Goal: Task Accomplishment & Management: Complete application form

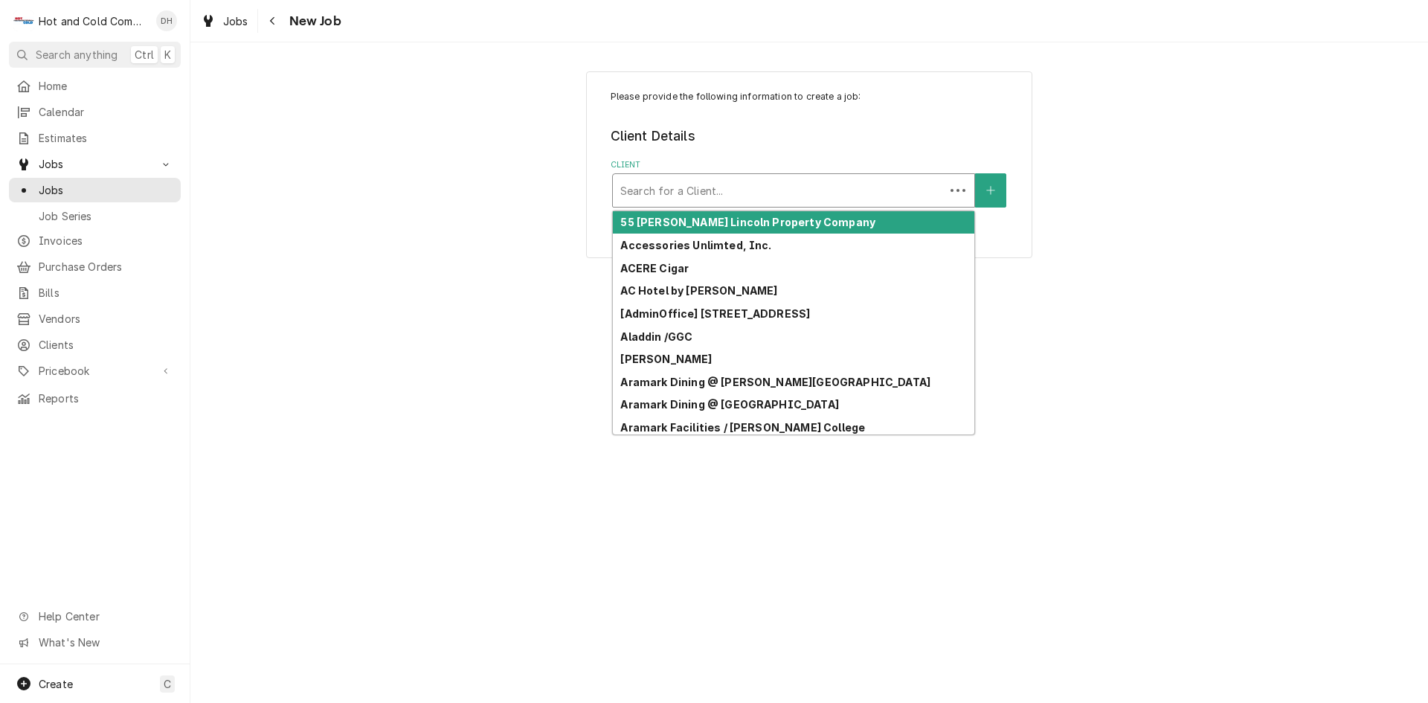
click at [823, 187] on div "Client" at bounding box center [778, 190] width 317 height 27
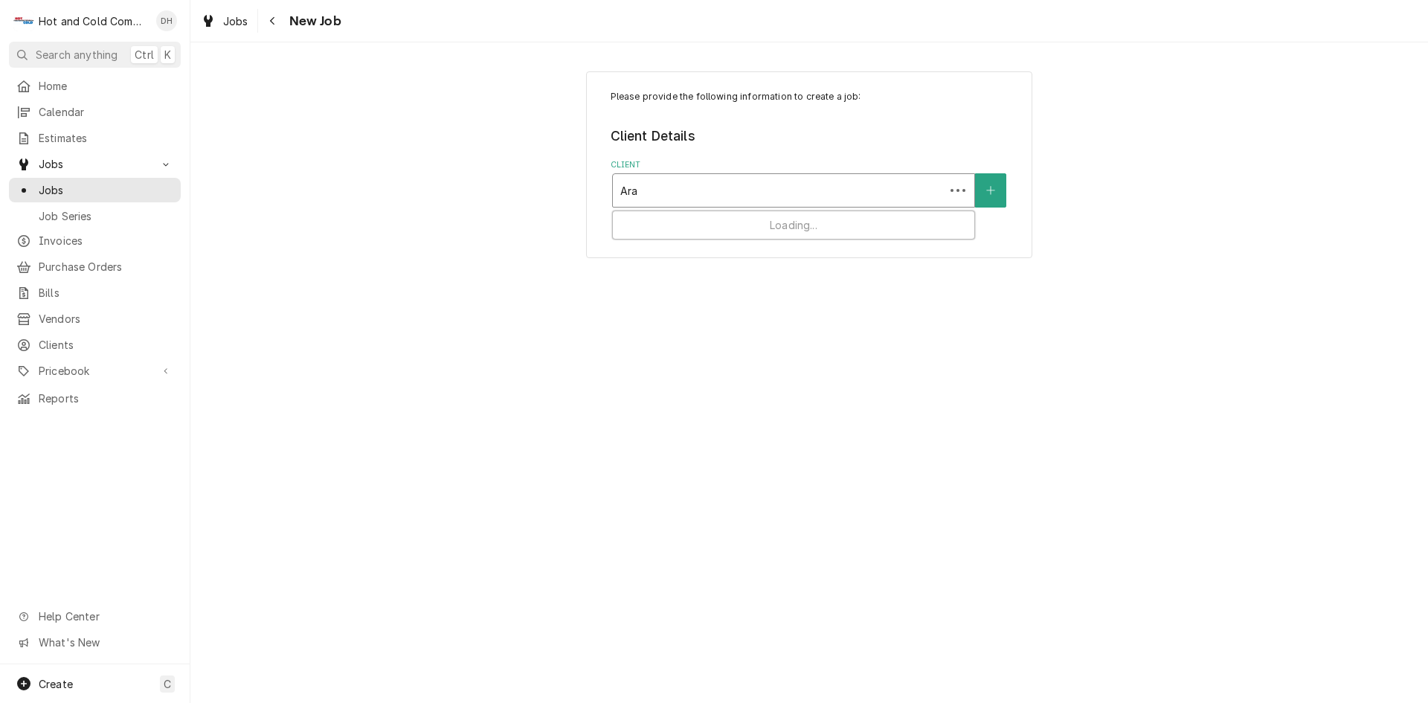
type input "Aram"
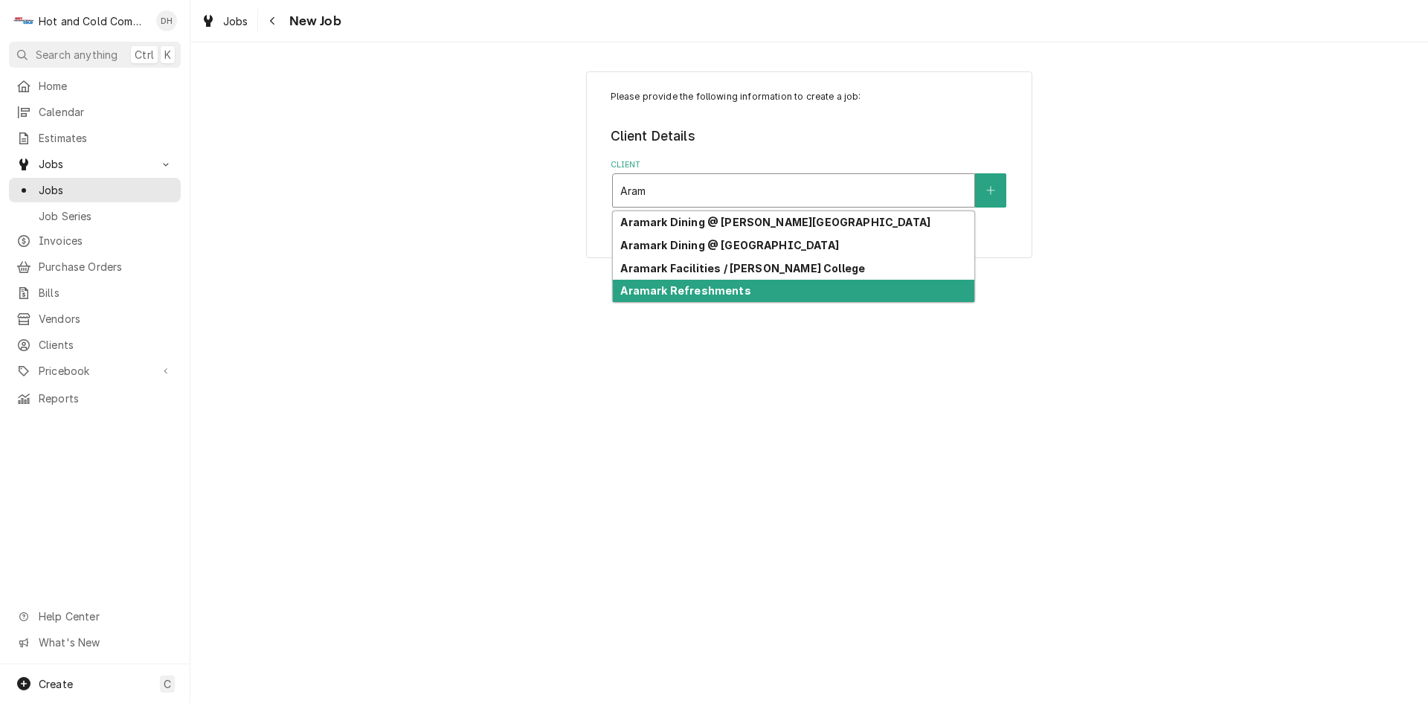
click at [783, 290] on div "Aramark Refreshments" at bounding box center [794, 291] width 362 height 23
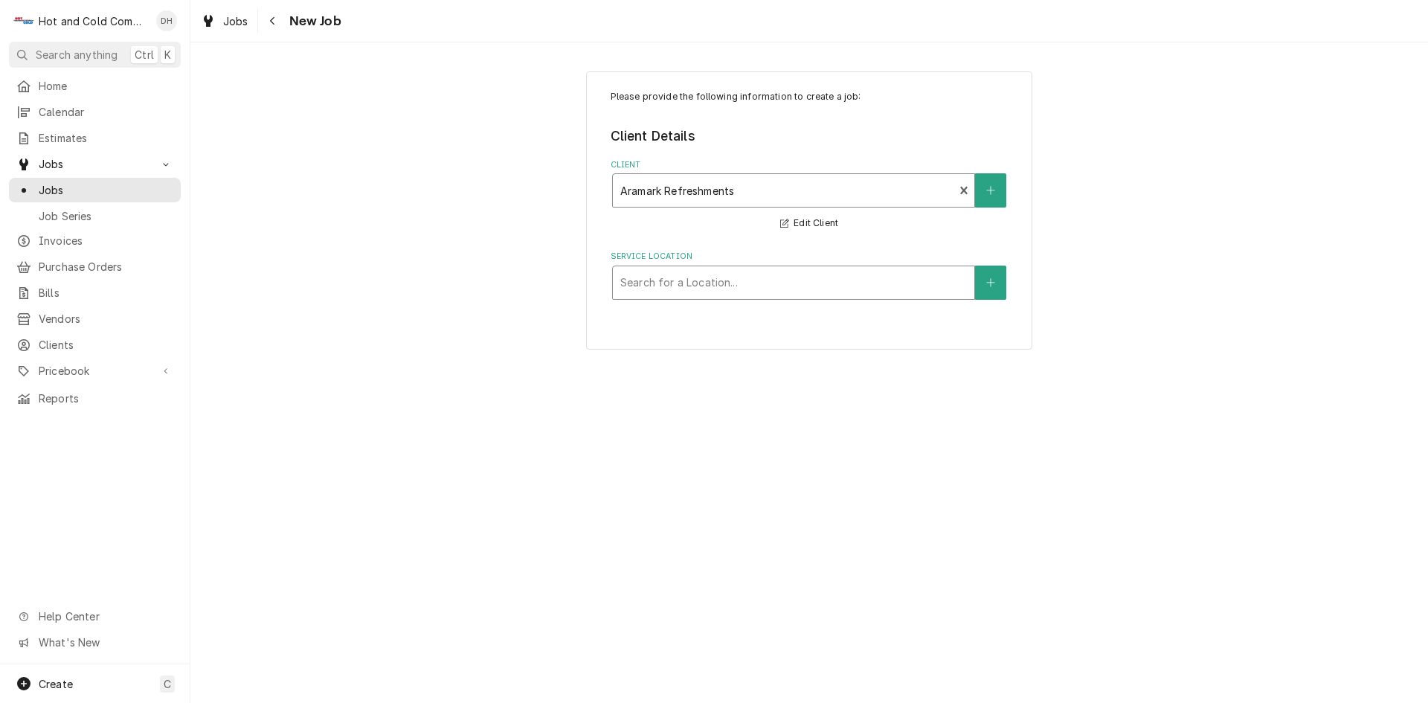
click at [867, 289] on div "Service Location" at bounding box center [793, 282] width 347 height 27
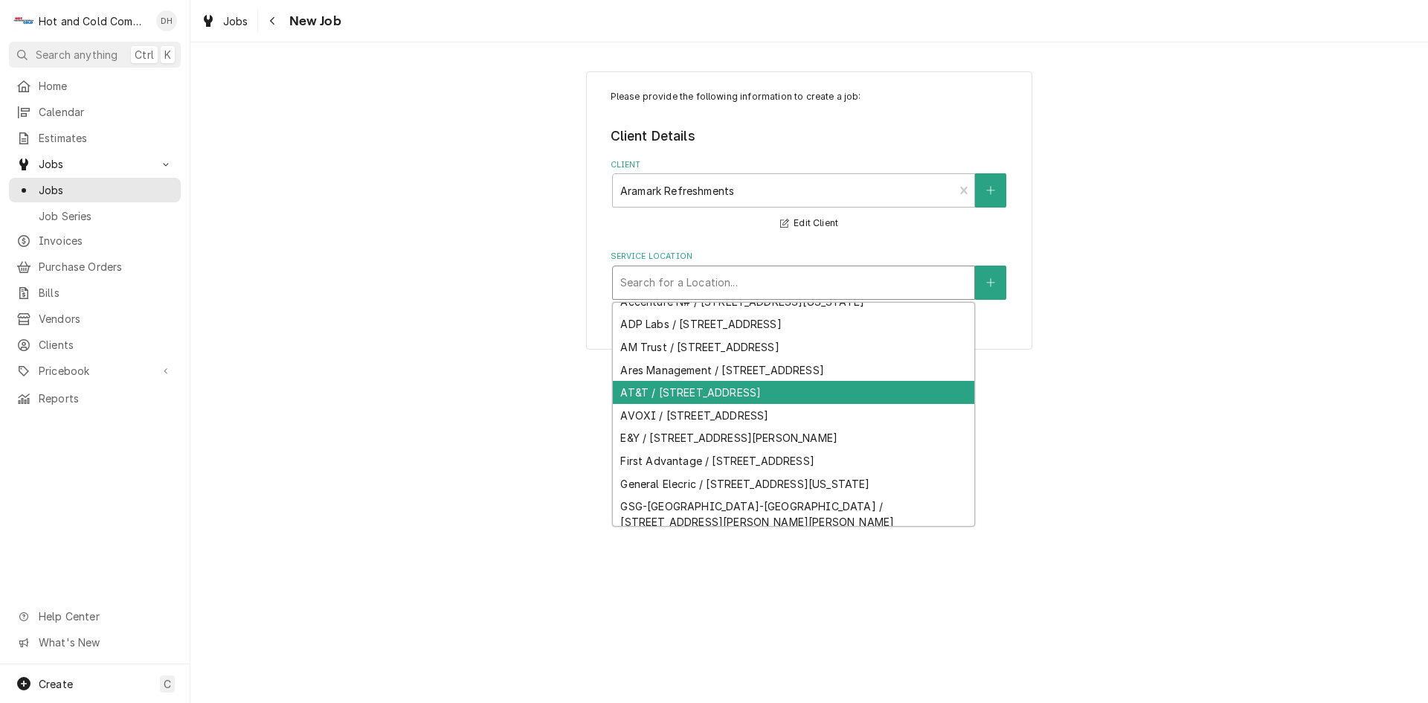
scroll to position [283, 0]
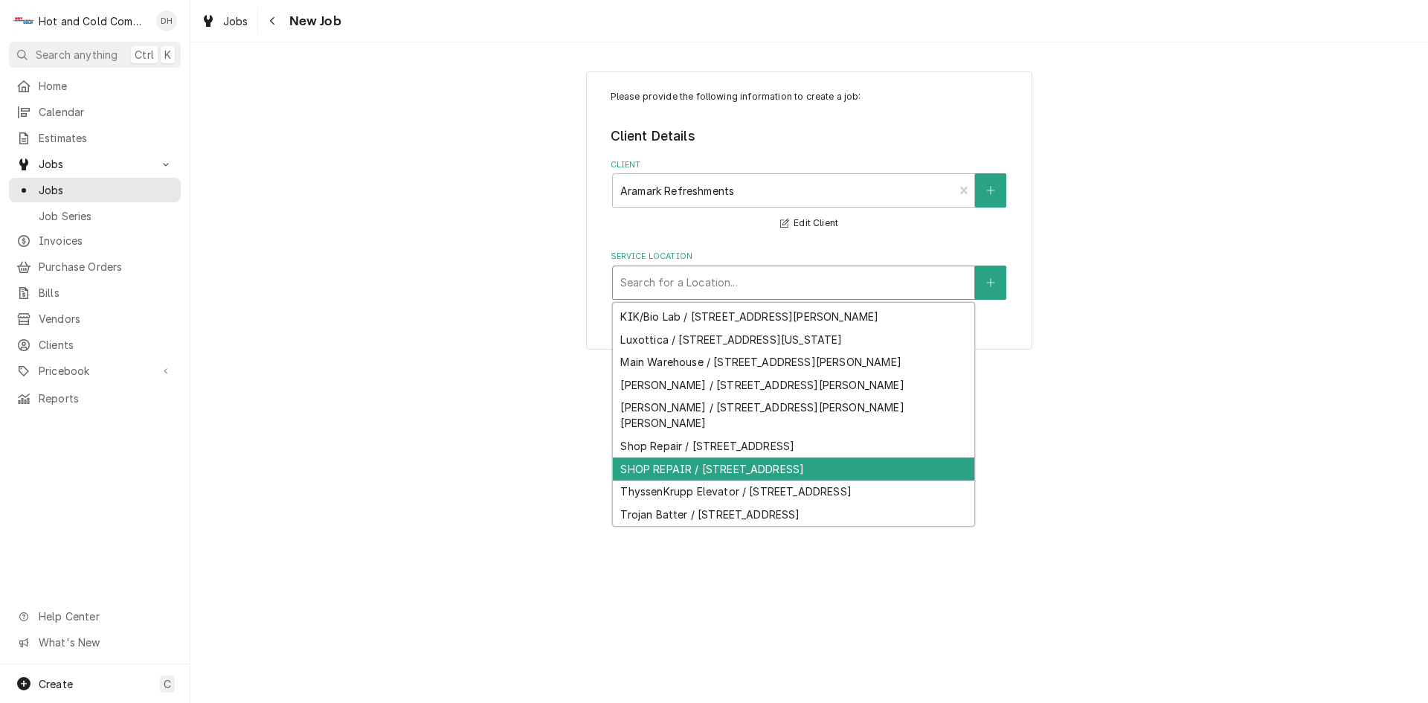
click at [826, 481] on div "SHOP REPAIR / [STREET_ADDRESS]" at bounding box center [794, 469] width 362 height 23
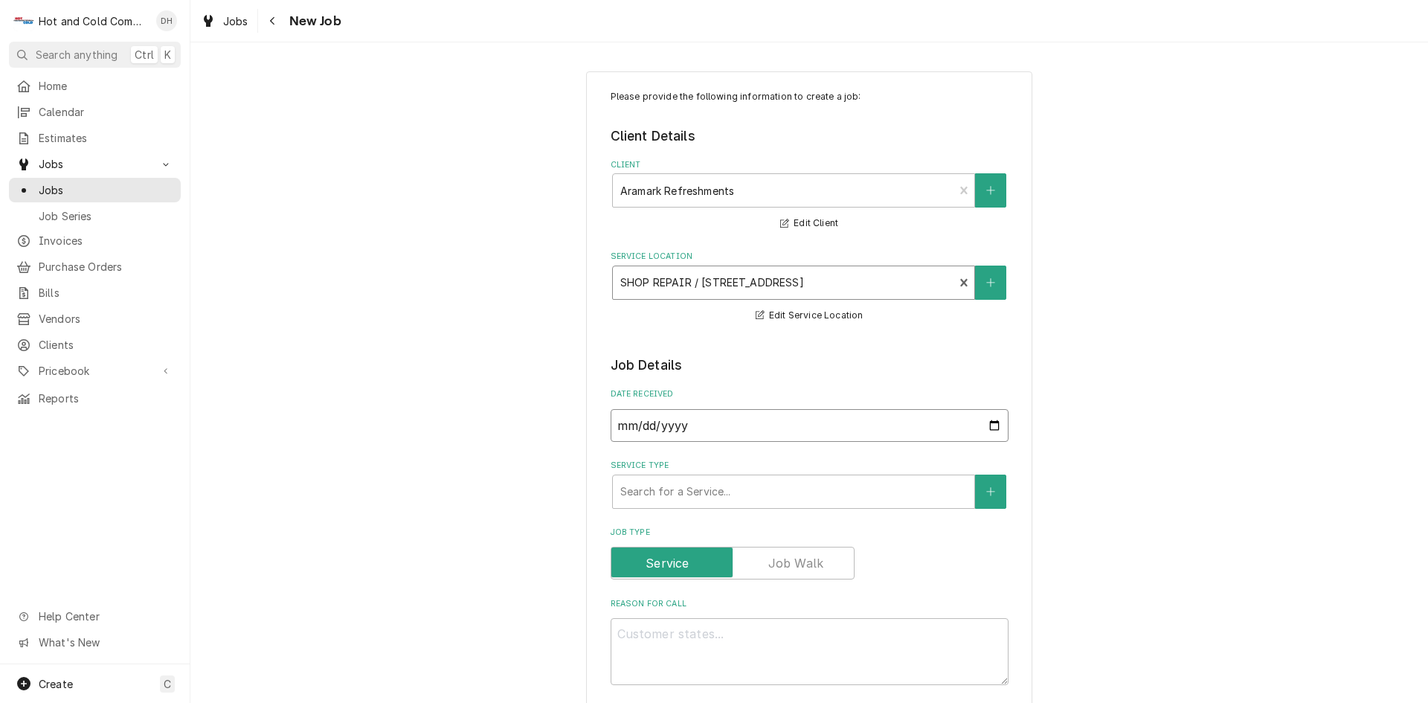
click at [992, 425] on input "2025-09-29" at bounding box center [810, 425] width 398 height 33
type textarea "x"
type input "2025-09-04"
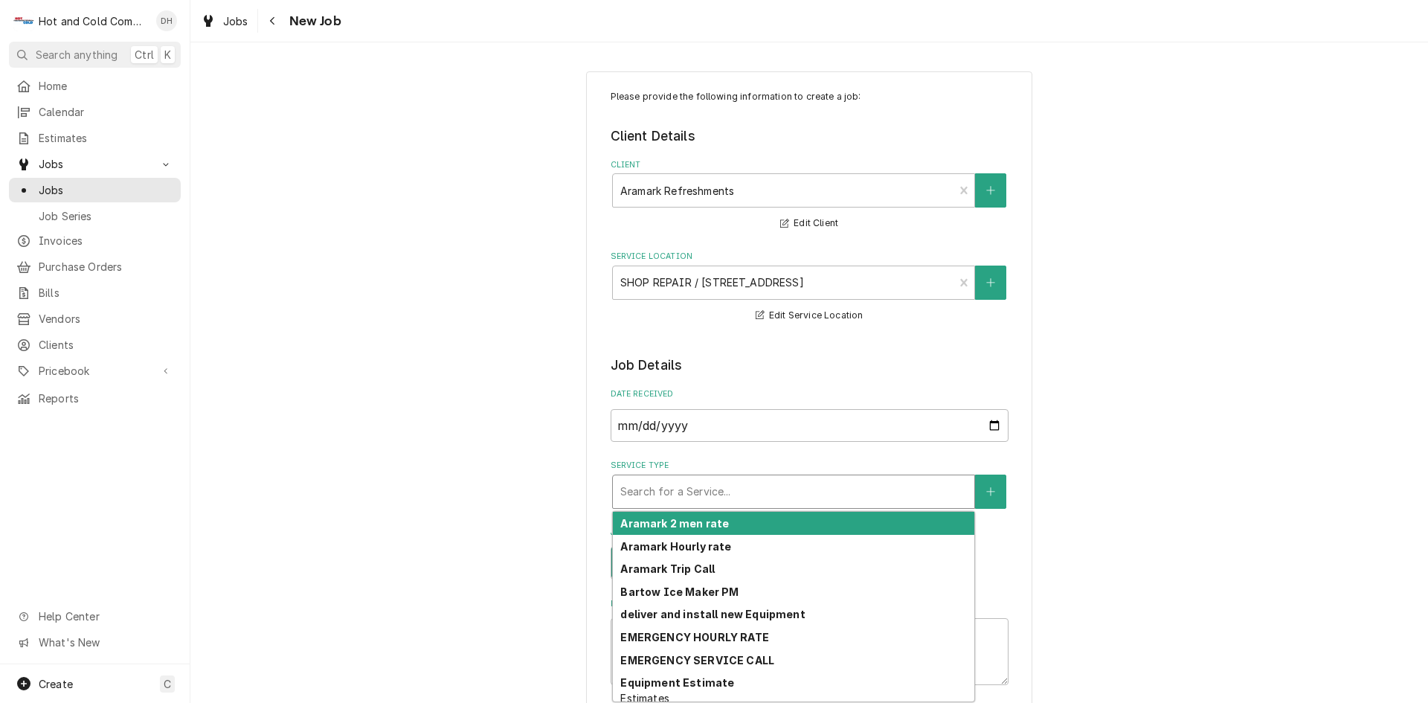
click at [706, 481] on div "Service Type" at bounding box center [793, 491] width 347 height 27
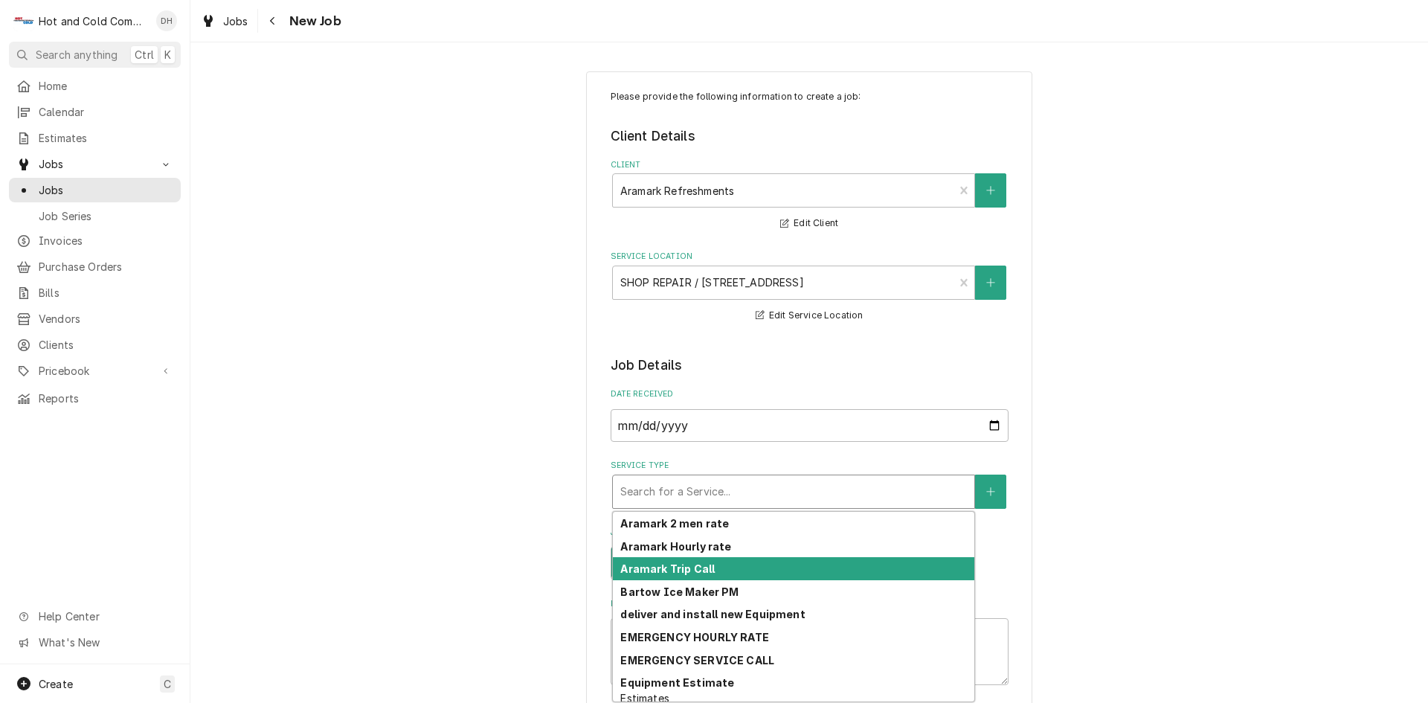
click at [727, 572] on div "Aramark Trip Call" at bounding box center [794, 568] width 362 height 23
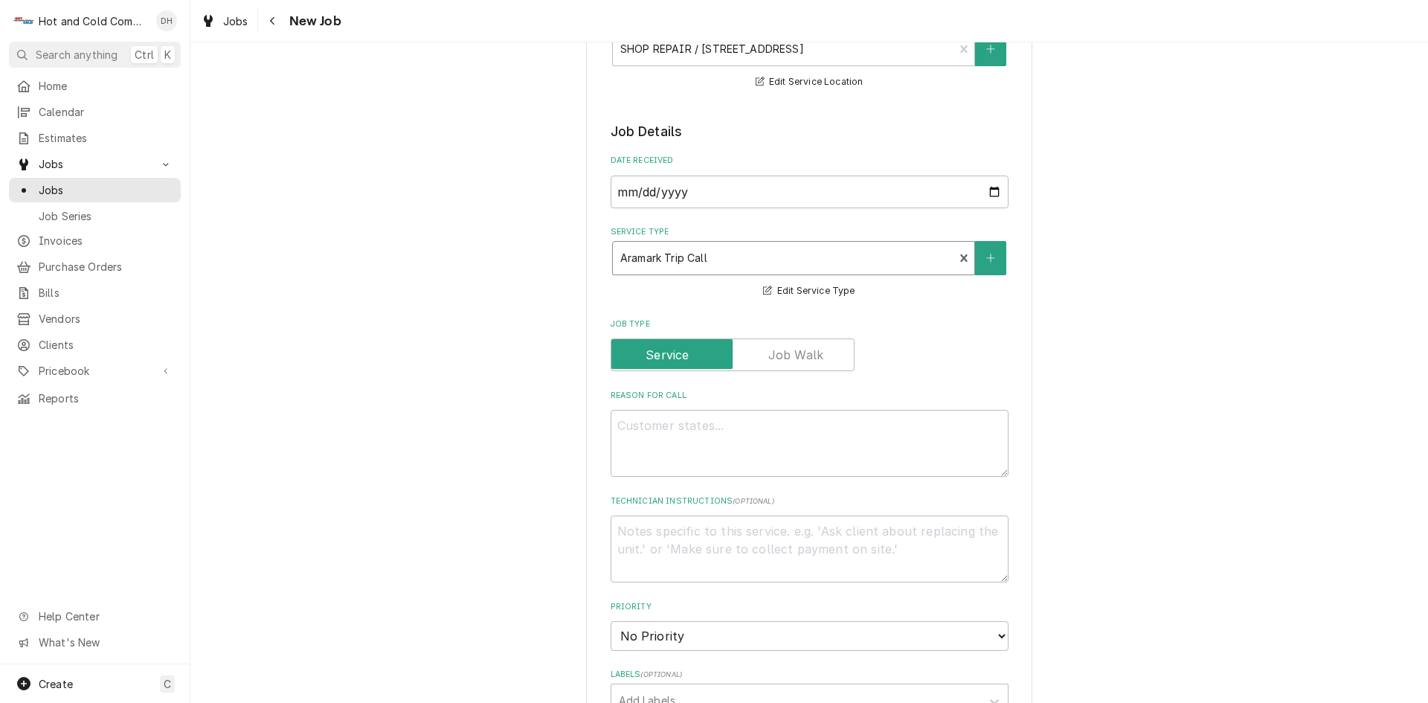
scroll to position [248, 0]
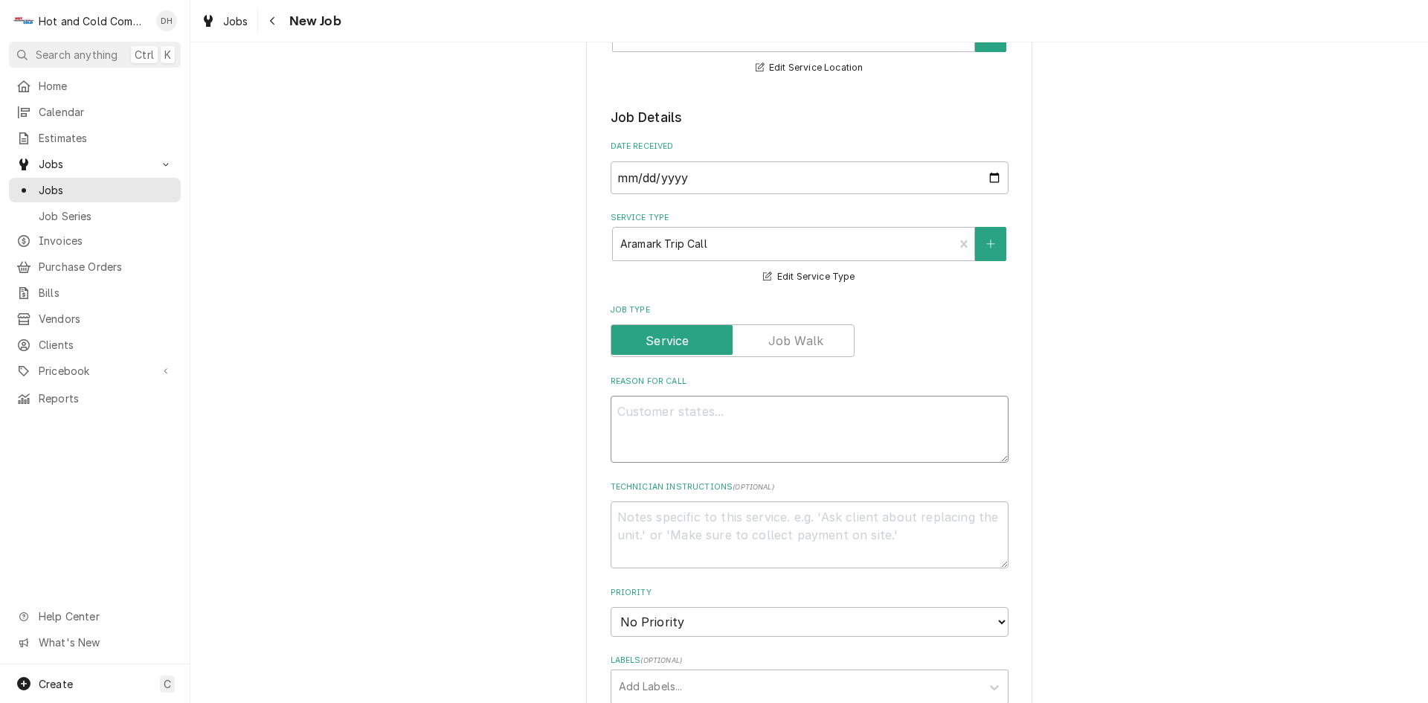
click at [922, 420] on textarea "Reason For Call" at bounding box center [810, 429] width 398 height 67
type textarea "x"
type textarea "p"
type textarea "x"
type textarea "pi"
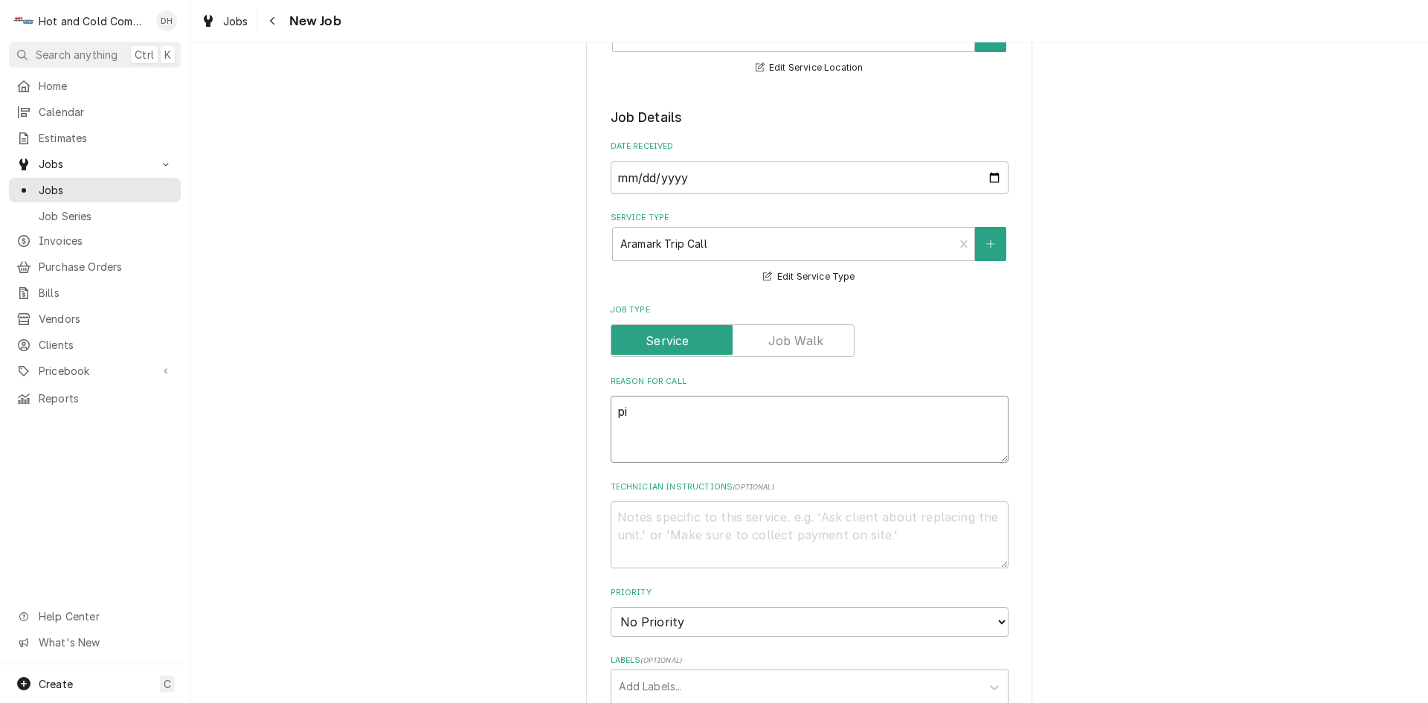
type textarea "x"
type textarea "pic"
type textarea "x"
type textarea "pick"
type textarea "x"
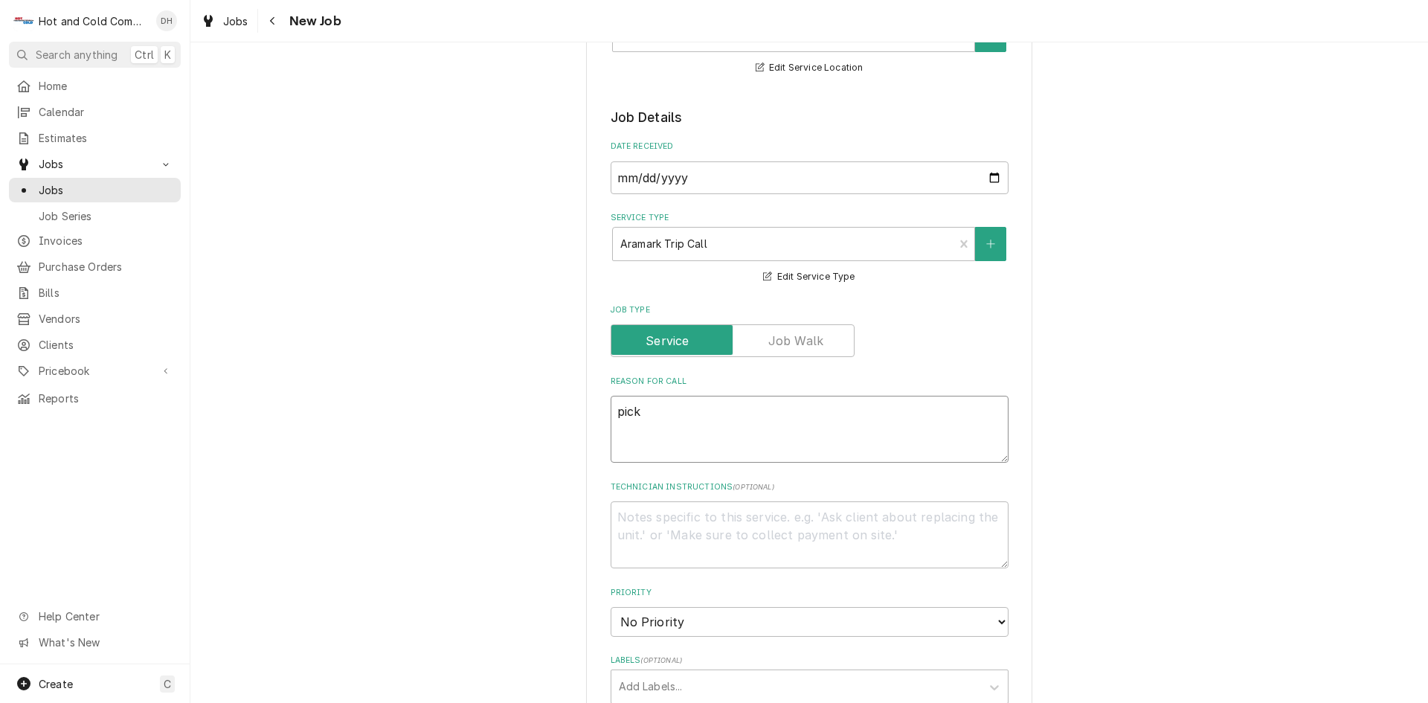
type textarea "pick"
type textarea "x"
type textarea "pick u"
type textarea "x"
type textarea "pick up"
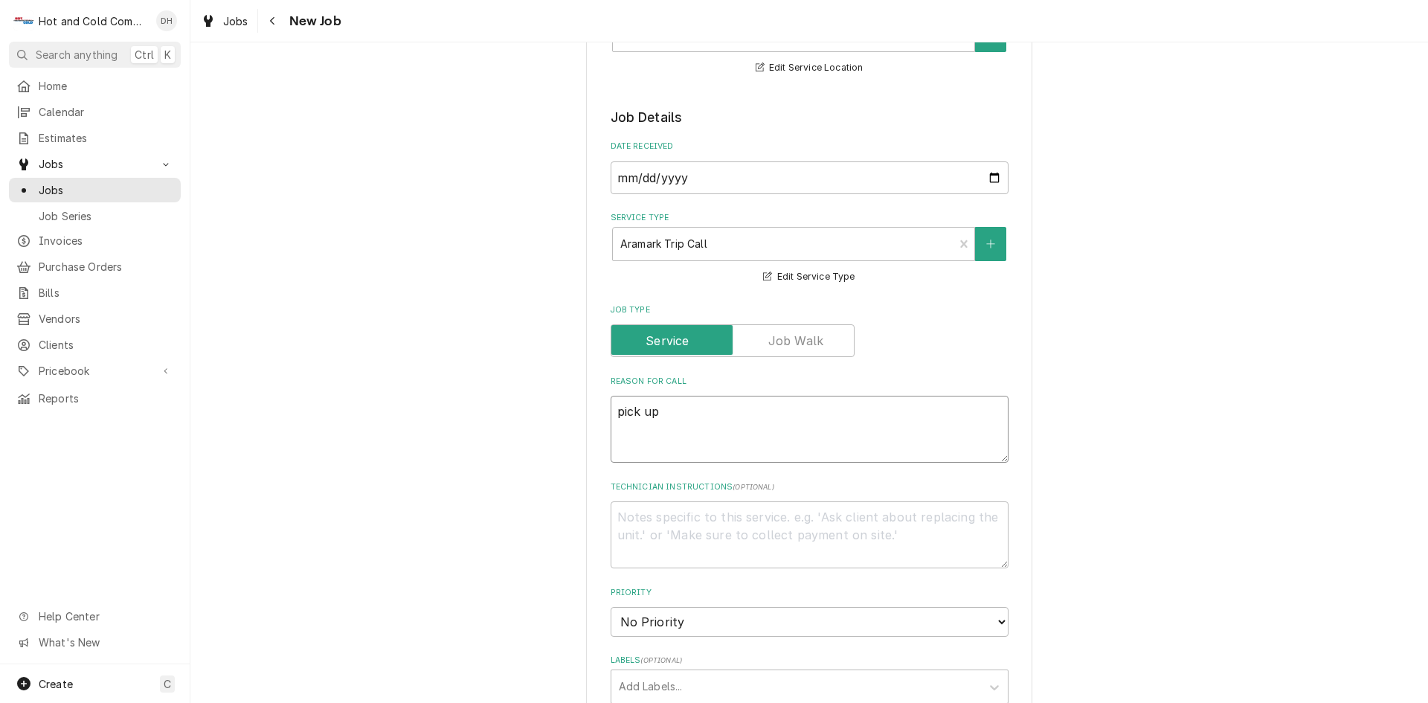
type textarea "x"
type textarea "pick up"
type textarea "x"
type textarea "pick up a"
type textarea "x"
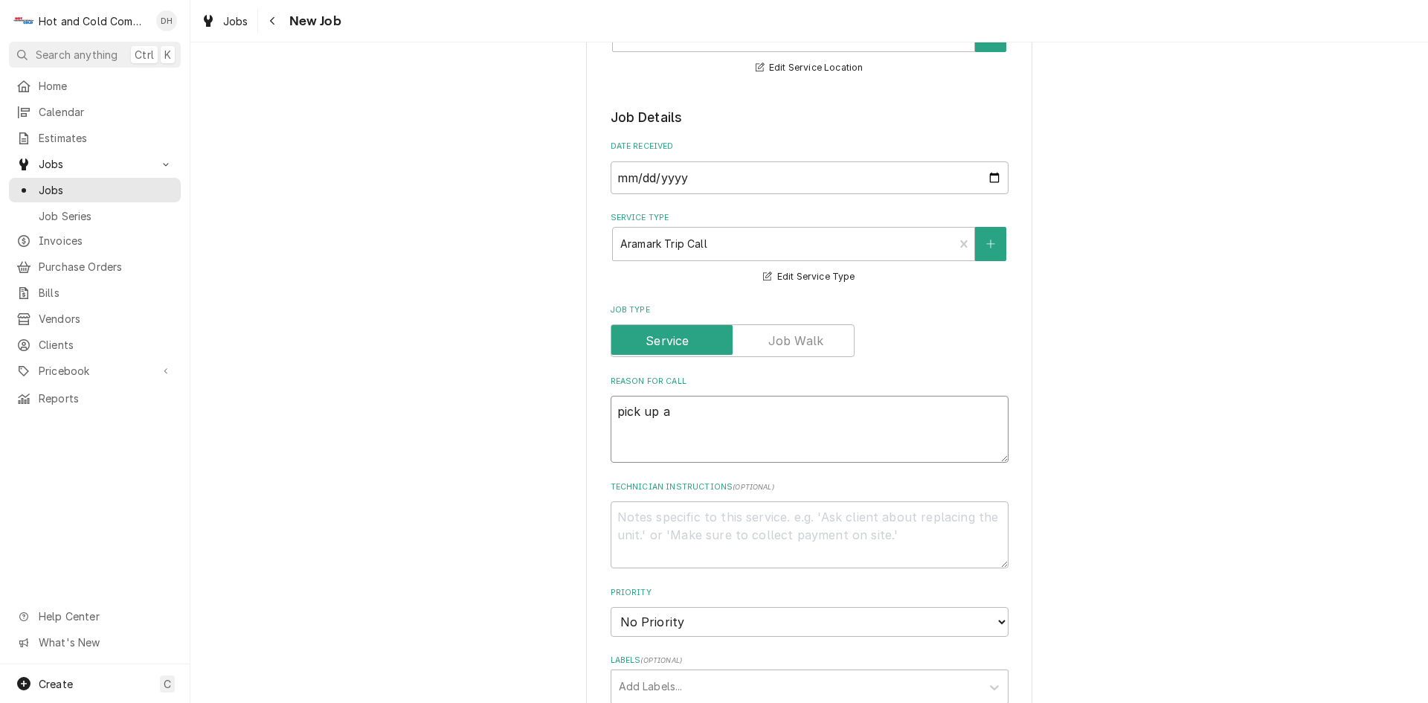
type textarea "pick up an"
type textarea "x"
type textarea "pick up and"
type textarea "x"
type textarea "pick up and"
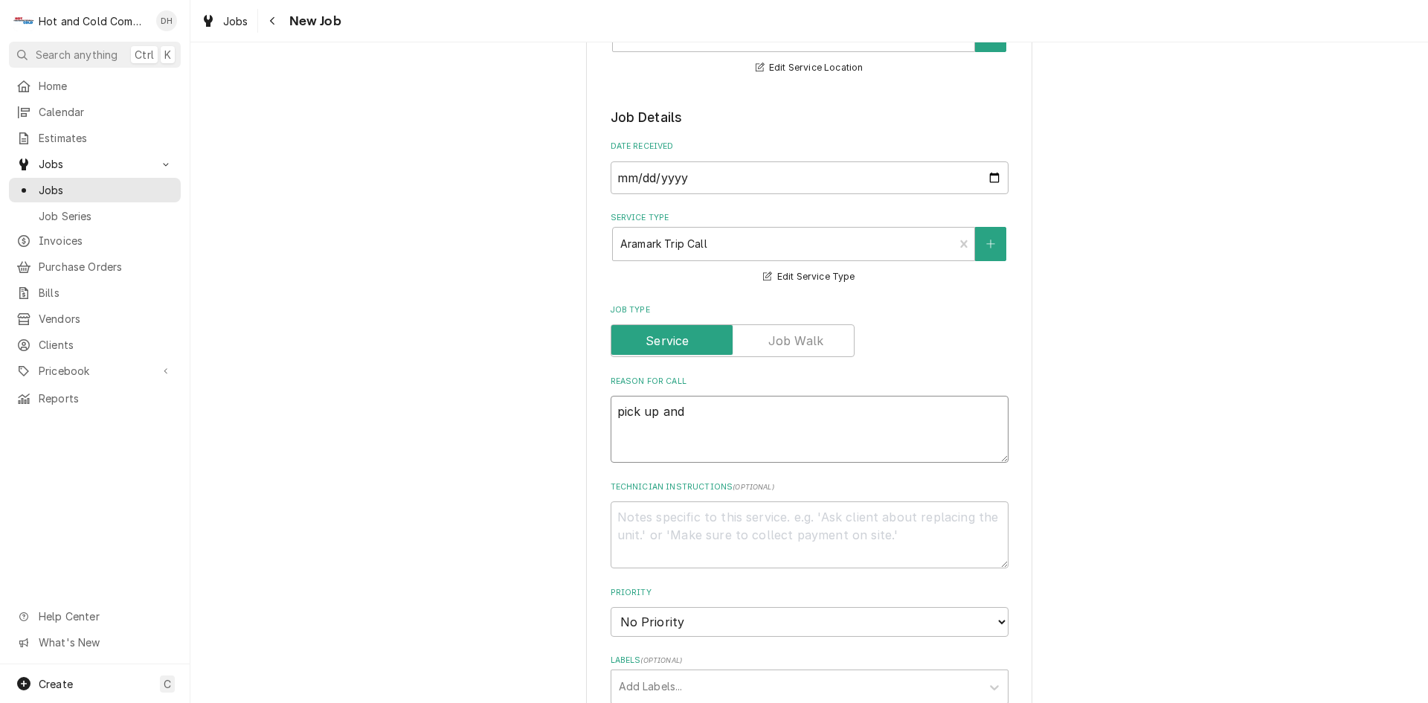
type textarea "x"
type textarea "pick up and d"
type textarea "x"
type textarea "pick up and de"
type textarea "x"
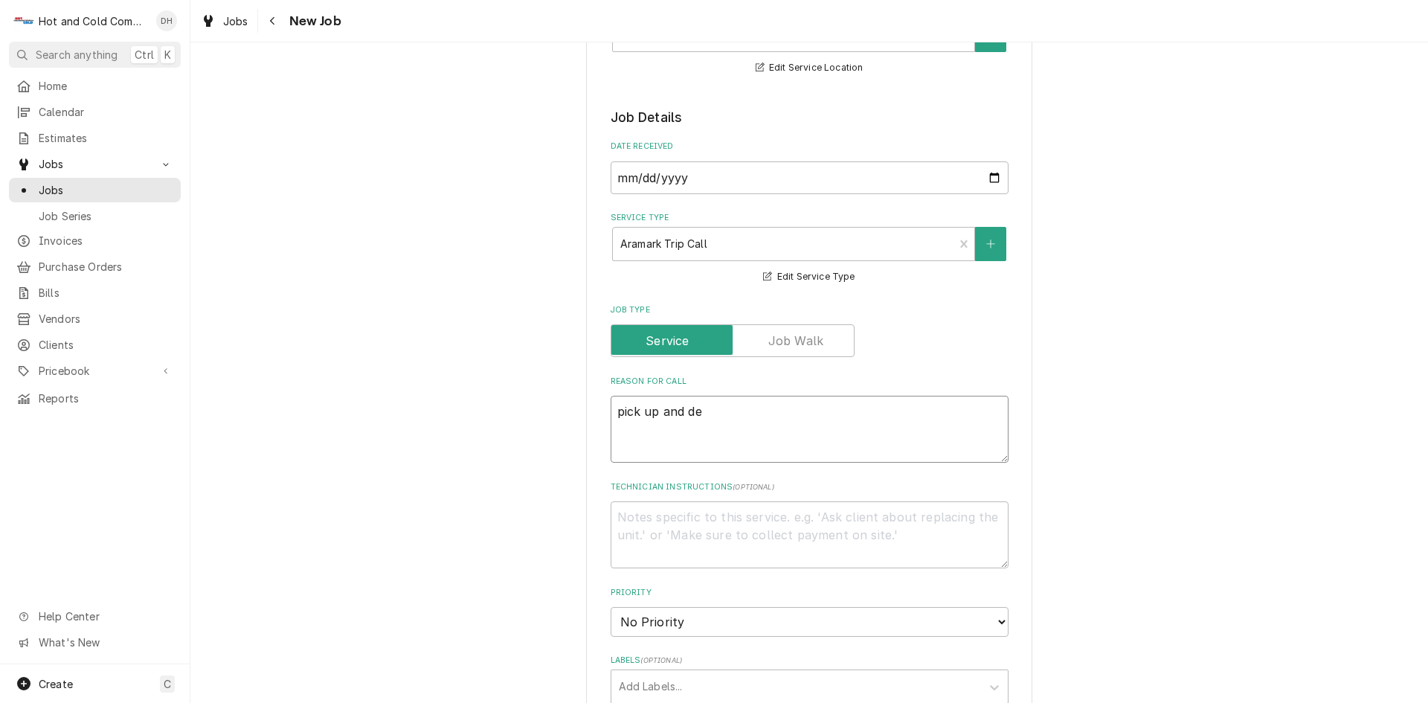
type textarea "pick up and del"
type textarea "x"
type textarea "pick up and deli"
type textarea "x"
type textarea "pick up and deliv"
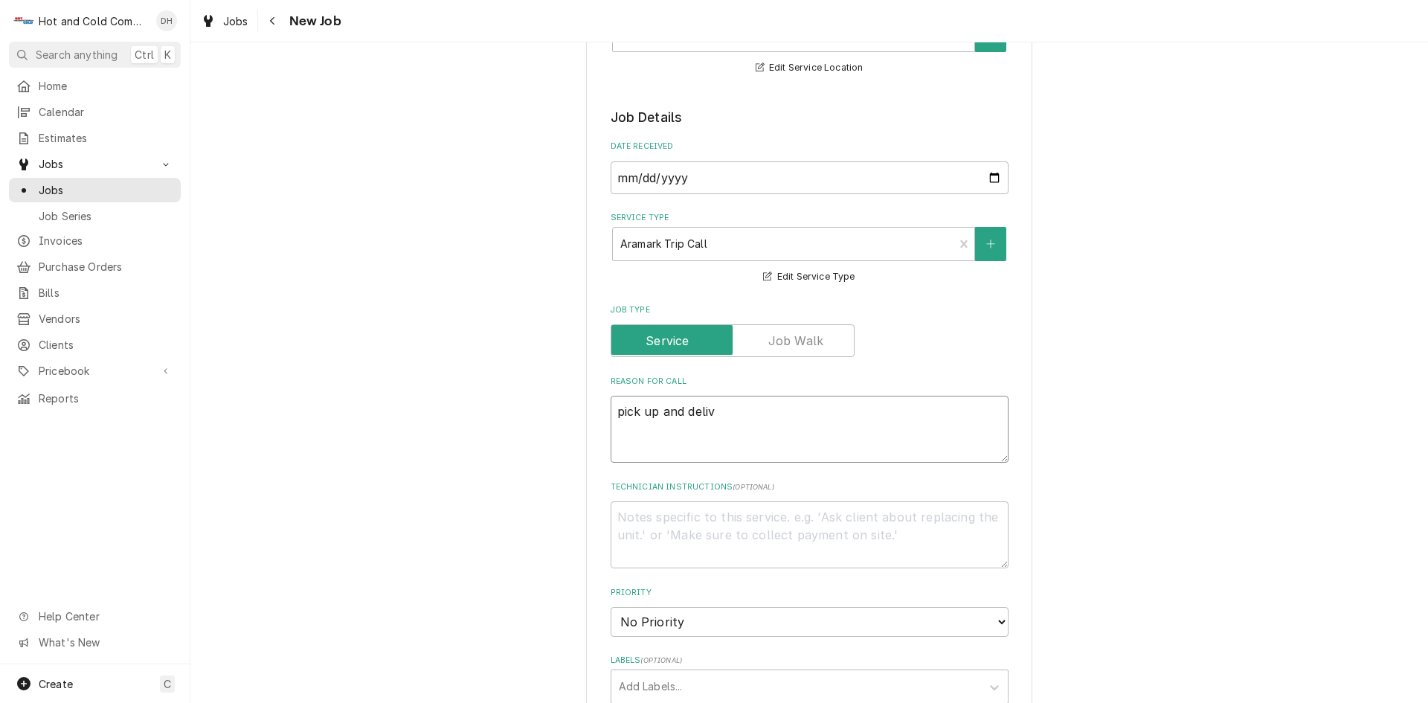
type textarea "x"
type textarea "pick up and delive"
type textarea "x"
type textarea "pick up and deliver"
type textarea "x"
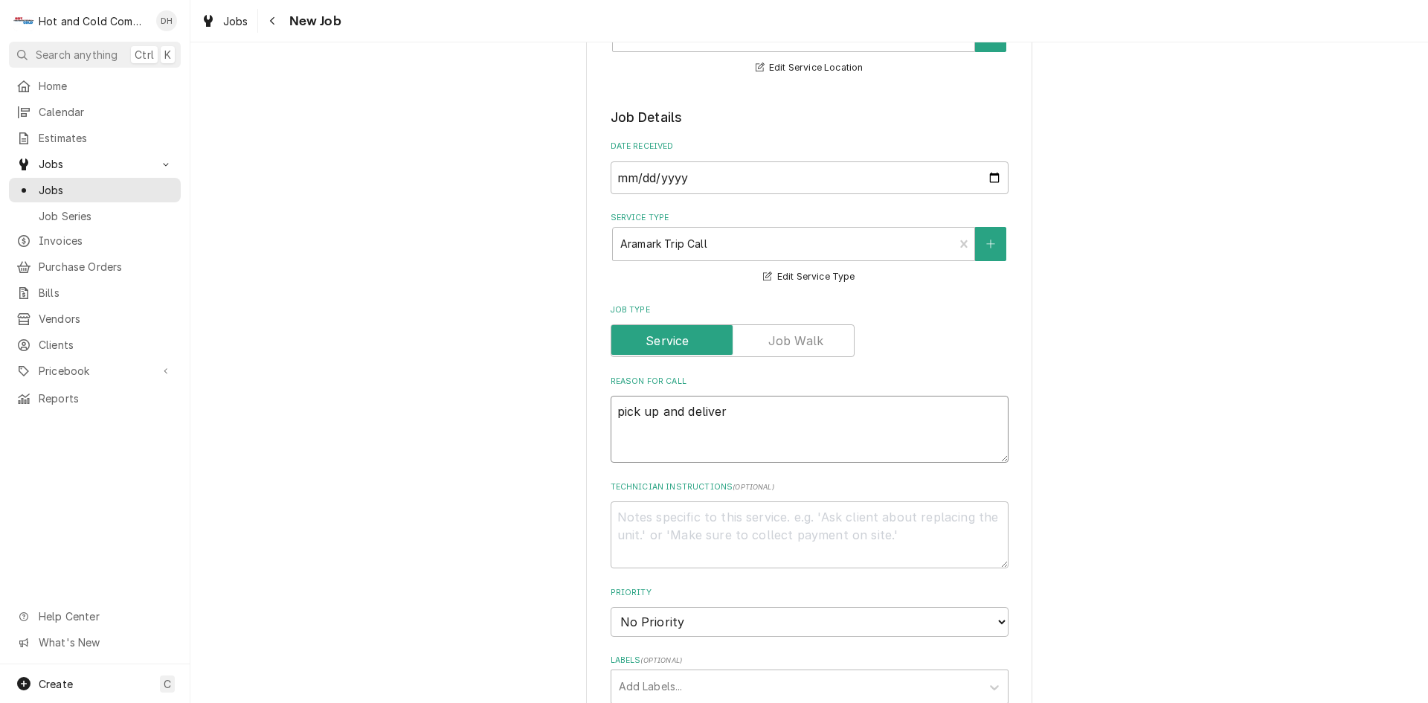
type textarea "pick up and delivery"
type textarea "x"
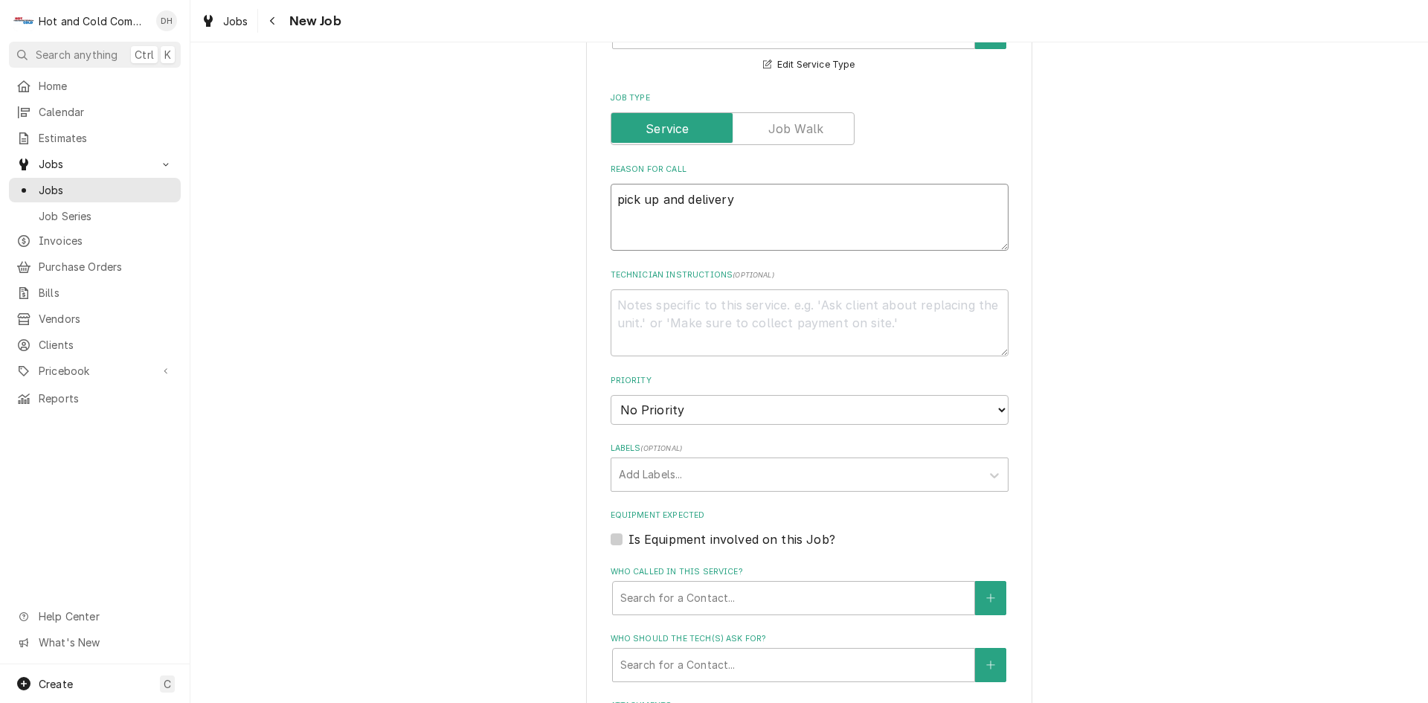
scroll to position [496, 0]
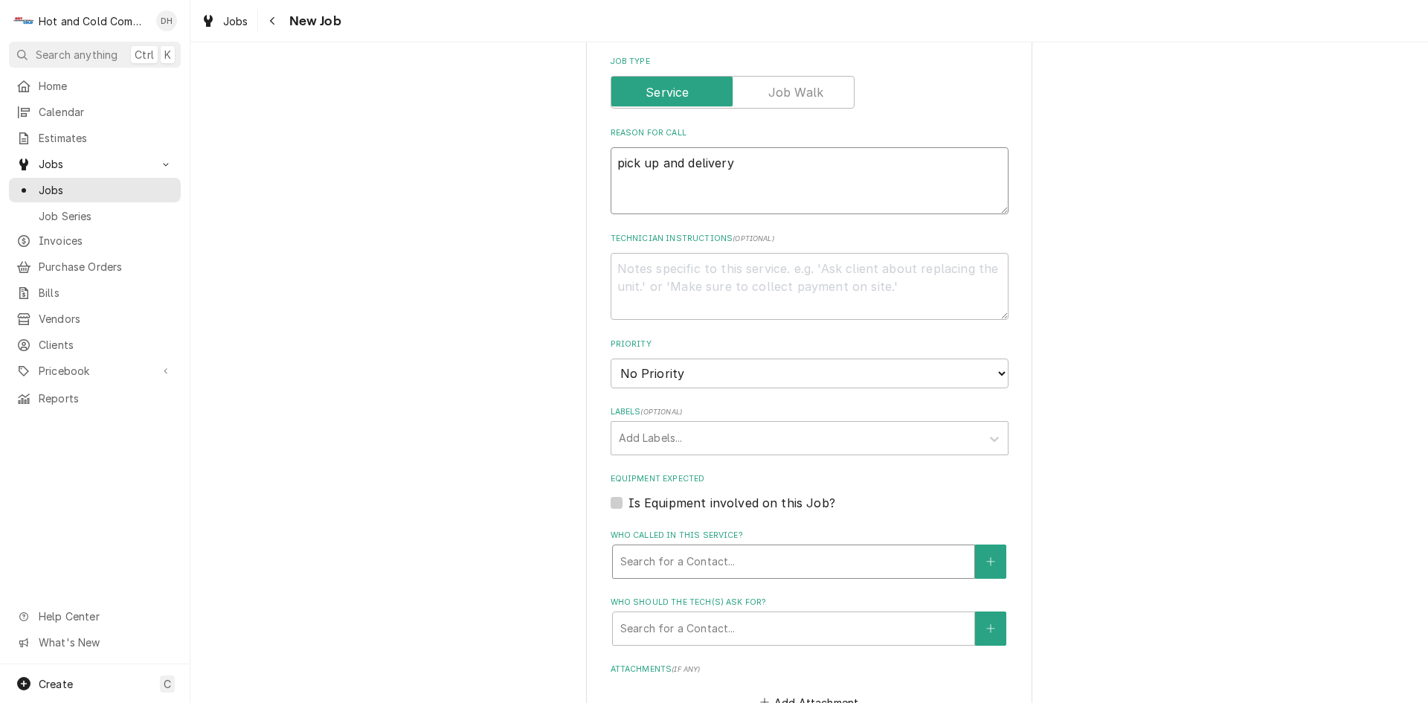
type textarea "pick up and delivery"
click at [696, 559] on div "Who called in this service?" at bounding box center [793, 561] width 347 height 27
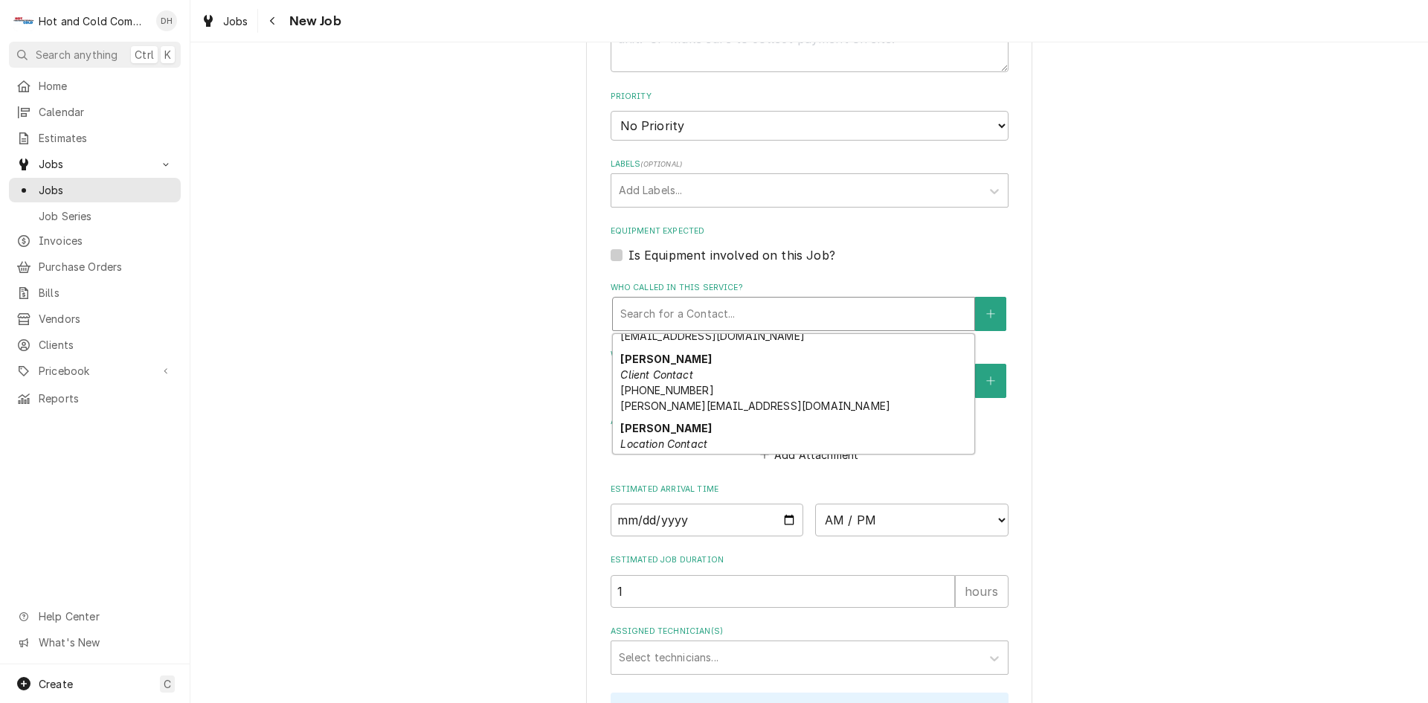
scroll to position [248, 0]
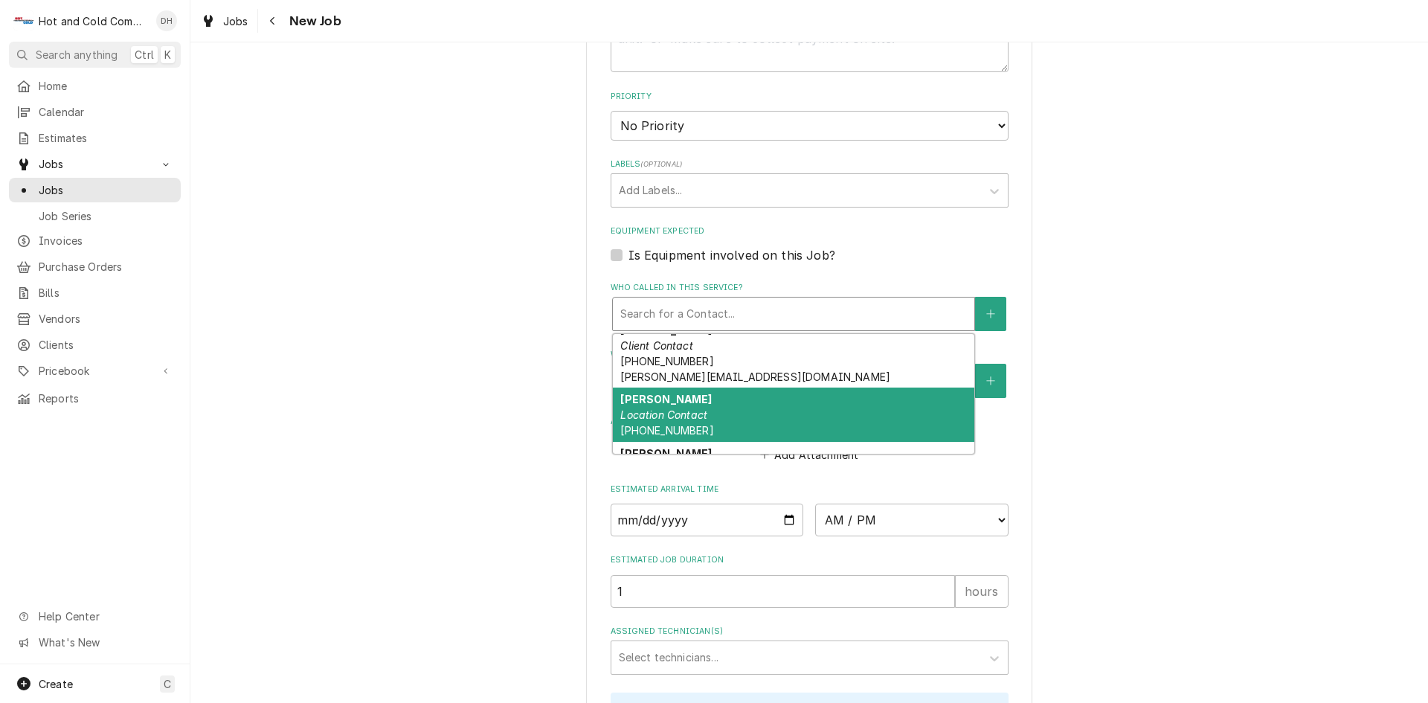
click at [772, 408] on div "Perry Location Contact (404) 353-4032" at bounding box center [794, 415] width 362 height 54
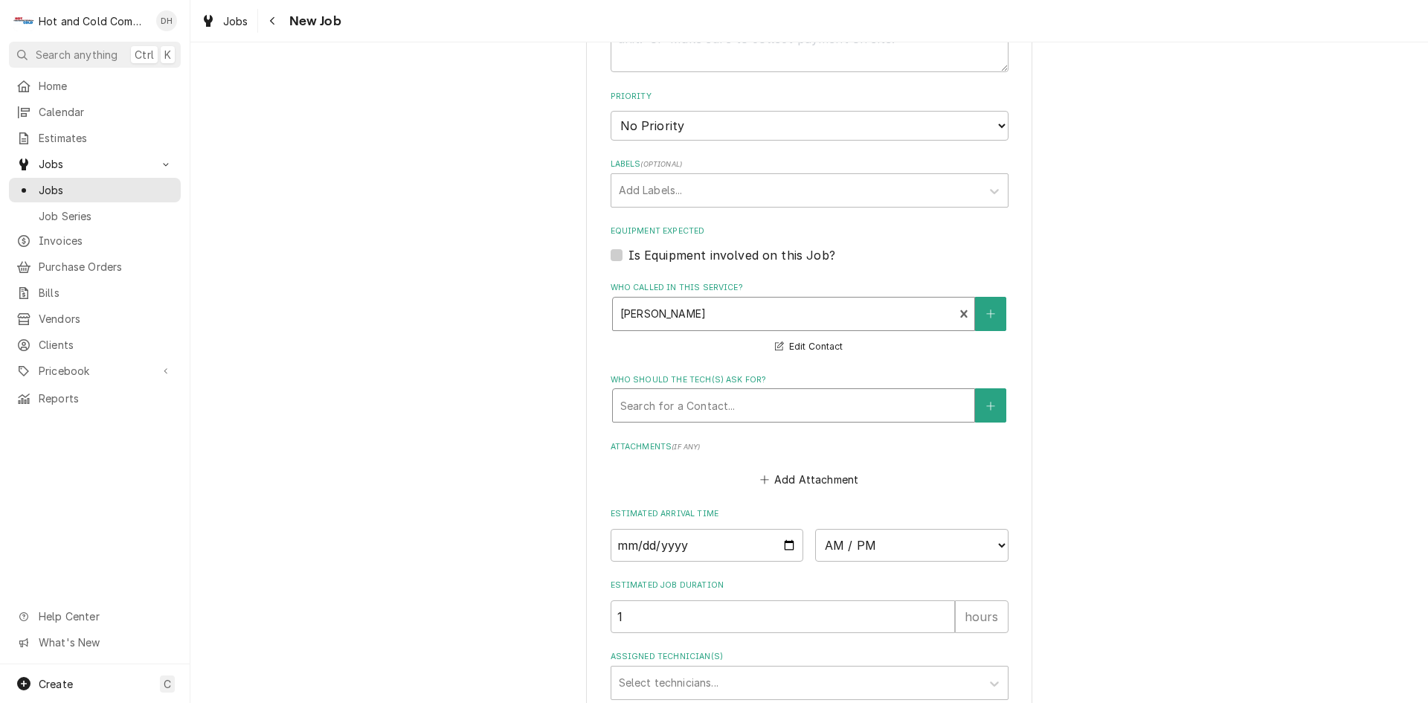
click at [786, 407] on div "Who should the tech(s) ask for?" at bounding box center [793, 405] width 347 height 27
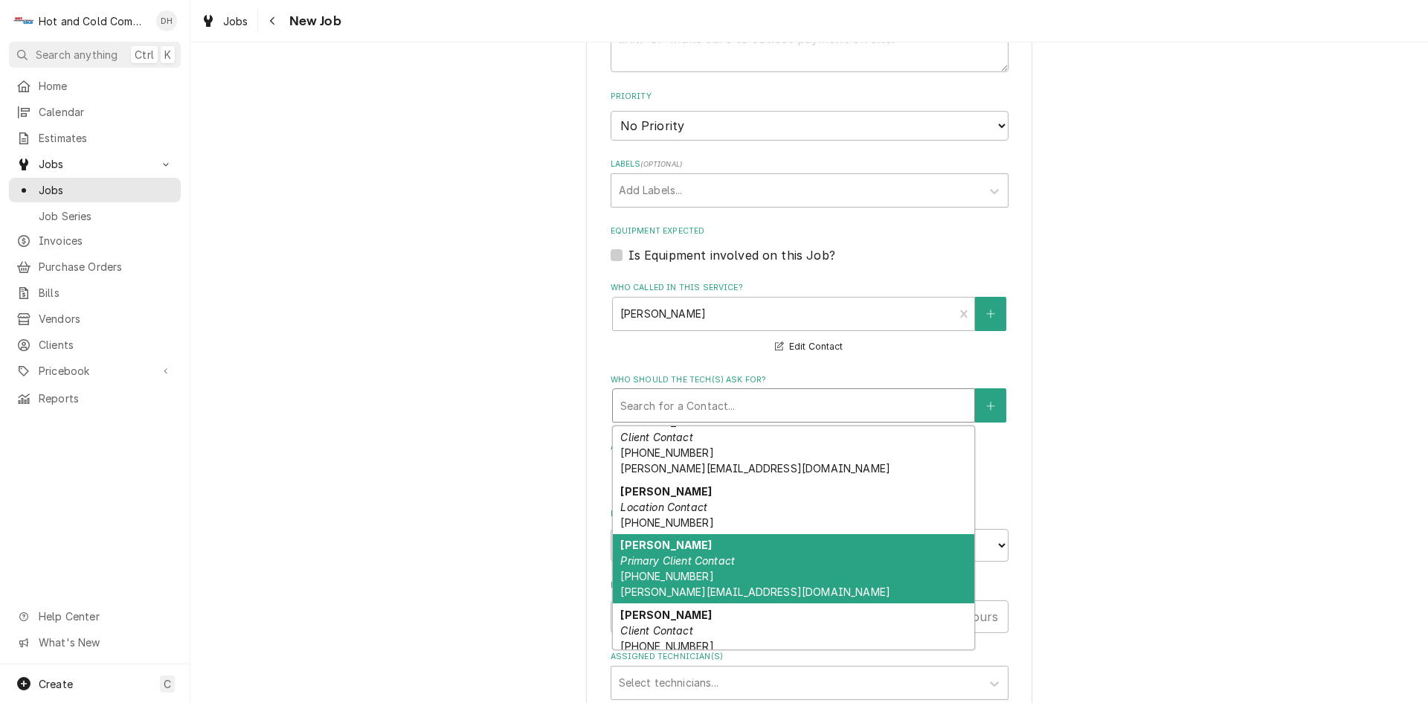
click at [674, 562] on em "Primary Client Contact" at bounding box center [677, 560] width 115 height 13
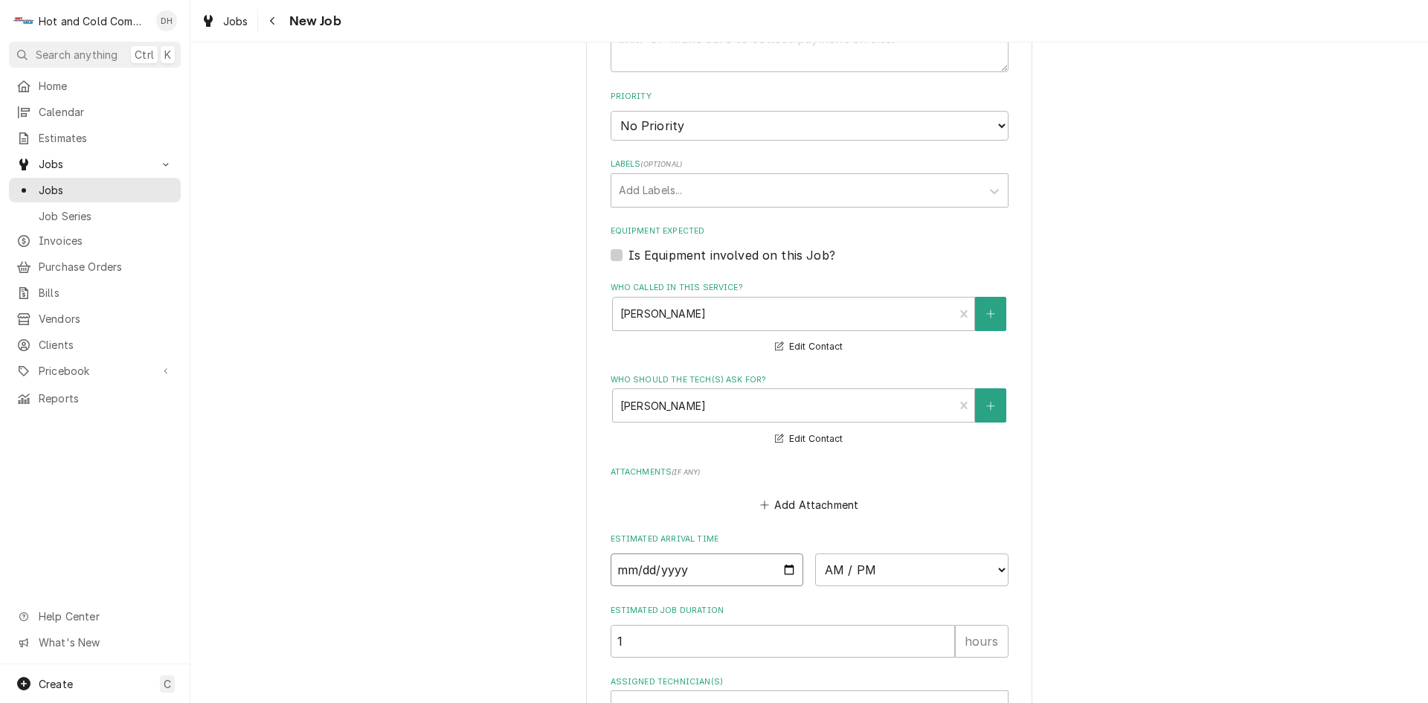
click at [778, 567] on input "Date" at bounding box center [707, 569] width 193 height 33
type textarea "x"
type input "2025-09-04"
type textarea "x"
click at [994, 567] on select "AM / PM 6:00 AM 6:15 AM 6:30 AM 6:45 AM 7:00 AM 7:15 AM 7:30 AM 7:45 AM 8:00 AM…" at bounding box center [911, 569] width 193 height 33
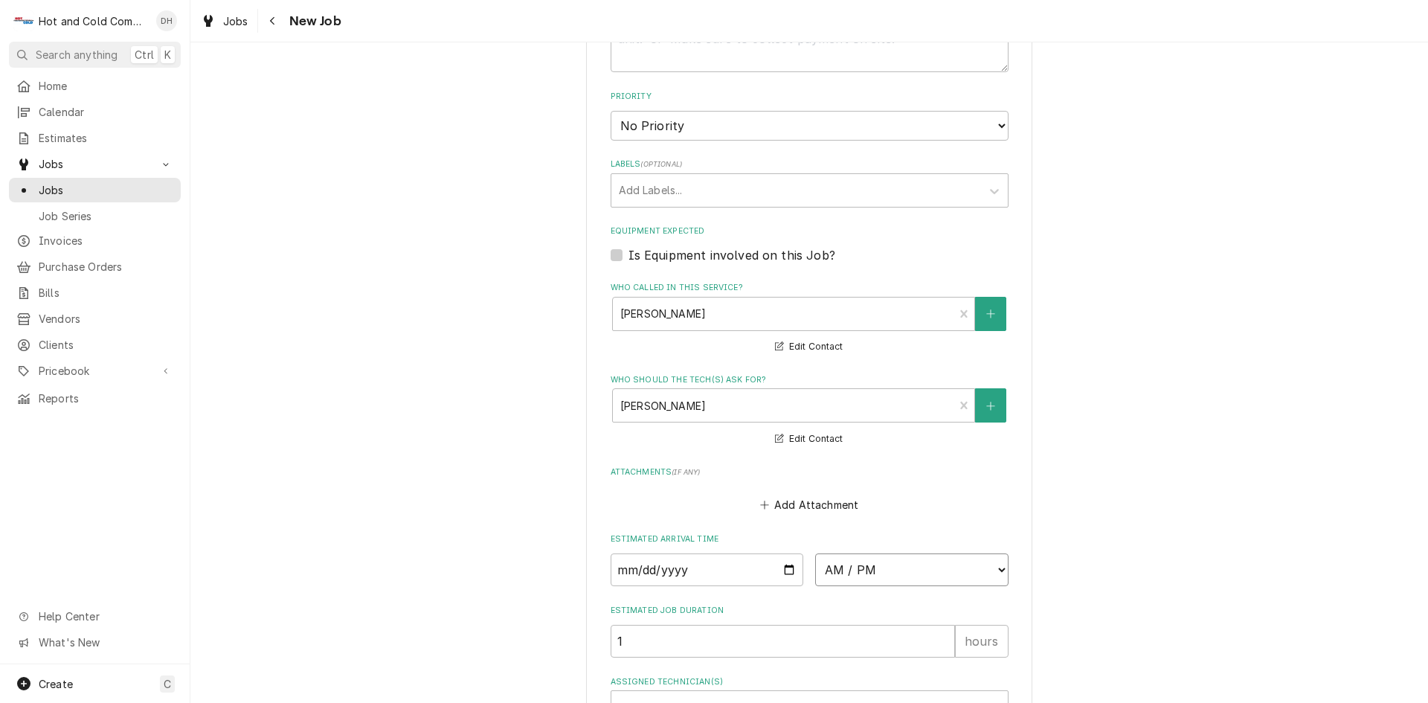
select select "08:45:00"
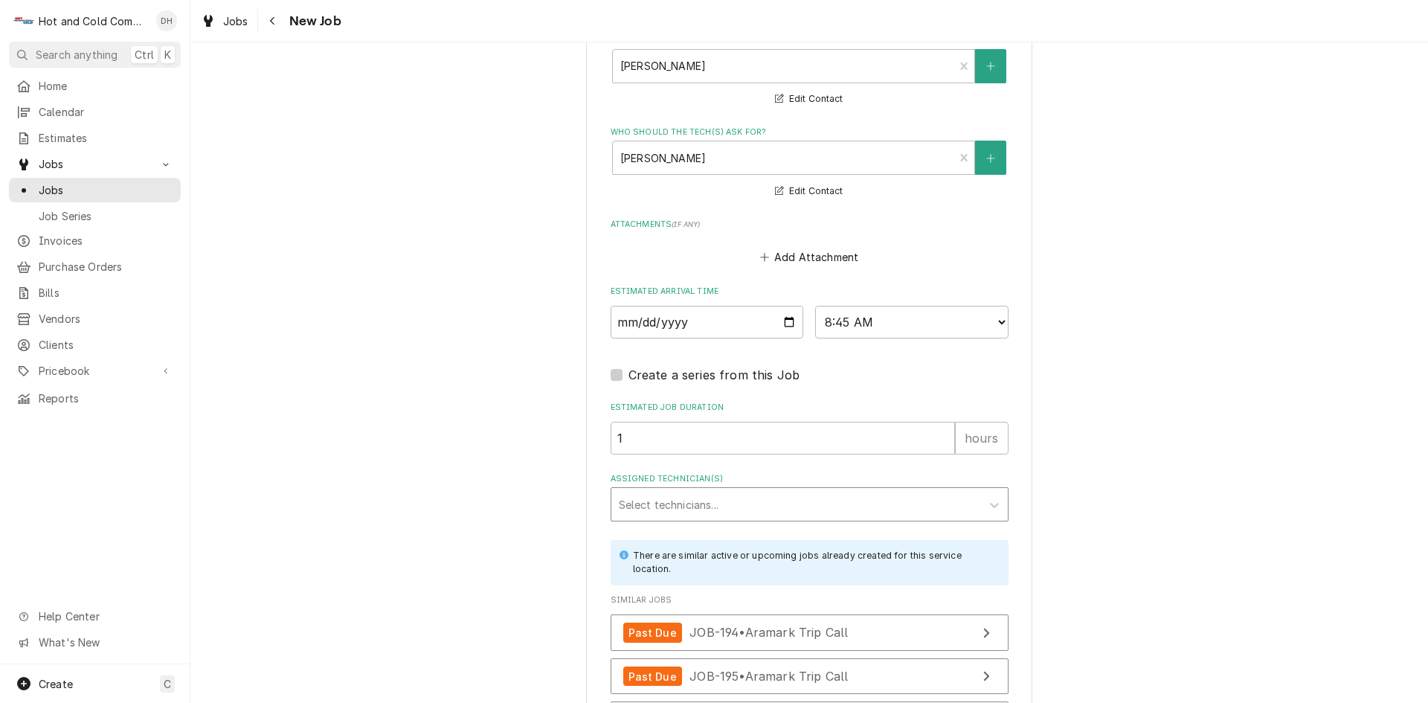
click at [745, 494] on div "Assigned Technician(s)" at bounding box center [796, 504] width 355 height 27
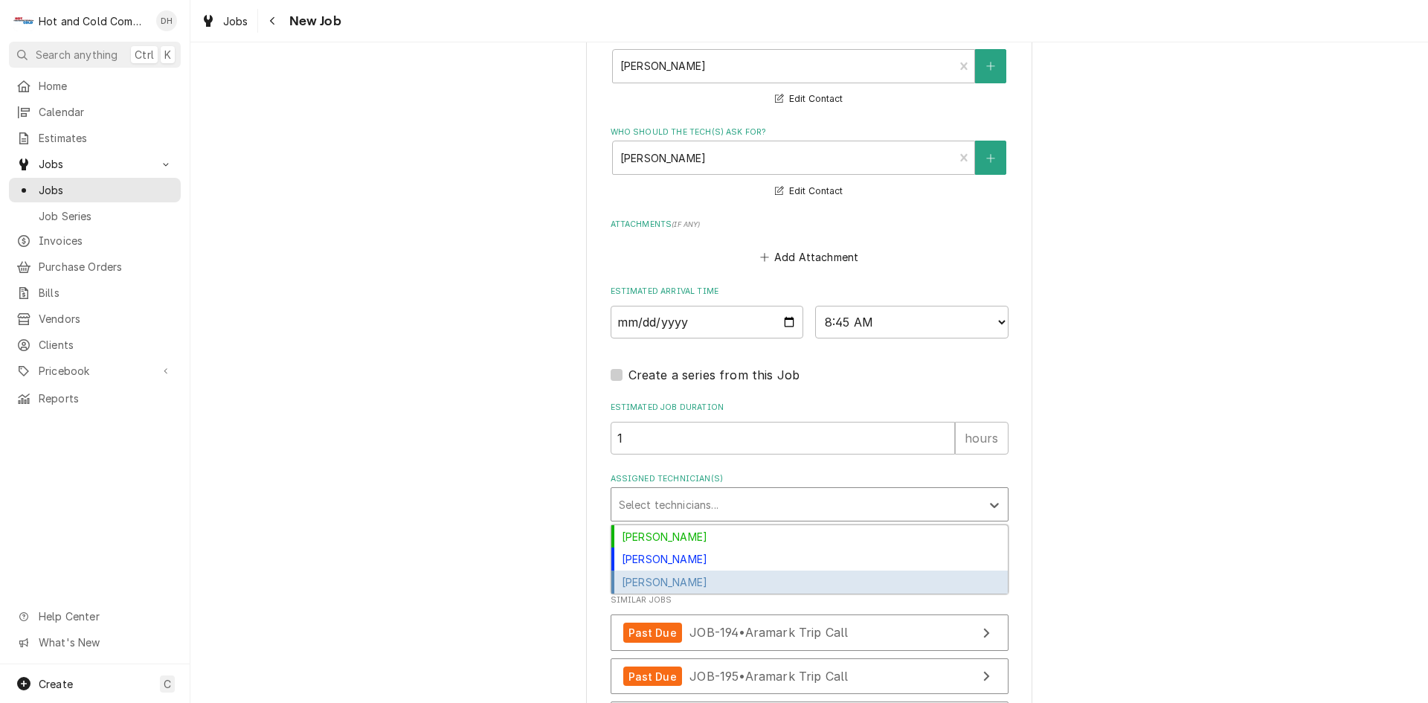
click at [723, 580] on div "Jason Thomason" at bounding box center [809, 582] width 397 height 23
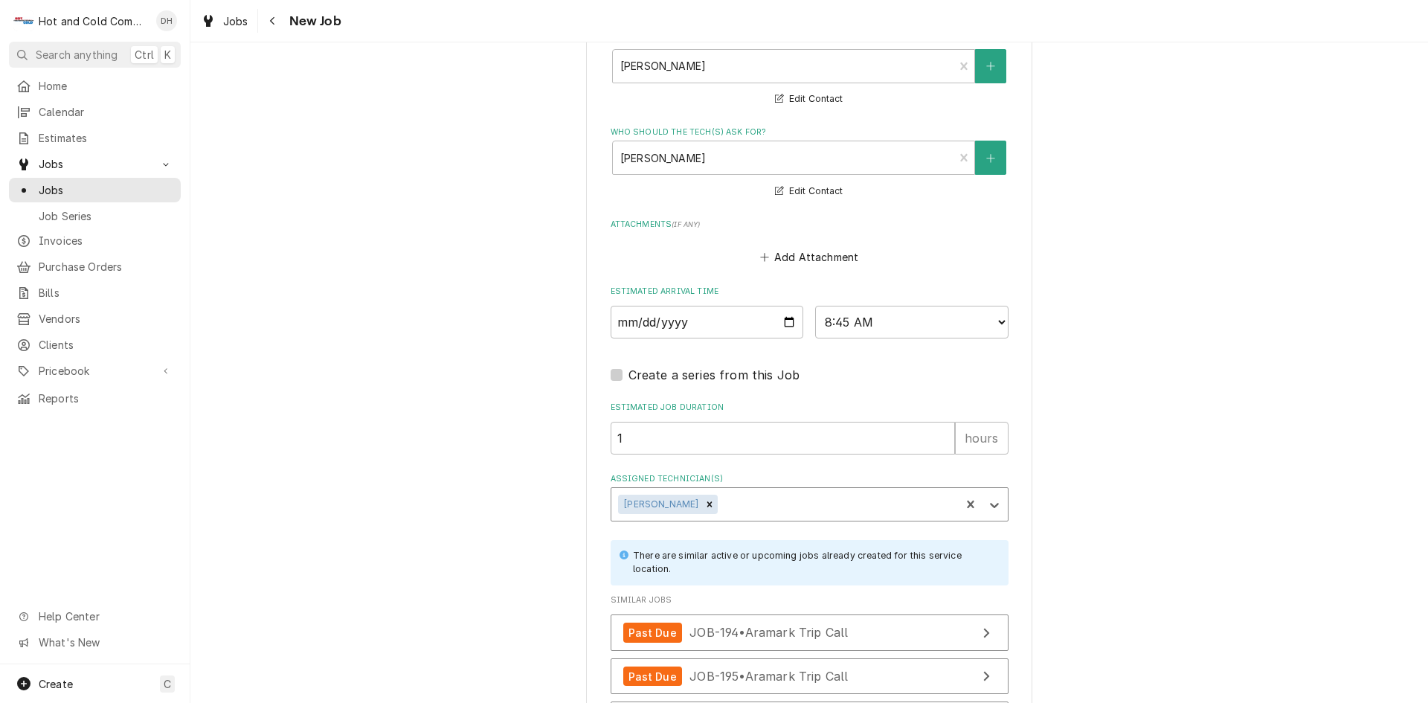
scroll to position [1207, 0]
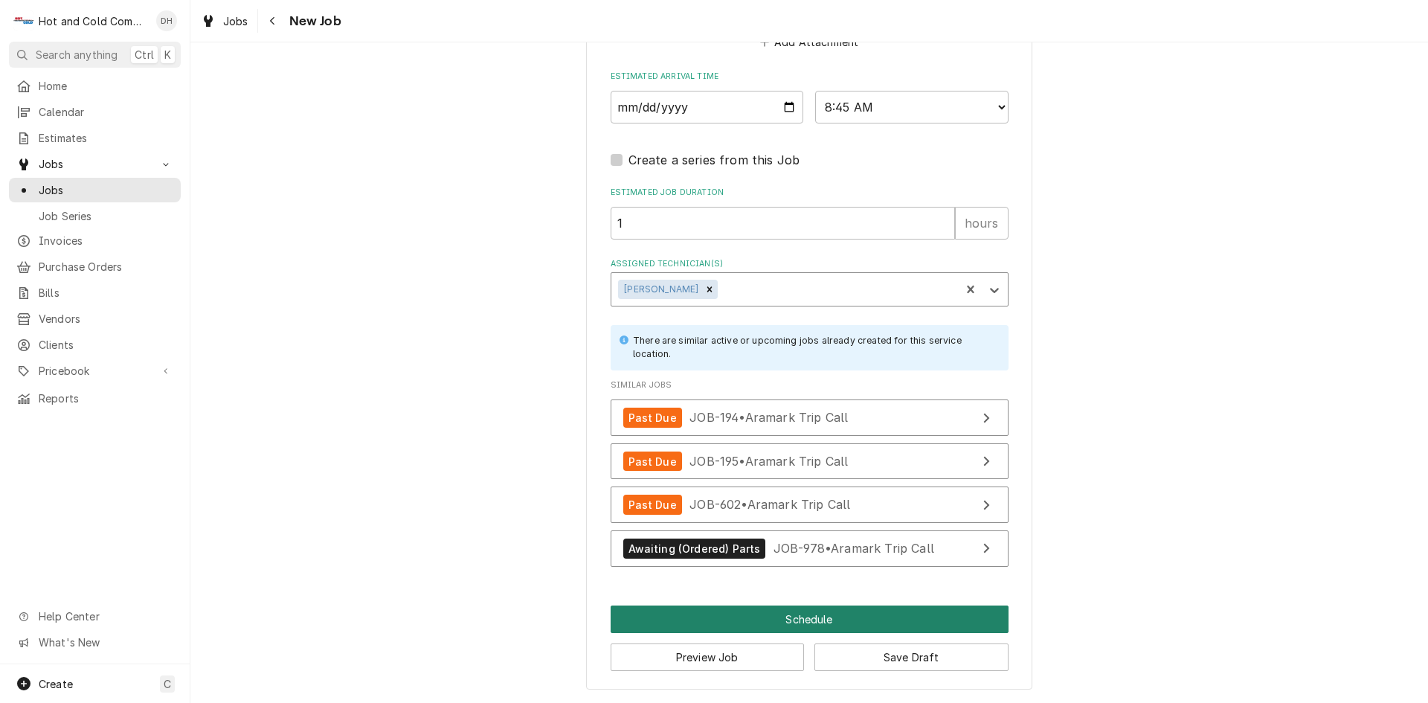
click at [805, 614] on button "Schedule" at bounding box center [810, 620] width 398 height 28
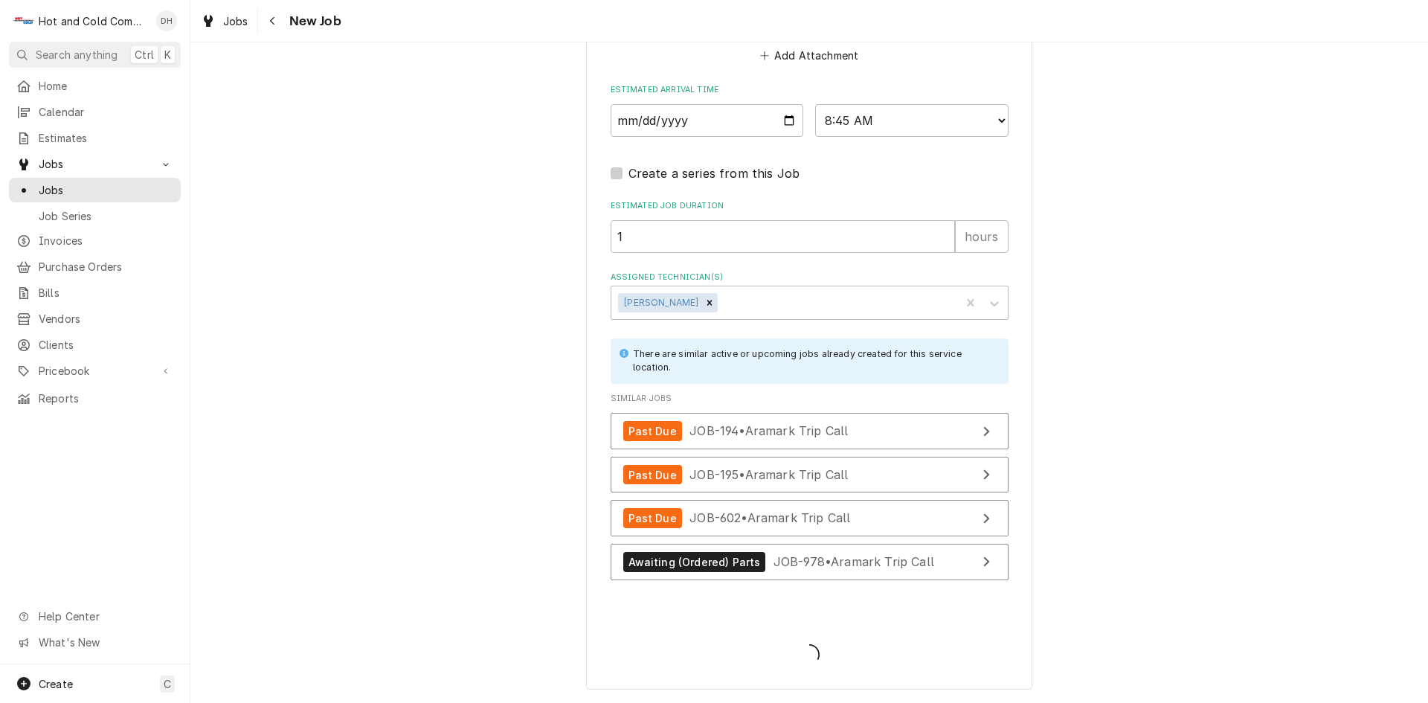
scroll to position [1193, 0]
type textarea "x"
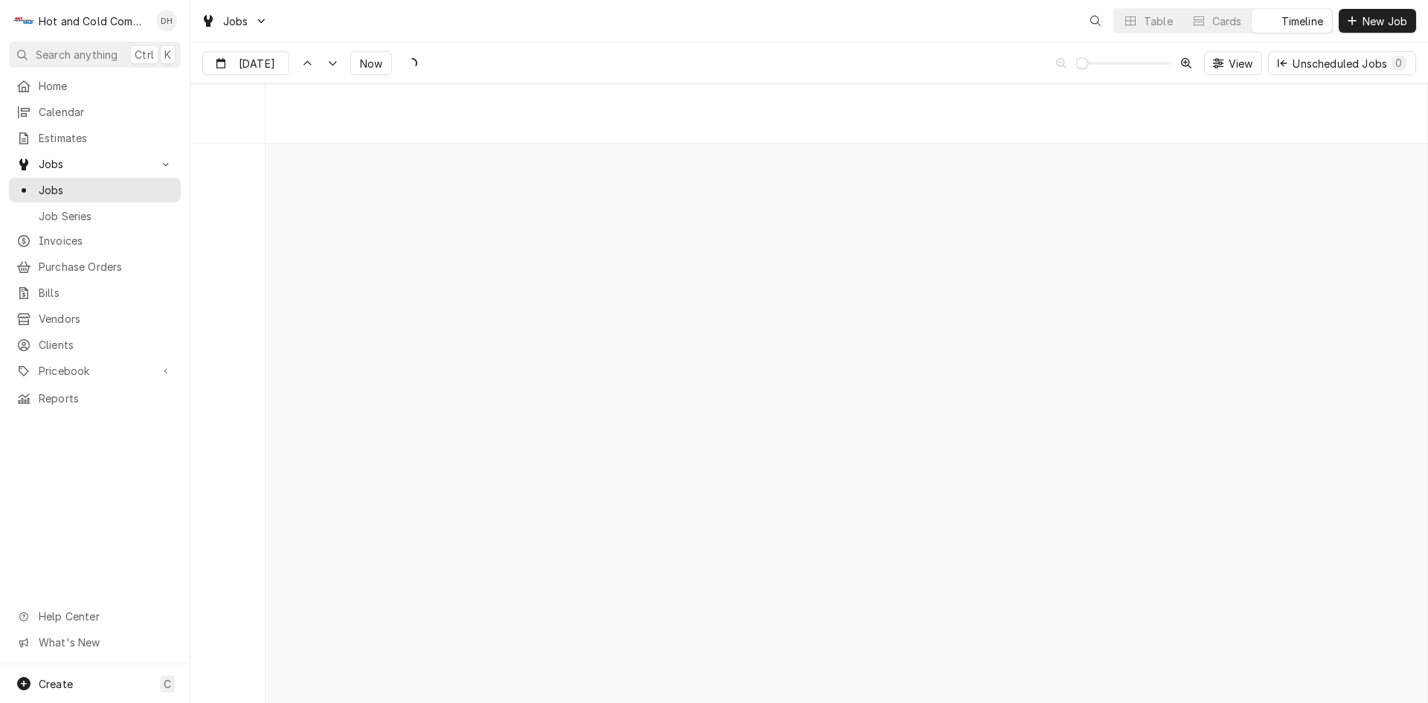
scroll to position [11645, 0]
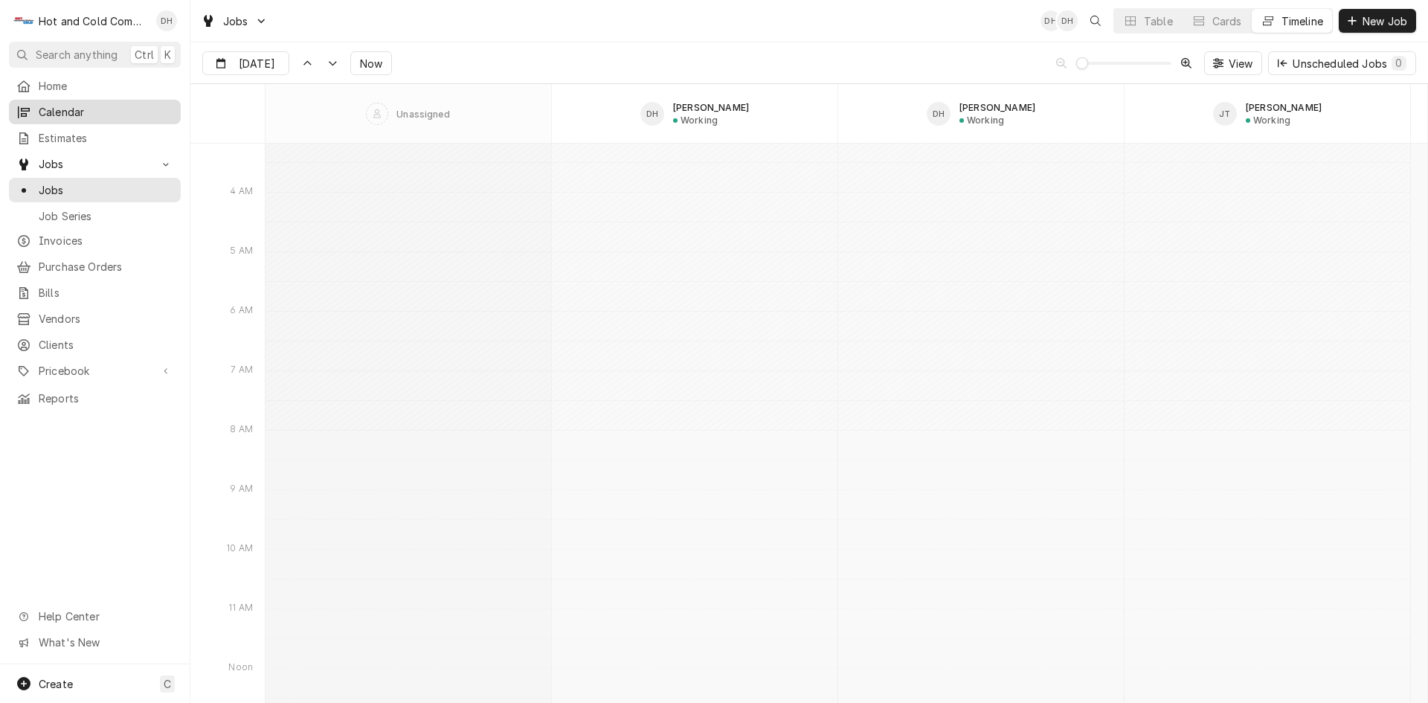
click at [39, 106] on span "Calendar" at bounding box center [106, 112] width 135 height 16
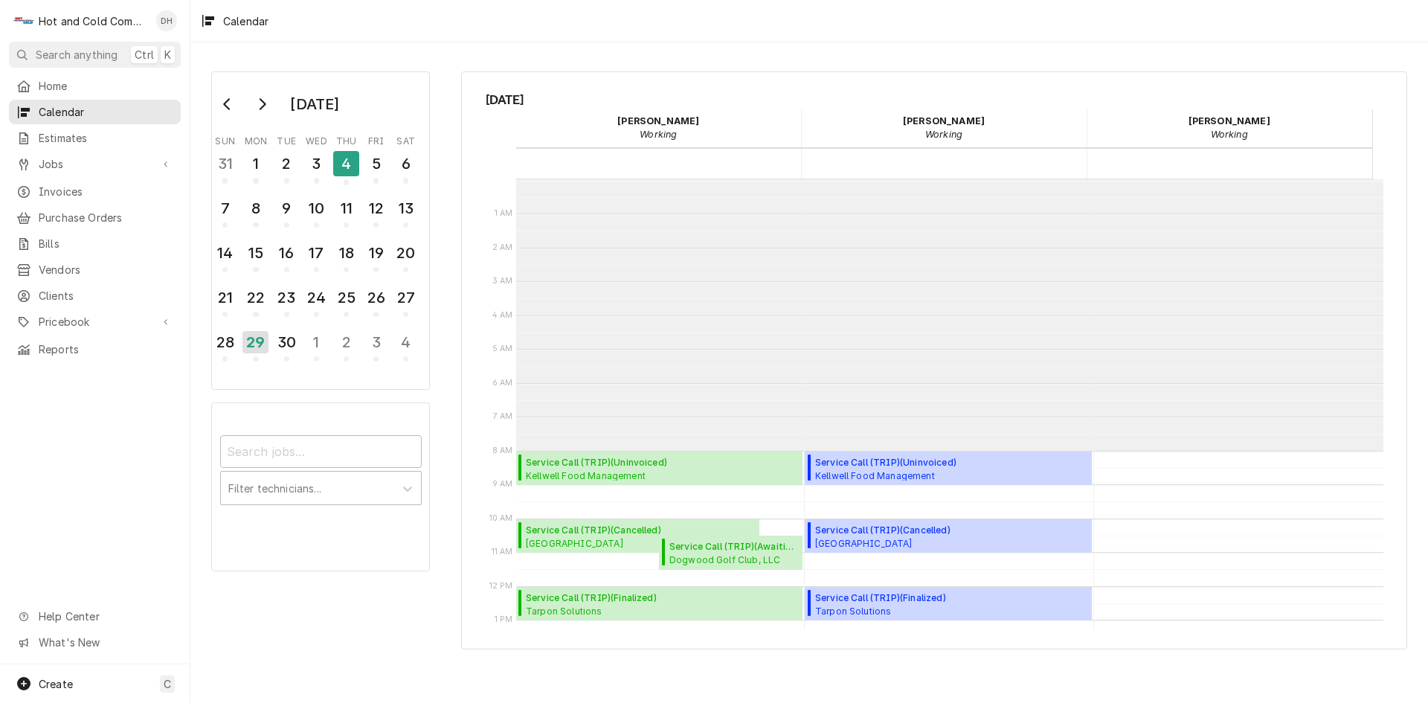
scroll to position [272, 0]
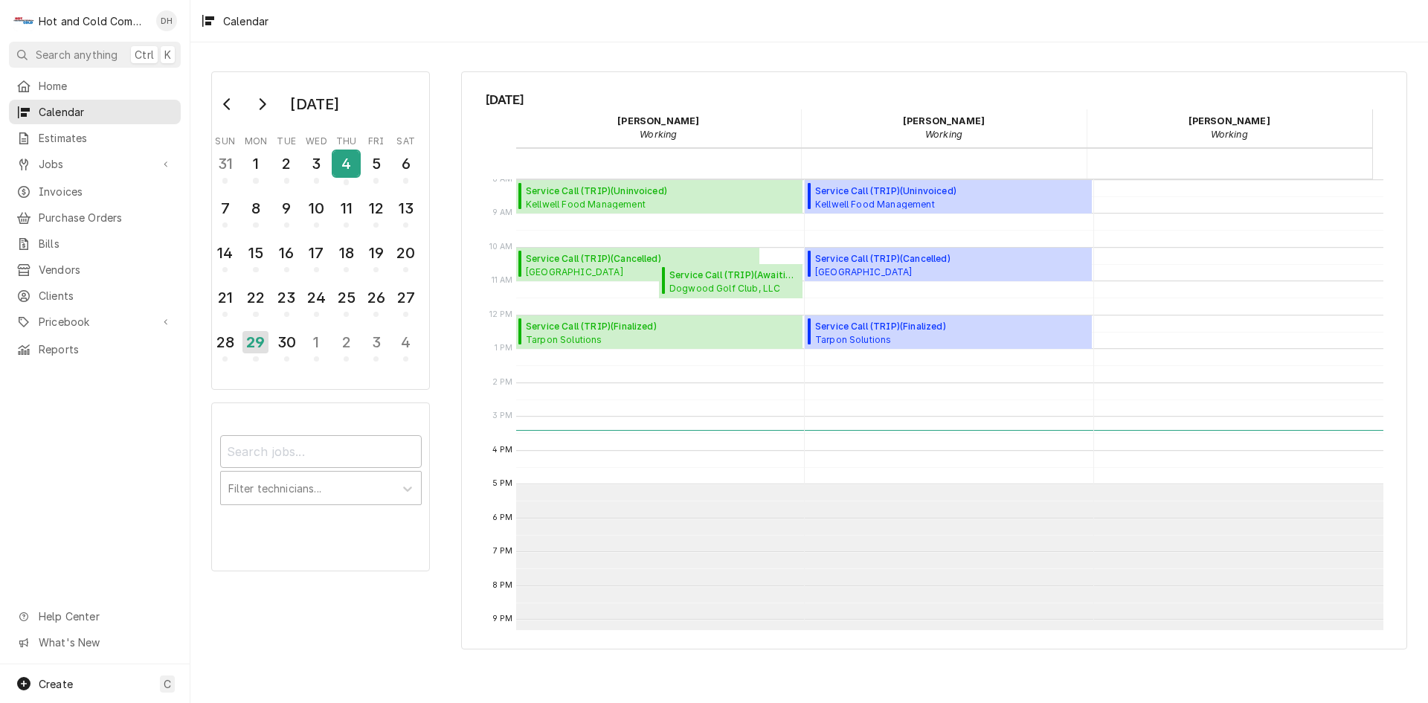
click at [348, 166] on div "4" at bounding box center [346, 163] width 26 height 25
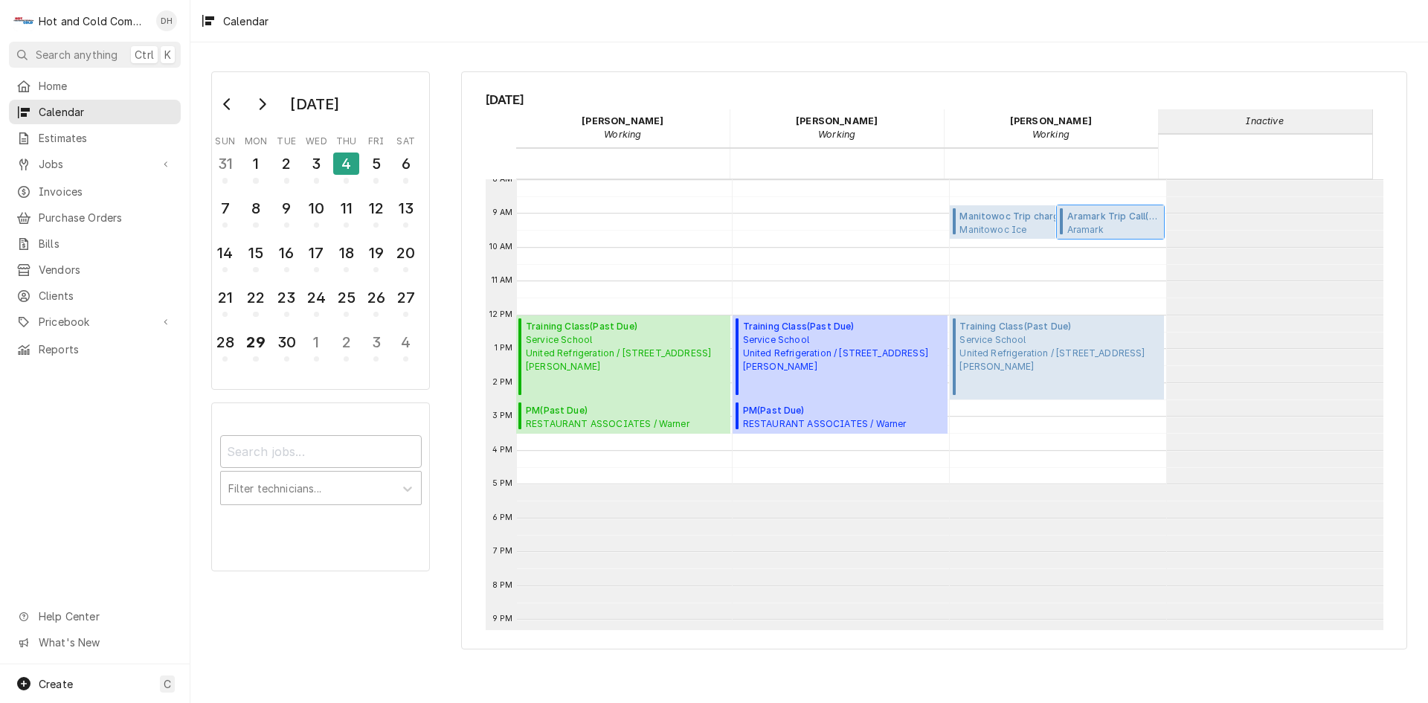
click at [1120, 223] on span "Aramark Refreshments SHOP REPAIR / 2700 Hickory Grove Rd NW suite2, Acworth, GA…" at bounding box center [1114, 229] width 93 height 12
click at [1114, 222] on span "Aramark Trip Call ( Past Due )" at bounding box center [1114, 216] width 93 height 13
click at [351, 167] on div "4" at bounding box center [346, 164] width 26 height 22
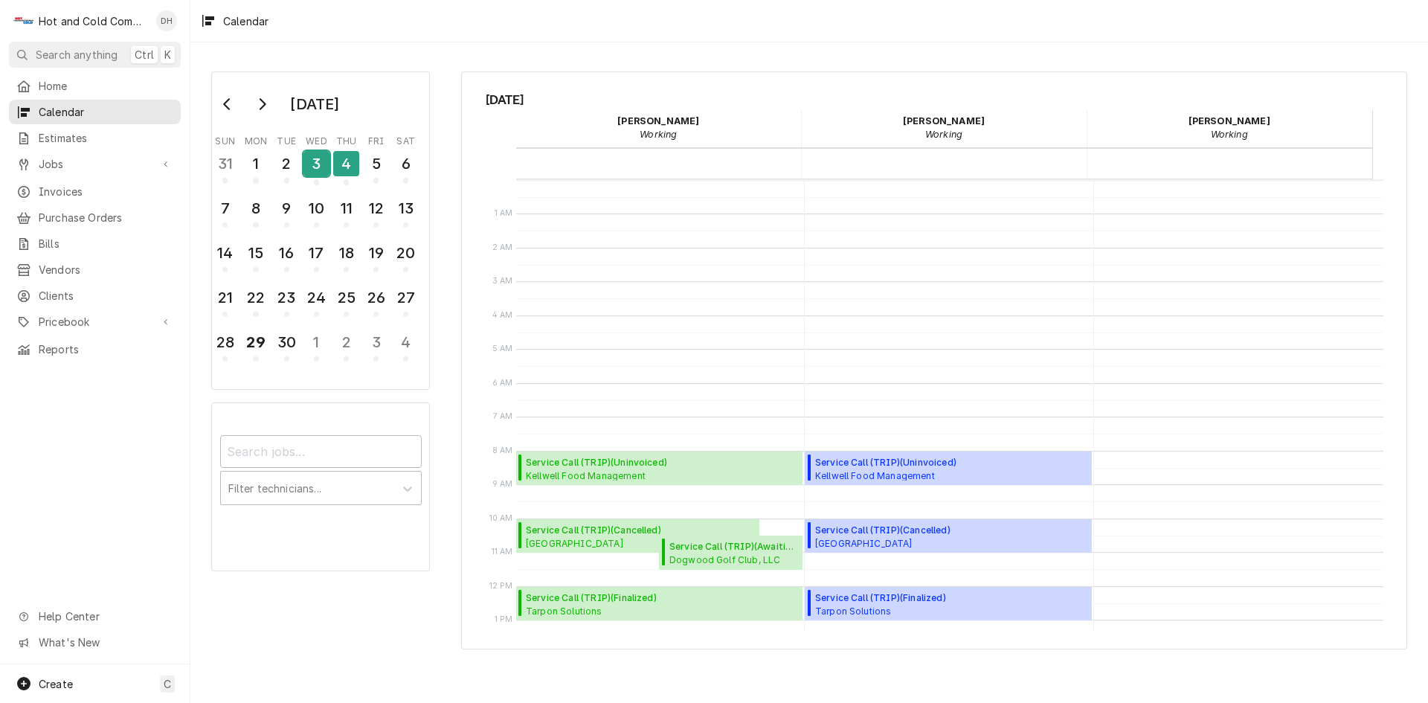
click at [314, 167] on div "3" at bounding box center [317, 163] width 26 height 25
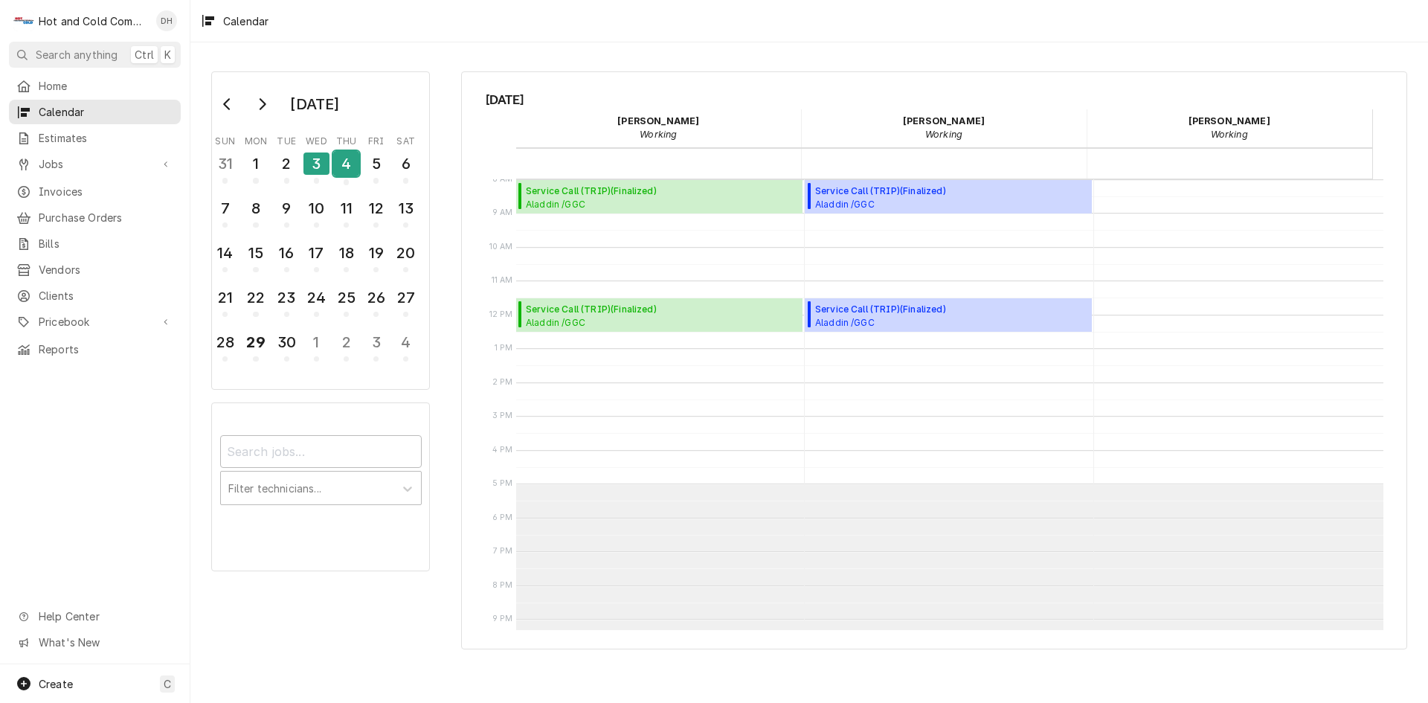
click at [350, 174] on div "4" at bounding box center [346, 163] width 26 height 25
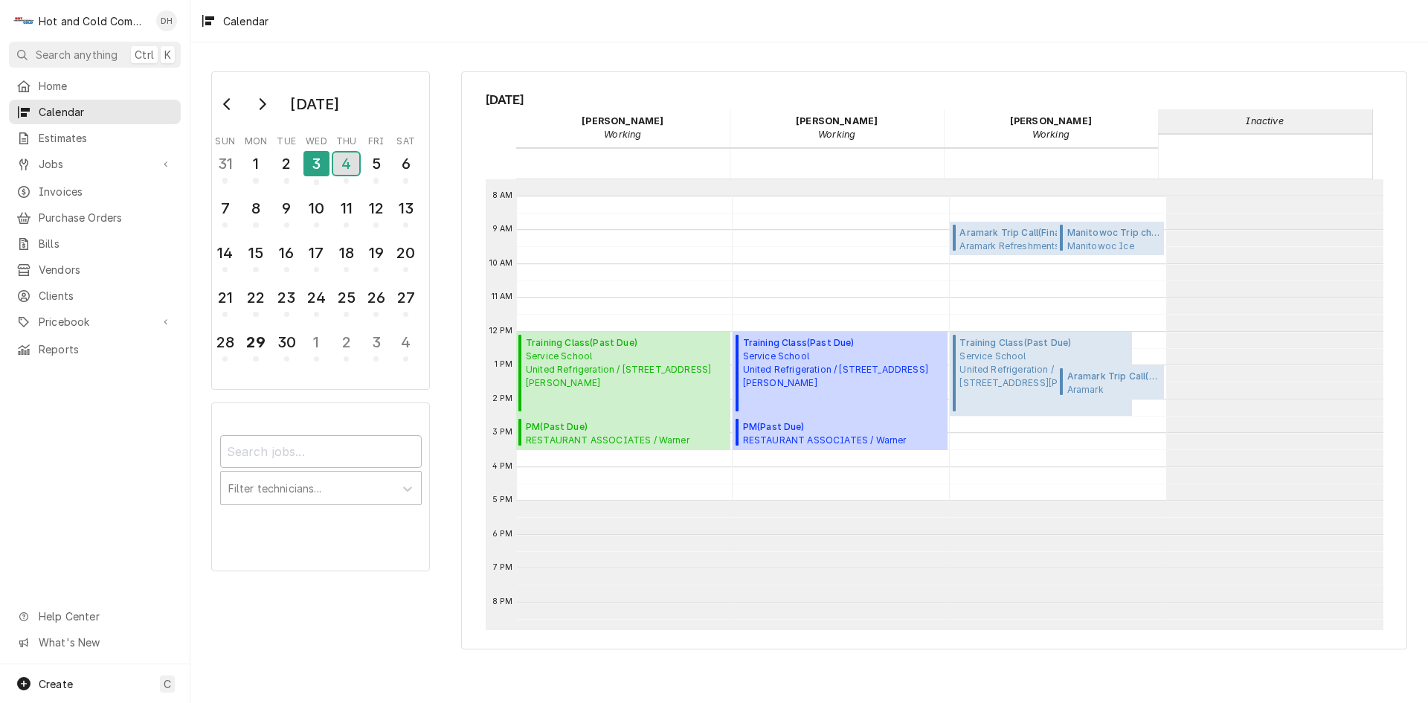
scroll to position [242, 0]
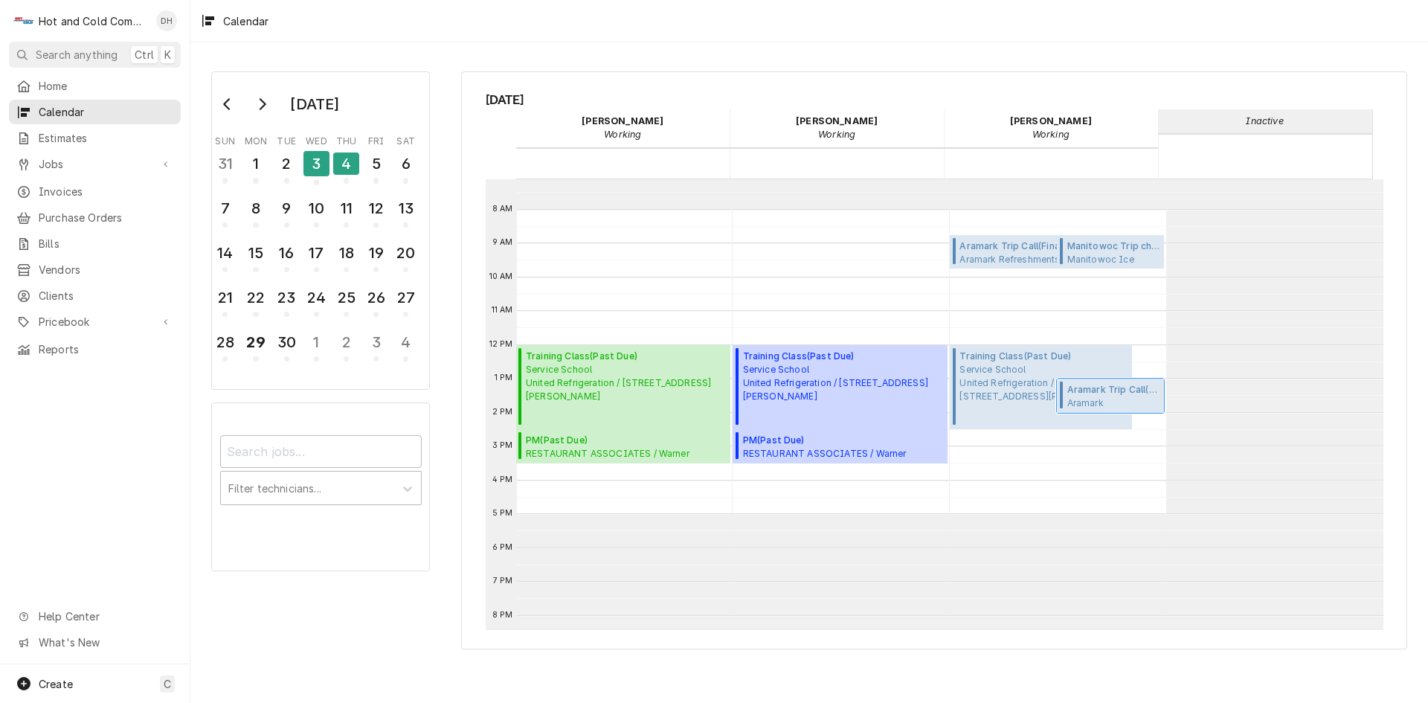
click at [1091, 397] on span "Aramark Refreshments SHOP REPAIR / 2700 Hickory Grove Rd NW suite2, Acworth, GA…" at bounding box center [1114, 403] width 93 height 12
click at [1146, 392] on span "Aramark Trip Call ( Past Due )" at bounding box center [1114, 389] width 93 height 13
click at [367, 171] on div "5" at bounding box center [376, 163] width 26 height 25
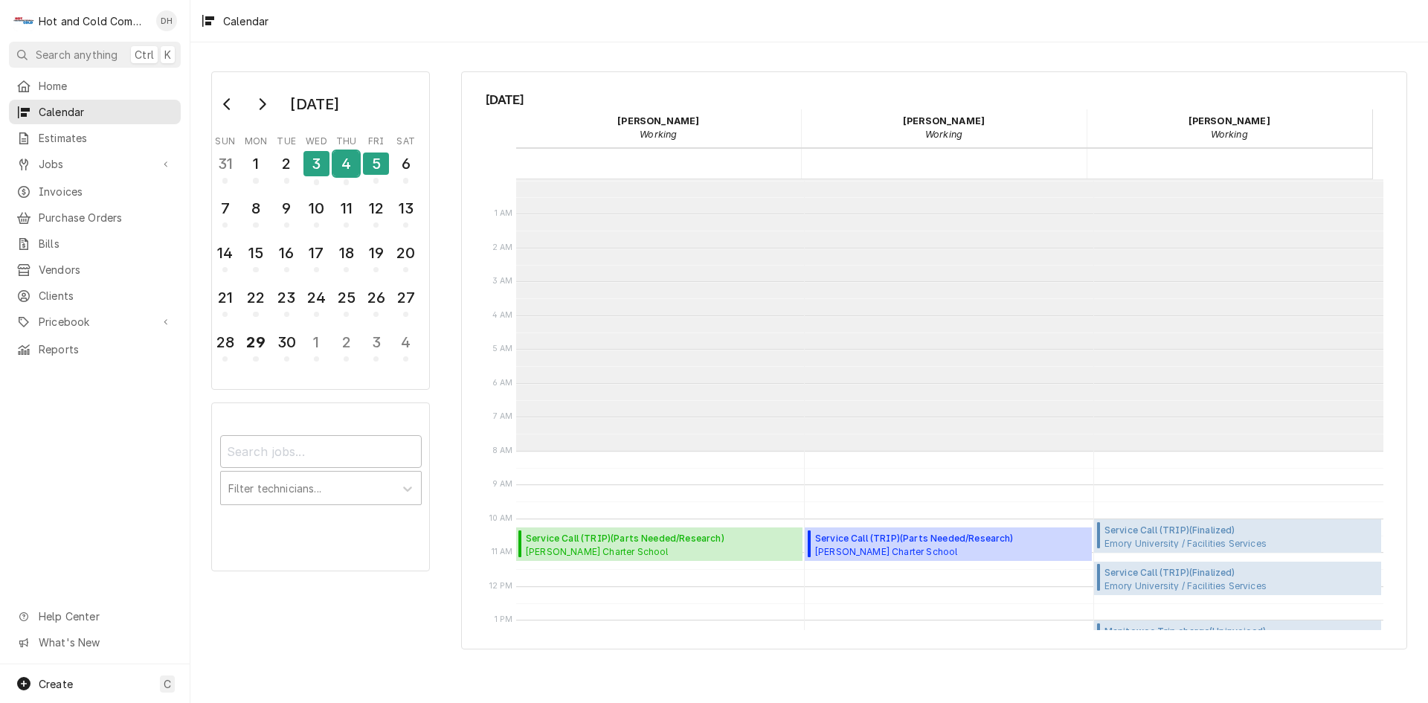
scroll to position [272, 0]
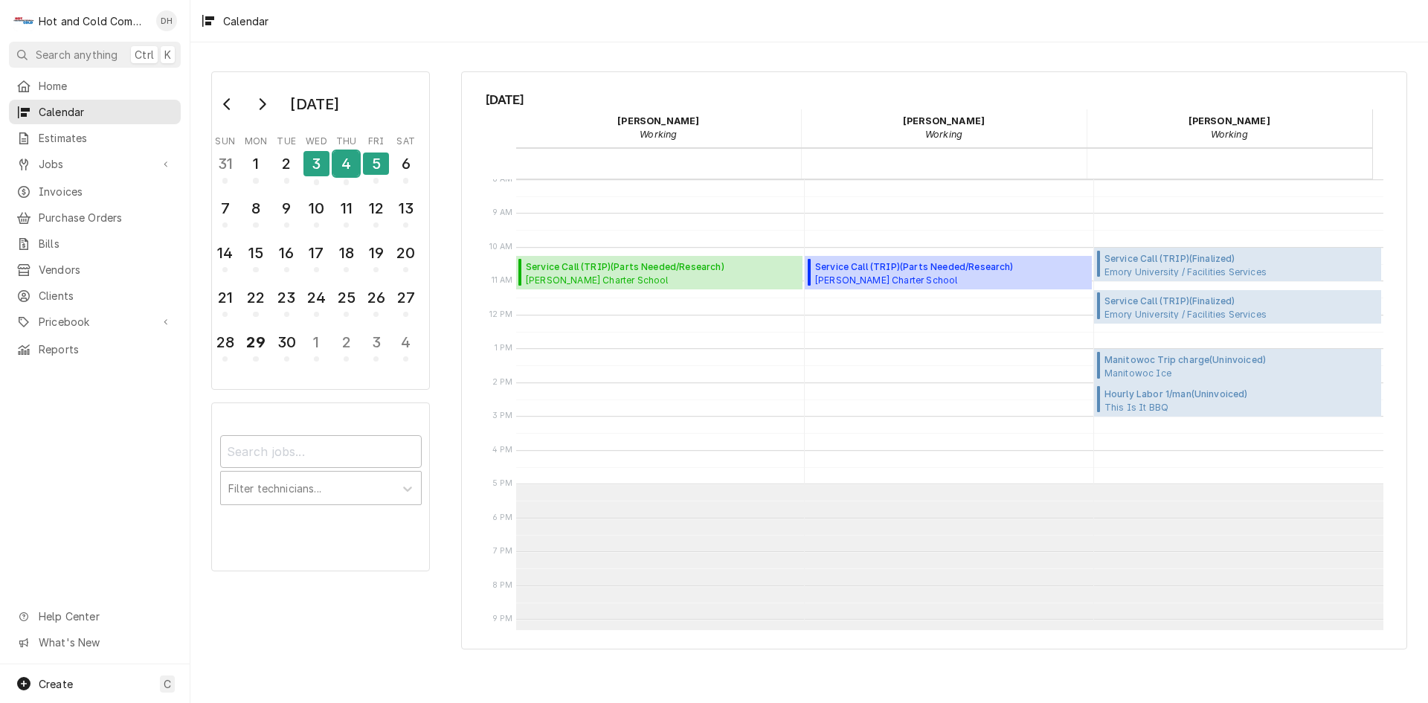
click at [346, 173] on div "4" at bounding box center [346, 163] width 26 height 25
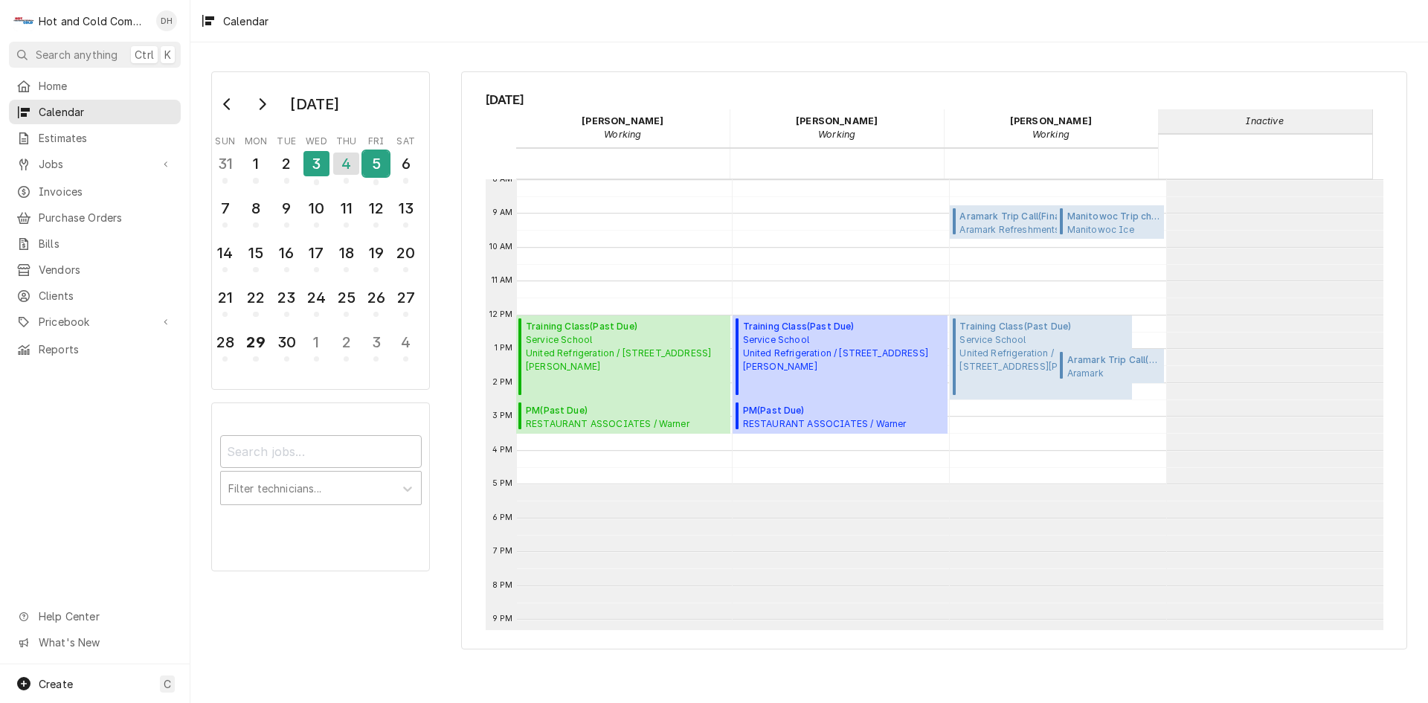
click at [372, 170] on div "5" at bounding box center [376, 163] width 26 height 25
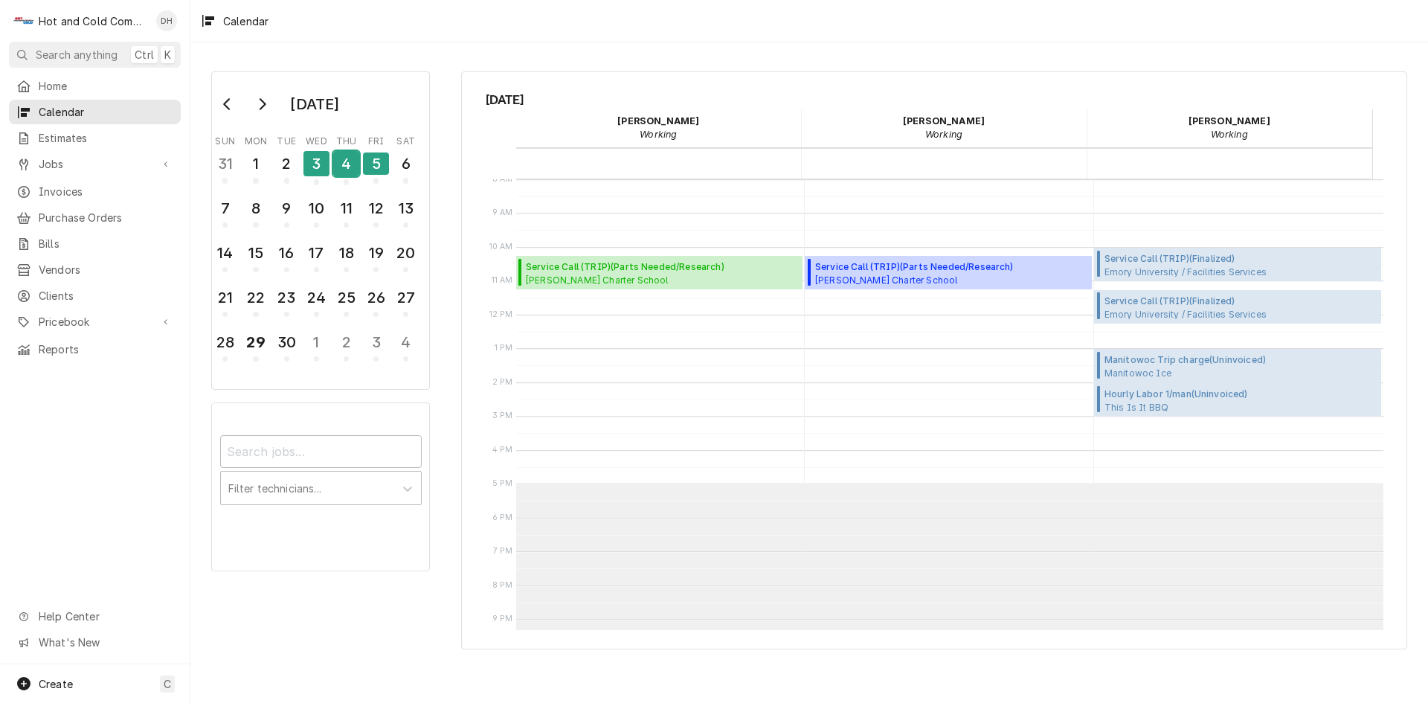
click at [346, 165] on div "4" at bounding box center [346, 163] width 26 height 25
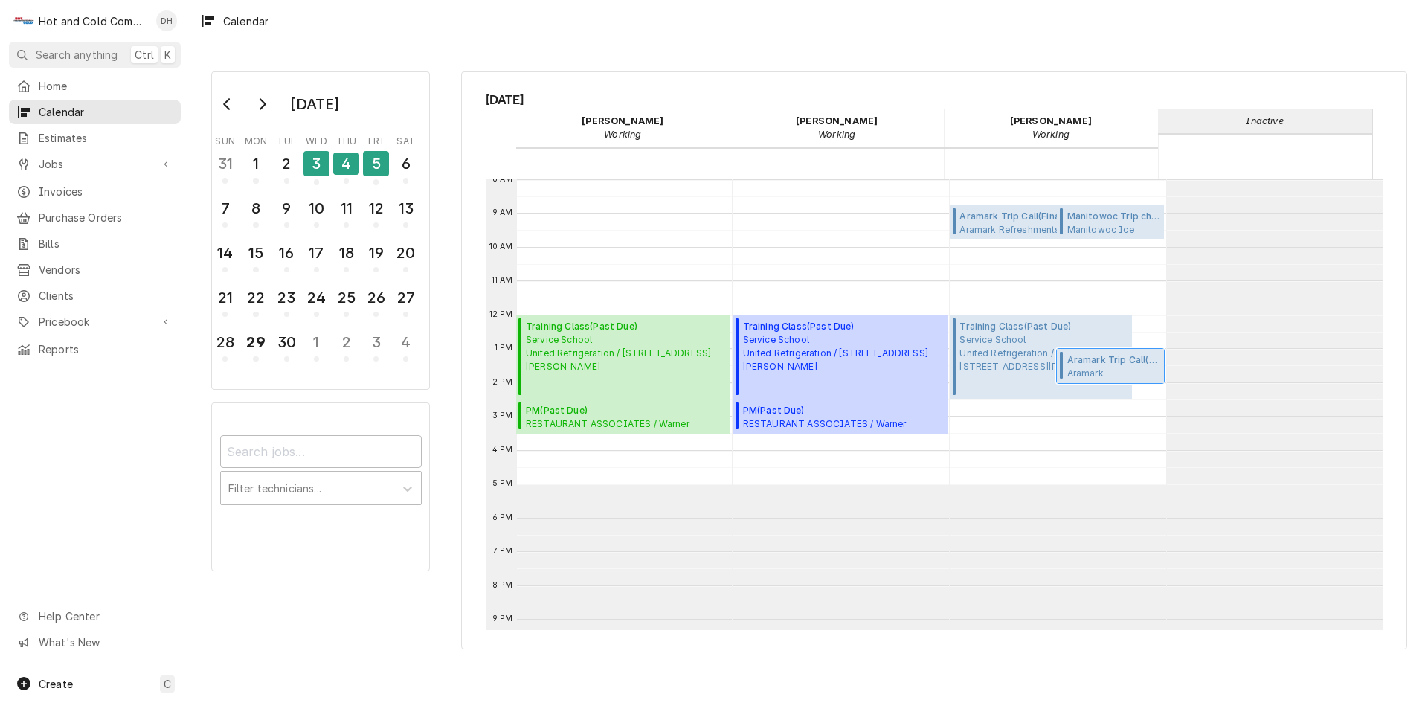
click at [1099, 364] on span "Aramark Trip Call ( Finalized )" at bounding box center [1114, 359] width 93 height 13
click at [352, 158] on div "4" at bounding box center [346, 164] width 26 height 22
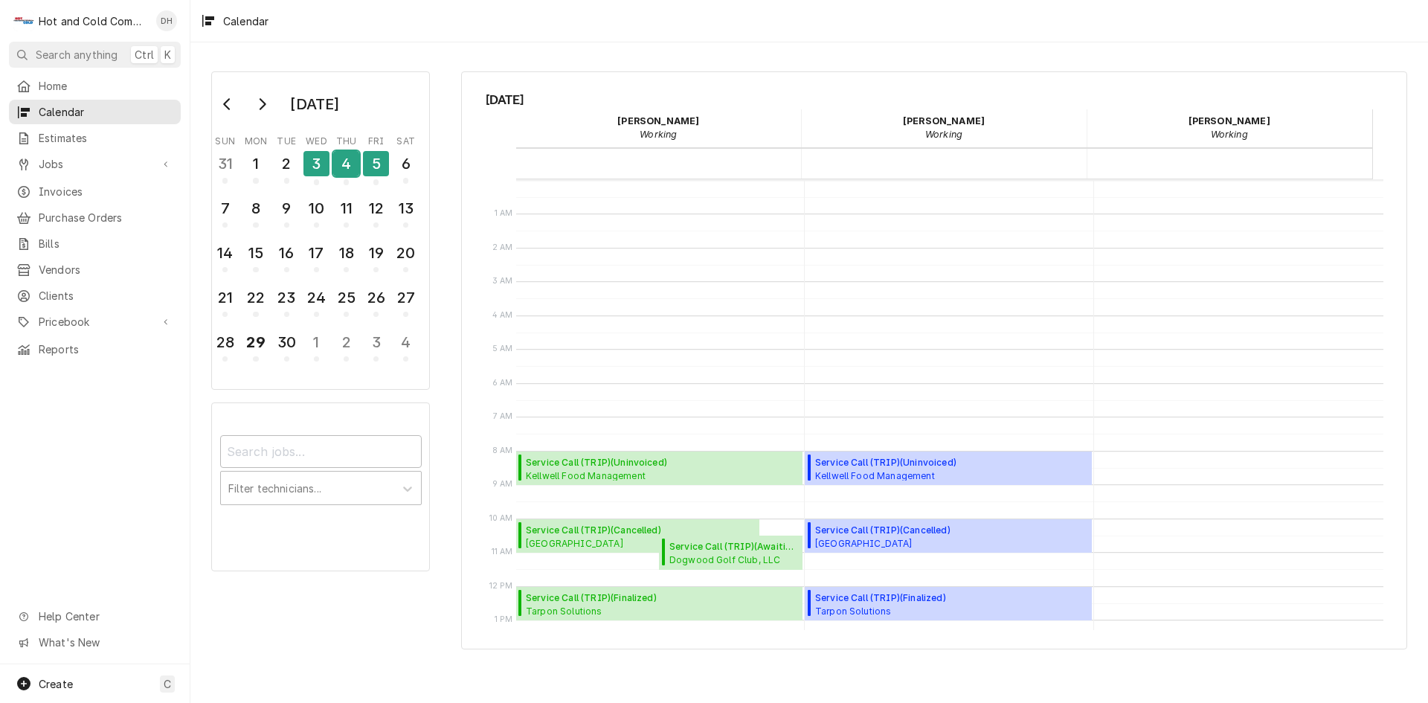
click at [348, 162] on div "4" at bounding box center [346, 163] width 26 height 25
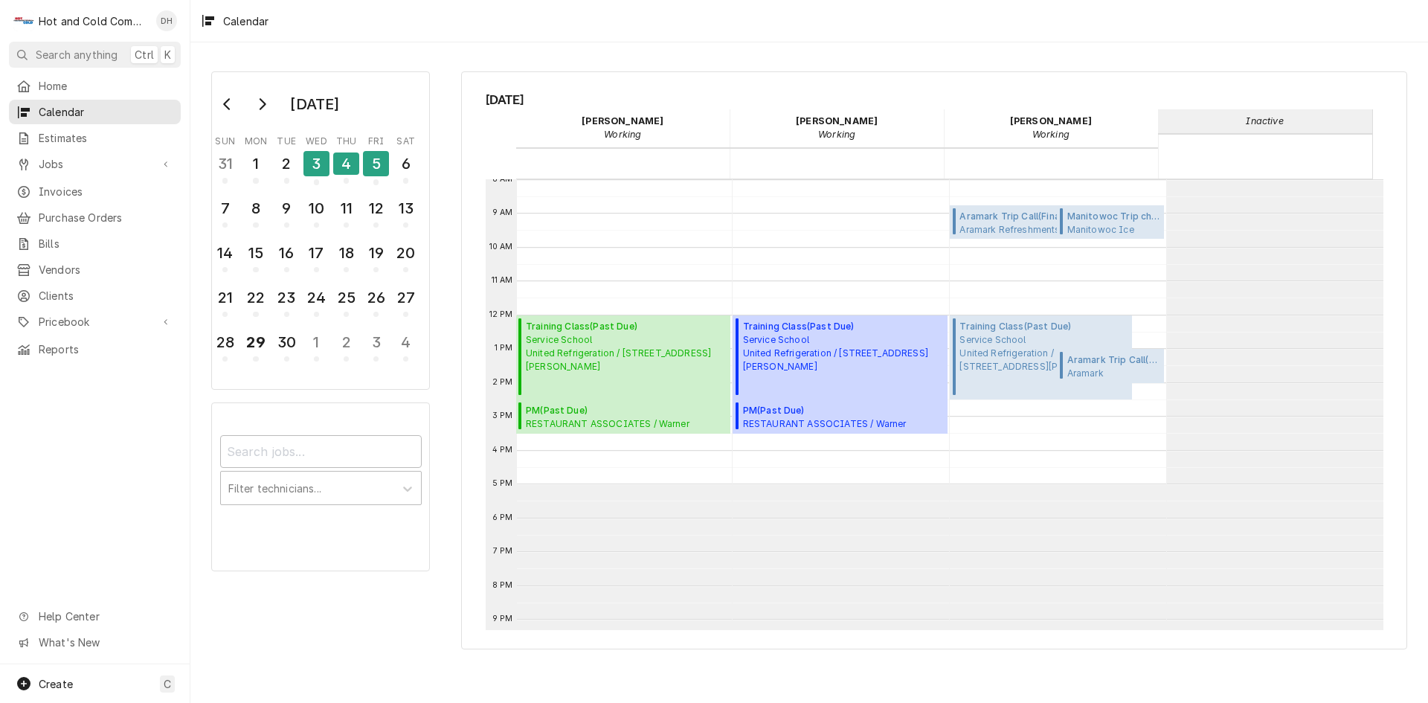
click at [1271, 126] on em "Inactive" at bounding box center [1264, 120] width 37 height 11
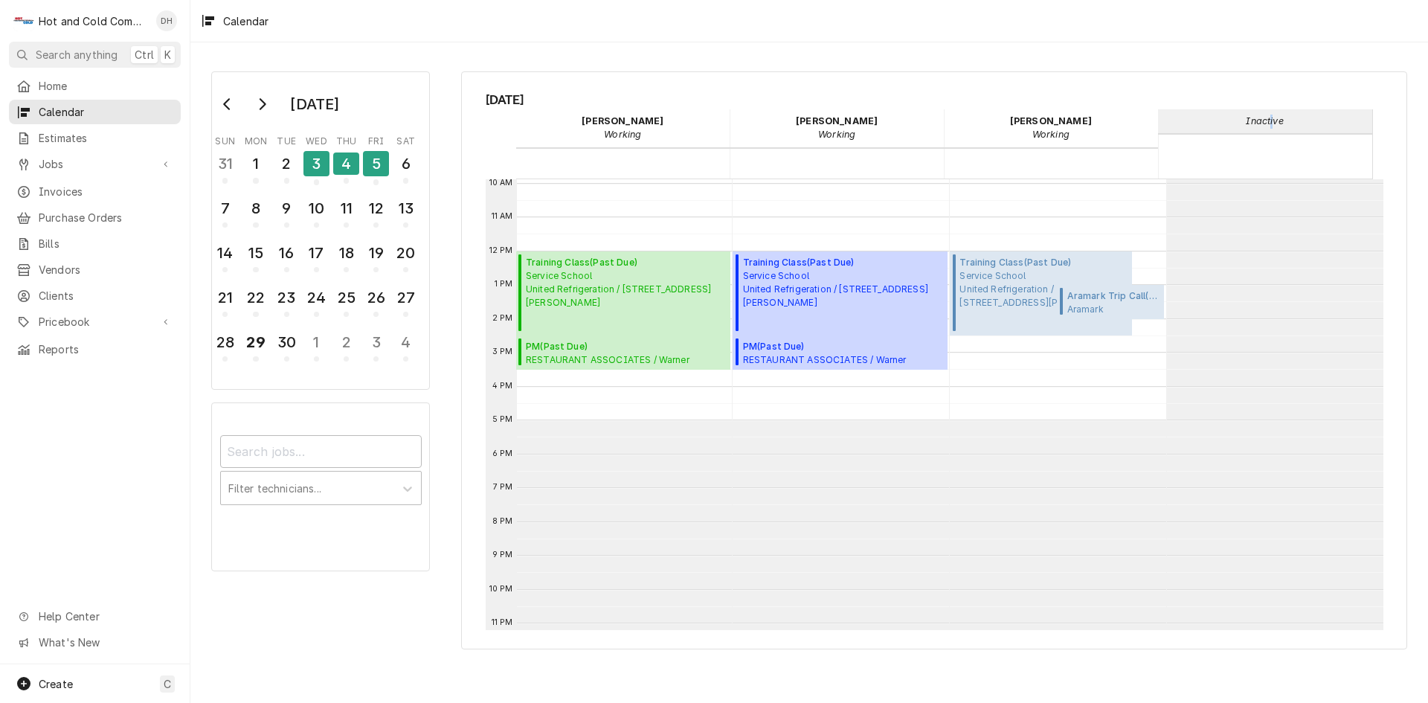
scroll to position [362, 0]
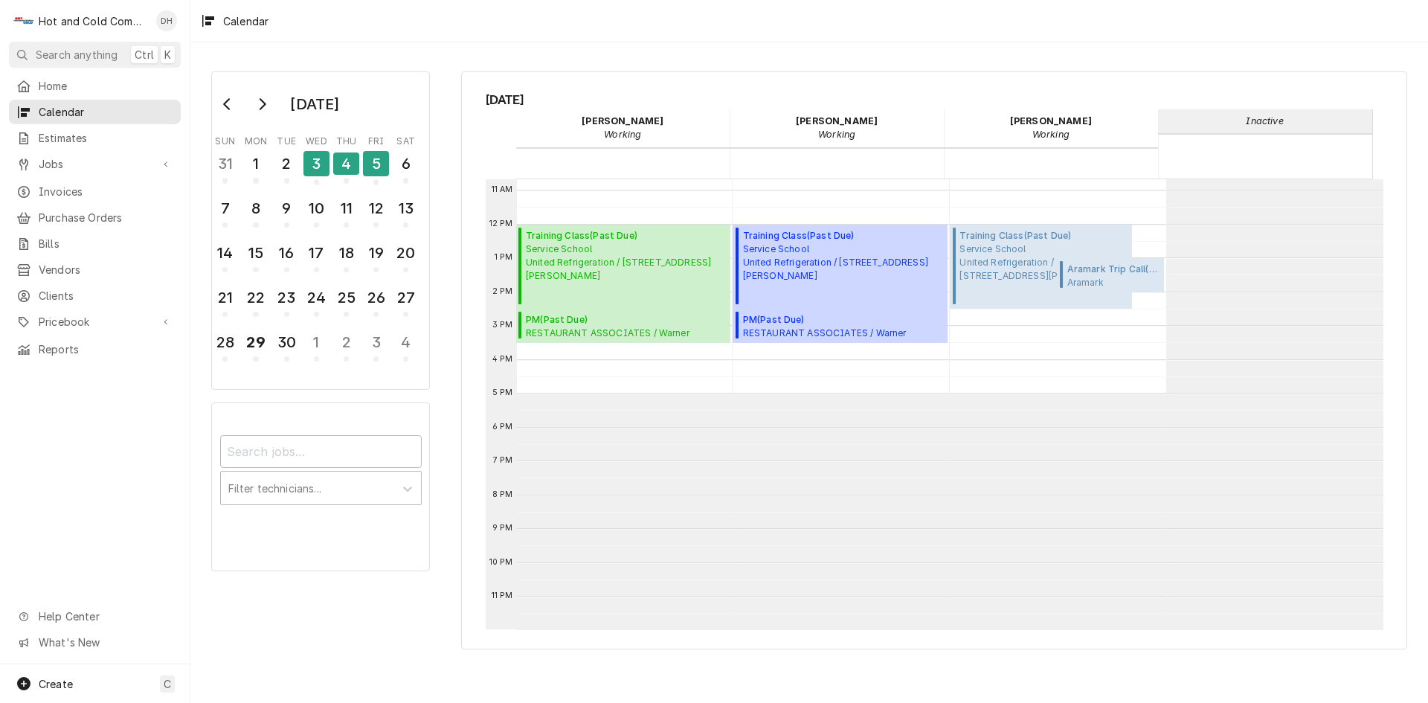
click at [971, 137] on span "Working" at bounding box center [1050, 135] width 205 height 14
click at [54, 680] on span "Create" at bounding box center [56, 684] width 34 height 13
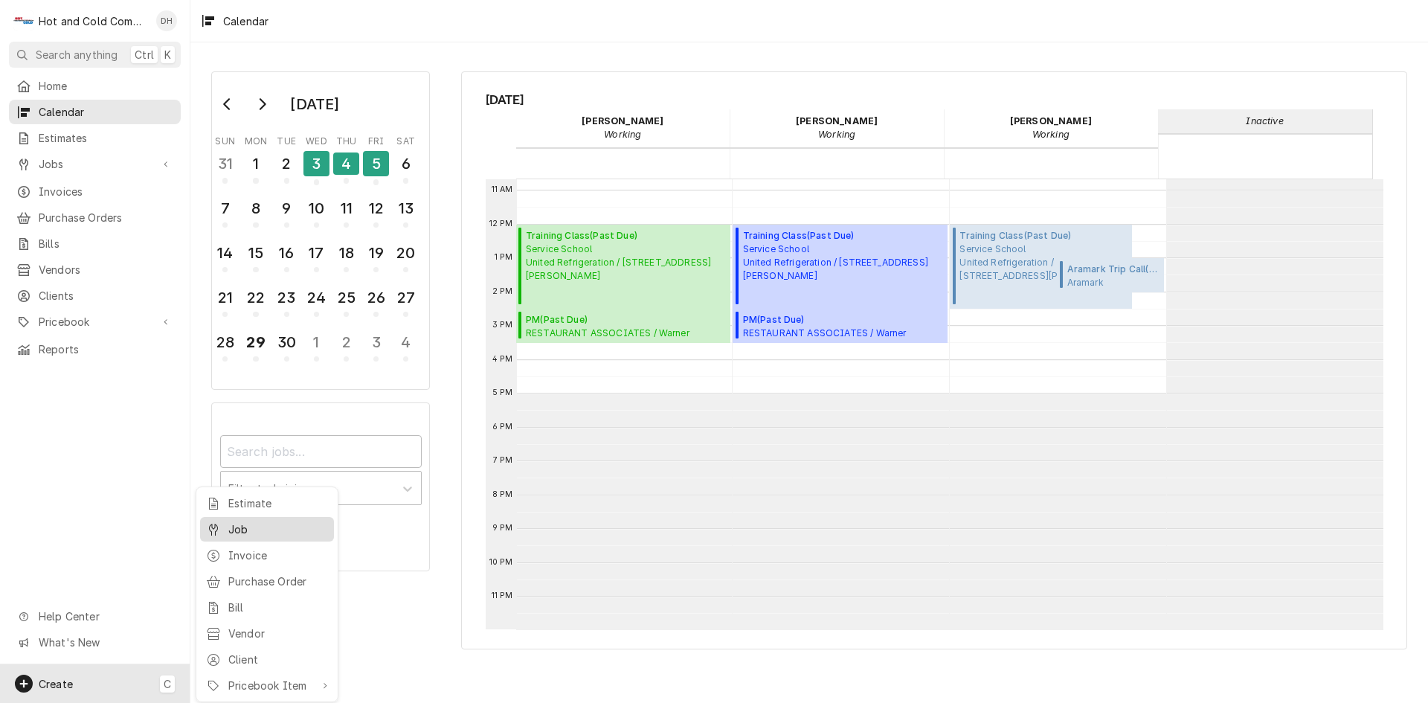
click at [247, 524] on div "Job" at bounding box center [278, 529] width 100 height 16
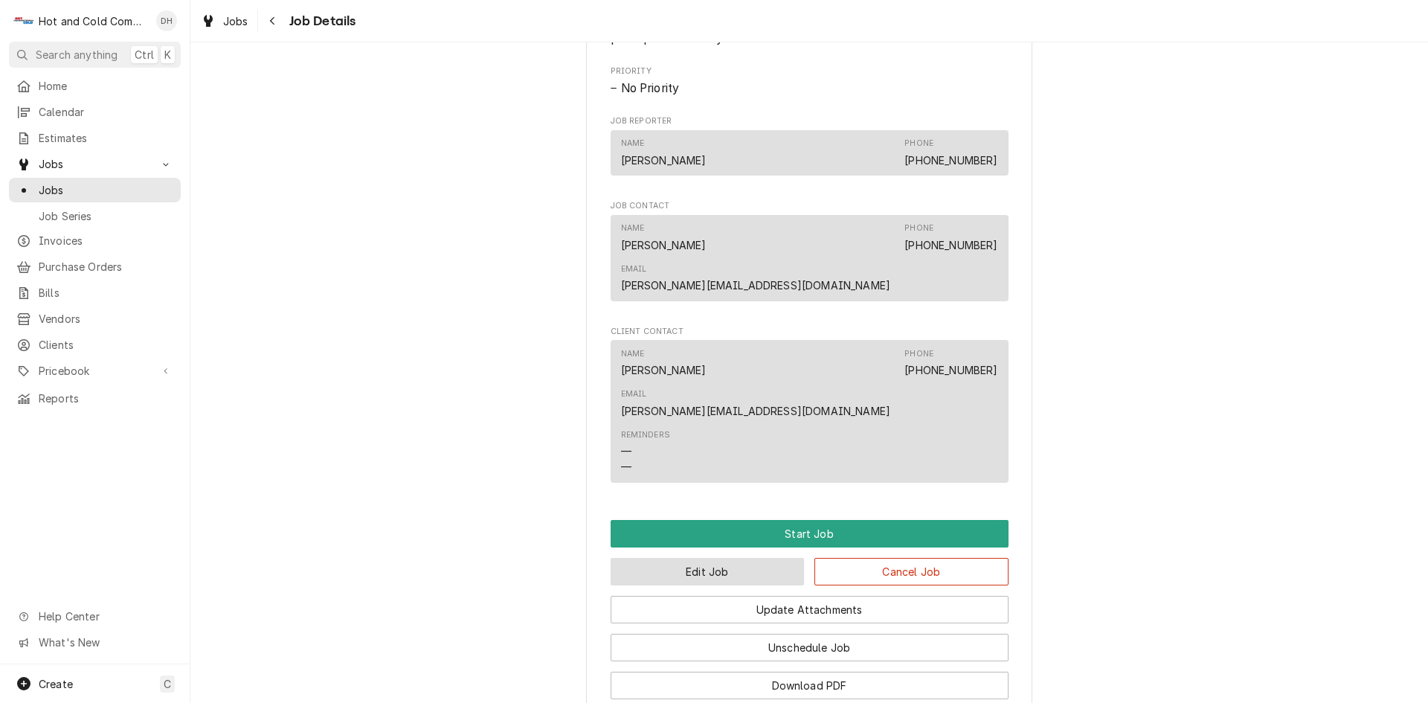
scroll to position [744, 0]
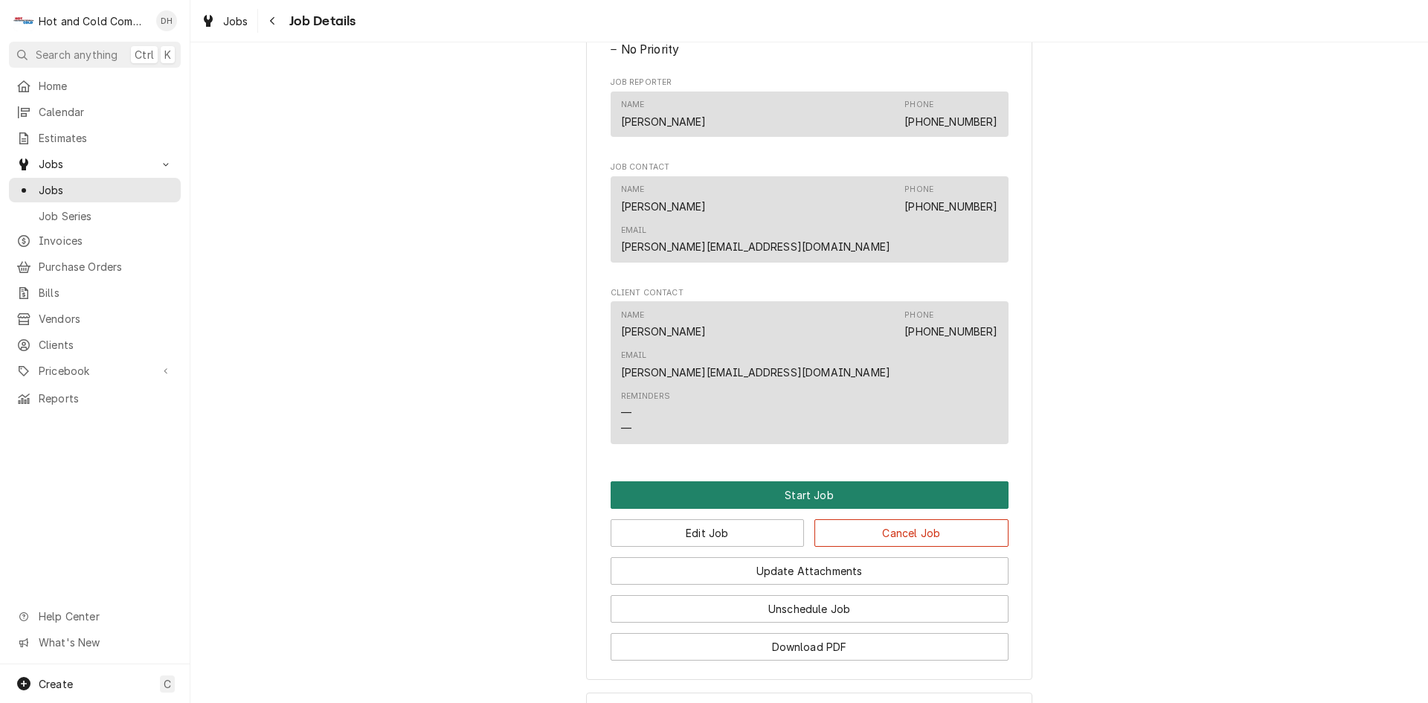
click at [803, 481] on button "Start Job" at bounding box center [810, 495] width 398 height 28
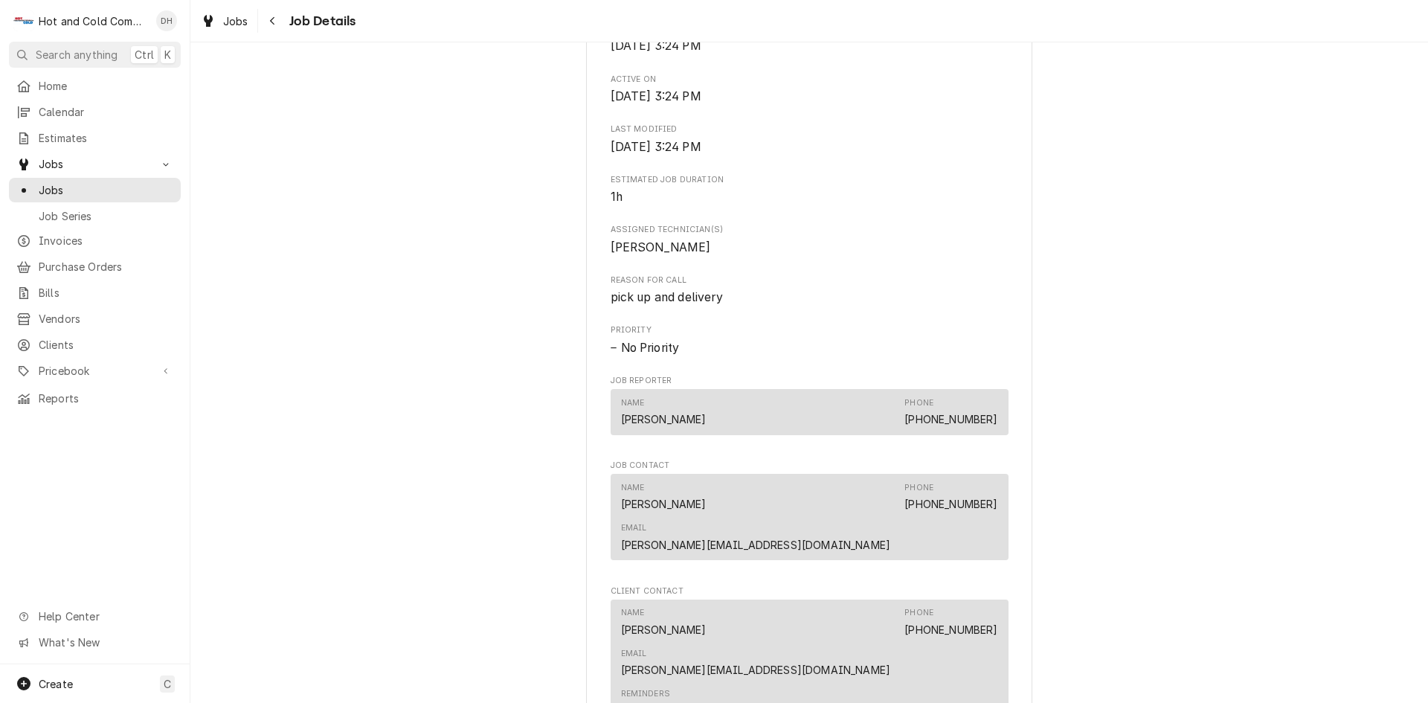
scroll to position [744, 0]
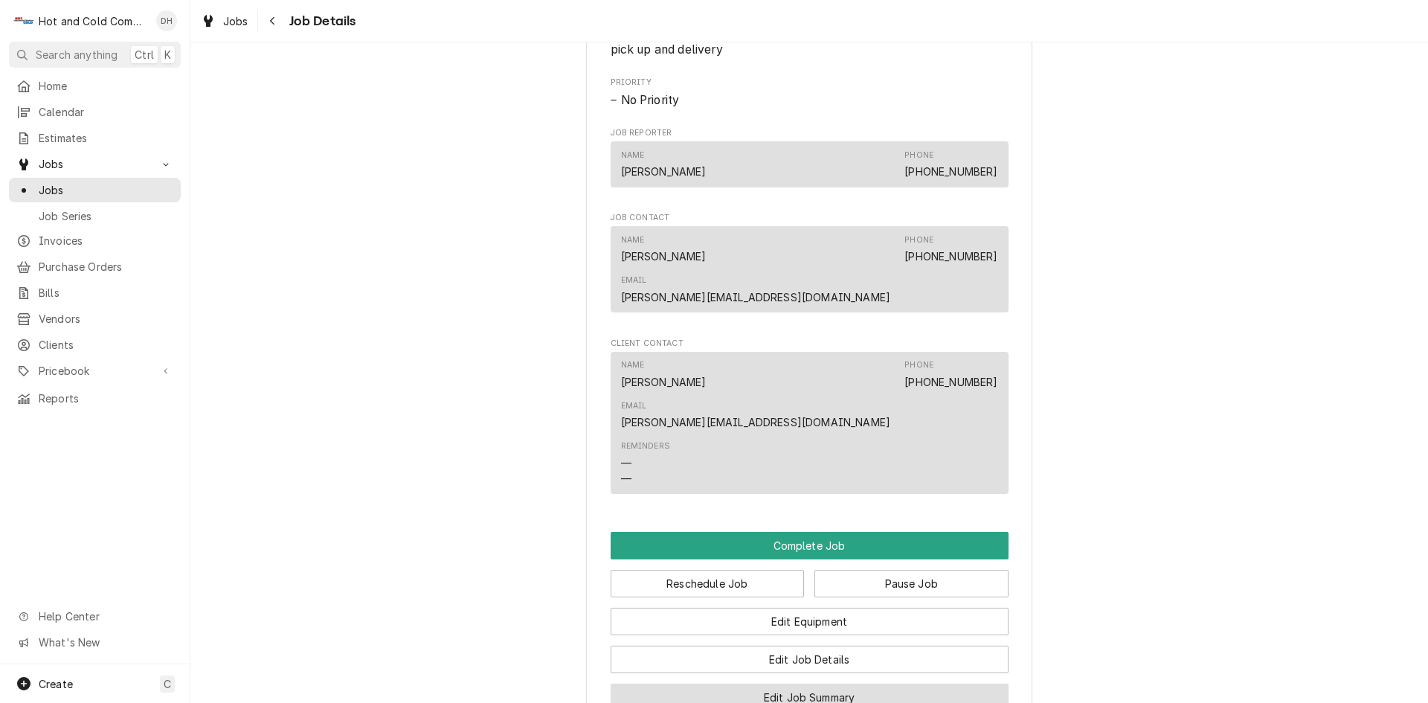
click at [795, 684] on button "Edit Job Summary" at bounding box center [810, 698] width 398 height 28
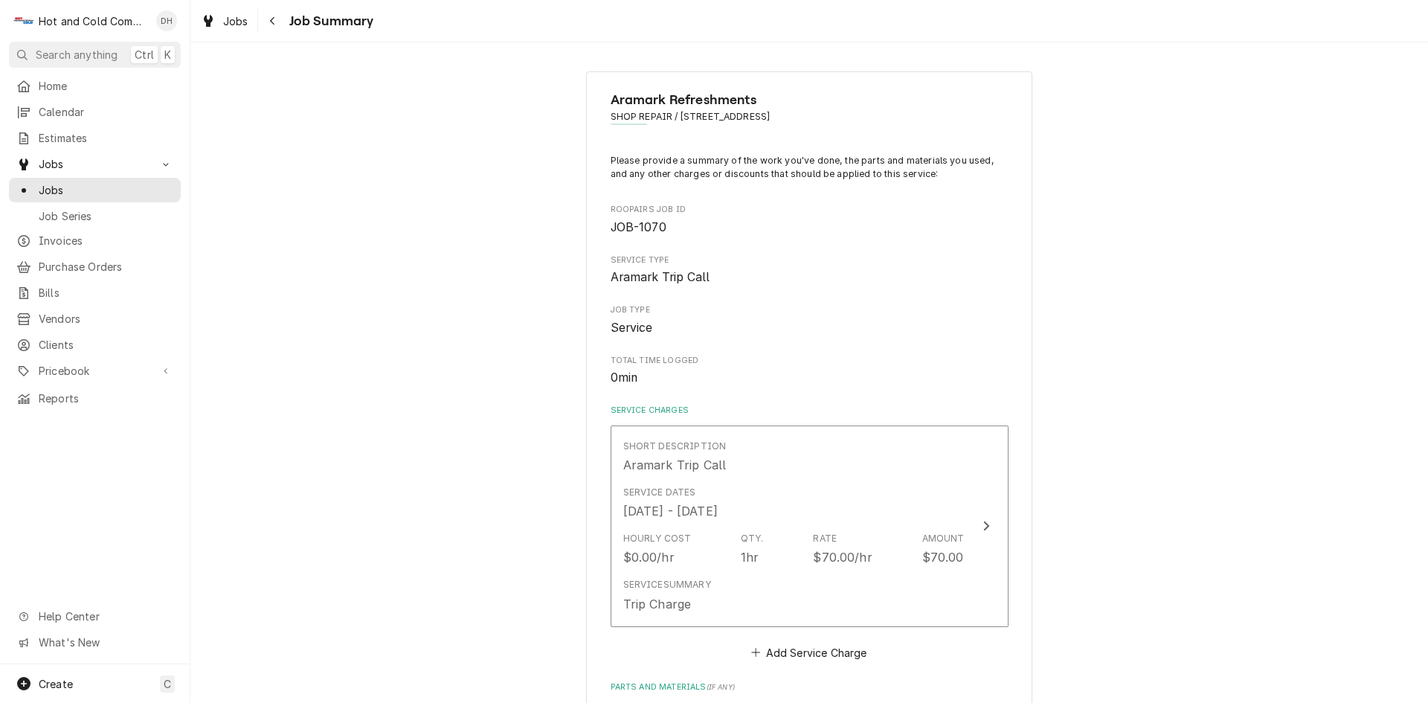
scroll to position [248, 0]
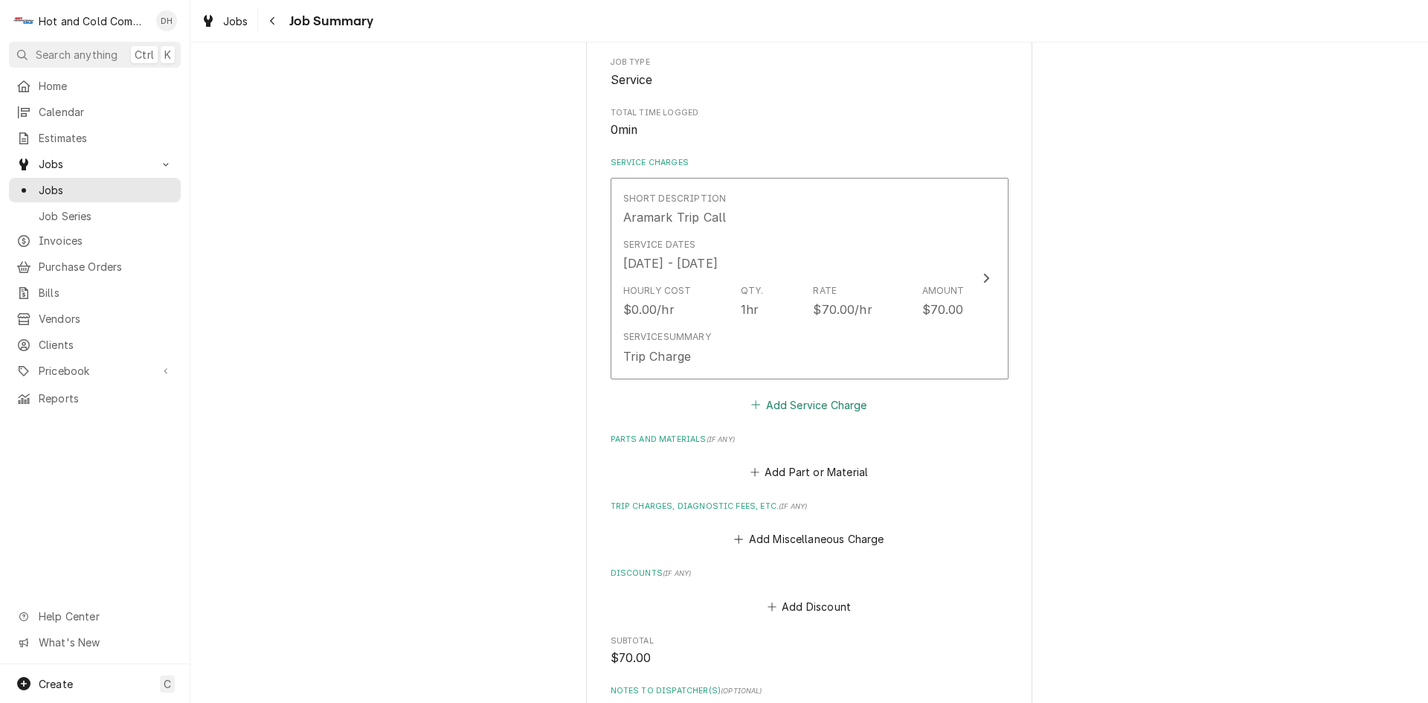
click at [839, 403] on button "Add Service Charge" at bounding box center [809, 404] width 121 height 21
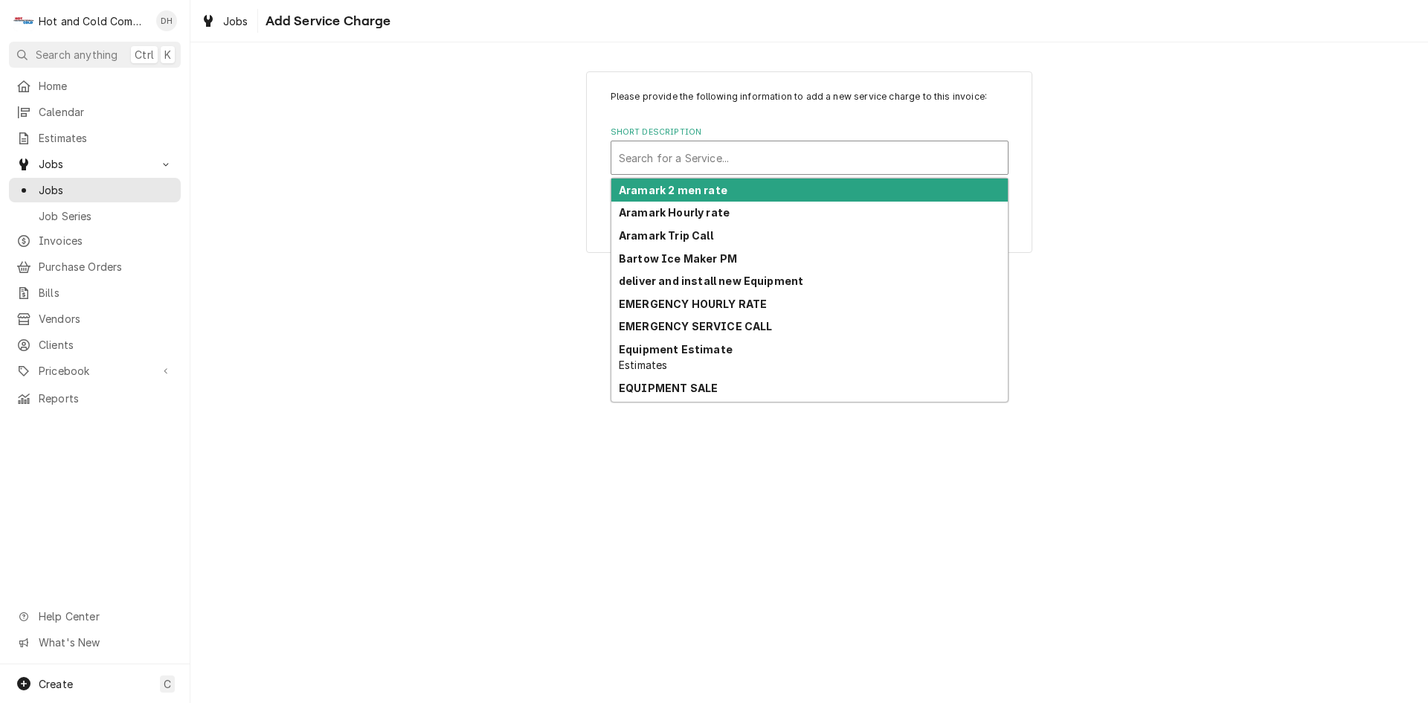
drag, startPoint x: 785, startPoint y: 153, endPoint x: 796, endPoint y: 153, distance: 11.2
click at [787, 152] on div "Short Description" at bounding box center [810, 157] width 382 height 27
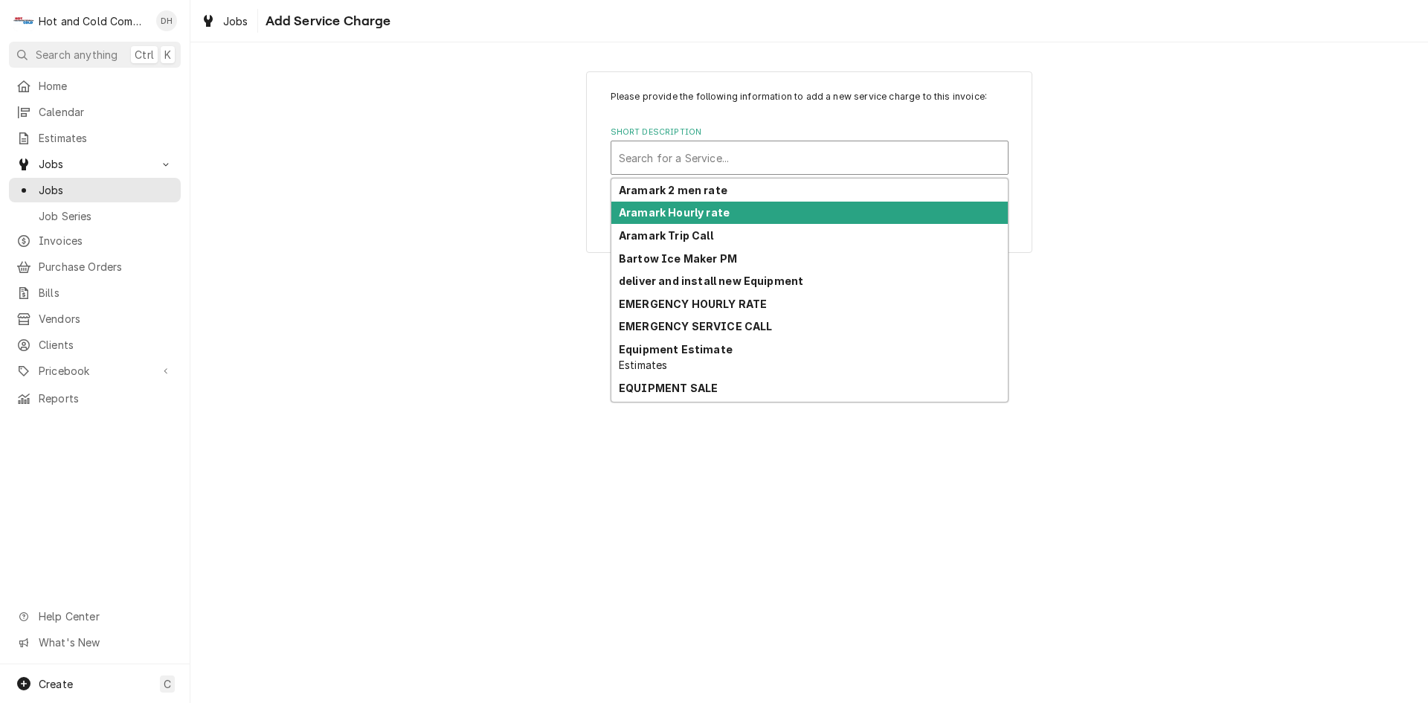
click at [735, 210] on div "Aramark Hourly rate" at bounding box center [809, 213] width 397 height 23
type textarea "x"
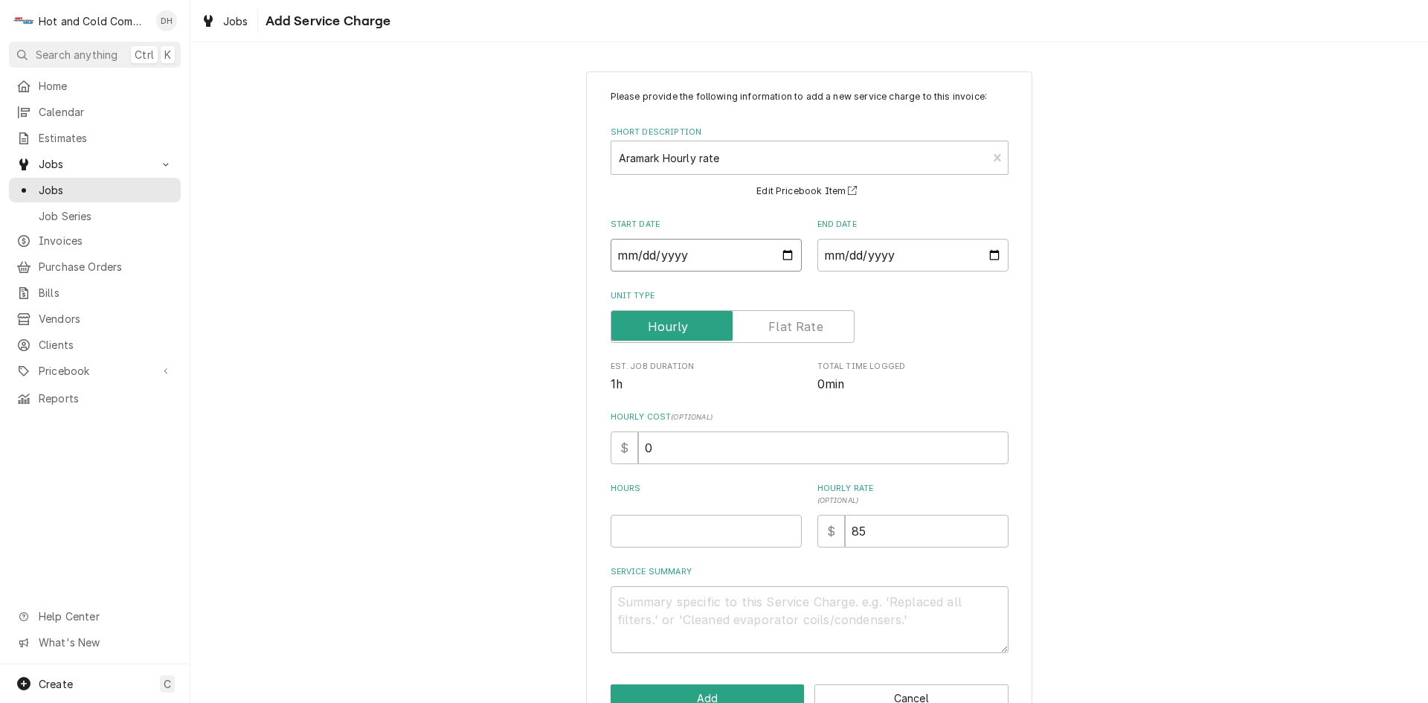
click at [774, 251] on input "Start Date" at bounding box center [706, 255] width 191 height 33
type input "2025-09-04"
click at [985, 251] on input "End Date" at bounding box center [913, 255] width 191 height 33
type textarea "x"
type input "2025-09-04"
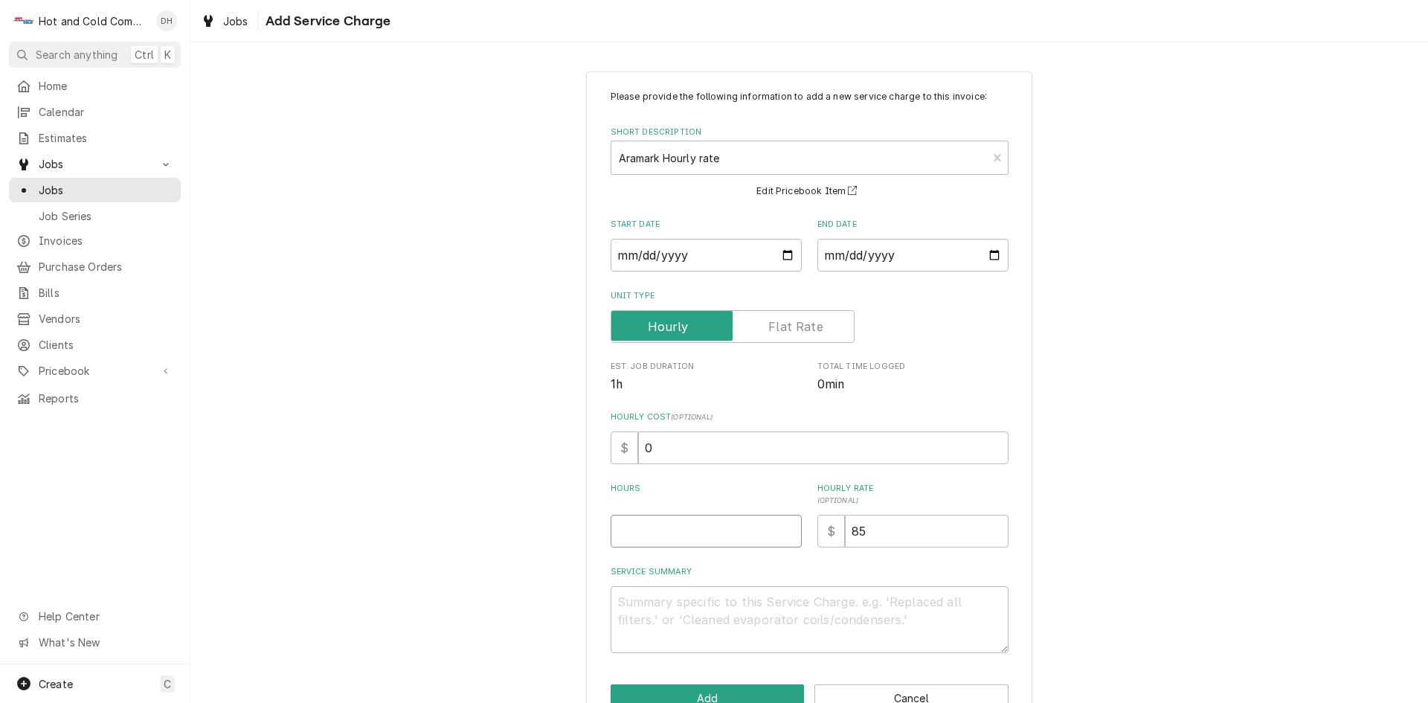
click at [702, 530] on input "Hours" at bounding box center [706, 531] width 191 height 33
type textarea "x"
type input "3"
click at [819, 592] on textarea "Service Summary" at bounding box center [810, 619] width 398 height 67
type textarea "x"
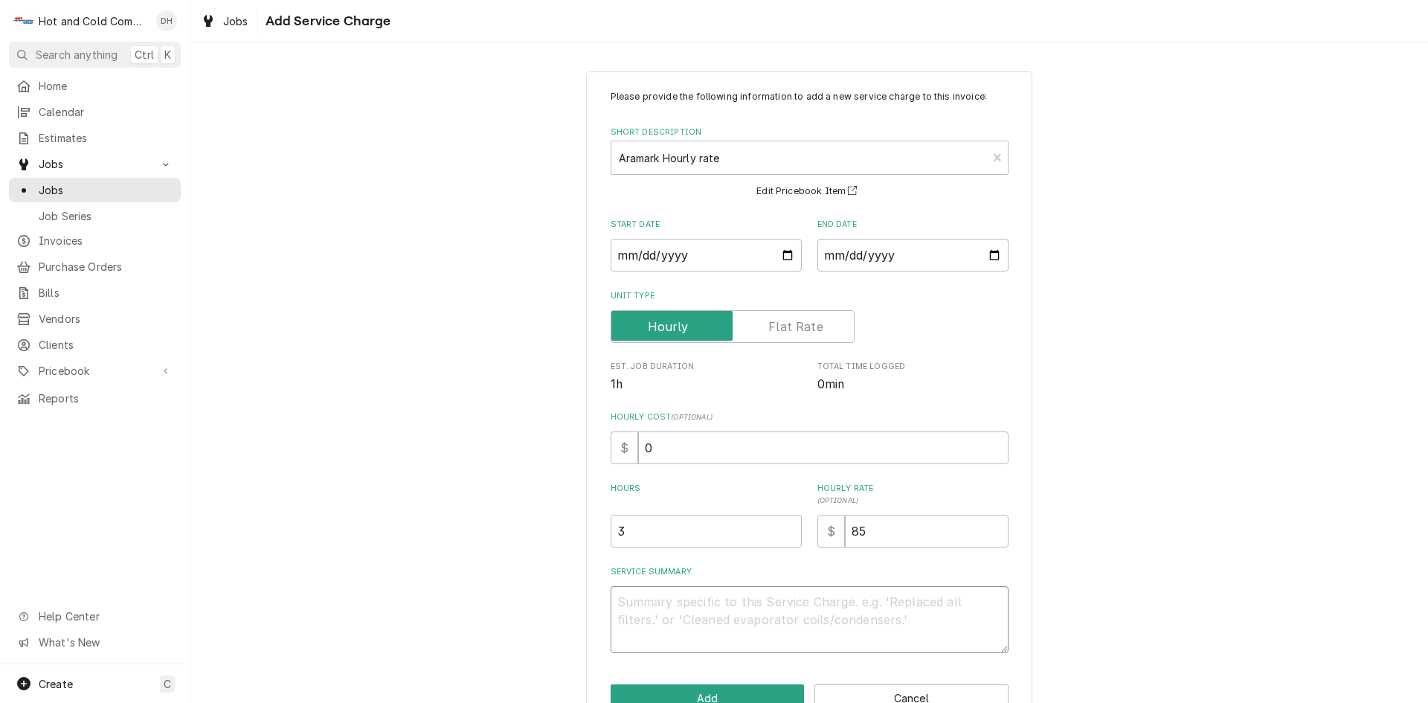
type textarea "9"
type textarea "x"
type textarea "9/"
type textarea "x"
type textarea "9/4"
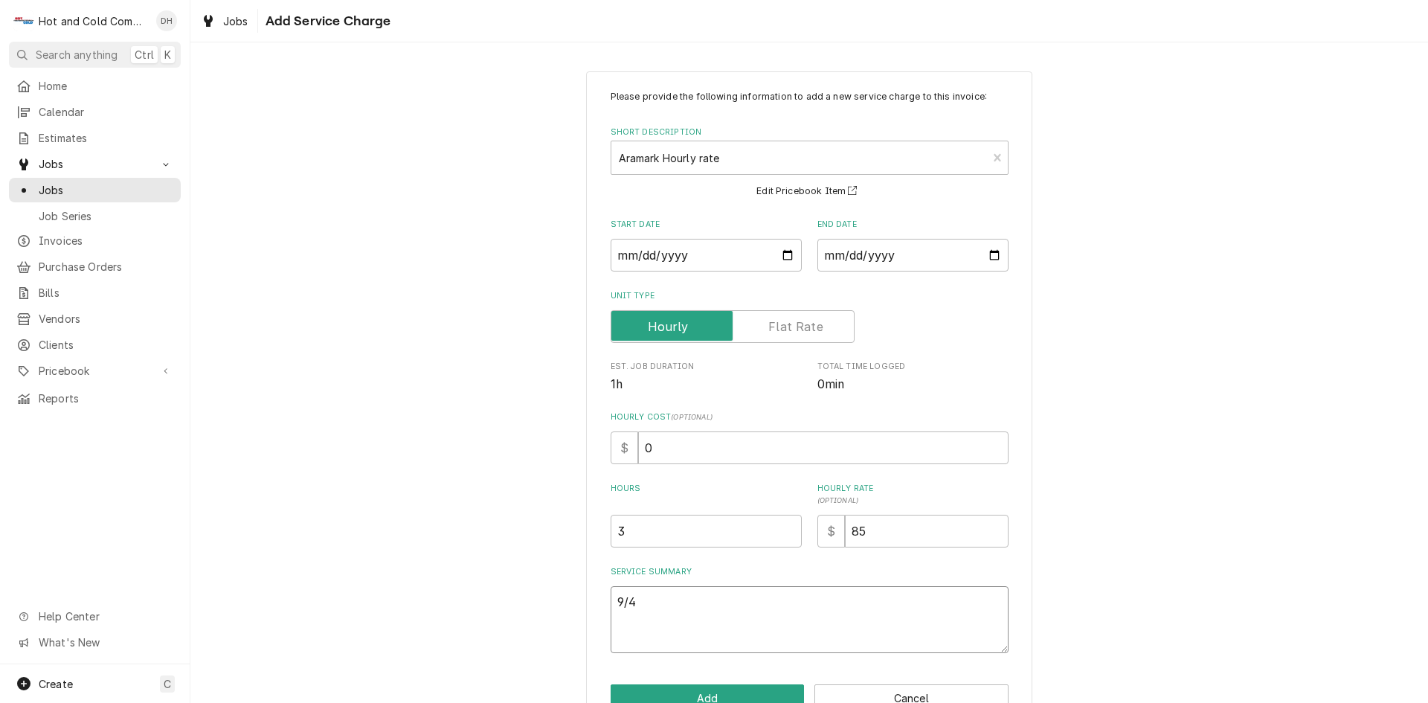
type textarea "x"
type textarea "9/4/"
type textarea "x"
type textarea "9/4/2"
type textarea "x"
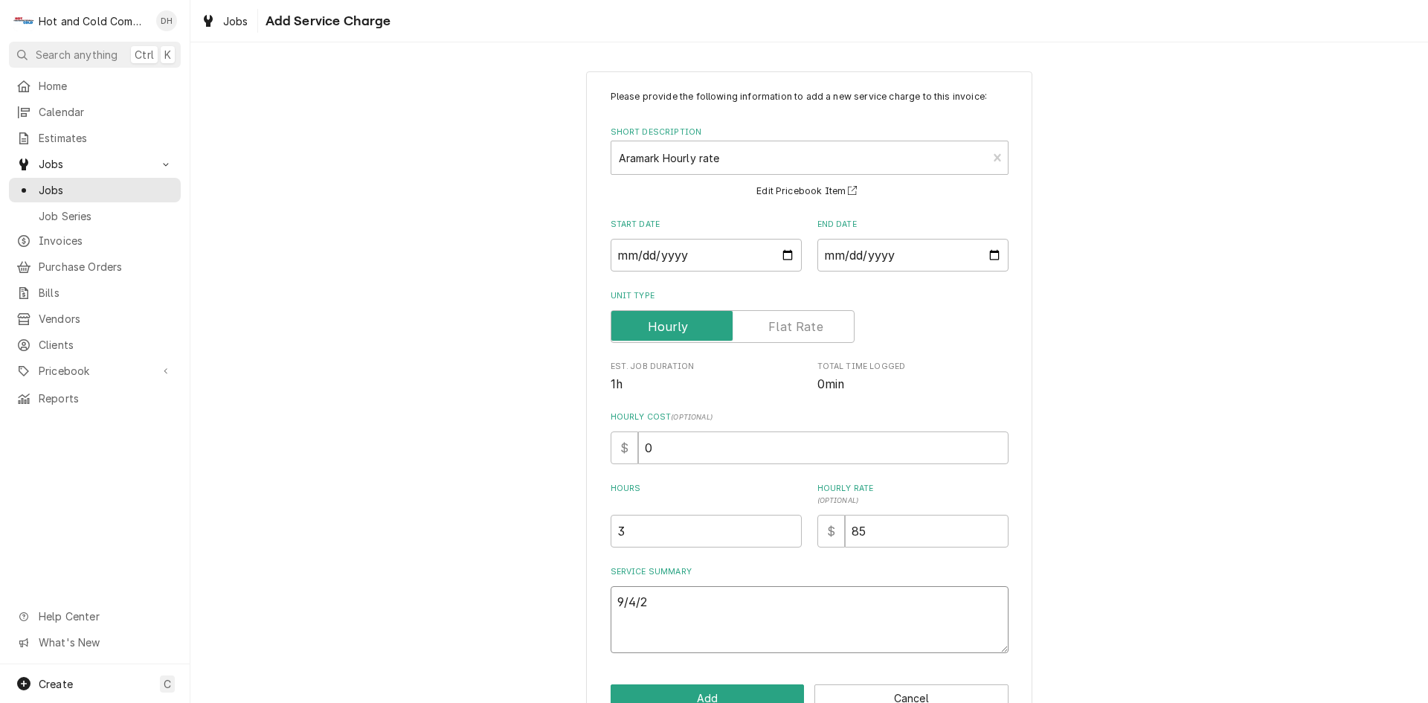
type textarea "9/4/25"
type textarea "x"
type textarea "9/4/25"
type textarea "x"
type textarea "9/4/25 C"
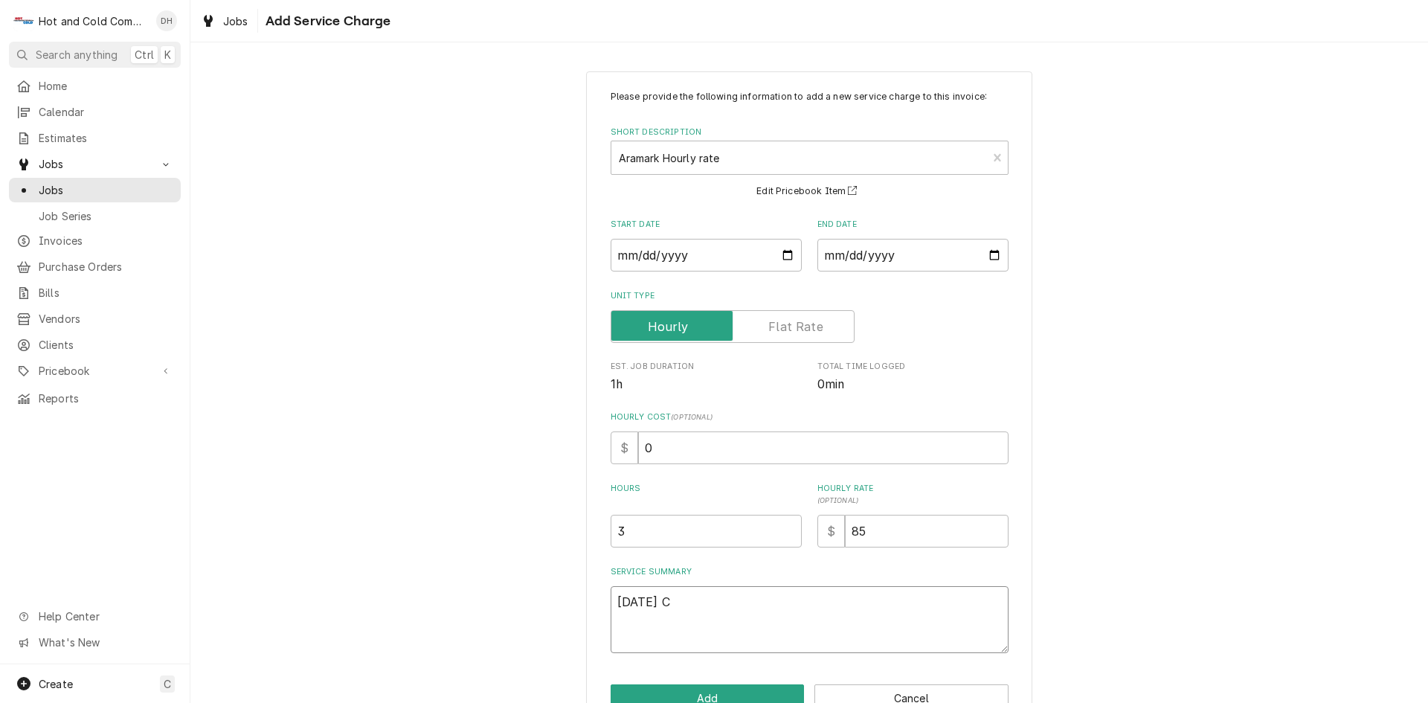
type textarea "x"
type textarea "9/4/25 Ch"
type textarea "x"
type textarea "9/4/25 Che"
type textarea "x"
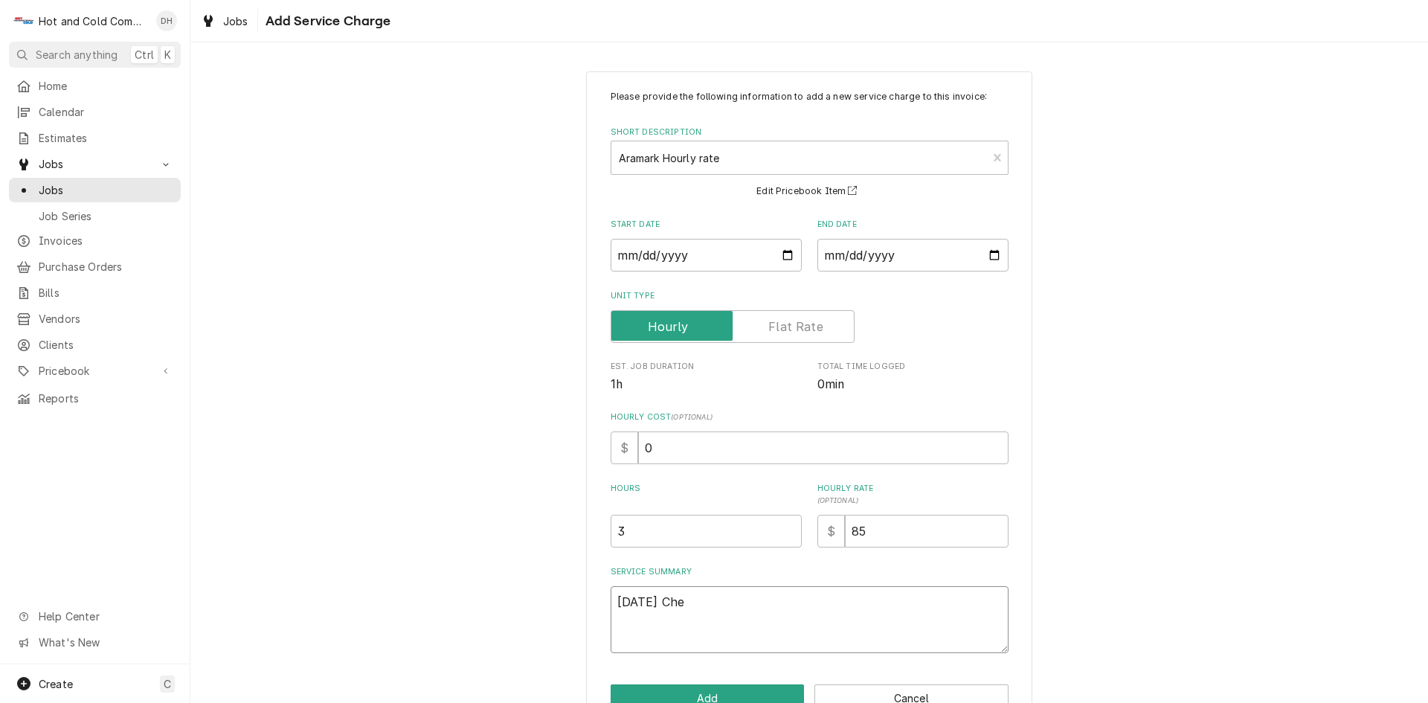
type textarea "9/4/25 Chec"
type textarea "x"
type textarea "9/4/25 Check"
type textarea "x"
type textarea "9/4/25 Checke"
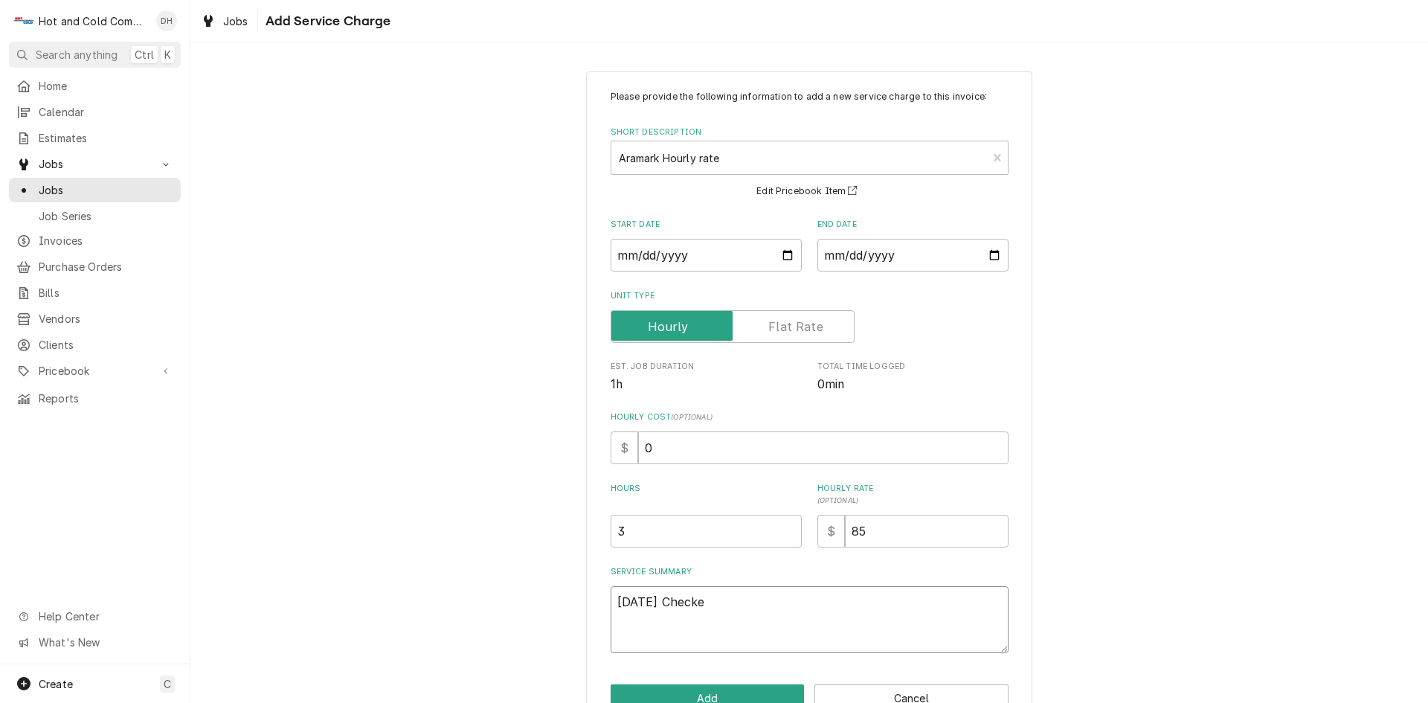
type textarea "x"
type textarea "9/4/25 Checked"
type textarea "x"
type textarea "9/4/25 Checked"
type textarea "x"
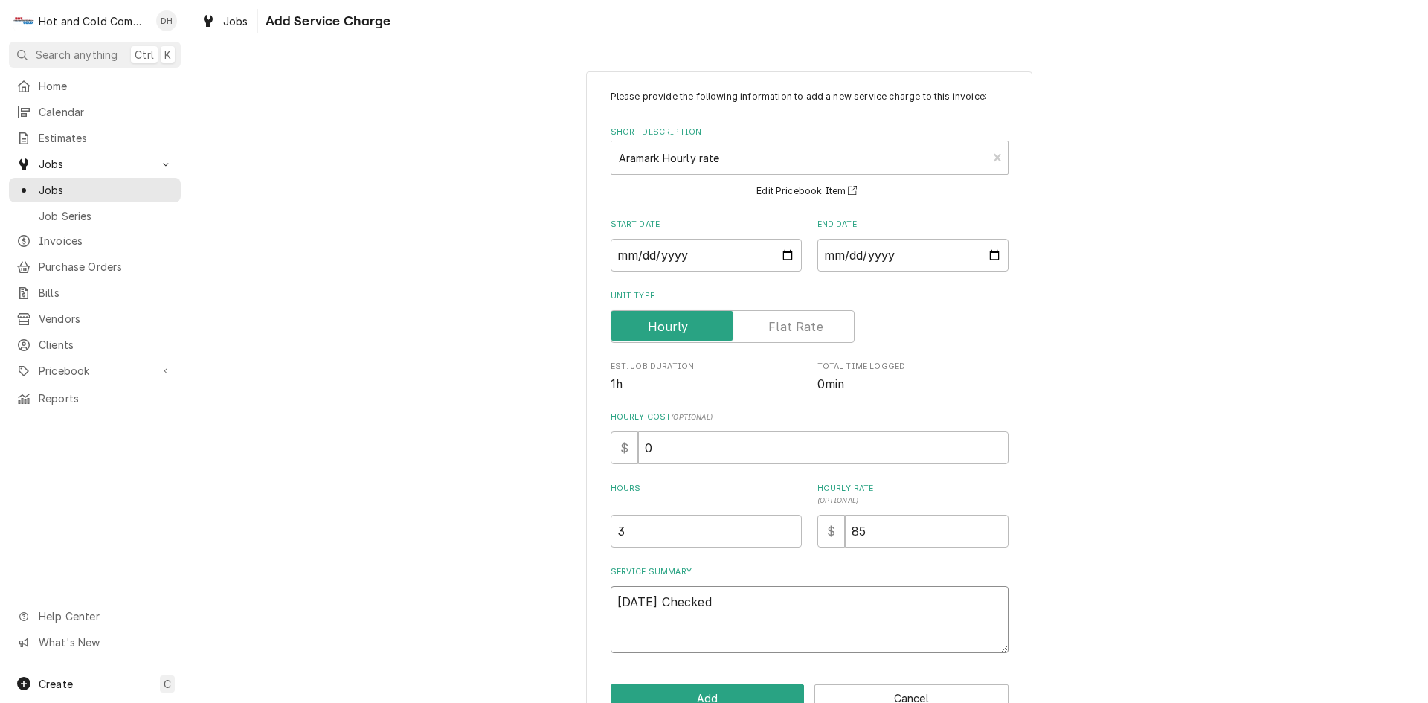
type textarea "9/4/25 Checked o"
type textarea "x"
type textarea "9/4/25 Checked ou"
type textarea "x"
type textarea "9/4/25 Checked out"
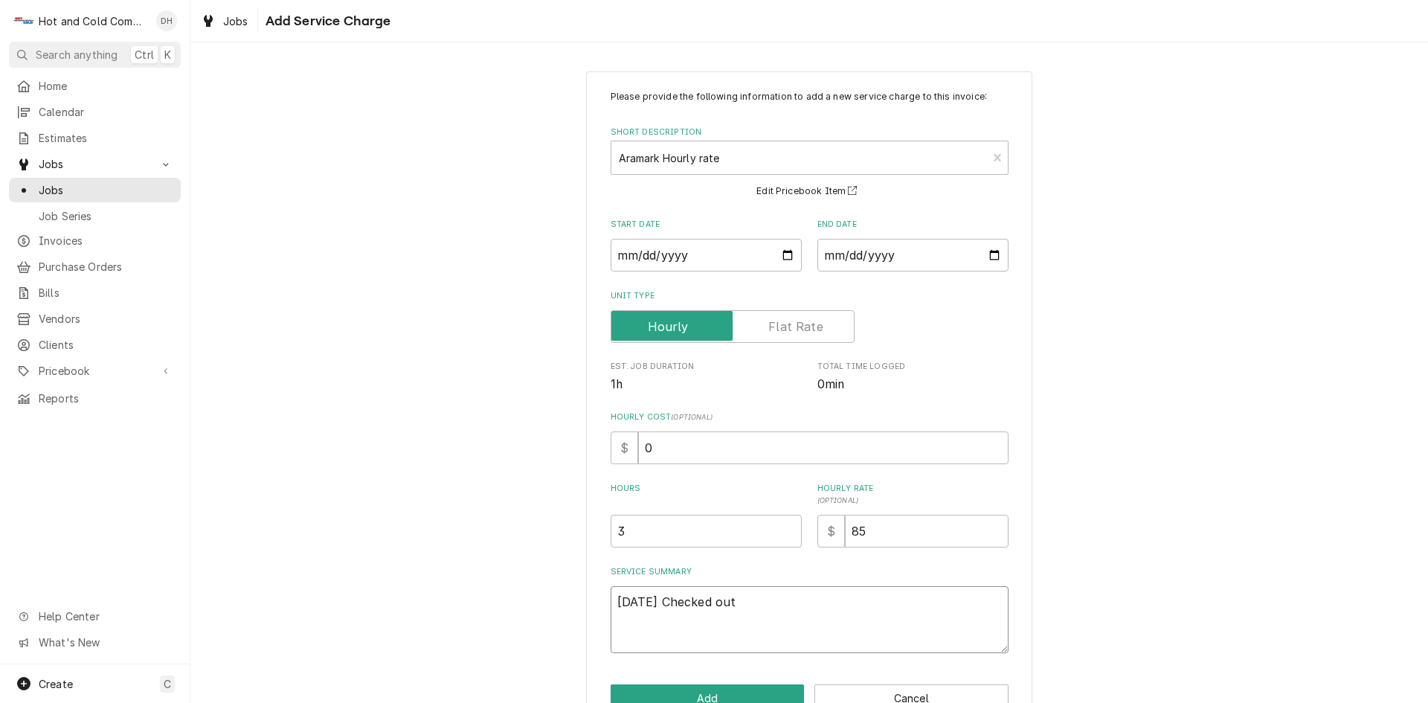
type textarea "x"
type textarea "9/4/25 Checked out"
type textarea "x"
type textarea "9/4/25 Checked out"
type textarea "x"
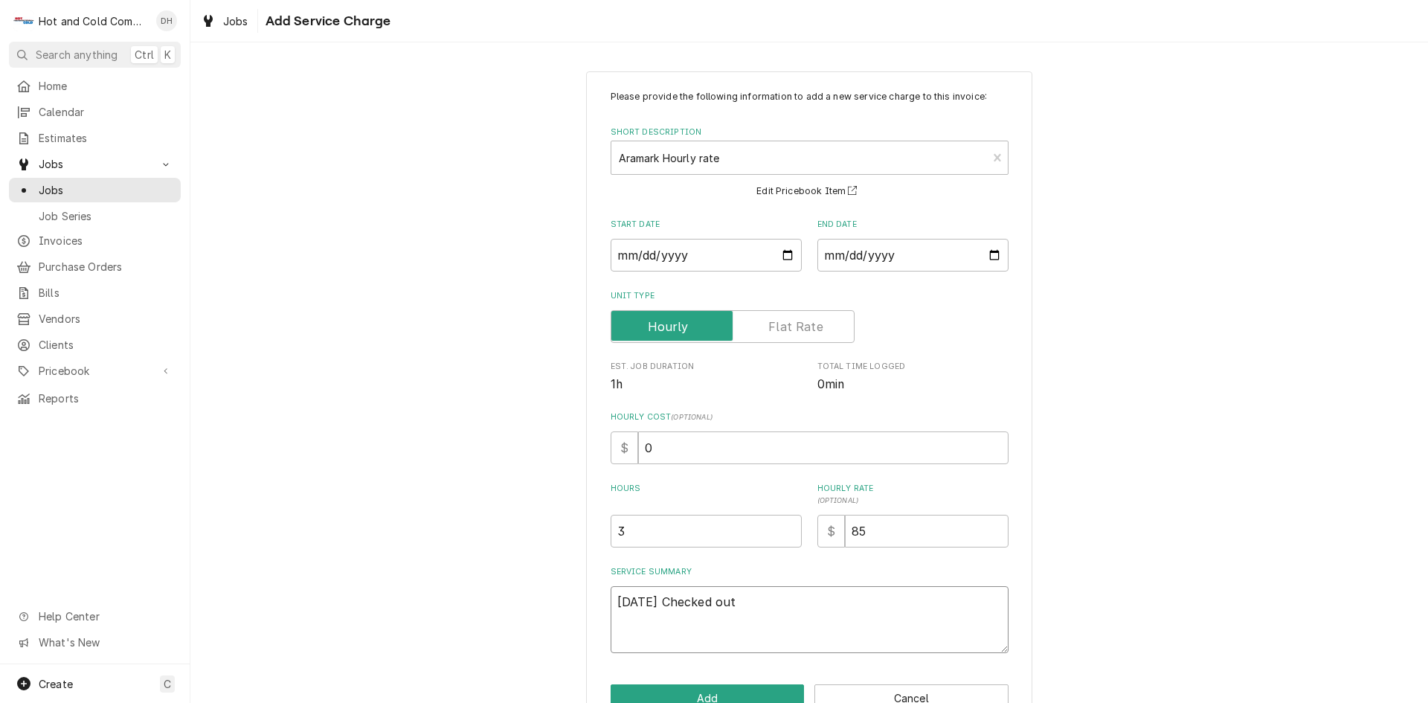
type textarea "9/4/25 Checked ou"
type textarea "x"
type textarea "9/4/25 Checked o"
type textarea "x"
type textarea "9/4/25 Checked"
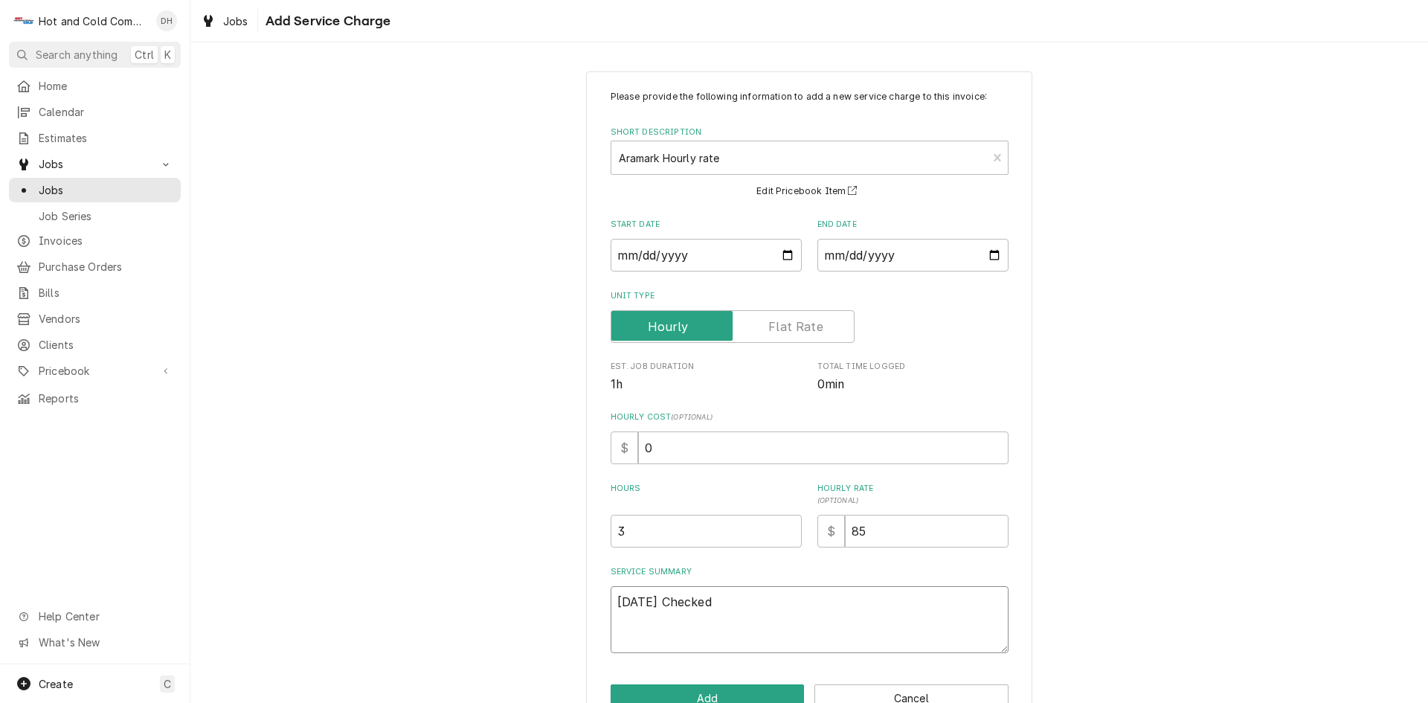
type textarea "x"
type textarea "9/4/25 Checked f"
type textarea "x"
type textarea "9/4/25 Checked fo"
type textarea "x"
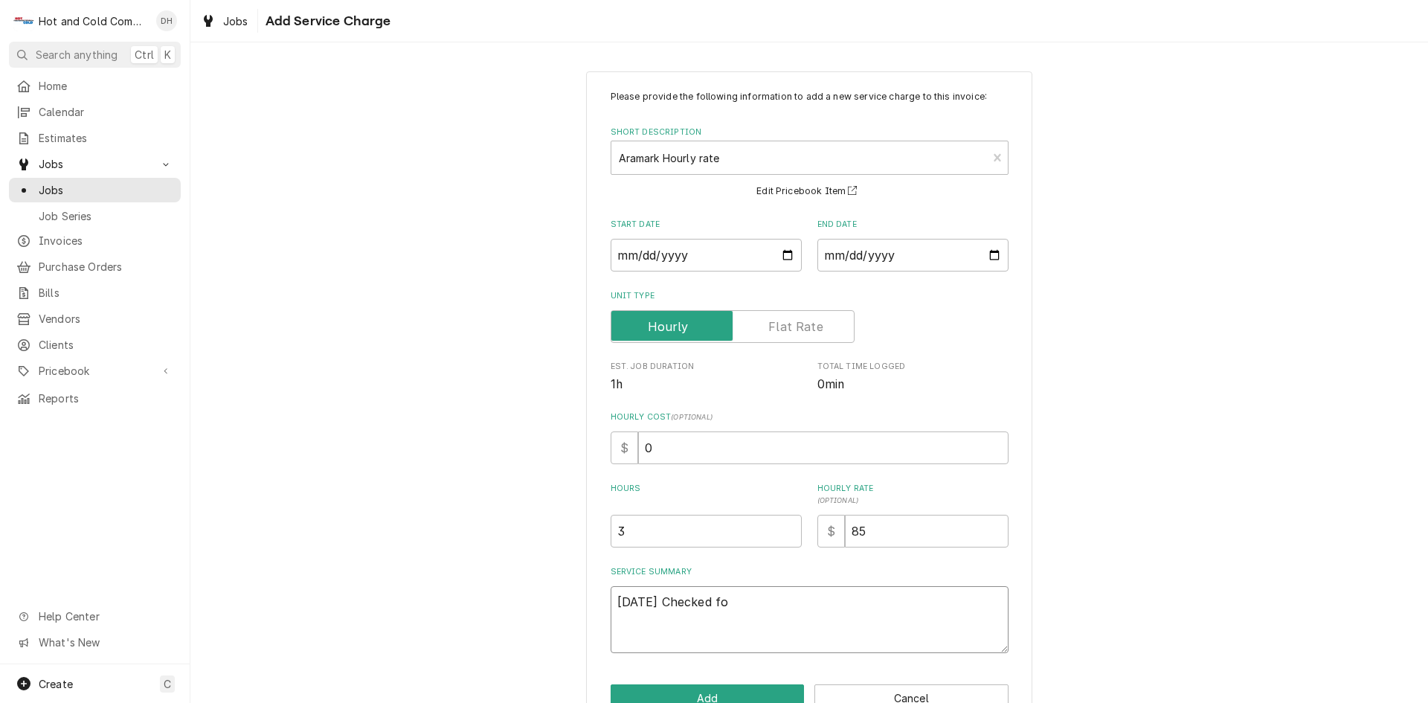
type textarea "9/4/25 Checked for"
type textarea "x"
type textarea "9/4/25 Checked for"
type textarea "x"
type textarea "9/4/25 Checked for l"
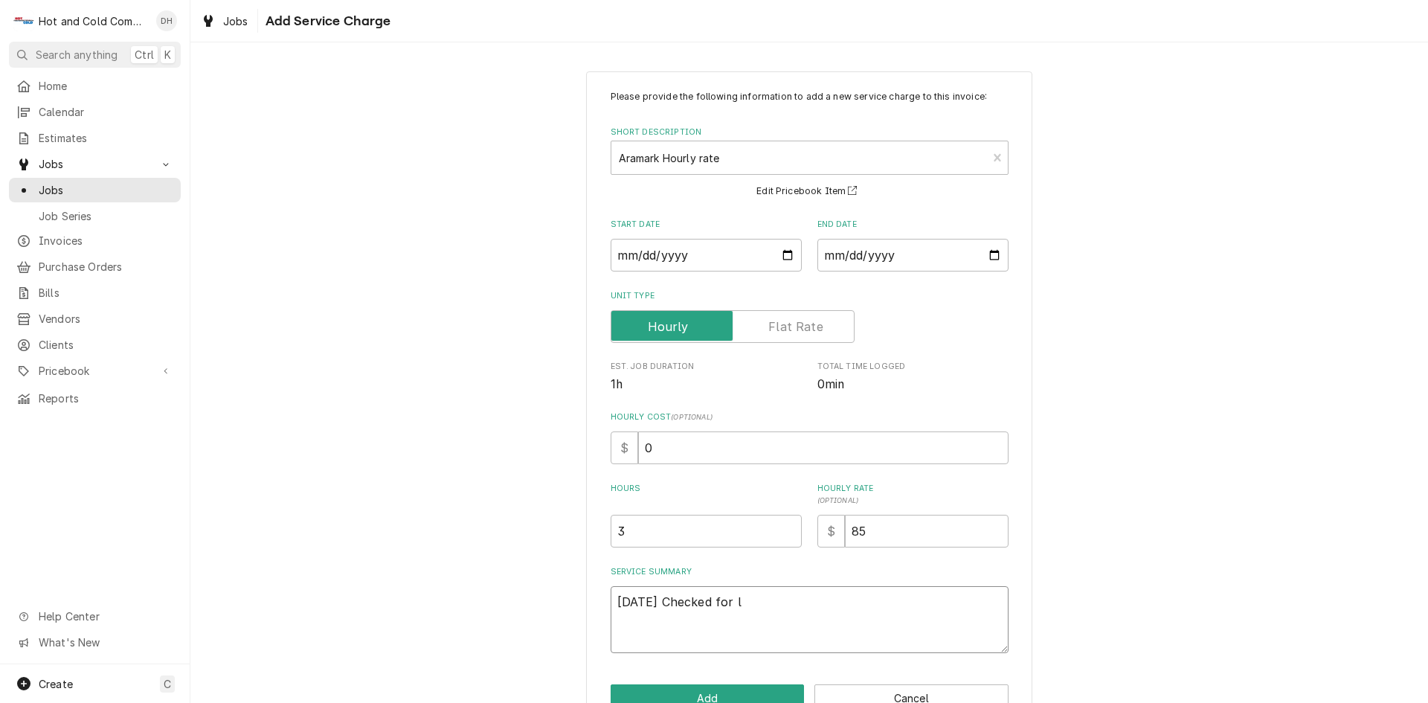
type textarea "x"
type textarea "9/4/25 Checked for le"
type textarea "x"
type textarea "9/4/25 Checked for lea"
type textarea "x"
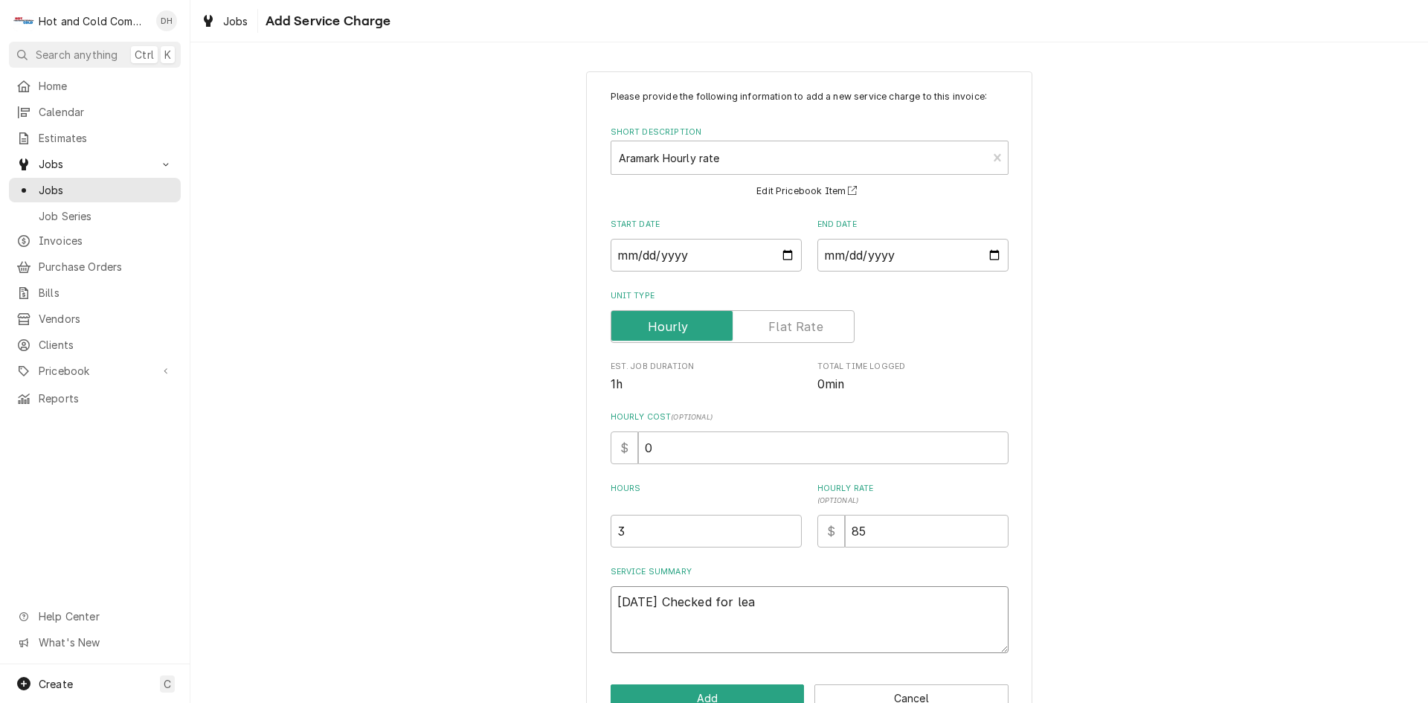
type textarea "9/4/25 Checked for leak"
type textarea "x"
type textarea "9/4/25 Checked for leak"
type textarea "x"
type textarea "9/4/25 Checked for leak f"
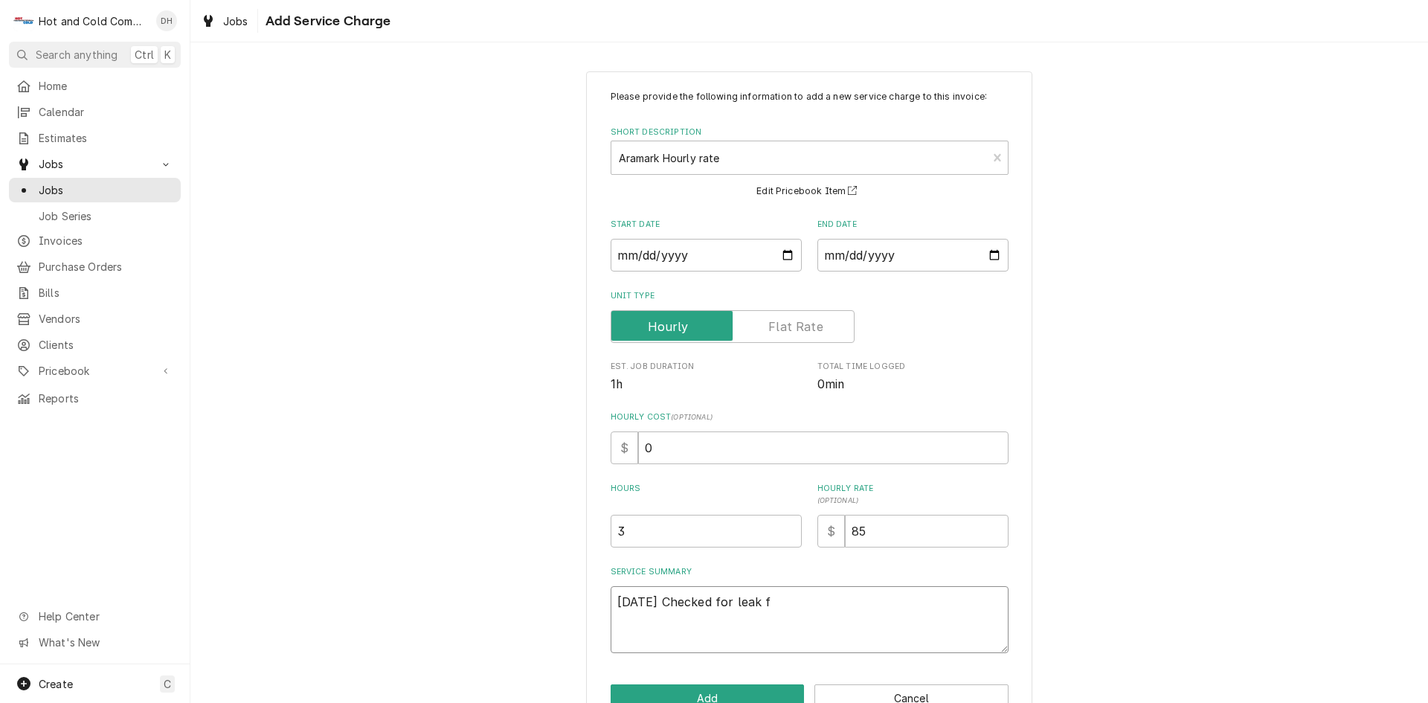
type textarea "x"
type textarea "9/4/25 Checked for leak fo"
type textarea "x"
type textarea "9/4/25 Checked for leak fou"
type textarea "x"
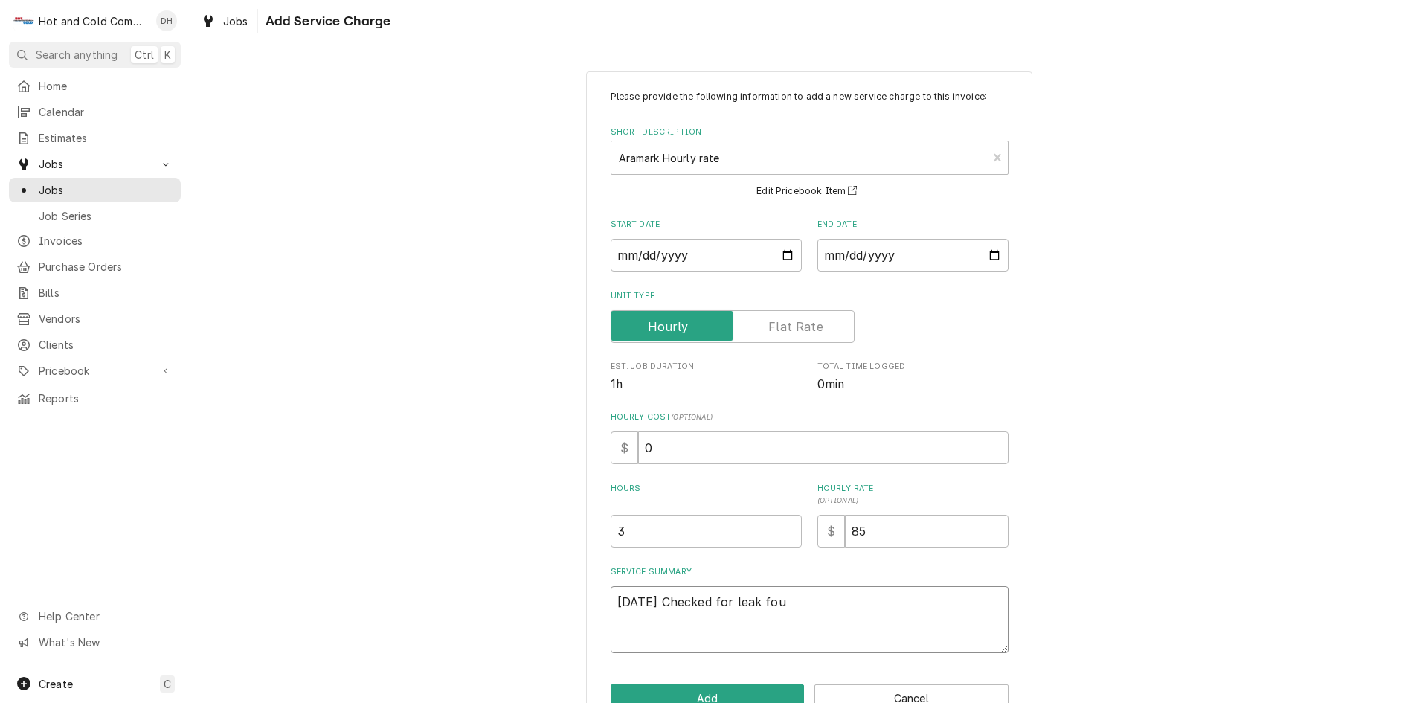
type textarea "9/4/25 Checked for leak foun"
type textarea "x"
type textarea "9/4/25 Checked for leak found"
type textarea "x"
type textarea "9/4/25 Checked for leak found"
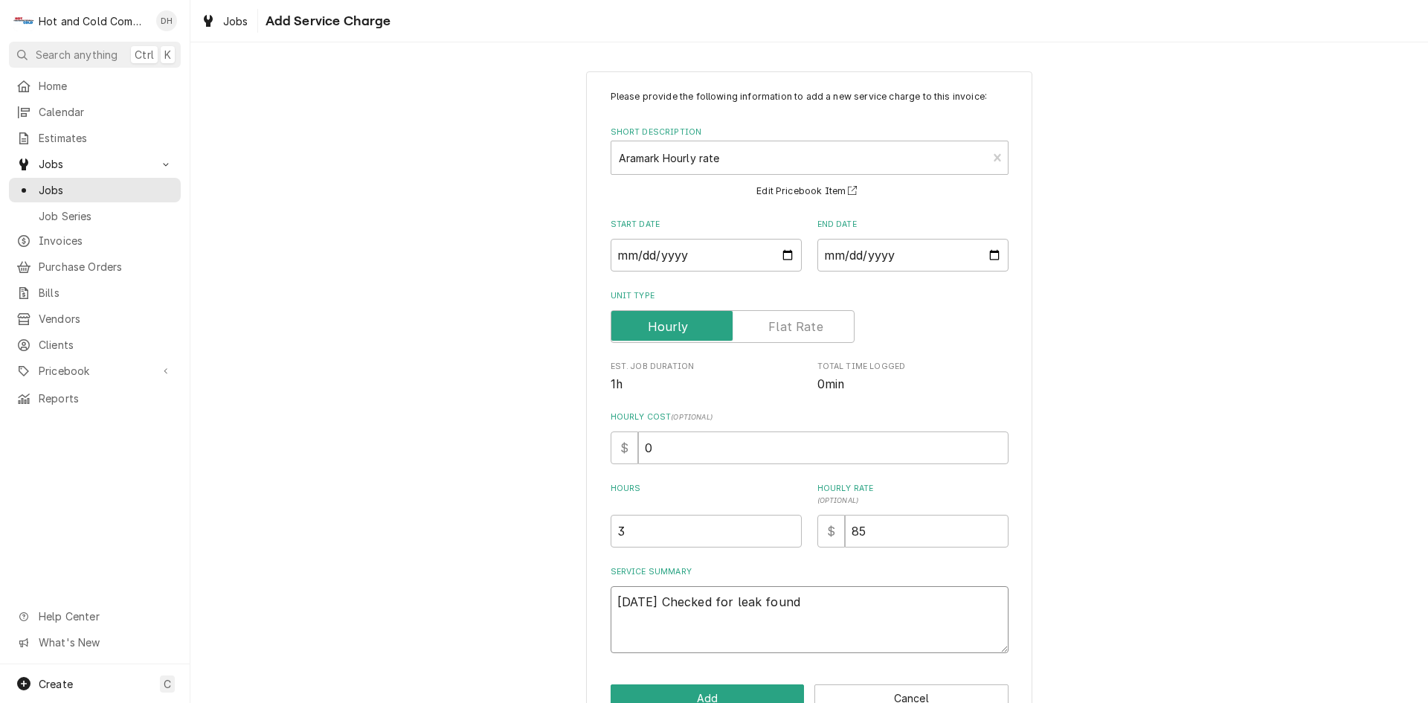
type textarea "x"
type textarea "9/4/25 Checked for leak found l"
type textarea "x"
type textarea "9/4/25 Checked for leak found le"
type textarea "x"
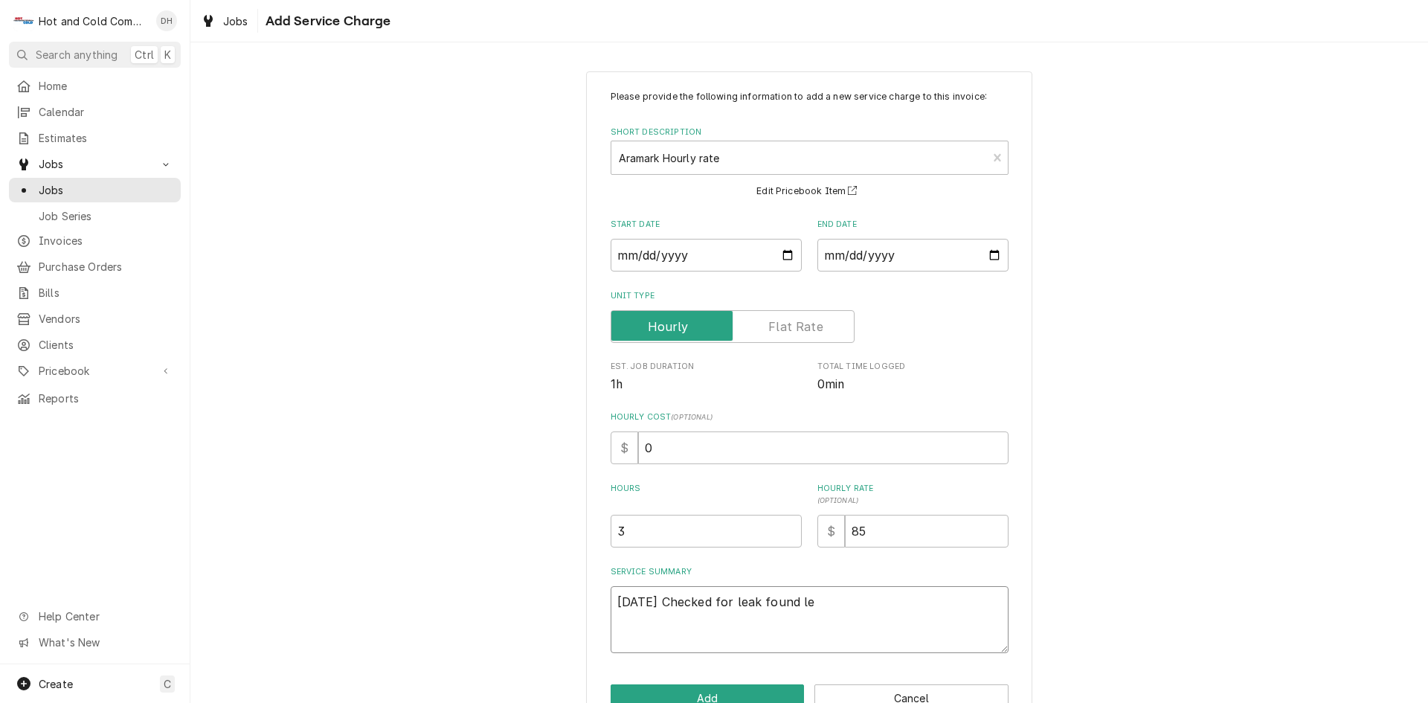
type textarea "9/4/25 Checked for leak found lea"
type textarea "x"
type textarea "9/4/25 Checked for leak found leak"
type textarea "x"
type textarea "9/4/25 Checked for leak found leak"
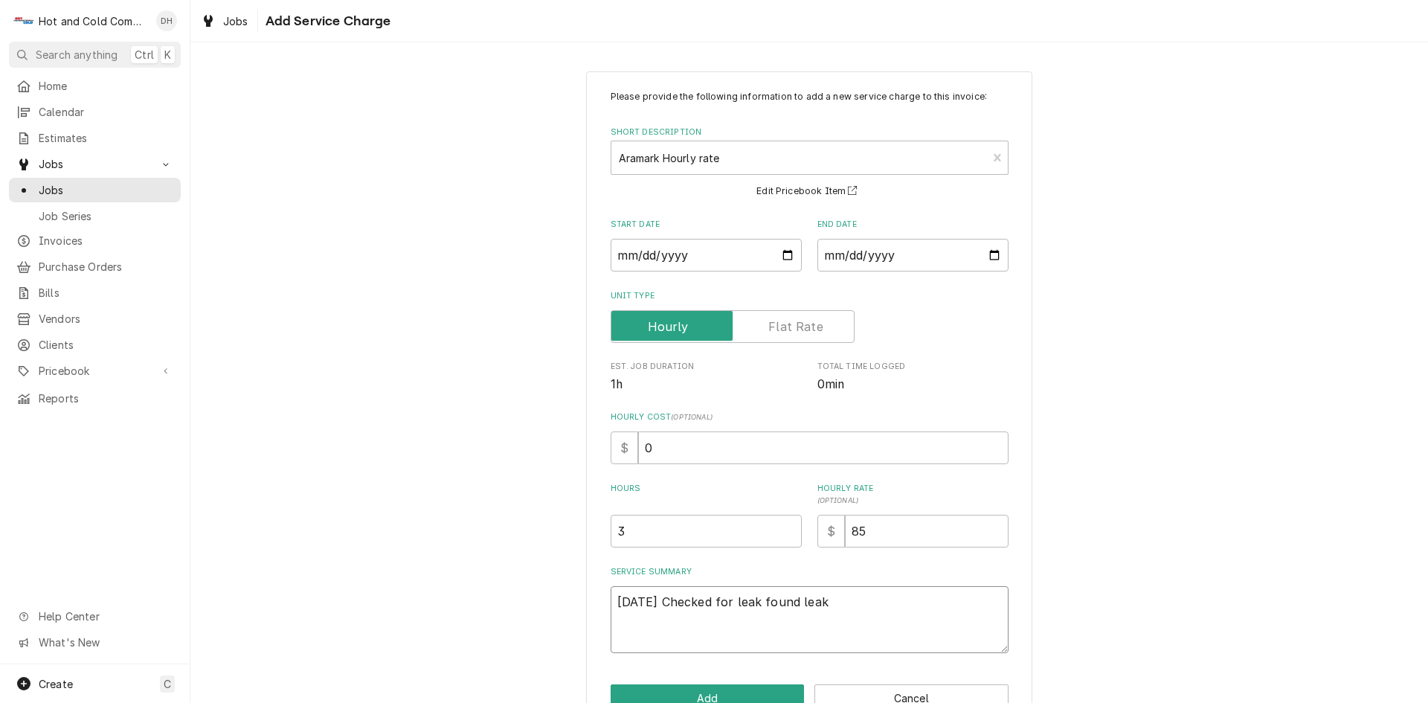
type textarea "x"
type textarea "9/4/25 Checked for leak found leak a"
type textarea "x"
type textarea "9/4/25 Checked for leak found leak at"
type textarea "x"
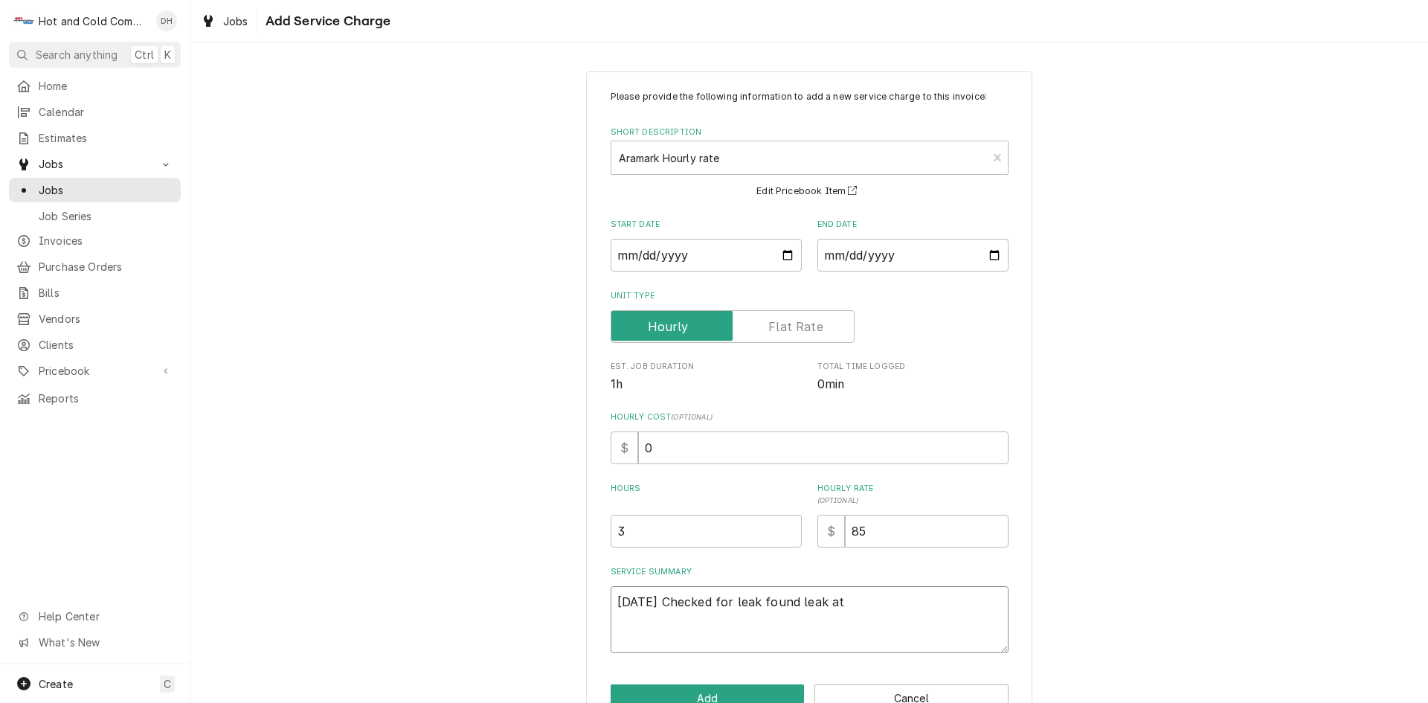
type textarea "9/4/25 Checked for leak found leak at"
type textarea "x"
type textarea "9/4/25 Checked for leak found leak at w"
type textarea "x"
type textarea "9/4/25 Checked for leak found leak at wa"
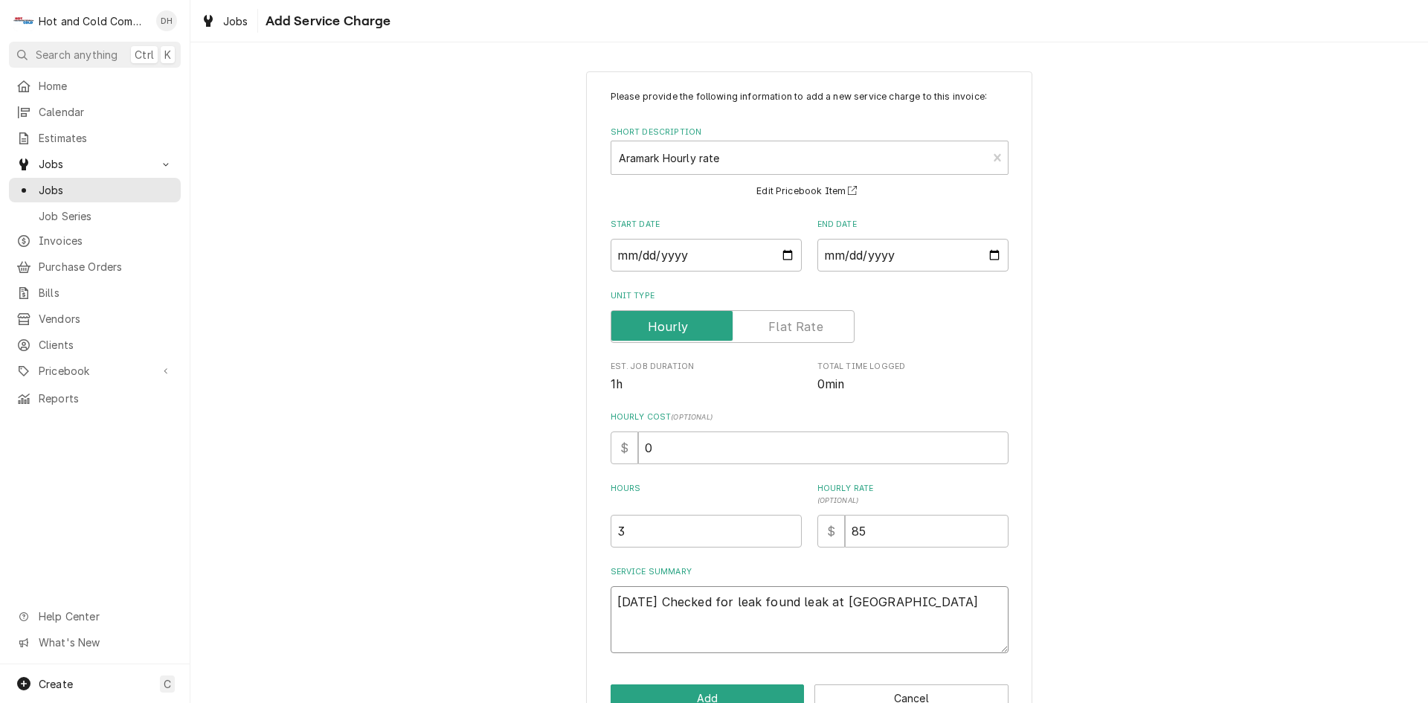
type textarea "x"
type textarea "9/4/25 Checked for leak found leak at wat"
type textarea "x"
type textarea "9/4/25 Checked for leak found leak at wate"
type textarea "x"
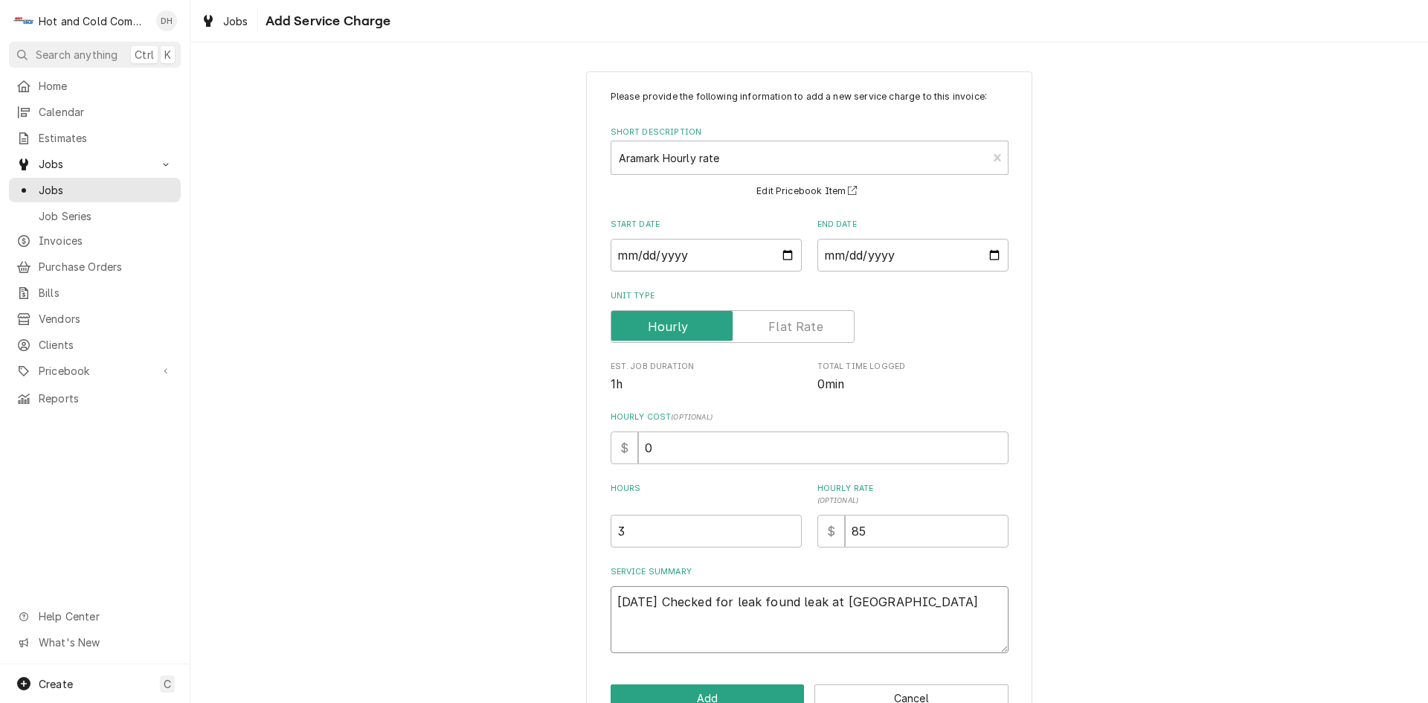
type textarea "9/4/25 Checked for leak found leak at water"
type textarea "x"
type textarea "9/4/25 Checked for leak found leak at water"
type textarea "x"
type textarea "9/4/25 Checked for leak found leak at water i"
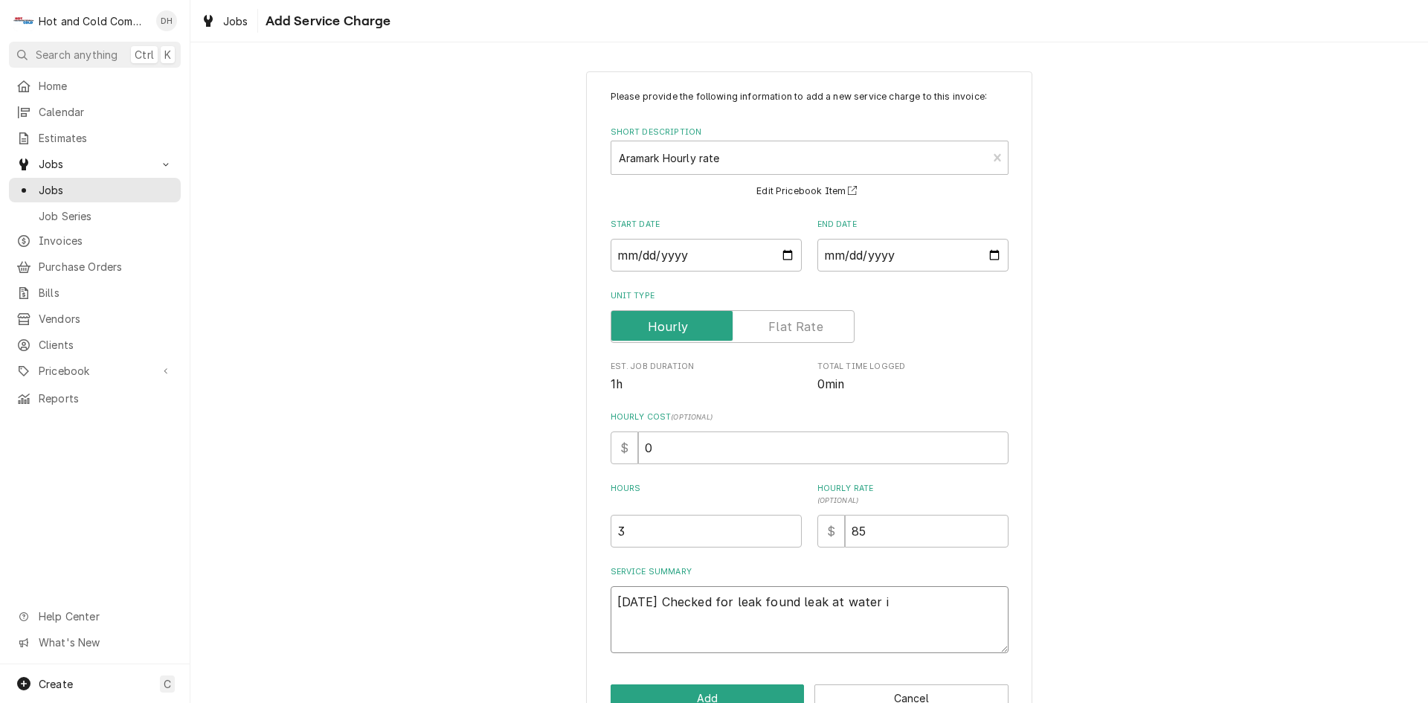
type textarea "x"
type textarea "9/4/25 Checked for leak found leak at water in"
type textarea "x"
type textarea "9/4/25 Checked for leak found leak at water inl"
type textarea "x"
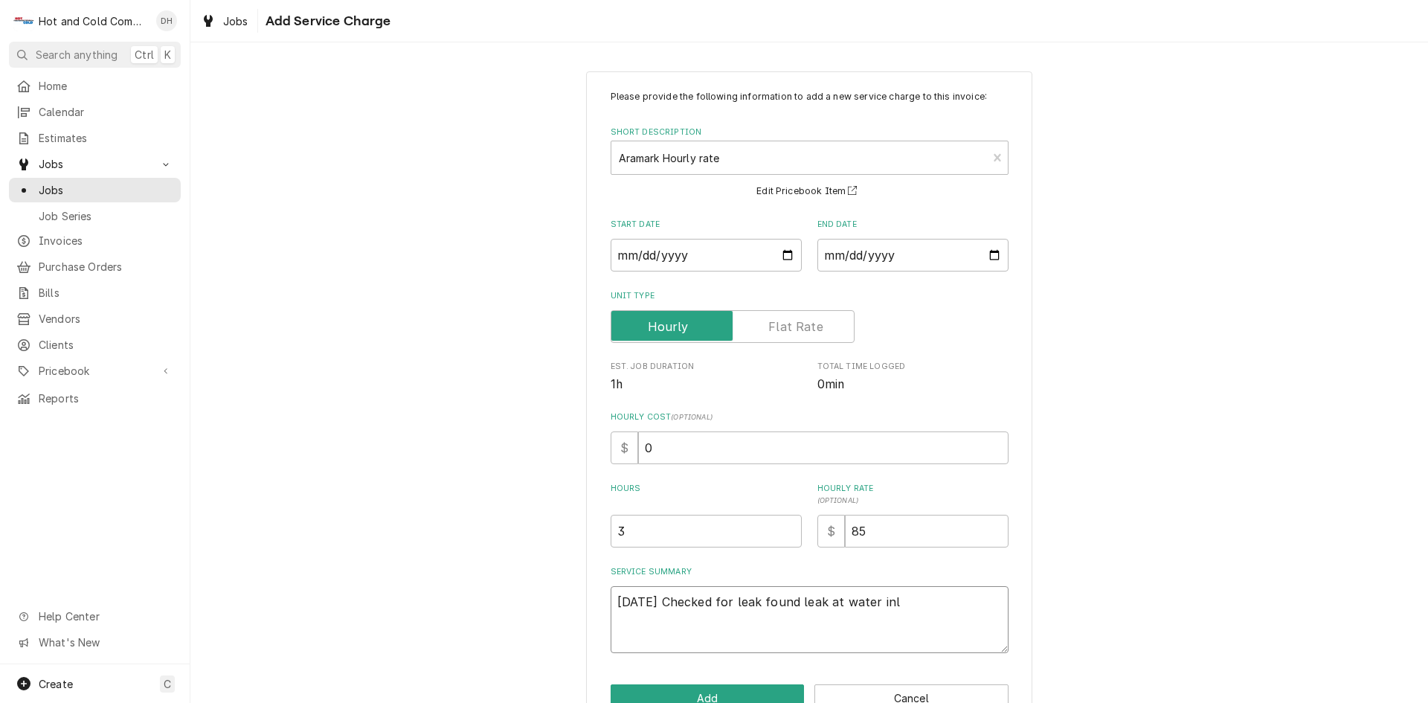
type textarea "9/4/25 Checked for leak found leak at water inle"
type textarea "x"
type textarea "9/4/25 Checked for leak found leak at water inlet"
type textarea "x"
type textarea "9/4/25 Checked for leak found leak at water inlet"
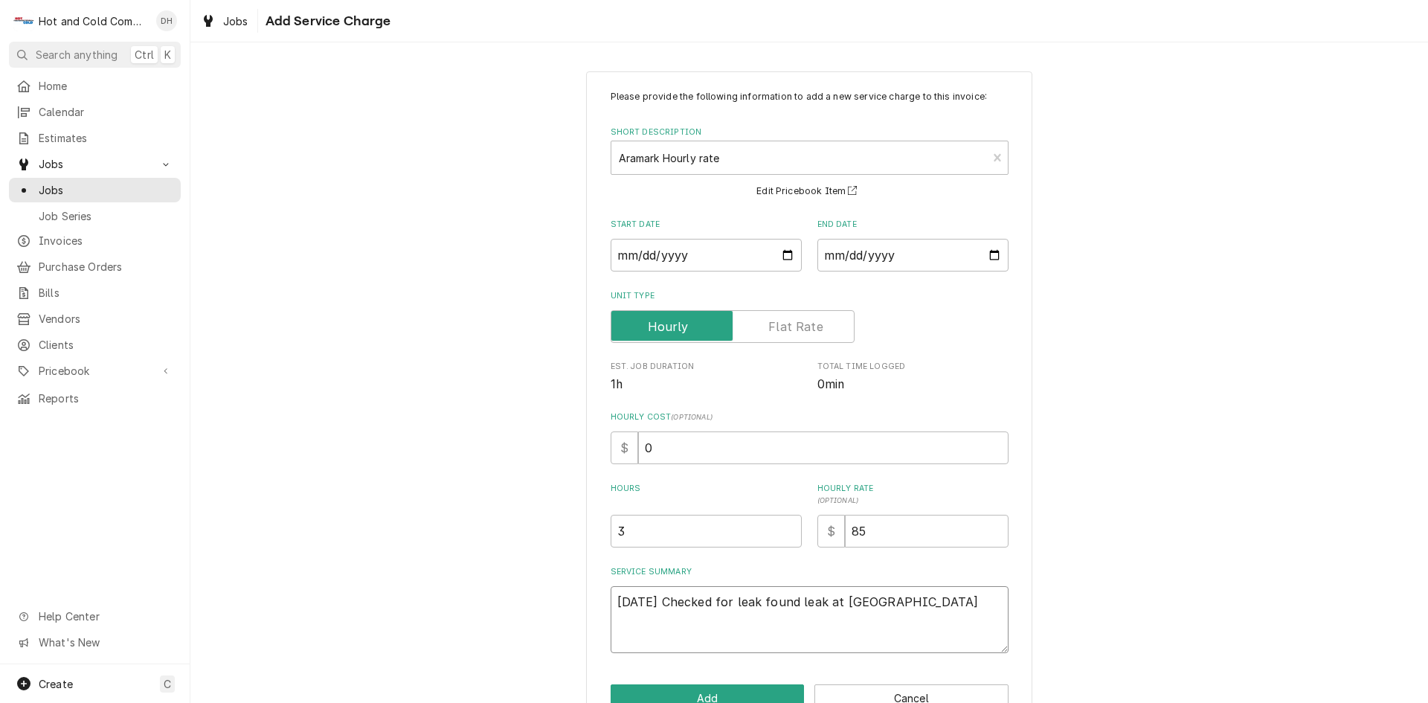
type textarea "x"
type textarea "9/4/25 Checked for leak found leak at water inlet r"
type textarea "x"
type textarea "9/4/25 Checked for leak found leak at water inlet re"
type textarea "x"
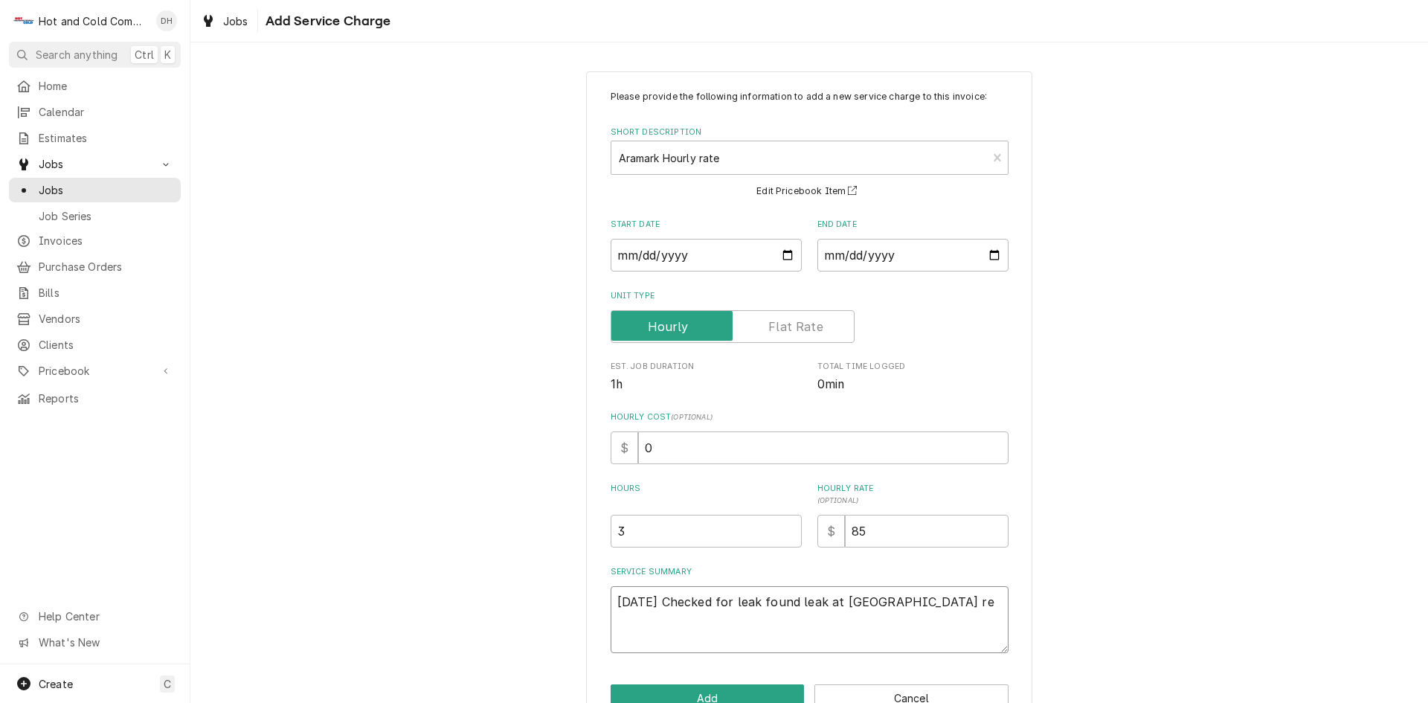
type textarea "9/4/25 Checked for leak found leak at water inlet rep"
type textarea "x"
type textarea "9/4/25 Checked for leak found leak at water inlet repl"
type textarea "x"
type textarea "9/4/25 Checked for leak found leak at water inlet repla"
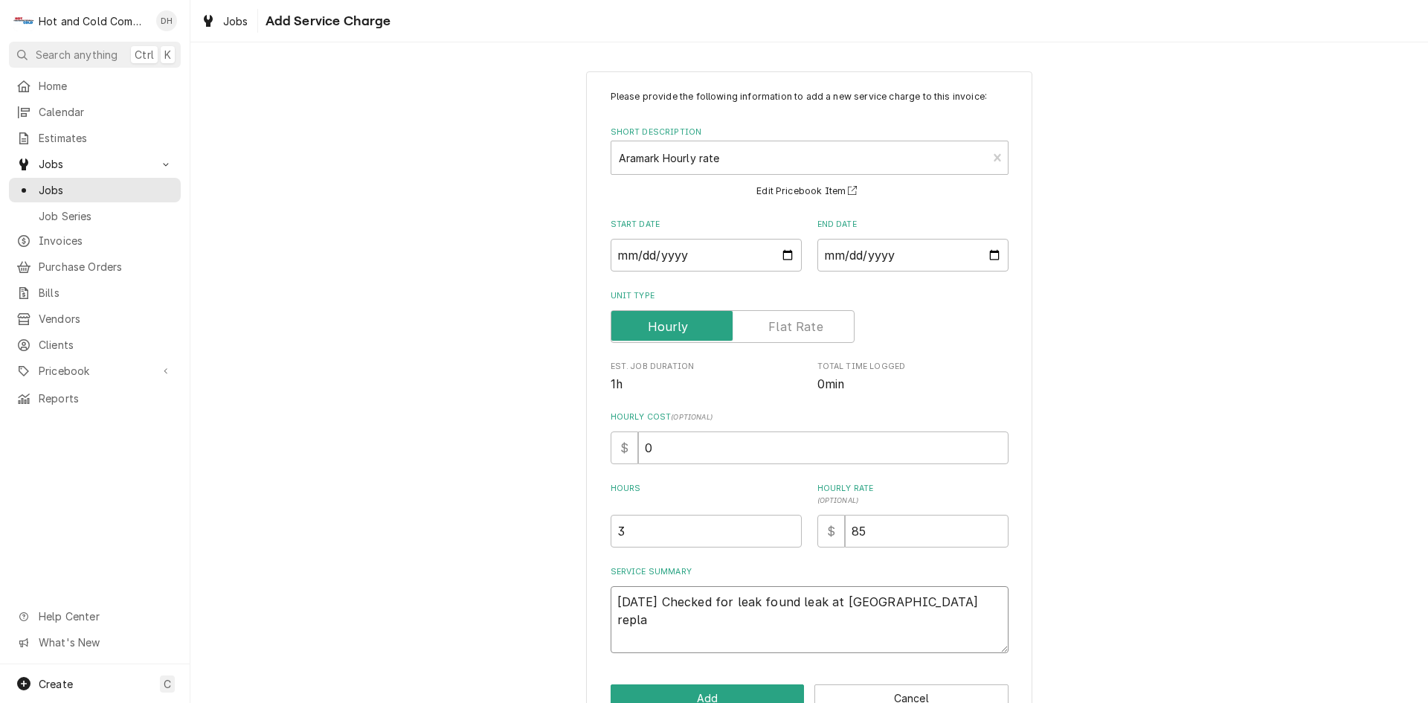
type textarea "x"
type textarea "9/4/25 Checked for leak found leak at water inlet replac"
type textarea "x"
type textarea "9/4/25 Checked for leak found leak at water inlet replace"
type textarea "x"
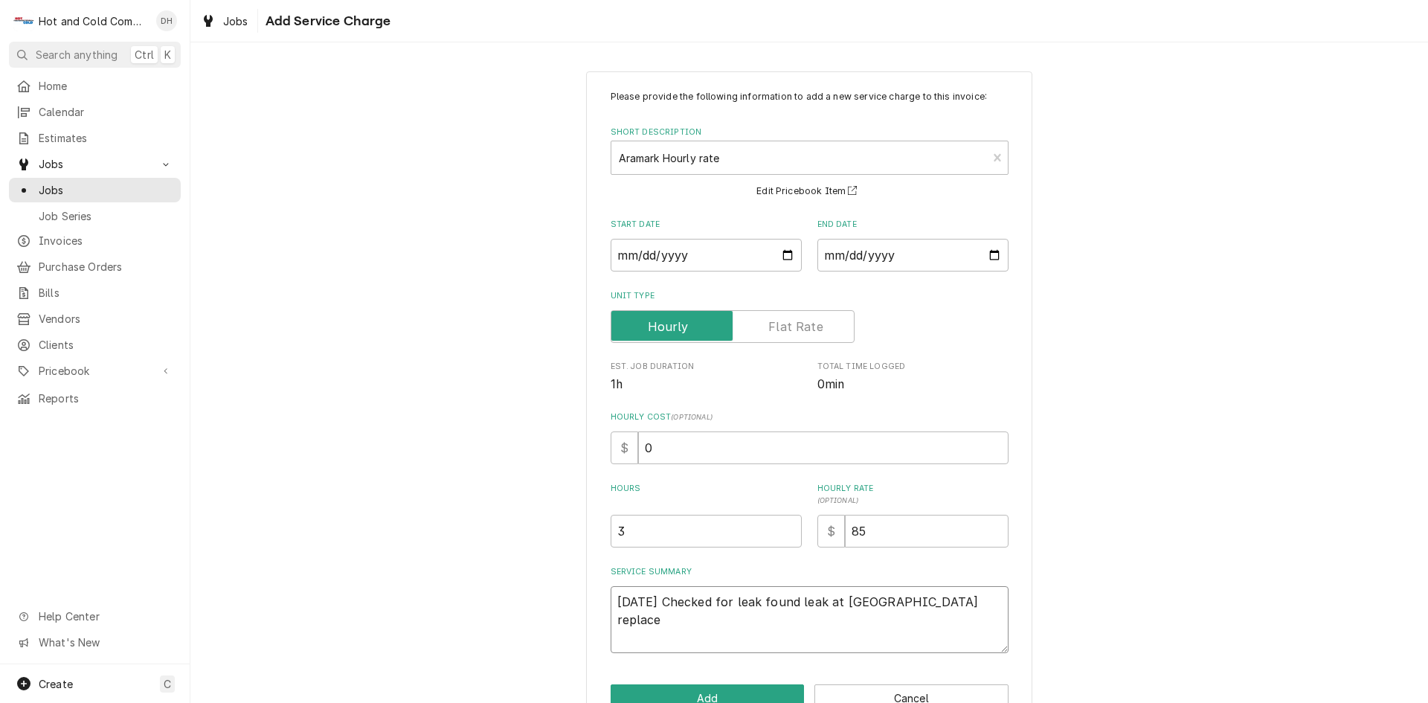
type textarea "9/4/25 Checked for leak found leak at water inlet replaced"
type textarea "x"
type textarea "9/4/25 Checked for leak found leak at water inlet replaced"
type textarea "x"
type textarea "9/4/25 Checked for leak found leak at water inlet replaced w"
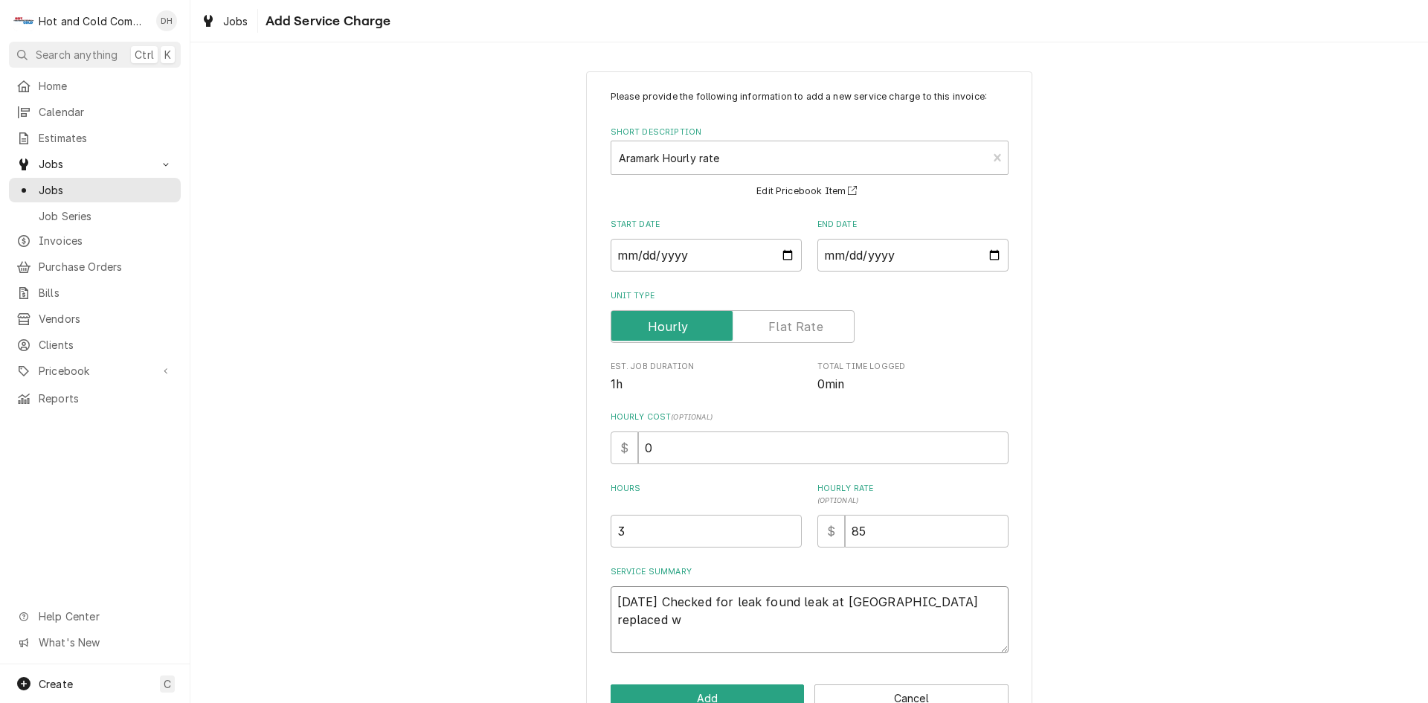
type textarea "x"
type textarea "9/4/25 Checked for leak found leak at water inlet replaced wi"
type textarea "x"
type textarea "9/4/25 Checked for leak found leak at water inlet replaced wit"
type textarea "x"
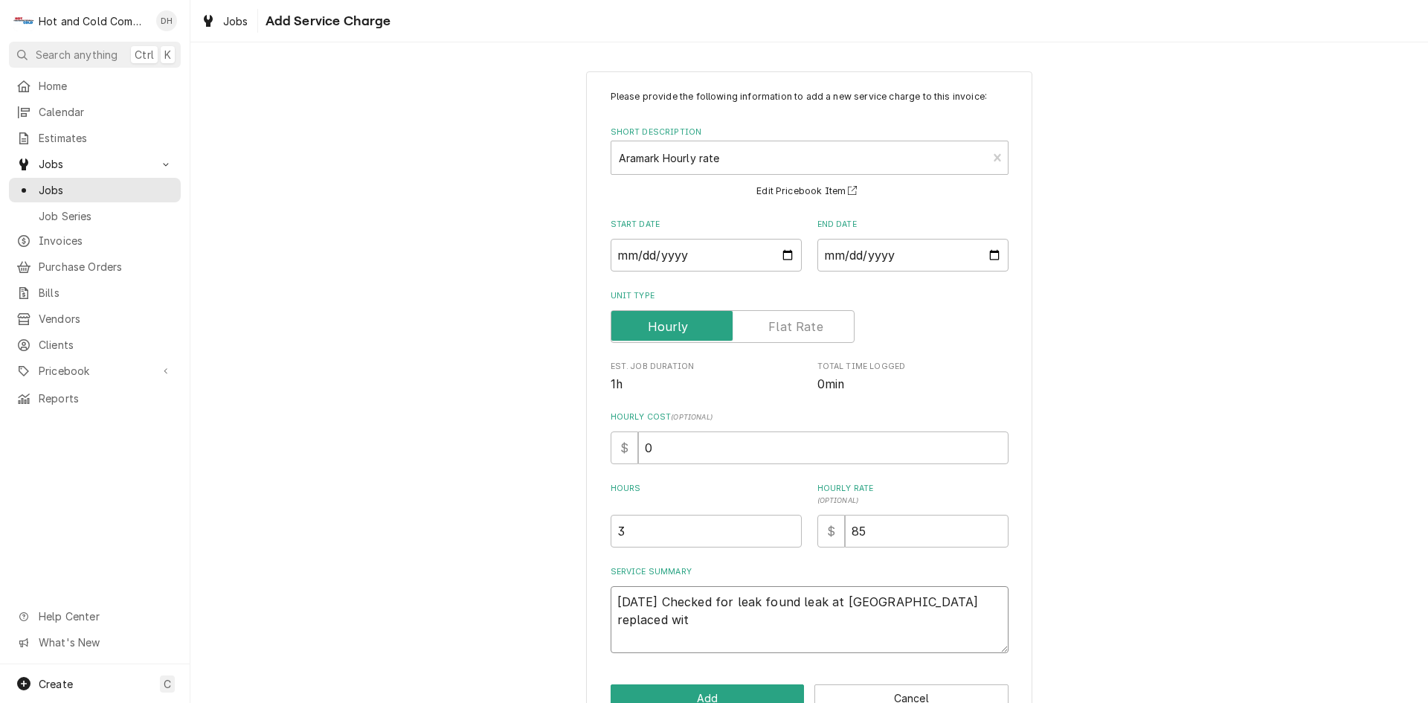
type textarea "9/4/25 Checked for leak found leak at water inlet replaced with"
type textarea "x"
type textarea "9/4/25 Checked for leak found leak at water inlet replaced with"
type textarea "x"
type textarea "9/4/25 Checked for leak found leak at water inlet replaced with u"
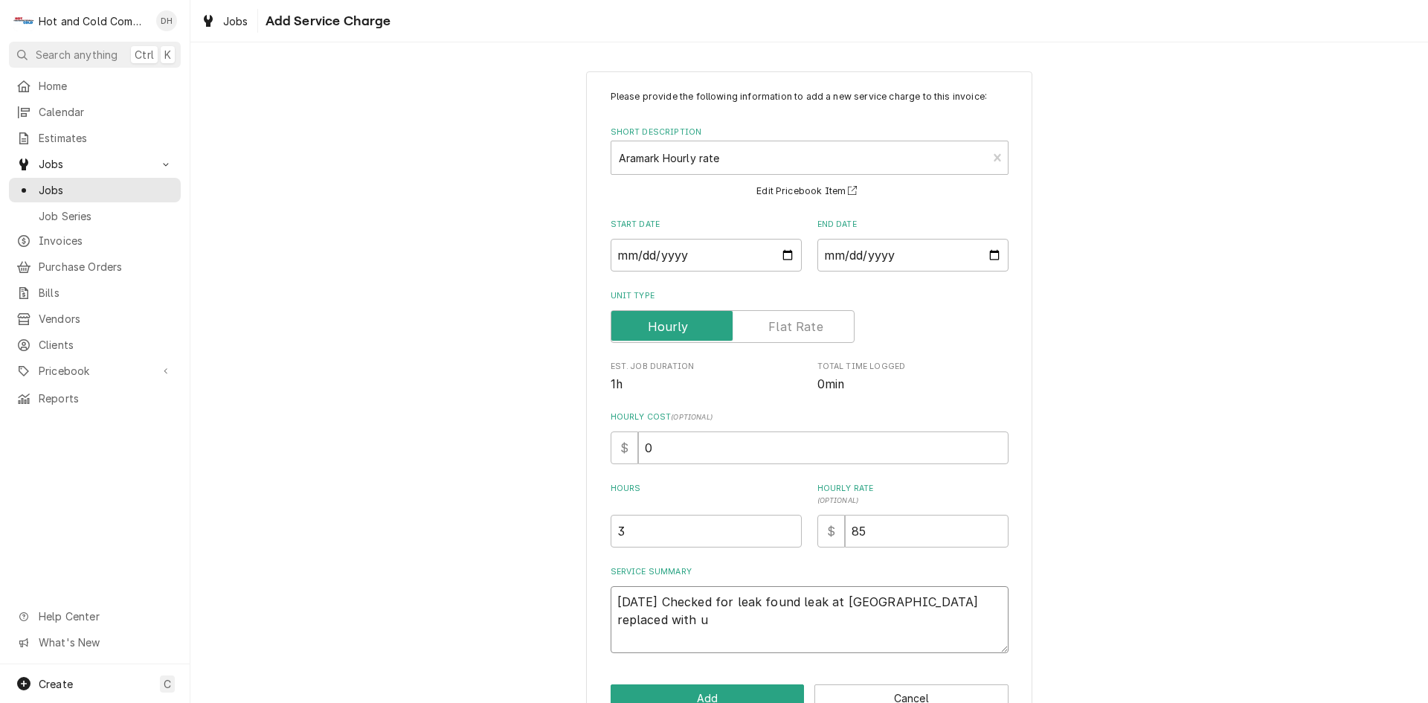
type textarea "x"
type textarea "9/4/25 Checked for leak found leak at water inlet replaced with us"
type textarea "x"
type textarea "9/4/25 Checked for leak found leak at water inlet replaced with use"
type textarea "x"
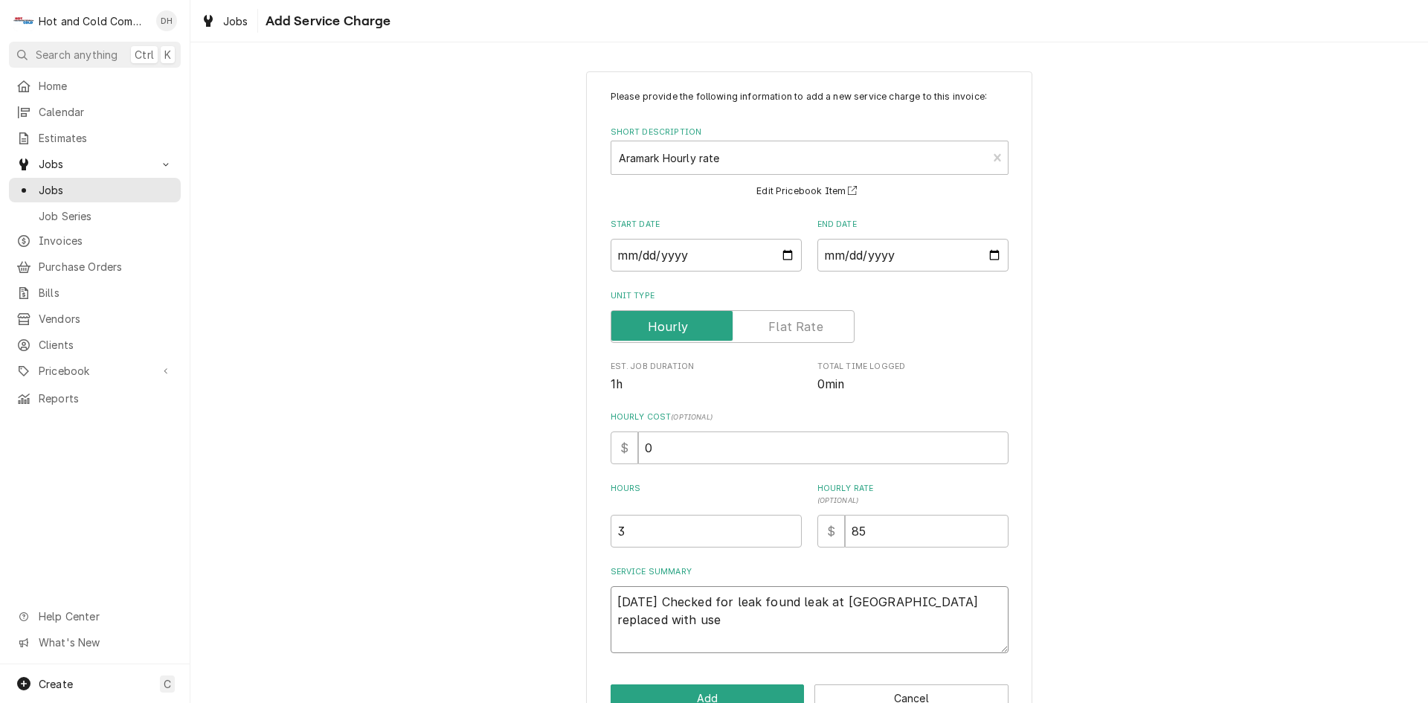
type textarea "9/4/25 Checked for leak found leak at water inlet replaced with used"
type textarea "x"
type textarea "9/4/25 Checked for leak found leak at water inlet replaced with used"
type textarea "x"
type textarea "9/4/25 Checked for leak found leak at water inlet replaced with used o"
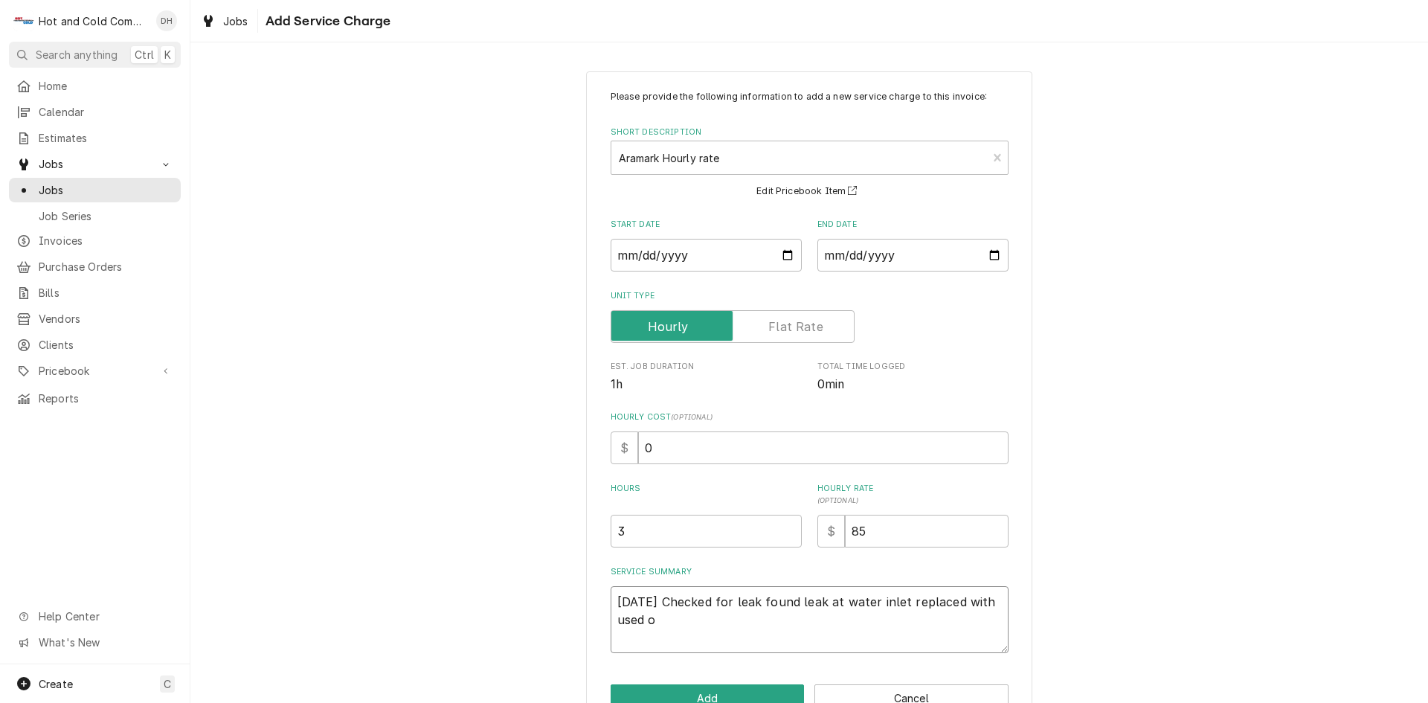
type textarea "x"
type textarea "9/4/25 Checked for leak found leak at water inlet replaced with used on"
type textarea "x"
type textarea "9/4/25 Checked for leak found leak at water inlet replaced with used one"
type textarea "x"
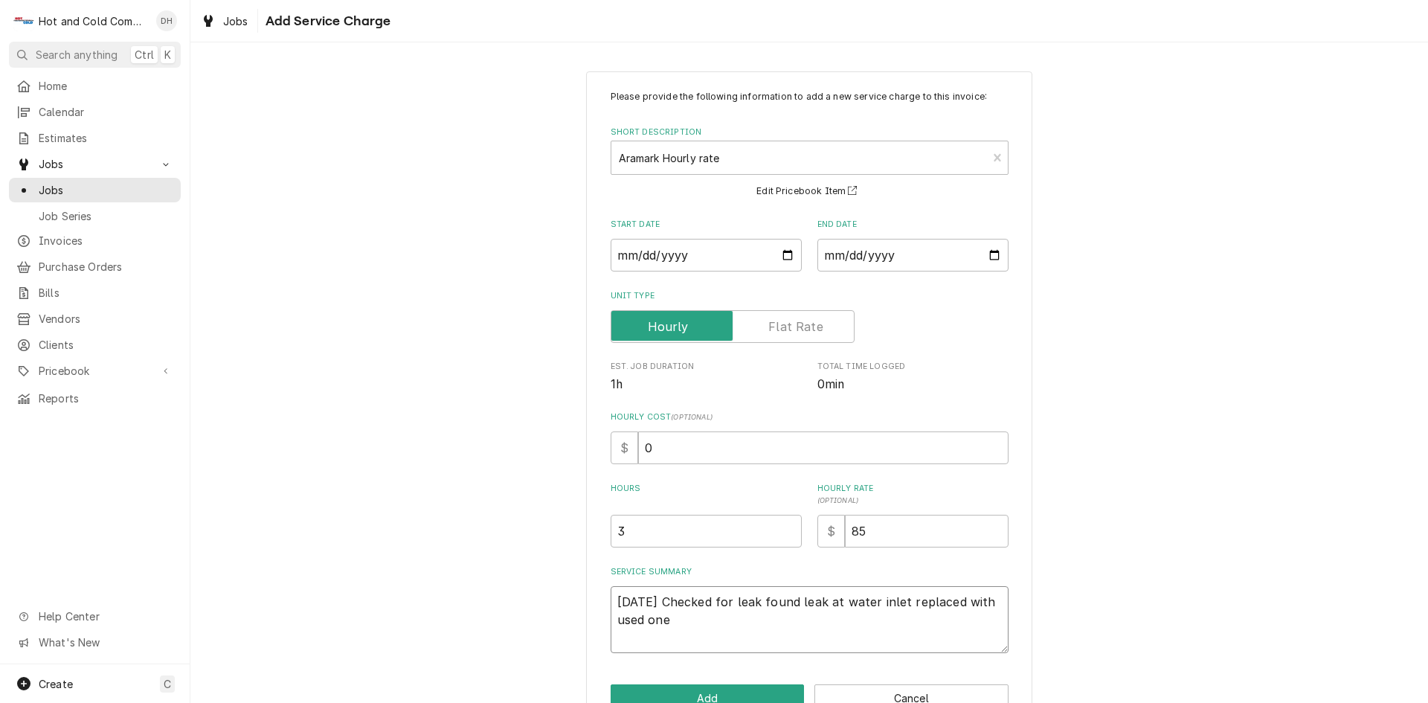
type textarea "9/4/25 Checked for leak found leak at water inlet replaced with used one"
type textarea "x"
type textarea "9/4/25 Checked for leak found leak at water inlet replaced with used one c"
type textarea "x"
type textarea "9/4/25 Checked for leak found leak at water inlet replaced with used one cl"
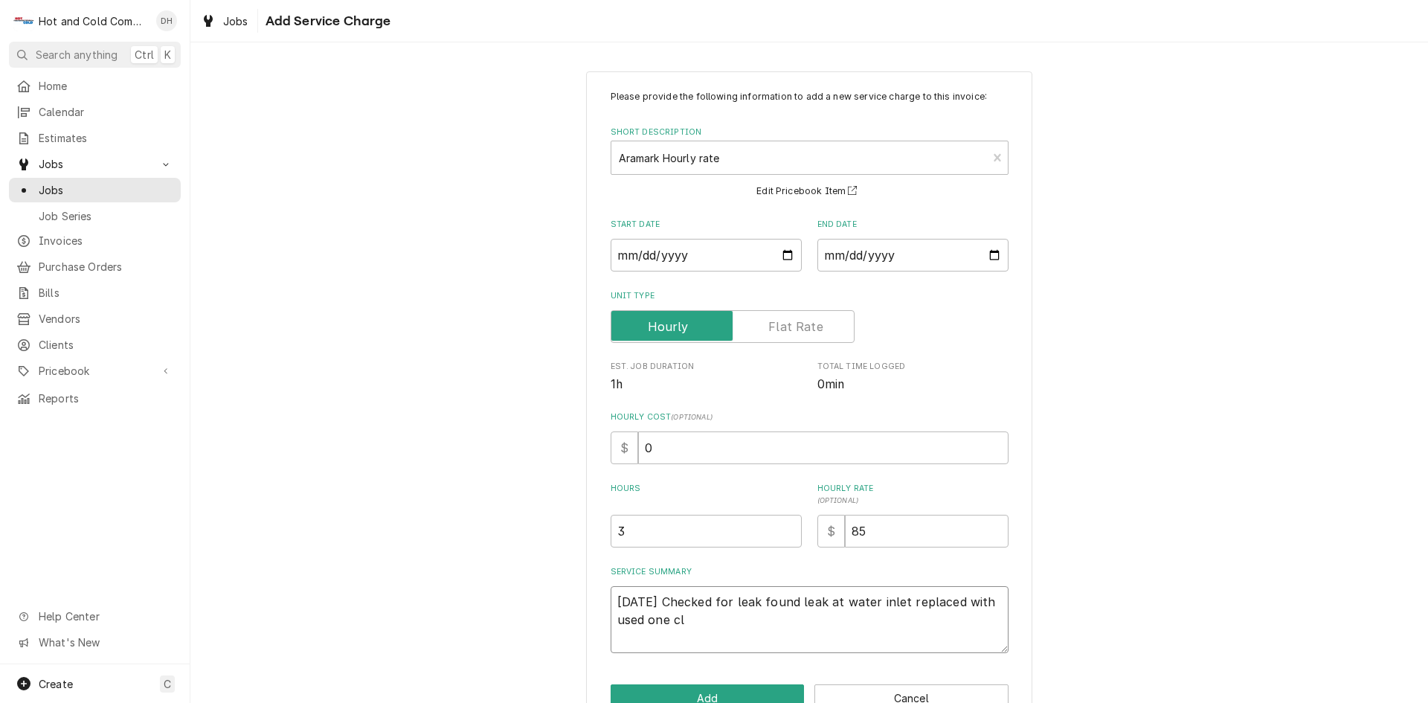
type textarea "x"
type textarea "9/4/25 Checked for leak found leak at water inlet replaced with used one cle"
type textarea "x"
type textarea "9/4/25 Checked for leak found leak at water inlet replaced with used one clea"
type textarea "x"
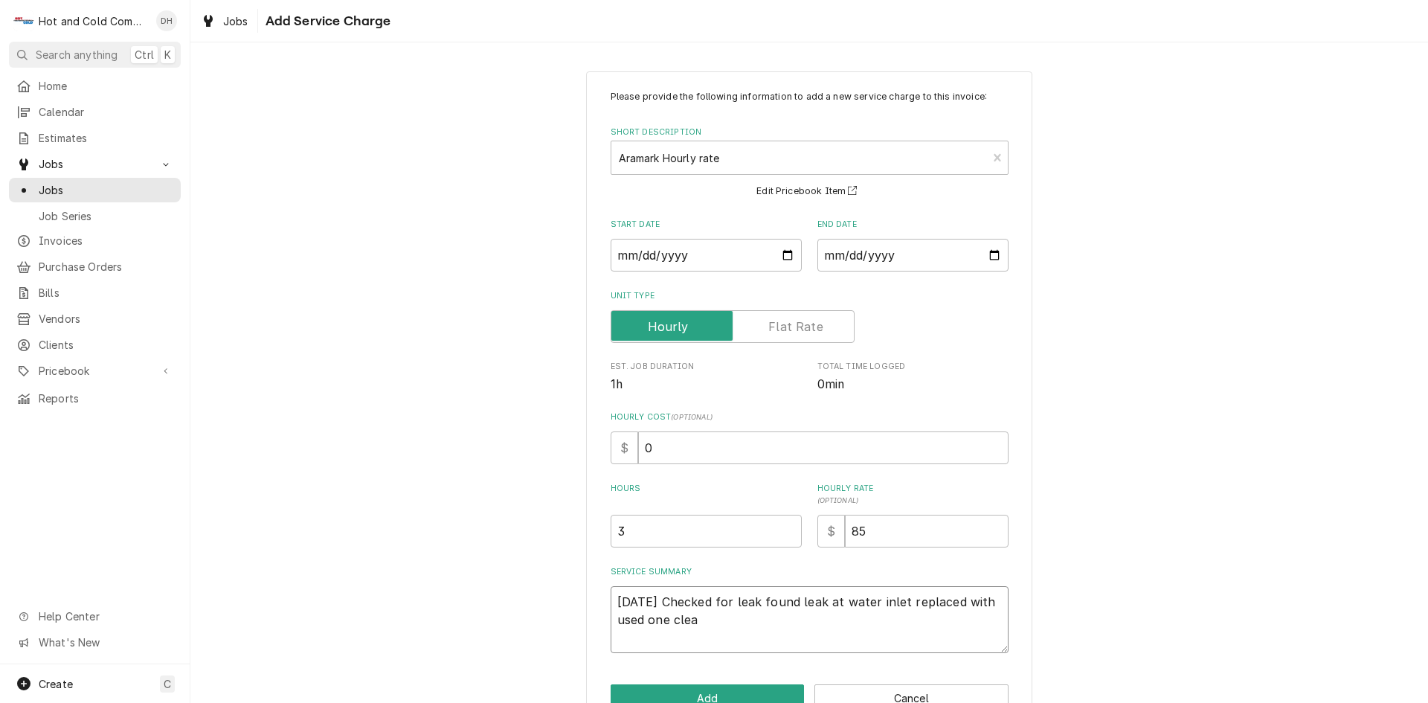
type textarea "9/4/25 Checked for leak found leak at water inlet replaced with used one clean"
type textarea "x"
type textarea "9/4/25 Checked for leak found leak at water inlet replaced with used one cleane"
type textarea "x"
type textarea "9/4/25 Checked for leak found leak at water inlet replaced with used one cleaned"
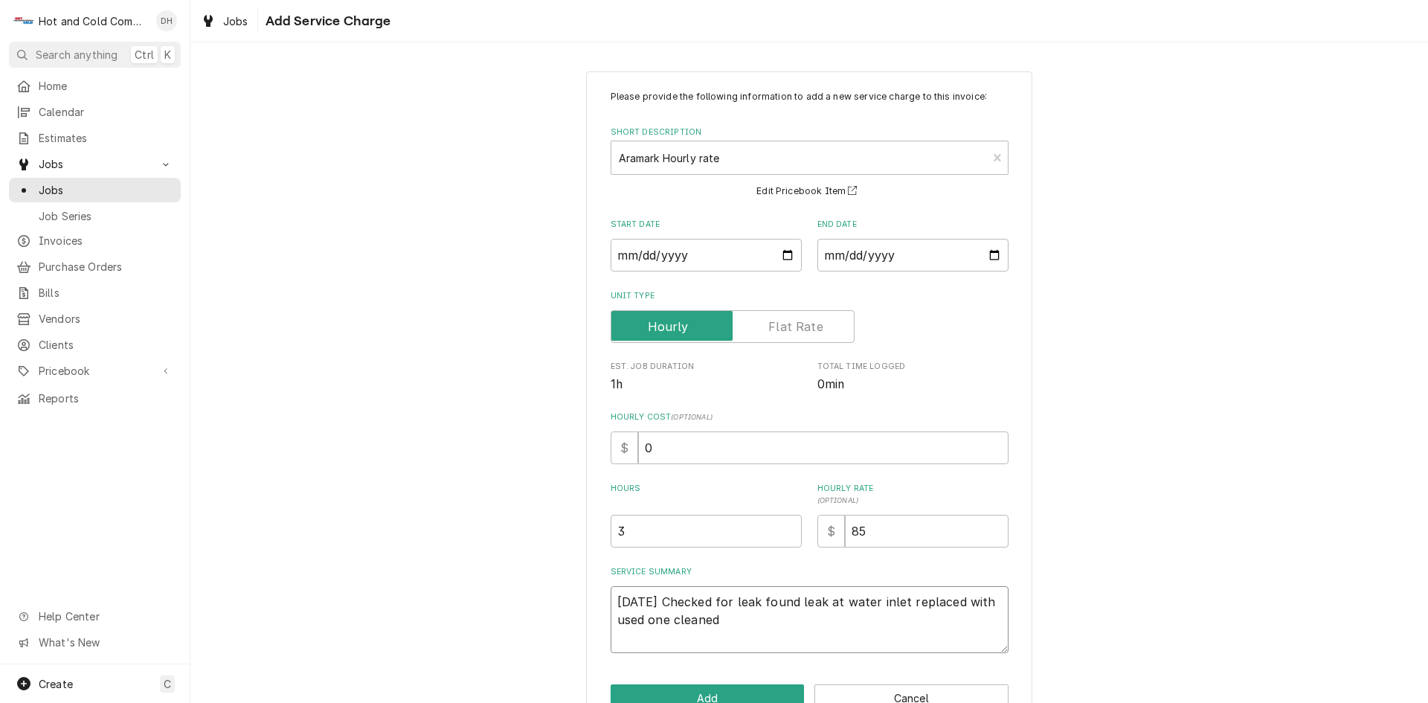
type textarea "x"
type textarea "9/4/25 Checked for leak found leak at water inlet replaced with used one cleaned"
type textarea "x"
type textarea "9/4/25 Checked for leak found leak at water inlet replaced with used one cleane…"
type textarea "x"
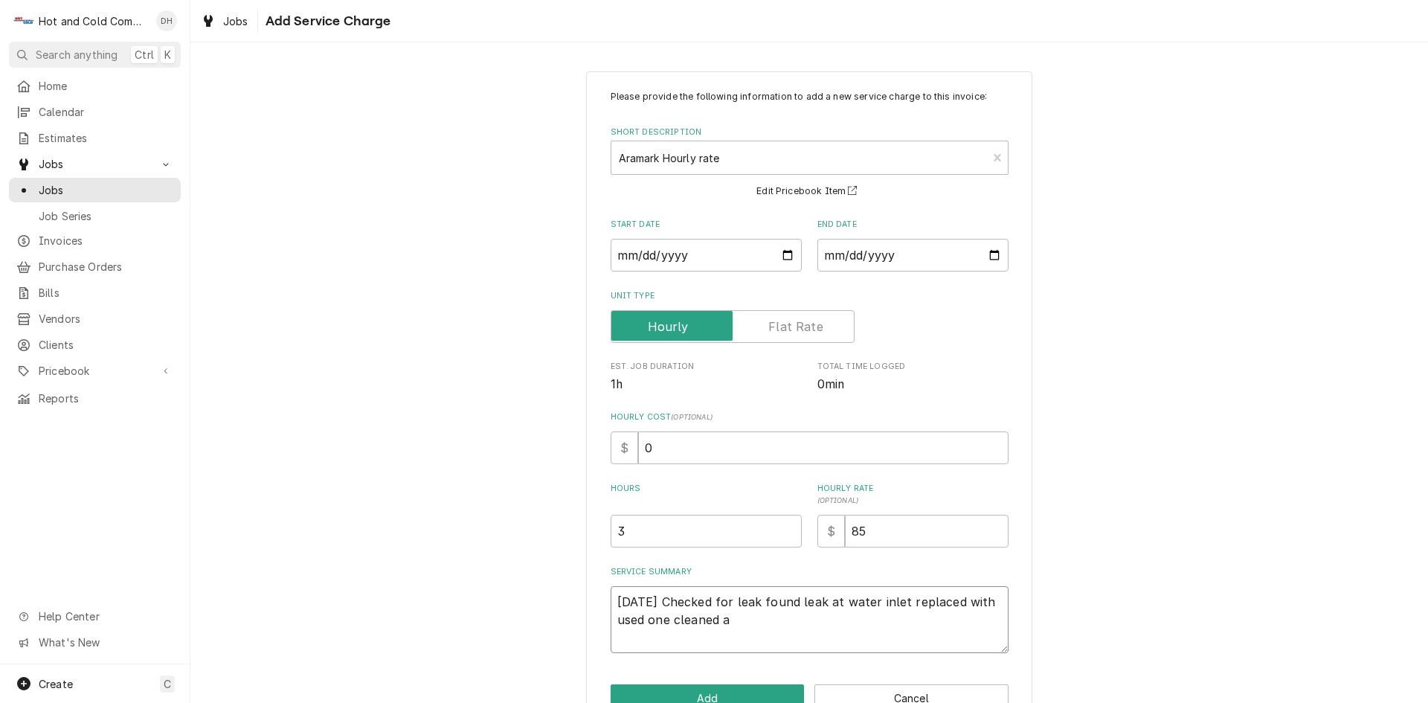
type textarea "9/4/25 Checked for leak found leak at water inlet replaced with used one cleane…"
type textarea "x"
type textarea "9/4/25 Checked for leak found leak at water inlet replaced with used one cleane…"
type textarea "x"
type textarea "9/4/25 Checked for leak found leak at water inlet replaced with used one cleane…"
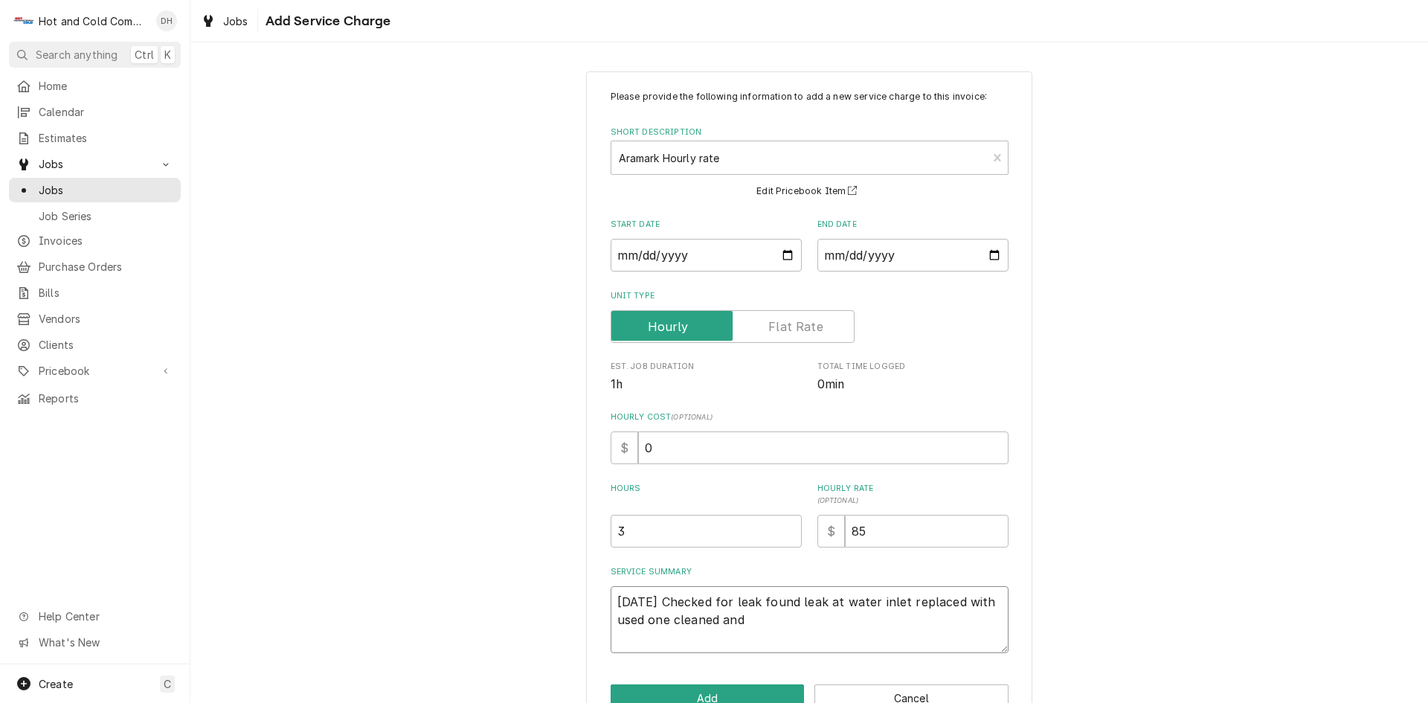
type textarea "x"
type textarea "9/4/25 Checked for leak found leak at water inlet replaced with used one cleane…"
type textarea "x"
type textarea "9/4/25 Checked for leak found leak at water inlet replaced with used one cleane…"
type textarea "x"
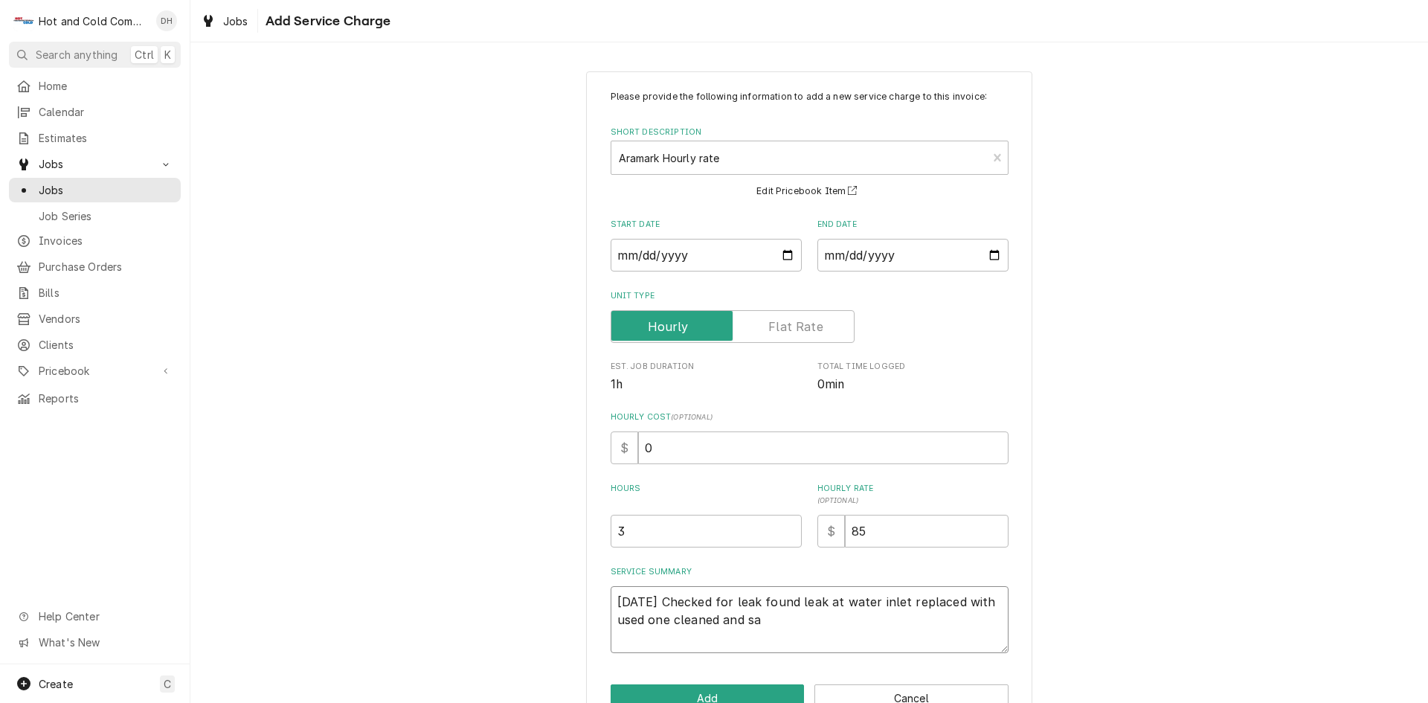
type textarea "9/4/25 Checked for leak found leak at water inlet replaced with used one cleane…"
type textarea "x"
type textarea "9/4/25 Checked for leak found leak at water inlet replaced with used one cleane…"
click at [611, 593] on textarea "9/4/25 Checked for leak found leak at water inlet replaced with used one cleane…" at bounding box center [810, 619] width 398 height 67
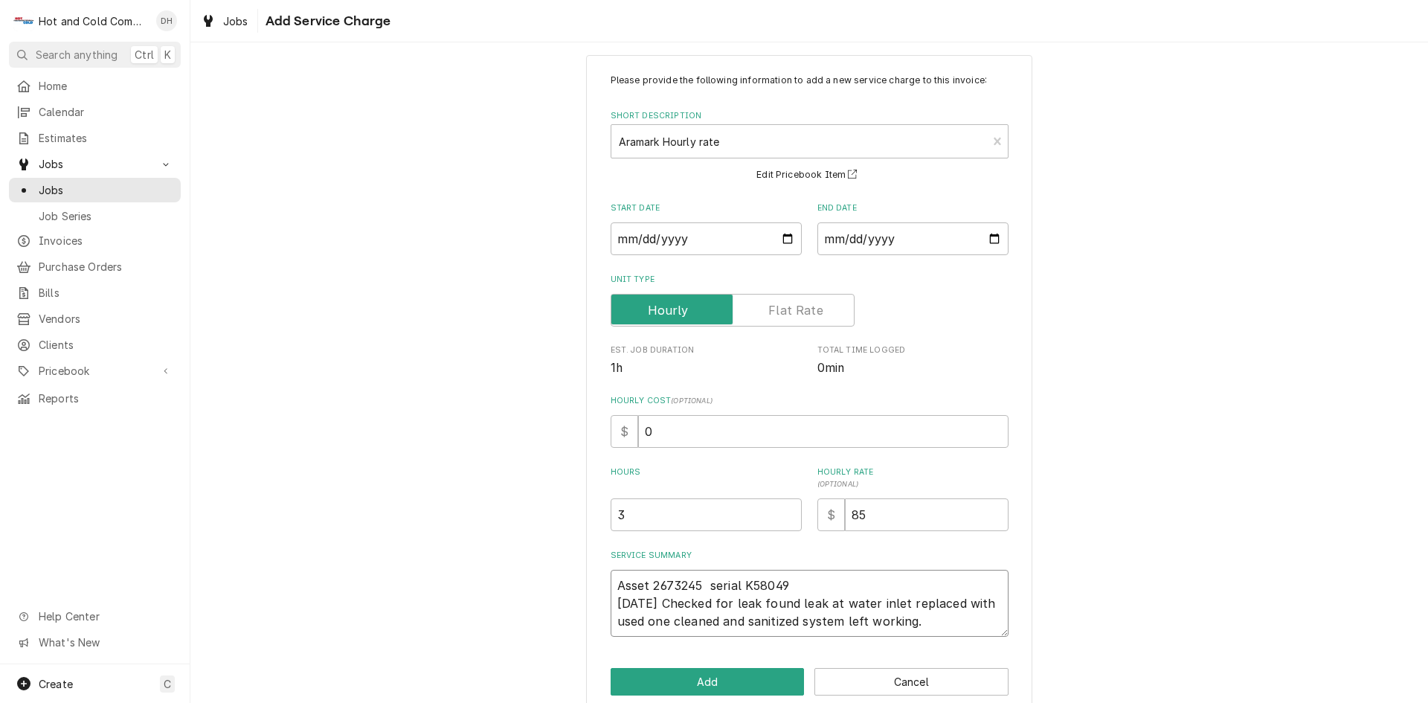
scroll to position [41, 0]
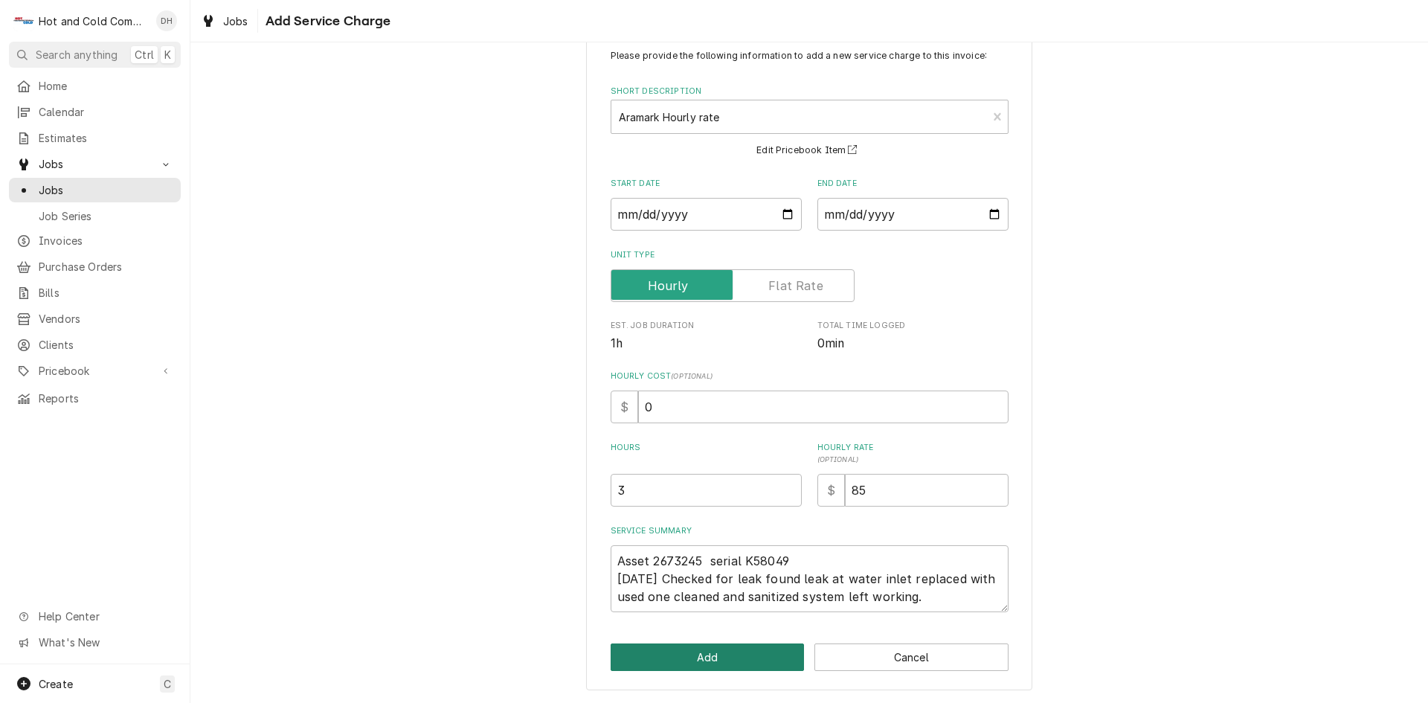
click at [716, 658] on button "Add" at bounding box center [708, 657] width 194 height 28
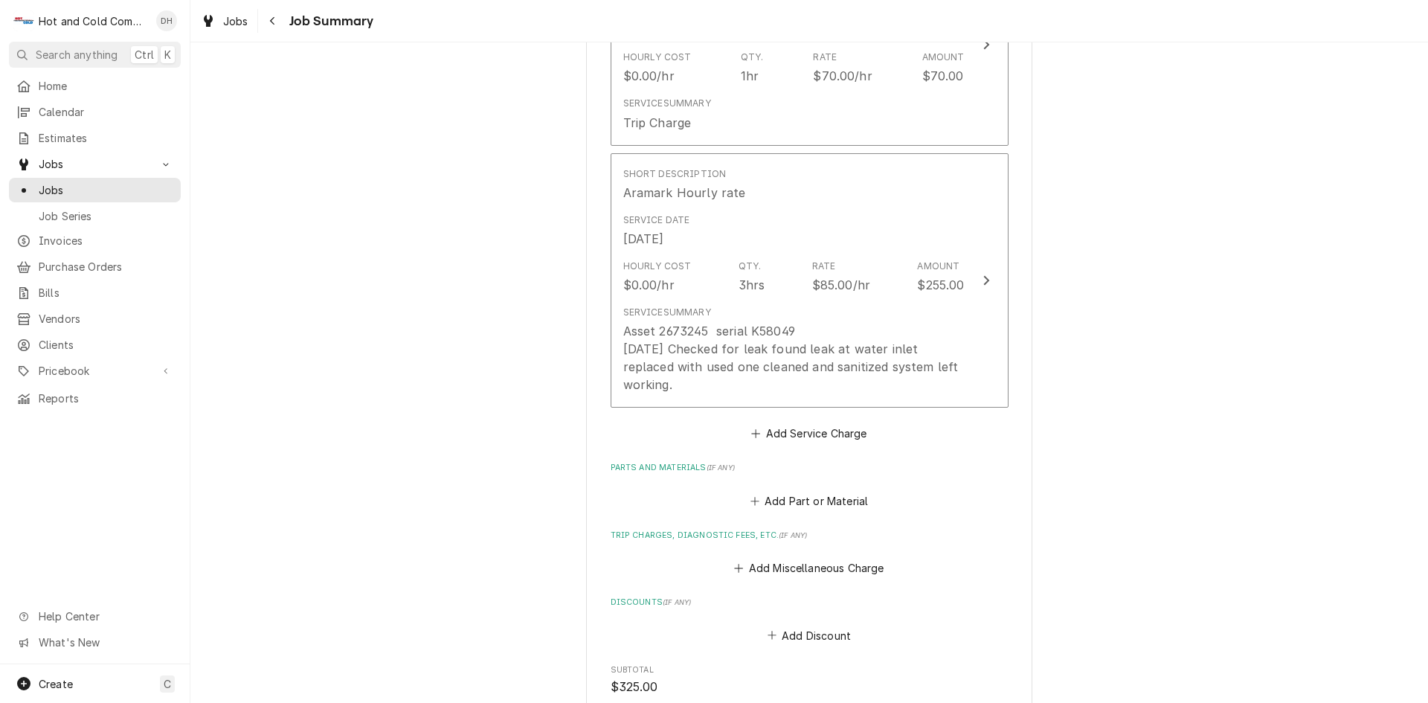
scroll to position [495, 0]
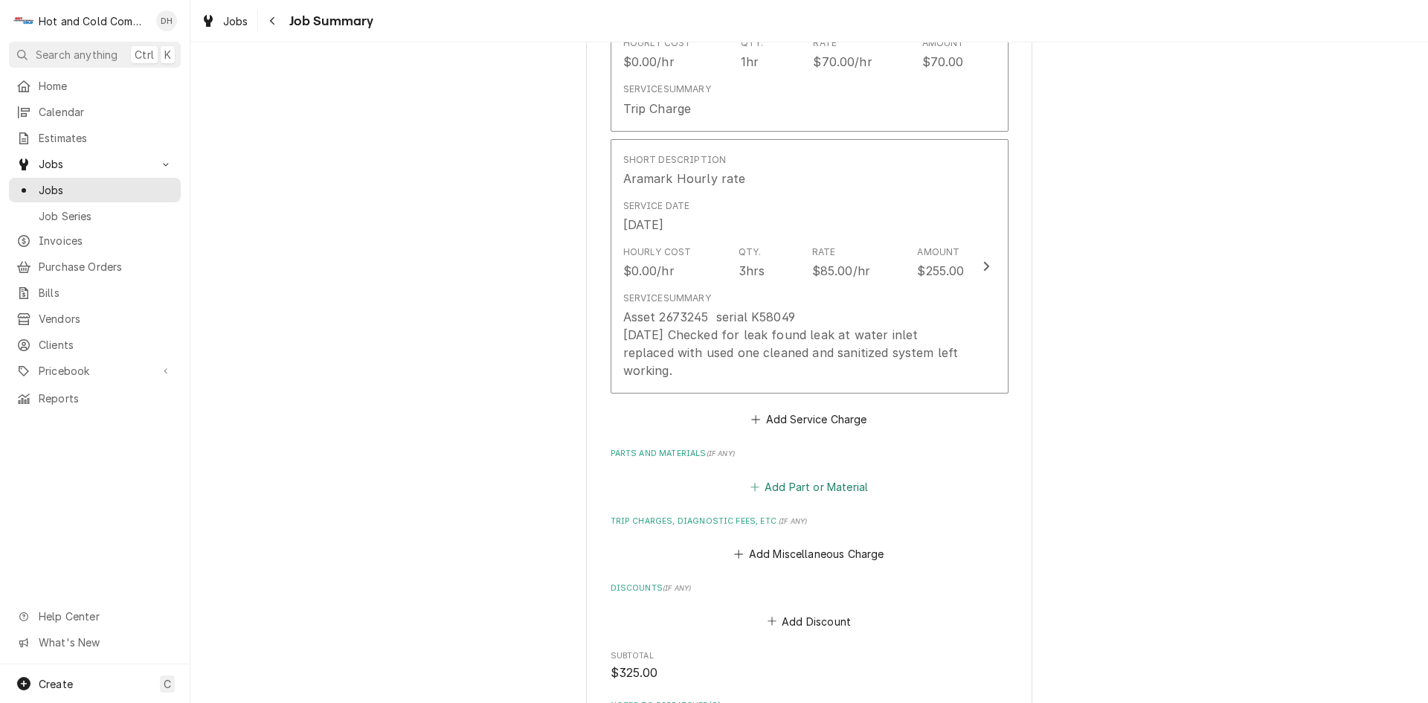
click at [792, 476] on button "Add Part or Material" at bounding box center [809, 486] width 123 height 21
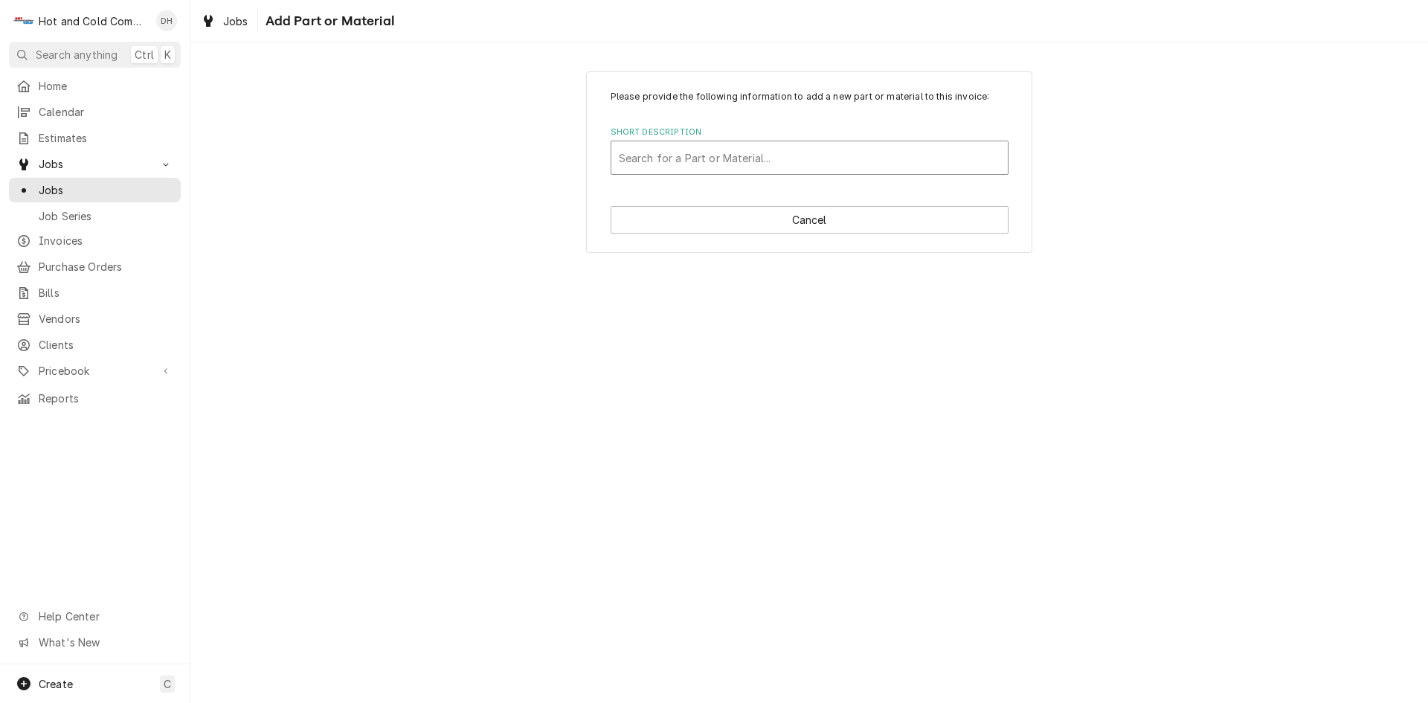
click at [665, 144] on div "Search for a Part or Material..." at bounding box center [809, 157] width 397 height 33
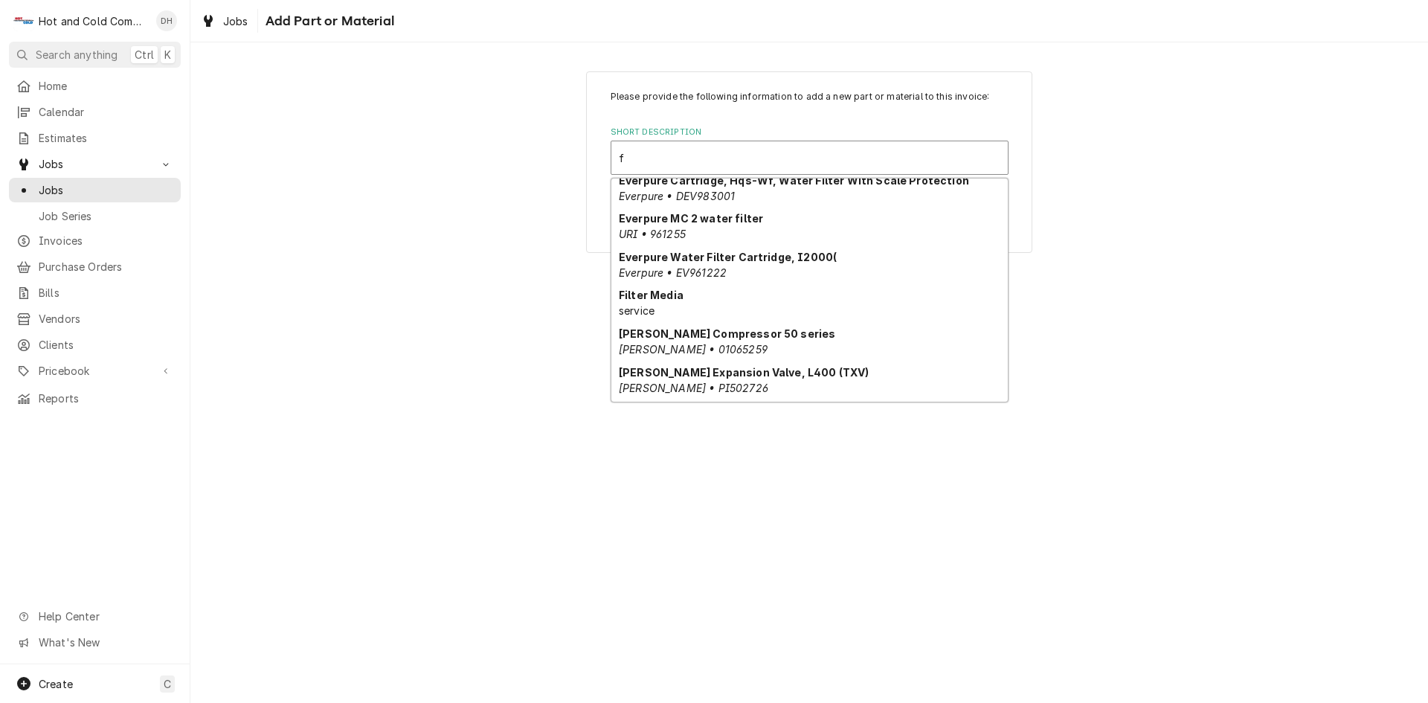
scroll to position [446, 0]
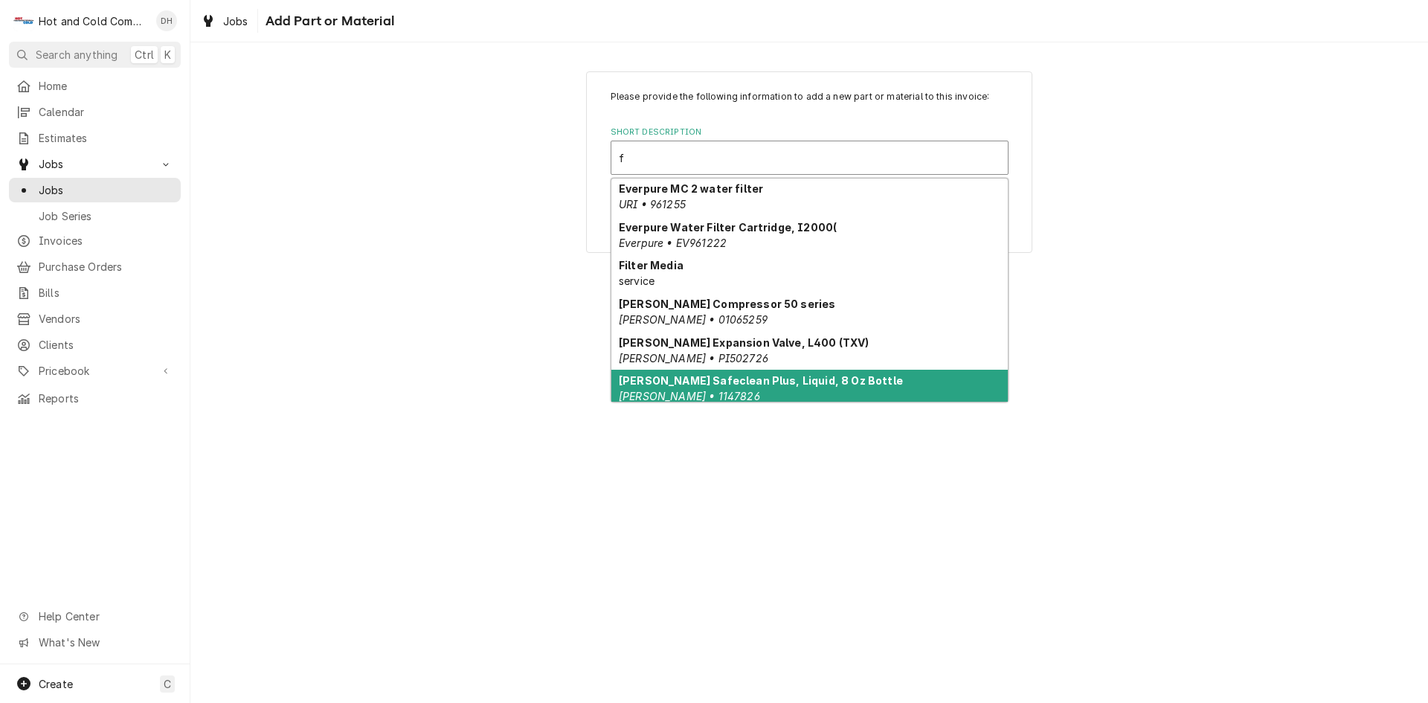
click at [919, 372] on div "Follett Safeclean Plus, Liquid, 8 Oz Bottle Follett • 1147826" at bounding box center [809, 389] width 397 height 39
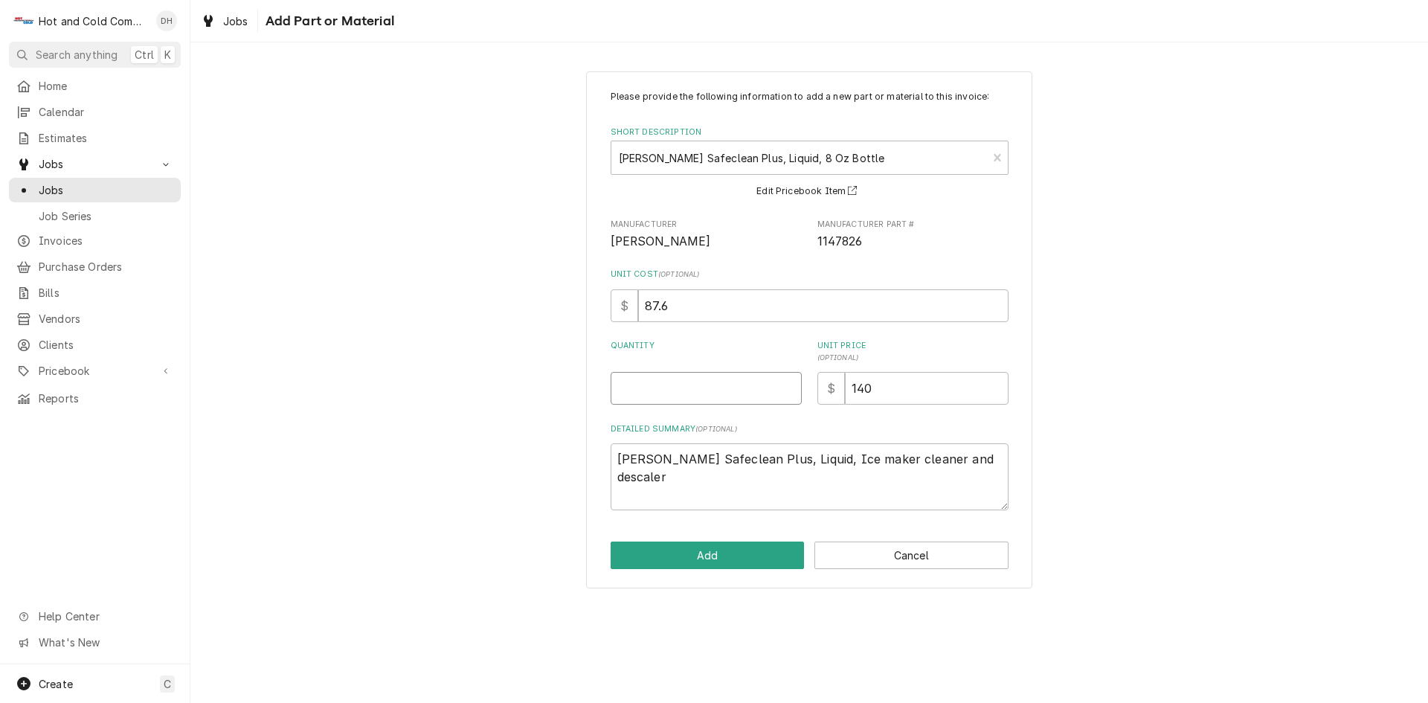
click at [718, 395] on input "Quantity" at bounding box center [706, 388] width 191 height 33
click at [728, 555] on button "Add" at bounding box center [708, 556] width 194 height 28
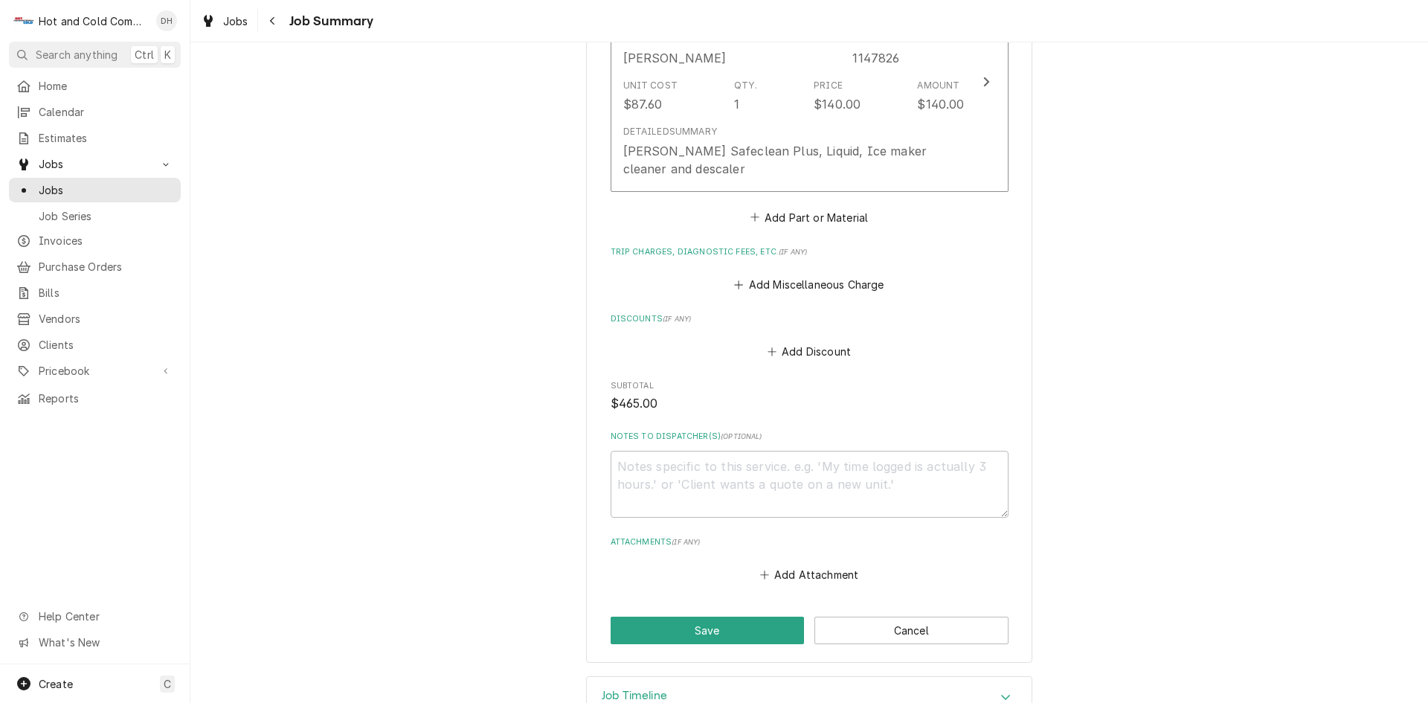
scroll to position [1017, 0]
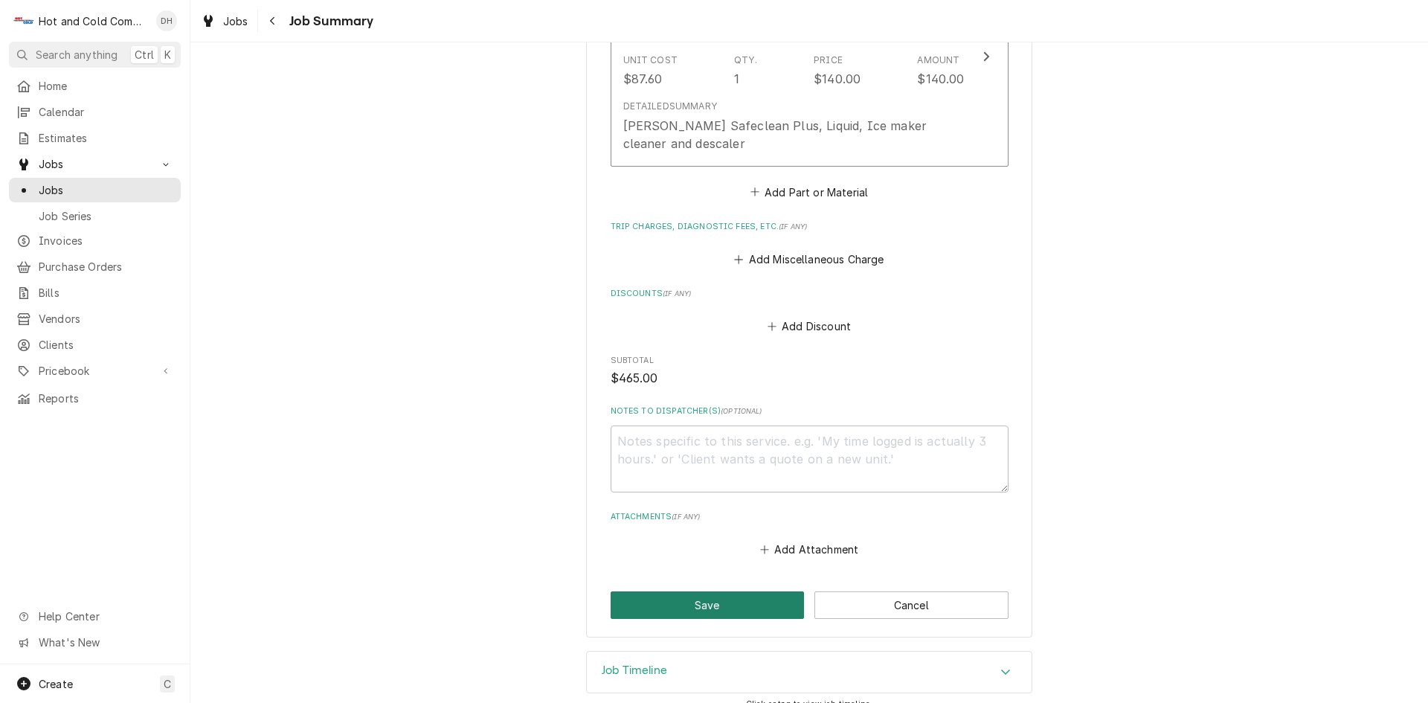
click at [677, 591] on button "Save" at bounding box center [708, 605] width 194 height 28
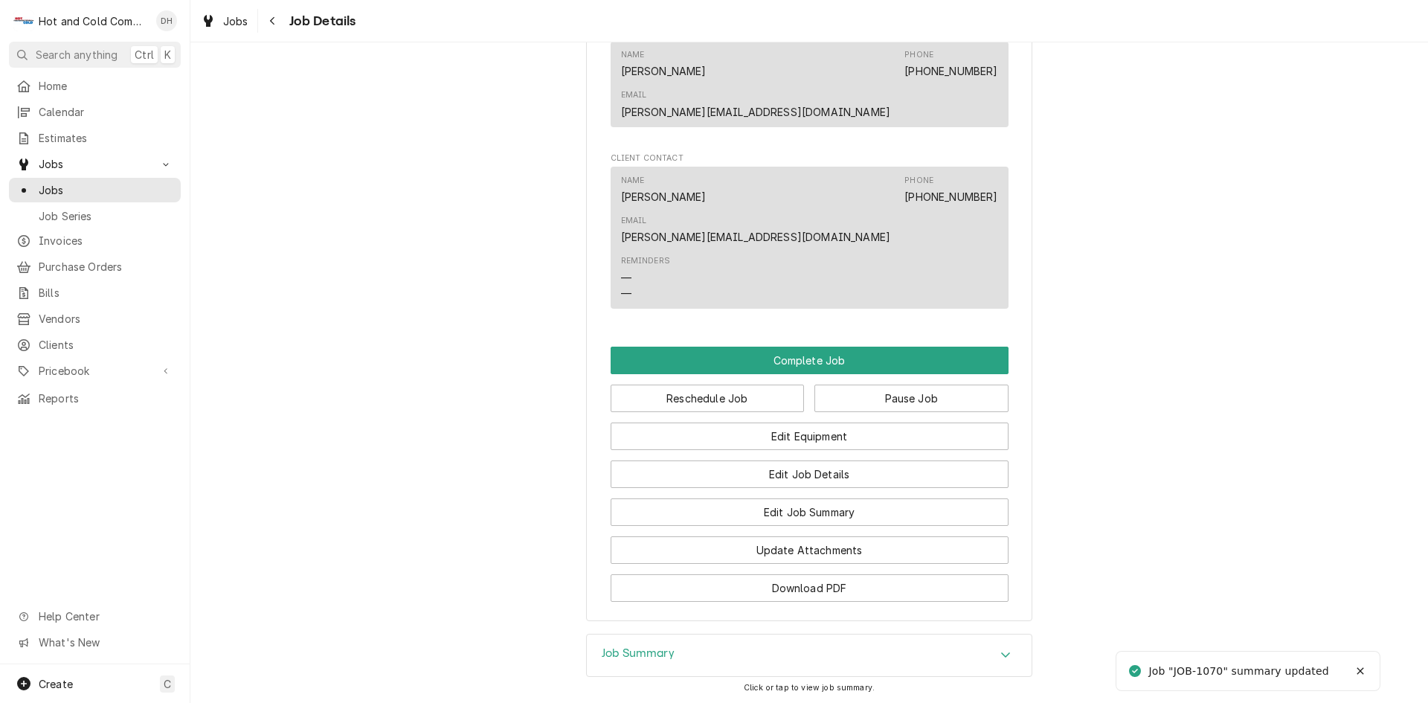
scroll to position [1272, 0]
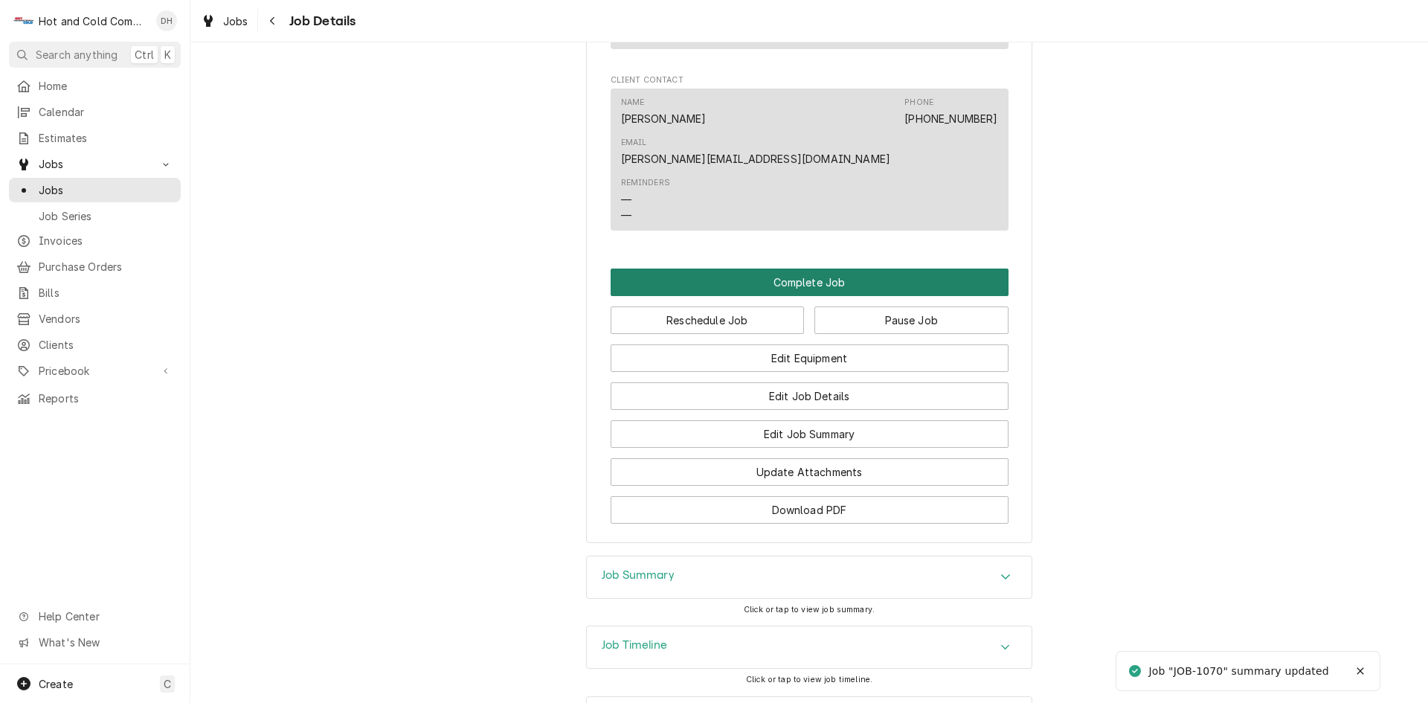
click at [803, 269] on button "Complete Job" at bounding box center [810, 283] width 398 height 28
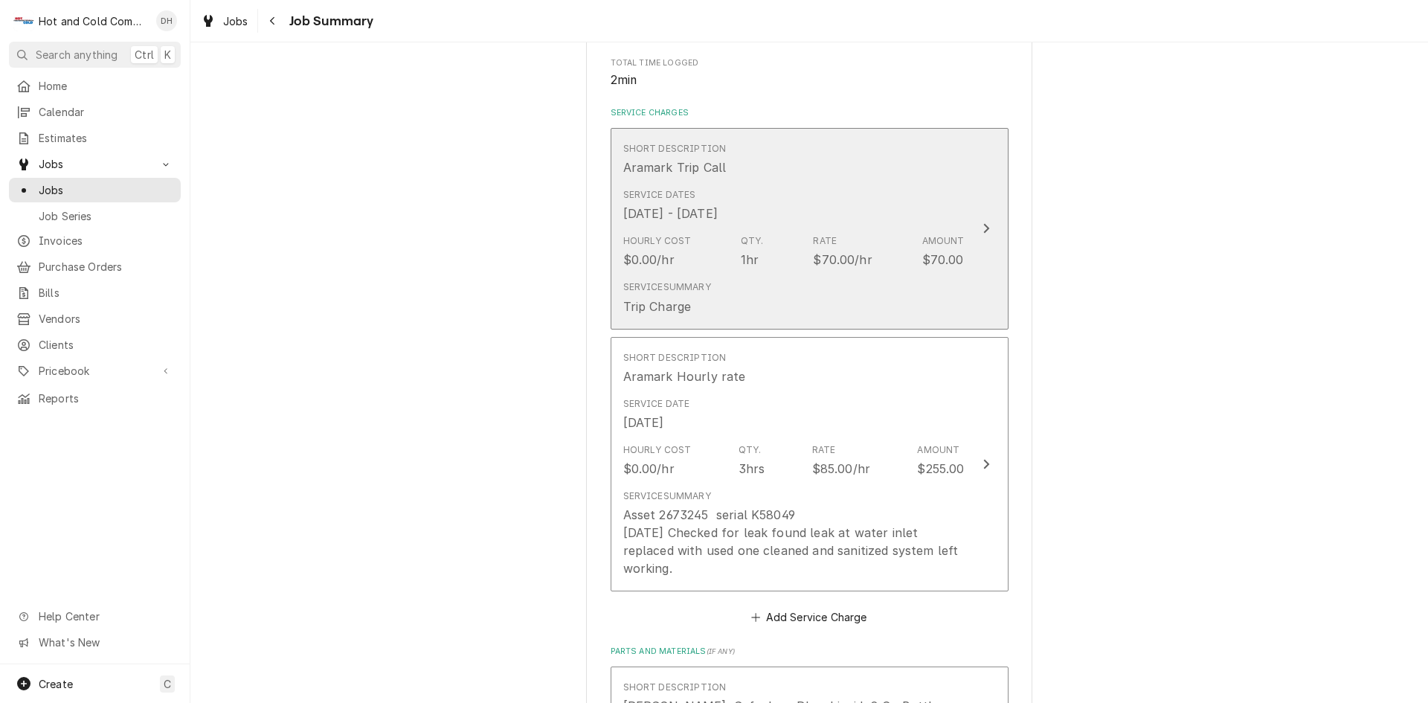
scroll to position [1017, 0]
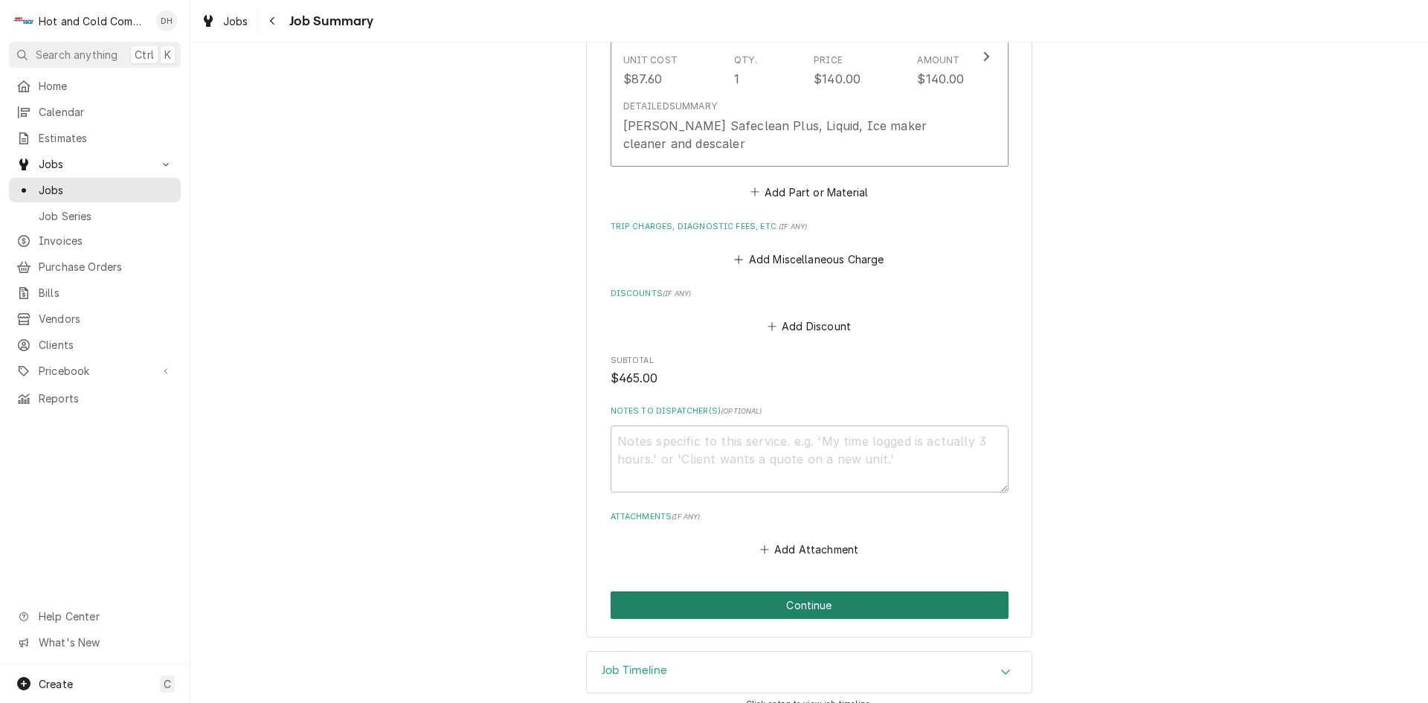
click at [803, 591] on button "Continue" at bounding box center [810, 605] width 398 height 28
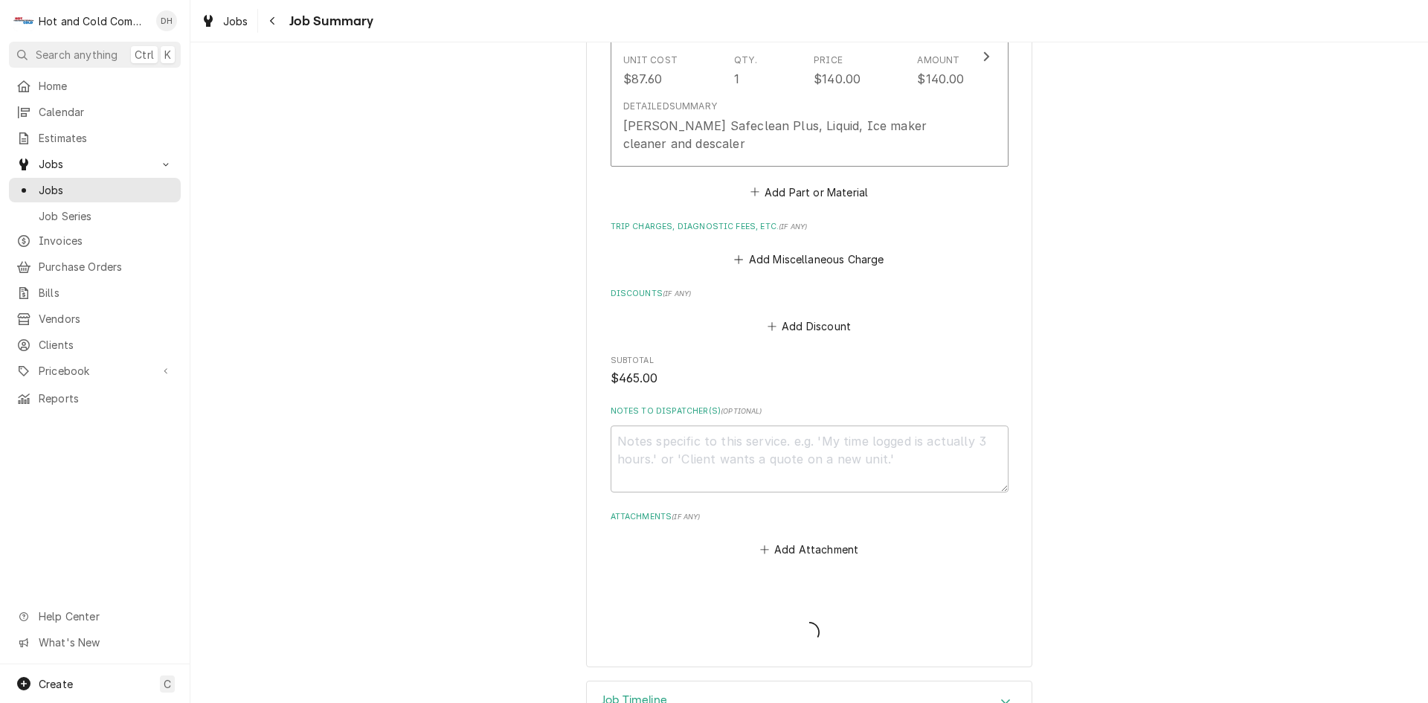
type textarea "x"
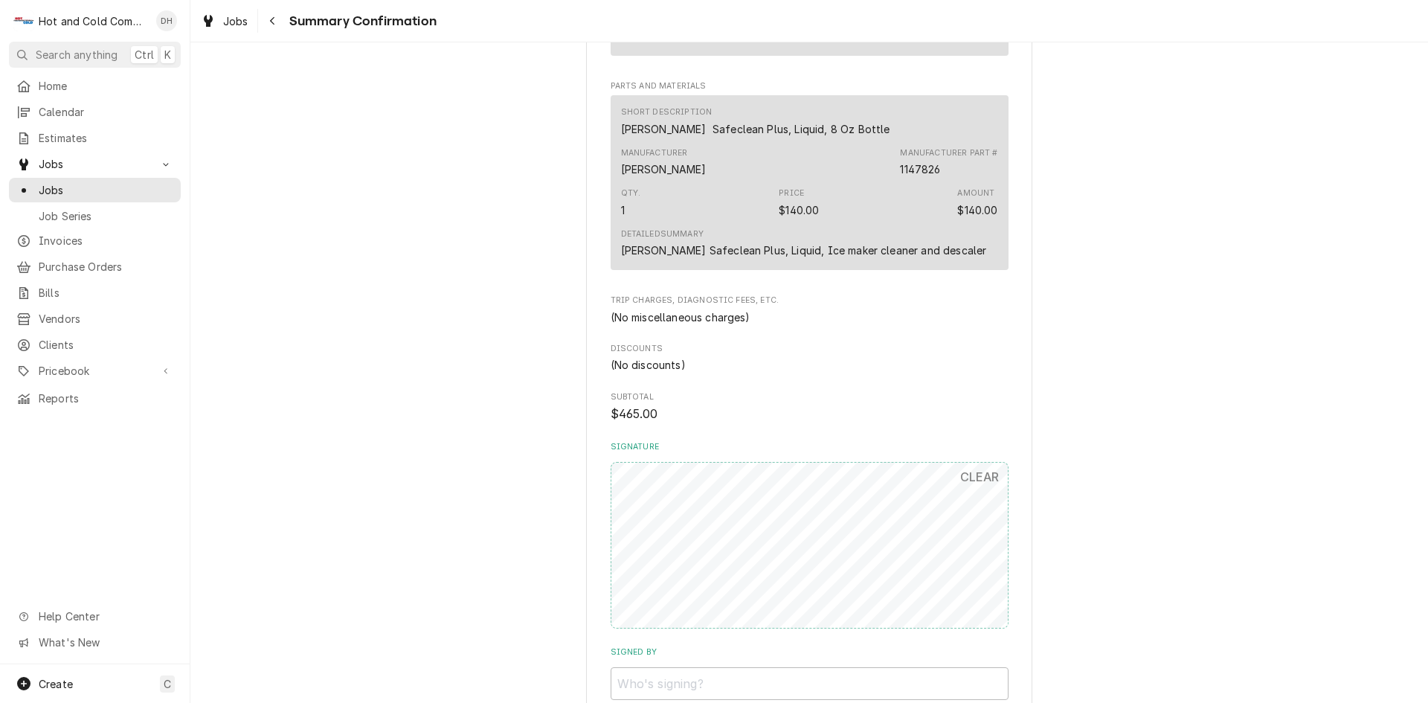
scroll to position [985, 0]
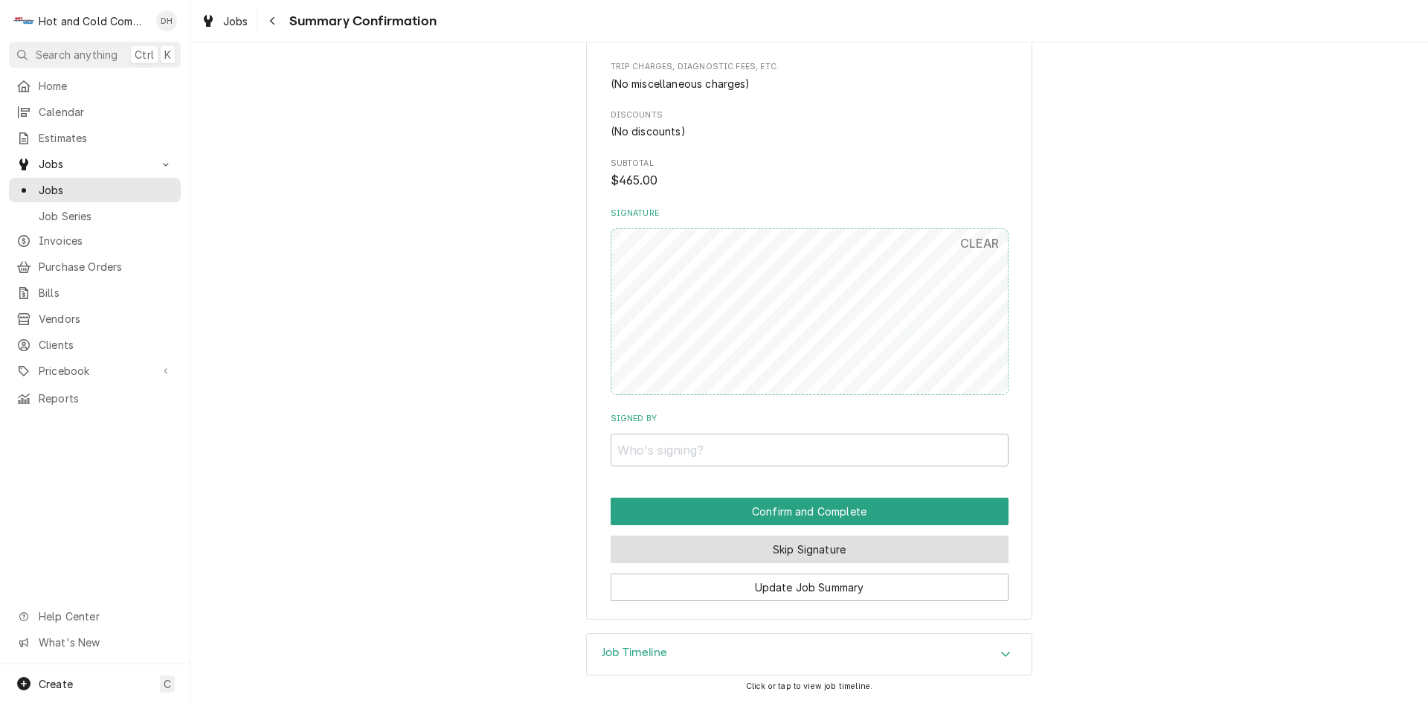
click at [861, 552] on button "Skip Signature" at bounding box center [810, 550] width 398 height 28
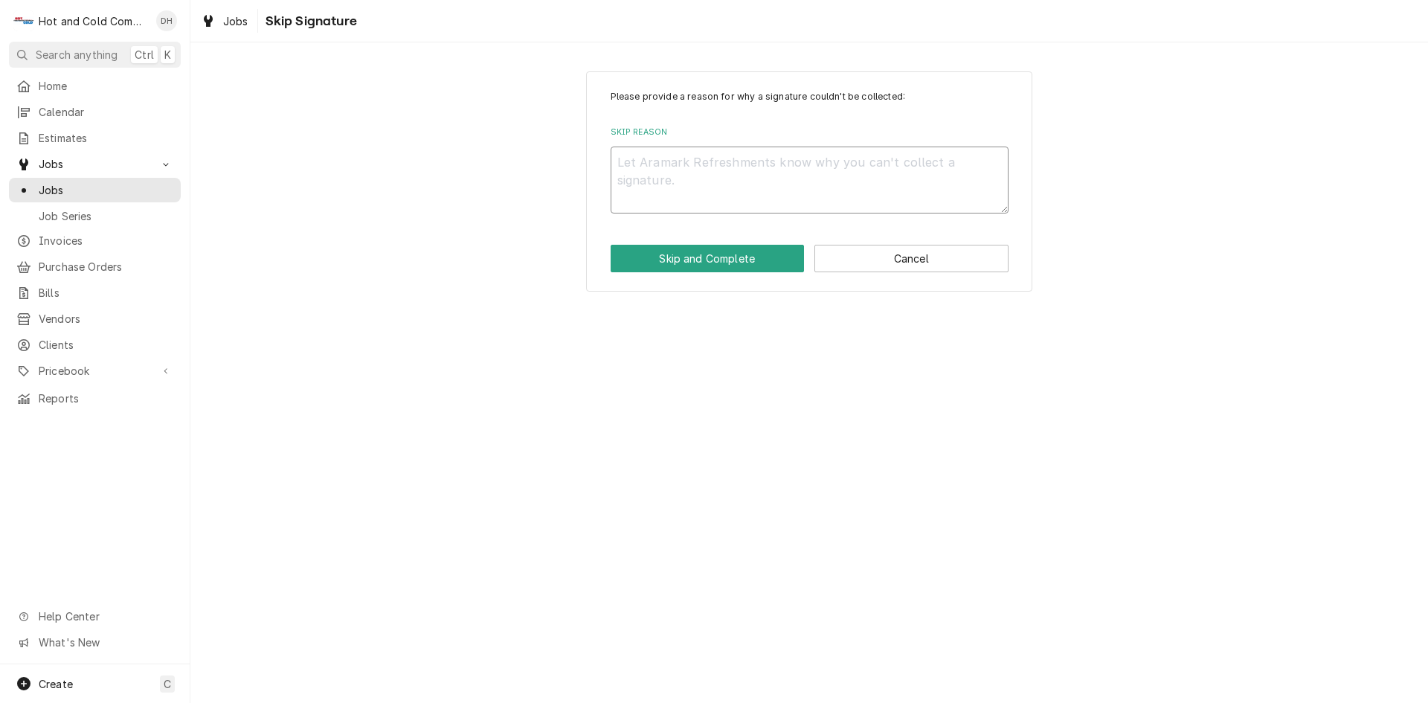
click at [690, 164] on textarea "Skip Reason" at bounding box center [810, 180] width 398 height 67
type textarea "x"
type textarea "E"
type textarea "x"
type textarea "Em"
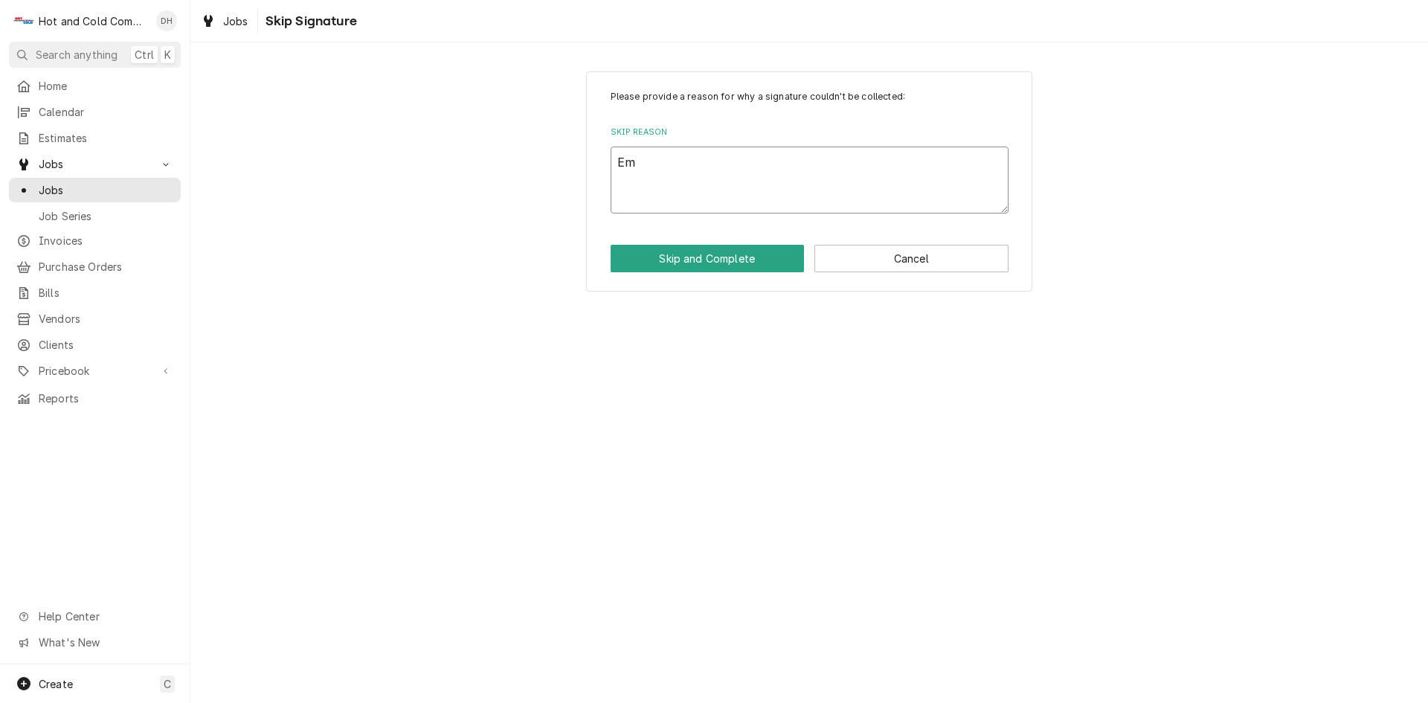
type textarea "x"
type textarea "Ema"
type textarea "x"
type textarea "Emai"
type textarea "x"
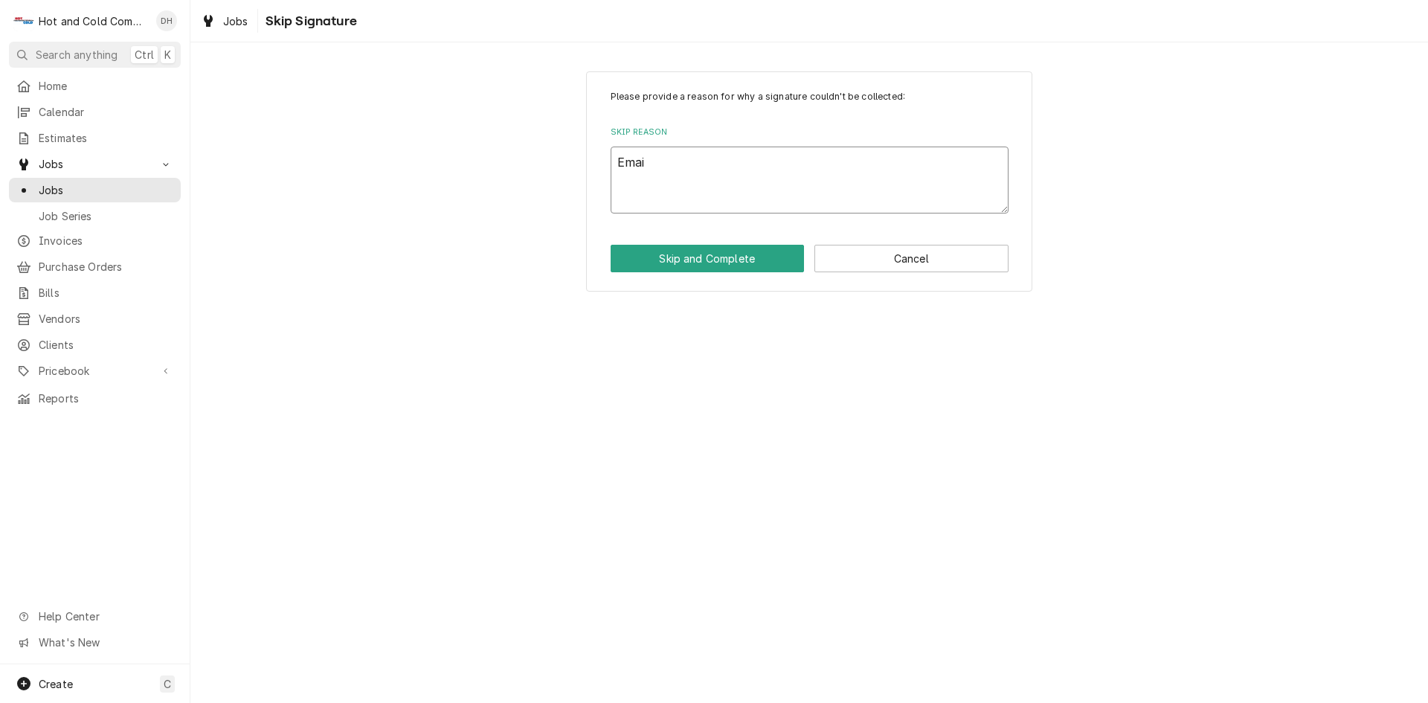
type textarea "Email"
type textarea "x"
type textarea "Emaile"
type textarea "x"
type textarea "Emailed"
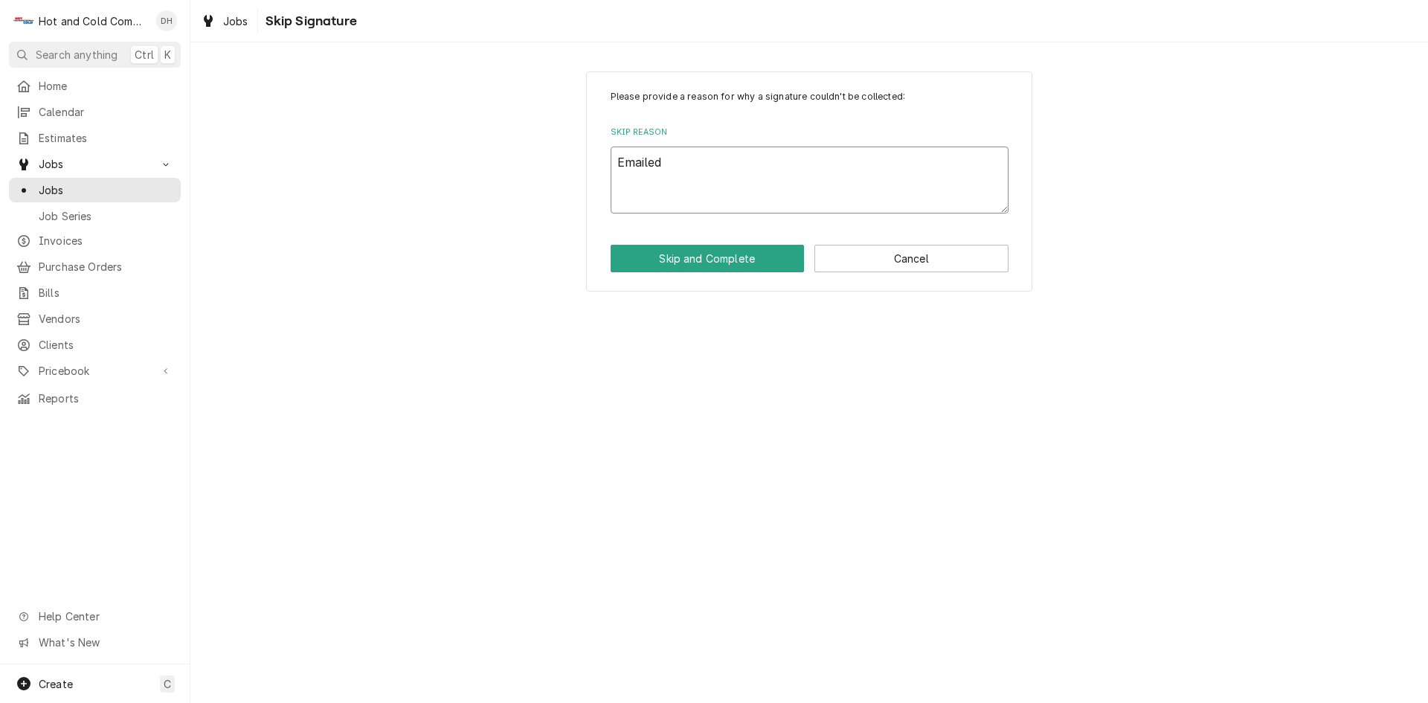
type textarea "x"
type textarea "Emailed"
type textarea "x"
type textarea "Emailed i"
type textarea "x"
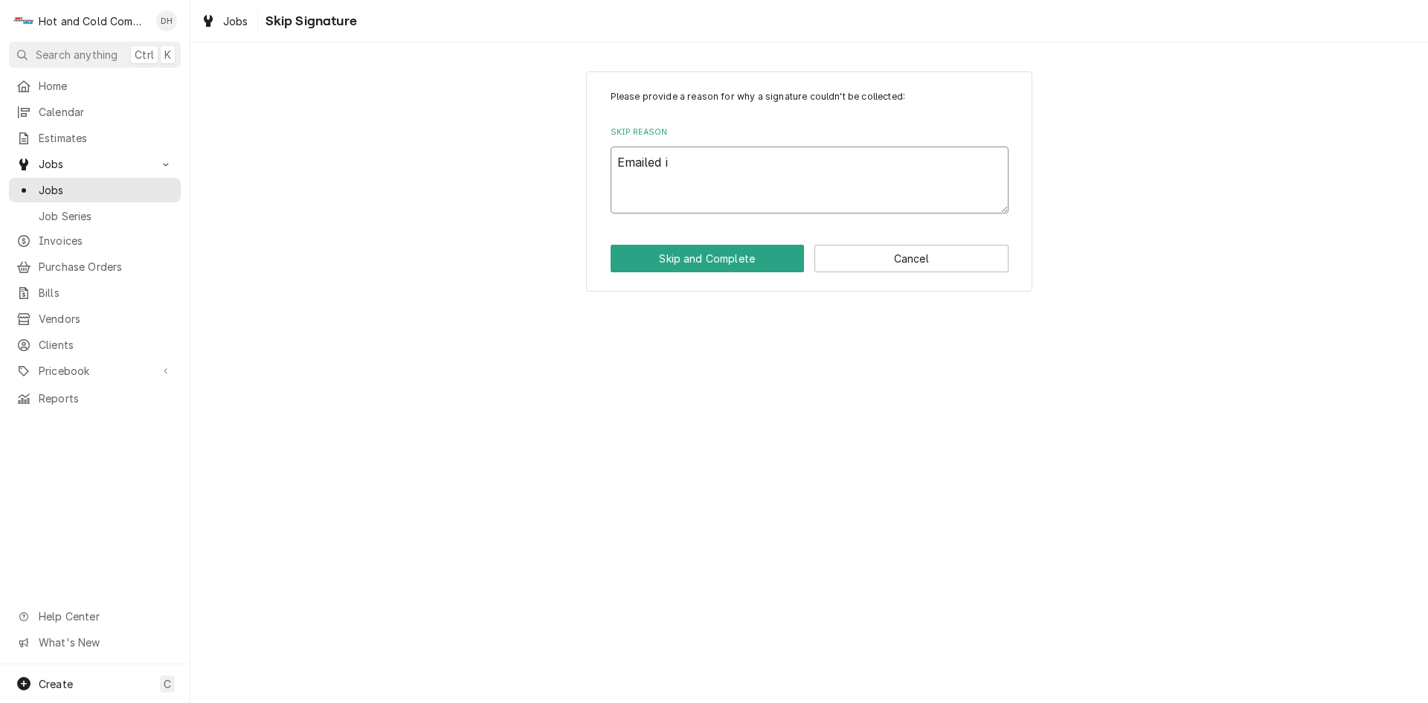
type textarea "Emailed in"
type textarea "x"
type textarea "Emailed inv"
type textarea "x"
type textarea "Emailed invo"
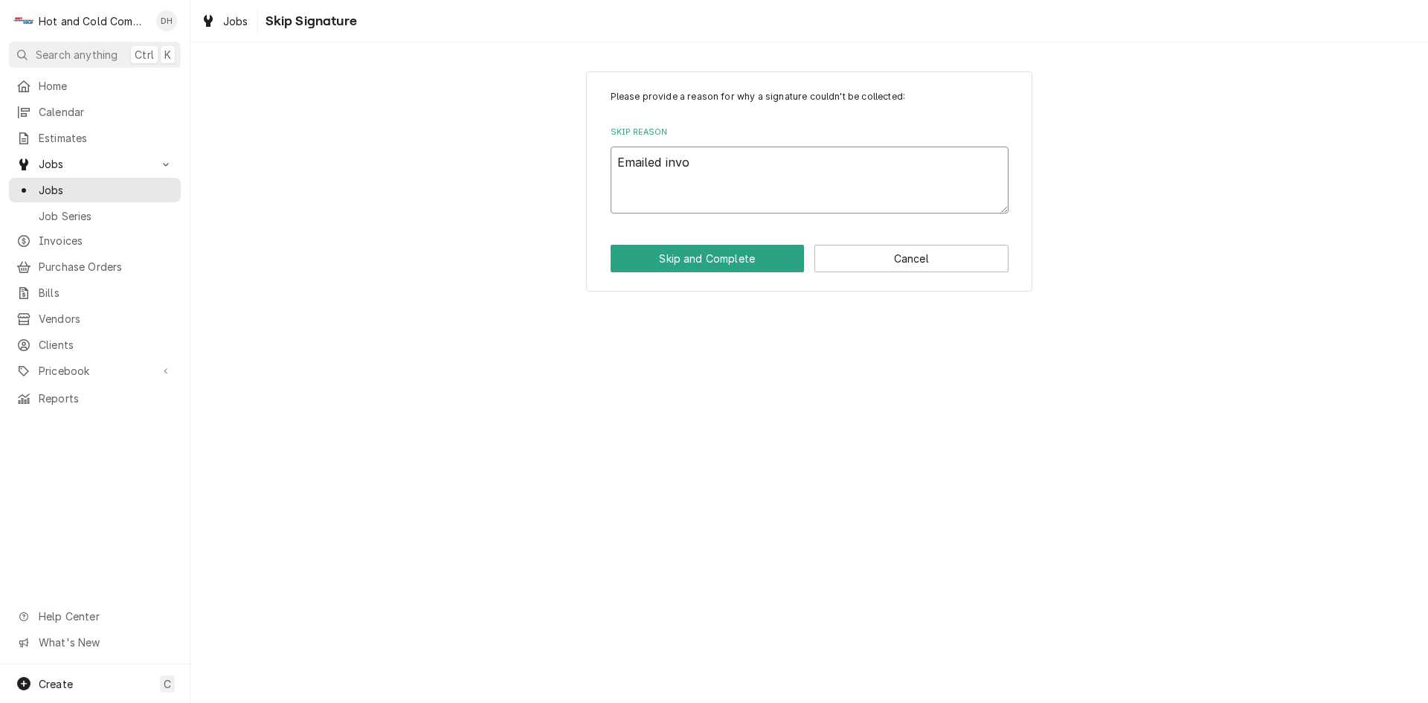
type textarea "x"
type textarea "Emailed invoi"
type textarea "x"
type textarea "Emailed invoic"
type textarea "x"
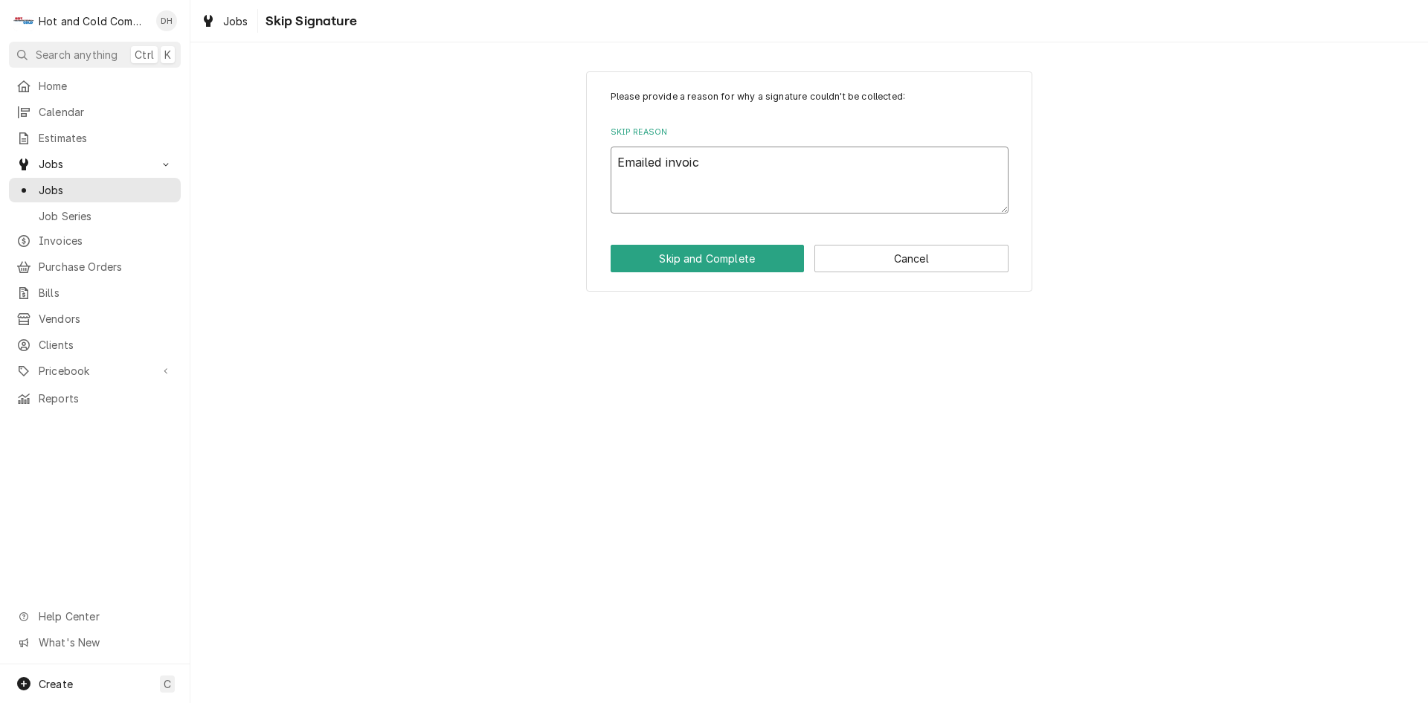
type textarea "Emailed invoice"
type textarea "x"
type textarea "Emailed invoice"
click at [696, 252] on button "Skip and Complete" at bounding box center [708, 259] width 194 height 28
type textarea "x"
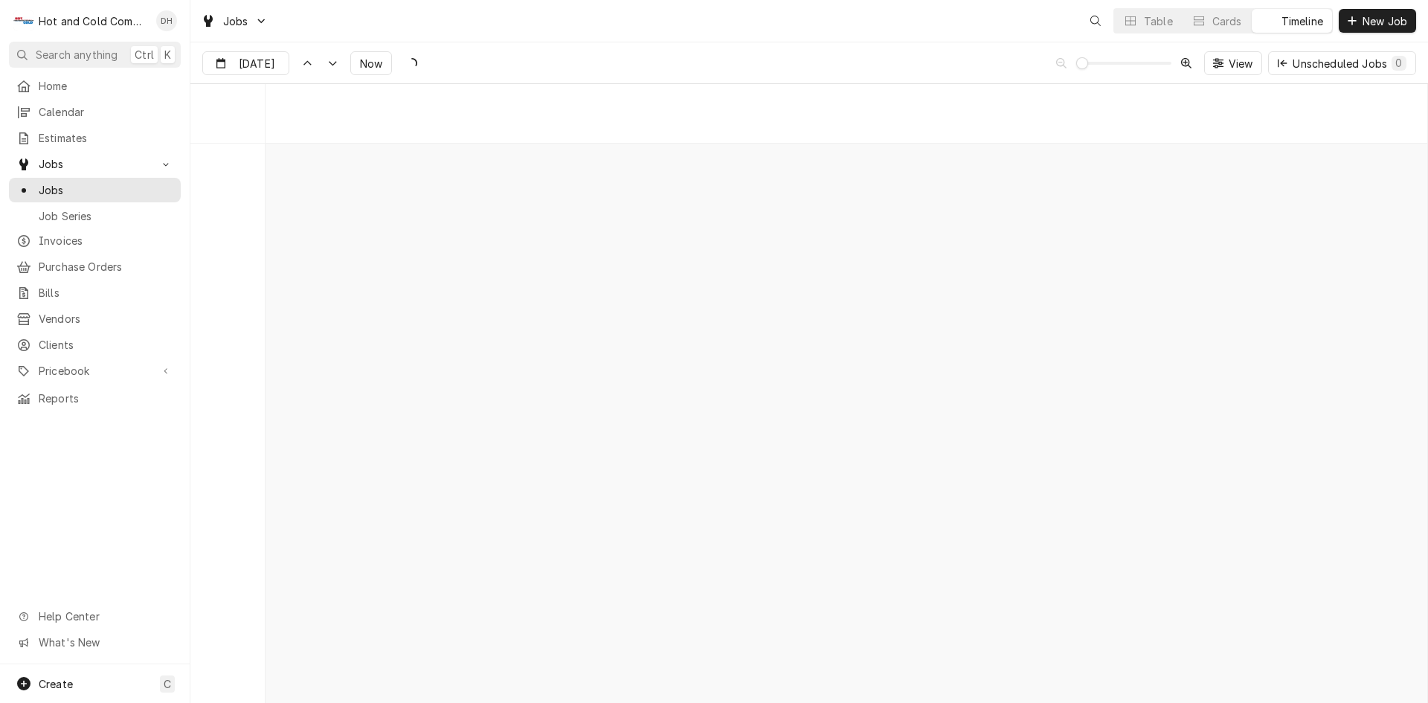
scroll to position [11645, 0]
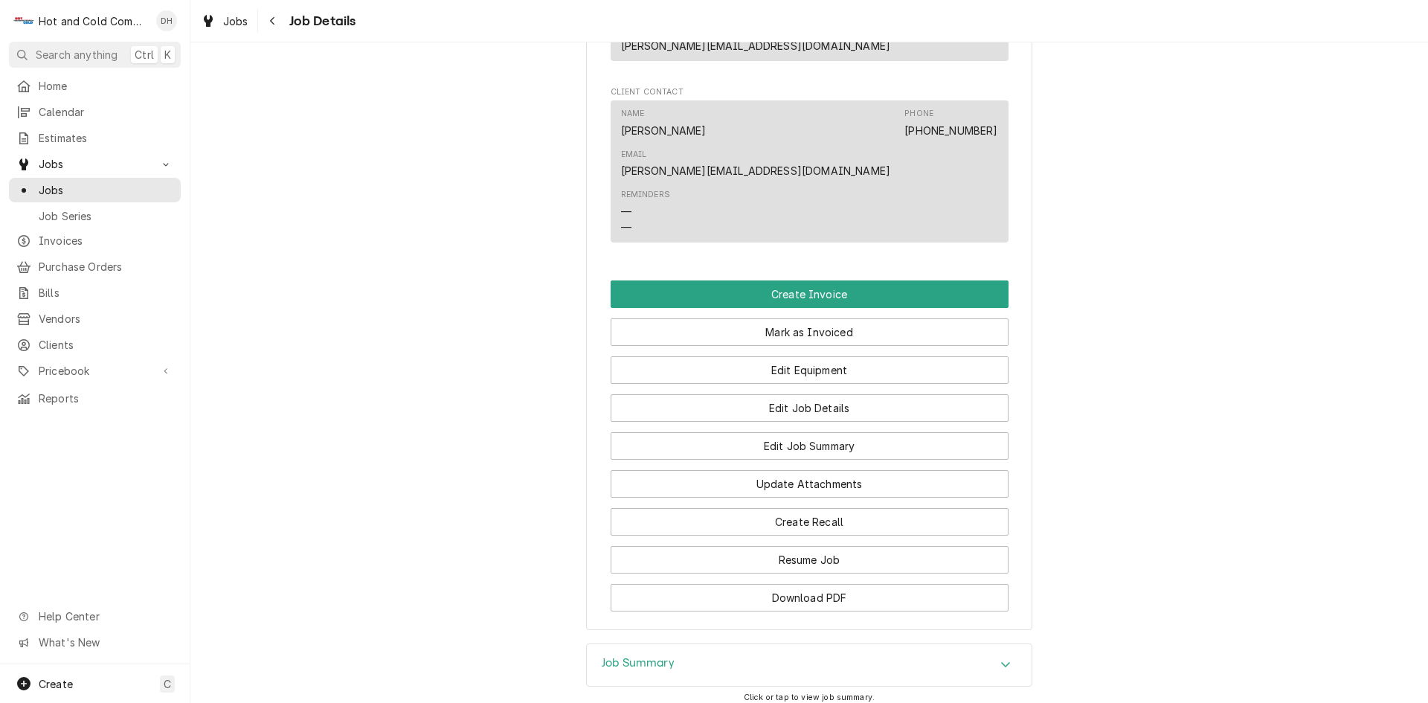
scroll to position [1083, 0]
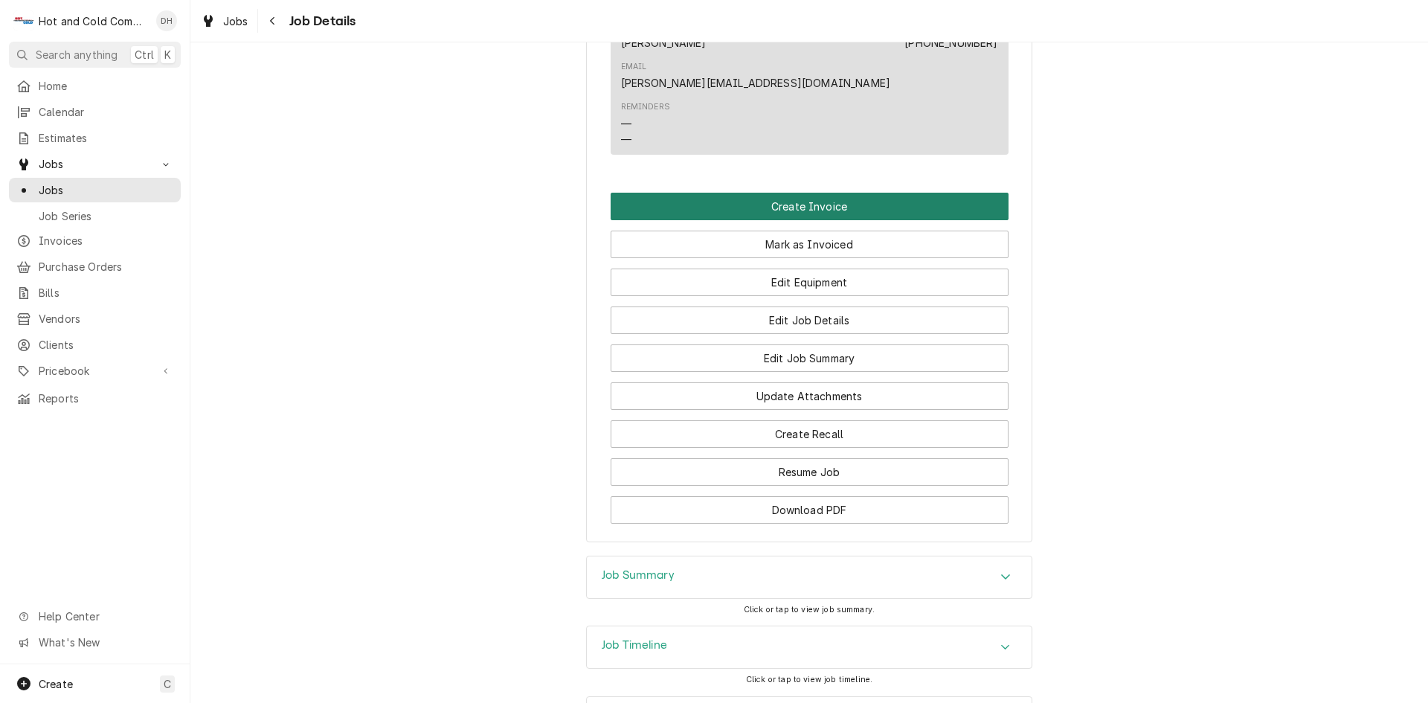
click at [798, 193] on button "Create Invoice" at bounding box center [810, 207] width 398 height 28
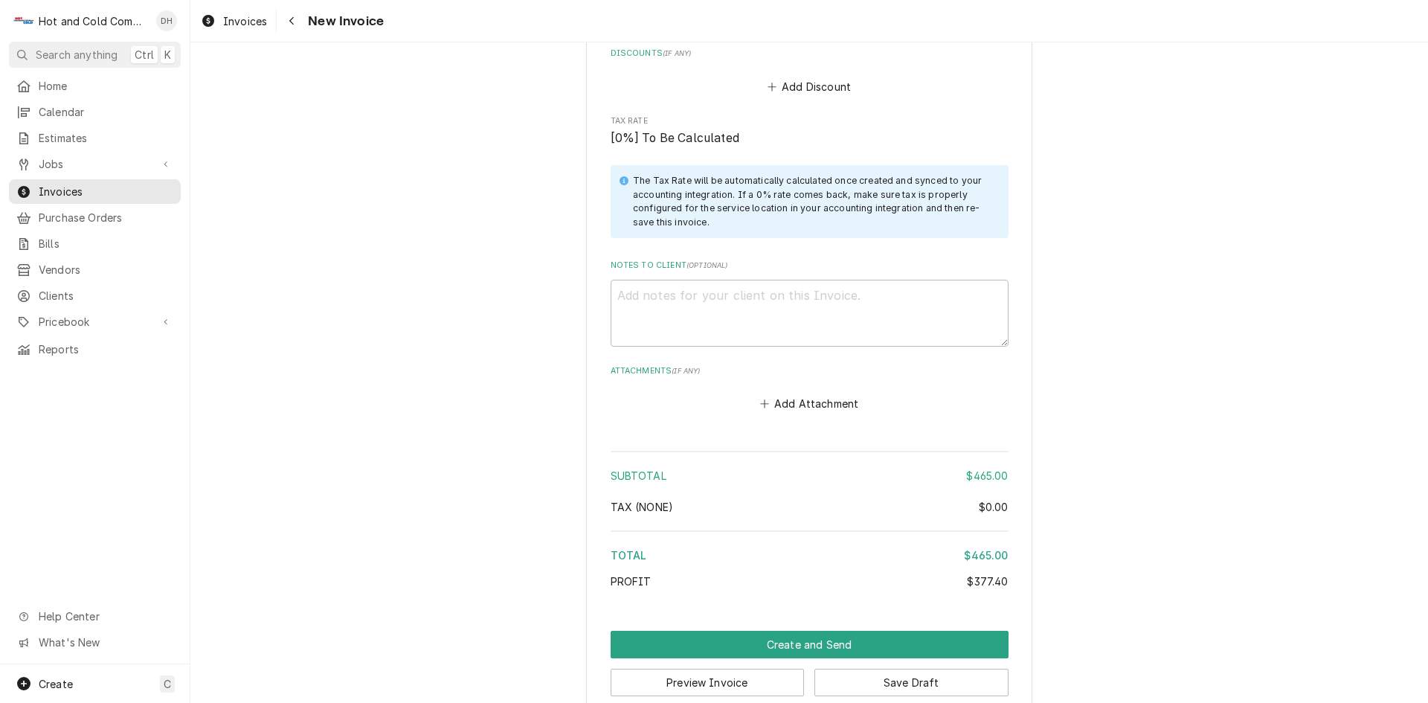
scroll to position [2253, 0]
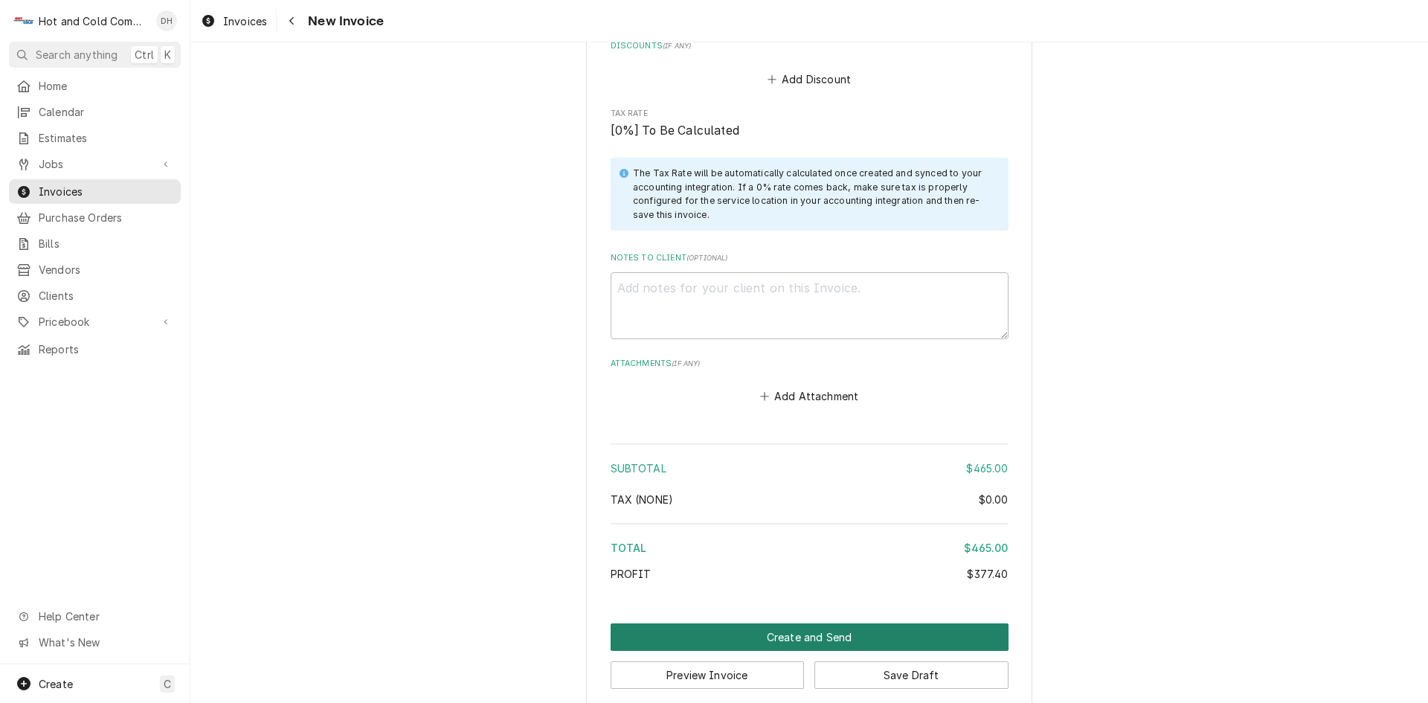
click at [825, 623] on button "Create and Send" at bounding box center [810, 637] width 398 height 28
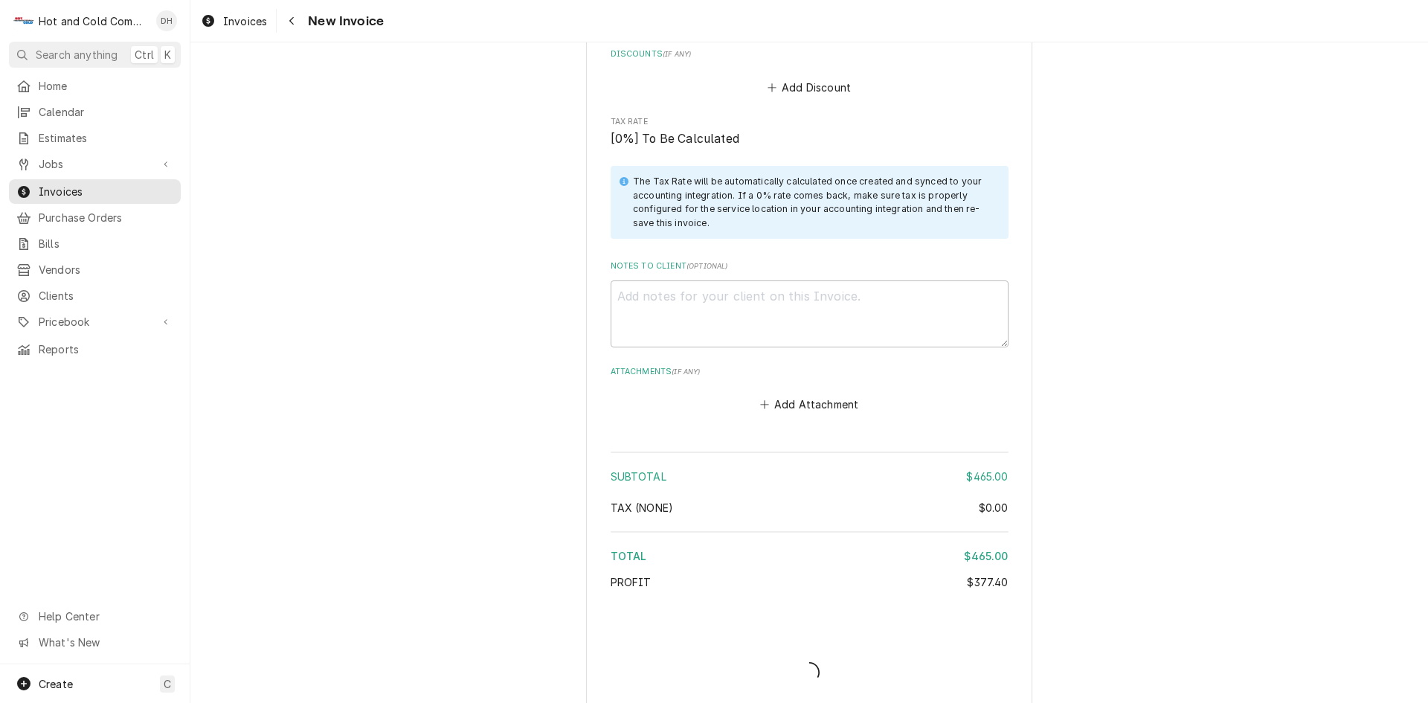
type textarea "x"
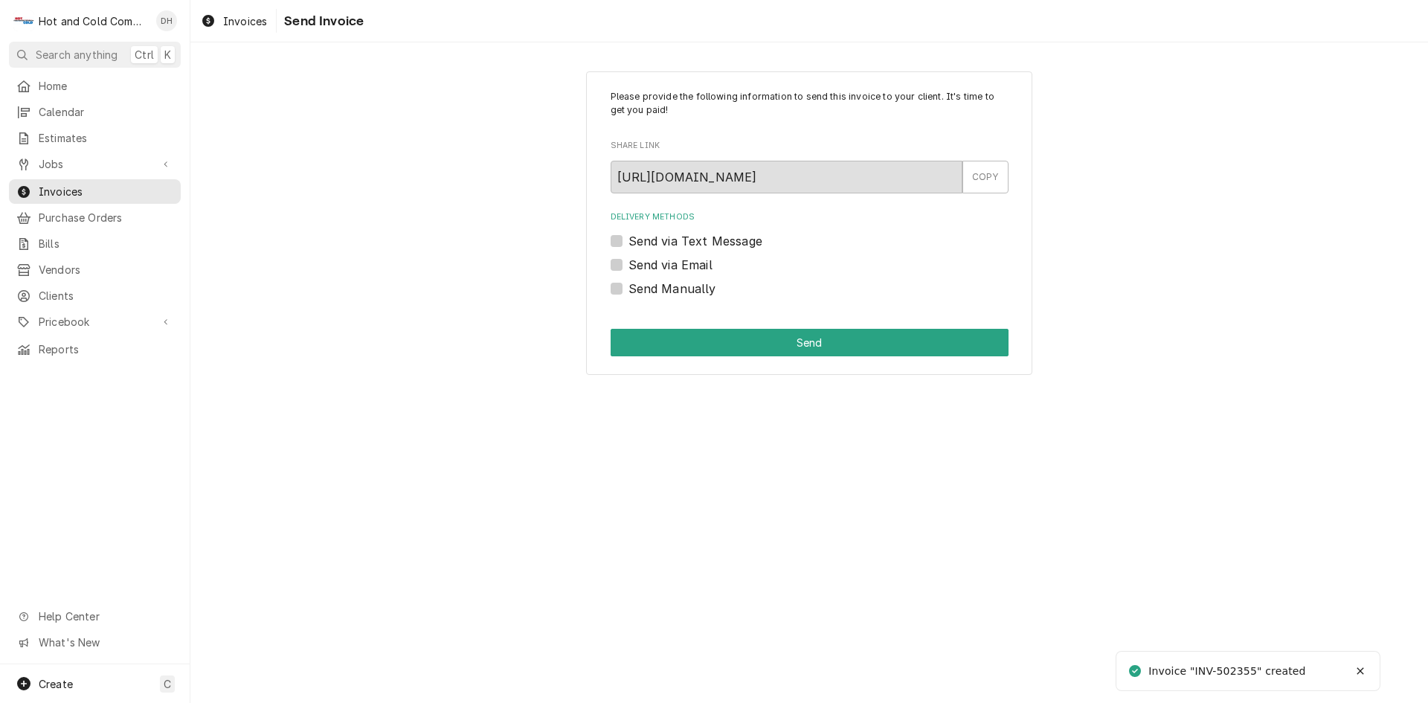
click at [622, 257] on div "Send via Email" at bounding box center [810, 265] width 398 height 18
click at [629, 260] on label "Send via Email" at bounding box center [671, 265] width 84 height 18
click at [629, 260] on input "Send via Email" at bounding box center [828, 272] width 398 height 33
checkbox input "true"
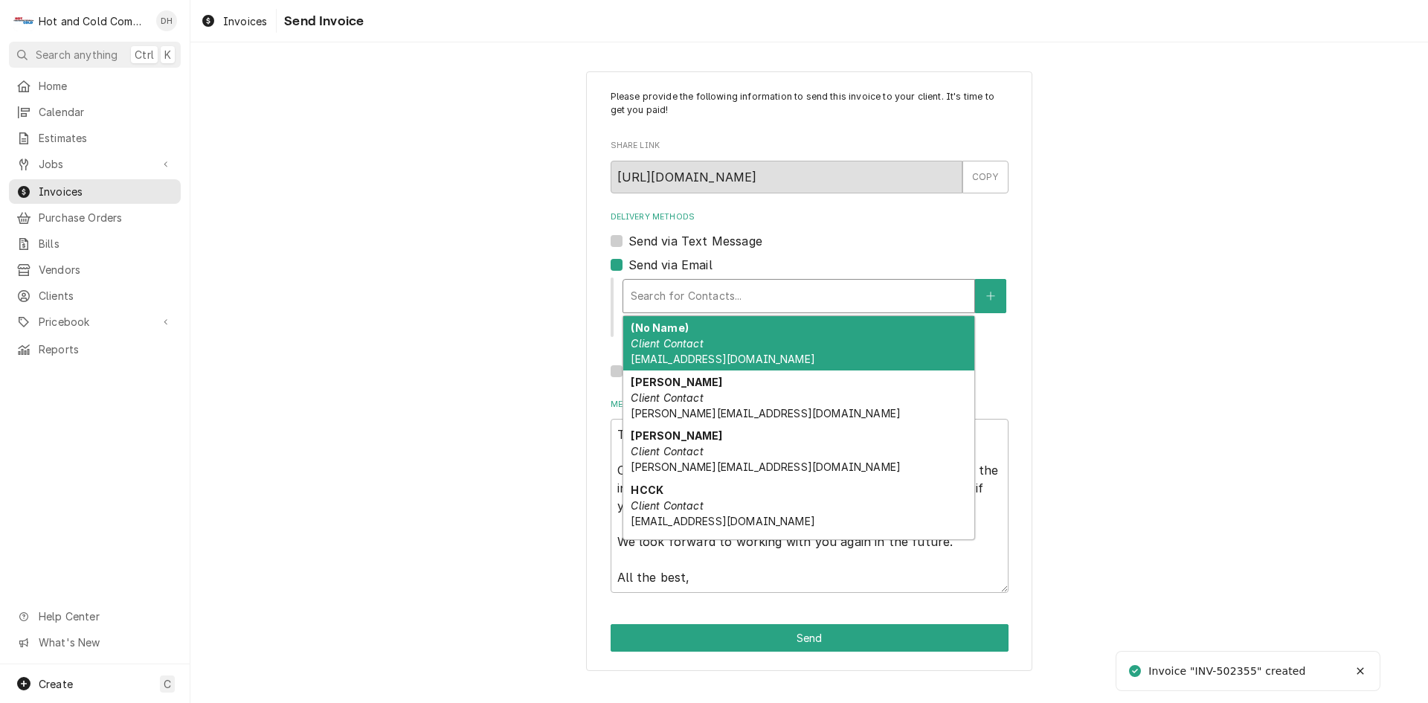
click at [758, 291] on div "Delivery Methods" at bounding box center [799, 296] width 336 height 27
click at [714, 347] on div "(No Name) Client Contact AtlantaCoffee@aramark.com" at bounding box center [798, 343] width 351 height 54
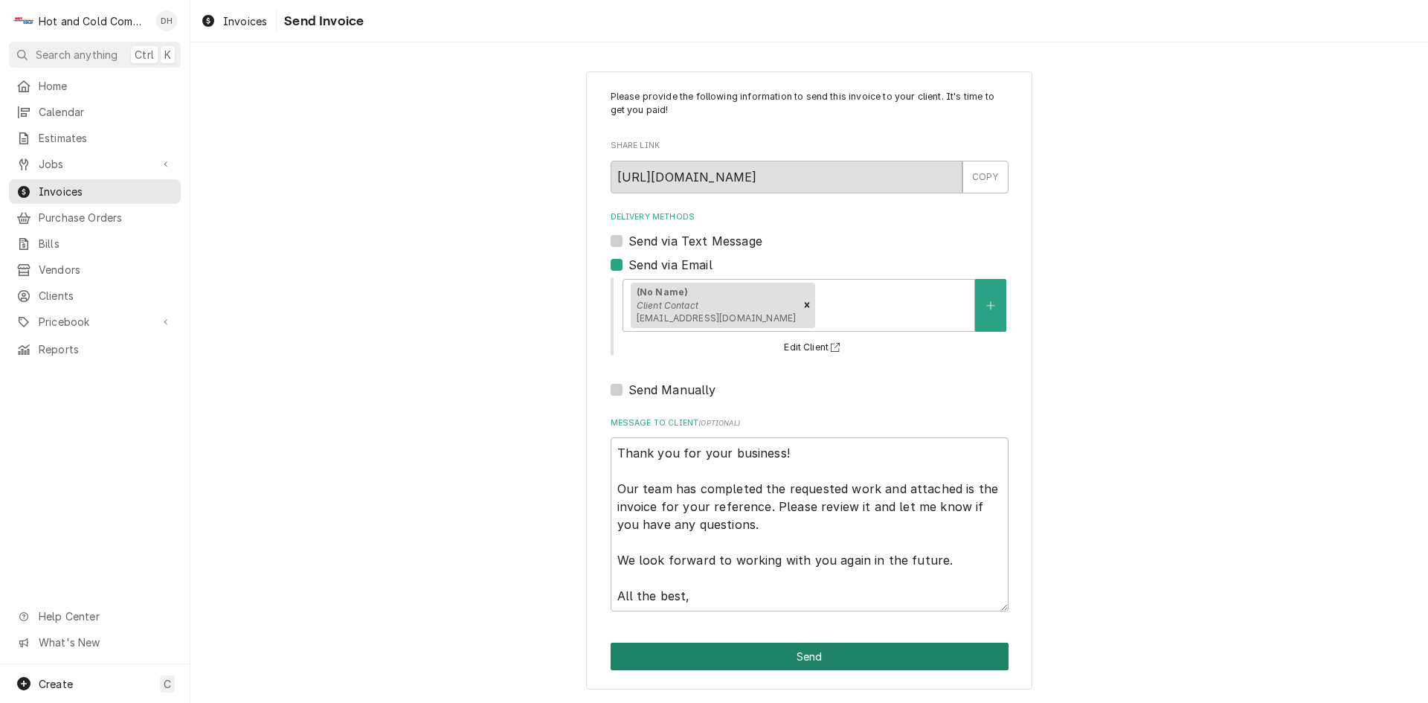
click at [813, 655] on button "Send" at bounding box center [810, 657] width 398 height 28
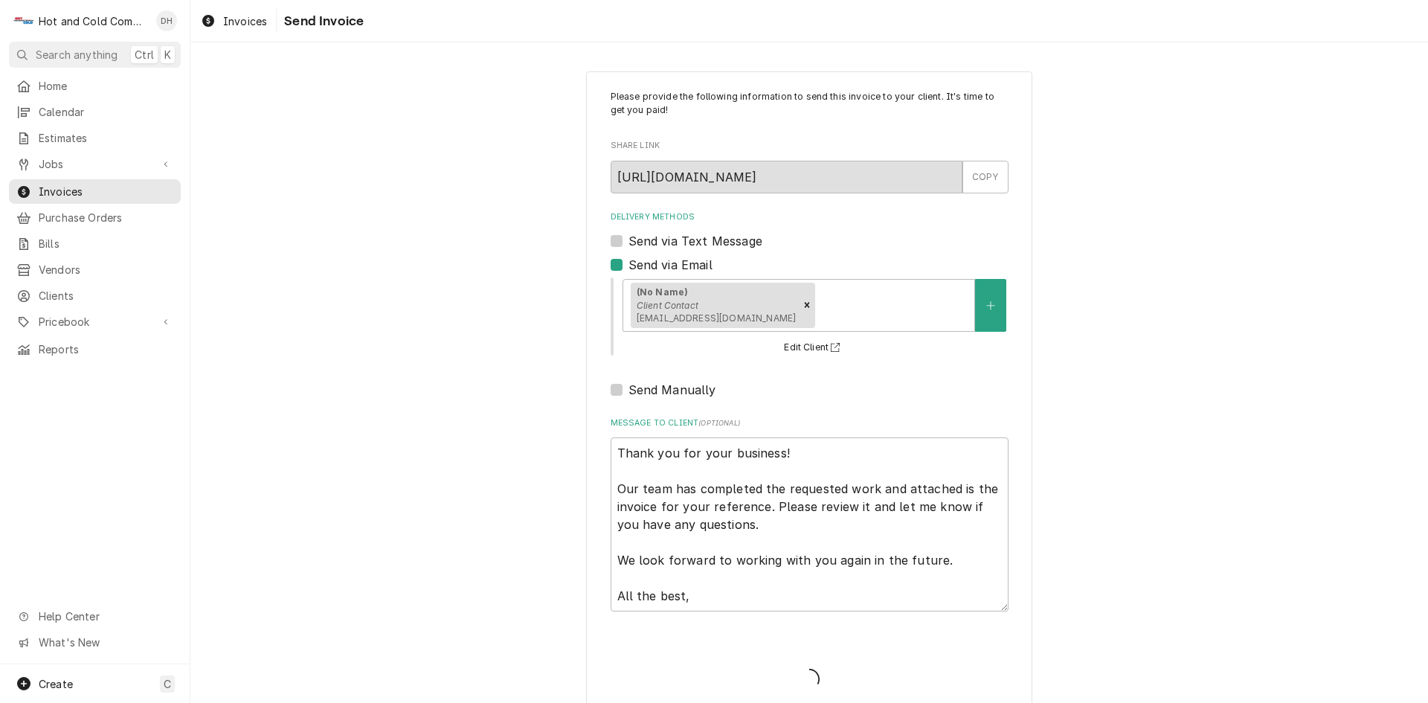
type textarea "x"
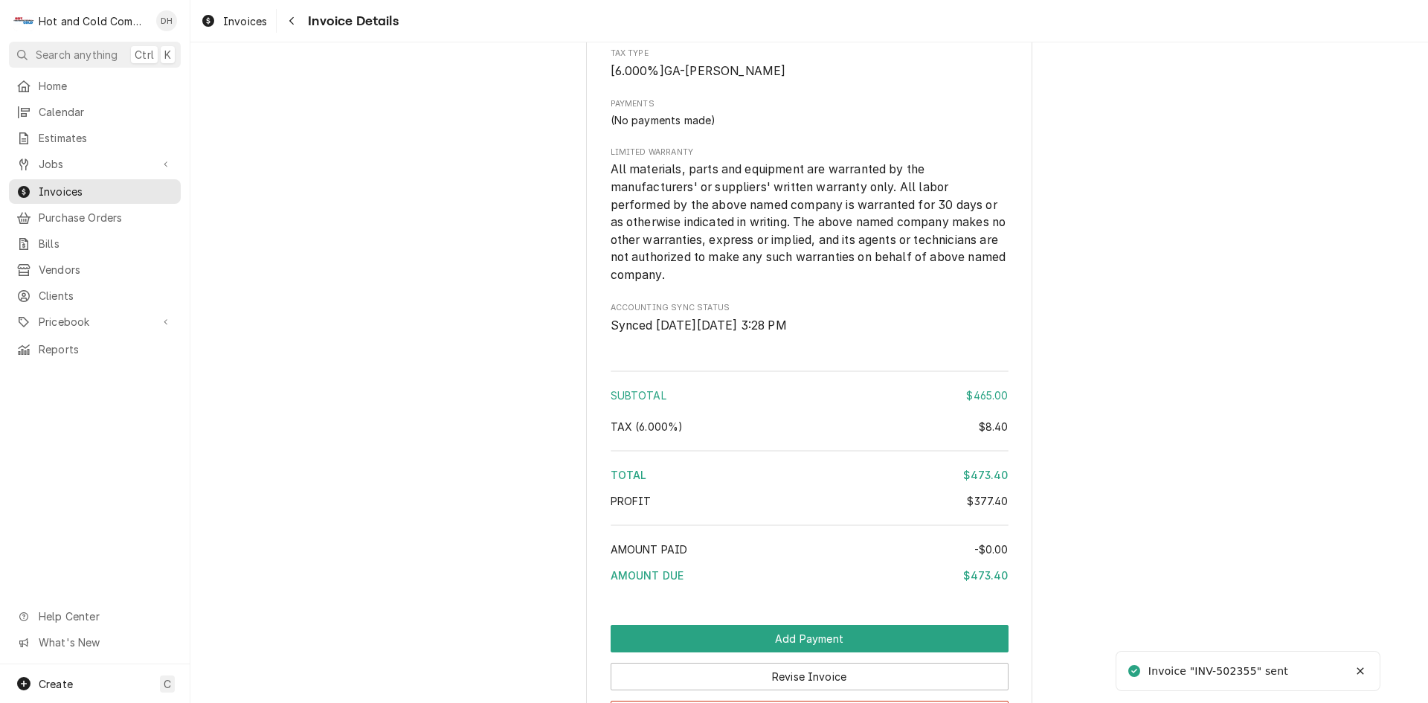
scroll to position [1930, 0]
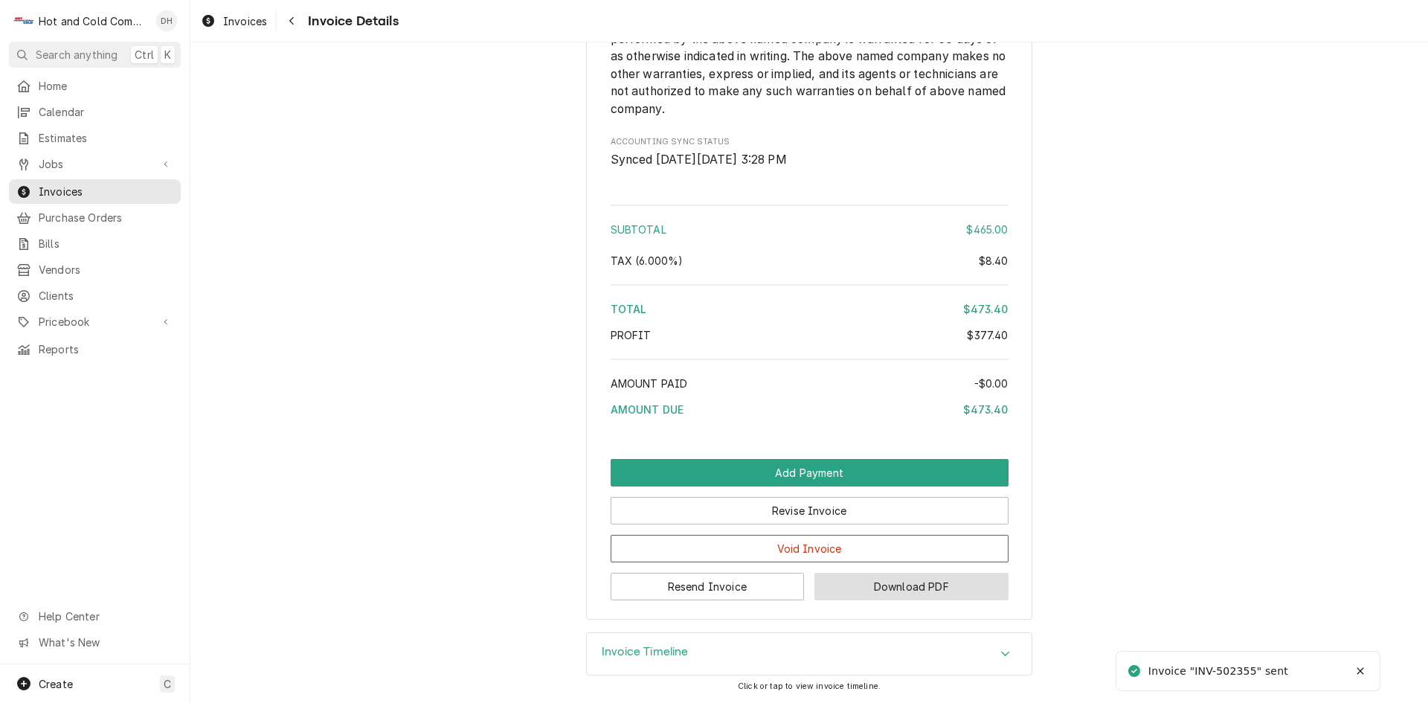
click at [912, 582] on button "Download PDF" at bounding box center [912, 587] width 194 height 28
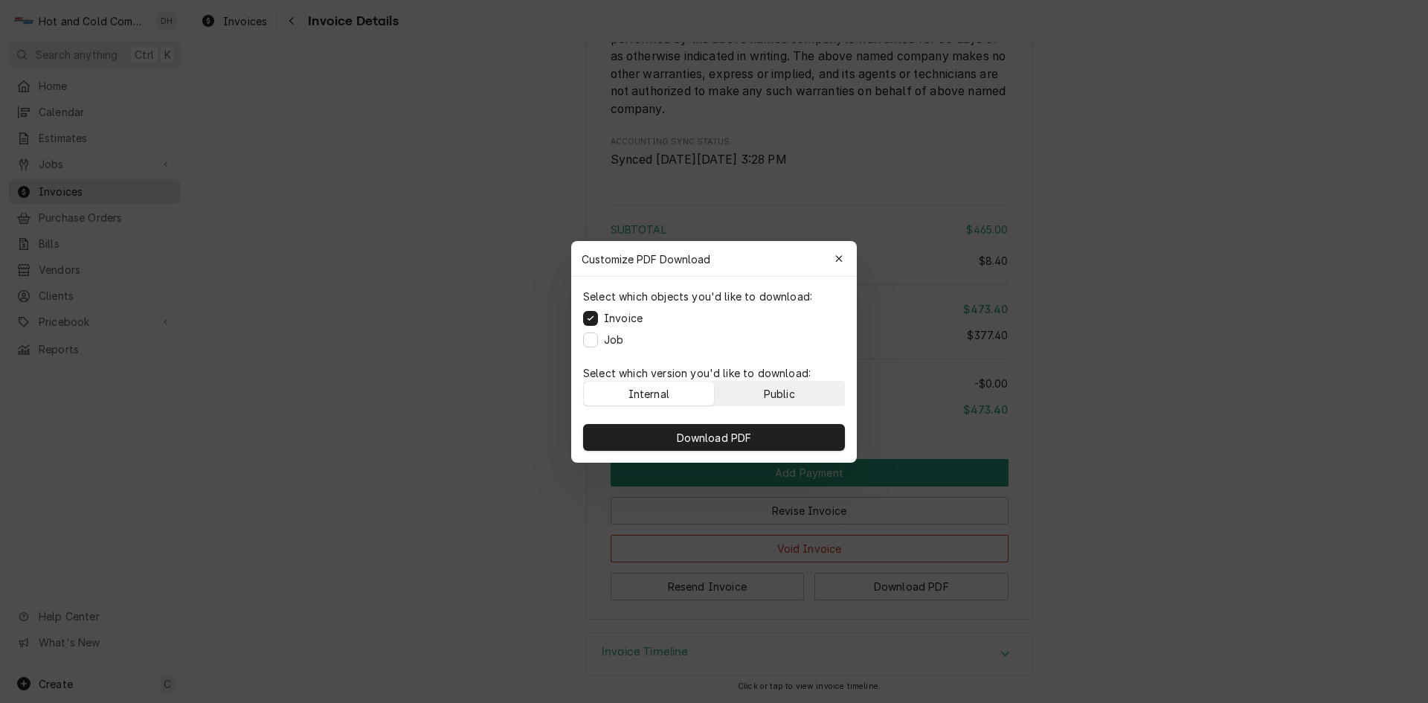
click at [800, 397] on button "Public" at bounding box center [780, 394] width 130 height 24
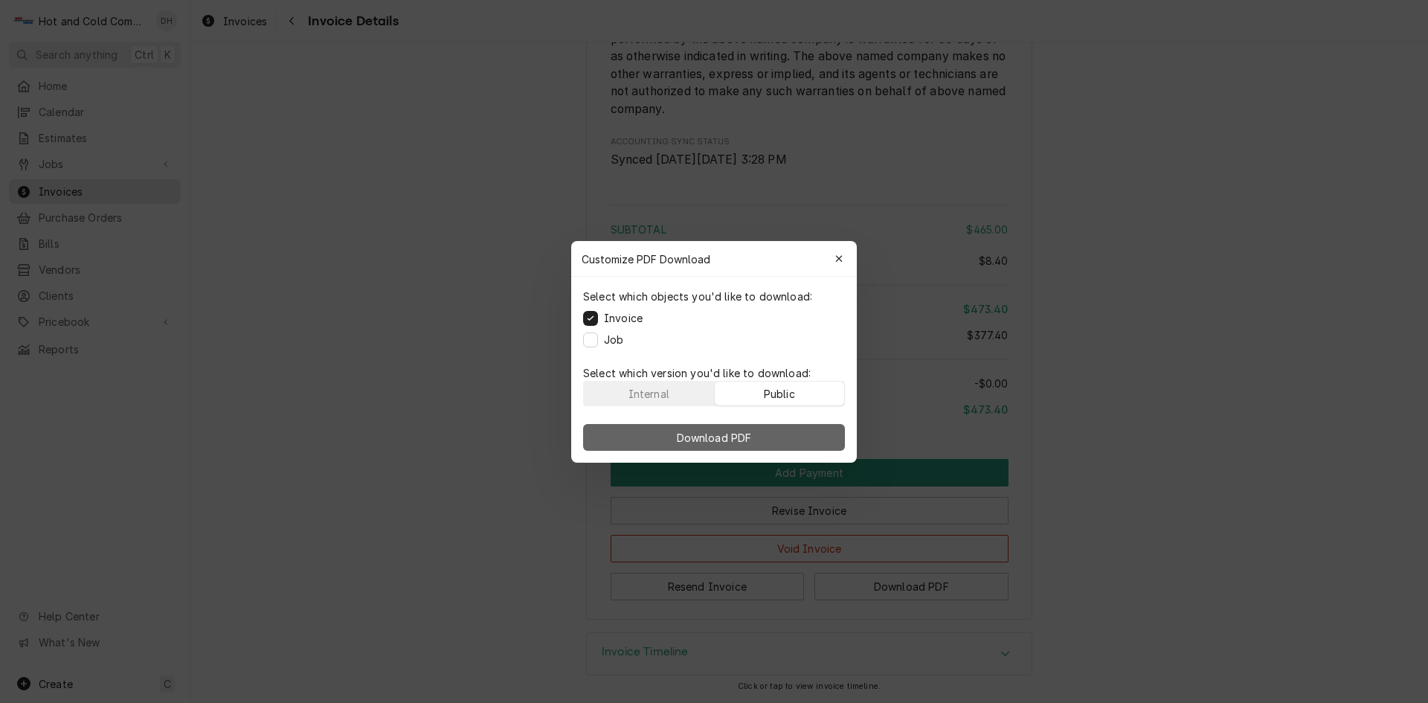
click at [728, 436] on span "Download PDF" at bounding box center [714, 437] width 81 height 16
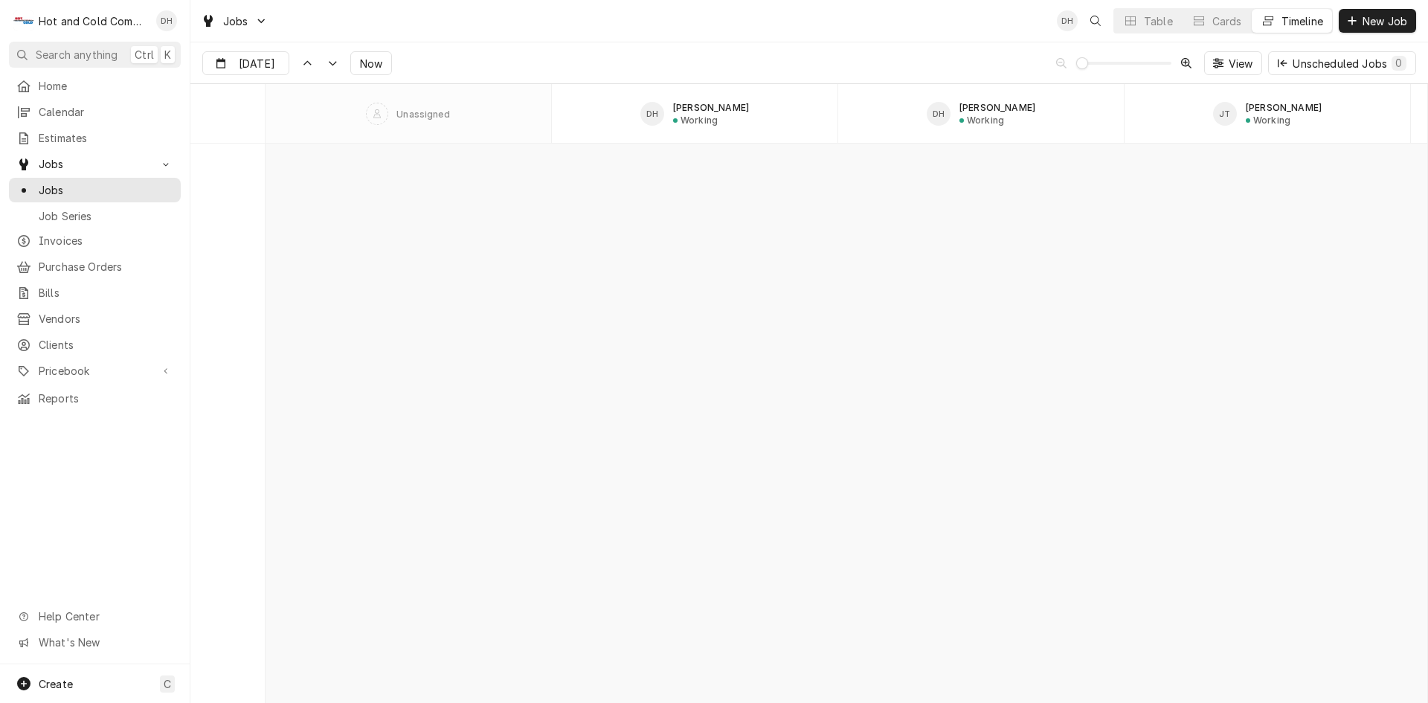
scroll to position [13088, 0]
click at [73, 678] on div "Create C" at bounding box center [95, 683] width 190 height 39
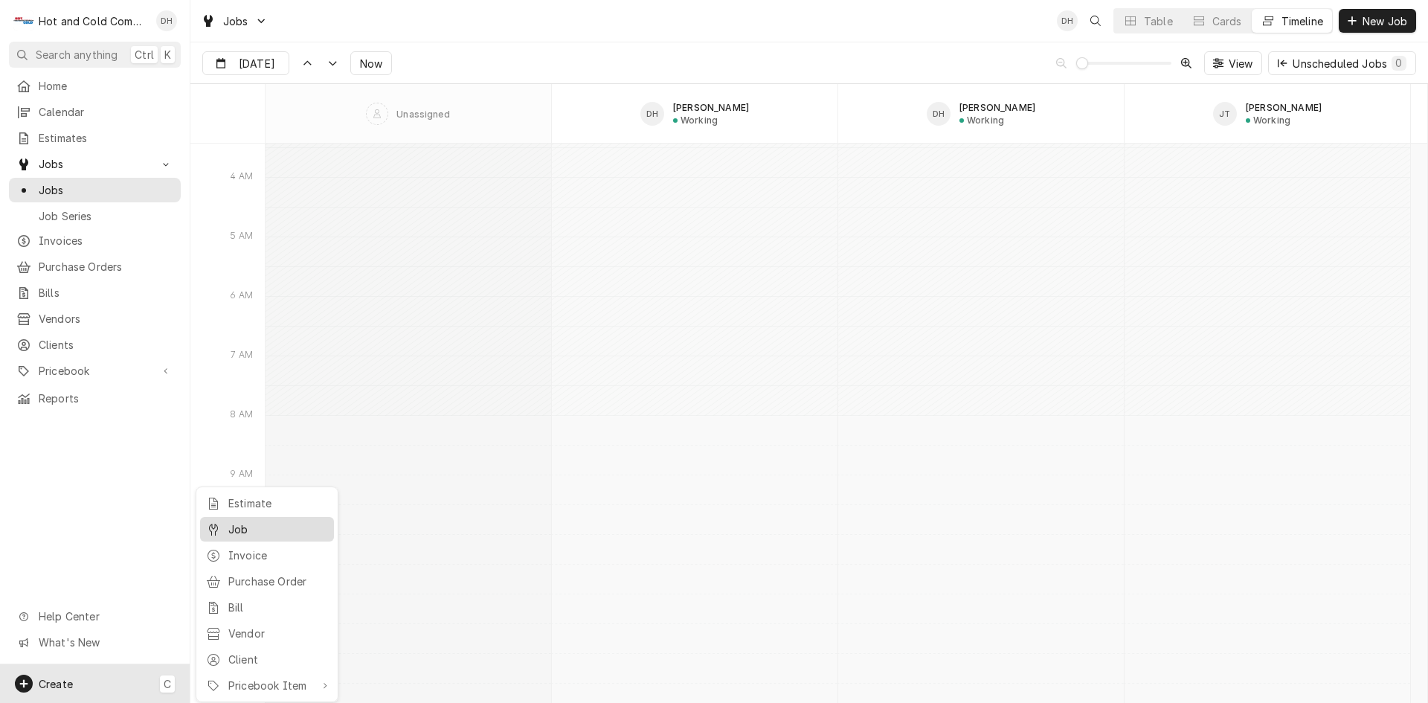
click at [247, 525] on div "Job" at bounding box center [278, 529] width 100 height 16
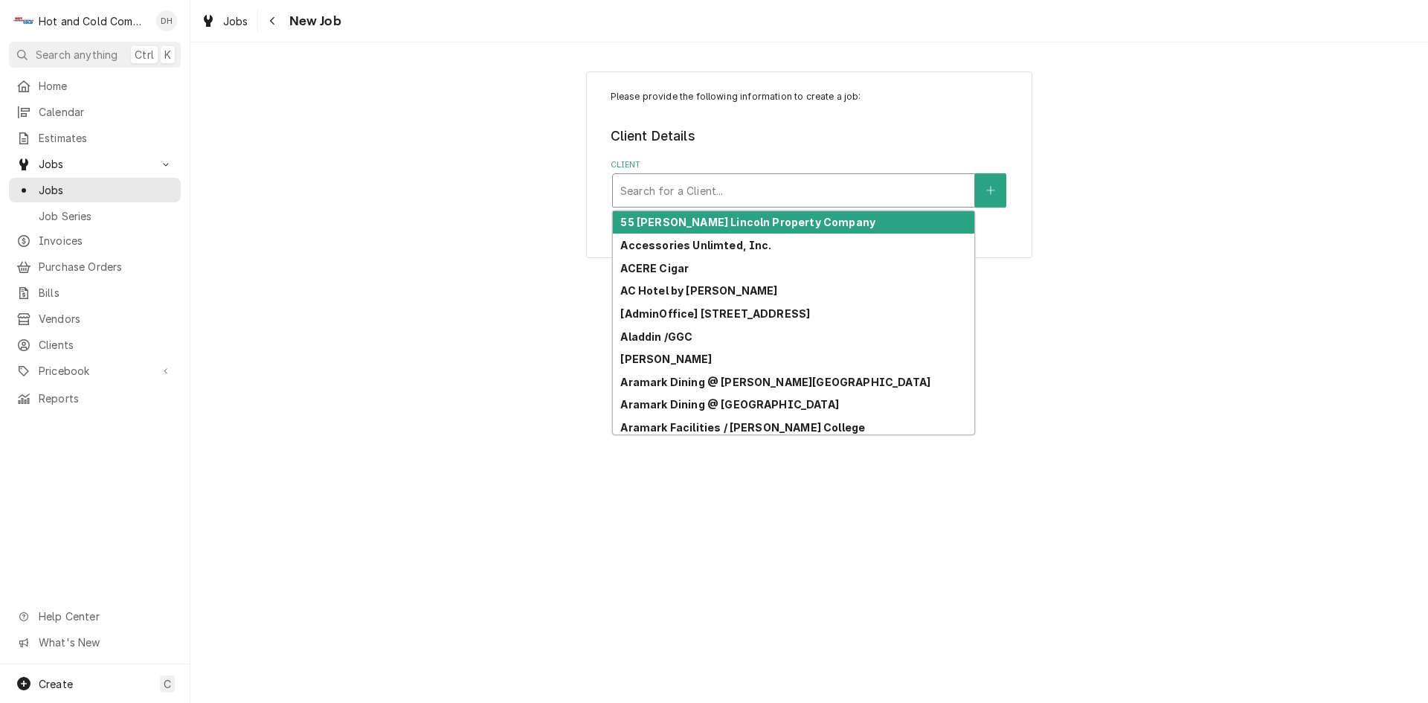
click at [857, 186] on div "Client" at bounding box center [793, 190] width 347 height 27
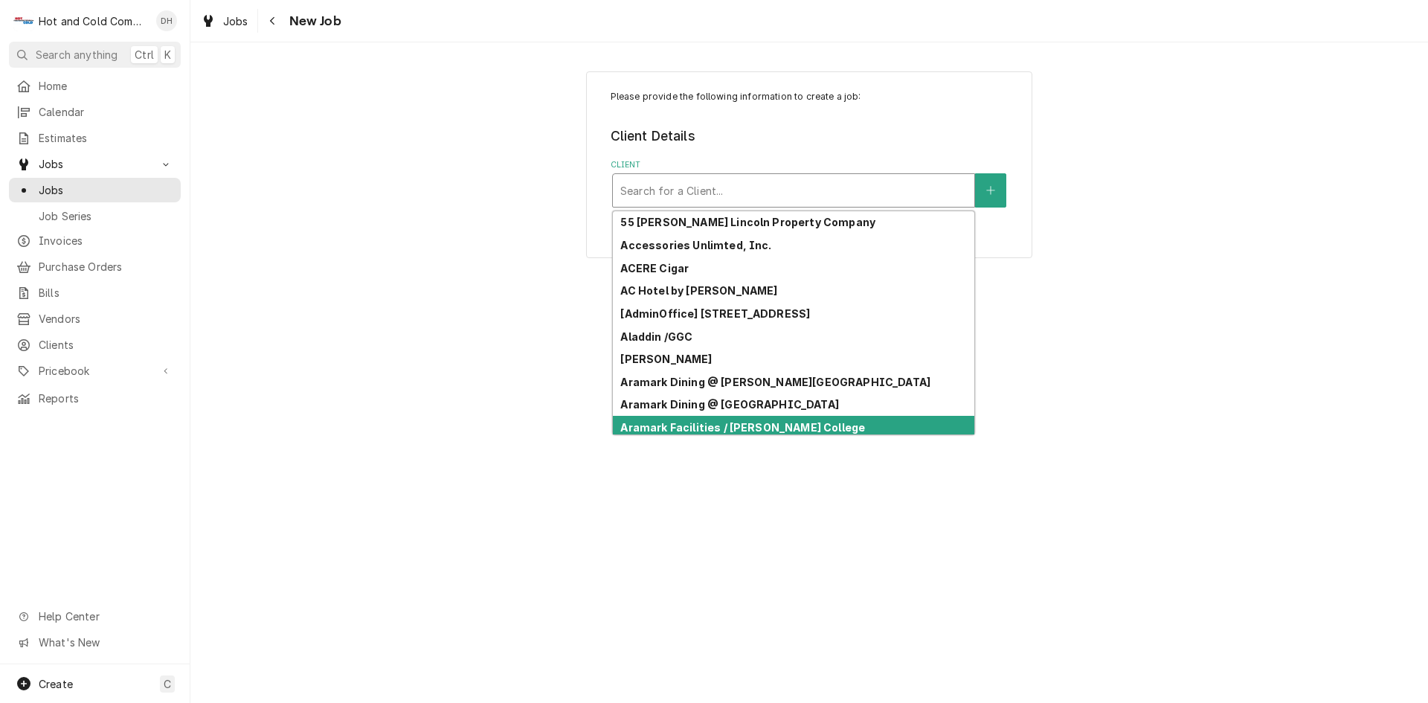
scroll to position [30, 0]
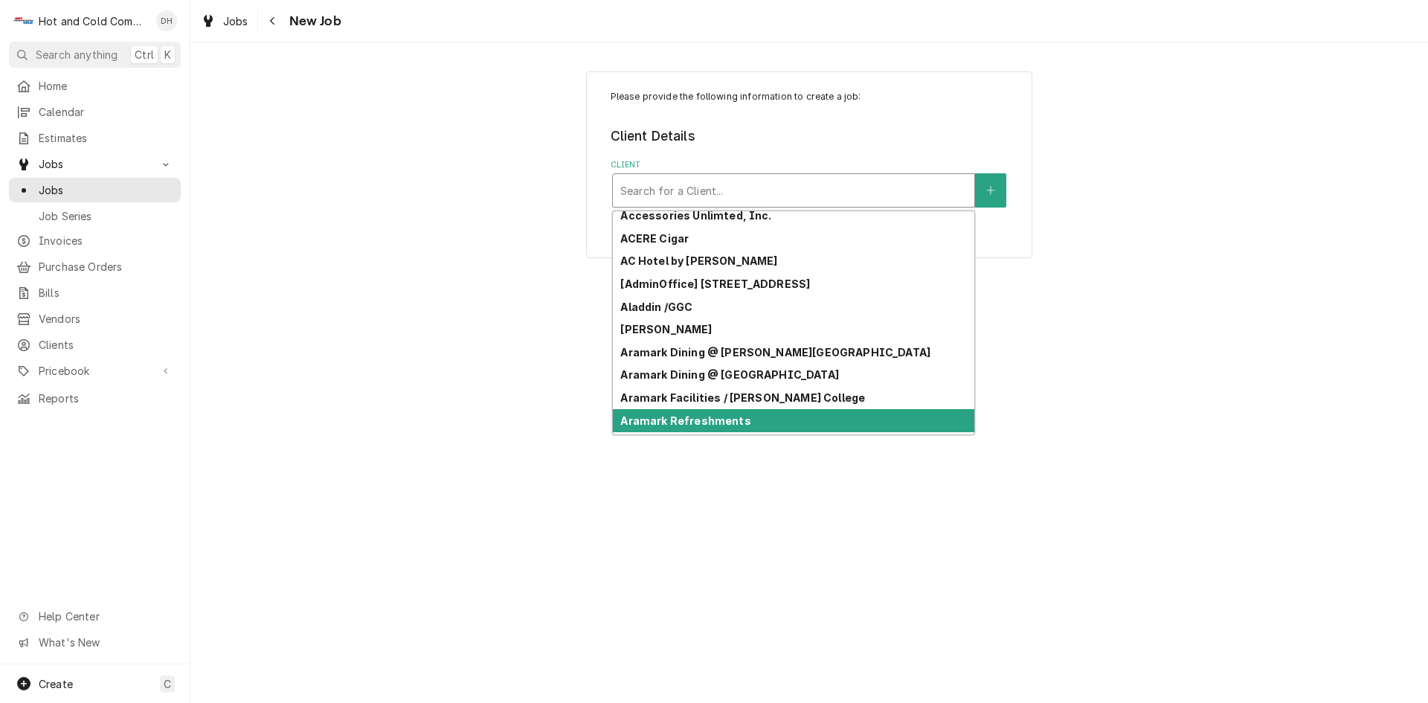
click at [918, 415] on div "Aramark Refreshments" at bounding box center [794, 420] width 362 height 23
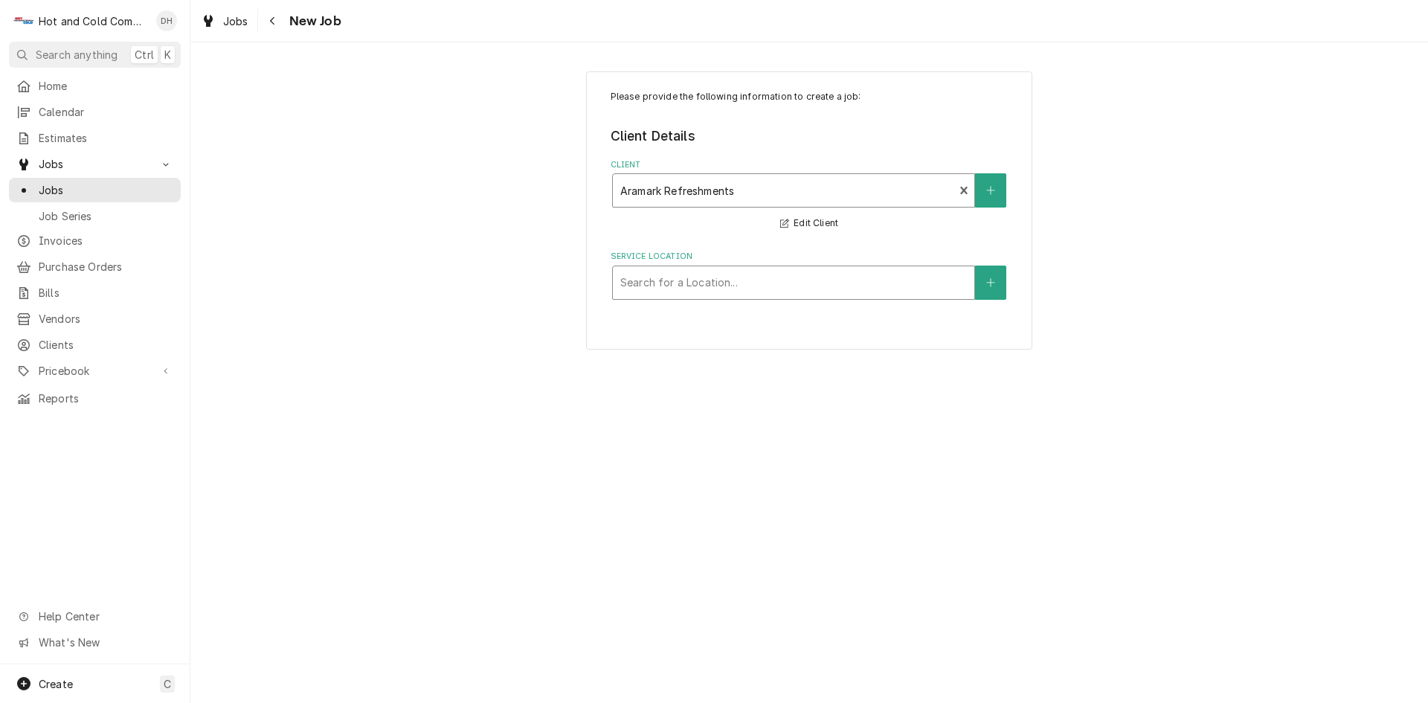
click at [797, 283] on div "Service Location" at bounding box center [793, 282] width 347 height 27
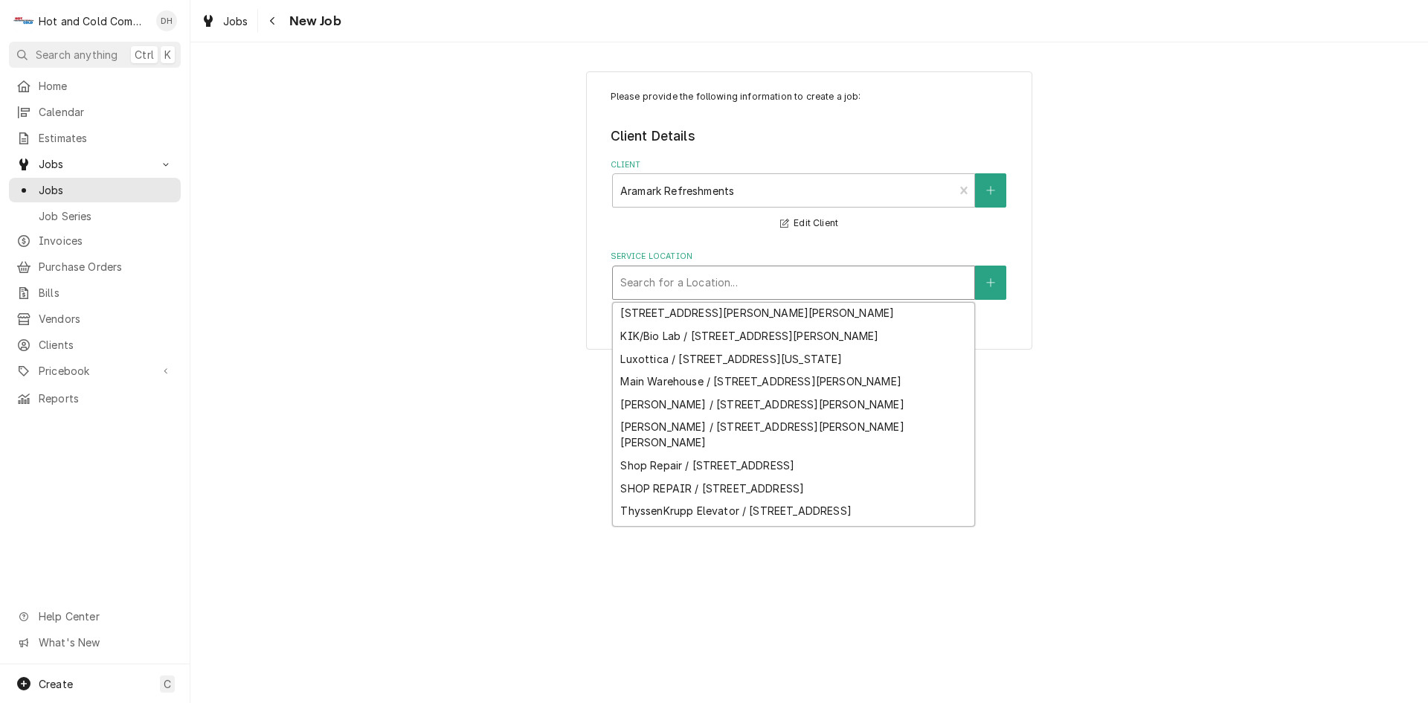
scroll to position [275, 0]
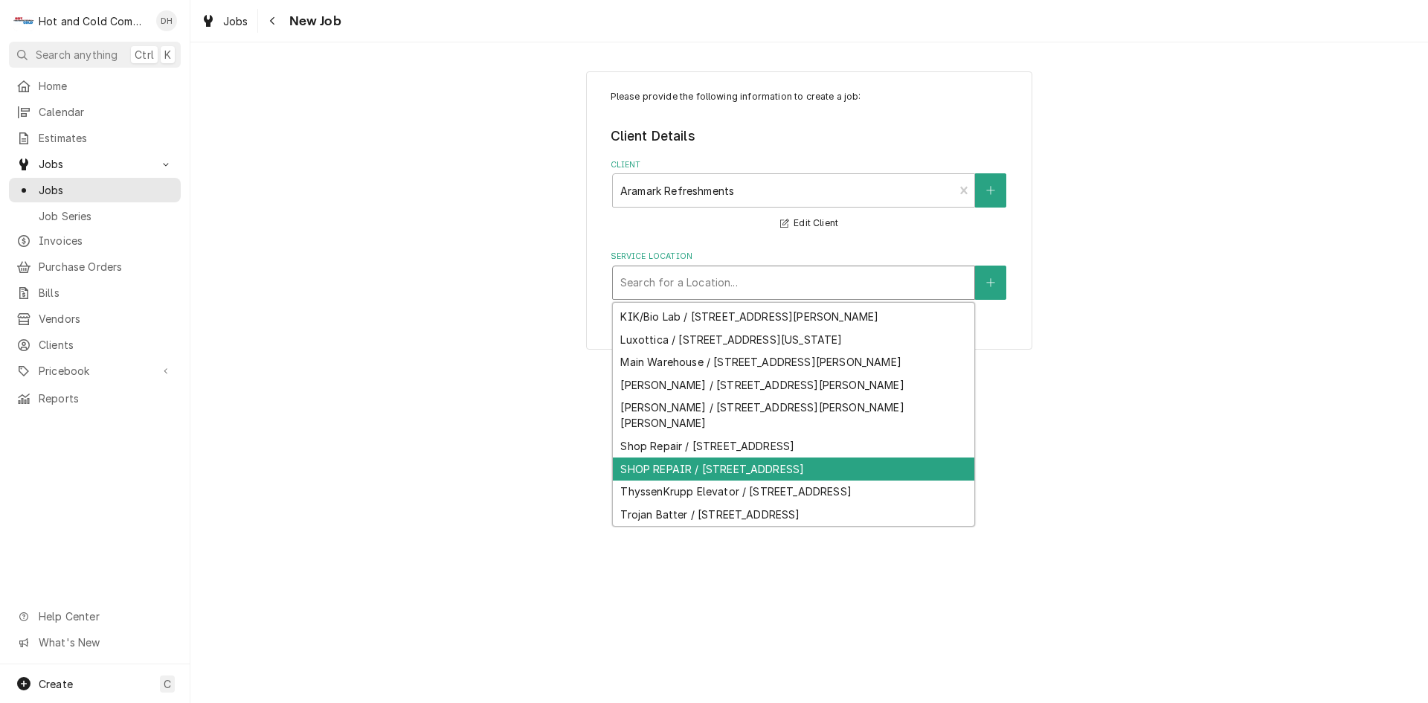
click at [882, 481] on div "SHOP REPAIR / 2700 Hickory Grove Rd NW suite2, Acworth, GA 30101" at bounding box center [794, 469] width 362 height 23
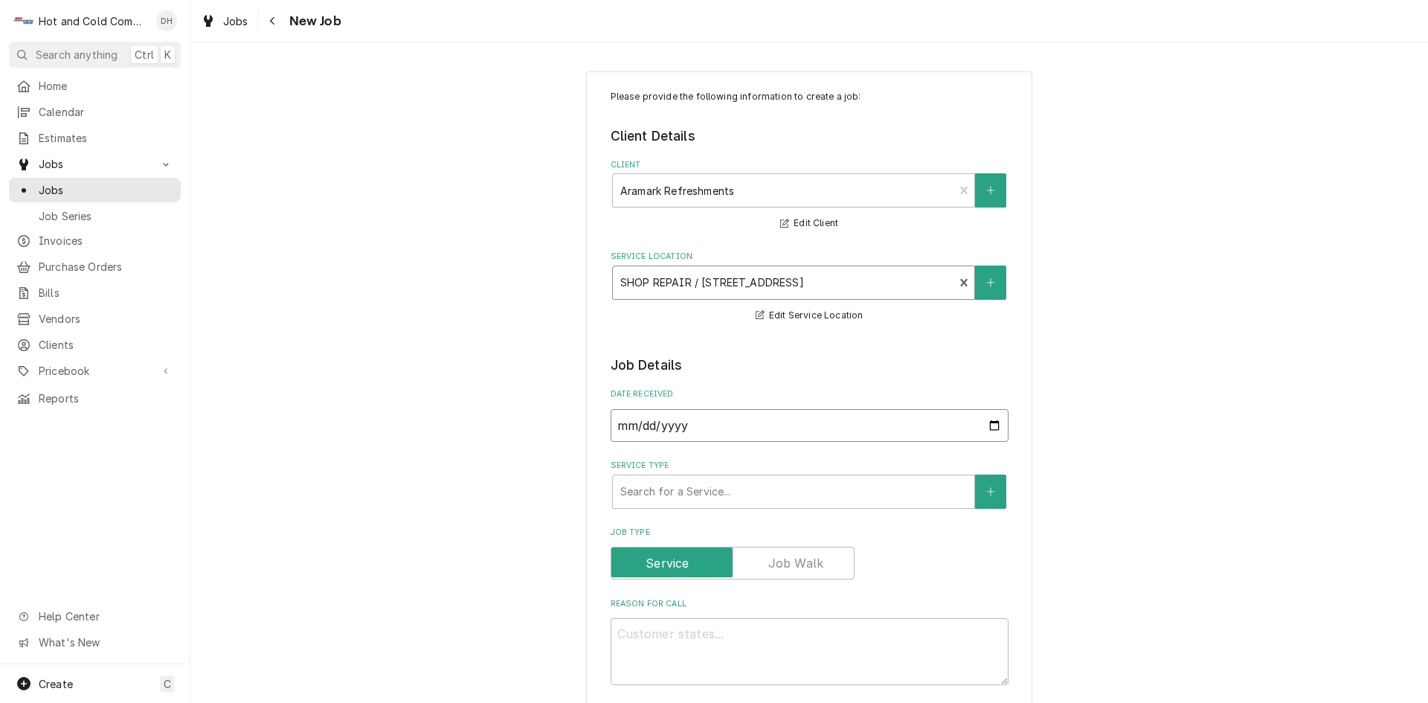
click at [984, 417] on input "2025-09-29" at bounding box center [810, 425] width 398 height 33
click at [989, 424] on input "2025-09-29" at bounding box center [810, 425] width 398 height 33
type textarea "x"
type input "2025-09-04"
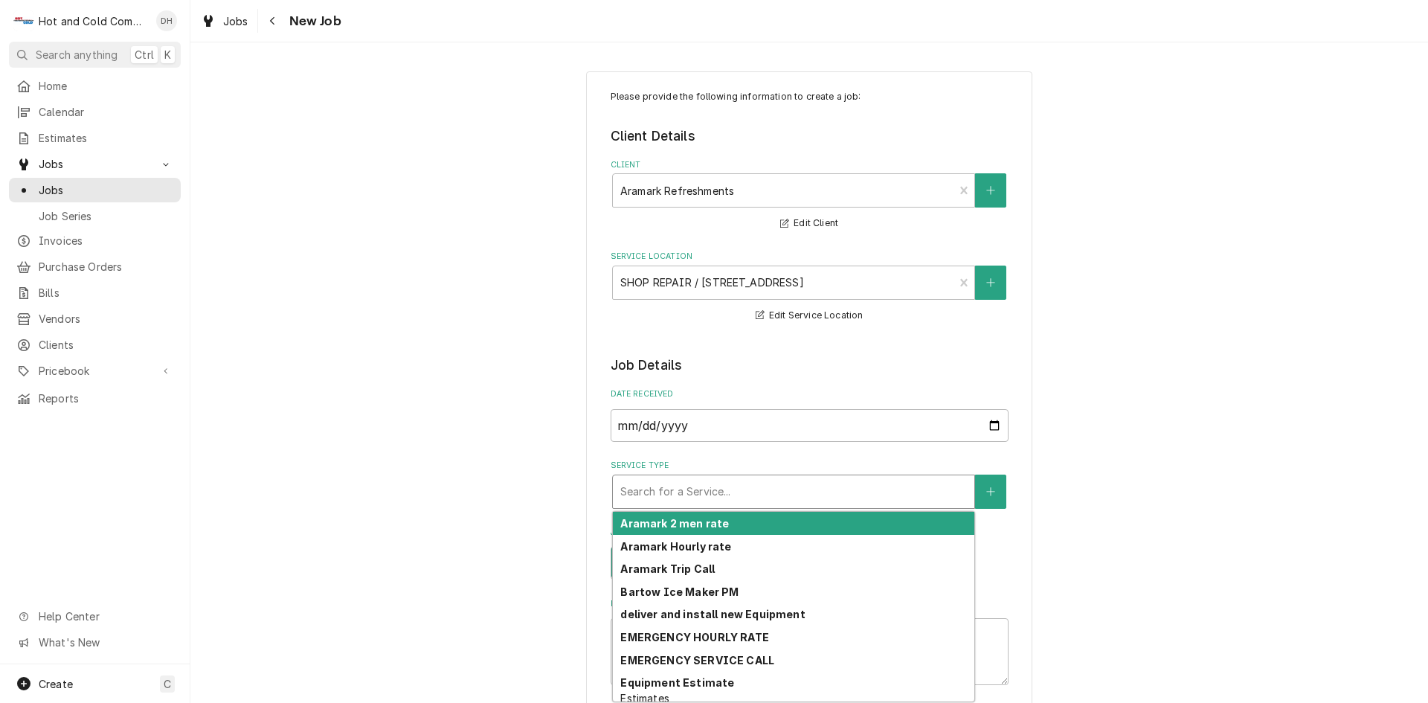
click at [684, 489] on div "Service Type" at bounding box center [793, 491] width 347 height 27
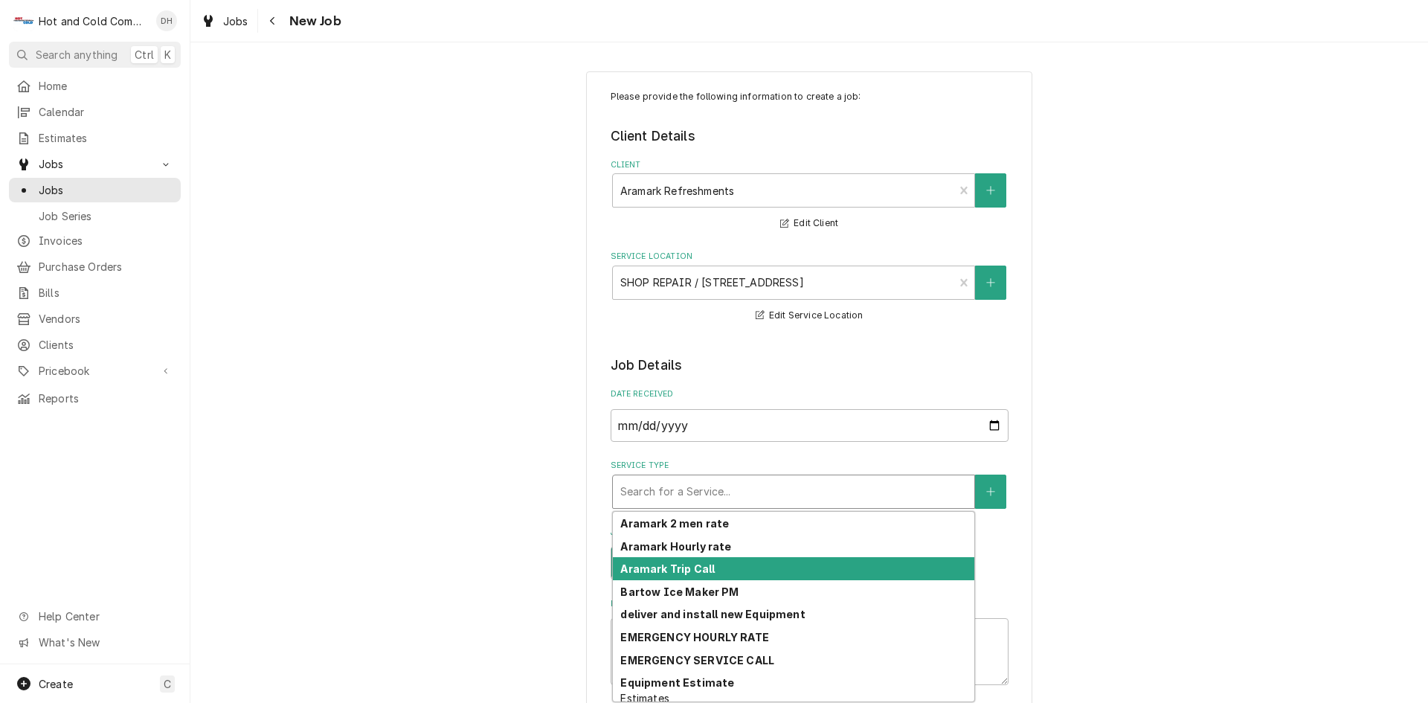
click at [693, 568] on strong "Aramark Trip Call" at bounding box center [667, 568] width 94 height 13
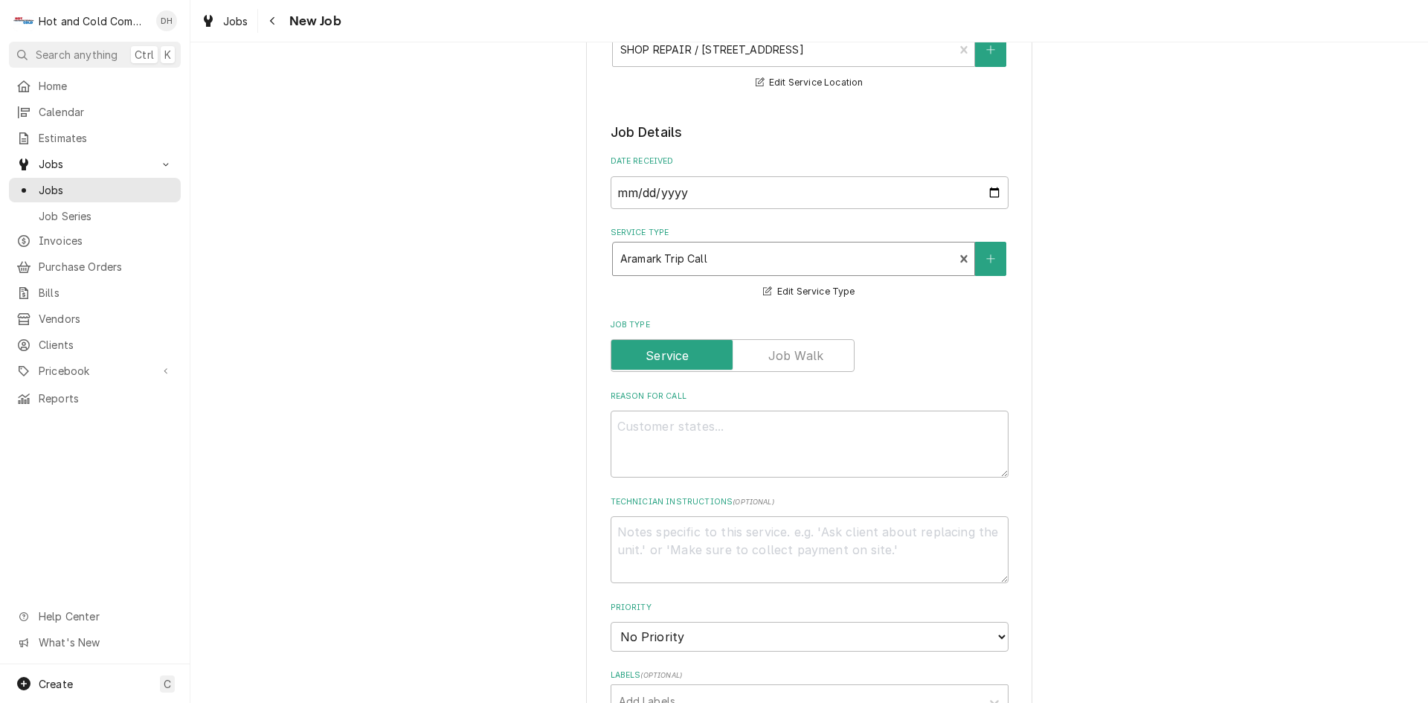
scroll to position [248, 0]
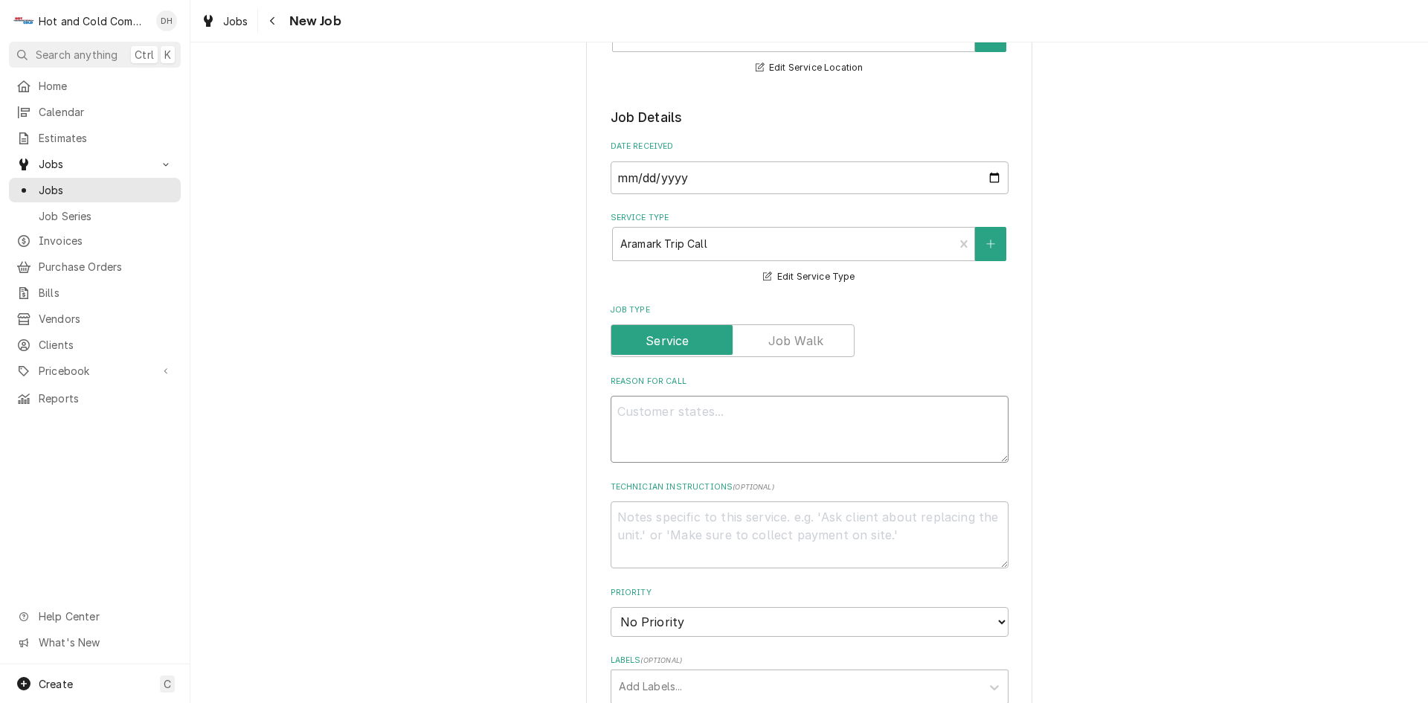
click at [689, 414] on textarea "Reason For Call" at bounding box center [810, 429] width 398 height 67
type textarea "x"
type textarea "p"
type textarea "x"
type textarea "pi"
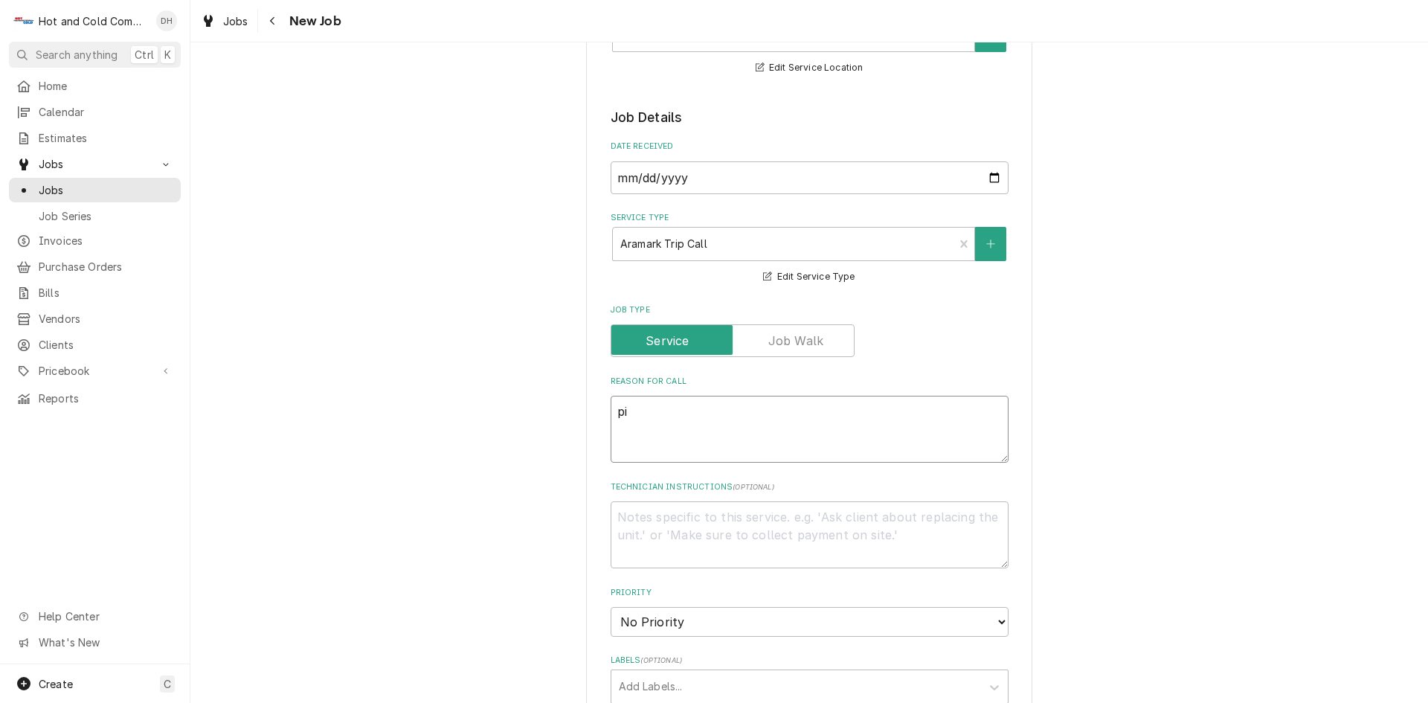
type textarea "x"
type textarea "pic"
type textarea "x"
type textarea "pick"
type textarea "x"
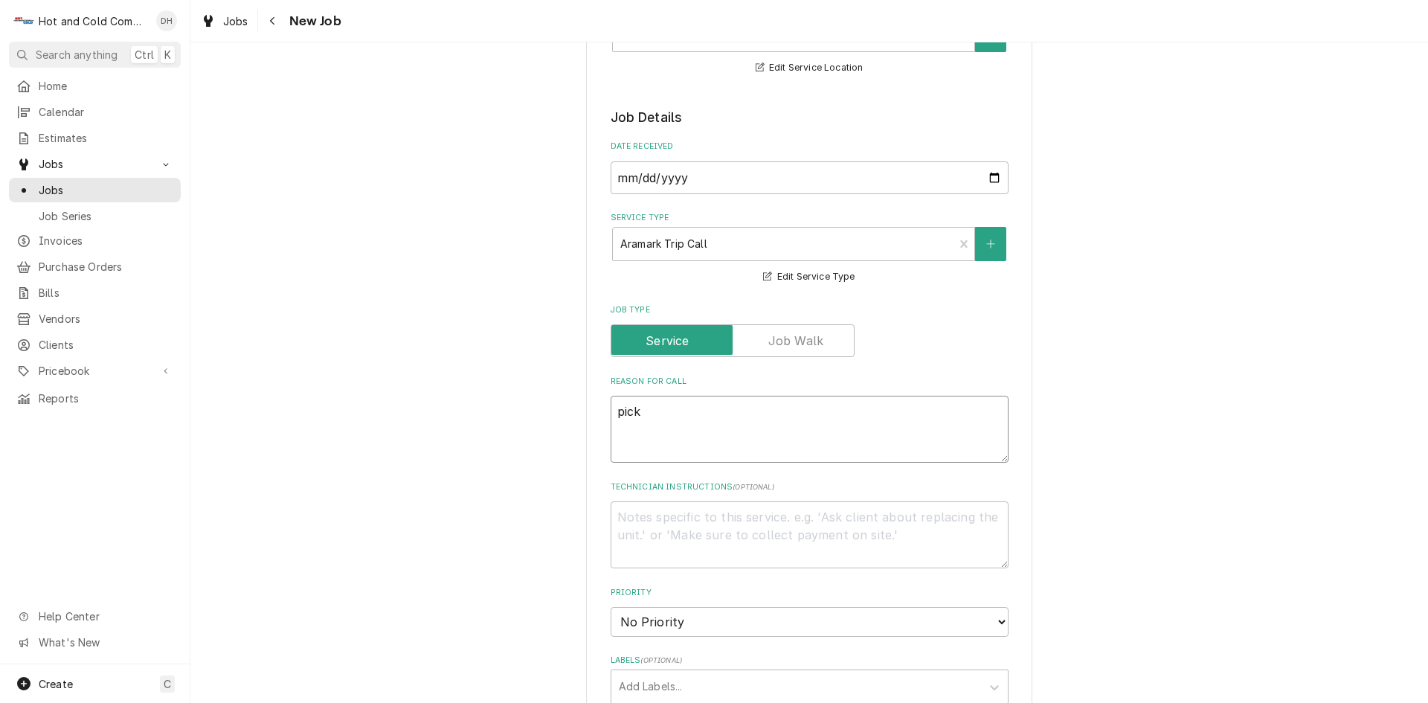
type textarea "pick"
type textarea "x"
type textarea "pick u"
type textarea "x"
type textarea "pick up"
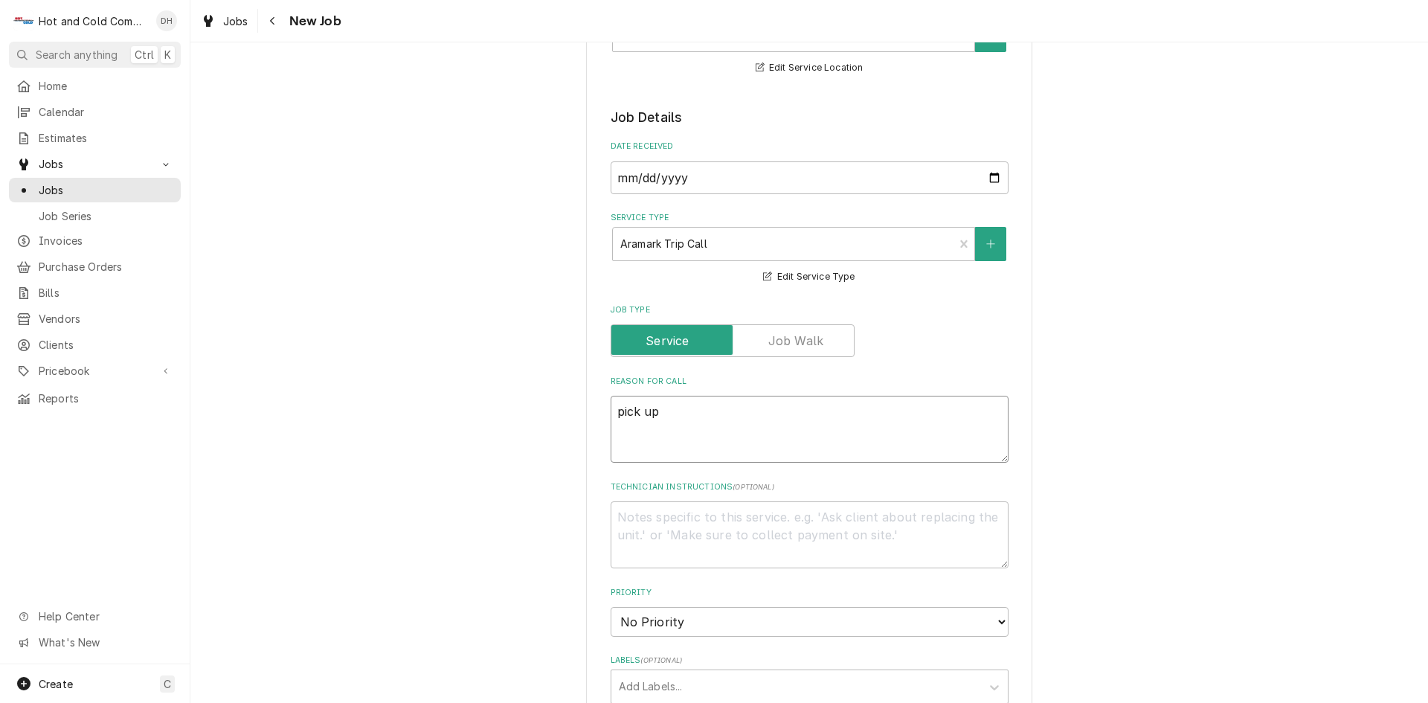
type textarea "x"
type textarea "pick up"
type textarea "x"
type textarea "pick up a"
type textarea "x"
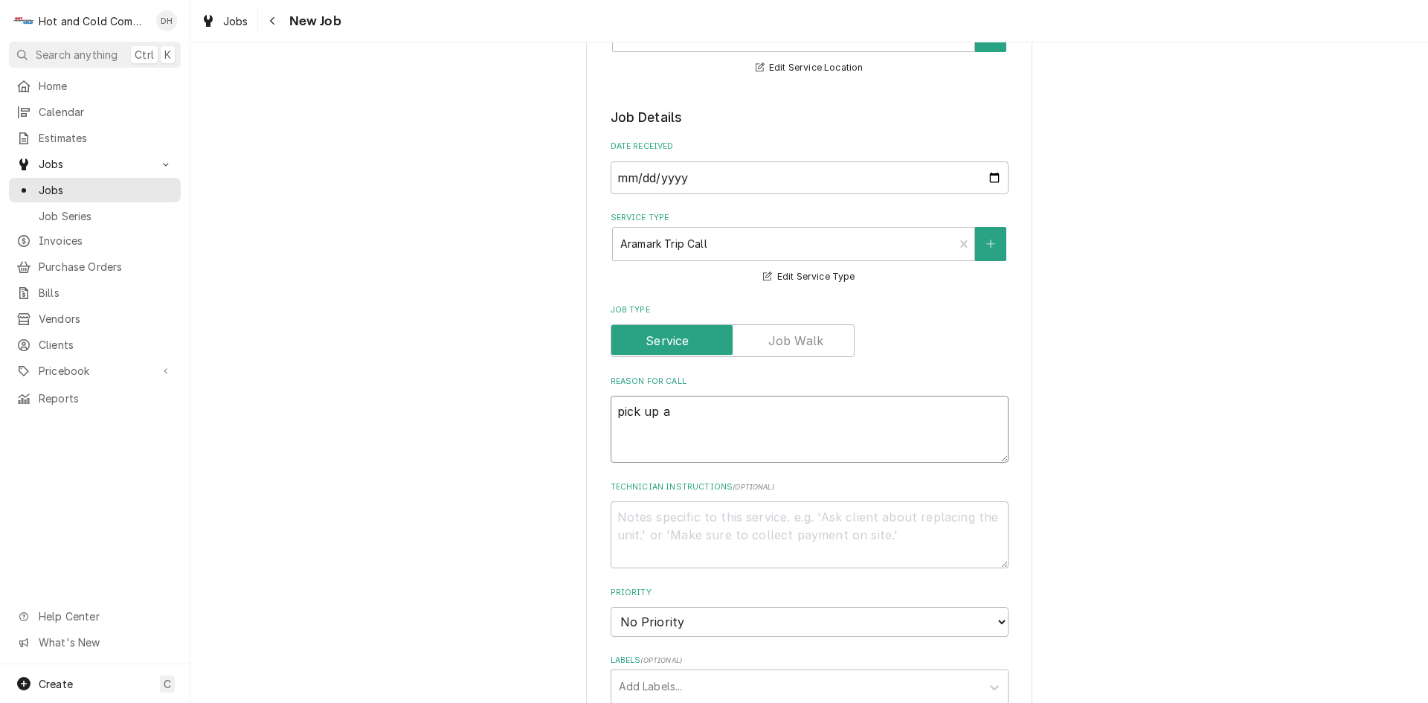
type textarea "pick up an"
type textarea "x"
type textarea "pick up and"
type textarea "x"
type textarea "pick up and"
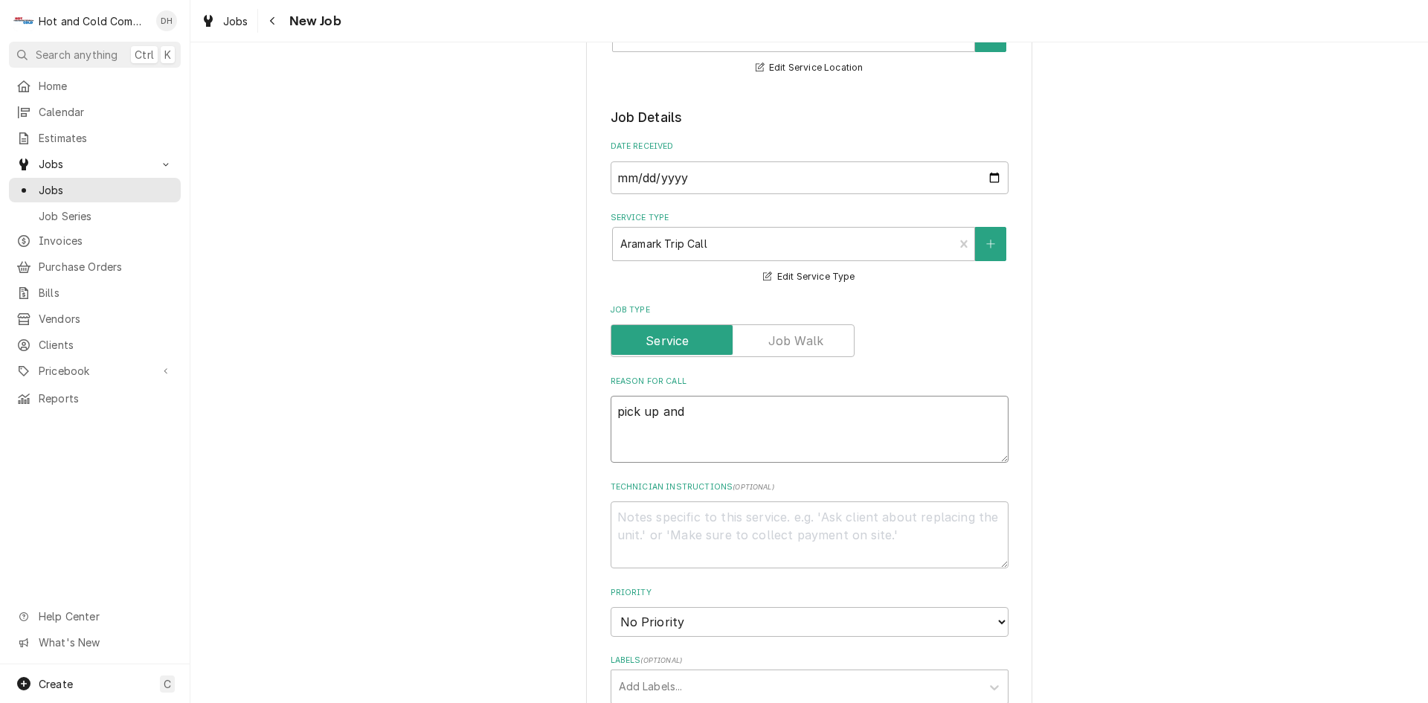
type textarea "x"
type textarea "pick up and d"
type textarea "x"
type textarea "pick up and de"
type textarea "x"
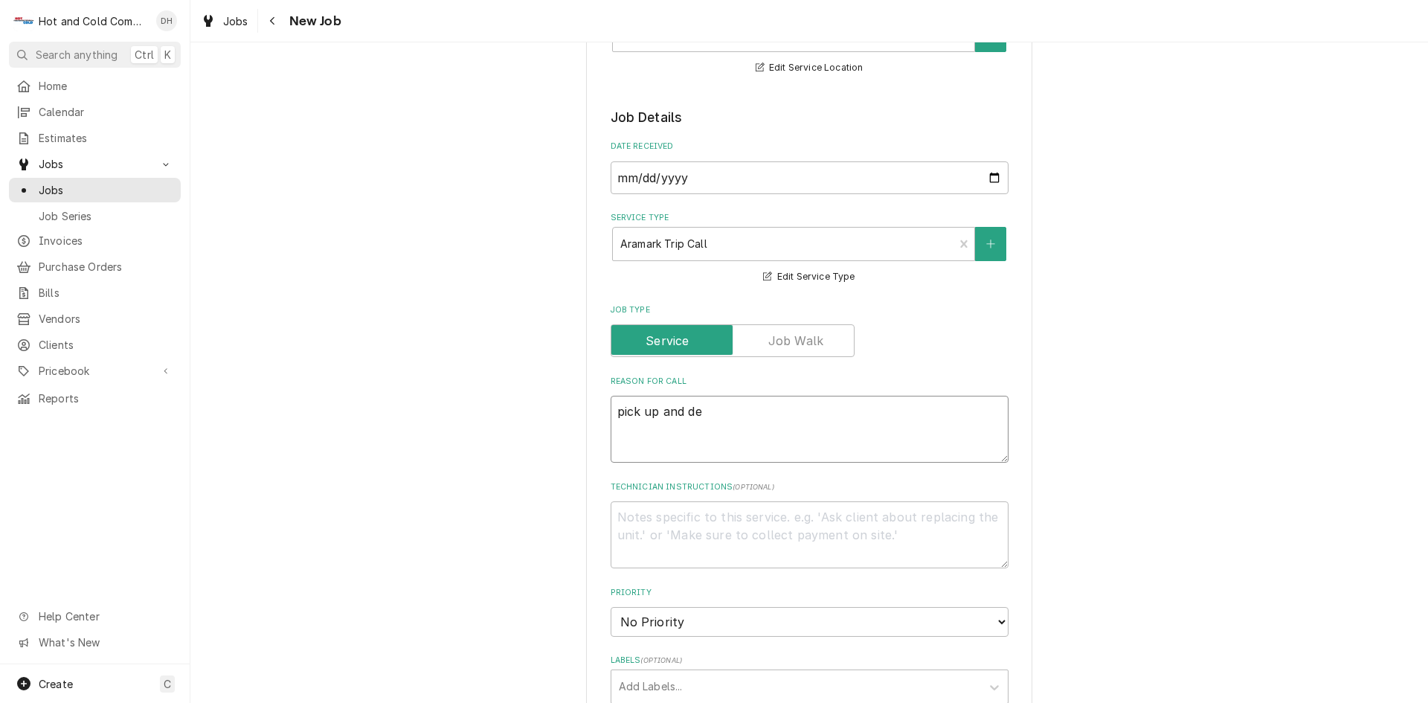
type textarea "pick up and del"
type textarea "x"
type textarea "pick up and deli"
type textarea "x"
type textarea "pick up and deliv"
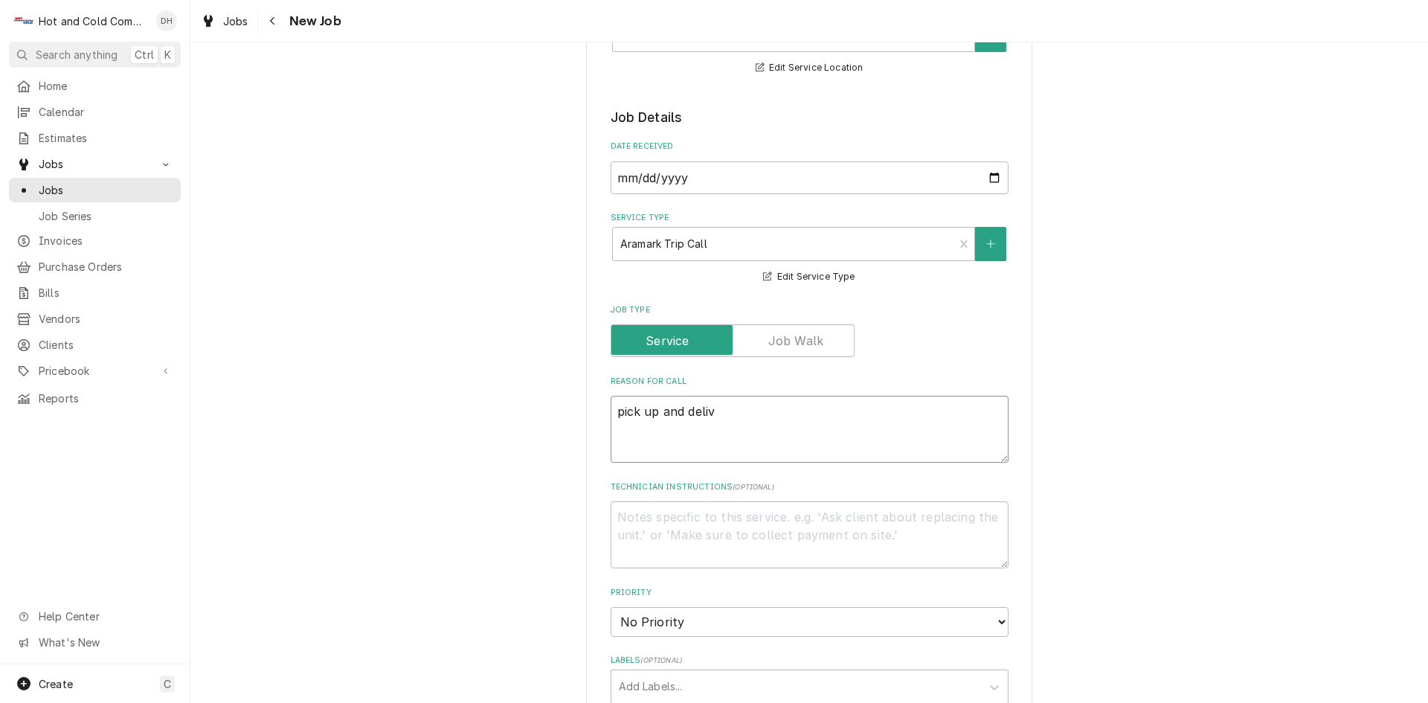
type textarea "x"
type textarea "pick up and delive"
type textarea "x"
type textarea "pick up and deliver"
type textarea "x"
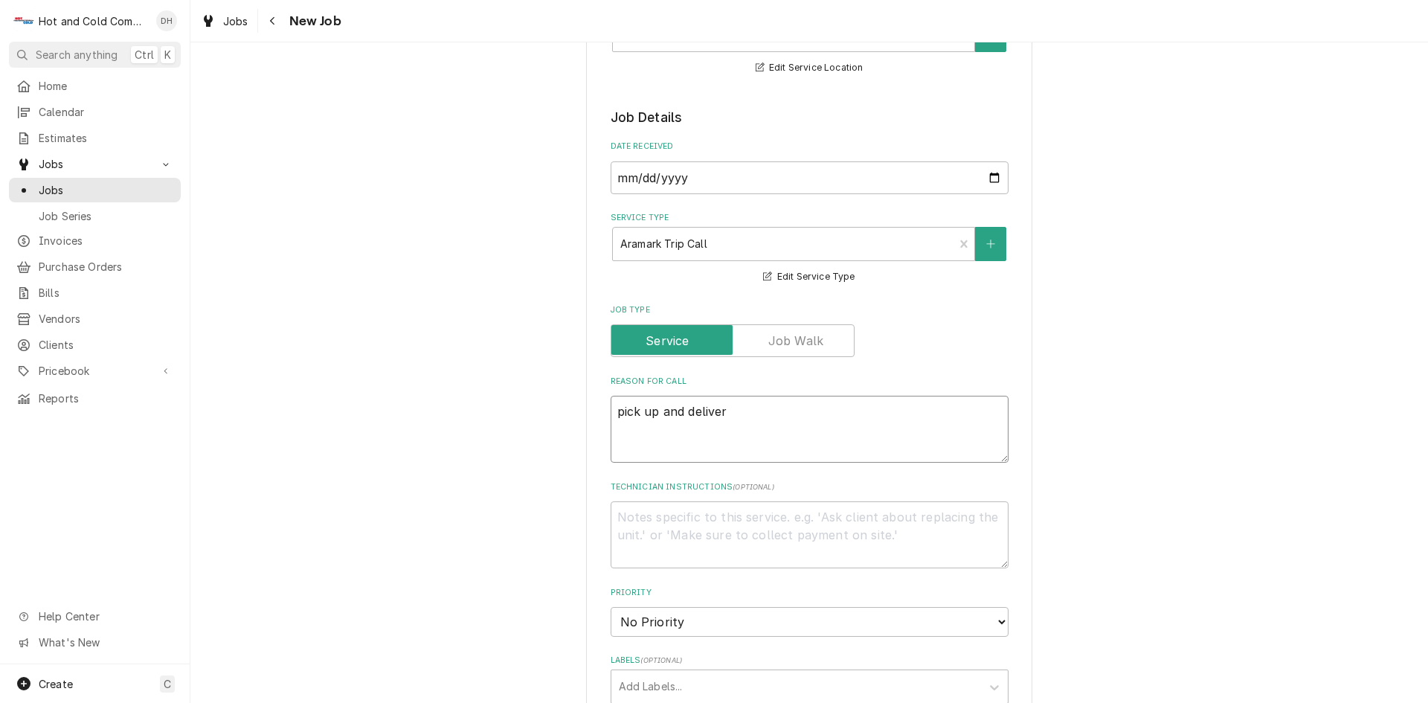
type textarea "pick up and delivery"
type textarea "x"
type textarea "pick up and delivery"
type textarea "x"
type textarea "pick up and delivery i"
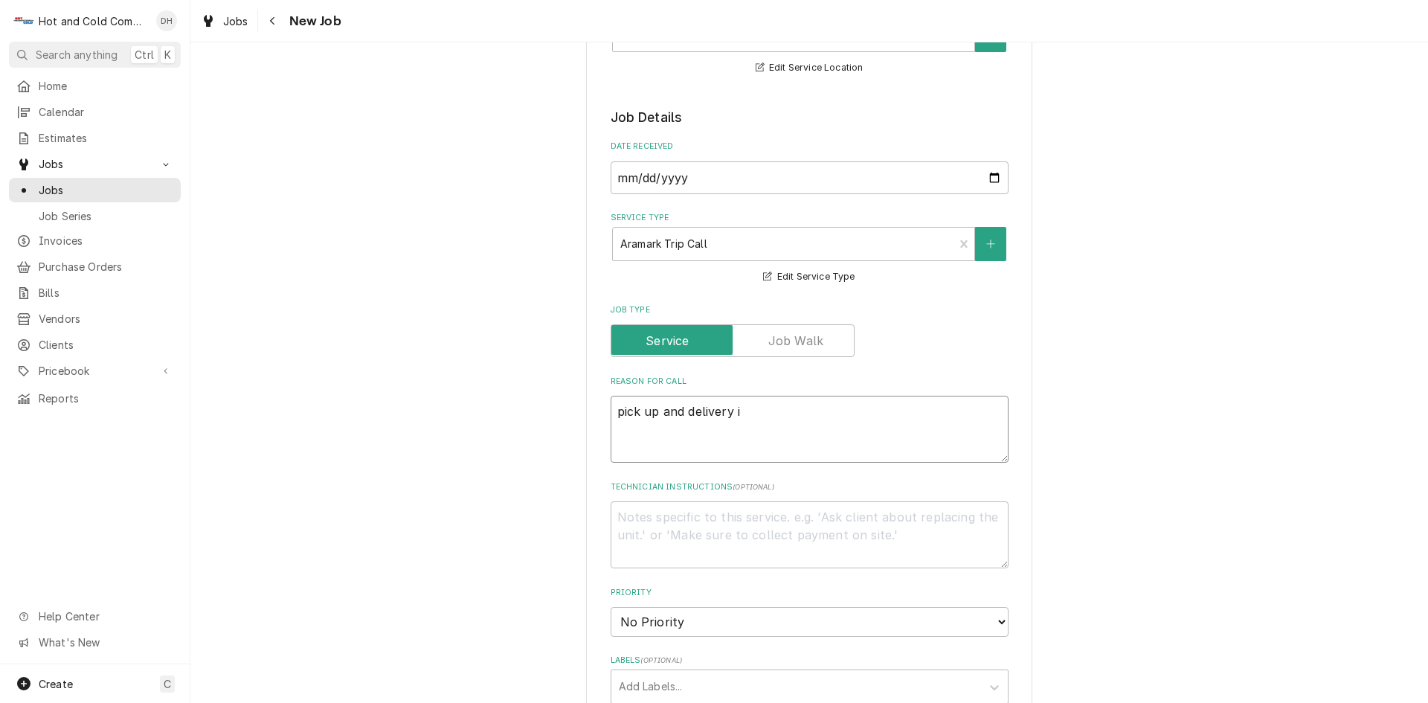
type textarea "x"
type textarea "pick up and delivery ic"
type textarea "x"
type textarea "pick up and delivery ice"
type textarea "x"
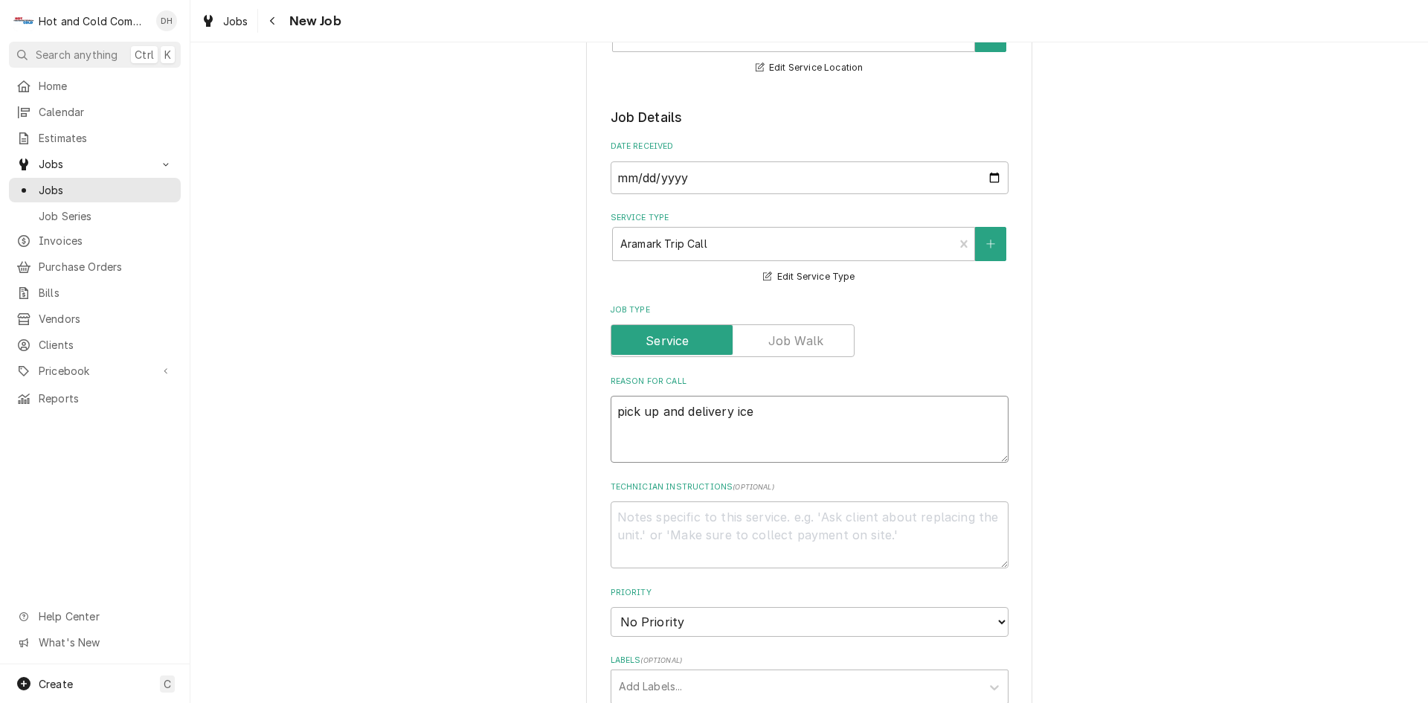
type textarea "pick up and delivery ice"
type textarea "x"
type textarea "pick up and delivery ice an"
type textarea "x"
type textarea "pick up and delivery ice and"
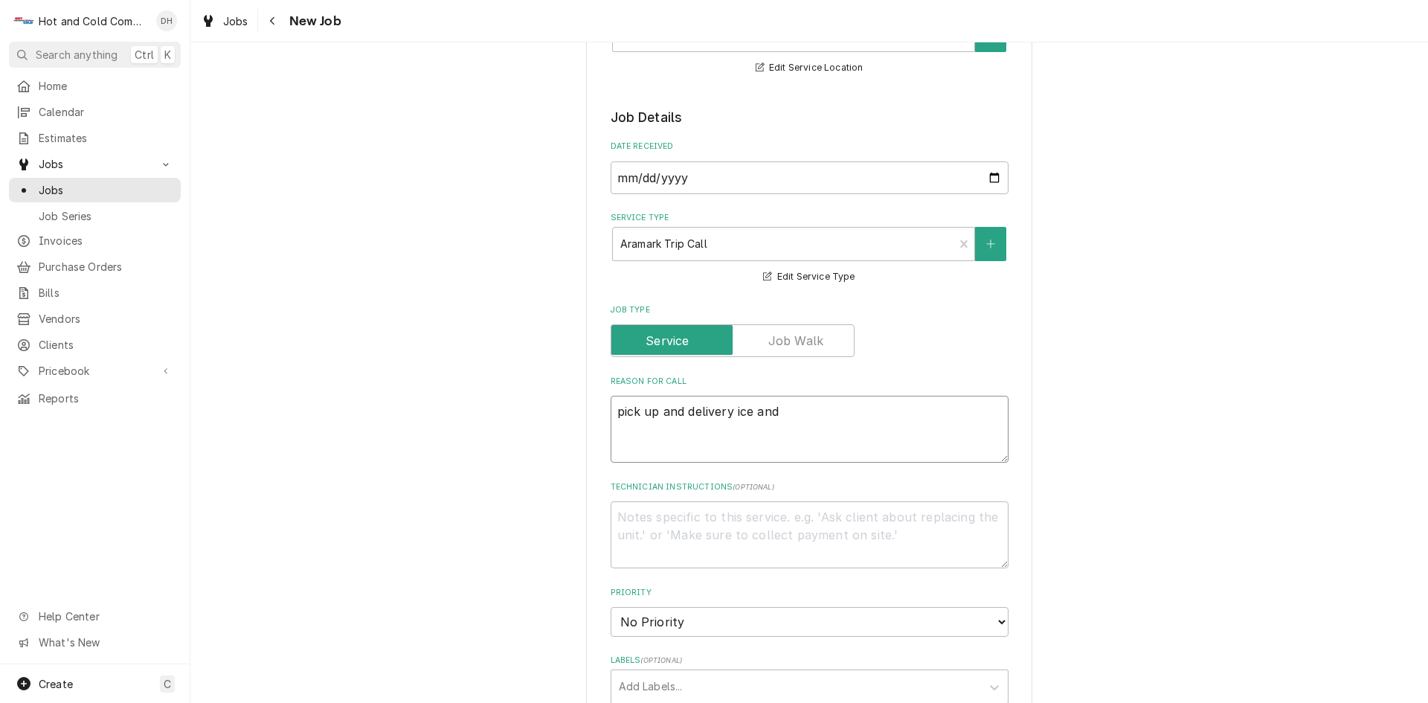
type textarea "x"
type textarea "pick up and delivery ice and"
type textarea "x"
type textarea "pick up and delivery ice and w"
type textarea "x"
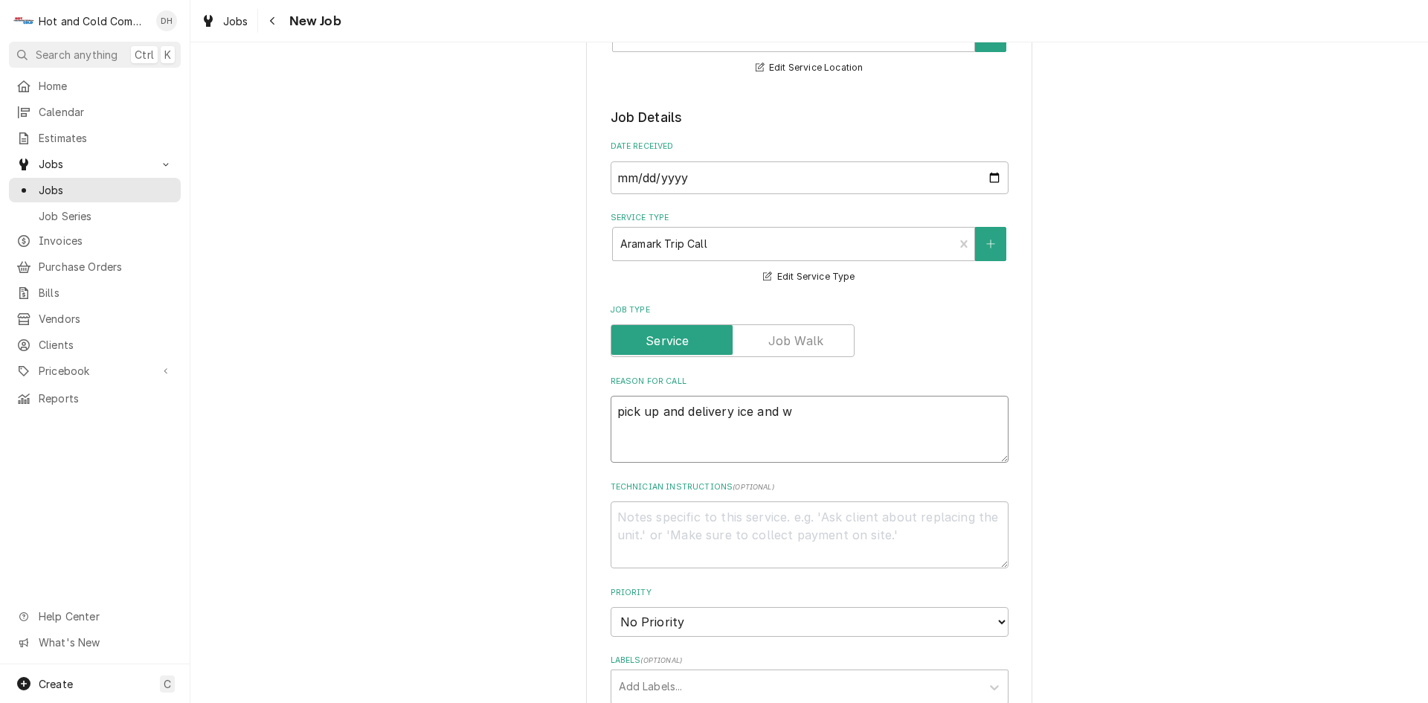
type textarea "pick up and delivery ice and wa"
type textarea "x"
type textarea "pick up and delivery ice and wat"
type textarea "x"
type textarea "pick up and delivery ice and wate"
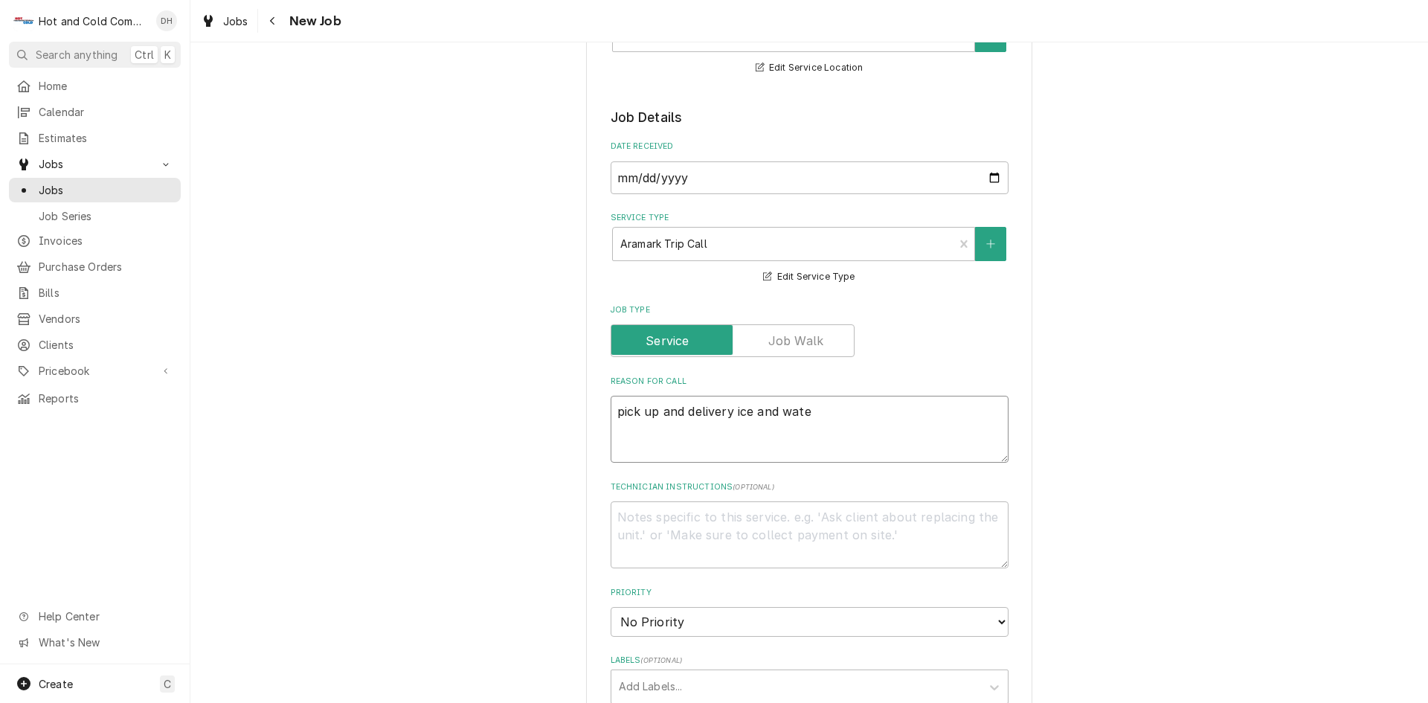
type textarea "x"
type textarea "pick up and delivery ice and water"
type textarea "x"
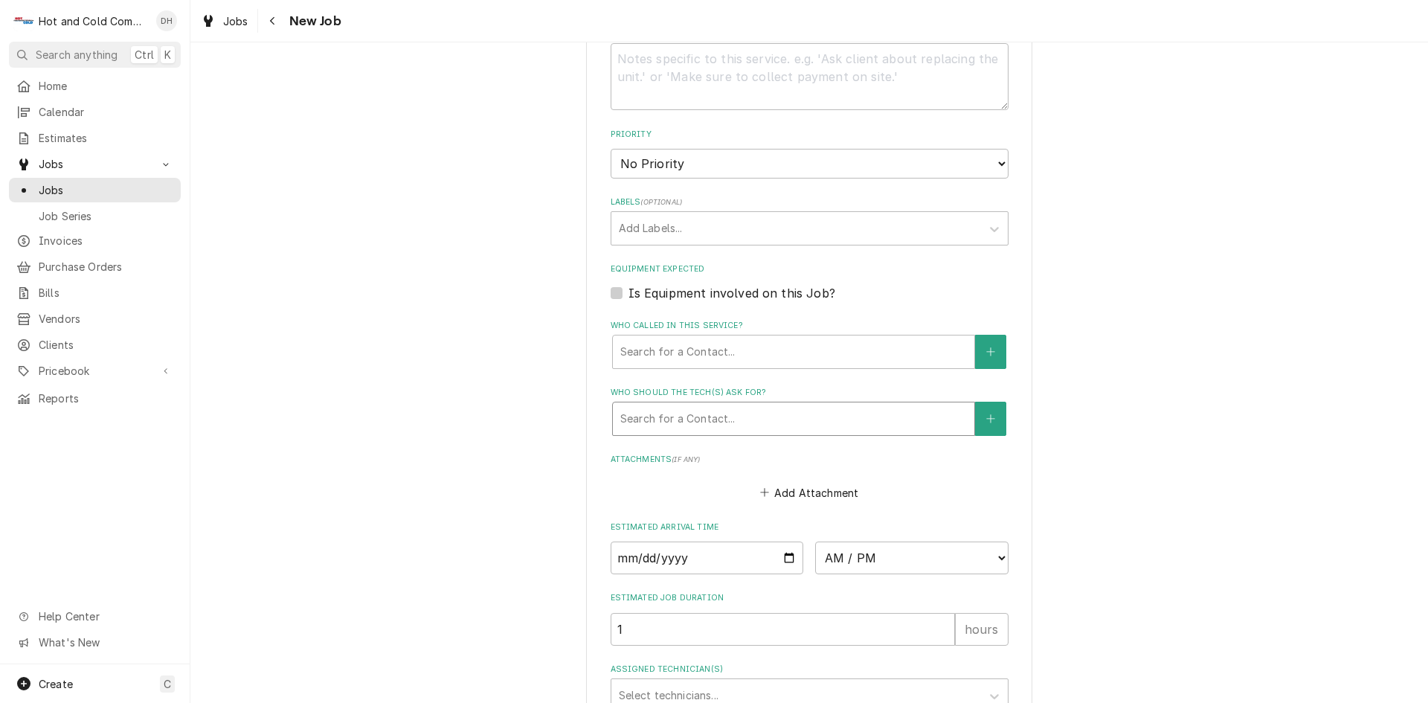
scroll to position [744, 0]
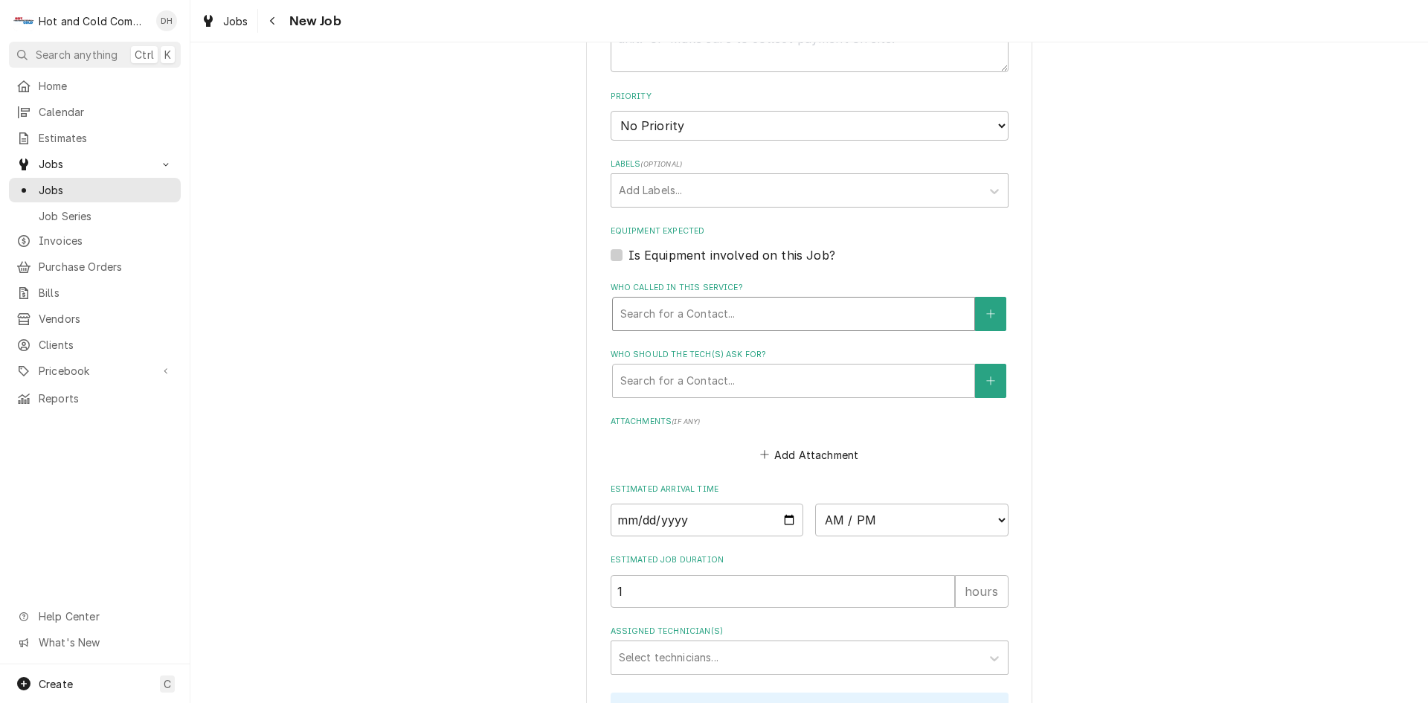
type textarea "pick up and delivery ice and water"
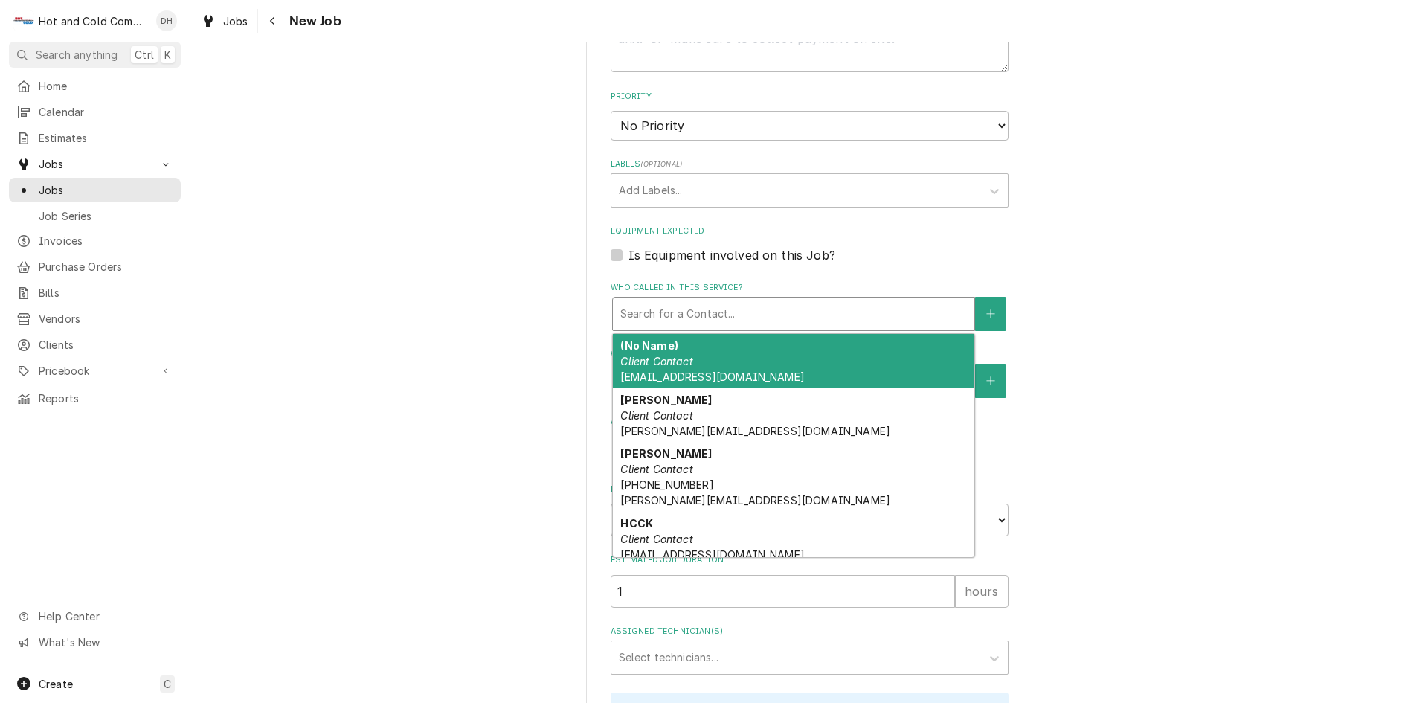
click at [797, 312] on div "Who called in this service?" at bounding box center [793, 314] width 347 height 27
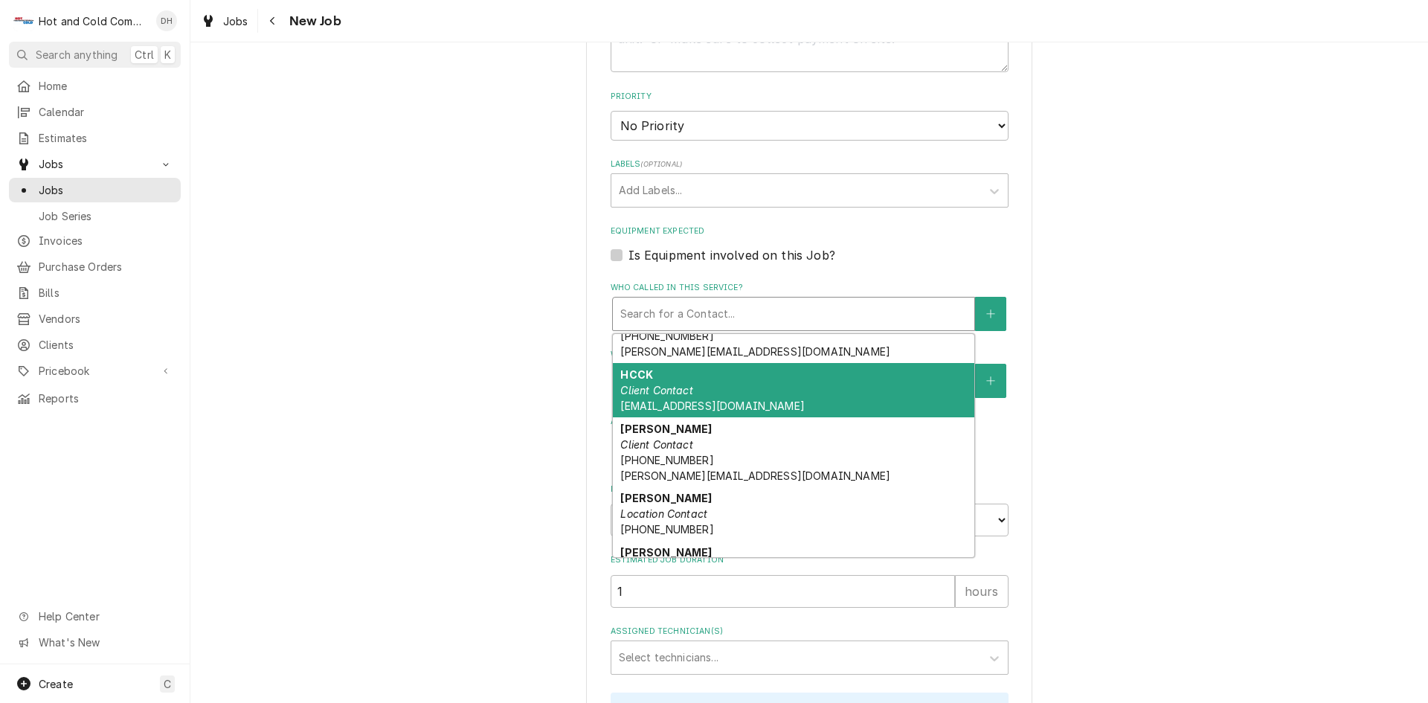
scroll to position [179, 0]
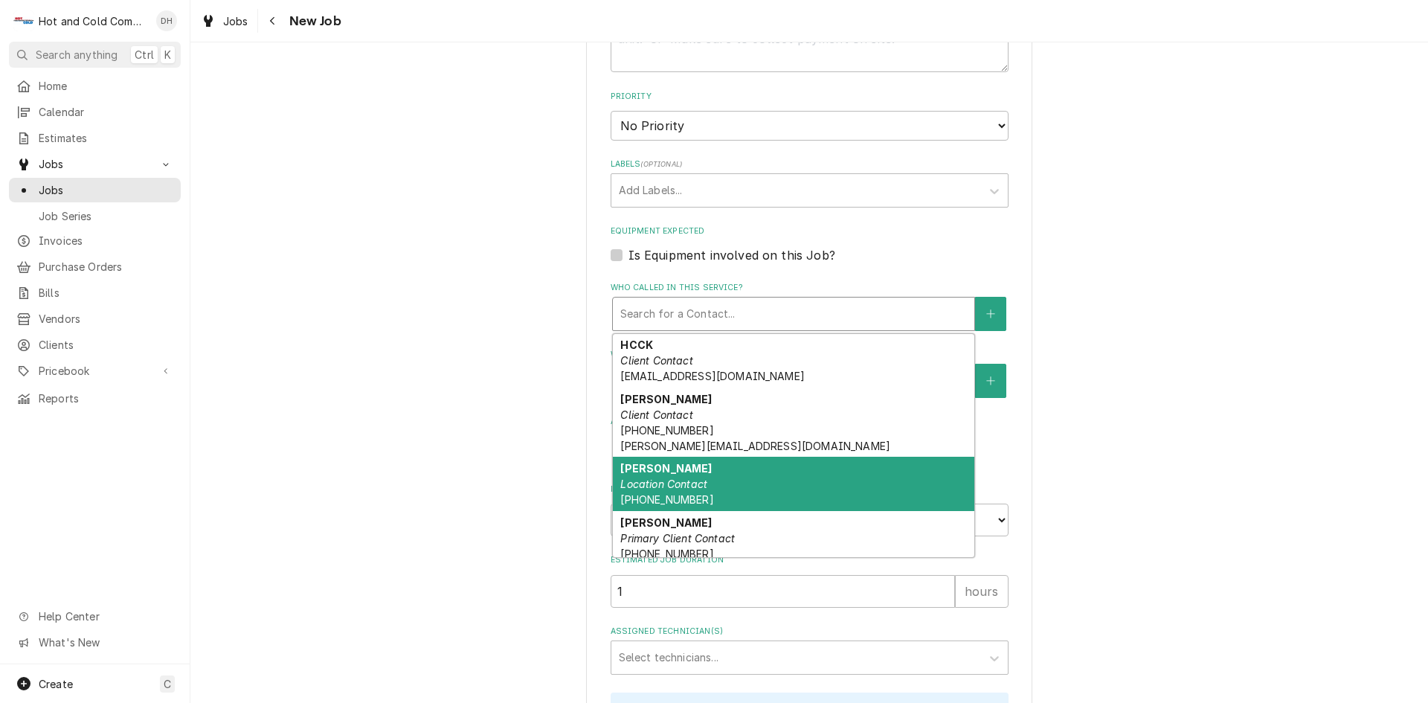
click at [835, 487] on div "Perry Location Contact (404) 353-4032" at bounding box center [794, 484] width 362 height 54
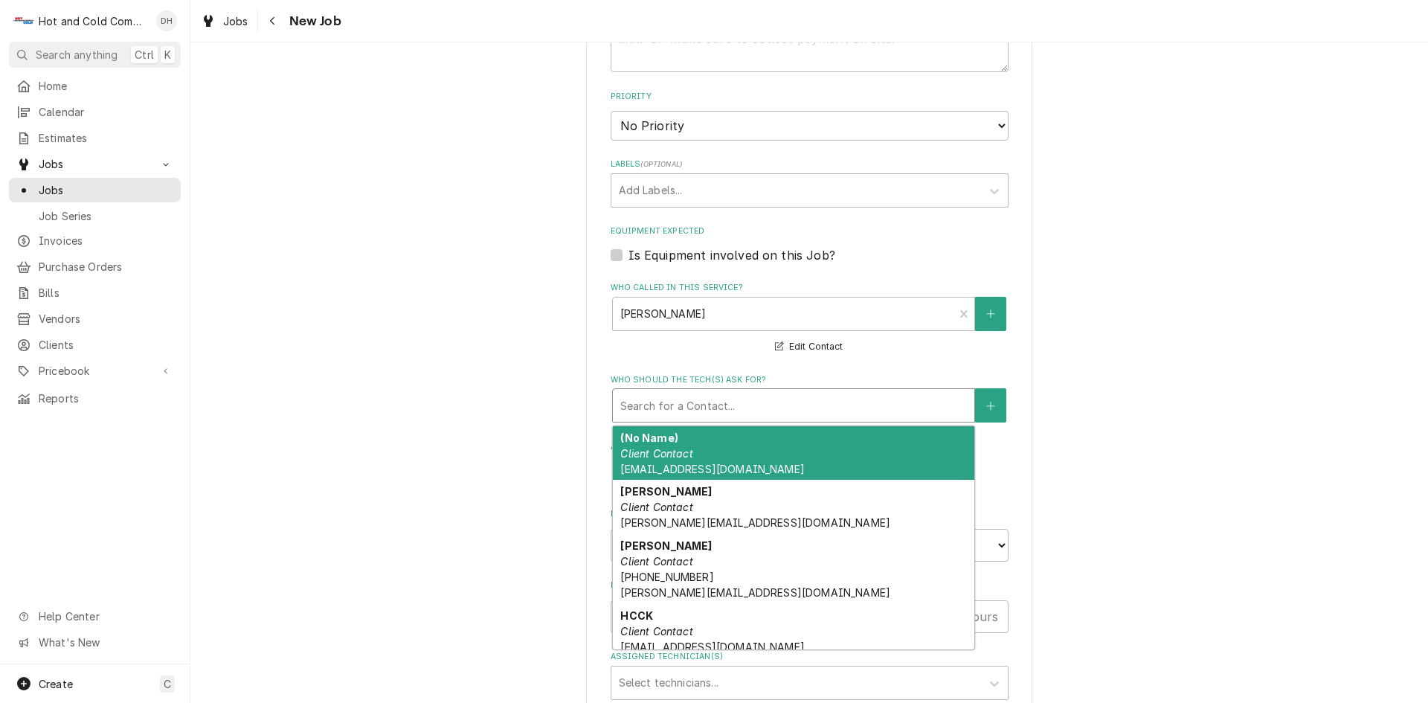
click at [767, 411] on div "Who should the tech(s) ask for?" at bounding box center [793, 405] width 347 height 27
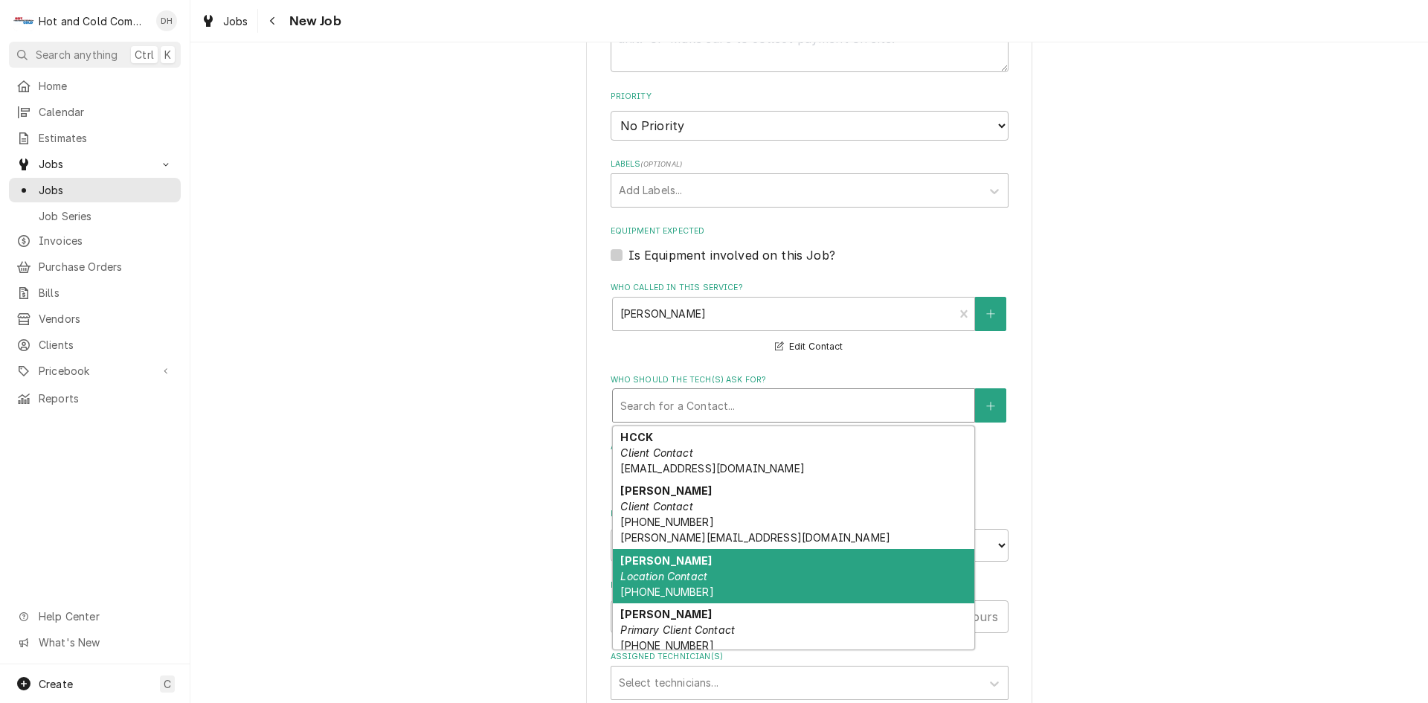
drag, startPoint x: 813, startPoint y: 578, endPoint x: 830, endPoint y: 572, distance: 18.1
click at [818, 577] on div "Perry Location Contact (404) 353-4032" at bounding box center [794, 576] width 362 height 54
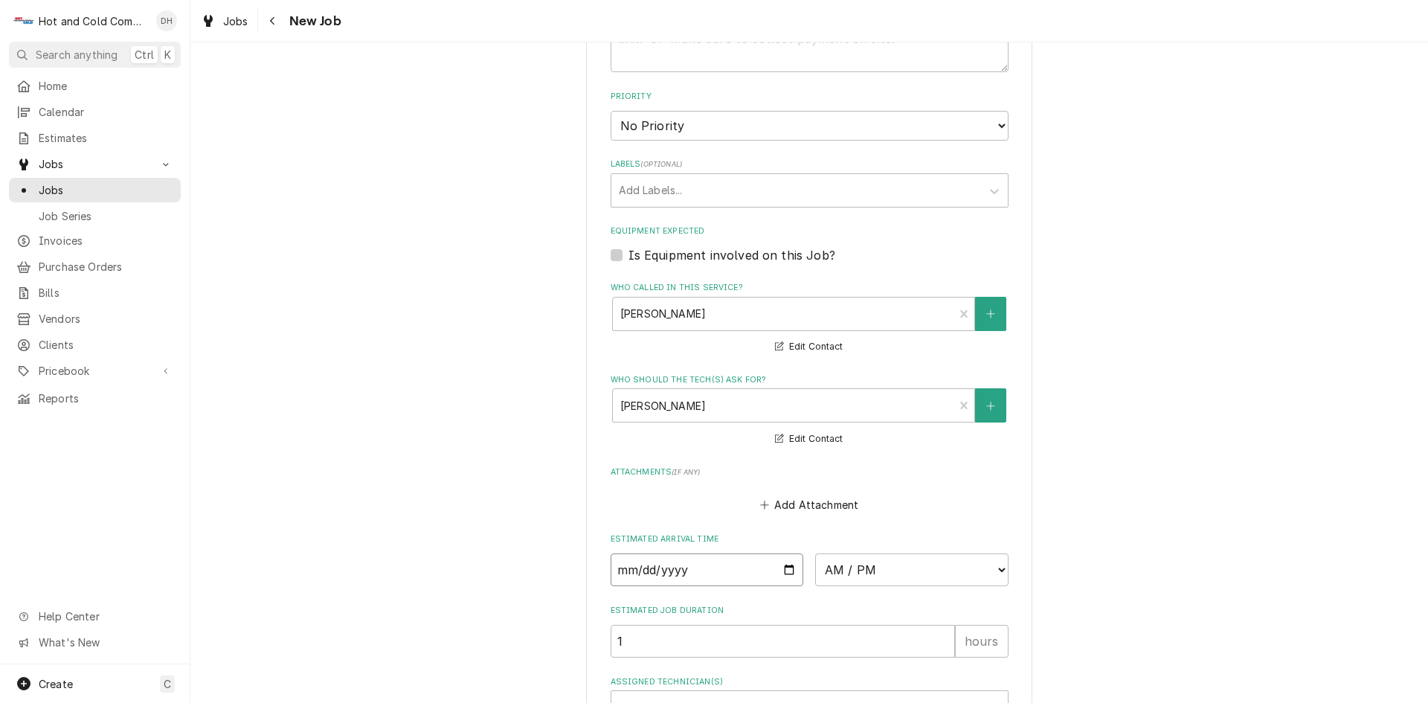
click at [778, 565] on input "Date" at bounding box center [707, 569] width 193 height 33
type textarea "x"
type input "2025-09-04"
type textarea "x"
click at [994, 570] on select "AM / PM 6:00 AM 6:15 AM 6:30 AM 6:45 AM 7:00 AM 7:15 AM 7:30 AM 7:45 AM 8:00 AM…" at bounding box center [911, 569] width 193 height 33
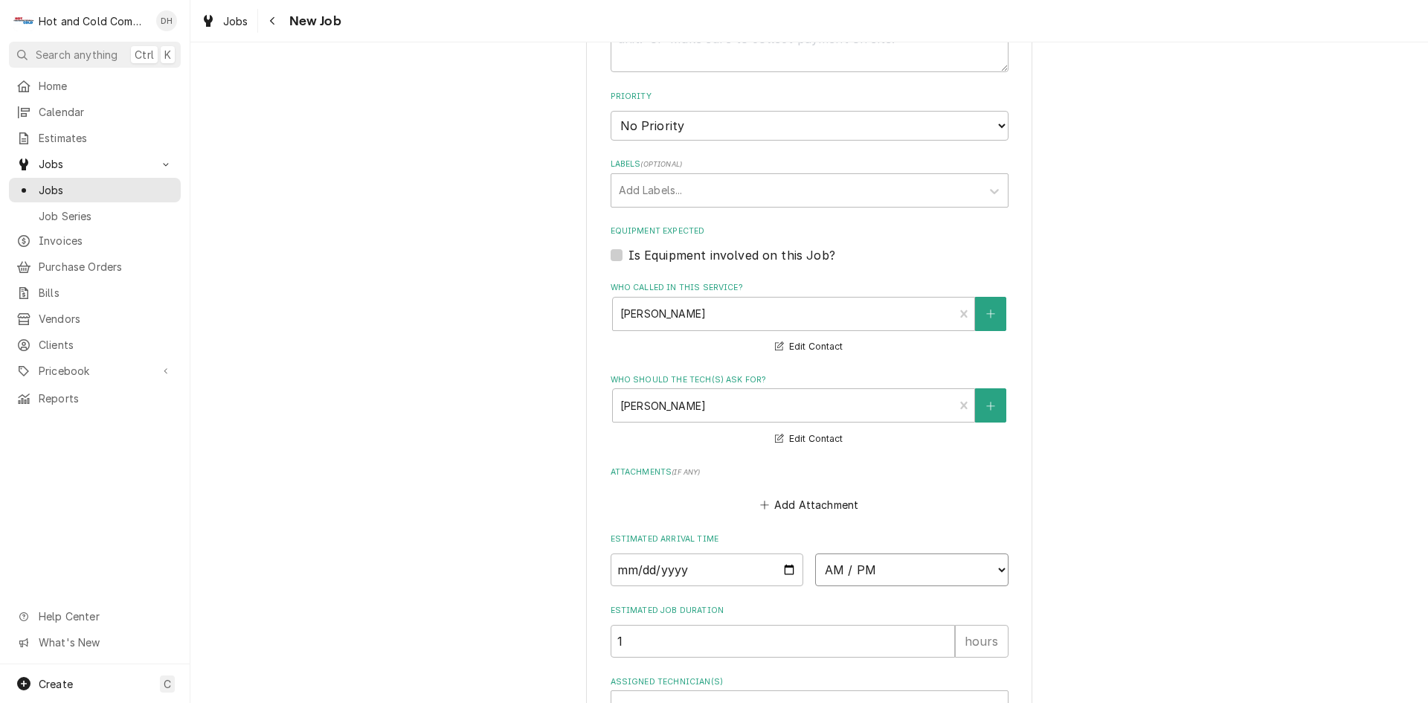
select select "13:00:00"
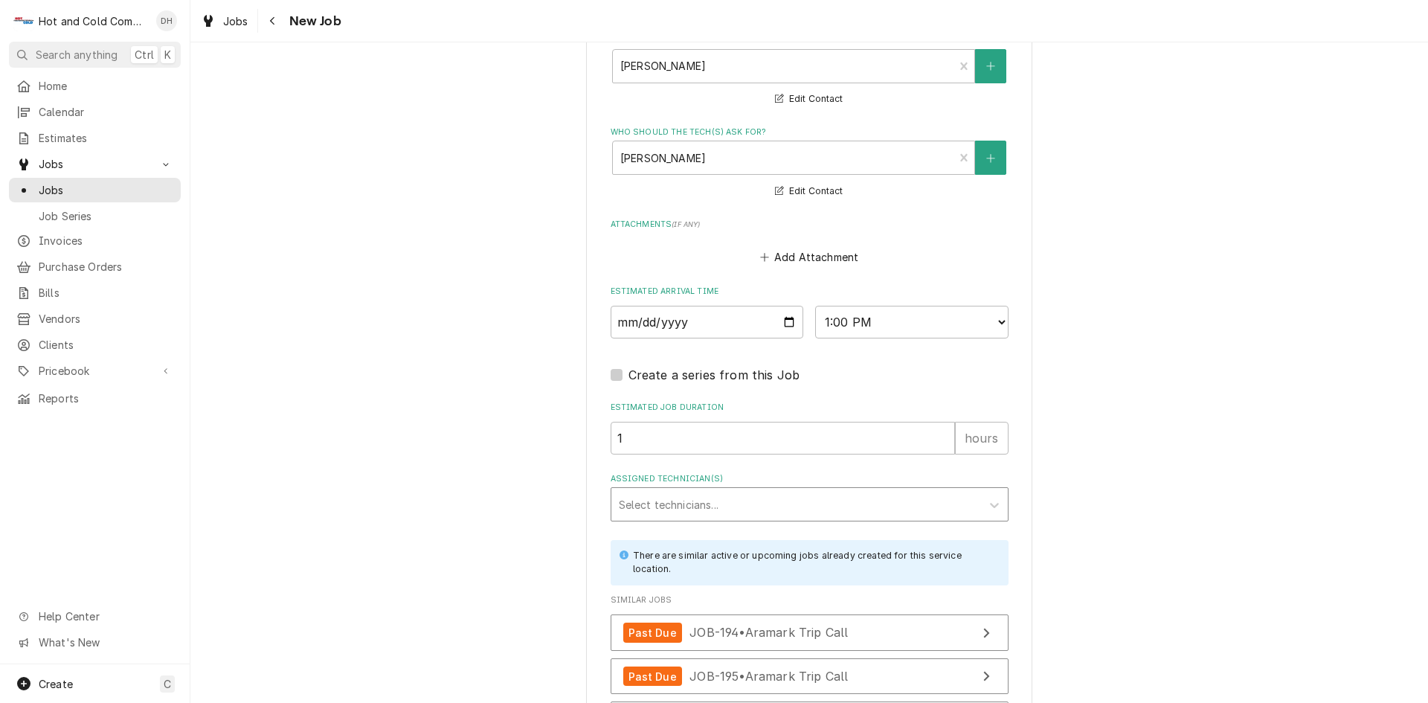
click at [752, 498] on div "Assigned Technician(s)" at bounding box center [796, 504] width 355 height 27
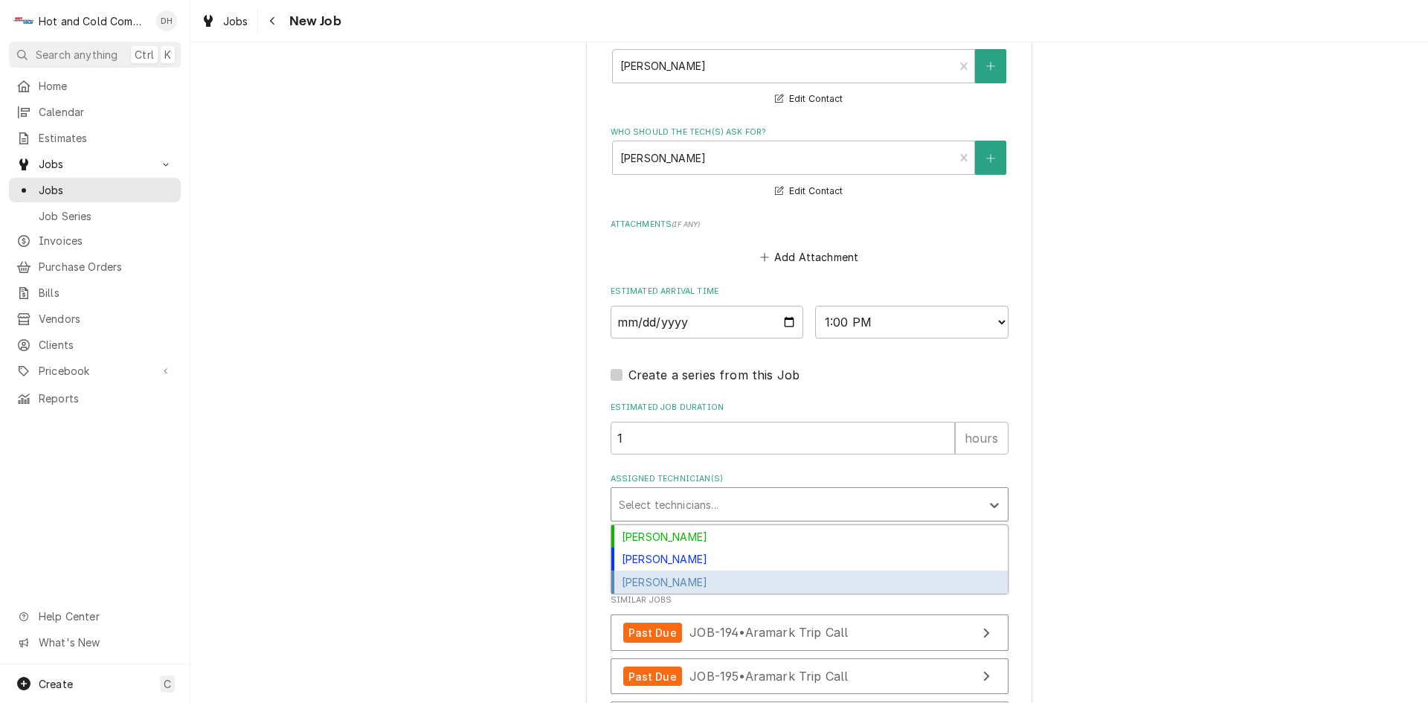
click at [681, 579] on div "Jason Thomason" at bounding box center [809, 582] width 397 height 23
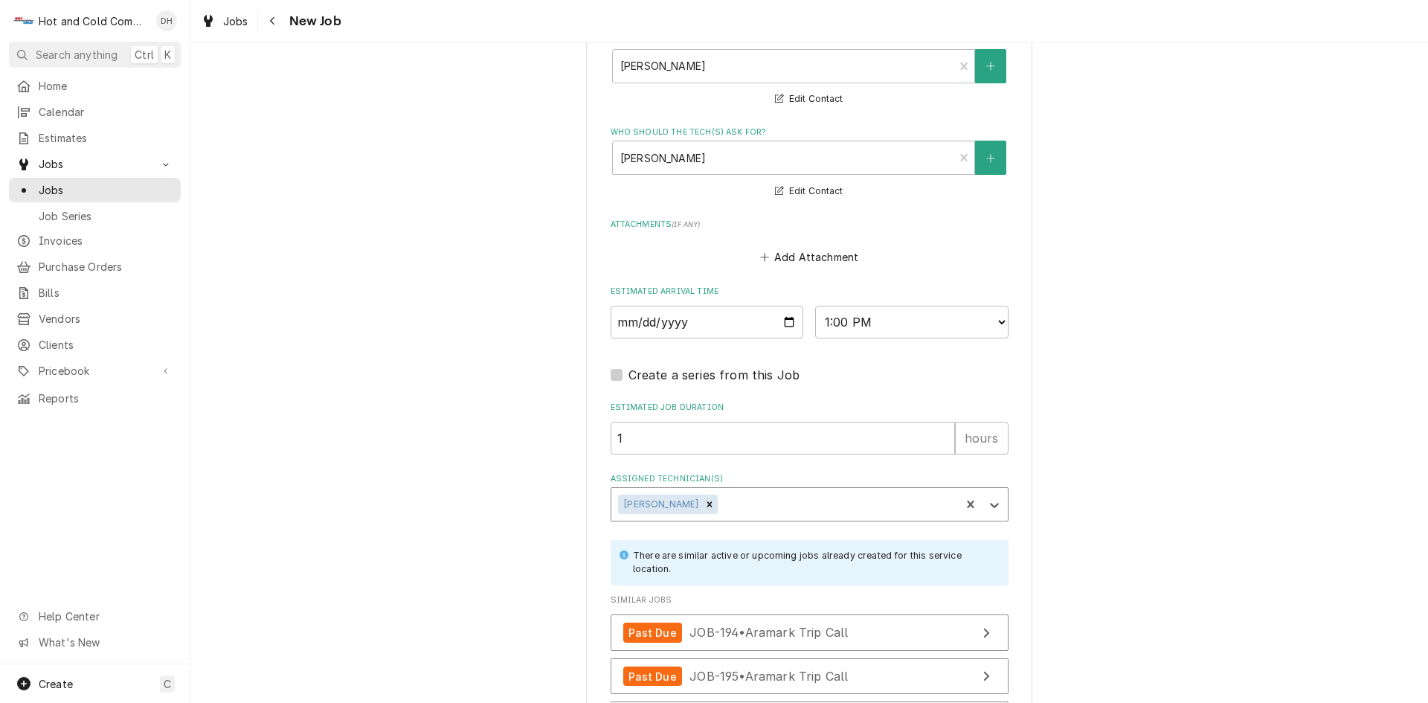
scroll to position [1207, 0]
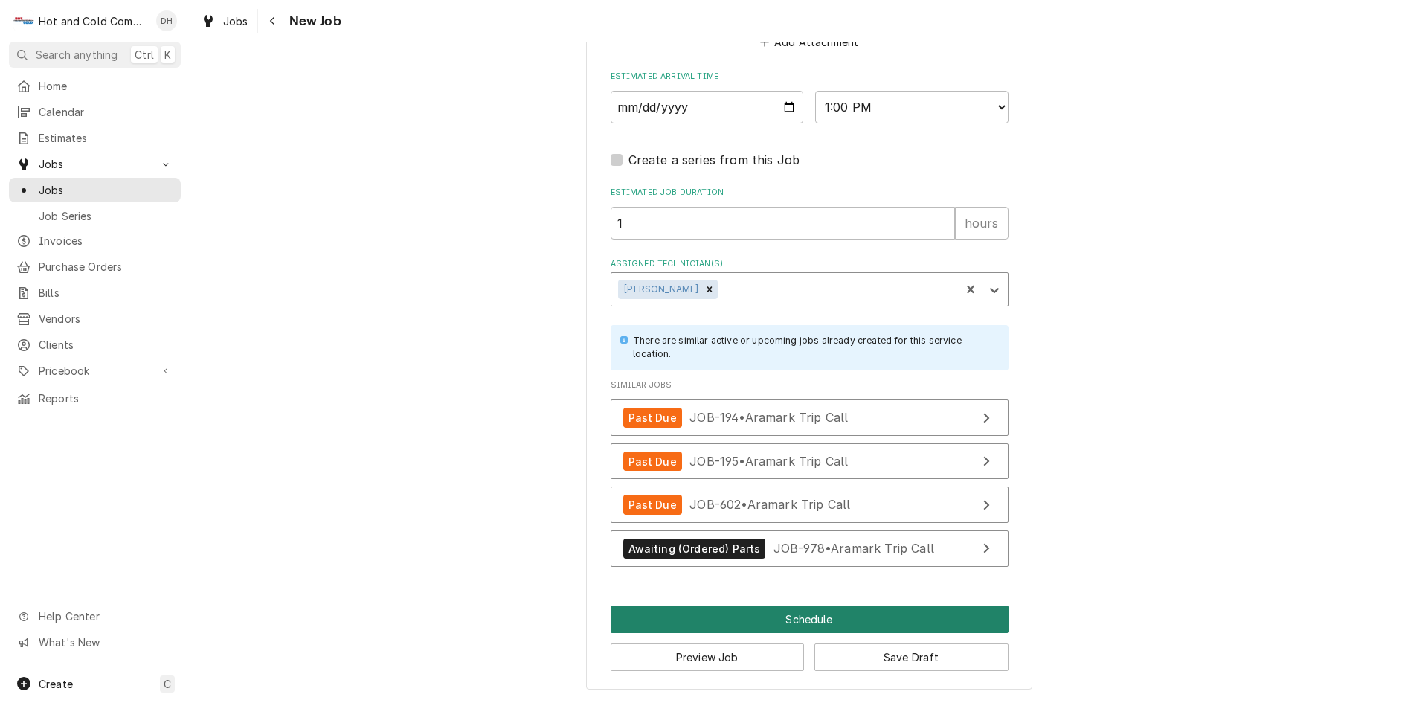
click at [802, 614] on button "Schedule" at bounding box center [810, 620] width 398 height 28
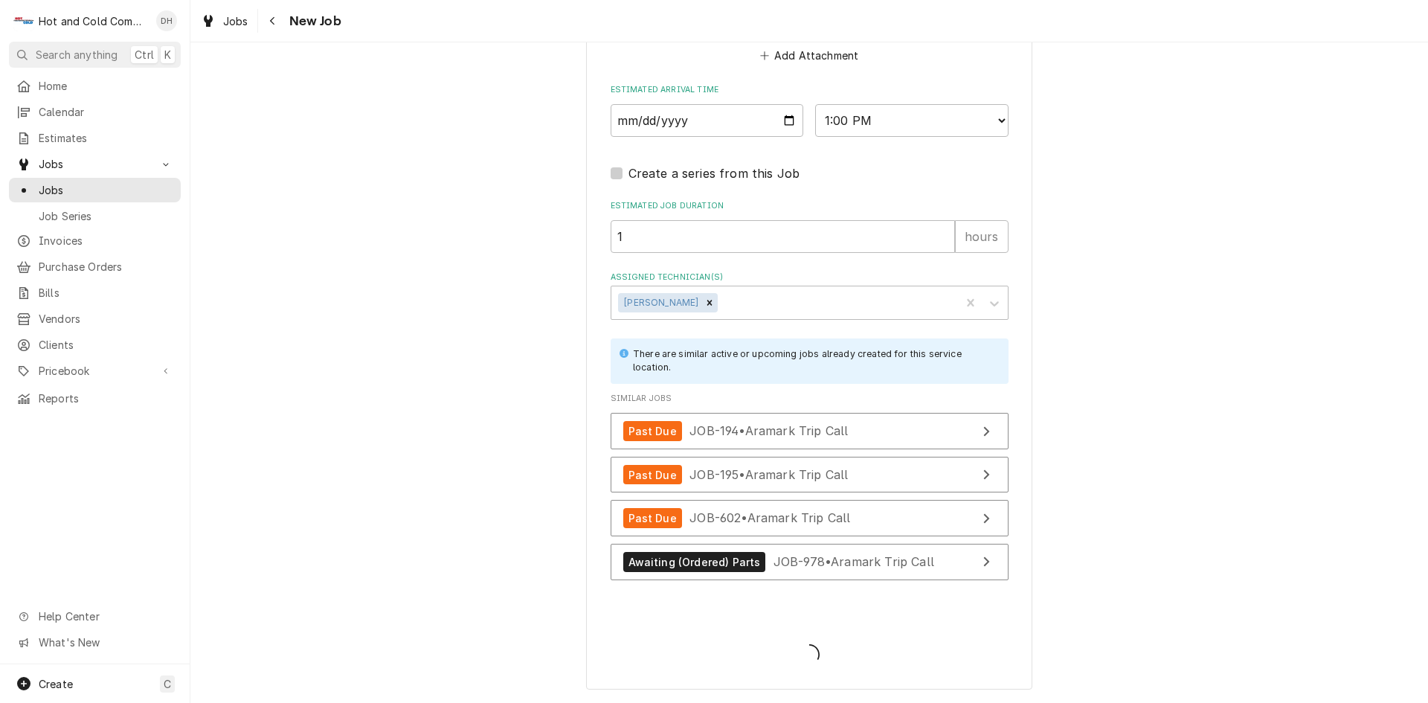
scroll to position [1193, 0]
type textarea "x"
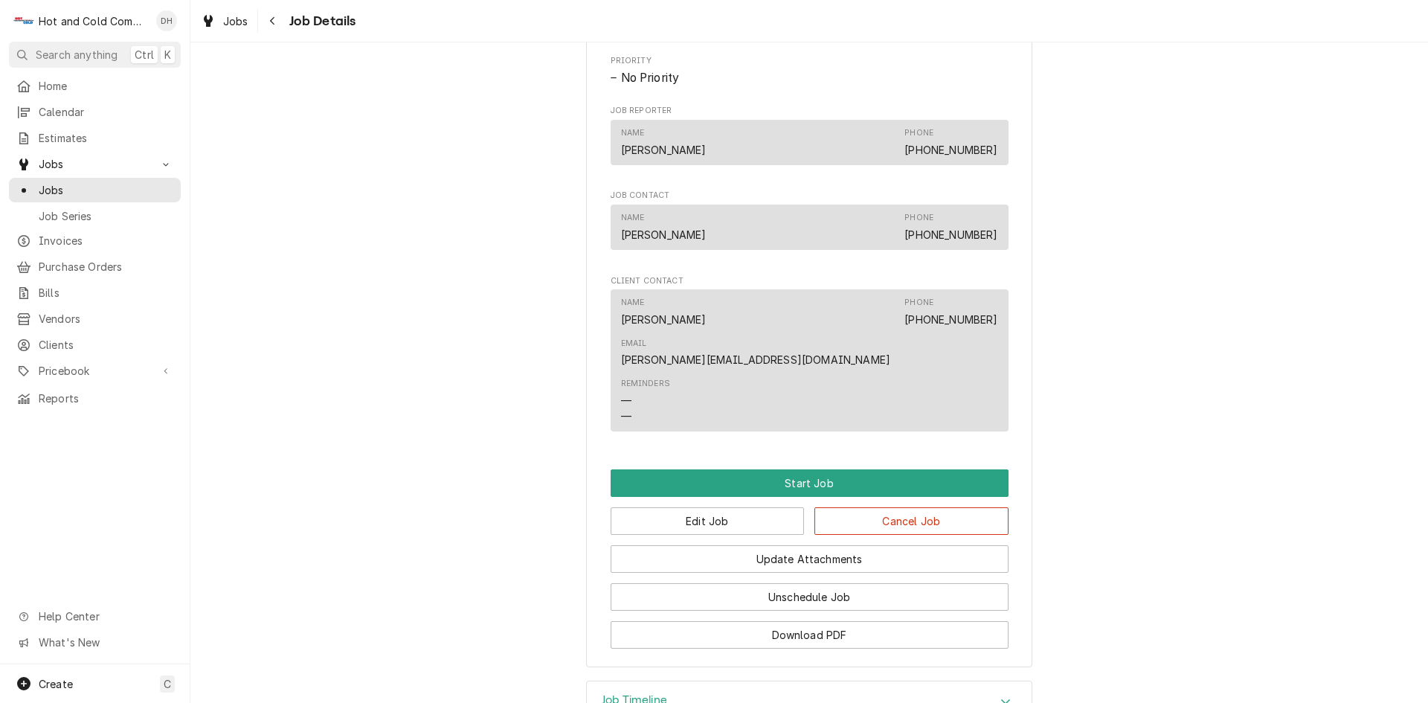
scroll to position [744, 0]
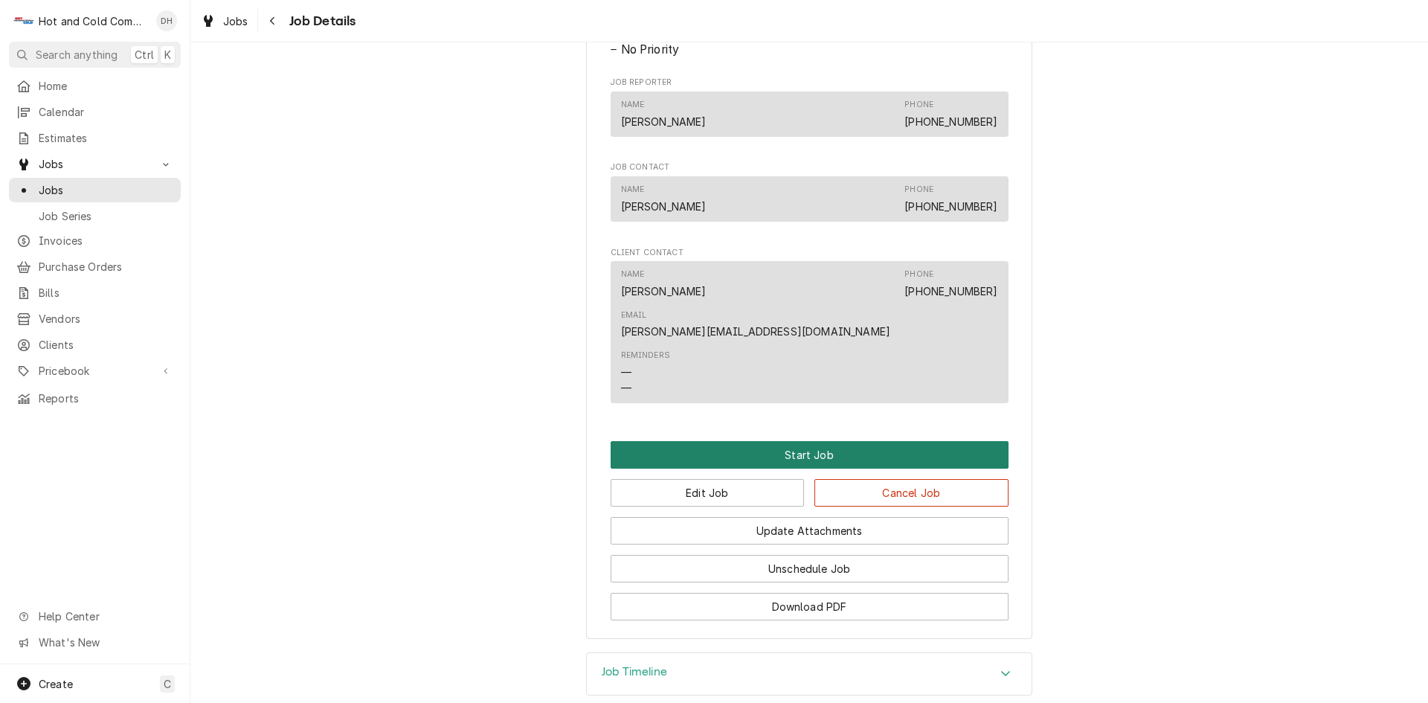
drag, startPoint x: 809, startPoint y: 423, endPoint x: 906, endPoint y: 391, distance: 102.1
click at [810, 441] on button "Start Job" at bounding box center [810, 455] width 398 height 28
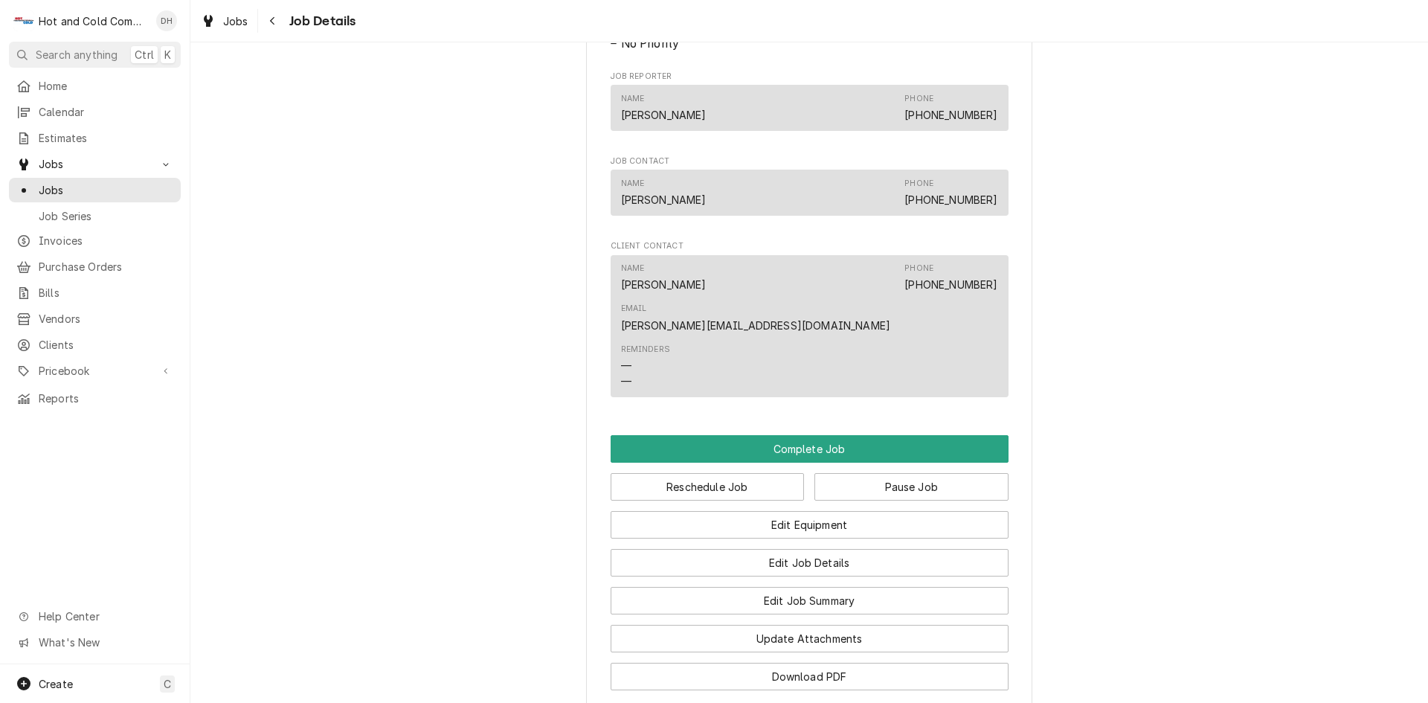
scroll to position [760, 0]
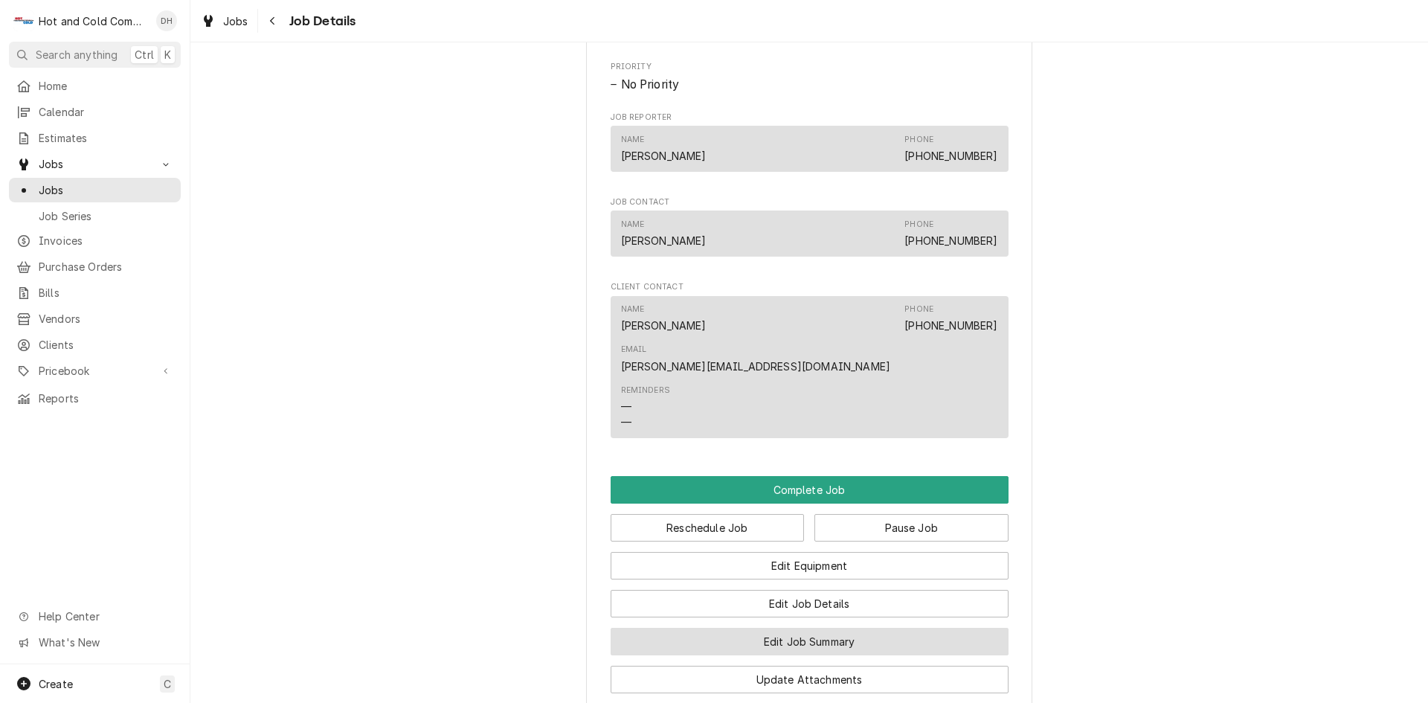
click at [814, 628] on button "Edit Job Summary" at bounding box center [810, 642] width 398 height 28
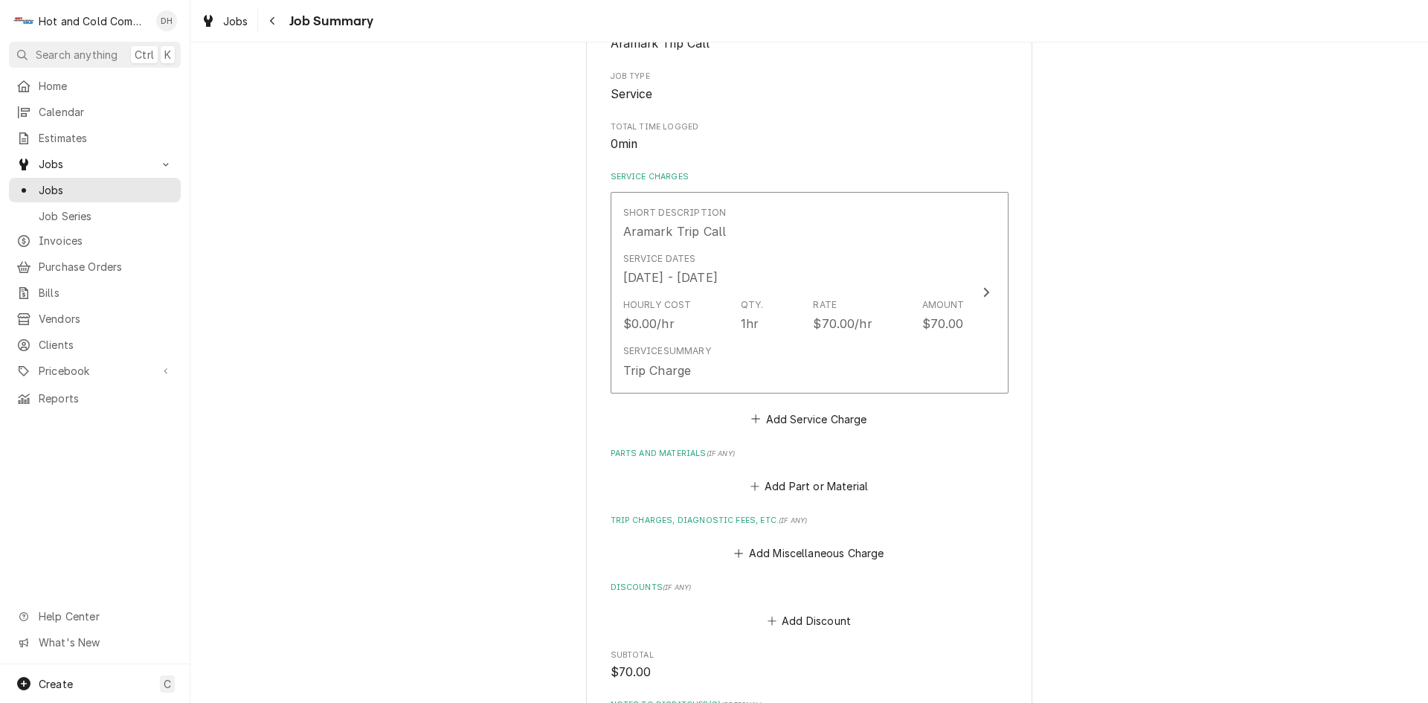
scroll to position [248, 0]
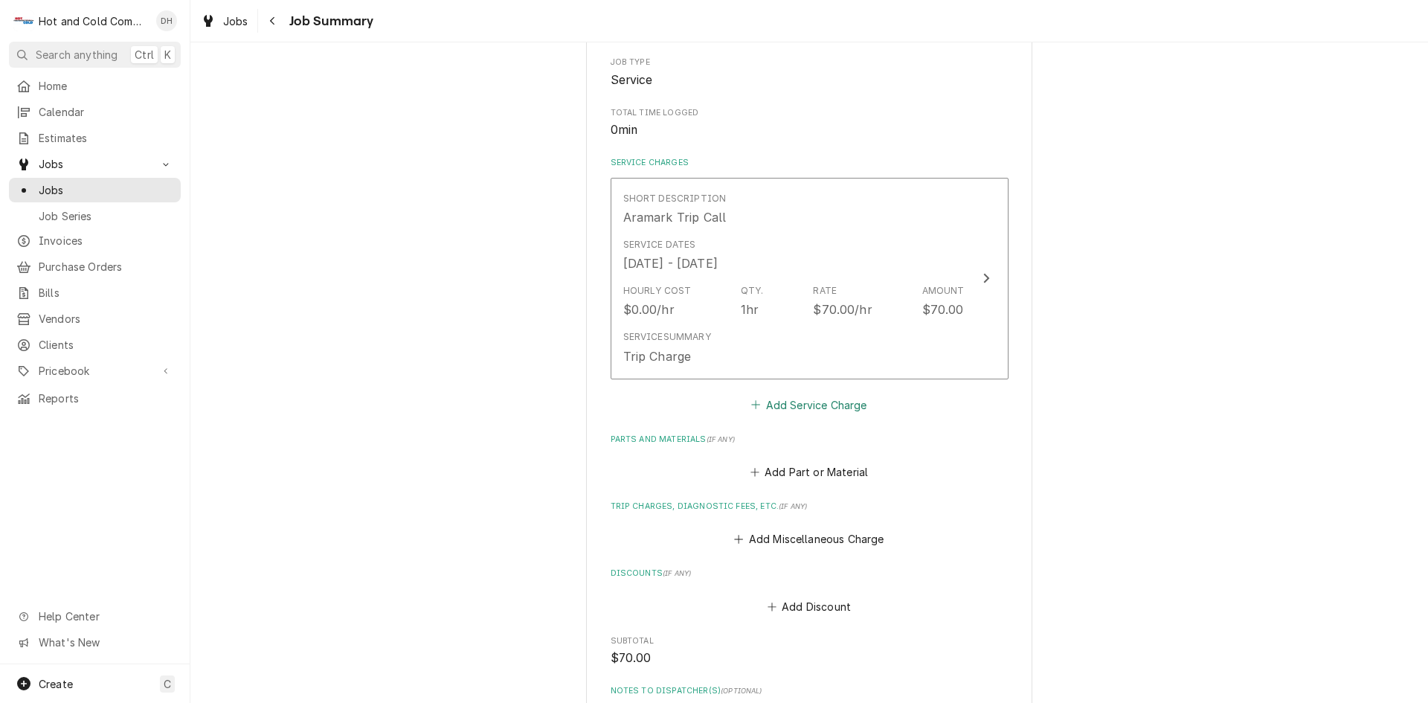
click at [826, 405] on button "Add Service Charge" at bounding box center [809, 404] width 121 height 21
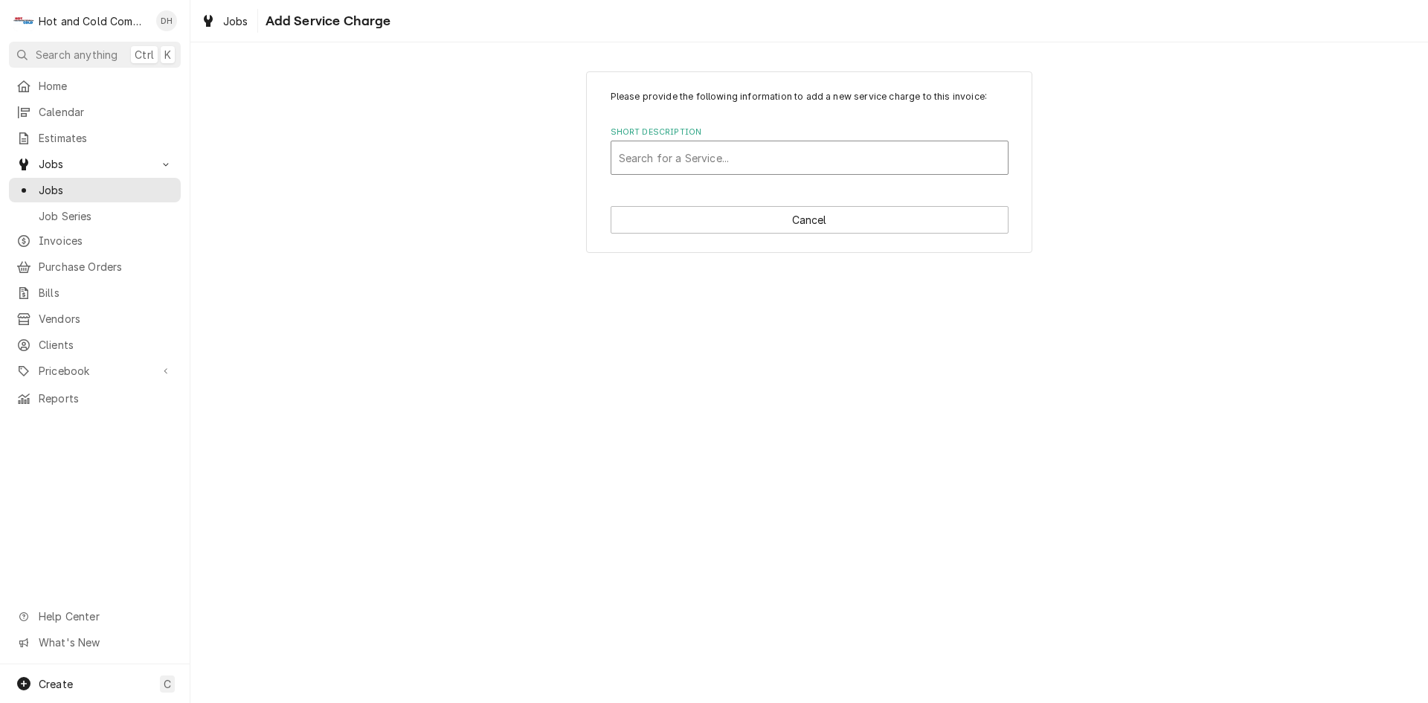
click at [752, 158] on div "Short Description" at bounding box center [810, 157] width 382 height 27
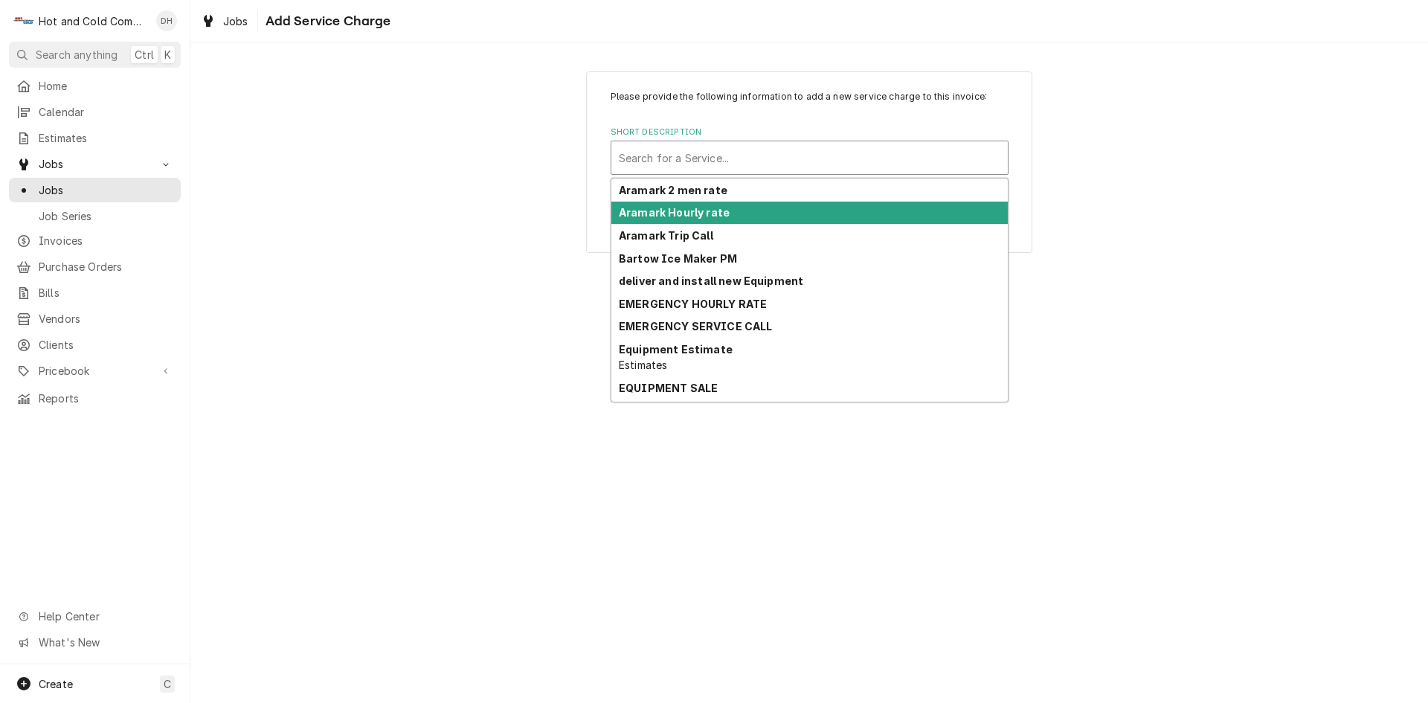
click at [716, 219] on strong "Aramark Hourly rate" at bounding box center [674, 212] width 111 height 13
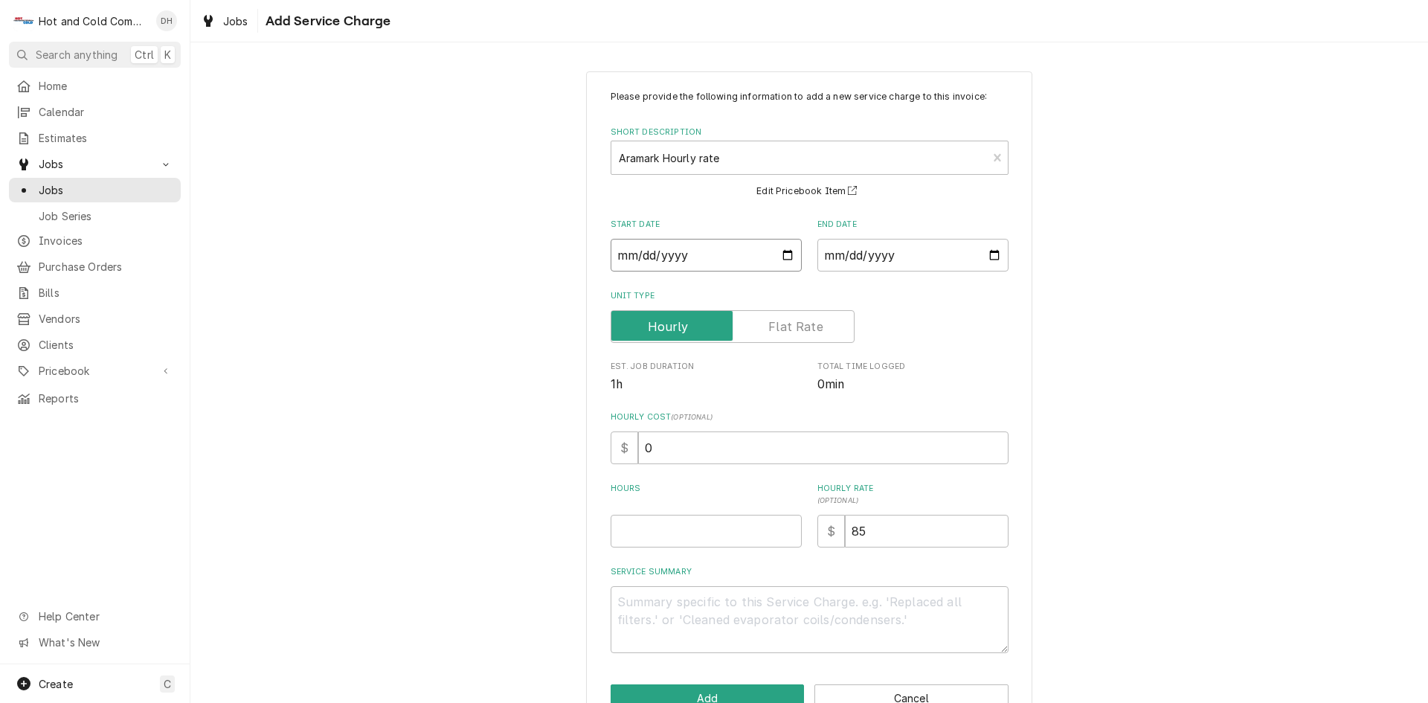
click at [784, 252] on input "Start Date" at bounding box center [706, 255] width 191 height 33
type textarea "x"
type input "2025-09-04"
click at [991, 258] on input "End Date" at bounding box center [913, 255] width 191 height 33
type textarea "x"
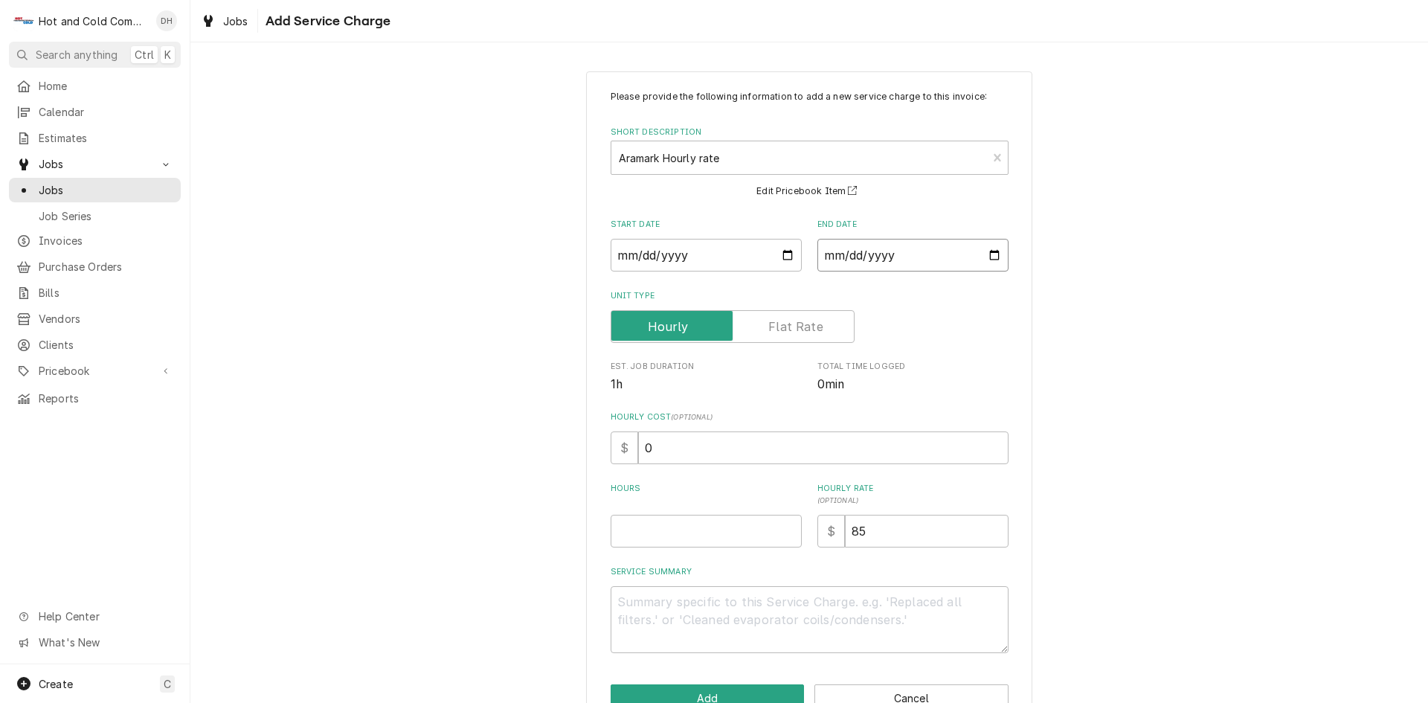
type input "2025-09-04"
click at [696, 527] on input "Hours" at bounding box center [706, 531] width 191 height 33
type textarea "x"
type input "3"
type textarea "x"
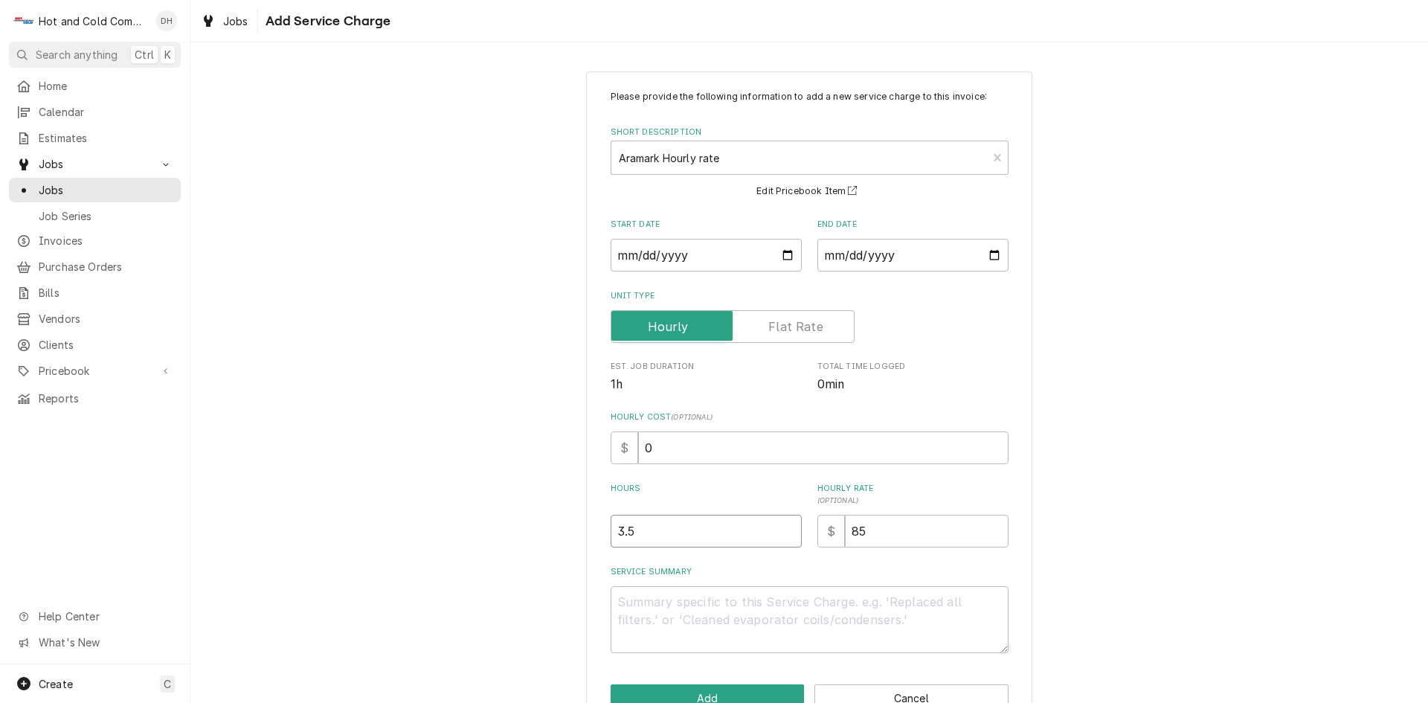
type input "3.5"
click at [672, 595] on textarea "Service Summary" at bounding box center [810, 619] width 398 height 67
type textarea "x"
type textarea "9"
type textarea "x"
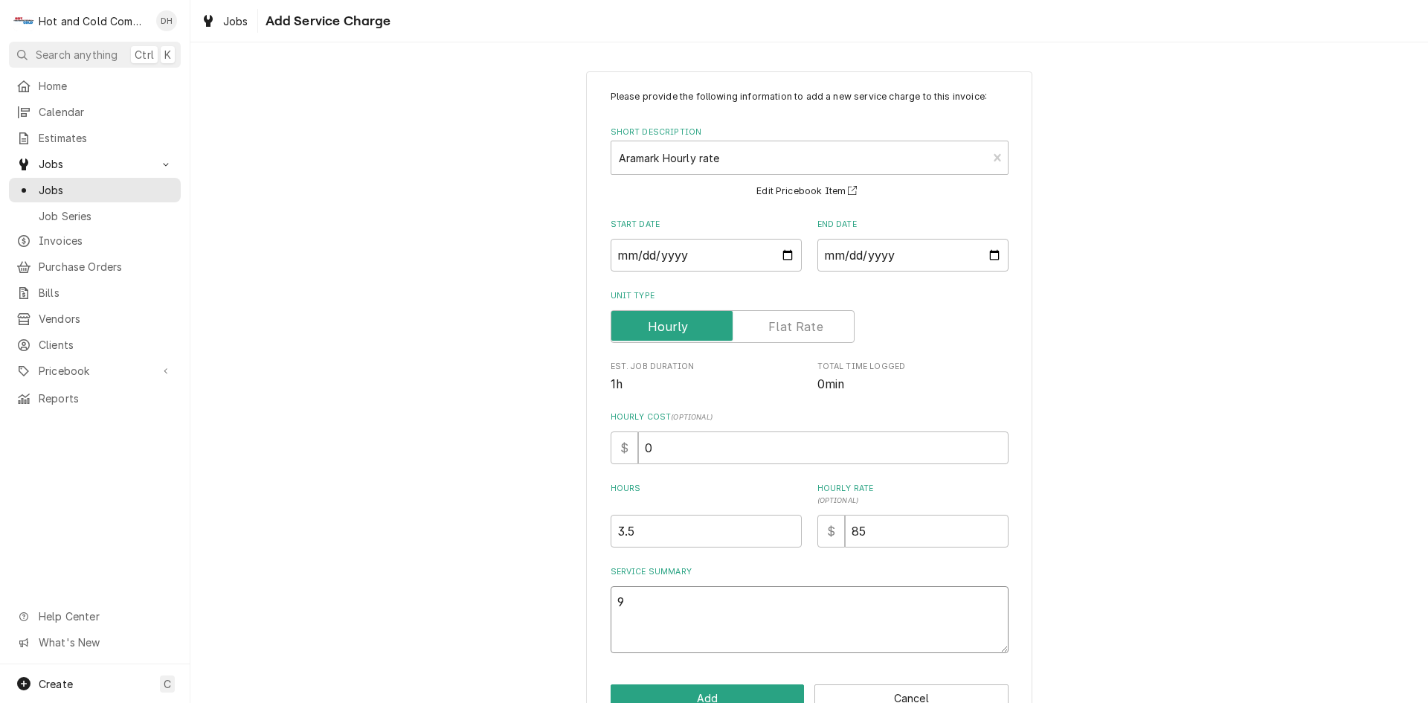
type textarea "9/"
type textarea "x"
type textarea "9/4"
type textarea "x"
type textarea "9/4/"
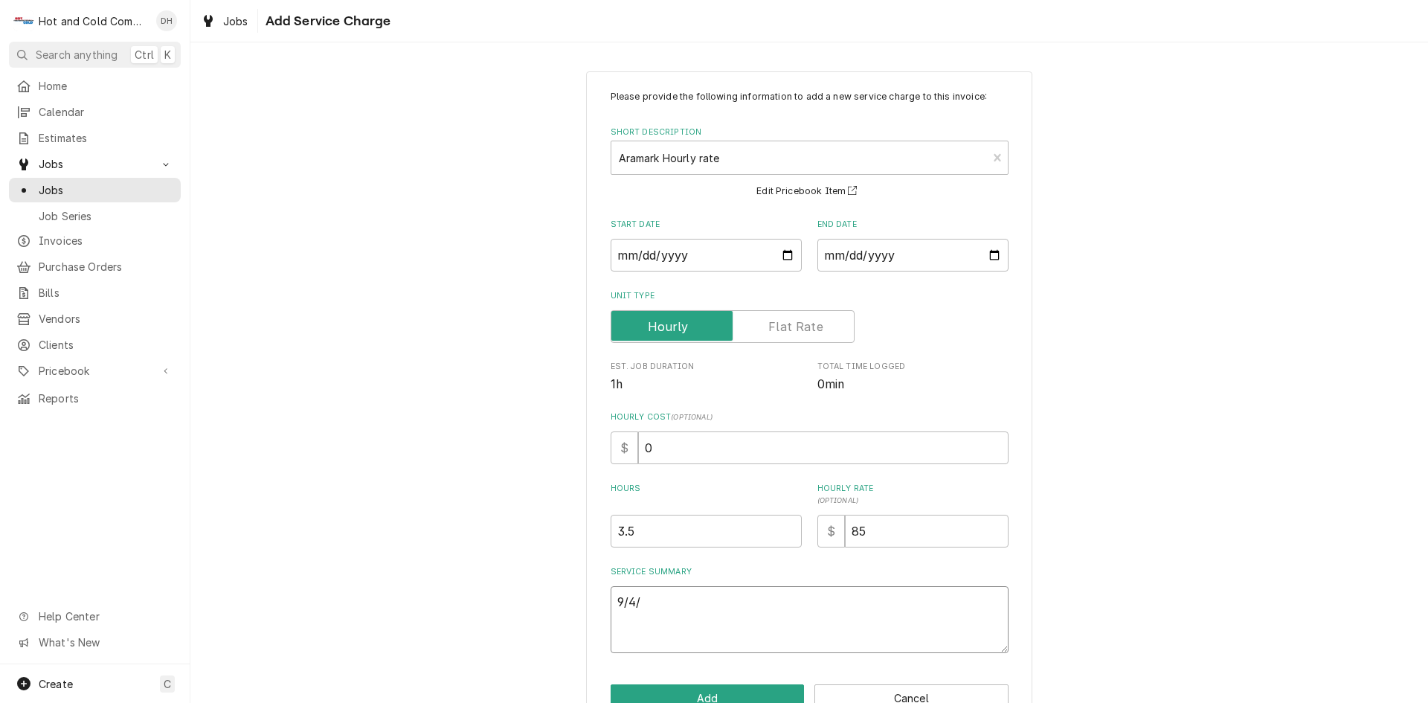
type textarea "x"
type textarea "9/4/2"
type textarea "x"
type textarea "9/4/25"
type textarea "x"
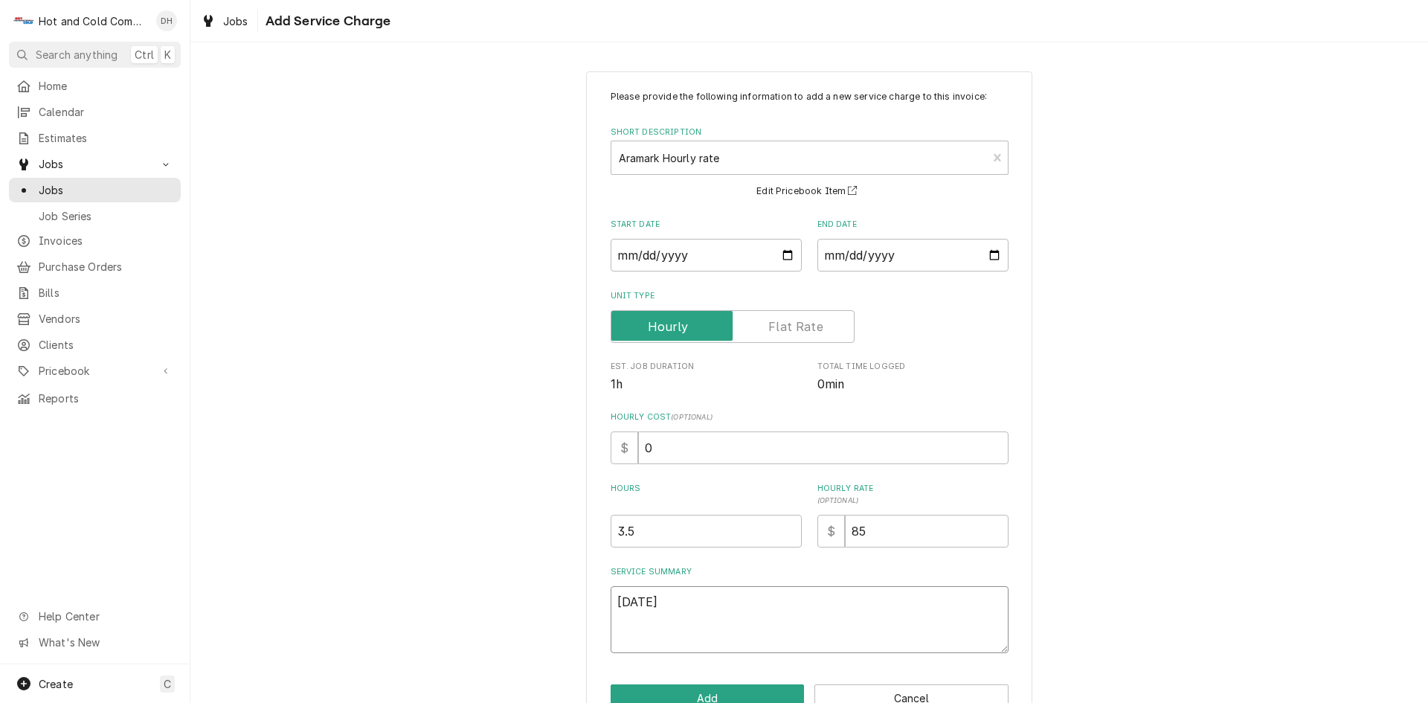
type textarea "9/4/25"
type textarea "x"
type textarea "9/4/25 C"
type textarea "x"
type textarea "9/4/25 Cl"
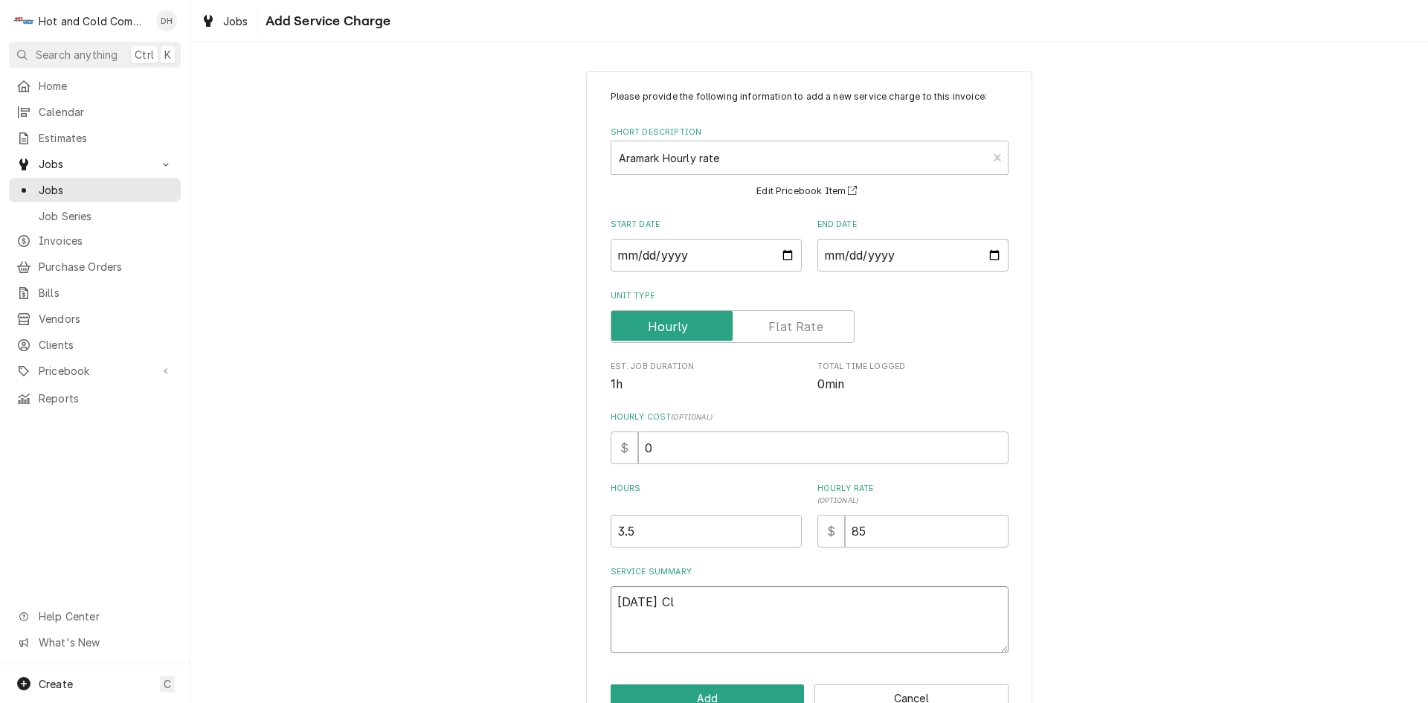
type textarea "x"
type textarea "9/4/25 Cle"
type textarea "x"
type textarea "9/4/25 Clea"
type textarea "x"
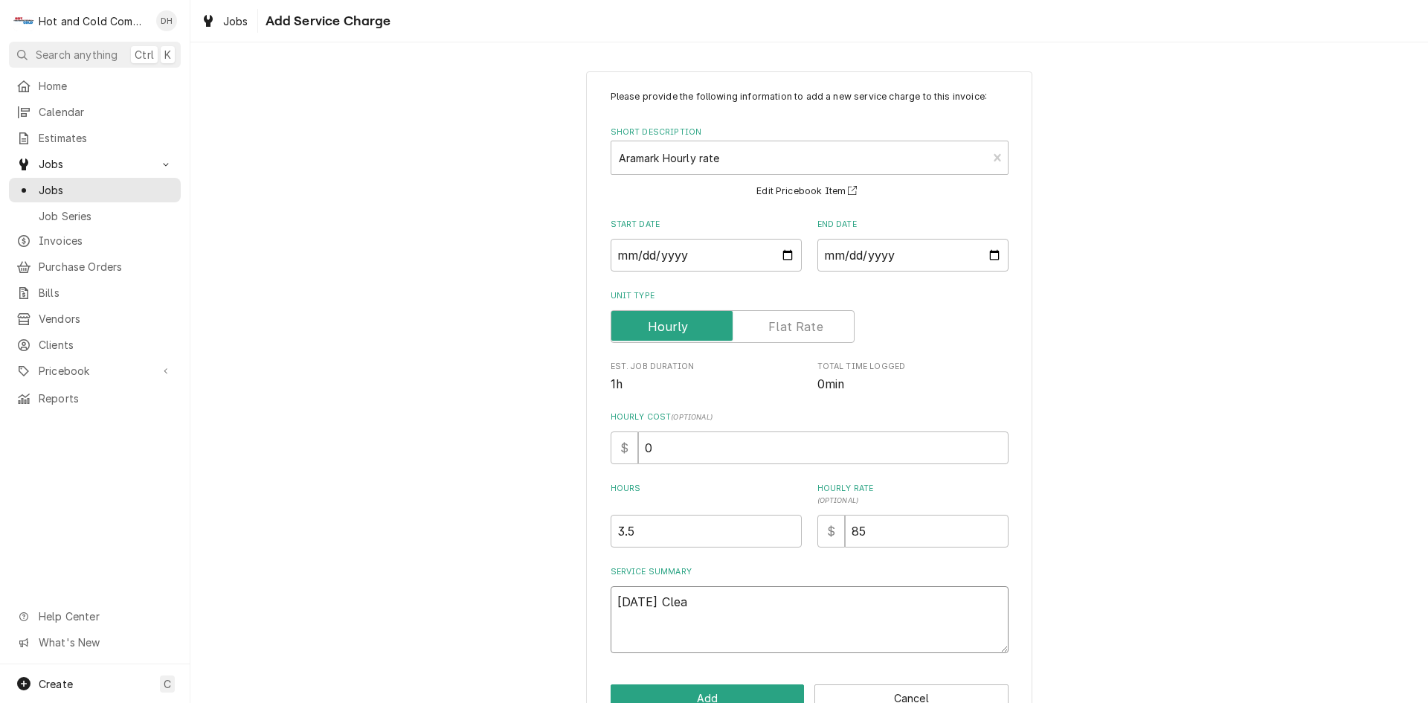
type textarea "9/4/25 Clean"
type textarea "x"
type textarea "9/4/25 Cleane"
type textarea "x"
type textarea "9/4/25 Cleaned"
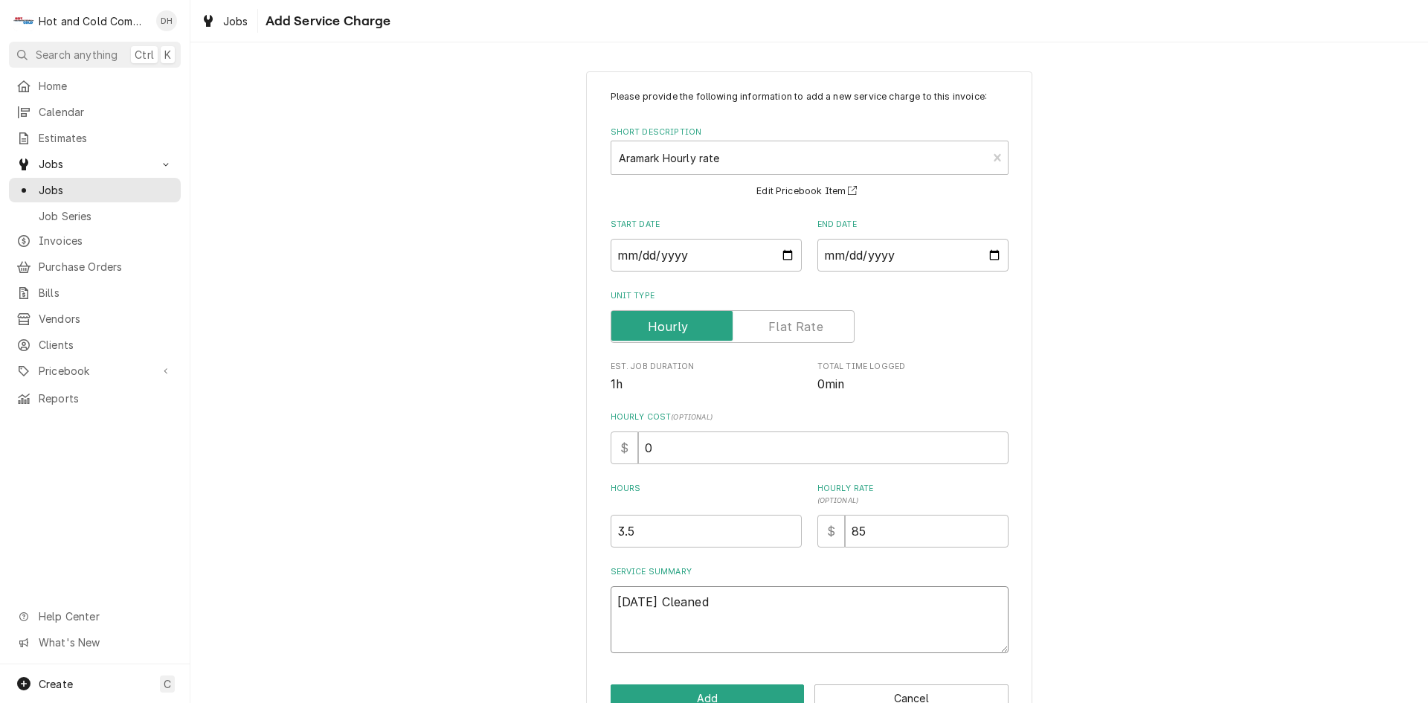
type textarea "x"
type textarea "9/4/25 Cleaned"
type textarea "x"
type textarea "9/4/25 Cleaned a"
type textarea "x"
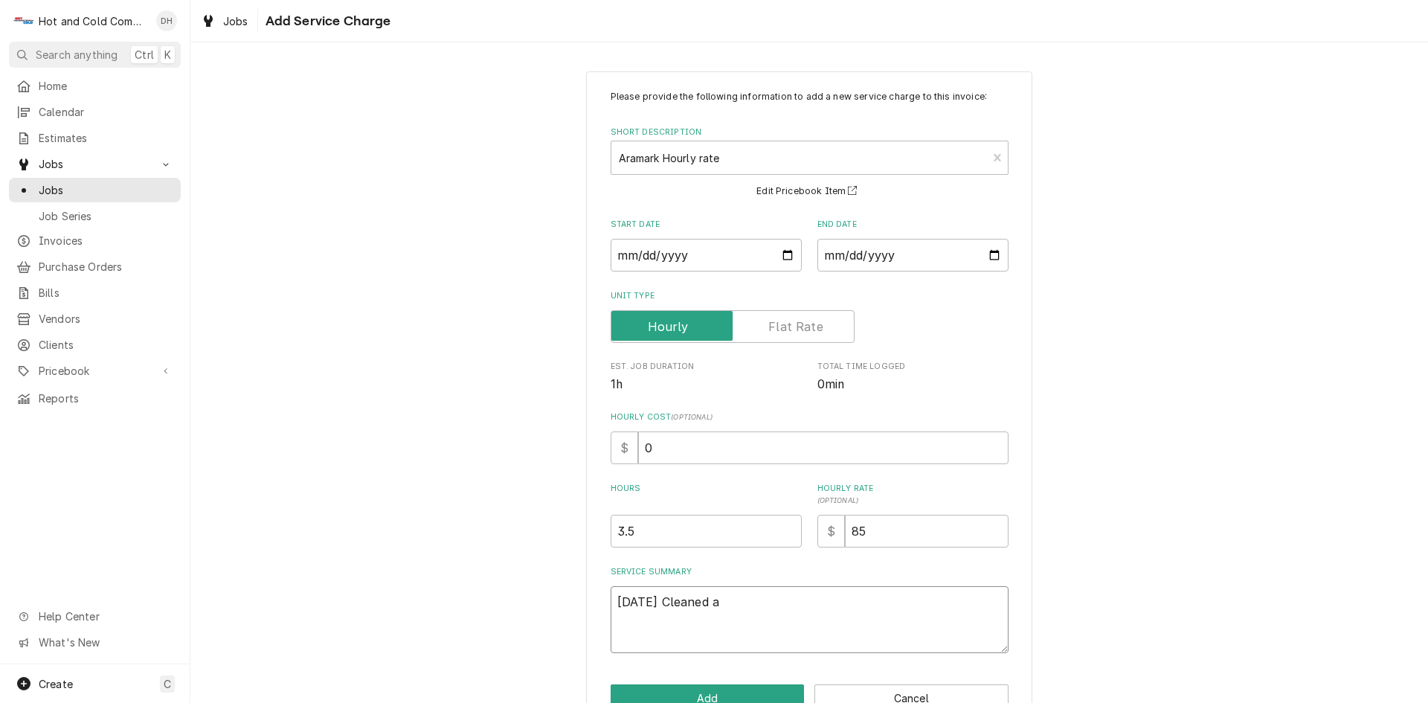
type textarea "9/4/25 Cleaned an"
type textarea "x"
type textarea "9/4/25 Cleaned and"
type textarea "x"
type textarea "9/4/25 Cleaned and"
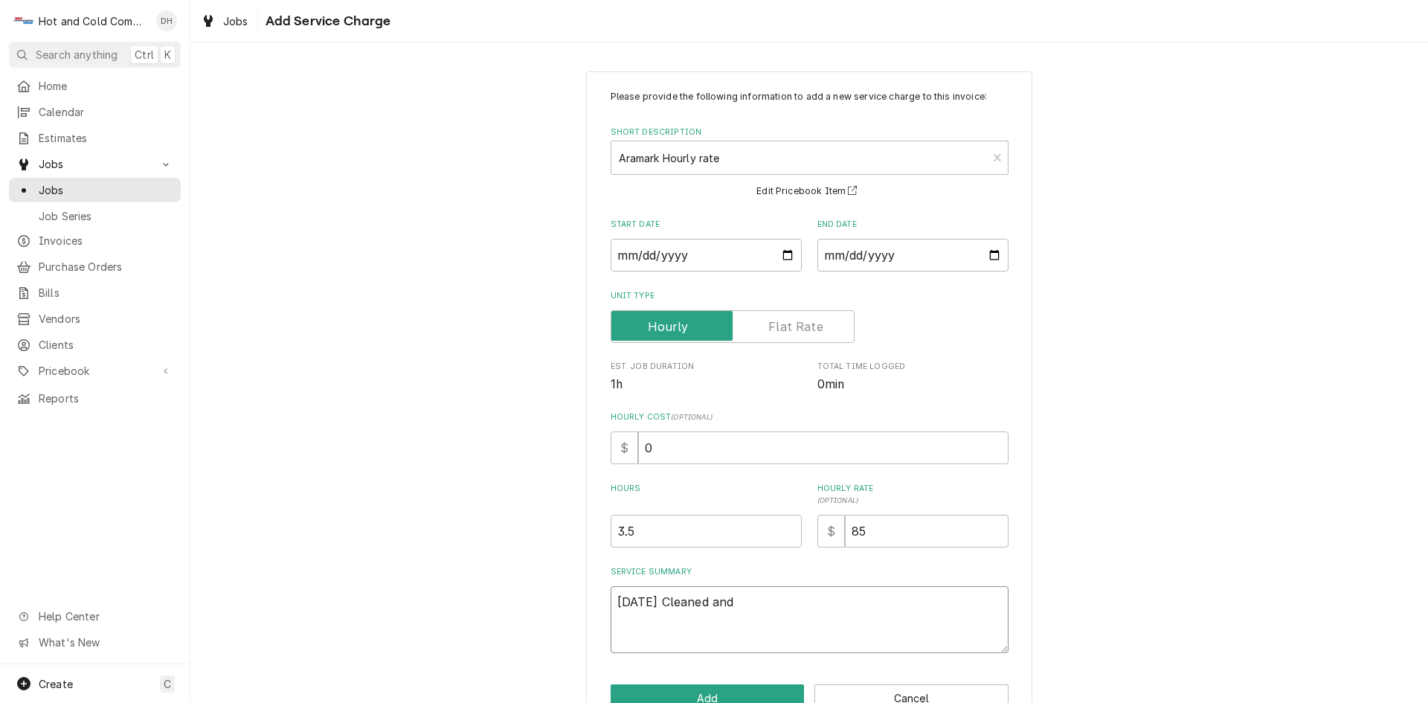
type textarea "x"
type textarea "9/4/25 Cleaned and s"
type textarea "x"
type textarea "9/4/25 Cleaned and sa"
type textarea "x"
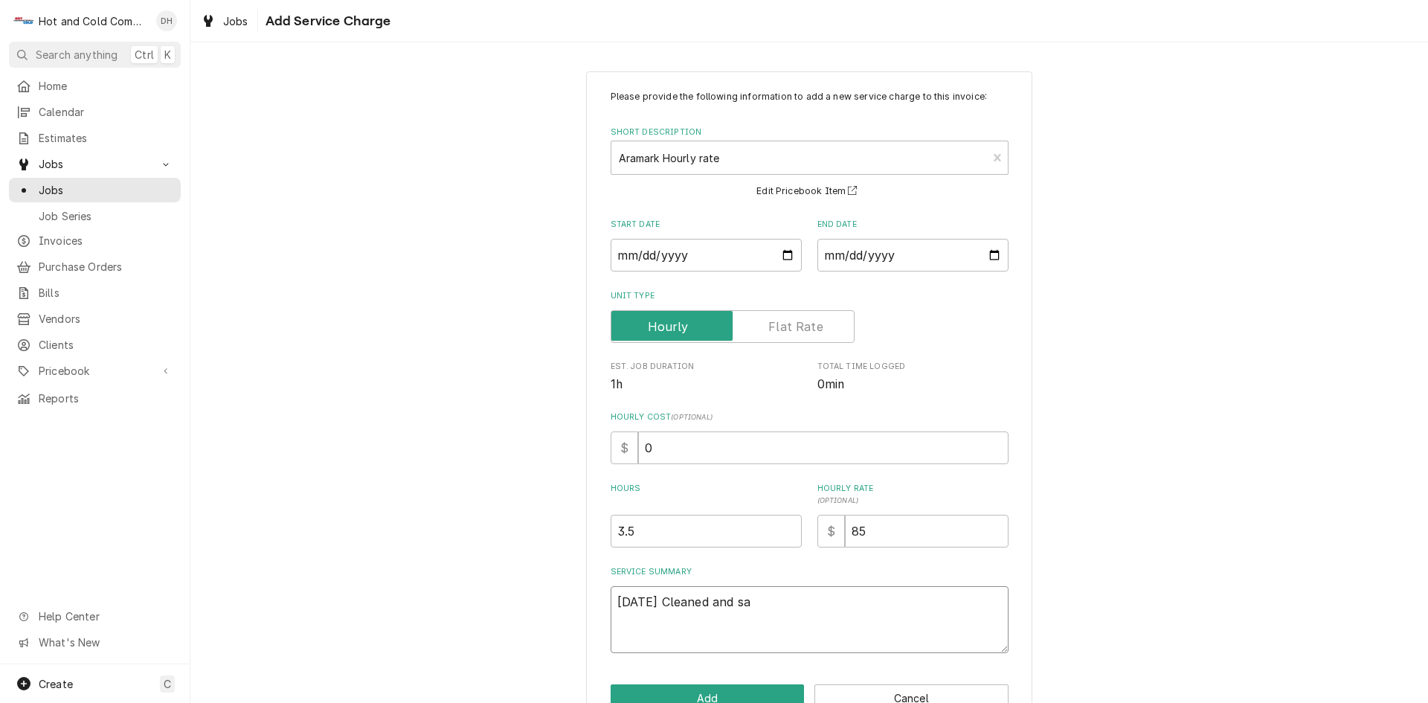
type textarea "9/4/25 Cleaned and san"
type textarea "x"
type textarea "9/4/25 Cleaned and sani"
type textarea "x"
type textarea "9/4/25 Cleaned and sanit"
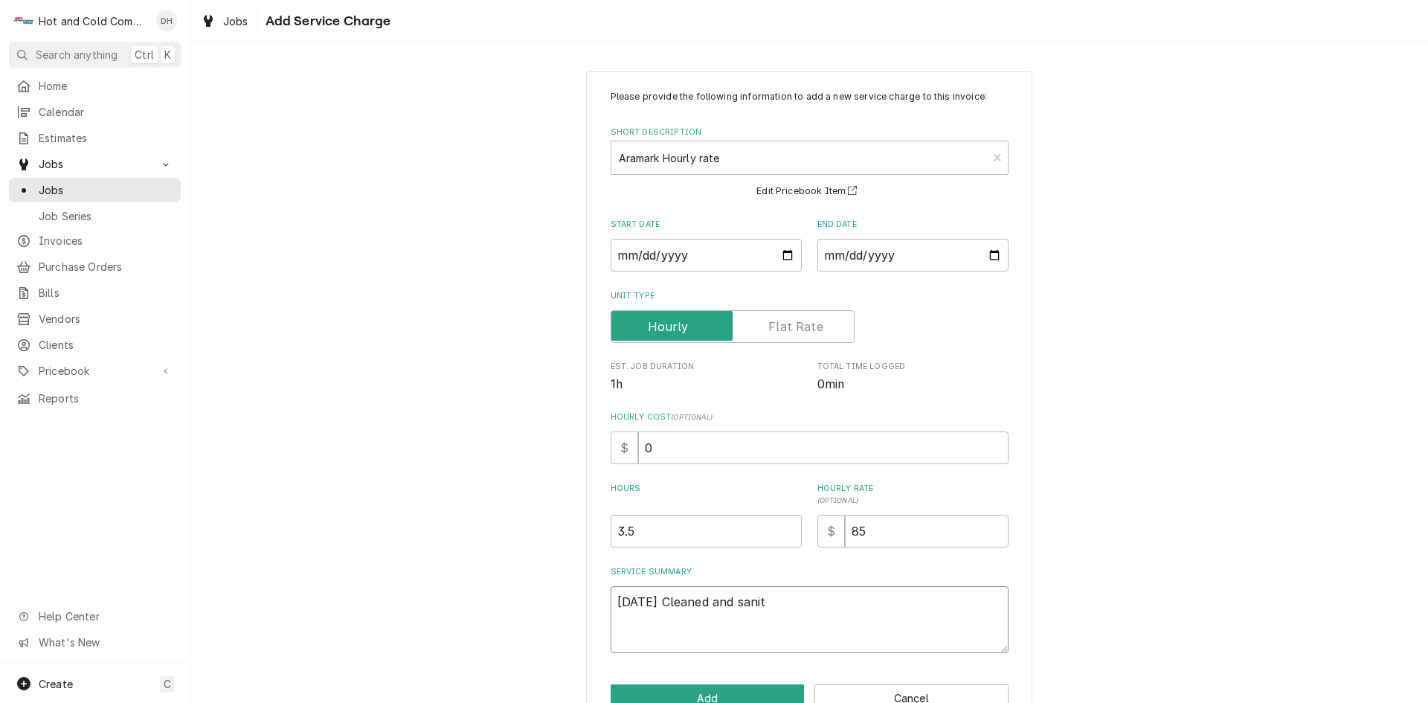
type textarea "x"
type textarea "9/4/25 Cleaned and saniti"
type textarea "x"
type textarea "9/4/25 Cleaned and sanitiz"
type textarea "x"
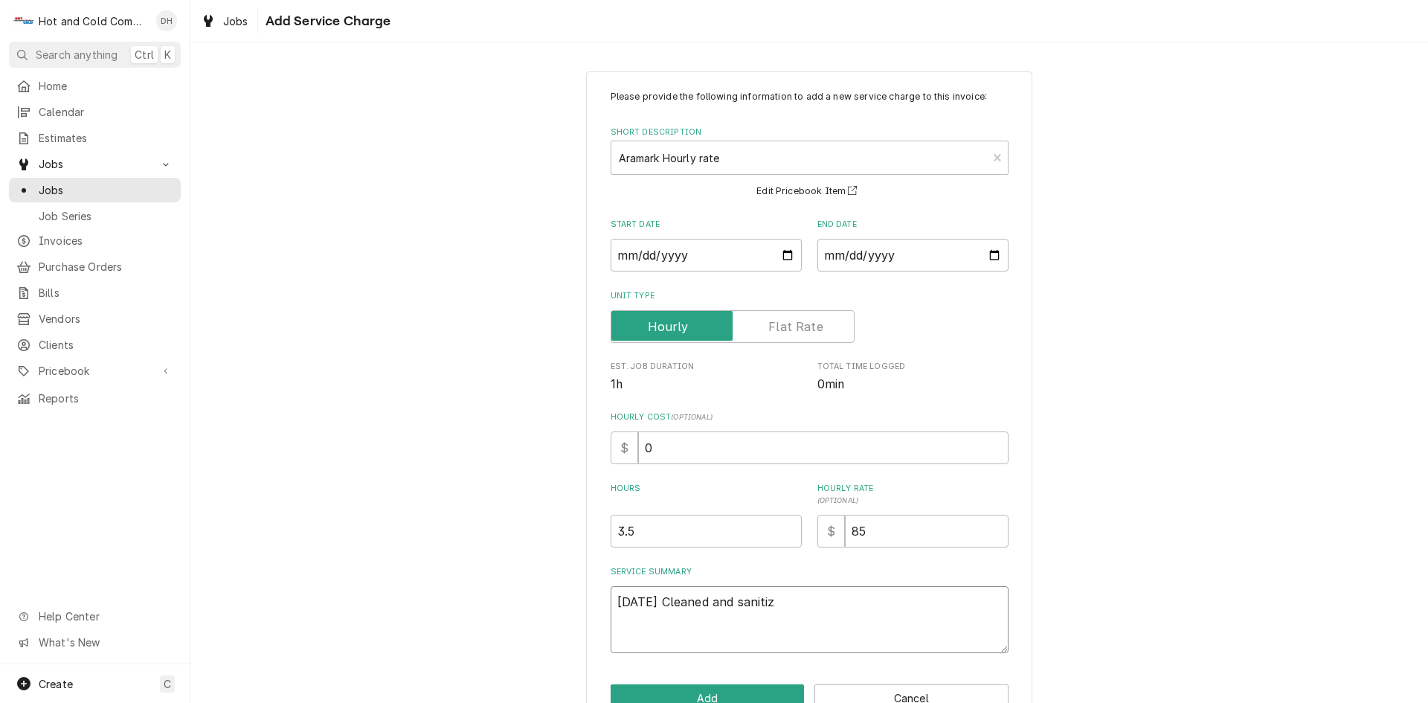
type textarea "9/4/25 Cleaned and sanitize"
type textarea "x"
type textarea "9/4/25 Cleaned and sanitized"
type textarea "x"
type textarea "9/4/25 Cleaned and sanitized"
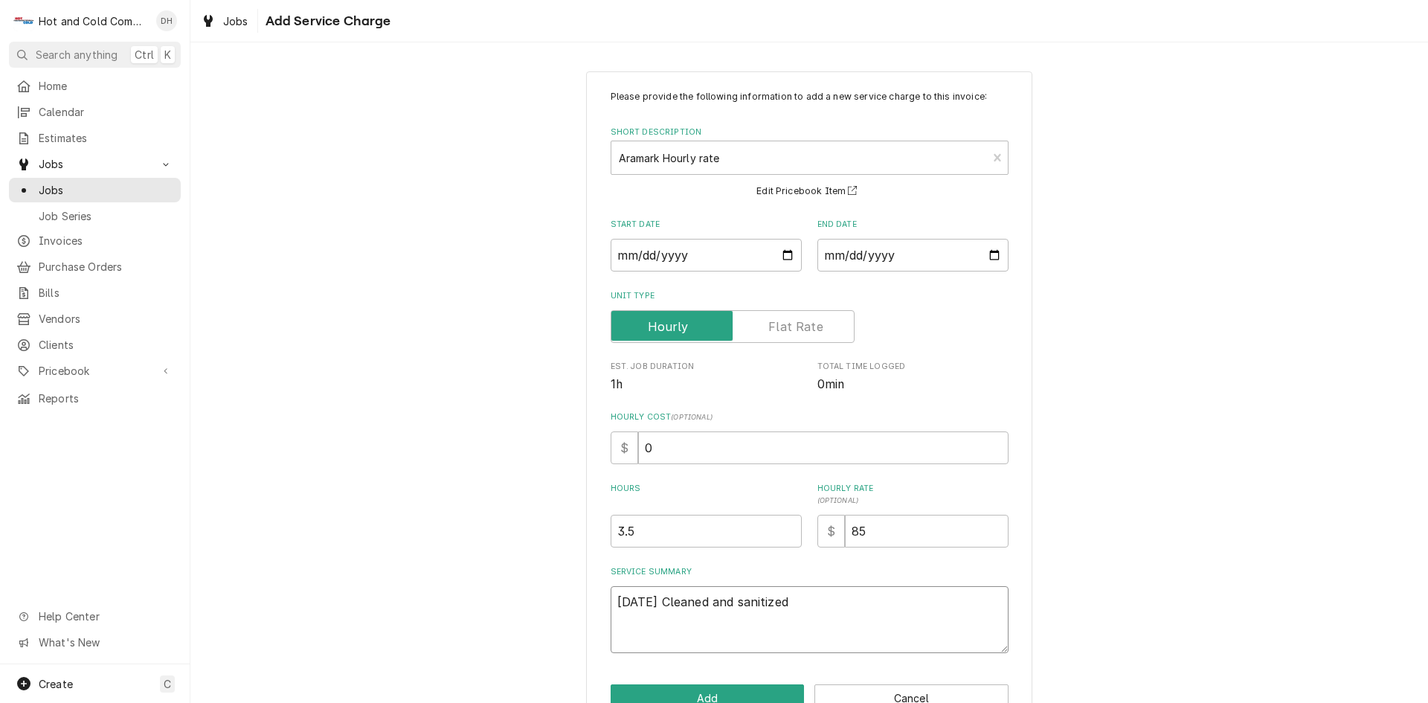
type textarea "x"
type textarea "9/4/25 Cleaned and sanitized h"
type textarea "x"
type textarea "9/4/25 Cleaned and sanitized ha"
type textarea "x"
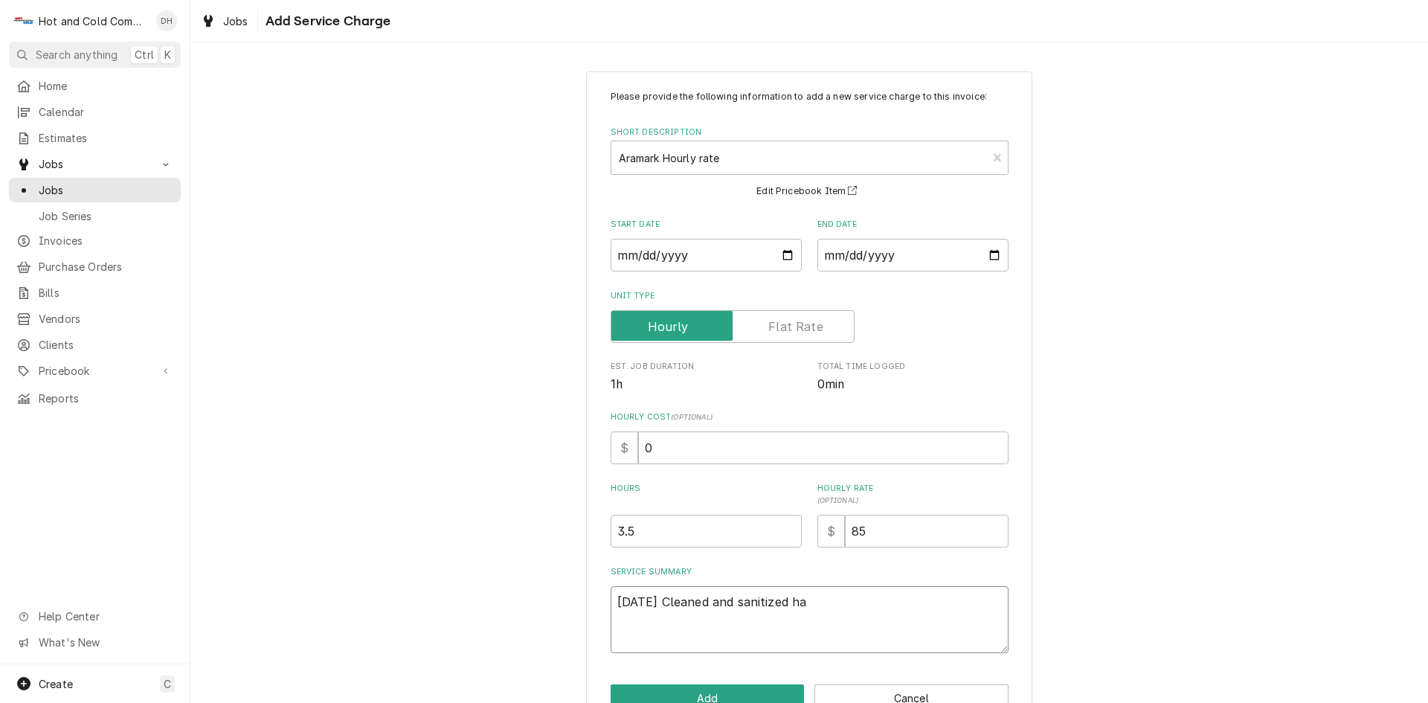
type textarea "9/4/25 Cleaned and sanitized had"
type textarea "x"
type textarea "9/4/25 Cleaned and sanitized had"
type textarea "x"
type textarea "9/4/25 Cleaned and sanitized had r"
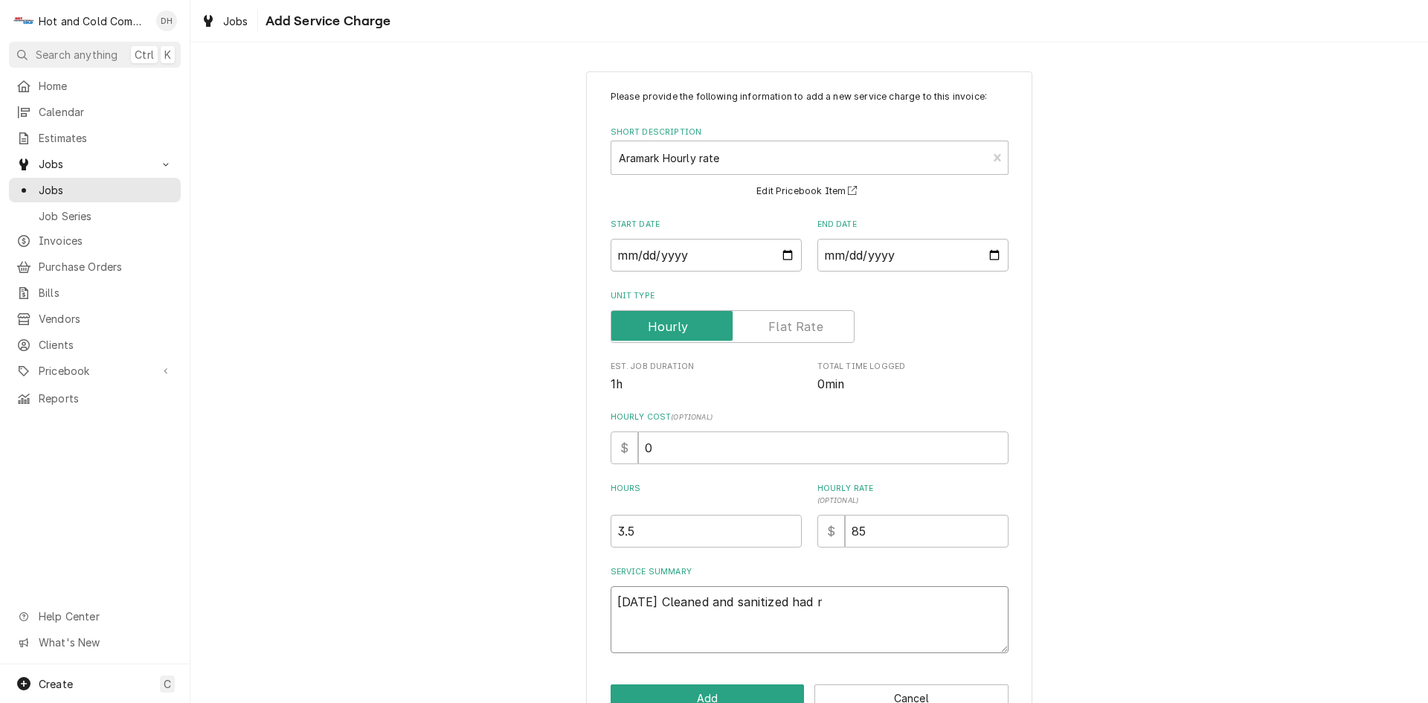
type textarea "x"
type textarea "9/4/25 Cleaned and sanitized had re"
type textarea "x"
type textarea "9/4/25 Cleaned and sanitized had rem"
type textarea "x"
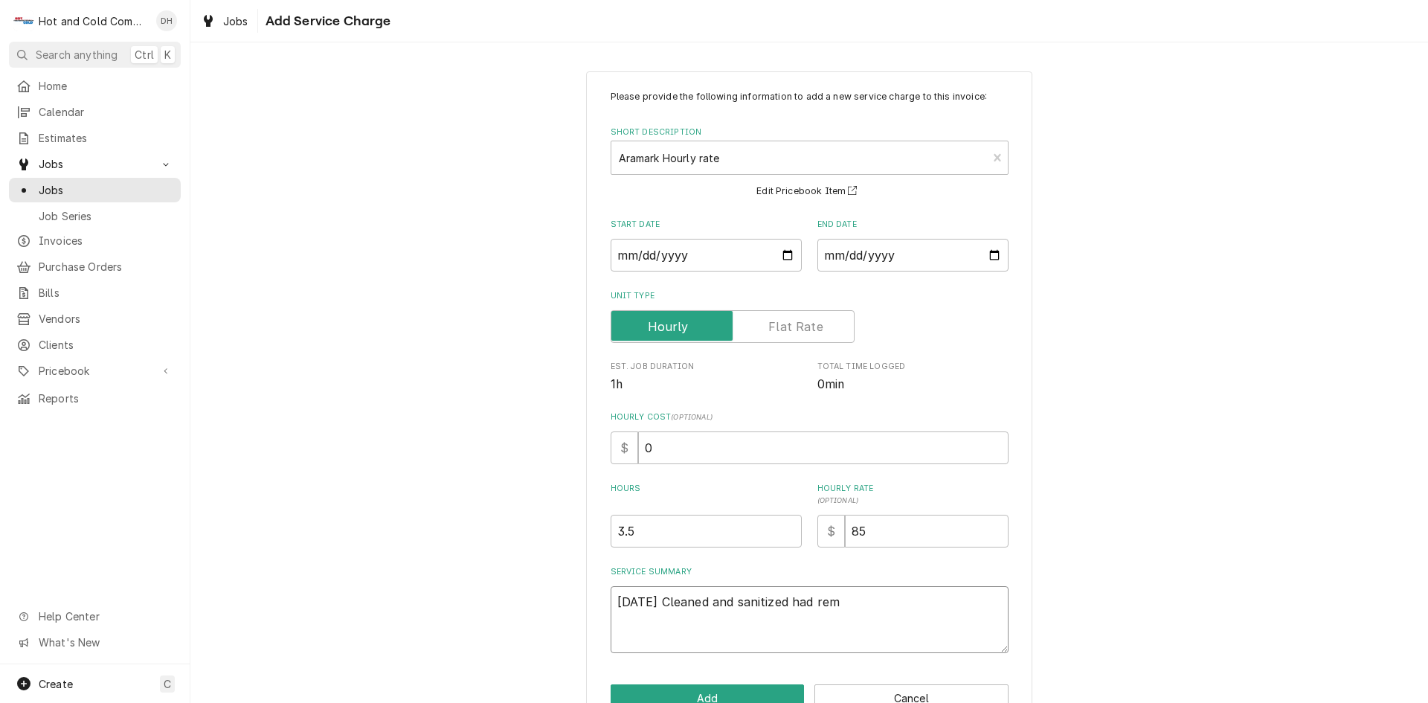
type textarea "9/4/25 Cleaned and sanitized had remo"
type textarea "x"
type textarea "9/4/25 Cleaned and sanitized had remov"
type textarea "x"
type textarea "9/4/25 Cleaned and sanitized had remove"
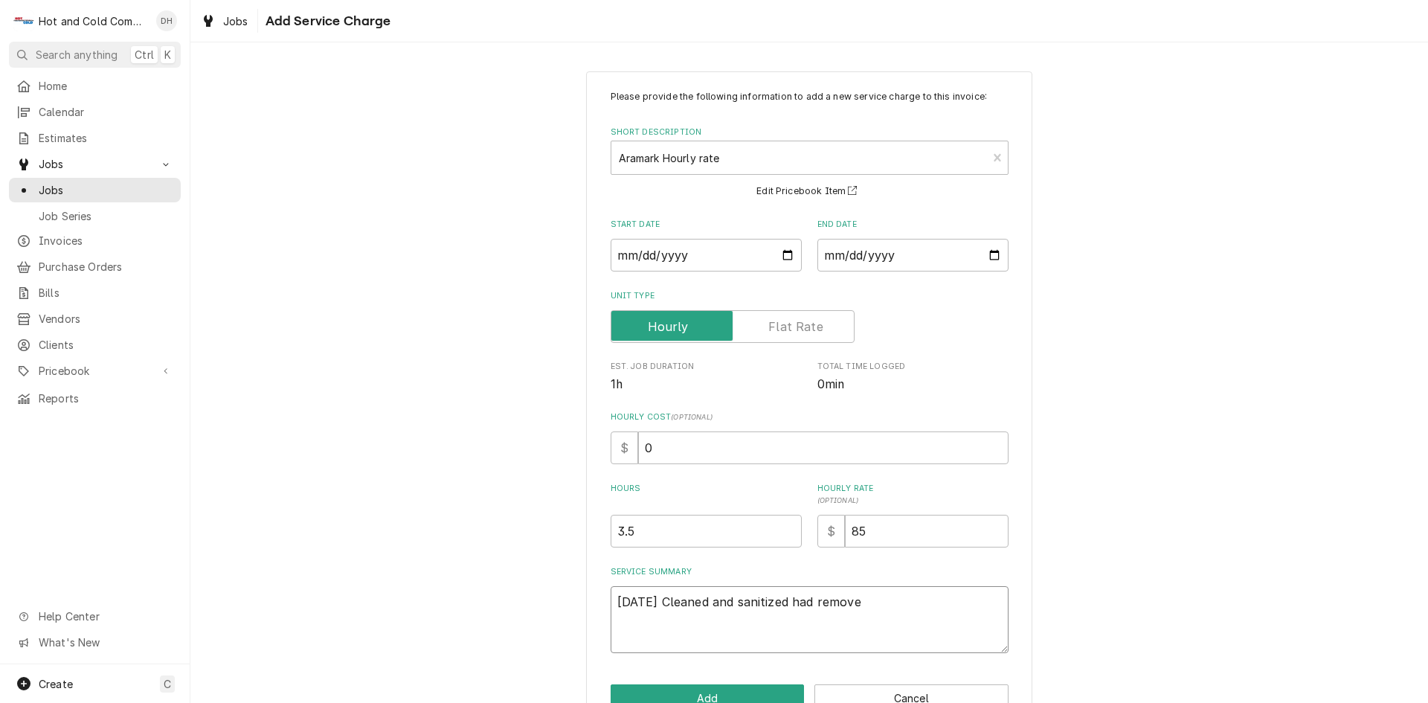
type textarea "x"
type textarea "9/4/25 Cleaned and sanitized had remove"
type textarea "x"
type textarea "9/4/25 Cleaned and sanitized had remove t"
type textarea "x"
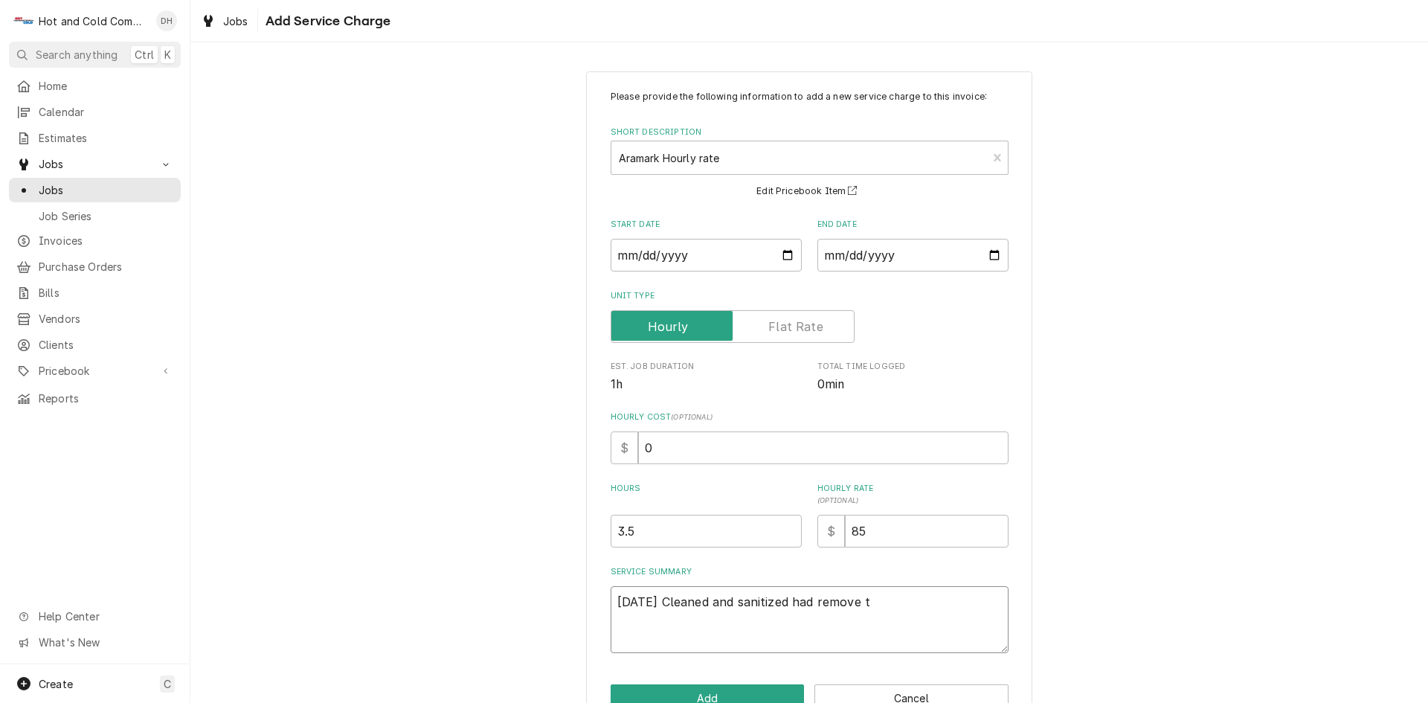
type textarea "9/4/25 Cleaned and sanitized had remove ta"
type textarea "x"
type textarea "9/4/25 Cleaned and sanitized had remove tan"
type textarea "x"
type textarea "9/4/25 Cleaned and sanitized had remove tank"
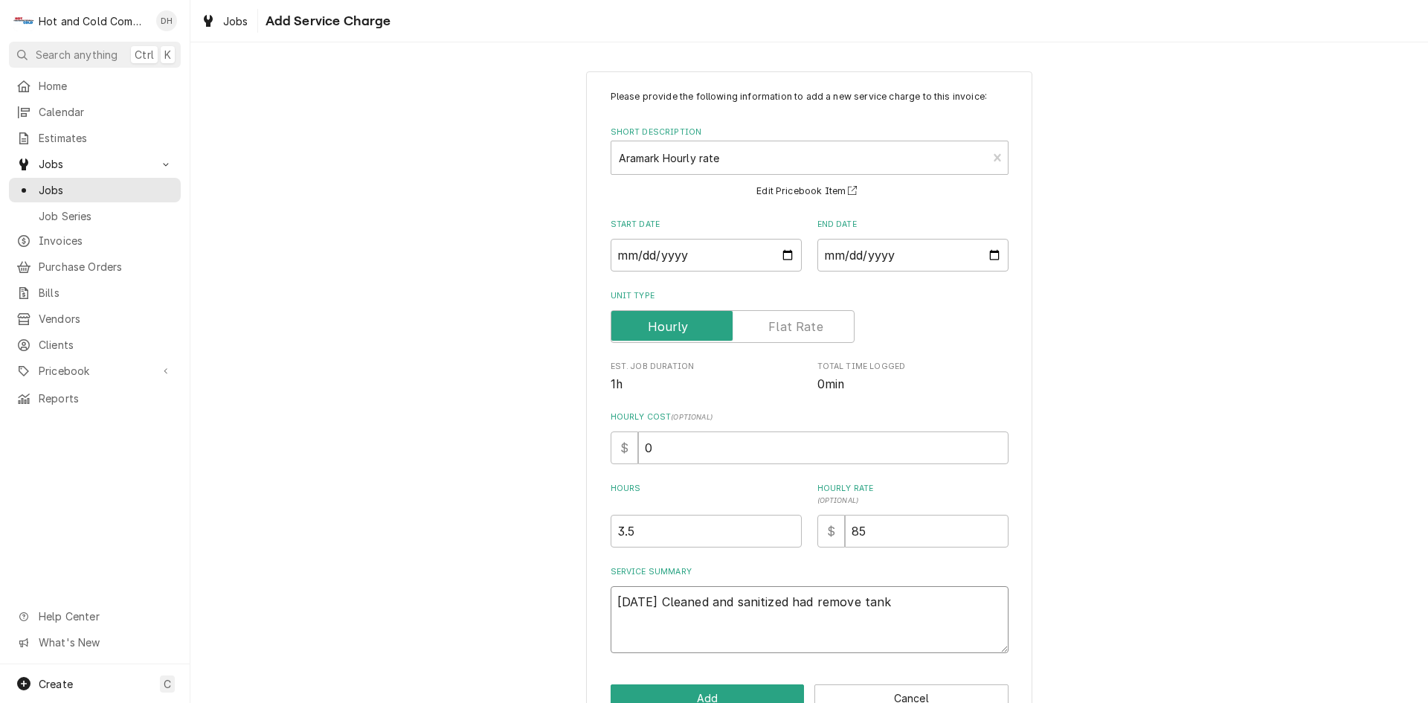
type textarea "x"
type textarea "9/4/25 Cleaned and sanitized had remove tank"
type textarea "x"
type textarea "9/4/25 Cleaned and sanitized had remove tank a"
type textarea "x"
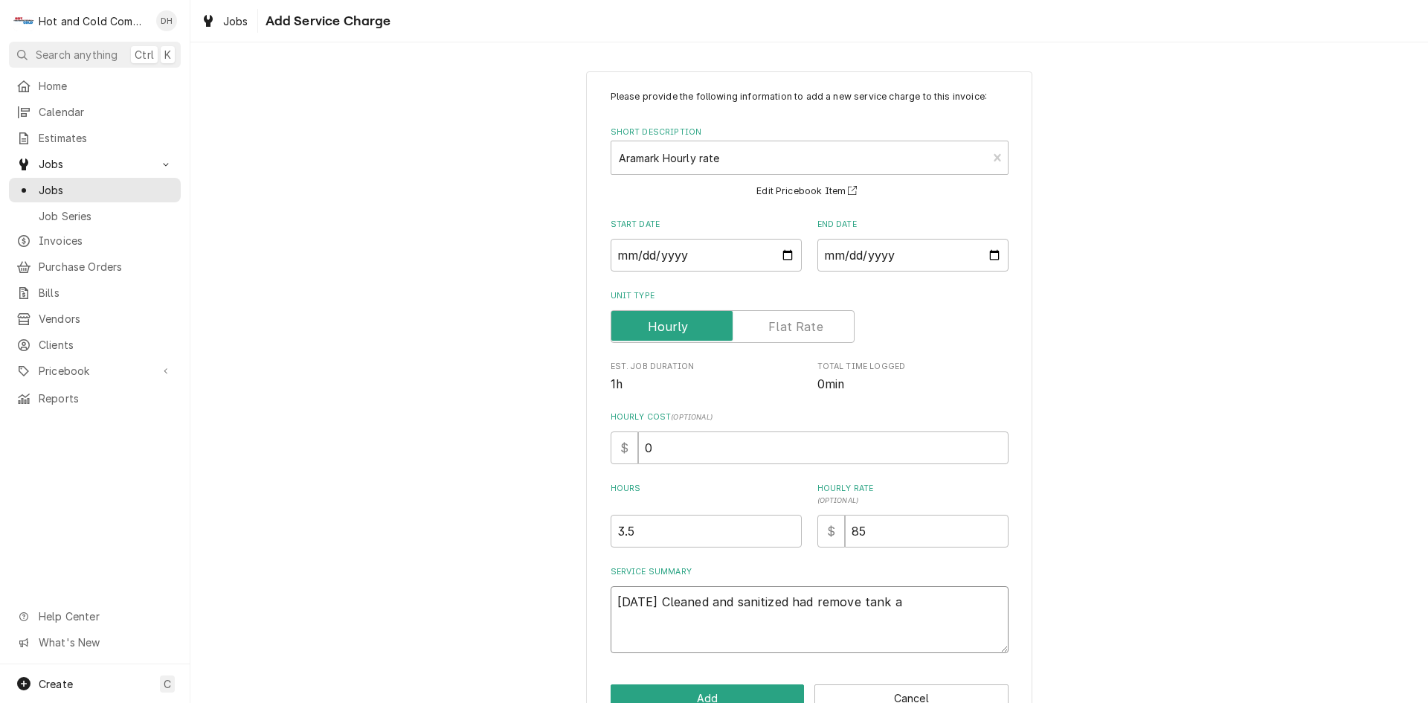
type textarea "9/4/25 Cleaned and sanitized had remove tank an"
type textarea "x"
type textarea "9/4/25 Cleaned and sanitized had remove tank and"
type textarea "x"
type textarea "9/4/25 Cleaned and sanitized had remove tank and"
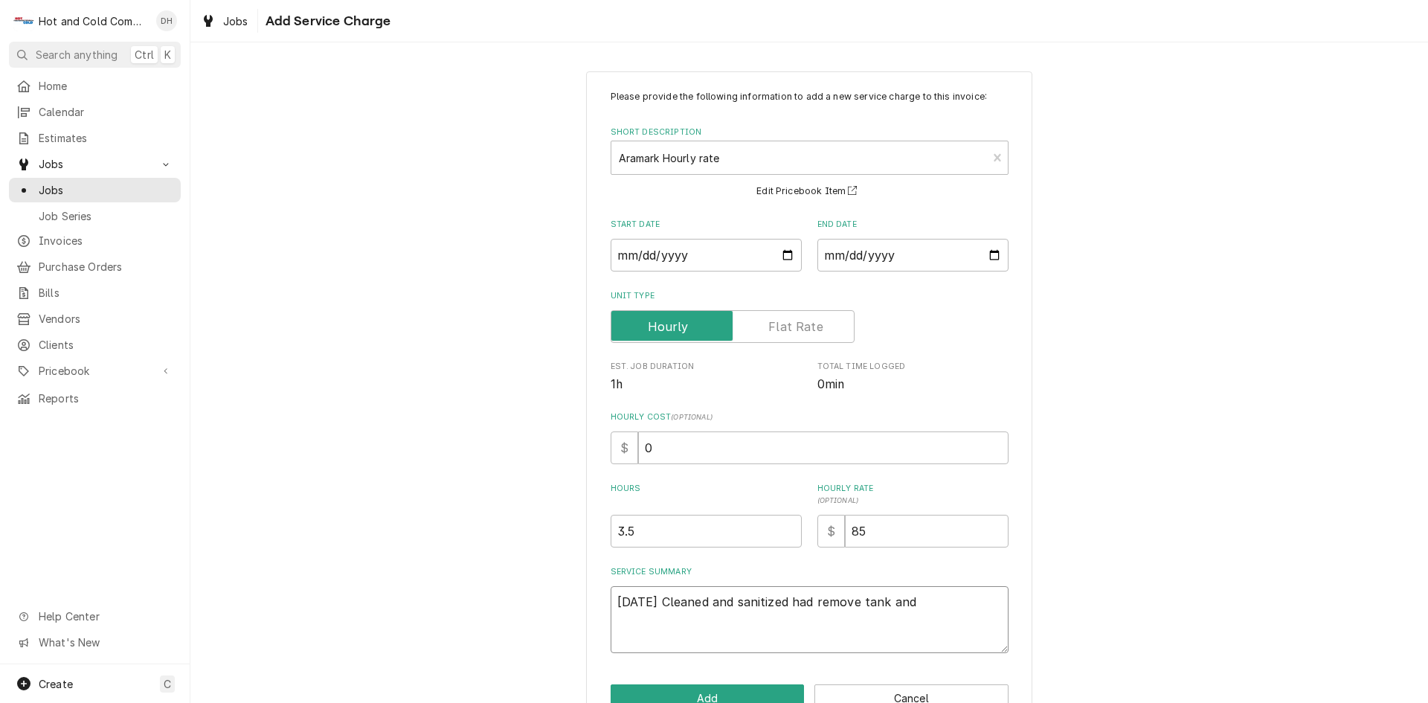
type textarea "x"
type textarea "9/4/25 Cleaned and sanitized had remove tank and r"
type textarea "x"
type textarea "9/4/25 Cleaned and sanitized had remove tank and re"
type textarea "x"
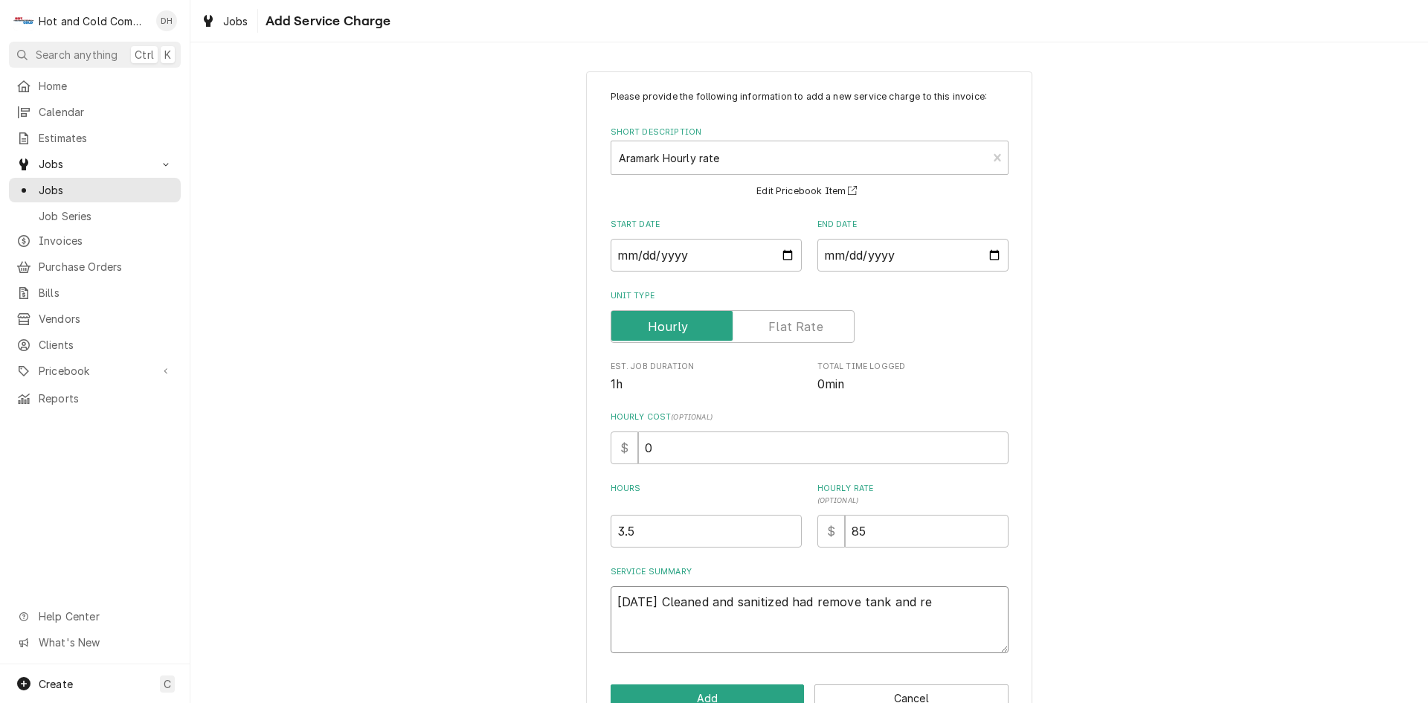
type textarea "9/4/25 Cleaned and sanitized had remove tank and rep"
type textarea "x"
type textarea "9/4/25 Cleaned and sanitized had remove tank and repl"
type textarea "x"
type textarea "9/4/25 Cleaned and sanitized had remove tank and repla"
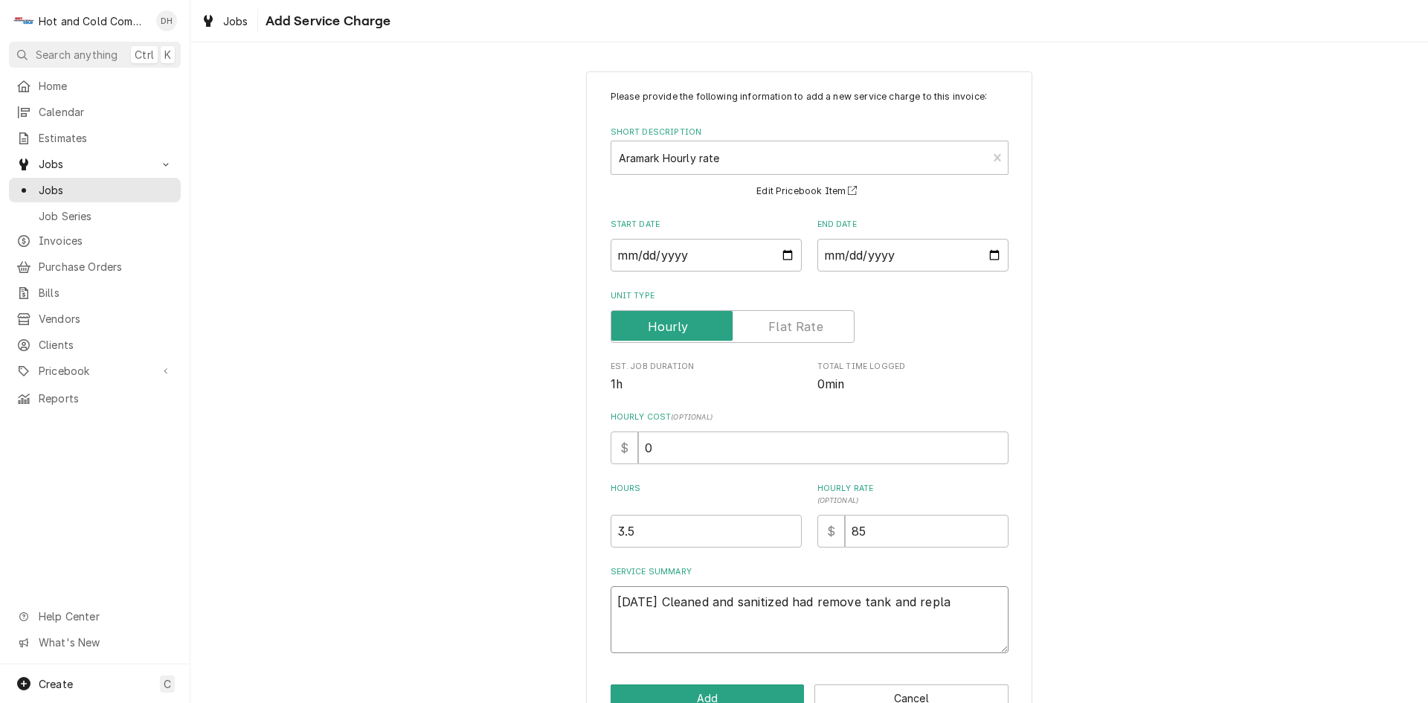
type textarea "x"
type textarea "9/4/25 Cleaned and sanitized had remove tank and replac"
type textarea "x"
type textarea "9/4/25 Cleaned and sanitized had remove tank and replace"
type textarea "x"
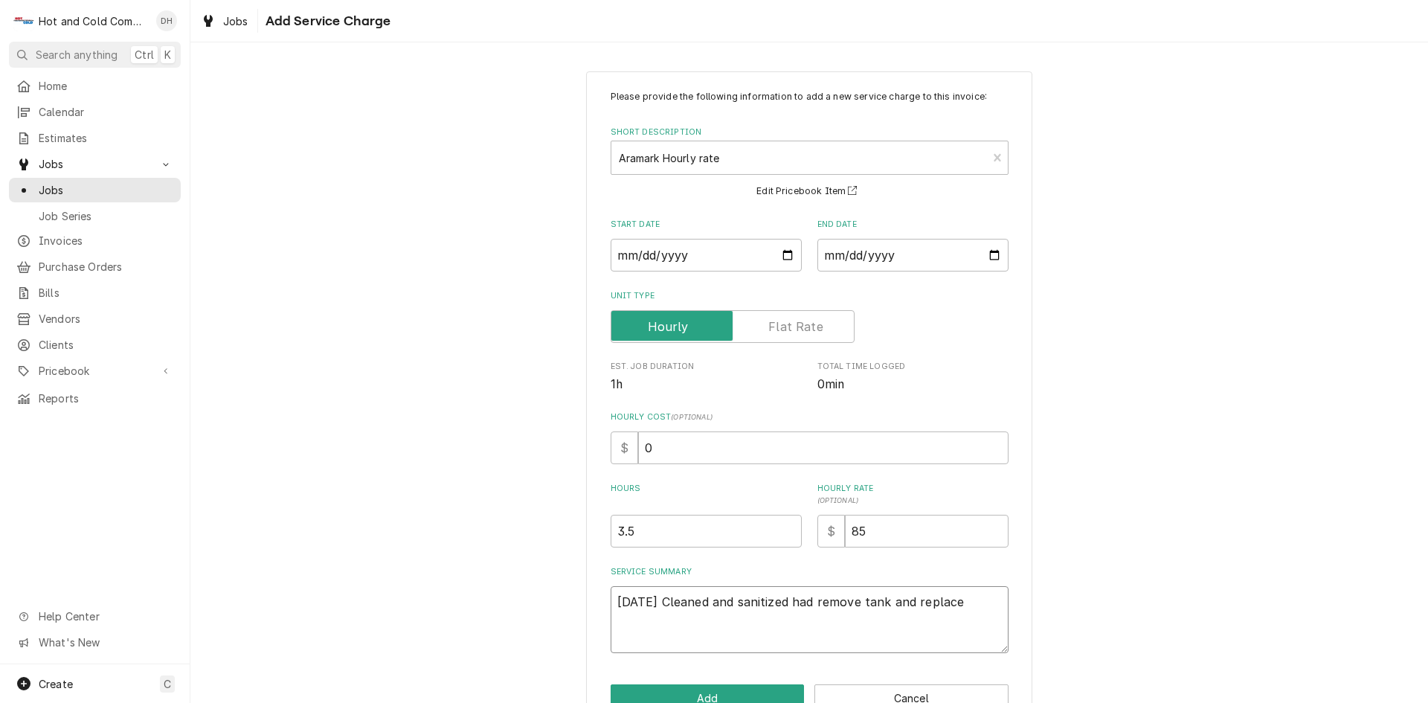
type textarea "9/4/25 Cleaned and sanitized had remove tank and replace"
type textarea "x"
type textarea "9/4/25 Cleaned and sanitized had remove tank and replace g"
type textarea "x"
type textarea "9/4/25 Cleaned and sanitized had remove tank and replace ga"
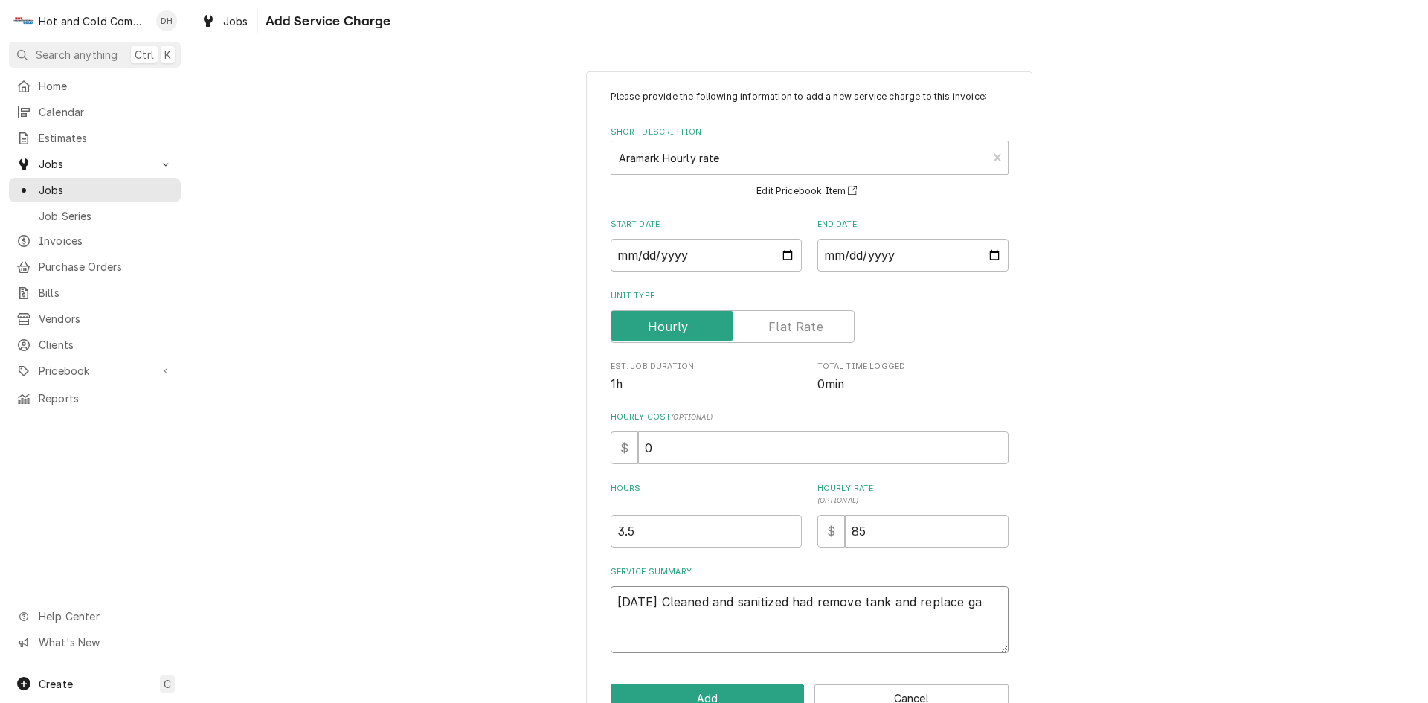
type textarea "x"
type textarea "9/4/25 Cleaned and sanitized had remove tank and replace gas"
type textarea "x"
type textarea "9/4/25 Cleaned and sanitized had remove tank and replace gask"
type textarea "x"
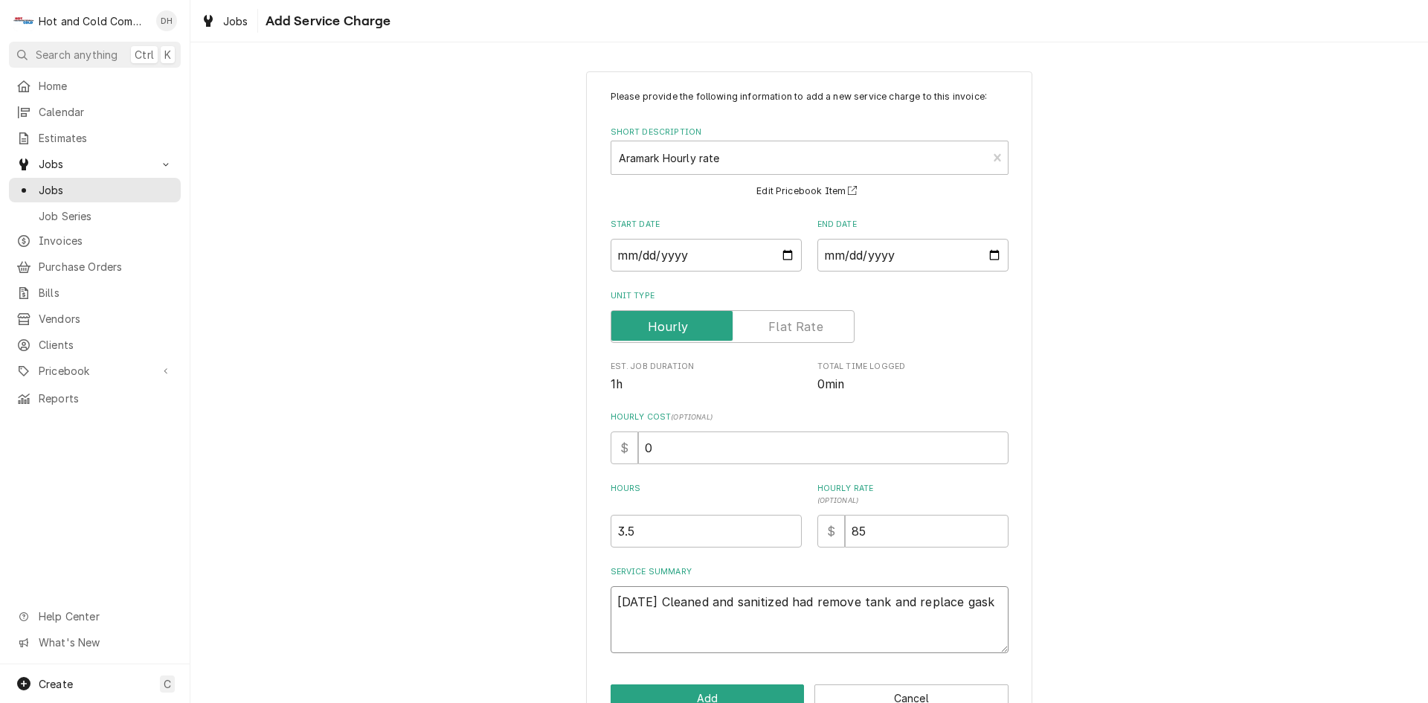
type textarea "9/4/25 Cleaned and sanitized had remove tank and replace gaske"
type textarea "x"
type textarea "9/4/25 Cleaned and sanitized had remove tank and replace gasket"
type textarea "x"
type textarea "9/4/25 Cleaned and sanitized had remove tank and replace gasket"
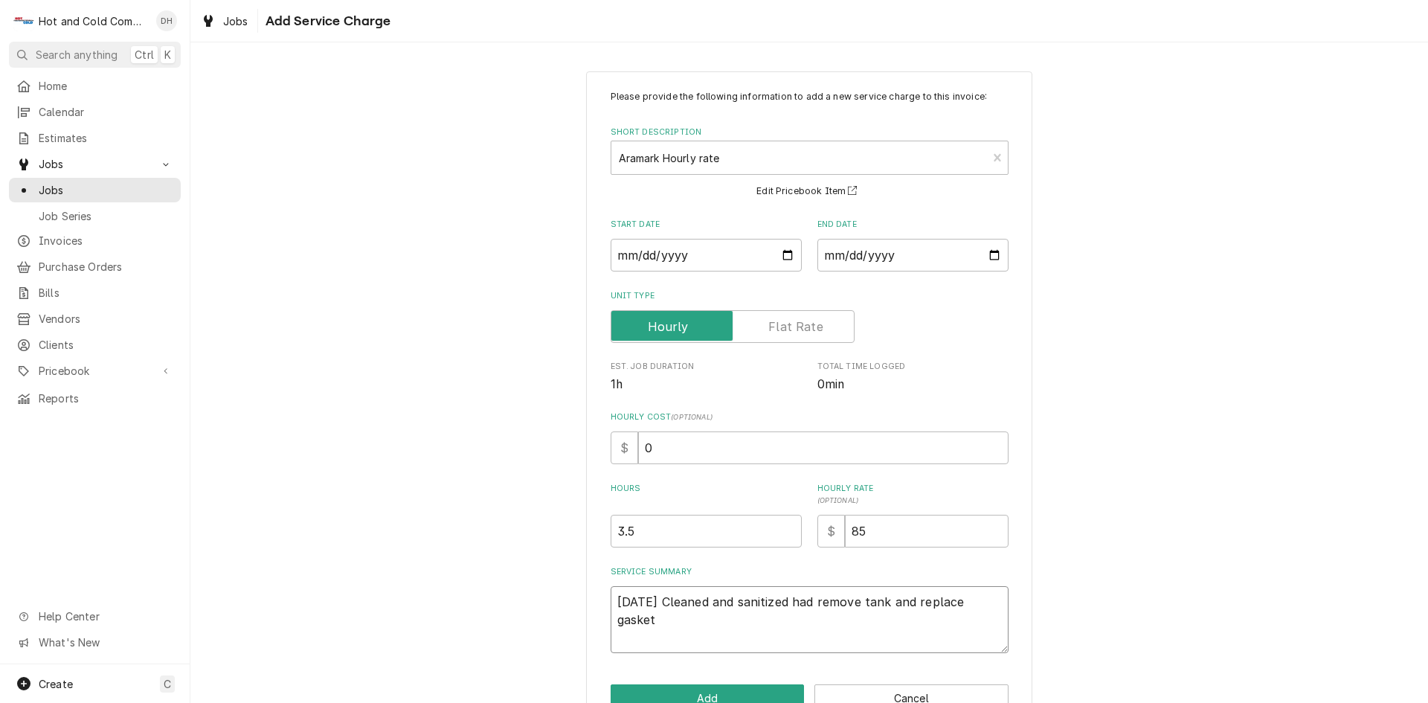
type textarea "x"
type textarea "9/4/25 Cleaned and sanitized had remove tank and replace gasket l"
type textarea "x"
type textarea "9/4/25 Cleaned and sanitized had remove tank and replace gasket le"
type textarea "x"
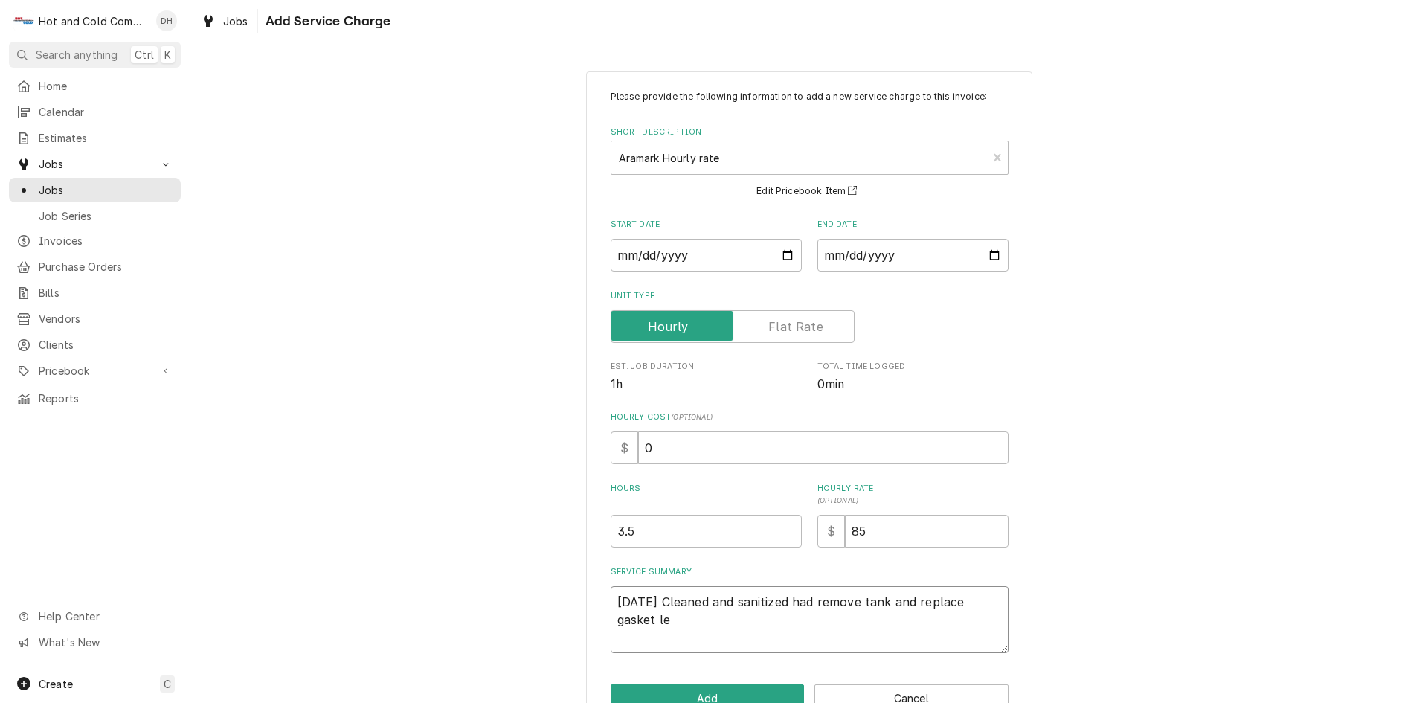
type textarea "9/4/25 Cleaned and sanitized had remove tank and replace gasket lef"
type textarea "x"
type textarea "9/4/25 Cleaned and sanitized had remove tank and replace gasket left"
type textarea "x"
type textarea "9/4/25 Cleaned and sanitized had remove tank and replace gasket left"
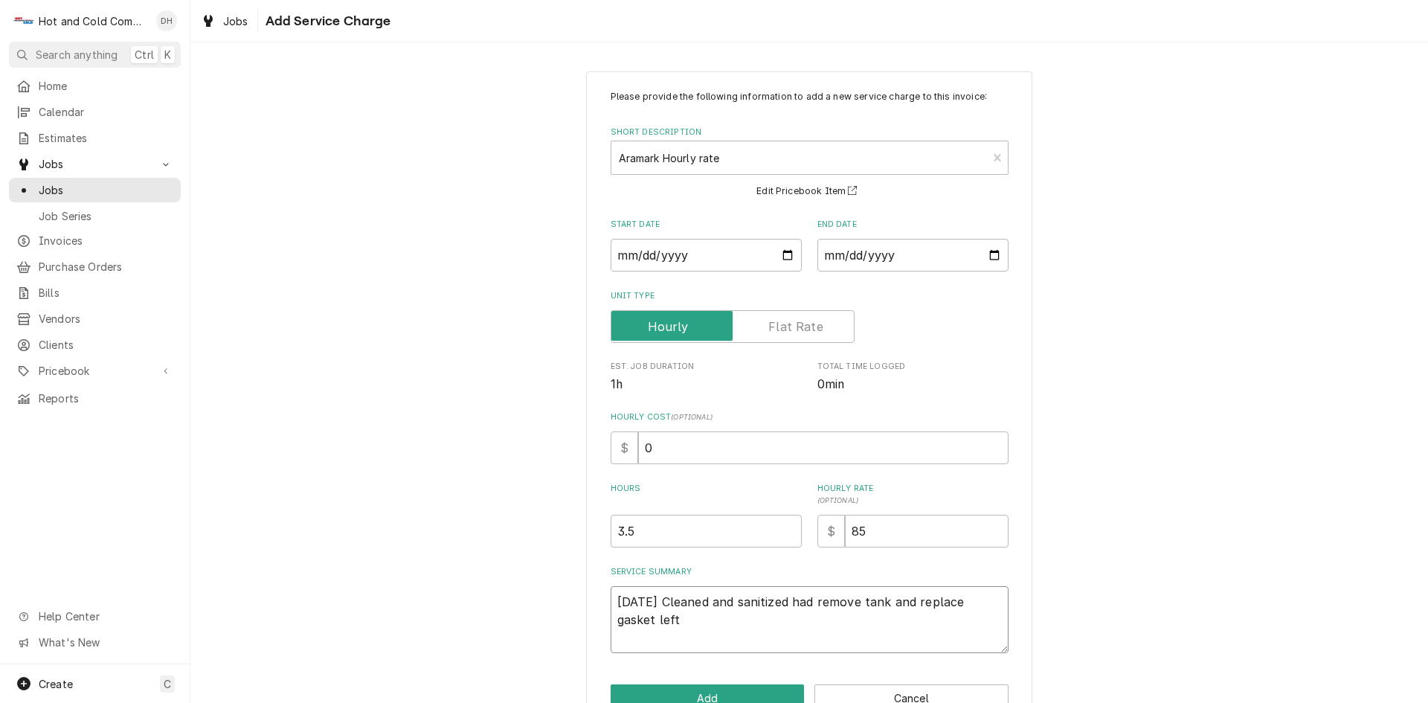
type textarea "x"
type textarea "9/4/25 Cleaned and sanitized had remove tank and replace gasket left w"
type textarea "x"
type textarea "9/4/25 Cleaned and sanitized had remove tank and replace gasket left wo"
type textarea "x"
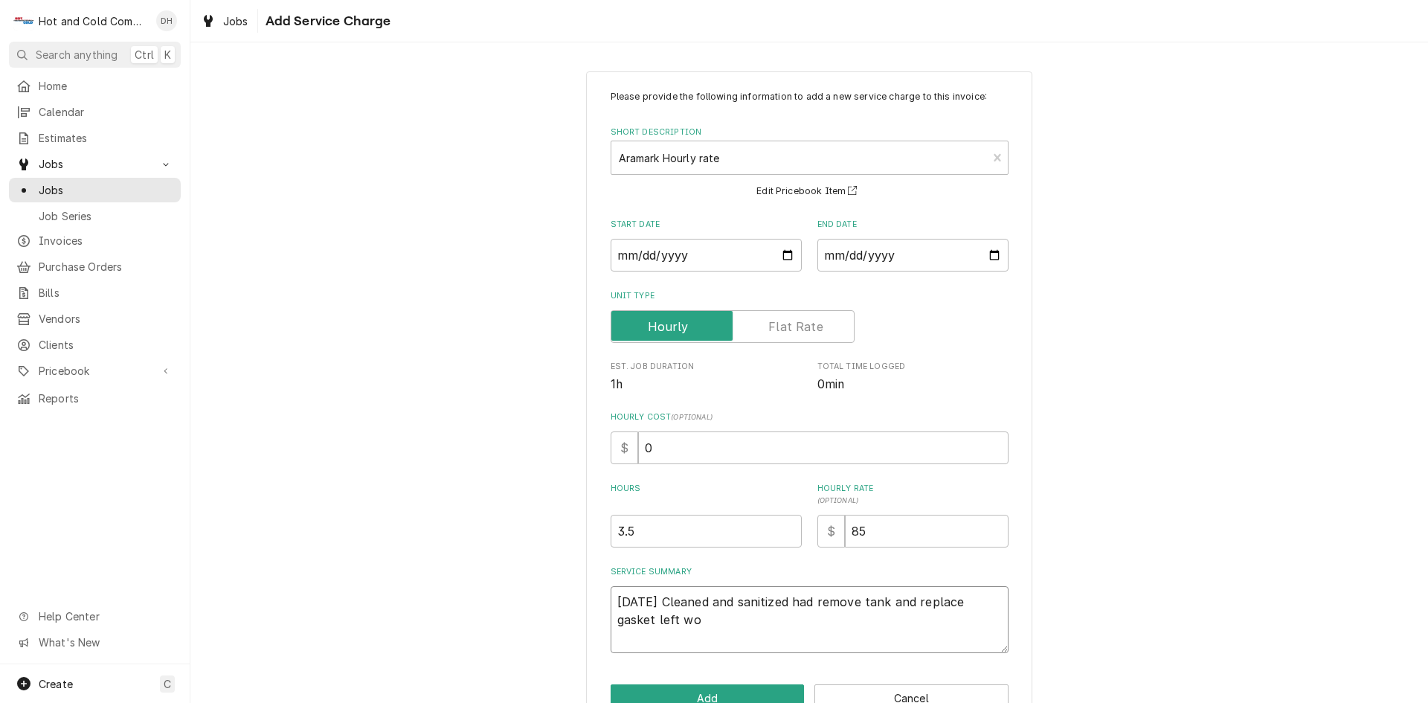
type textarea "9/4/25 Cleaned and sanitized had remove tank and replace gasket left wor"
type textarea "x"
type textarea "9/4/25 Cleaned and sanitized had remove tank and replace gasket left work"
type textarea "x"
type textarea "9/4/25 Cleaned and sanitized had remove tank and replace gasket left worki"
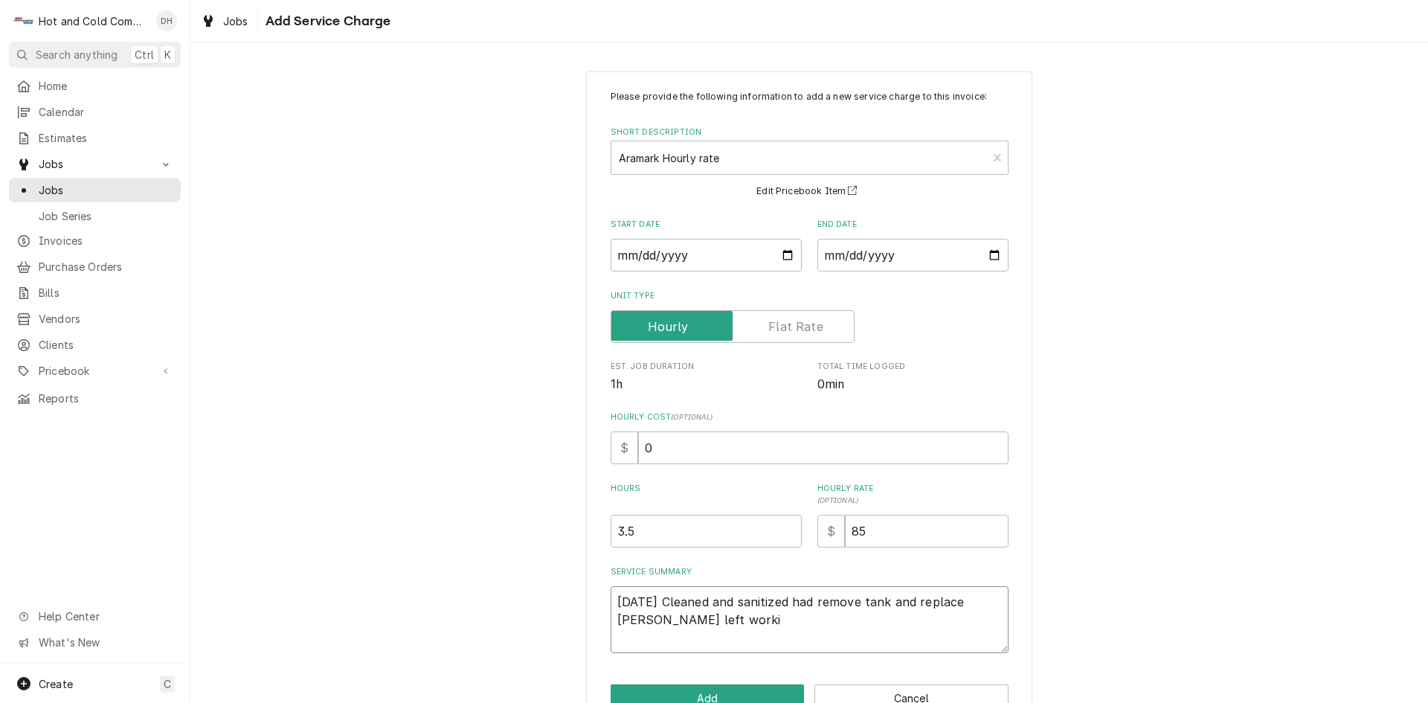
type textarea "x"
type textarea "9/4/25 Cleaned and sanitized had remove tank and replace gasket left workin"
type textarea "x"
type textarea "9/4/25 Cleaned and sanitized had remove tank and replace gasket left working"
type textarea "x"
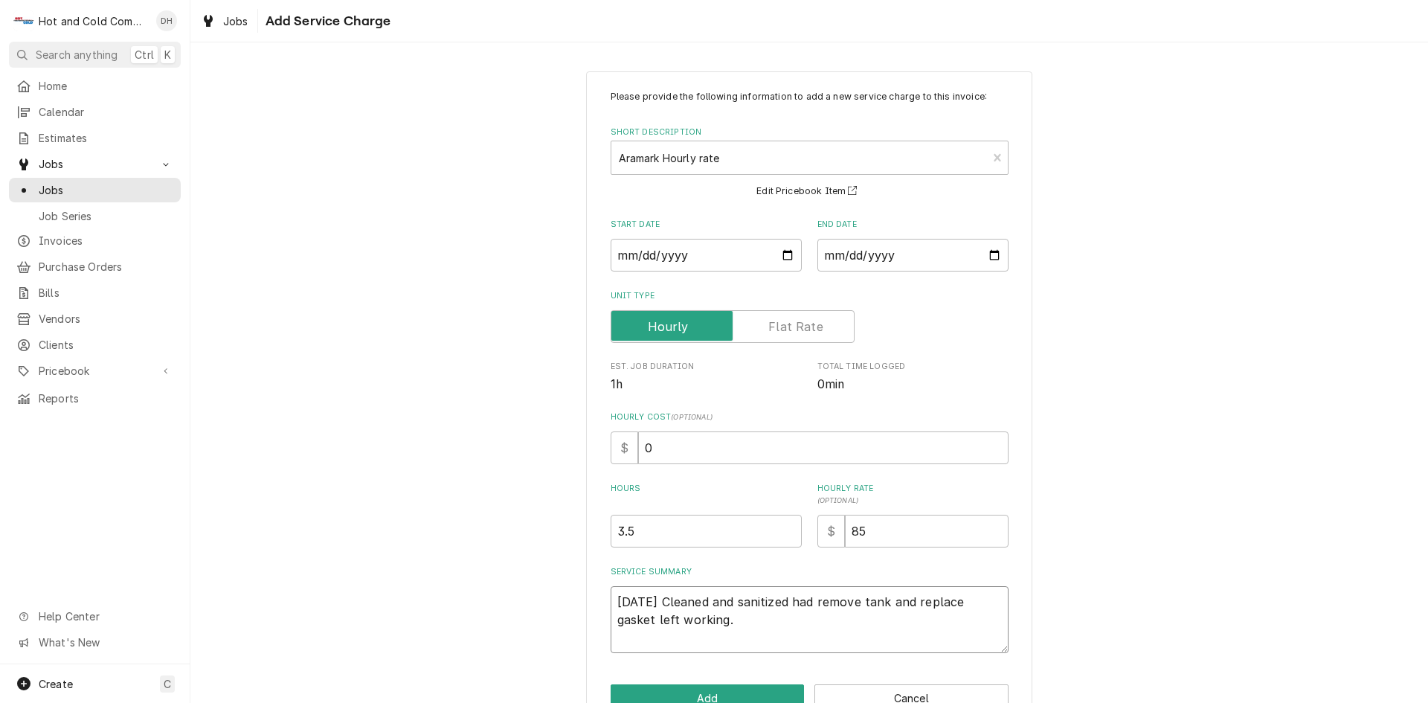
scroll to position [41, 0]
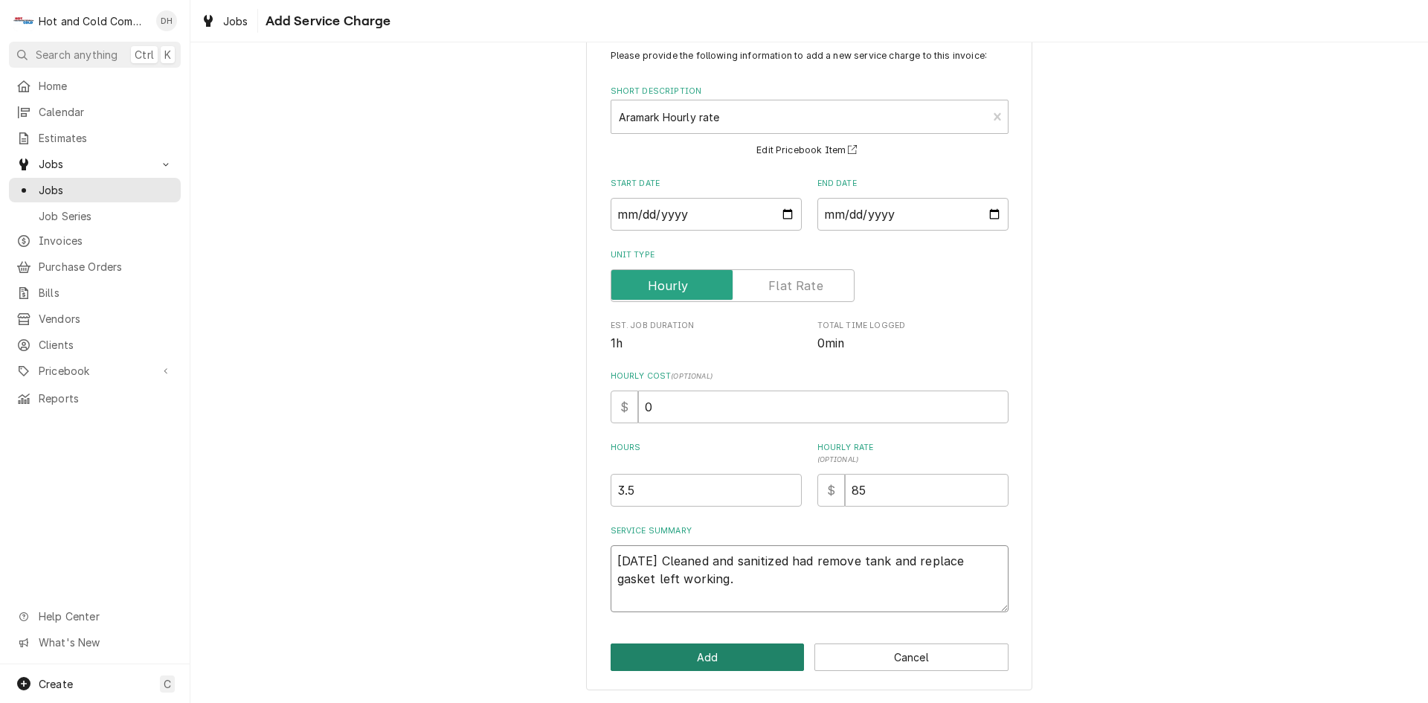
type textarea "9/4/25 Cleaned and sanitized had remove tank and replace gasket left working."
click at [670, 653] on button "Add" at bounding box center [708, 657] width 194 height 28
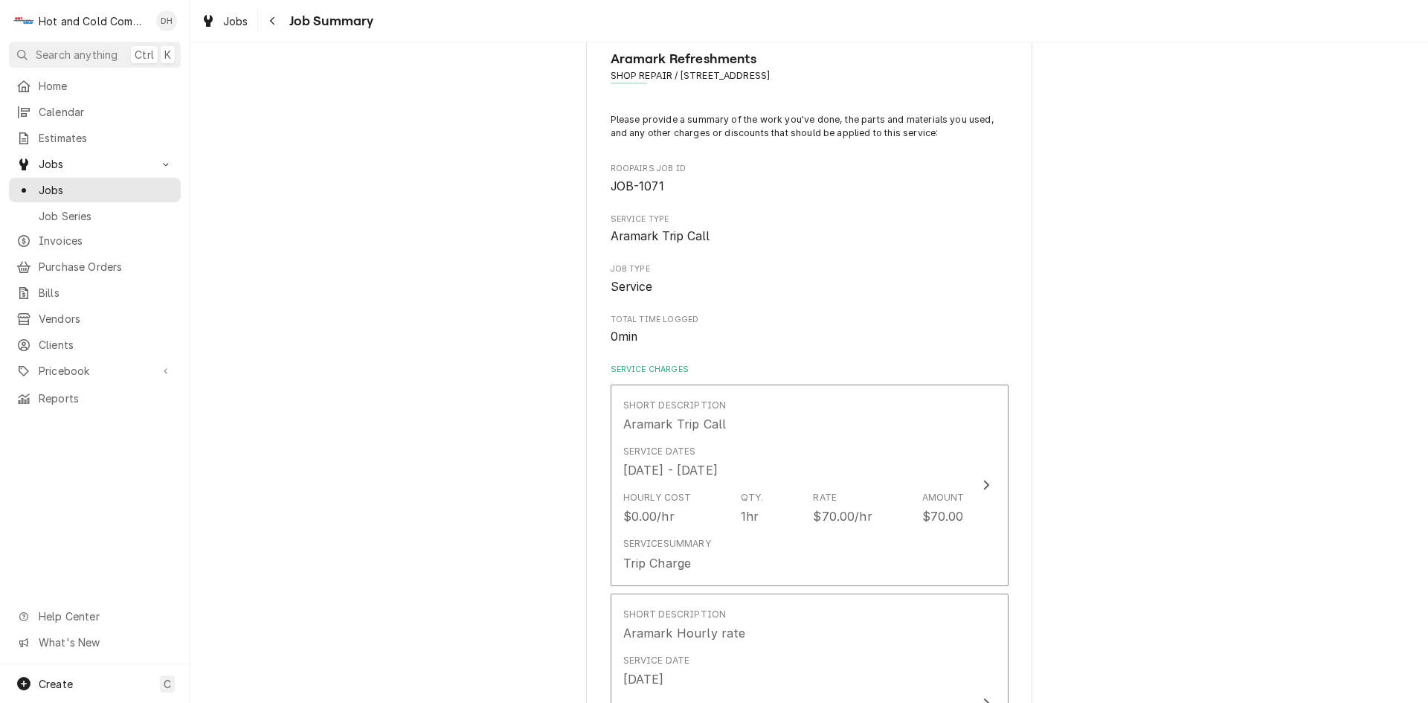
scroll to position [248, 0]
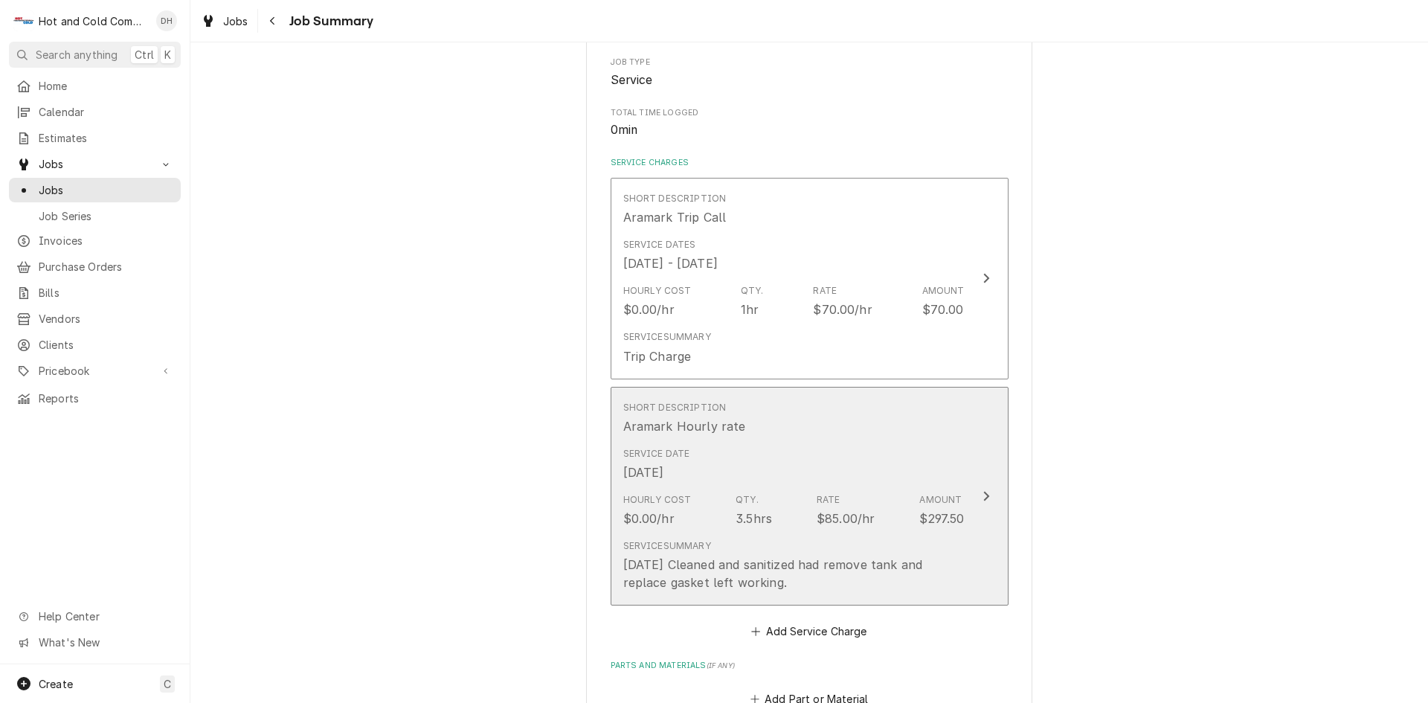
click at [900, 473] on div "Service Date Sep 4, 2025" at bounding box center [793, 464] width 341 height 46
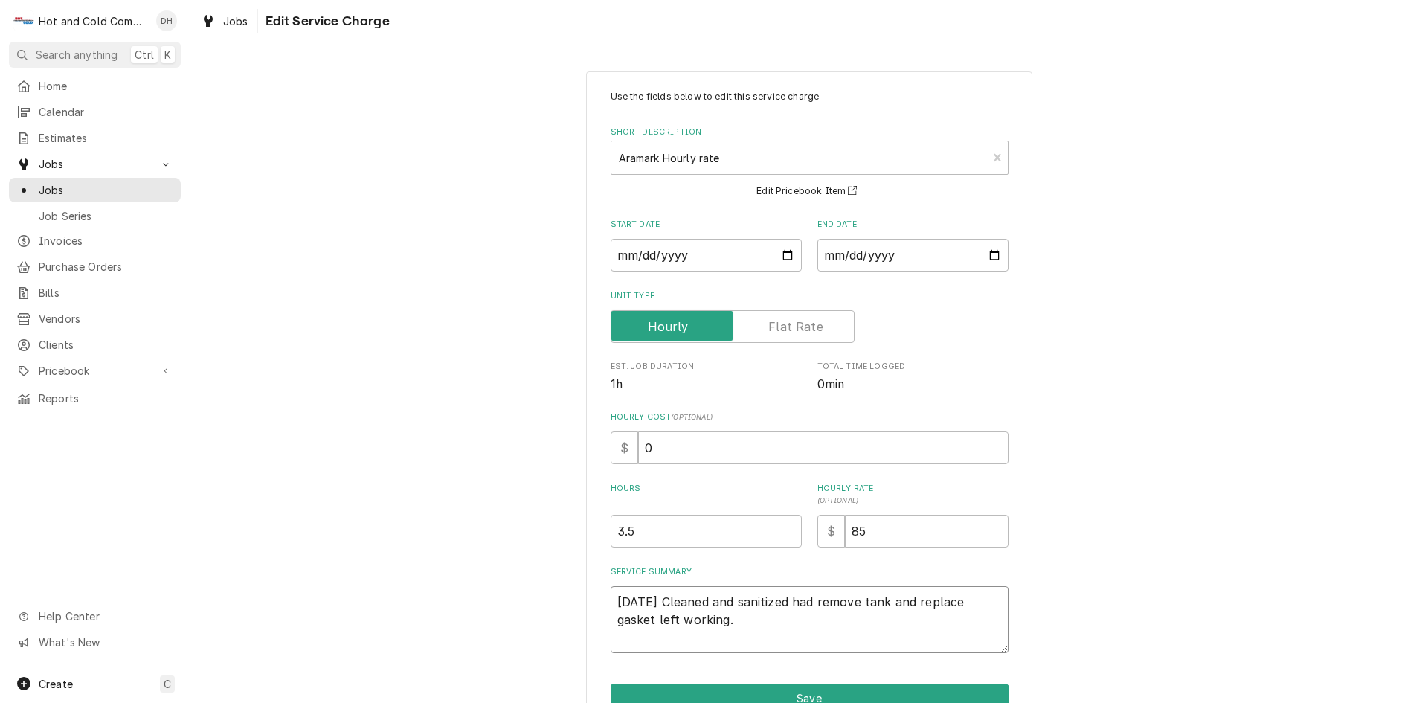
drag, startPoint x: 610, startPoint y: 597, endPoint x: 1021, endPoint y: 620, distance: 411.2
click at [611, 597] on textarea "9/4/25 Cleaned and sanitized had remove tank and replace gasket left working." at bounding box center [810, 619] width 398 height 67
type textarea "x"
type textarea "9/4/25 Cleaned and sanitized had remove tank and replace gasket left working."
type textarea "x"
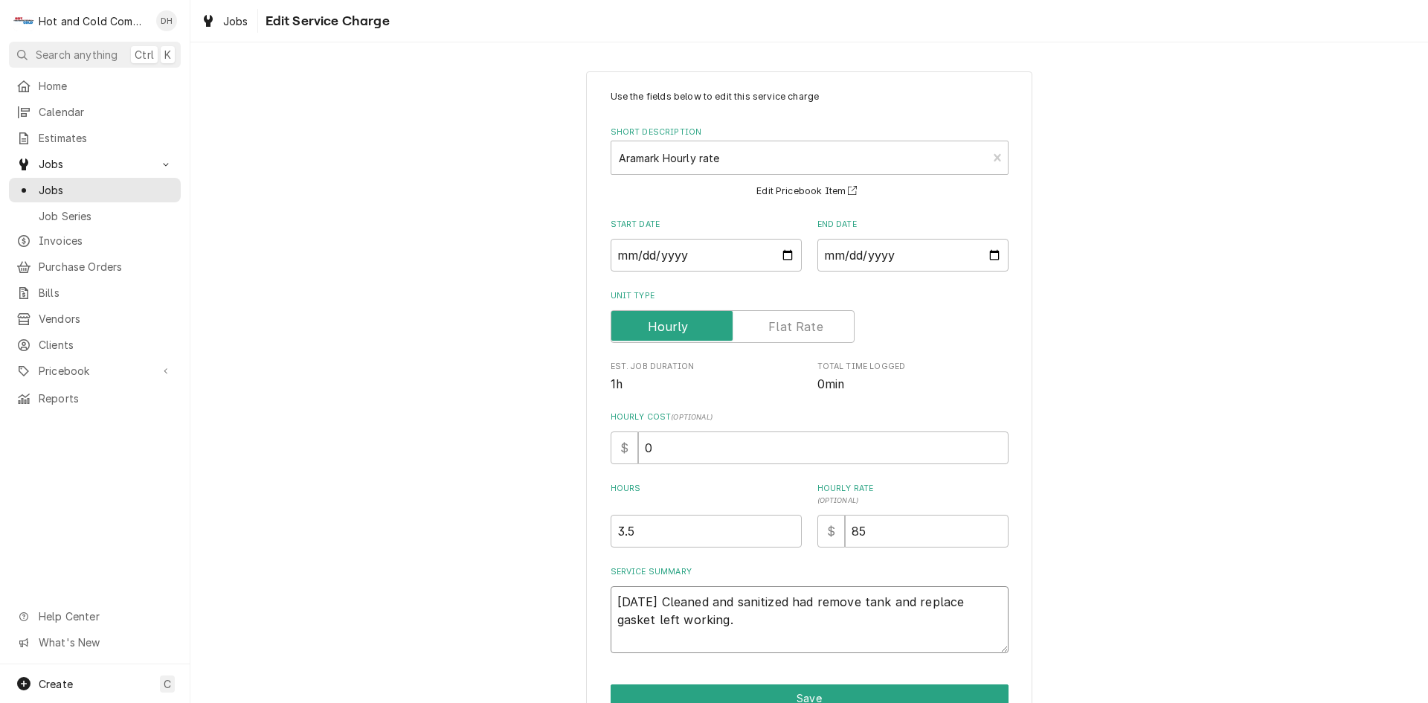
type textarea "A 9/4/25 Cleaned and sanitized had remove tank and replace gasket left working."
type textarea "x"
type textarea "As 9/4/25 Cleaned and sanitized had remove tank and replace gasket left working."
type textarea "x"
type textarea "Ass 9/4/25 Cleaned and sanitized had remove tank and replace gasket left workin…"
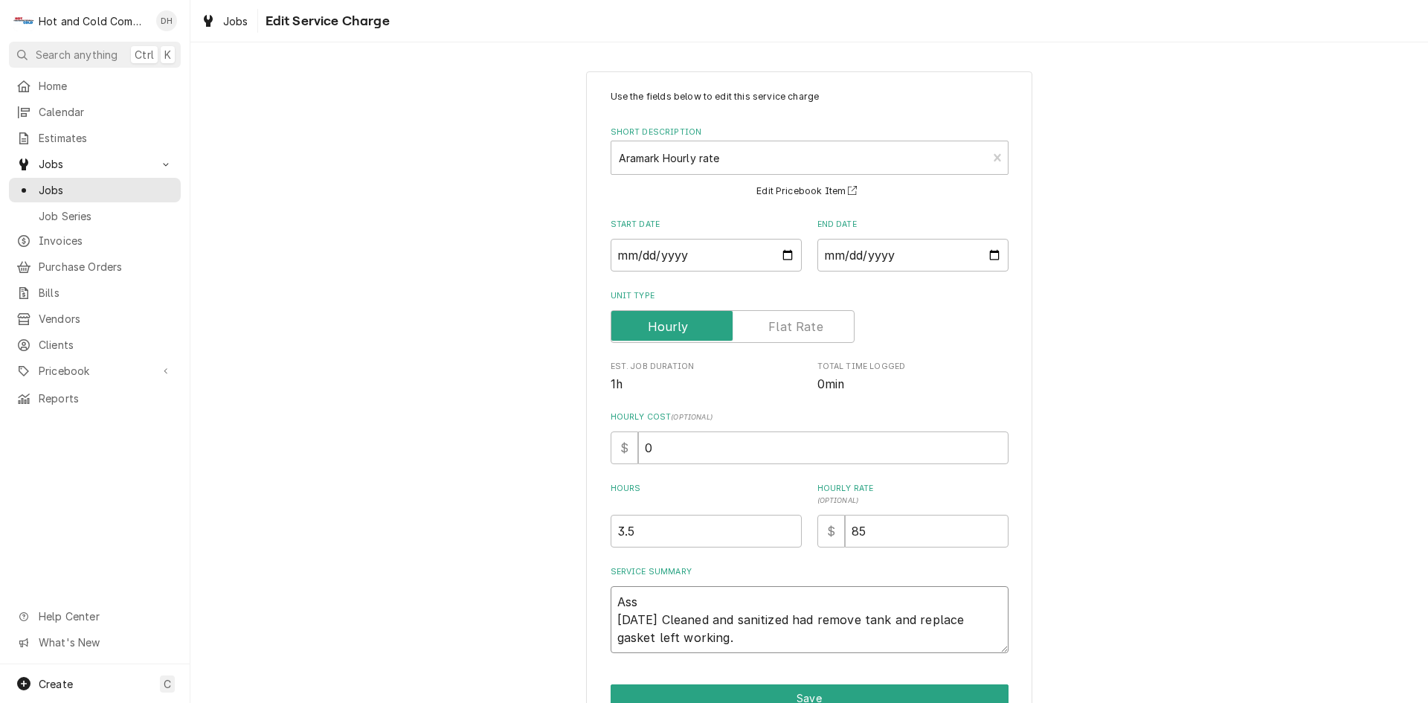
type textarea "x"
type textarea "Asse 9/4/25 Cleaned and sanitized had remove tank and replace gasket left worki…"
type textarea "x"
type textarea "Asset 9/4/25 Cleaned and sanitized had remove tank and replace gasket left work…"
type textarea "x"
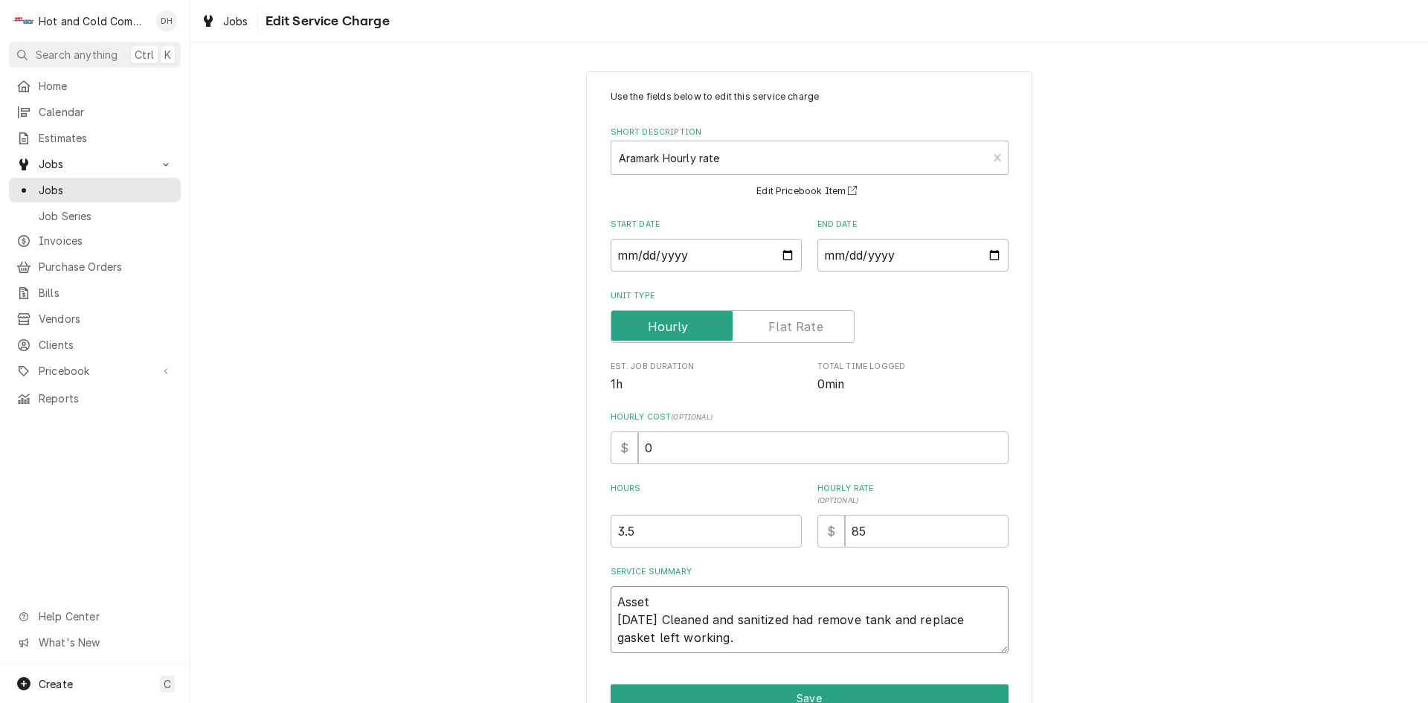
type textarea "Asset 9/4/25 Cleaned and sanitized had remove tank and replace gasket left work…"
type textarea "x"
type textarea "Asset N 9/4/25 Cleaned and sanitized had remove tank and replace gasket left wo…"
type textarea "x"
type textarea "Asset N/ 9/4/25 Cleaned and sanitized had remove tank and replace gasket left w…"
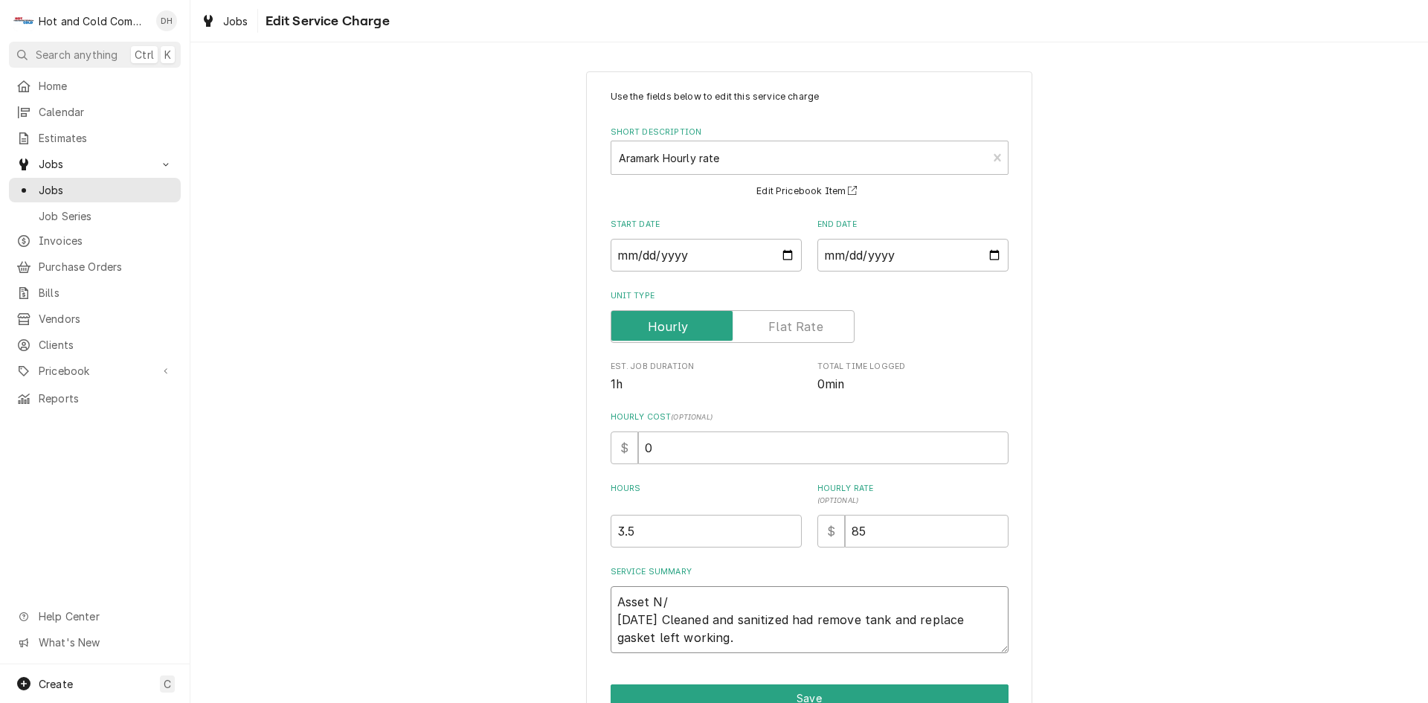
type textarea "x"
type textarea "Asset N/A 9/4/25 Cleaned and sanitized had remove tank and replace gasket left …"
type textarea "x"
type textarea "Asset N/A 9/4/25 Cleaned and sanitized had remove tank and replace gasket left …"
type textarea "x"
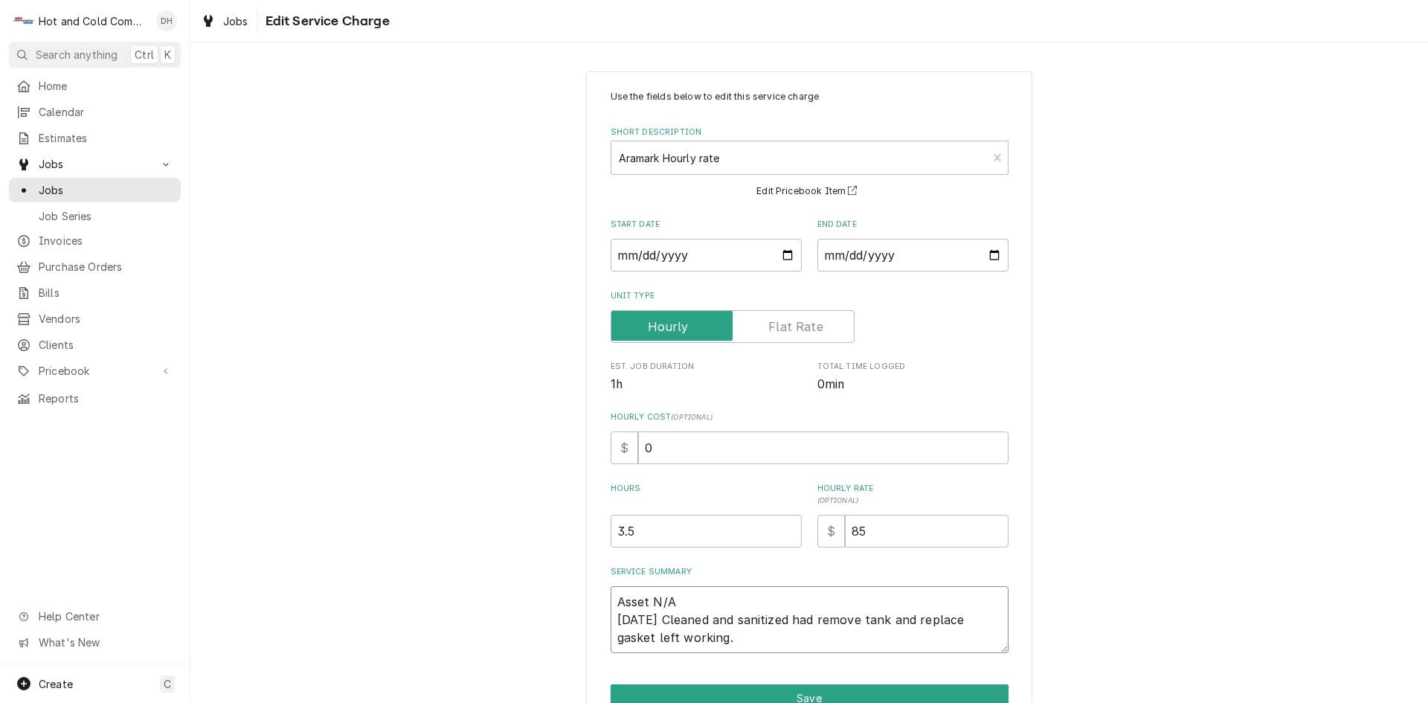
type textarea "Asset N/A 9/4/25 Cleaned and sanitized had remove tank and replace gasket left …"
type textarea "x"
type textarea "Asset N/A s 9/4/25 Cleaned and sanitized had remove tank and replace gasket lef…"
type textarea "x"
type textarea "Asset N/A se 9/4/25 Cleaned and sanitized had remove tank and replace gasket le…"
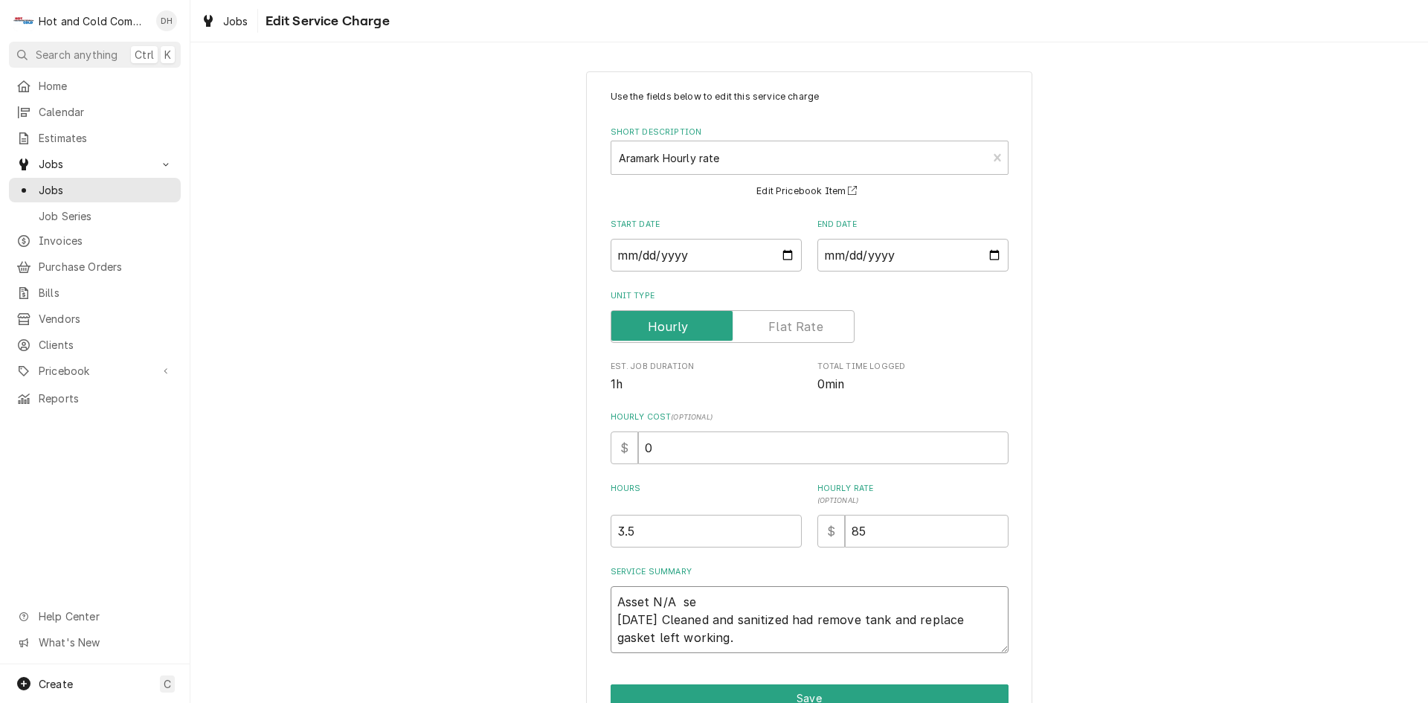
type textarea "x"
type textarea "Asset N/A ser 9/4/25 Cleaned and sanitized had remove tank and replace gasket l…"
type textarea "x"
type textarea "Asset N/A seri 9/4/25 Cleaned and sanitized had remove tank and replace gasket …"
type textarea "x"
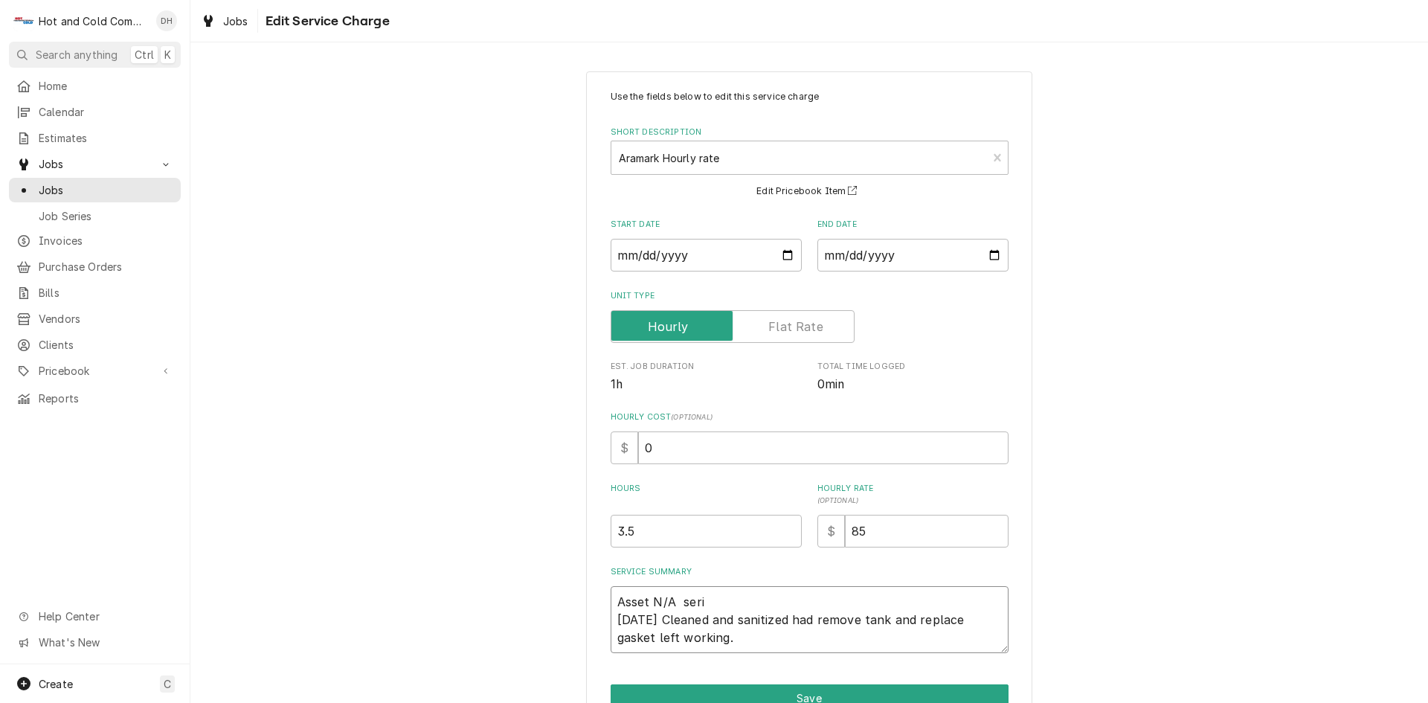
type textarea "Asset N/A seria 9/4/25 Cleaned and sanitized had remove tank and replace gasket…"
type textarea "x"
type textarea "Asset N/A serial 9/4/25 Cleaned and sanitized had remove tank and replace gaske…"
type textarea "x"
type textarea "Asset N/A serial 9/4/25 Cleaned and sanitized had remove tank and replace gaske…"
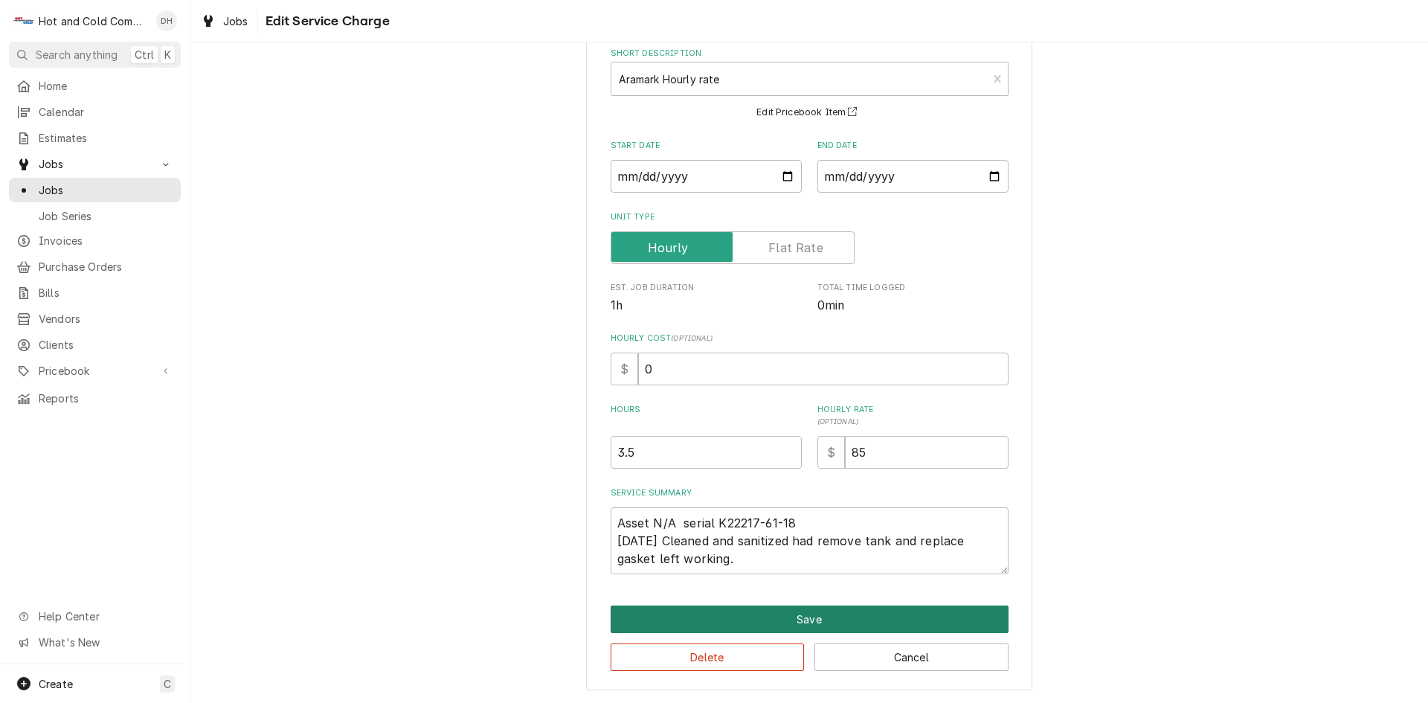
click at [815, 611] on button "Save" at bounding box center [810, 620] width 398 height 28
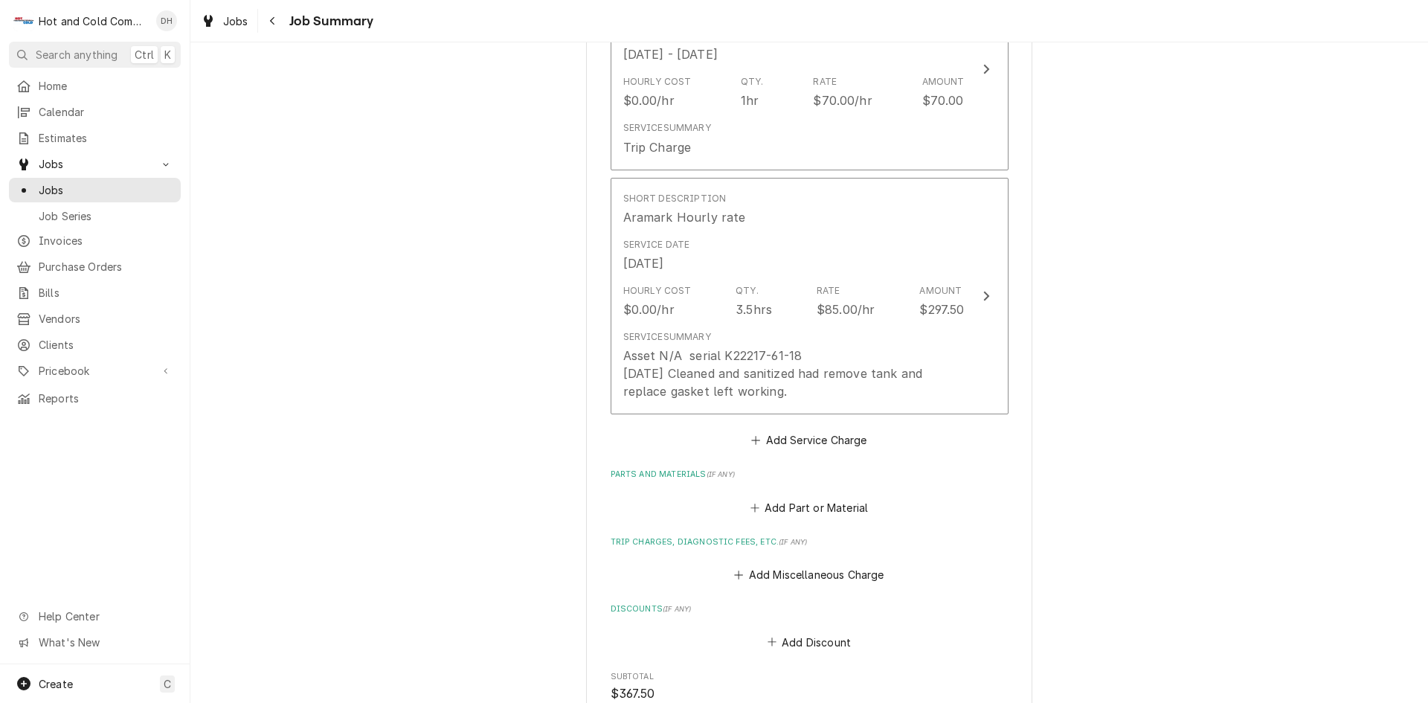
scroll to position [495, 0]
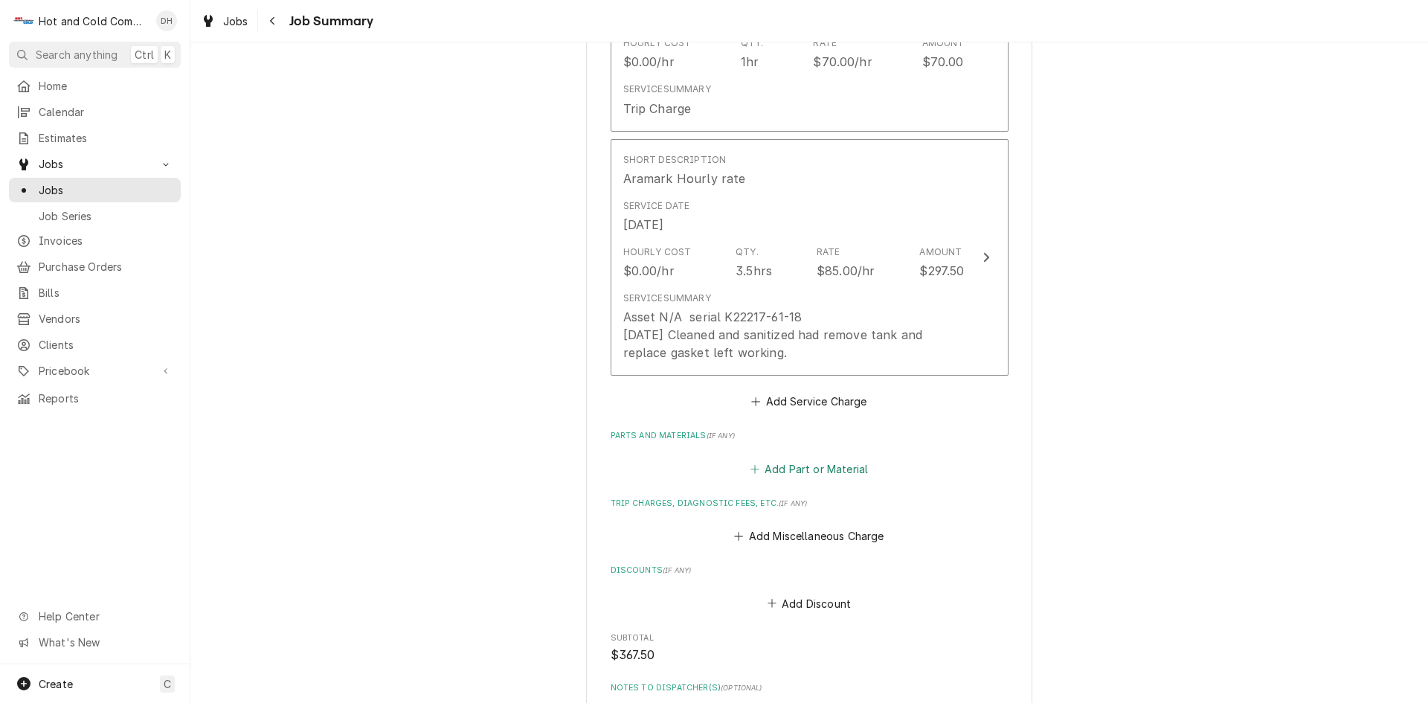
drag, startPoint x: 807, startPoint y: 463, endPoint x: 889, endPoint y: 466, distance: 81.9
click at [806, 463] on button "Add Part or Material" at bounding box center [809, 468] width 123 height 21
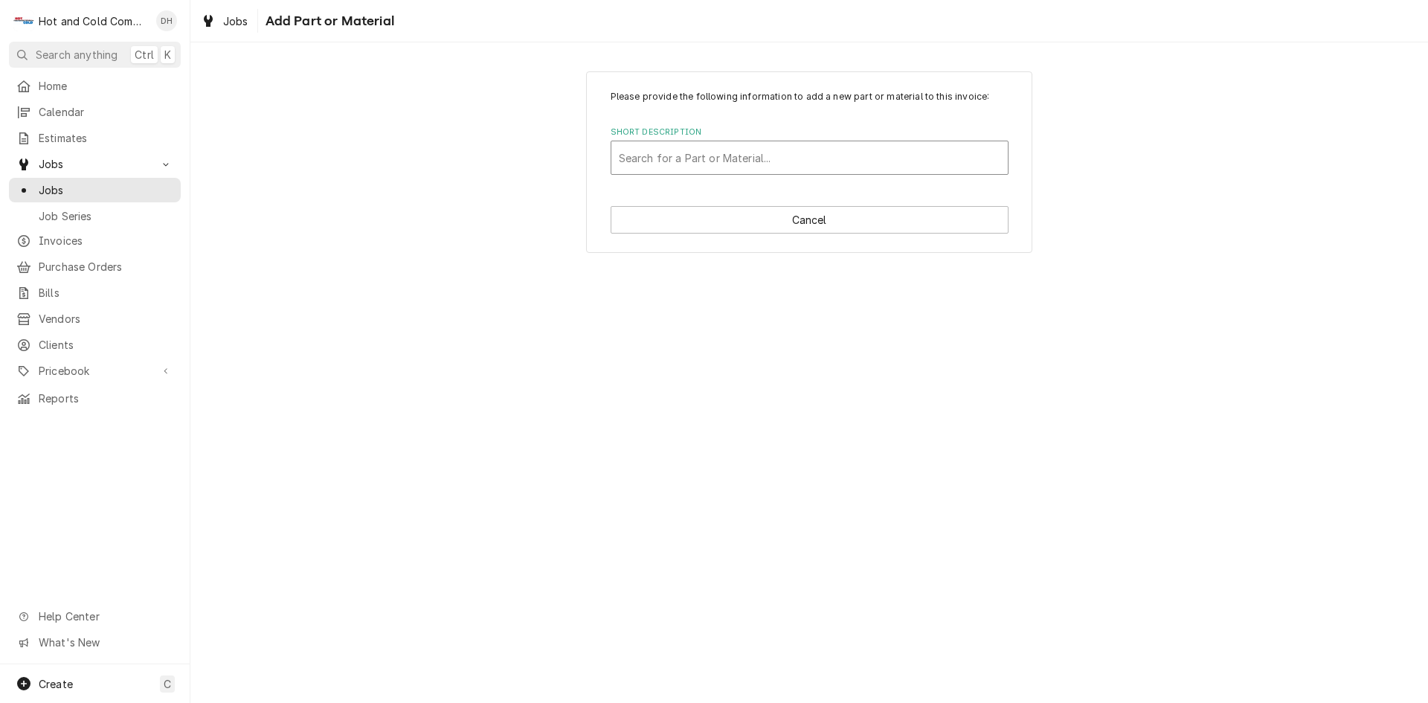
click at [703, 153] on div "Short Description" at bounding box center [810, 157] width 382 height 27
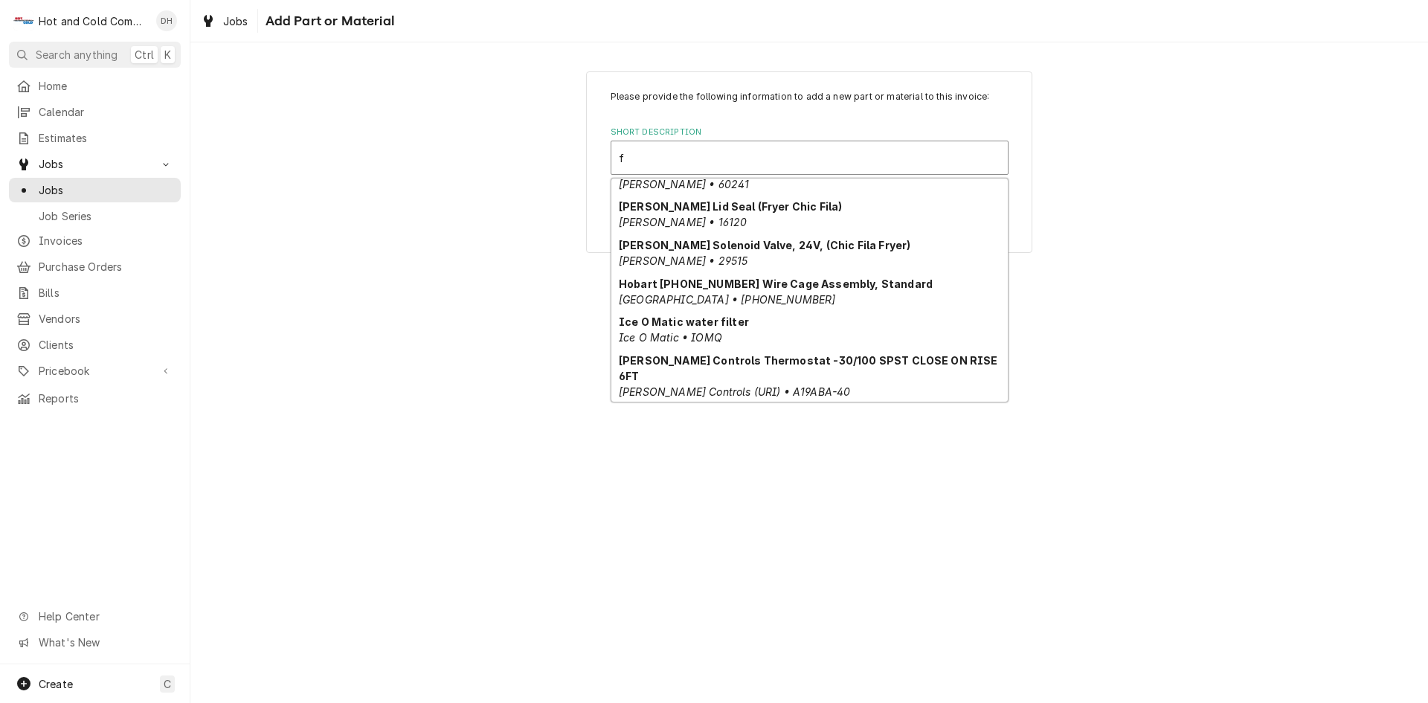
scroll to position [842, 0]
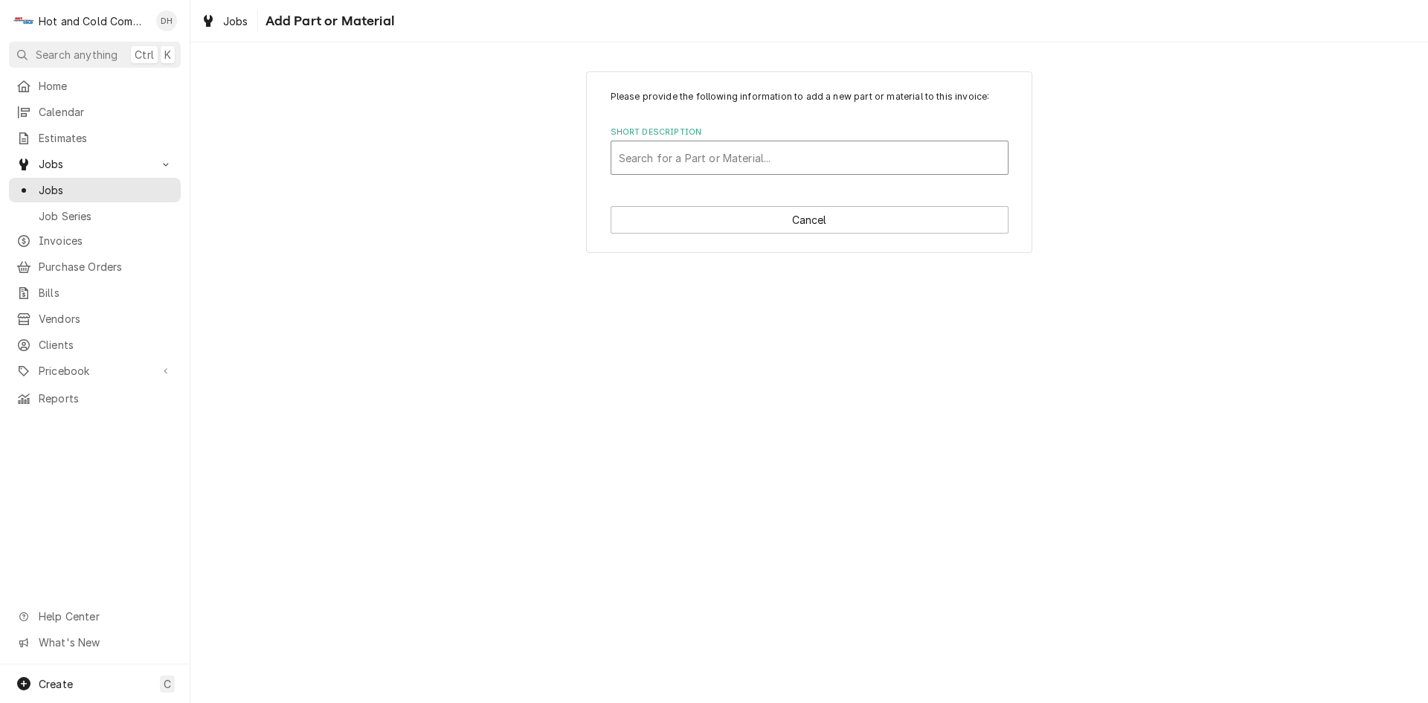
click at [750, 158] on div "Short Description" at bounding box center [810, 157] width 382 height 27
click at [627, 158] on div "Short Description" at bounding box center [810, 157] width 382 height 27
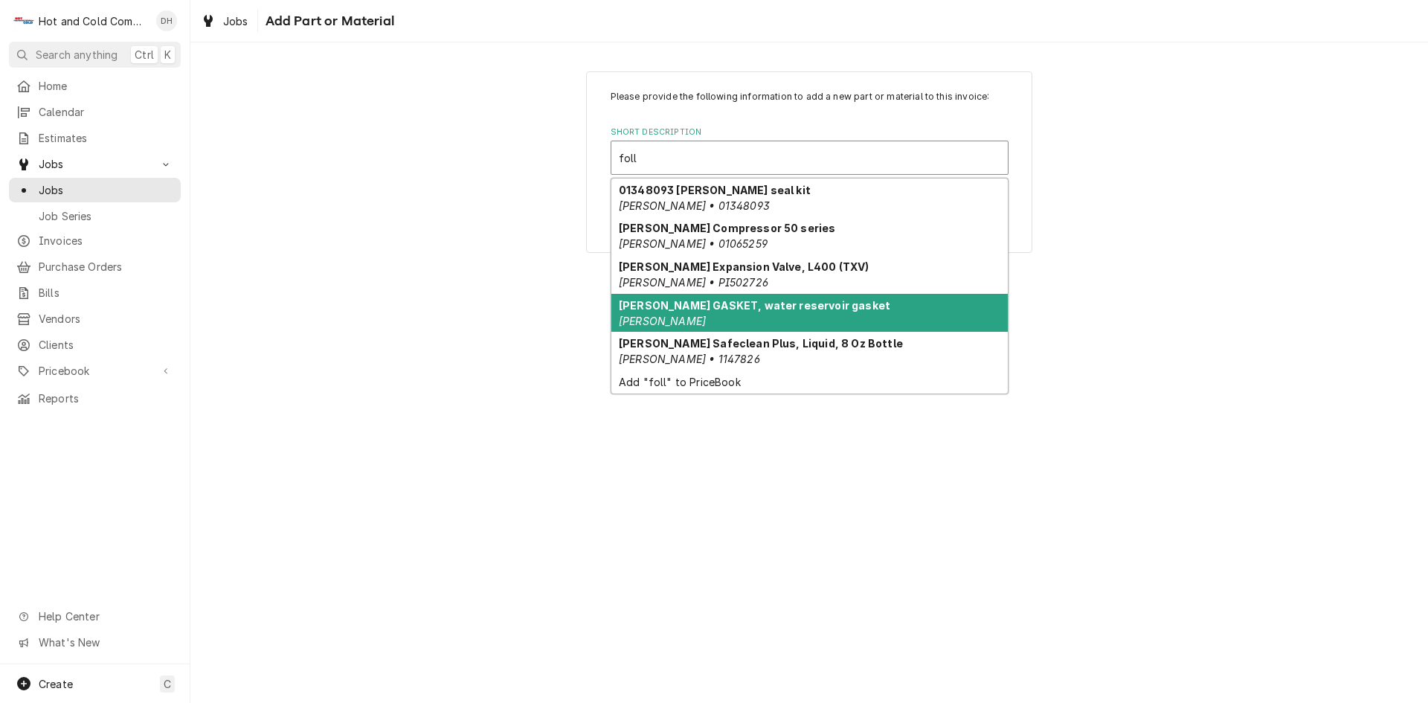
click at [780, 312] on div "Follett GASKET, water reservoir gasket Follett" at bounding box center [809, 313] width 397 height 39
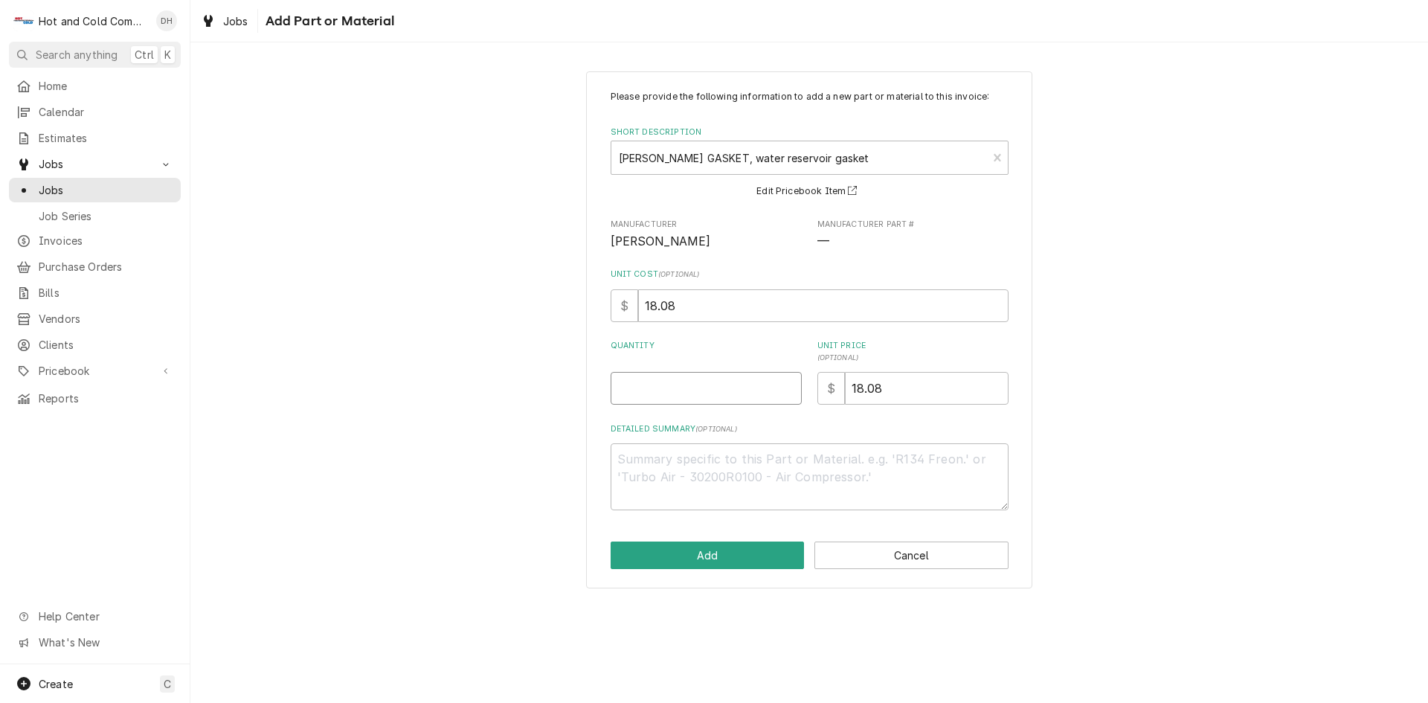
click at [671, 396] on input "Quantity" at bounding box center [706, 388] width 191 height 33
click at [748, 556] on button "Add" at bounding box center [708, 556] width 194 height 28
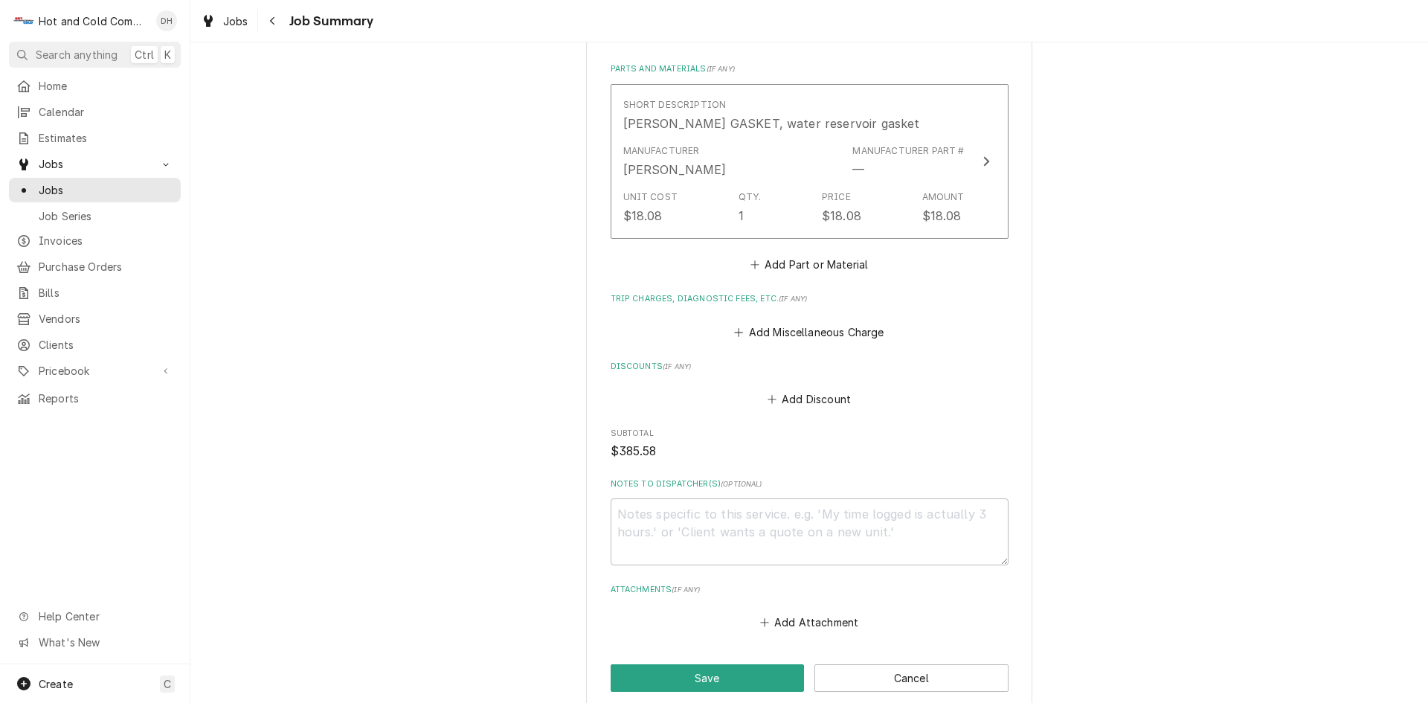
scroll to position [953, 0]
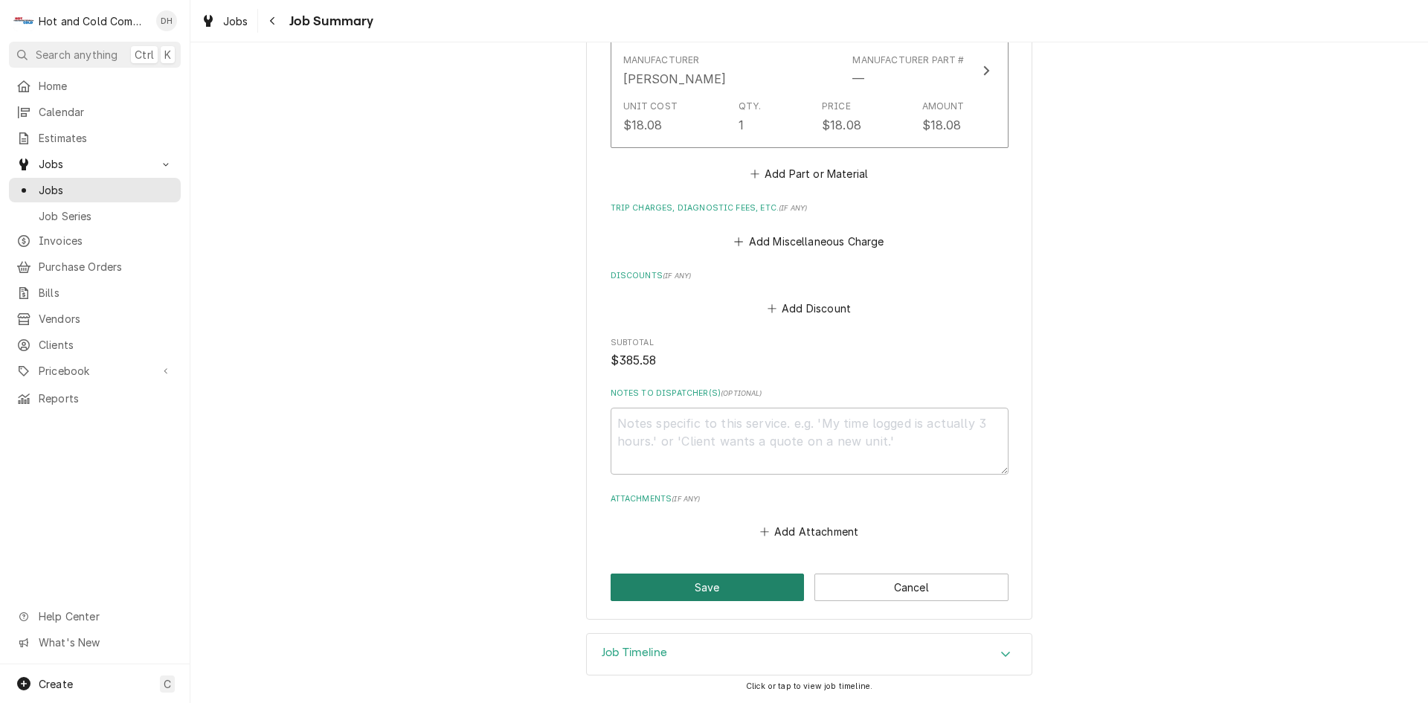
click at [693, 585] on button "Save" at bounding box center [708, 588] width 194 height 28
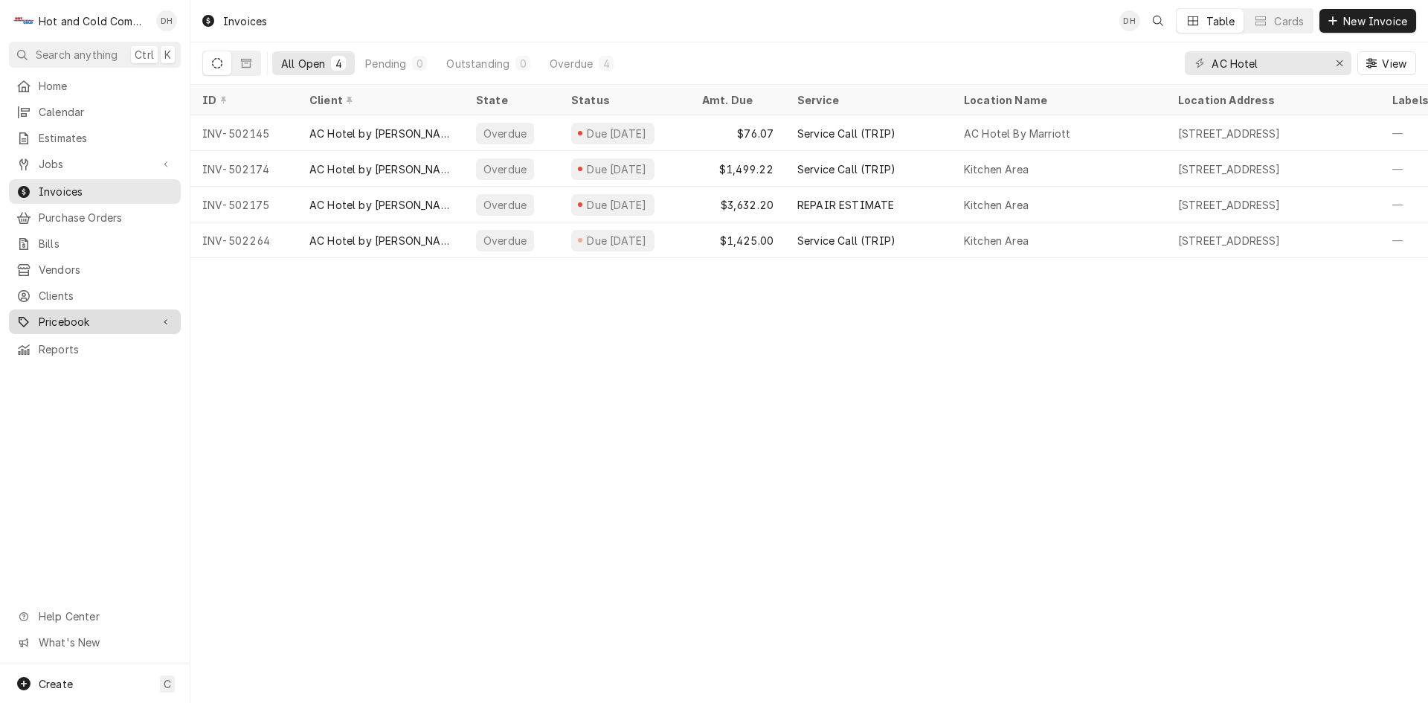
click at [60, 314] on span "Pricebook" at bounding box center [95, 322] width 112 height 16
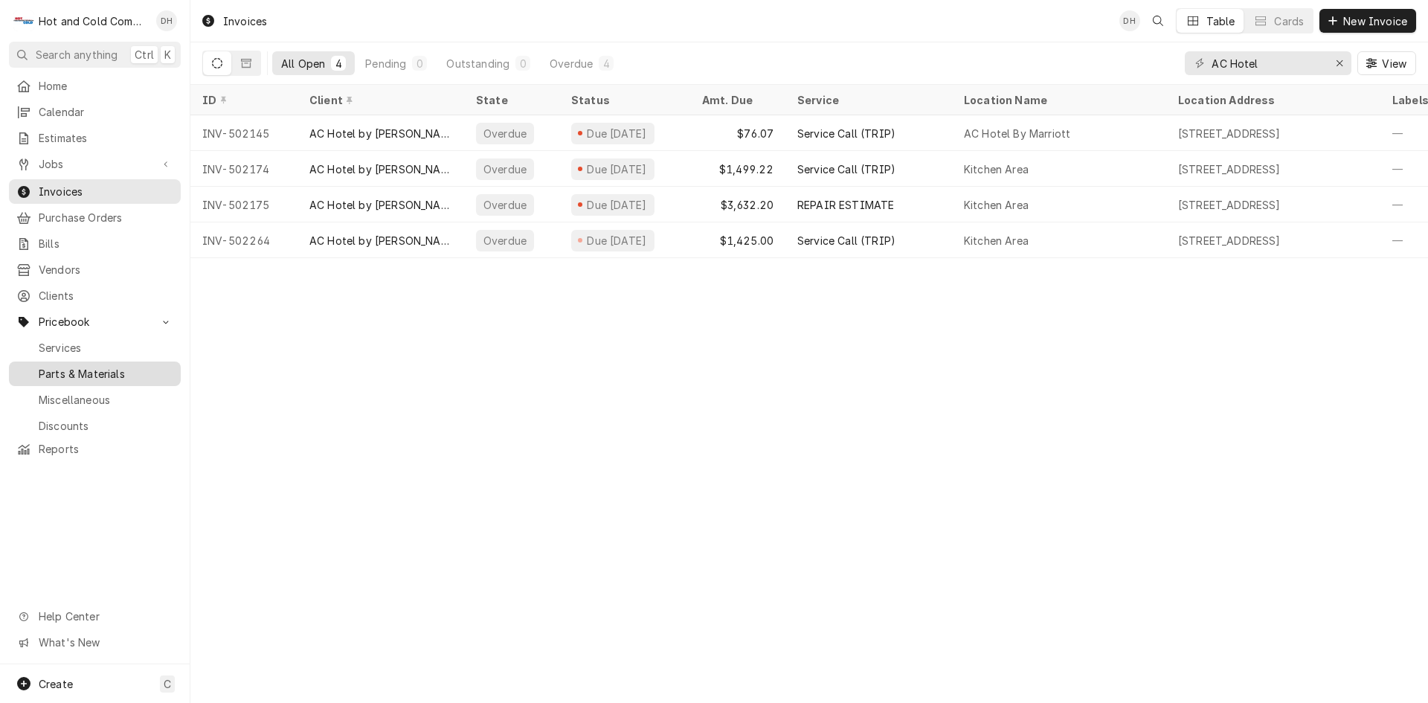
click at [119, 366] on span "Parts & Materials" at bounding box center [106, 374] width 135 height 16
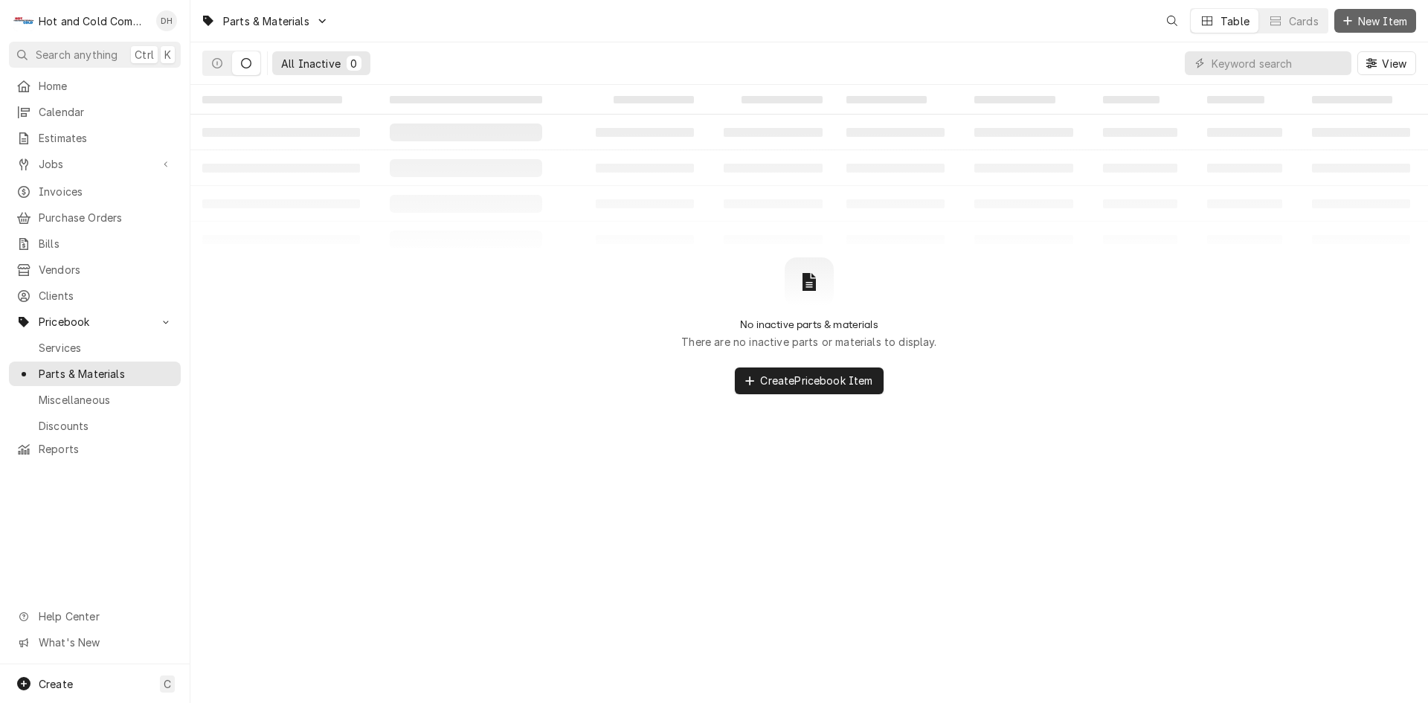
click at [1377, 22] on span "New Item" at bounding box center [1382, 21] width 55 height 16
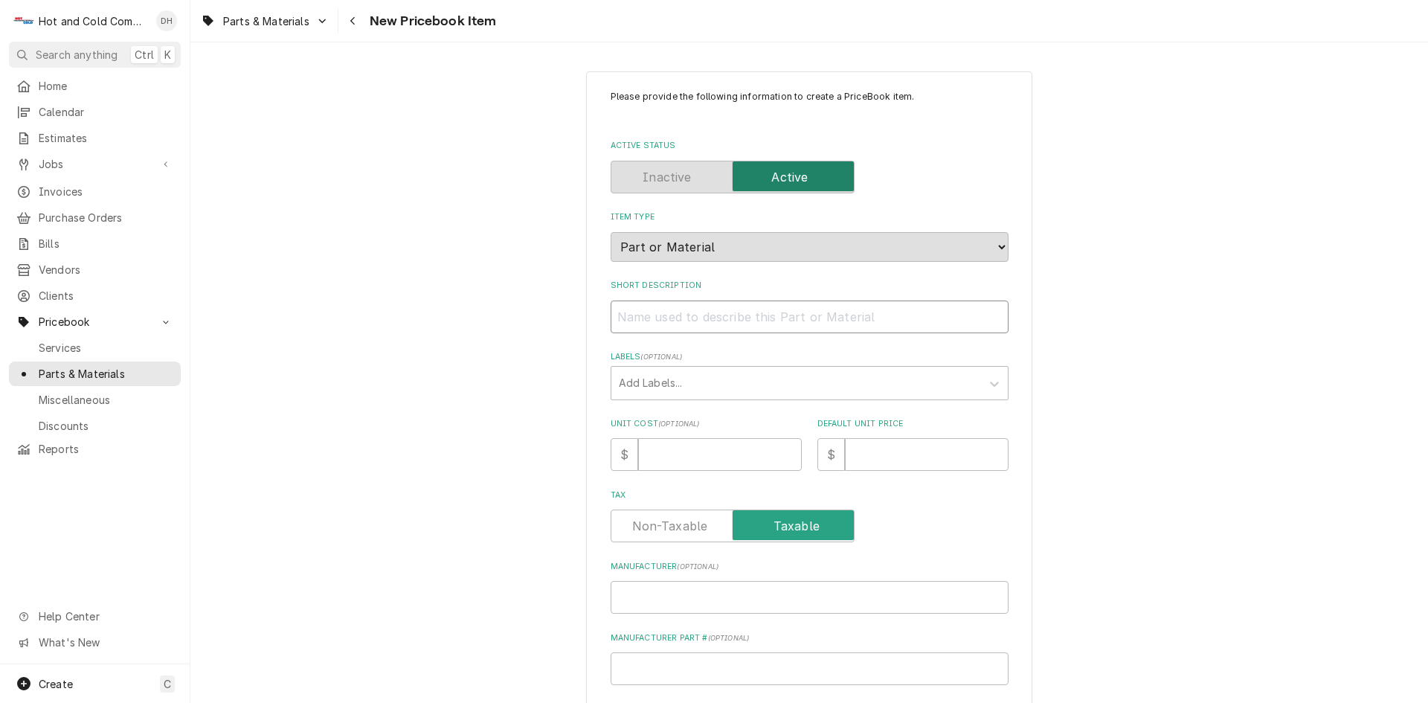
click at [674, 318] on input "Short Description" at bounding box center [810, 317] width 398 height 33
paste input "[PERSON_NAME] 01255520 GASKET, LID, 15 SERIES"
type textarea "x"
type input "[PERSON_NAME] 01255520 GASKET, LID, 15 SERIES"
drag, startPoint x: 708, startPoint y: 318, endPoint x: 649, endPoint y: 338, distance: 62.6
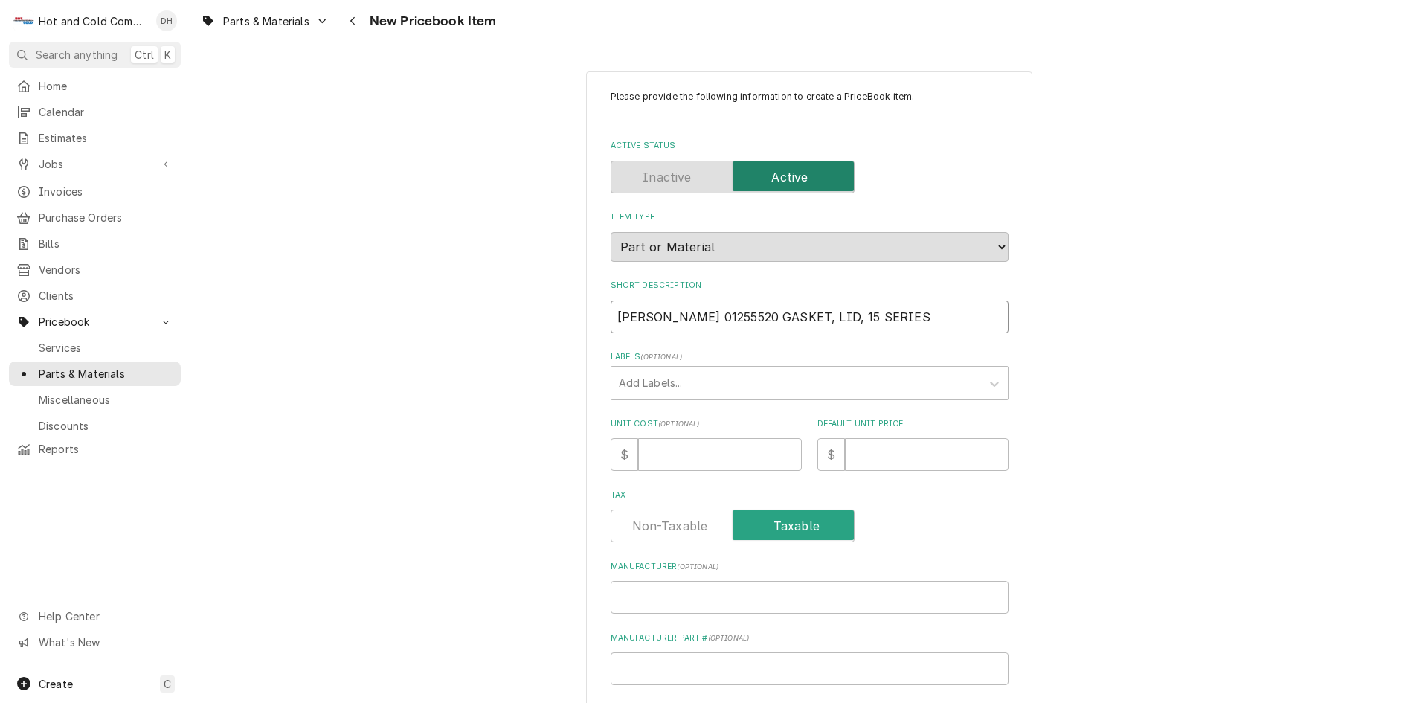
click at [649, 338] on div "Please provide the following information to create a PriceBook item. Active Sta…" at bounding box center [810, 527] width 398 height 874
type textarea "x"
type input "[PERSON_NAME] GASKET, LID, 15 SERIES"
click at [800, 315] on input "[PERSON_NAME] GASKET, LID, 15 SERIES" at bounding box center [810, 317] width 398 height 33
type textarea "x"
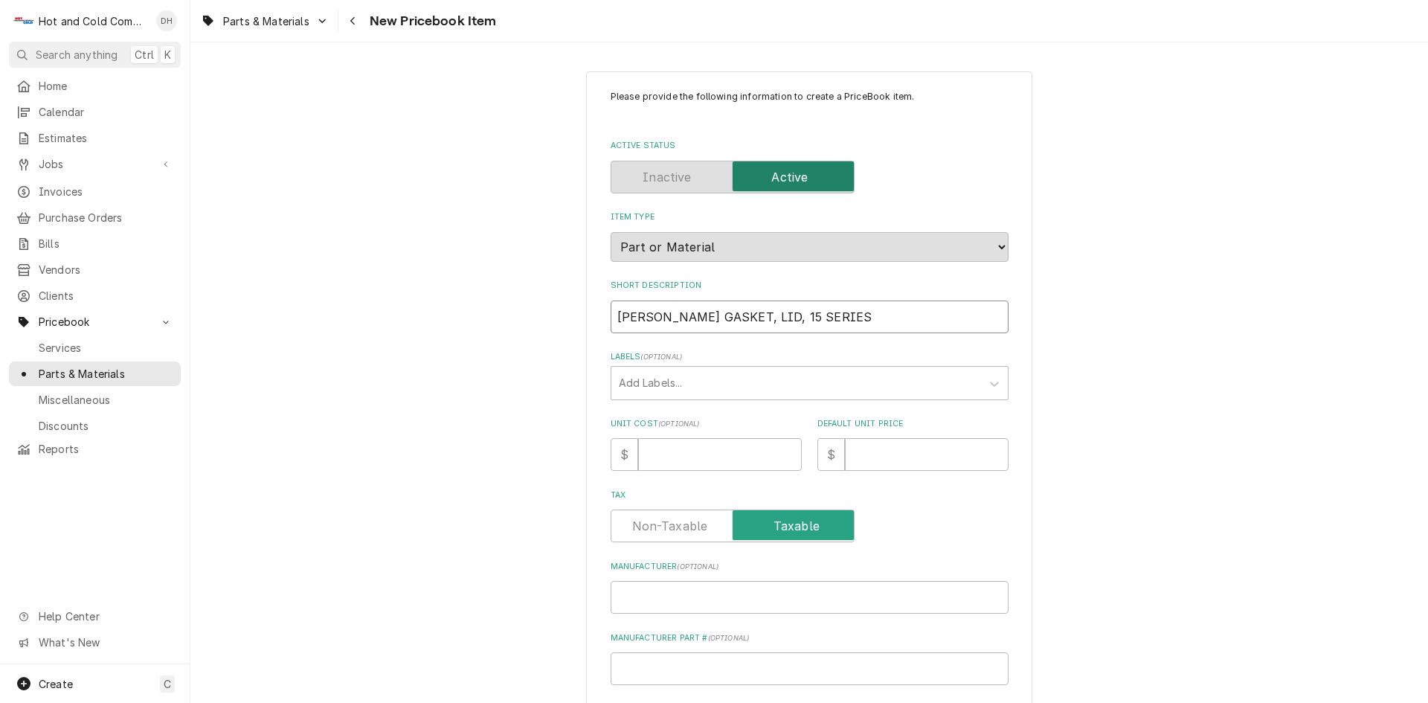
type input "[PERSON_NAME] GASKET, LID, 15 SERIE"
type textarea "x"
type input "[PERSON_NAME] GASKET, LID, 15 SERI"
type textarea "x"
type input "[PERSON_NAME] GASKET, LID, 15 SER"
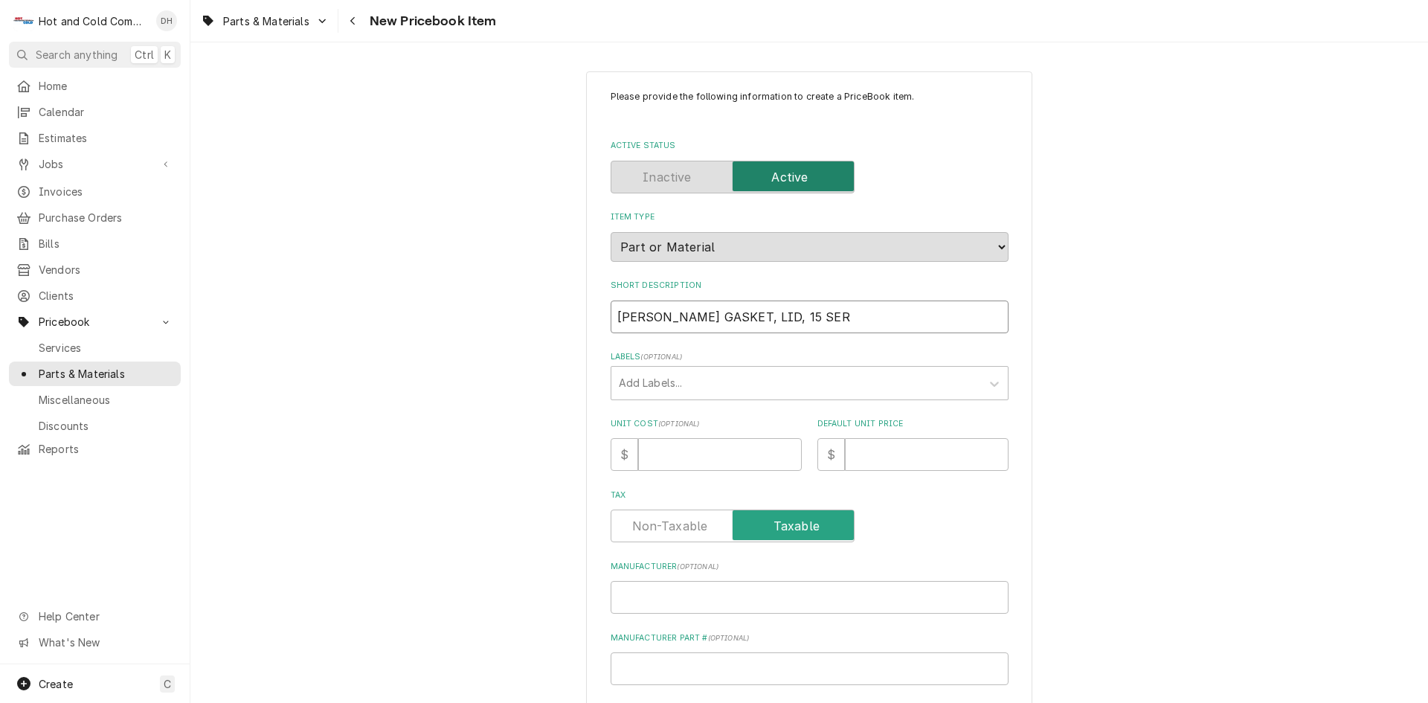
type textarea "x"
type input "[PERSON_NAME] GASKET, LID, 15 SE"
type textarea "x"
type input "[PERSON_NAME] GASKET, LID, 15 S"
type textarea "x"
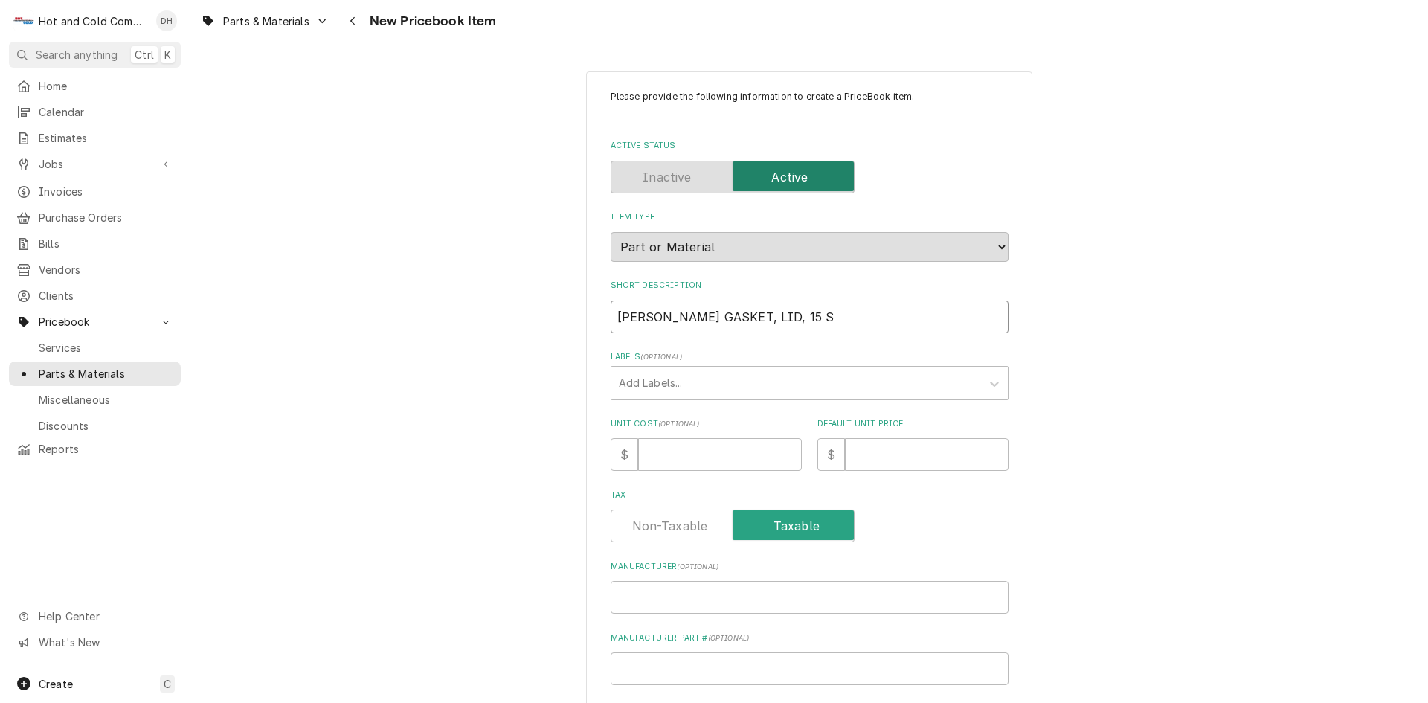
type input "[PERSON_NAME] GASKET, LID, 15"
type textarea "x"
type input "[PERSON_NAME] GASKET, LID, 15"
type textarea "x"
type input "[PERSON_NAME] GASKET, LID, 1"
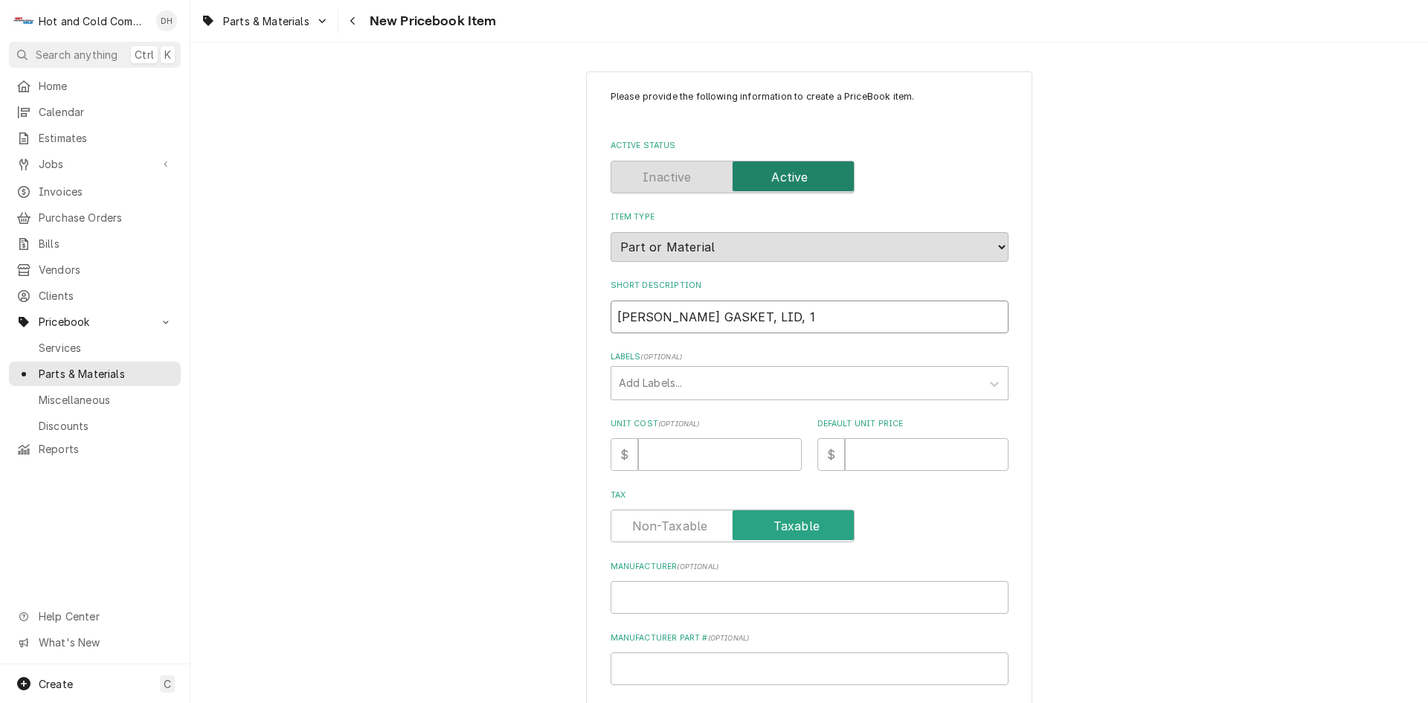
type textarea "x"
type input "[PERSON_NAME] GASKET, LID,"
type textarea "x"
type input "[PERSON_NAME] GASKET, LID,"
type textarea "x"
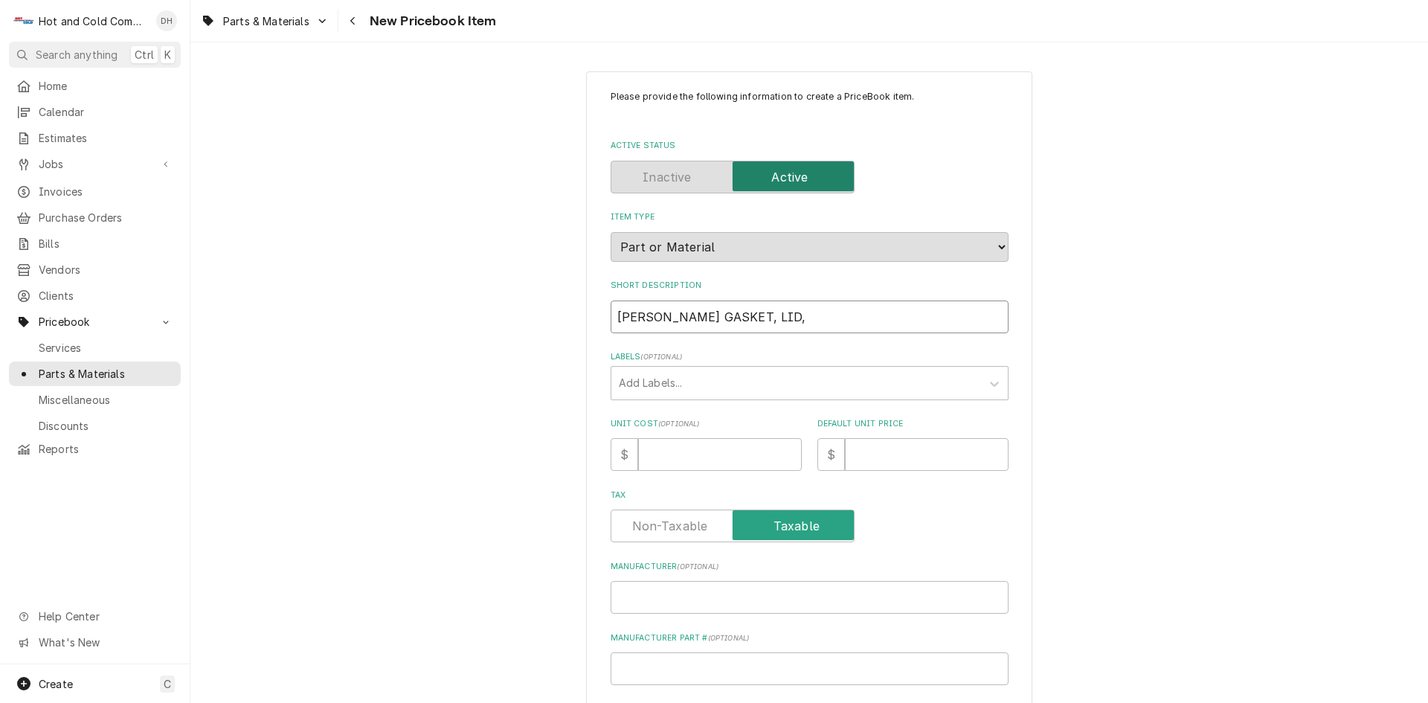
type input "[PERSON_NAME] GASKET, LID"
type textarea "x"
type input "[PERSON_NAME] GASKET, LI"
type textarea "x"
type input "[PERSON_NAME] GASKET, L"
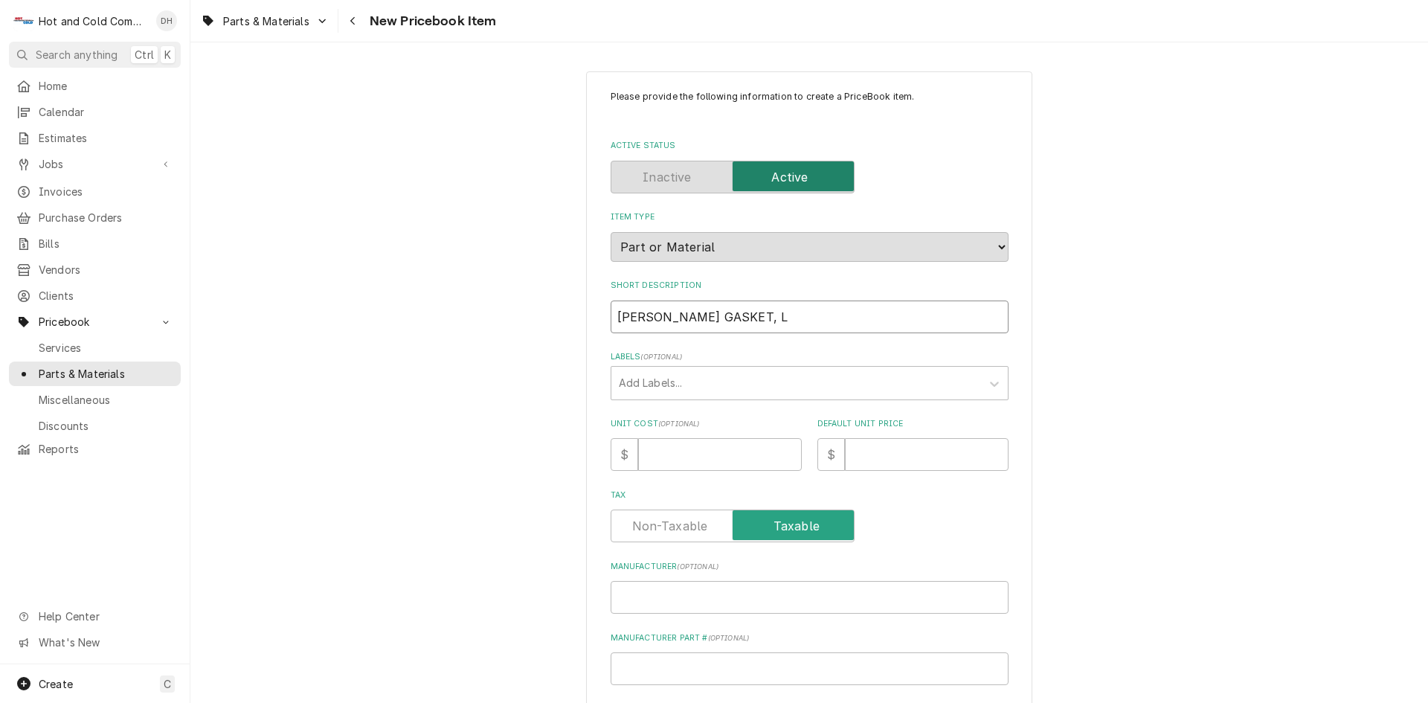
type textarea "x"
type input "[PERSON_NAME] GASKET,"
type textarea "x"
type input "[PERSON_NAME] GASKET, w"
type textarea "x"
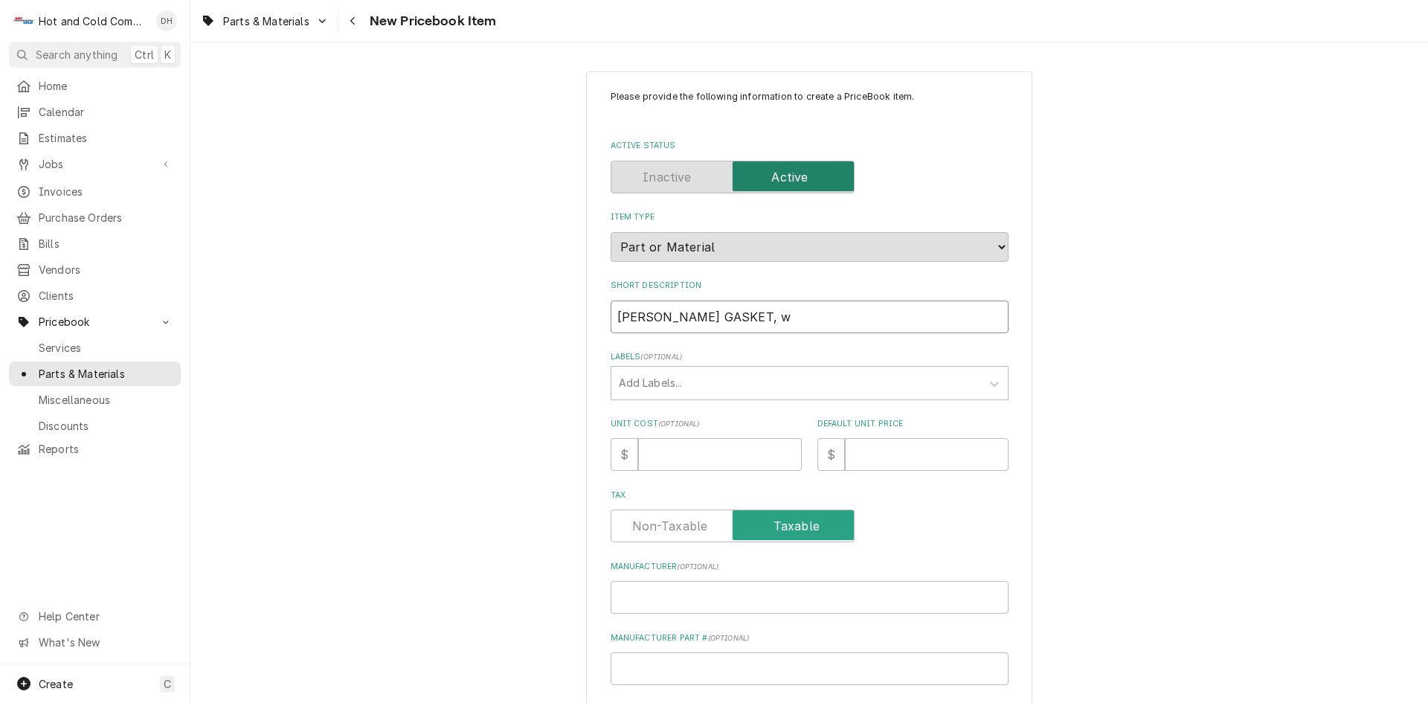
type input "[PERSON_NAME] GASKET, [GEOGRAPHIC_DATA]"
type textarea "x"
type input "[PERSON_NAME] GASKET, wat"
type textarea "x"
type input "[PERSON_NAME] GASKET, wate"
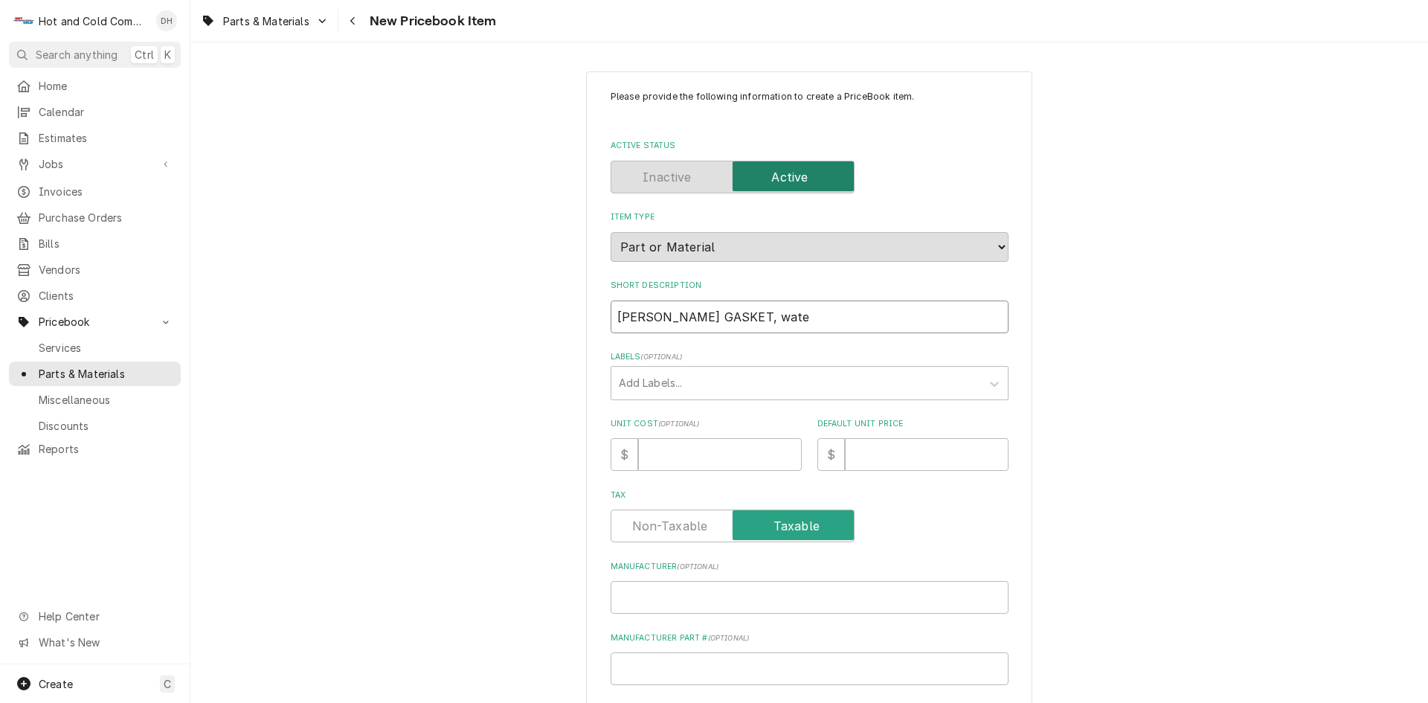
type textarea "x"
type input "[PERSON_NAME] GASKET, water"
type textarea "x"
type input "[PERSON_NAME] GASKET, water"
type textarea "x"
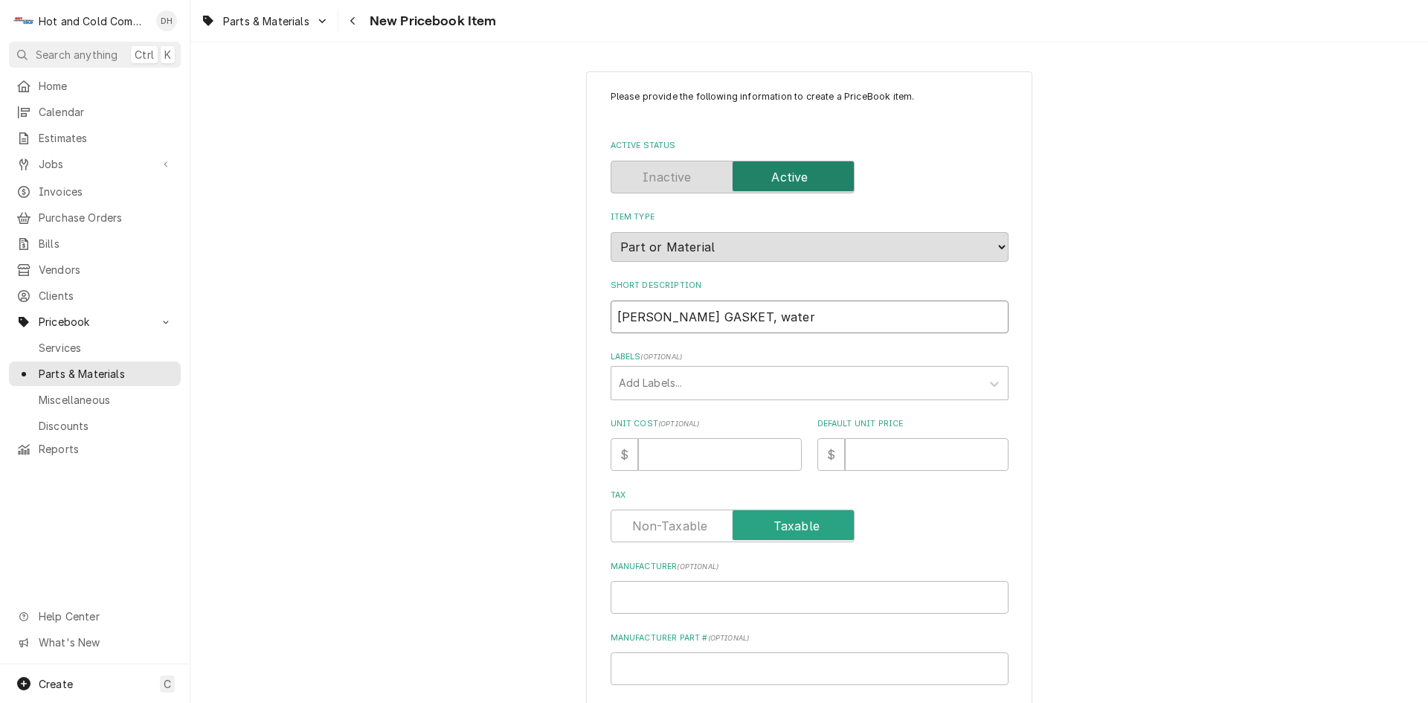
type input "[PERSON_NAME] GASKET, water r"
type textarea "x"
type input "[PERSON_NAME] GASKET, water re"
type textarea "x"
type input "[PERSON_NAME] GASKET, water res"
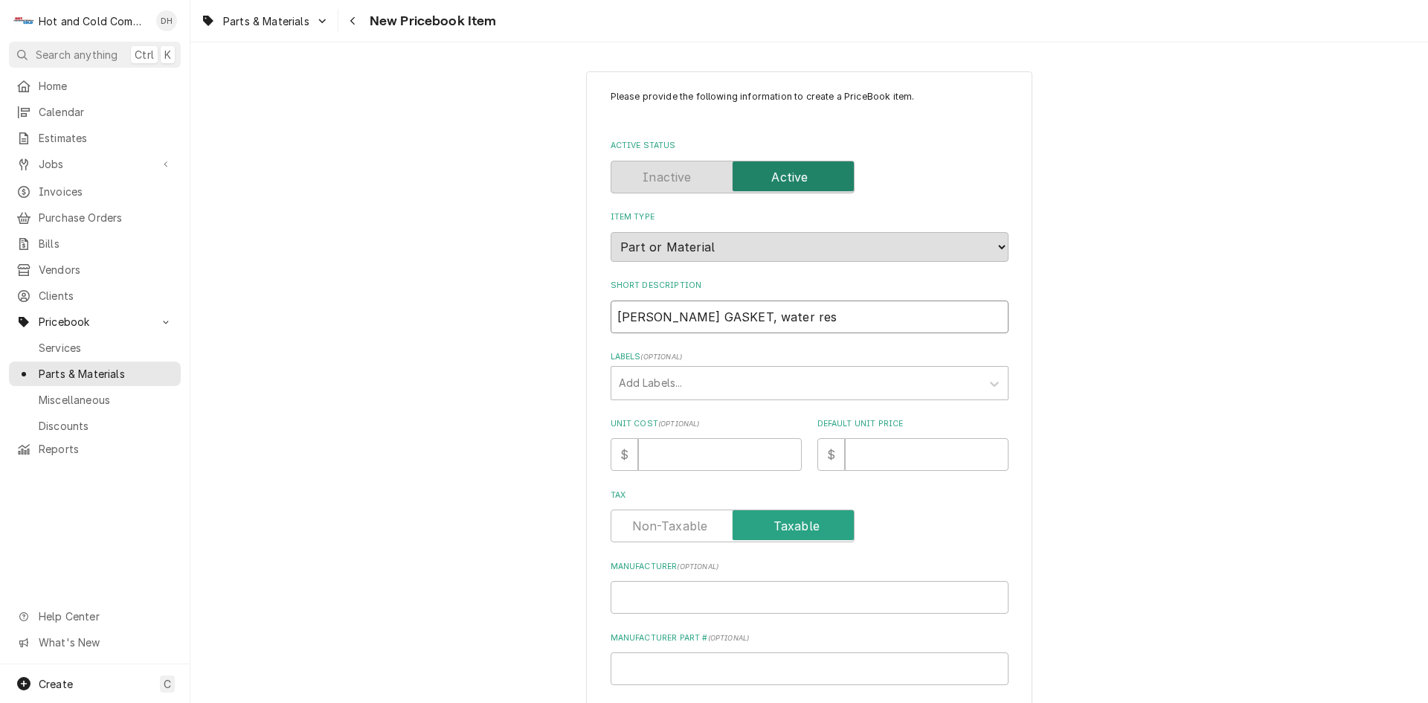
type textarea "x"
type input "[PERSON_NAME] GASKET, water rese"
type textarea "x"
type input "[PERSON_NAME] GASKET, water [PERSON_NAME]"
type textarea "x"
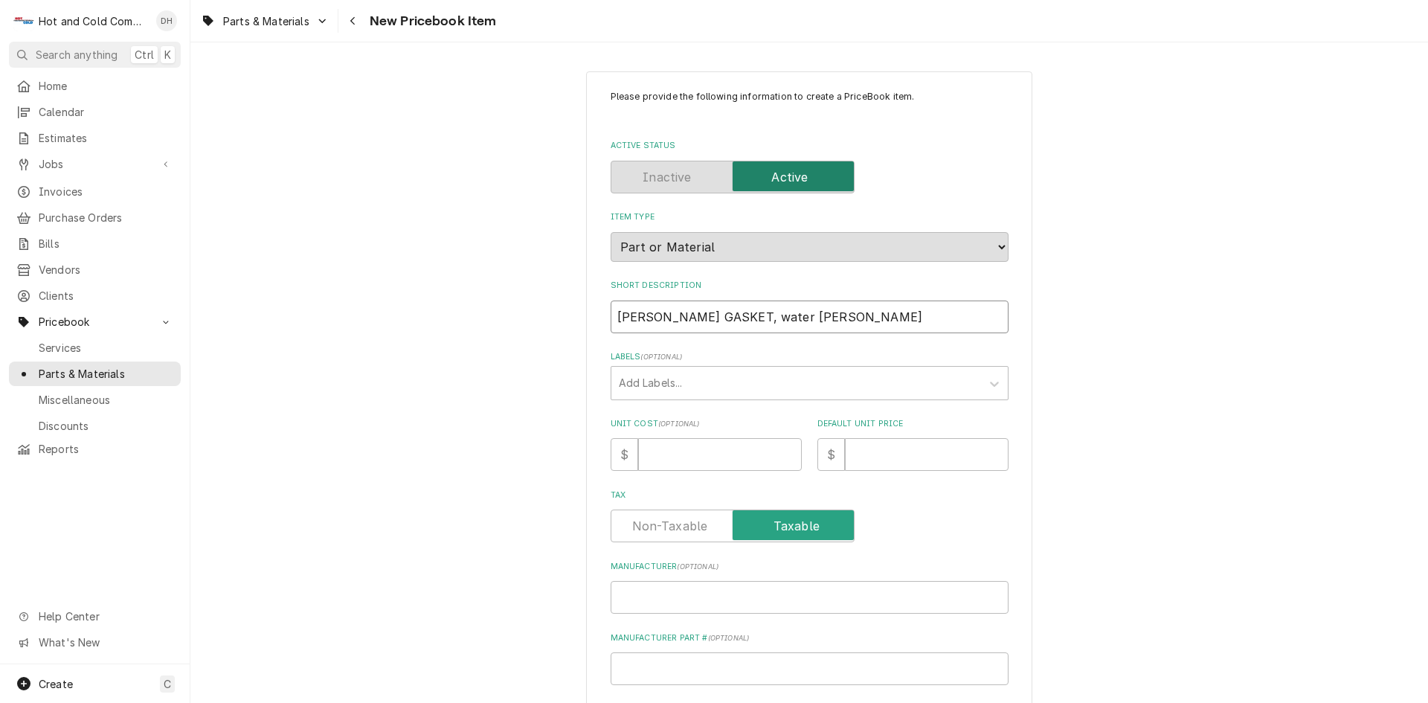
type input "[PERSON_NAME] GASKET, water reserv"
type textarea "x"
type input "[PERSON_NAME] GASKET, water reservo"
type textarea "x"
type input "[PERSON_NAME] GASKET, water reservoi"
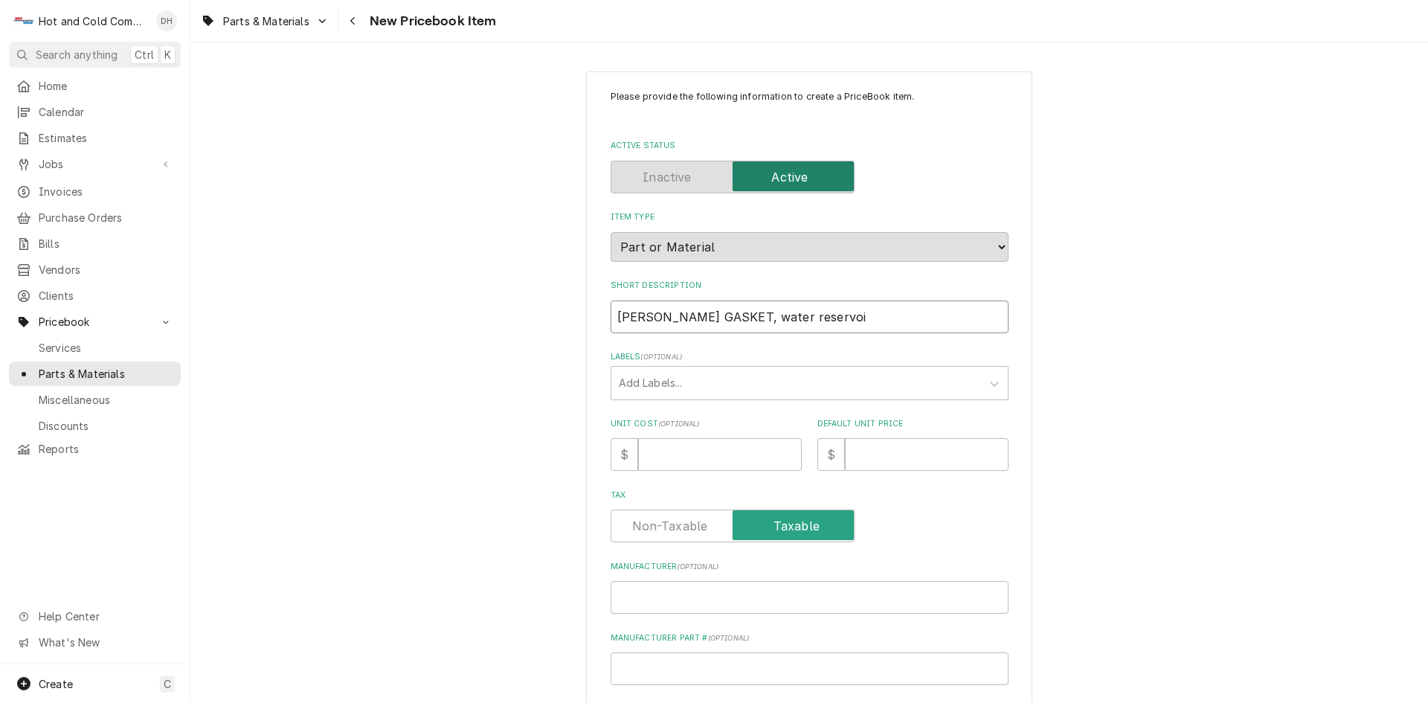
type textarea "x"
type input "[PERSON_NAME] GASKET, water reservoir"
type textarea "x"
type input "[PERSON_NAME] GASKET, water reservoir"
type textarea "x"
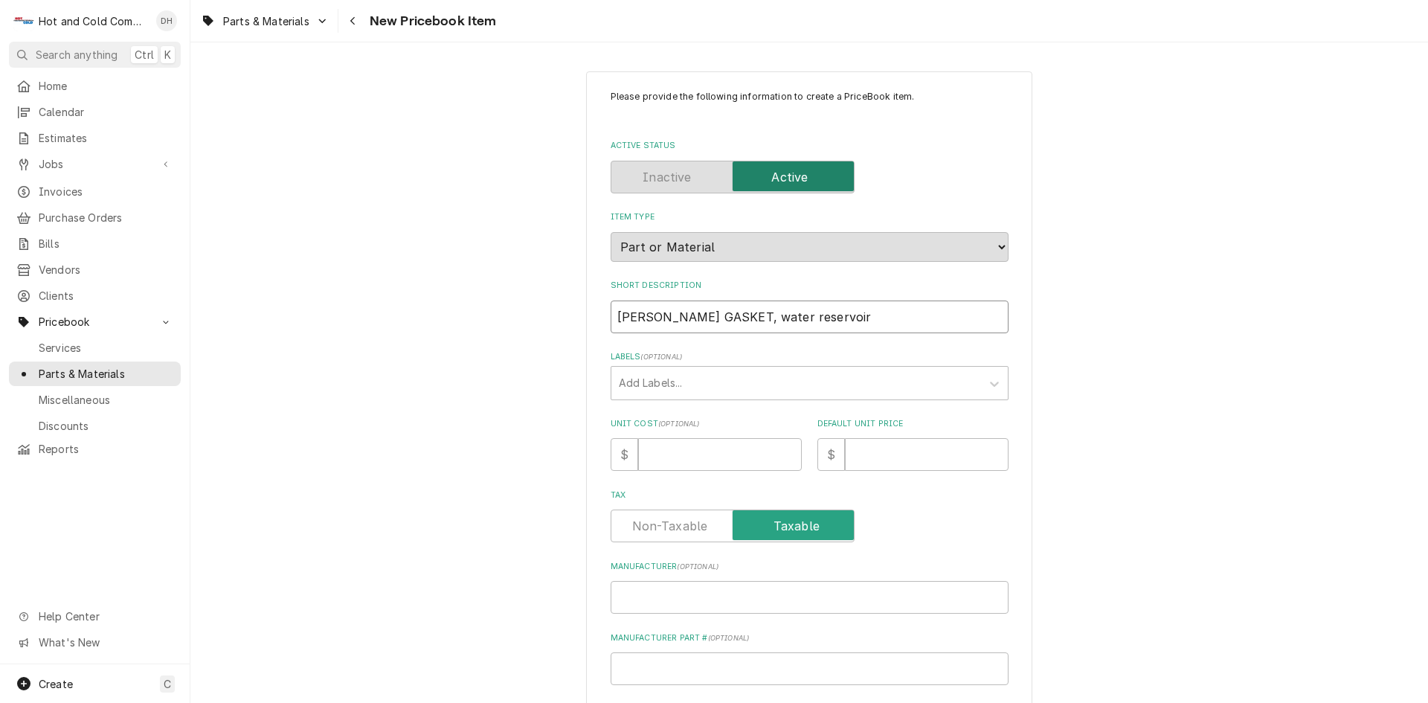
type input "[PERSON_NAME] GASKET, water reservoir g"
type textarea "x"
type input "[PERSON_NAME] GASKET, water reservoir ga"
type textarea "x"
type input "[PERSON_NAME] GASKET, water reservoir gas"
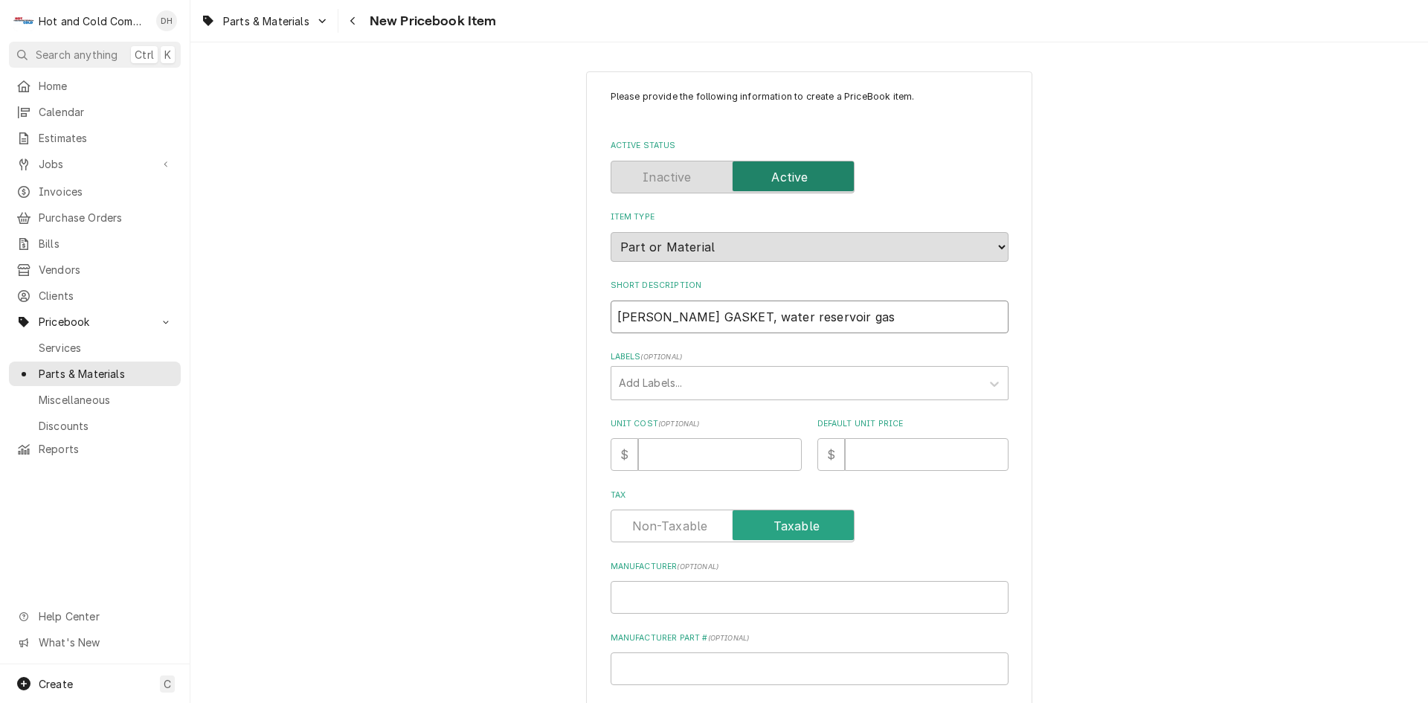
type textarea "x"
type input "[PERSON_NAME] GASKET, water reservoir gask"
type textarea "x"
type input "[PERSON_NAME] GASKET, water reservoir [PERSON_NAME]"
type textarea "x"
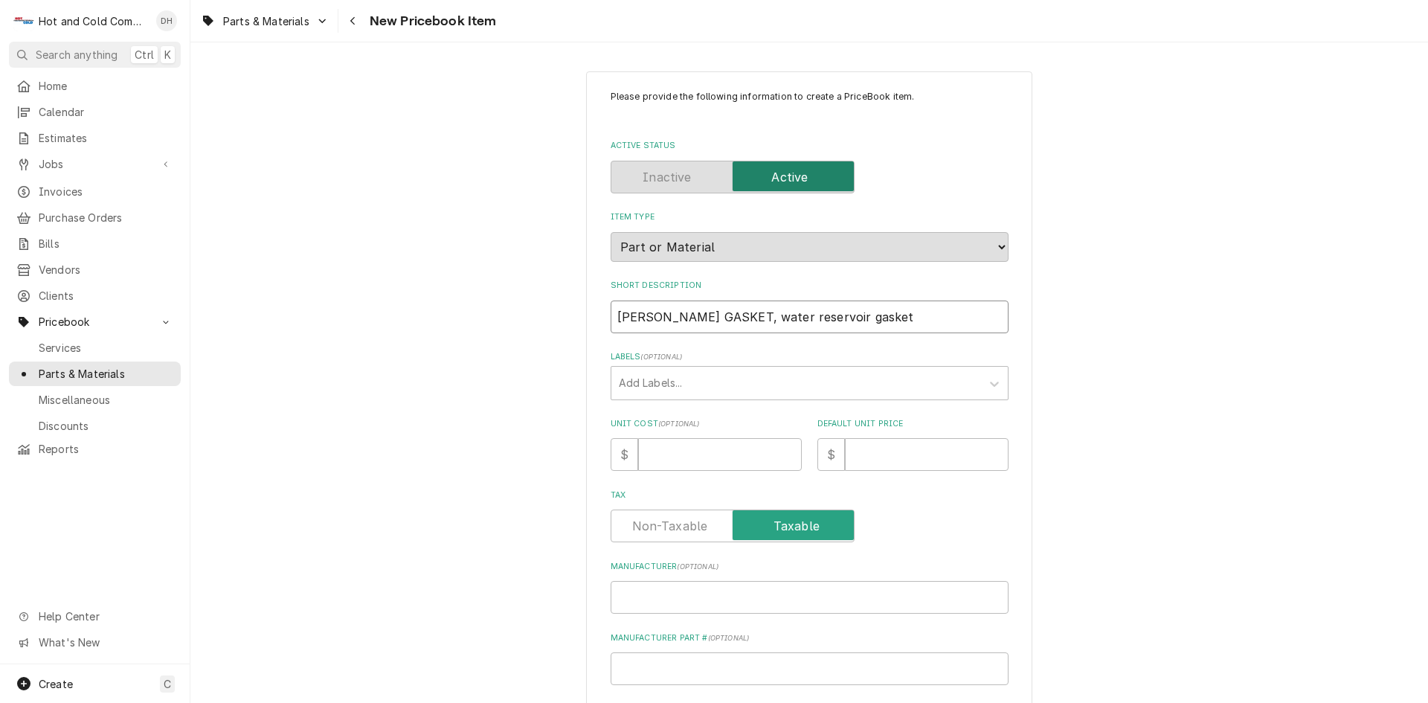
type input "[PERSON_NAME] GASKET, water reservoir gasket"
click at [680, 459] on input "Unit Cost ( optional )" at bounding box center [720, 454] width 164 height 33
type textarea "x"
type input "1"
type textarea "x"
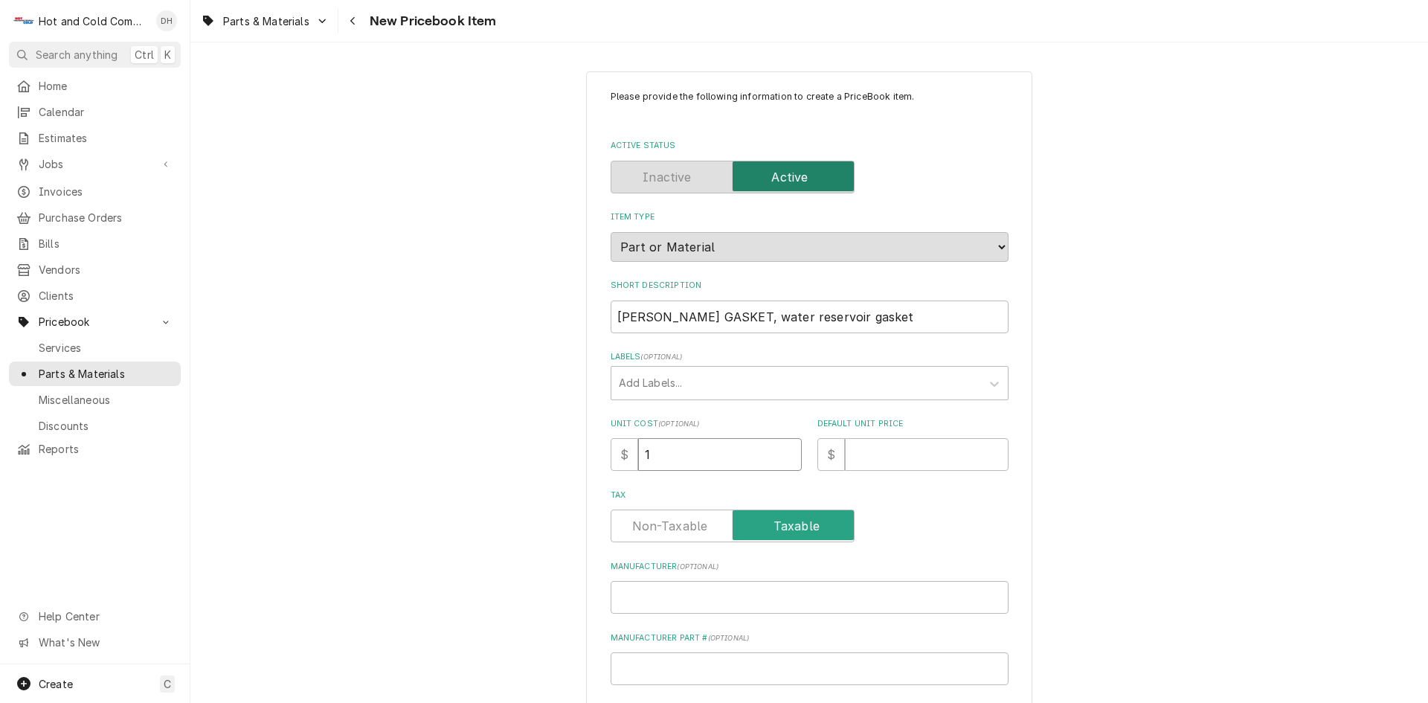
type input "18"
type textarea "x"
type input "18.0"
type textarea "x"
type input "18.08"
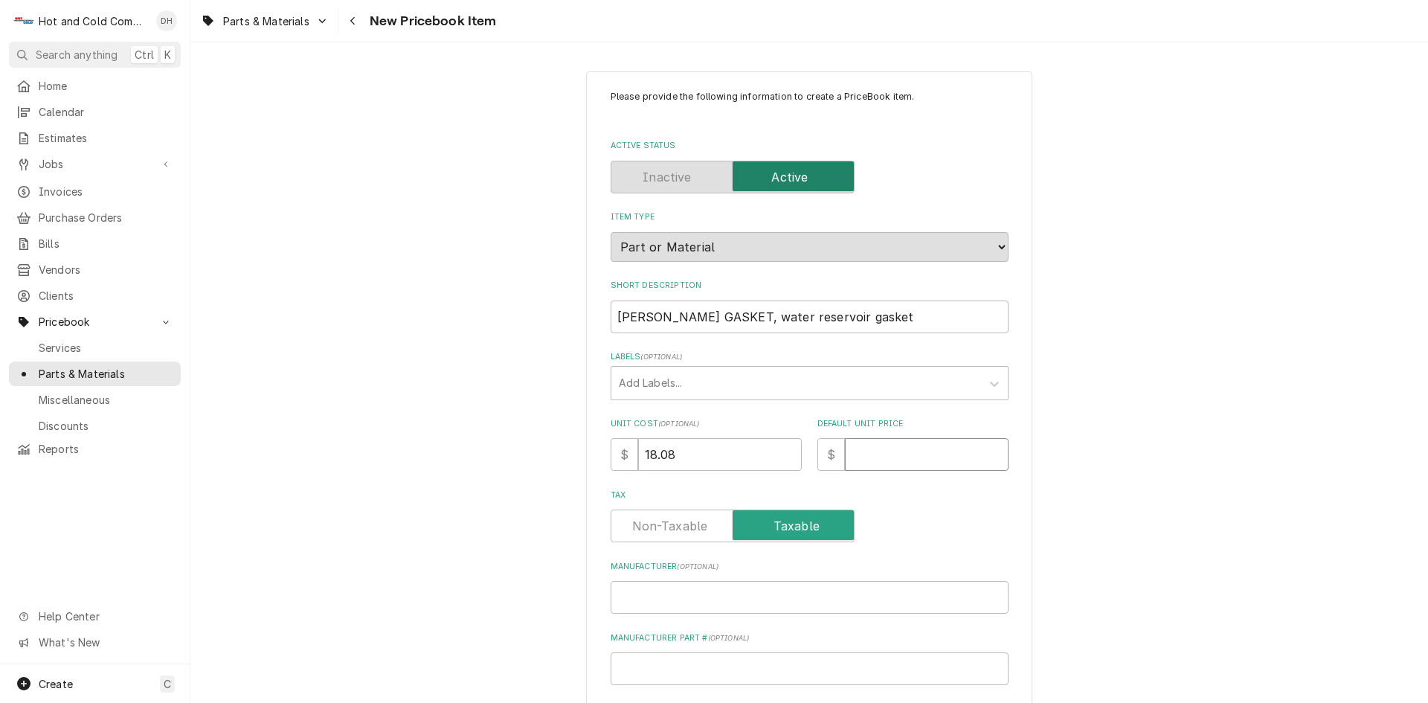
type textarea "x"
type input "1"
type textarea "x"
type input "18"
type textarea "x"
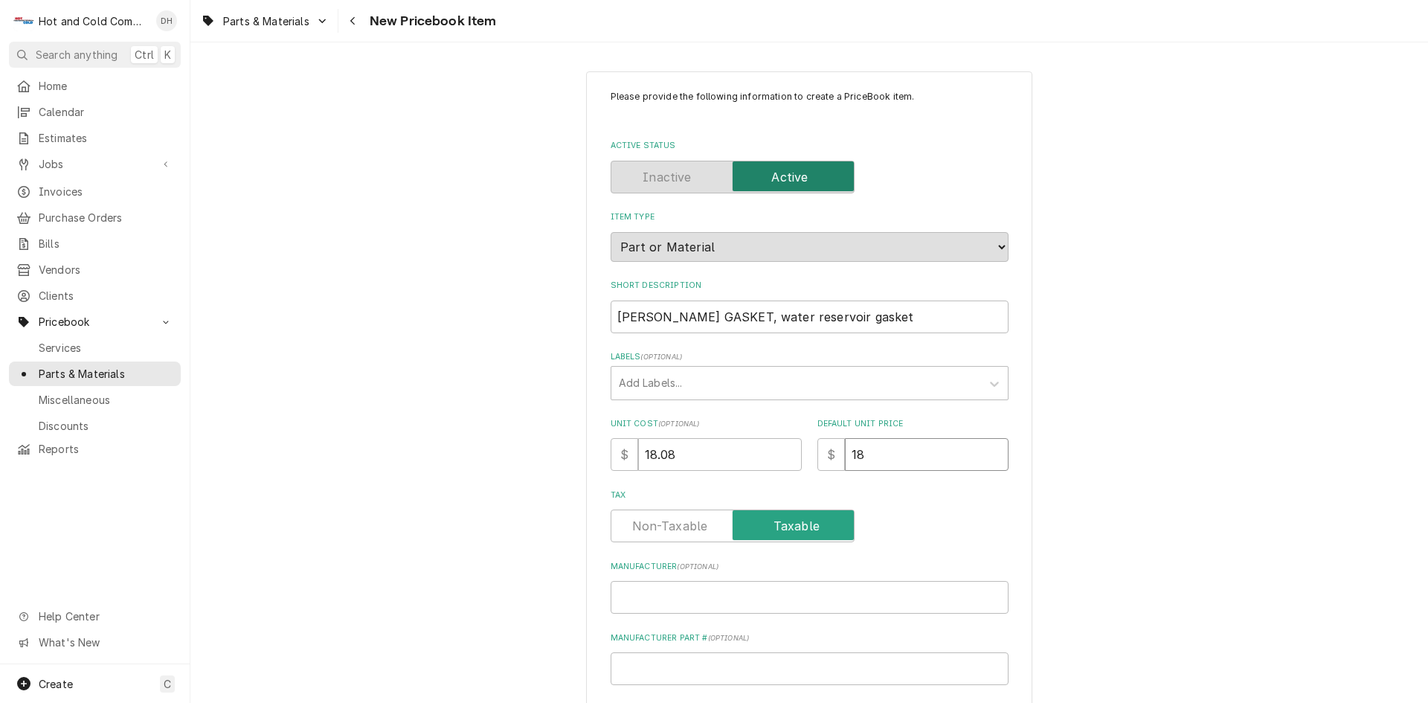
type input "18.0"
type textarea "x"
type input "18.08"
click at [742, 597] on input "Manufacturer ( optional )" at bounding box center [810, 597] width 398 height 33
type textarea "x"
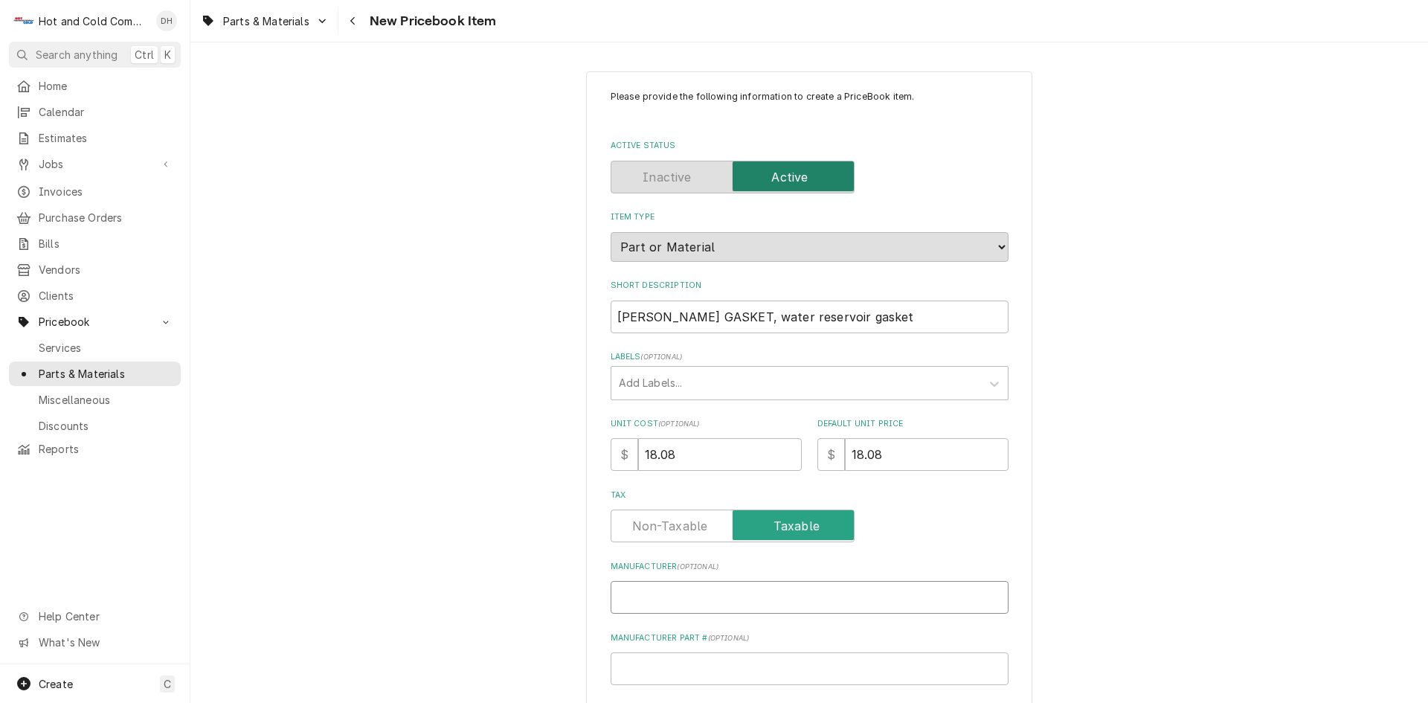
type input "F"
type textarea "x"
type input "Fo"
type textarea "x"
type input "Fol"
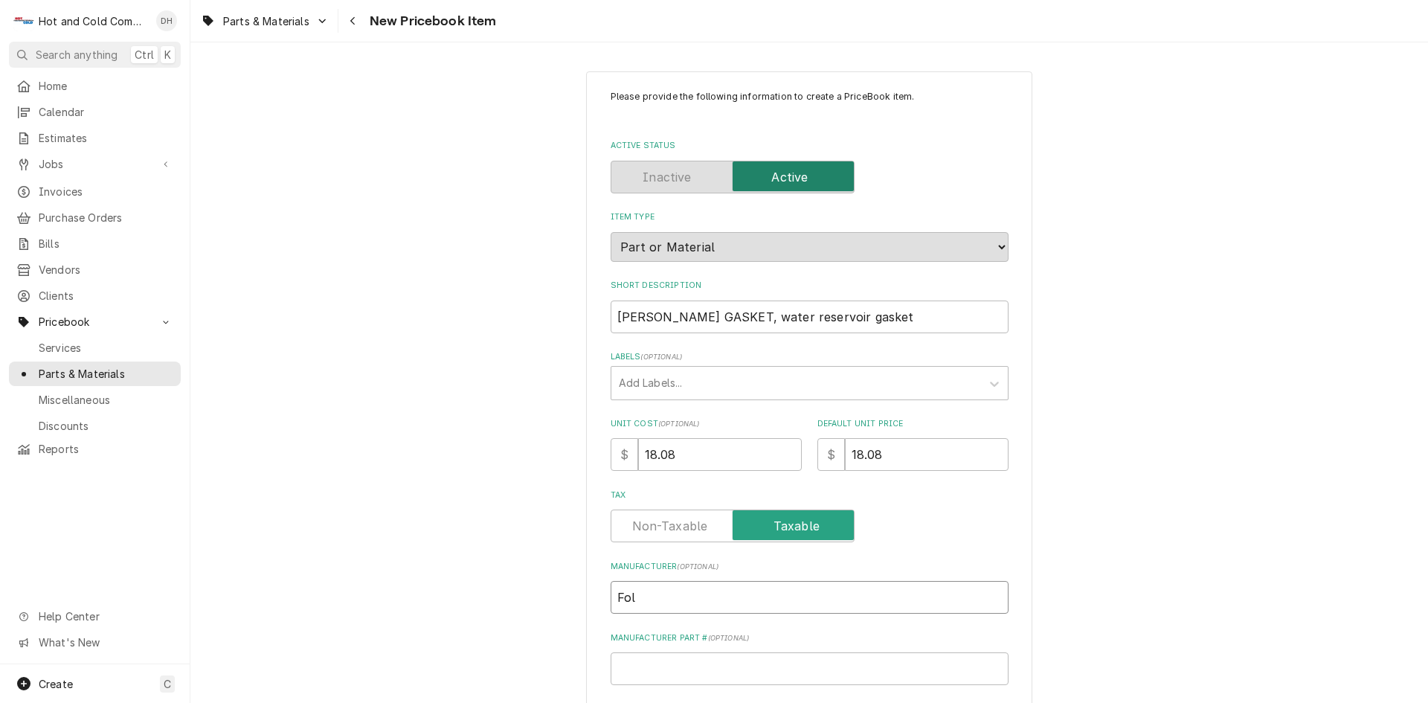
type textarea "x"
type input "Foll"
type textarea "x"
type input "Folle"
type textarea "x"
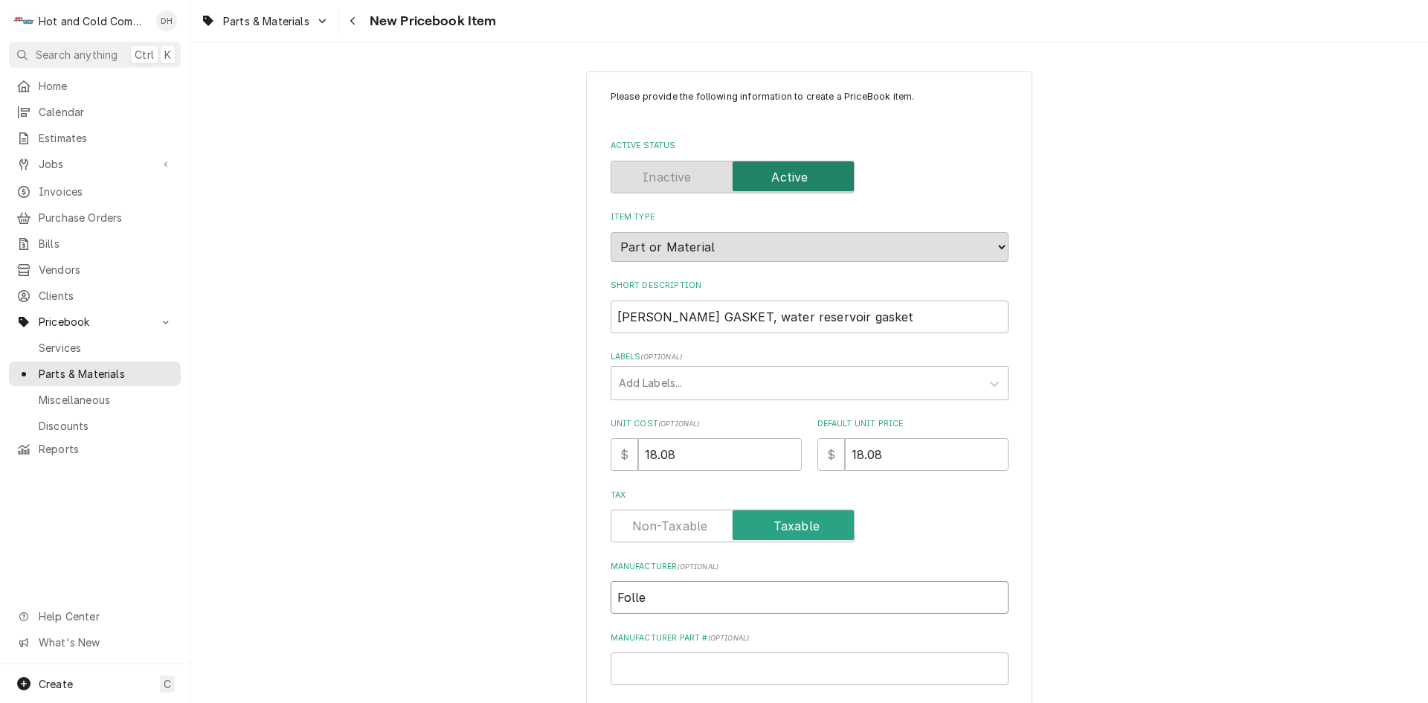
type input "Follet"
type textarea "x"
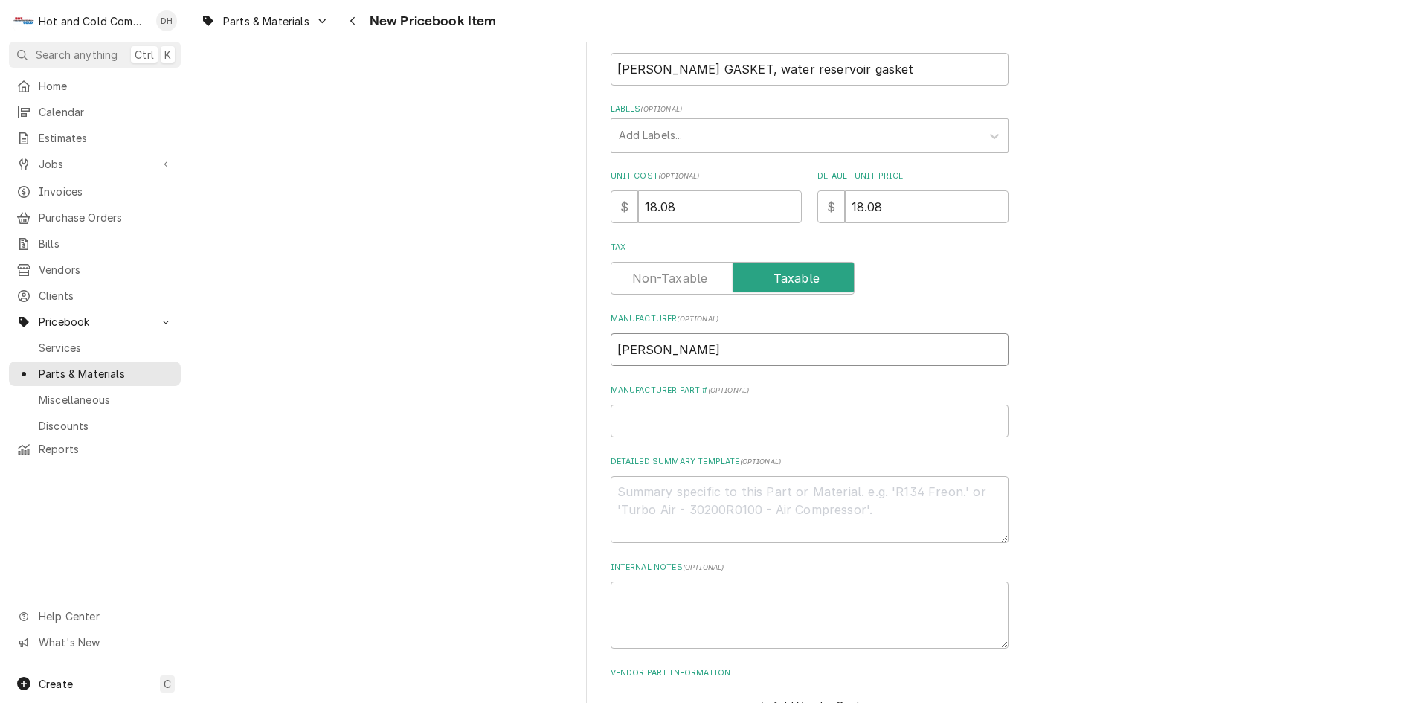
scroll to position [352, 0]
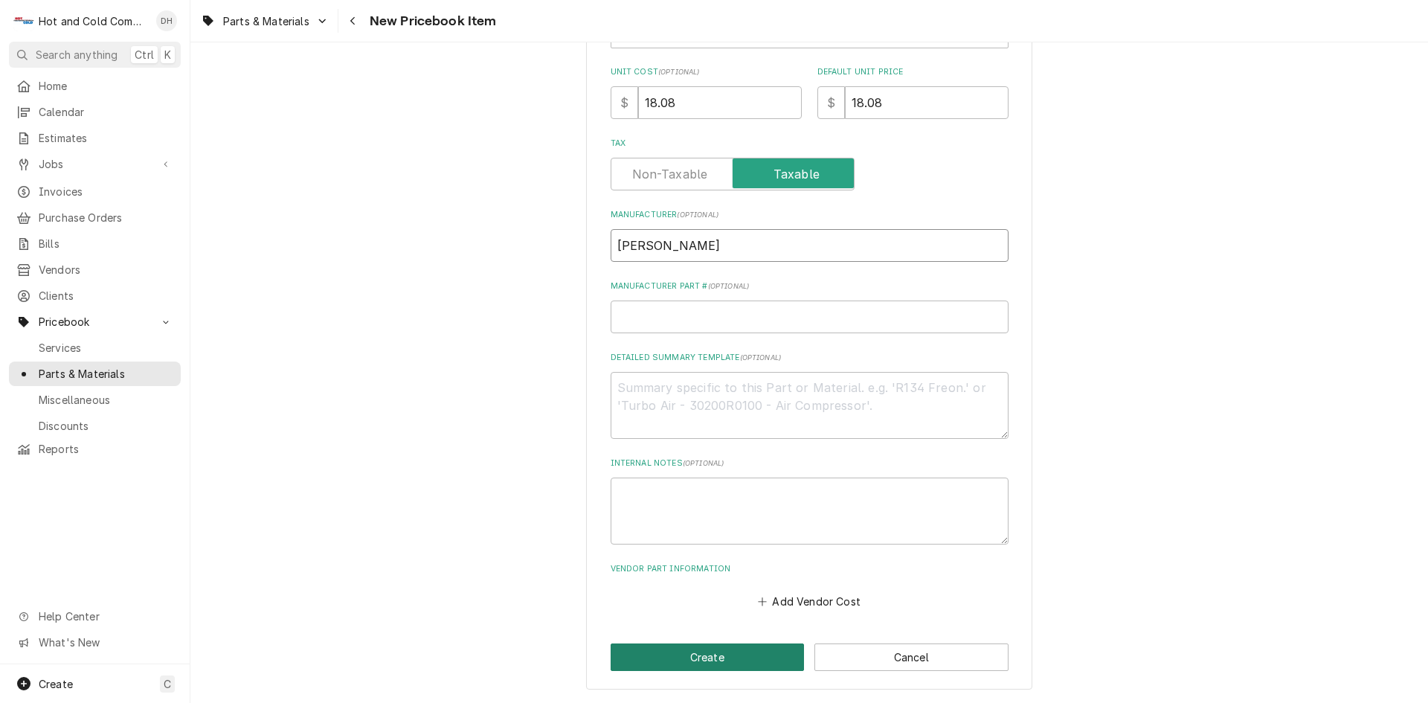
type input "[PERSON_NAME]"
click at [733, 658] on button "Create" at bounding box center [708, 657] width 194 height 28
type textarea "x"
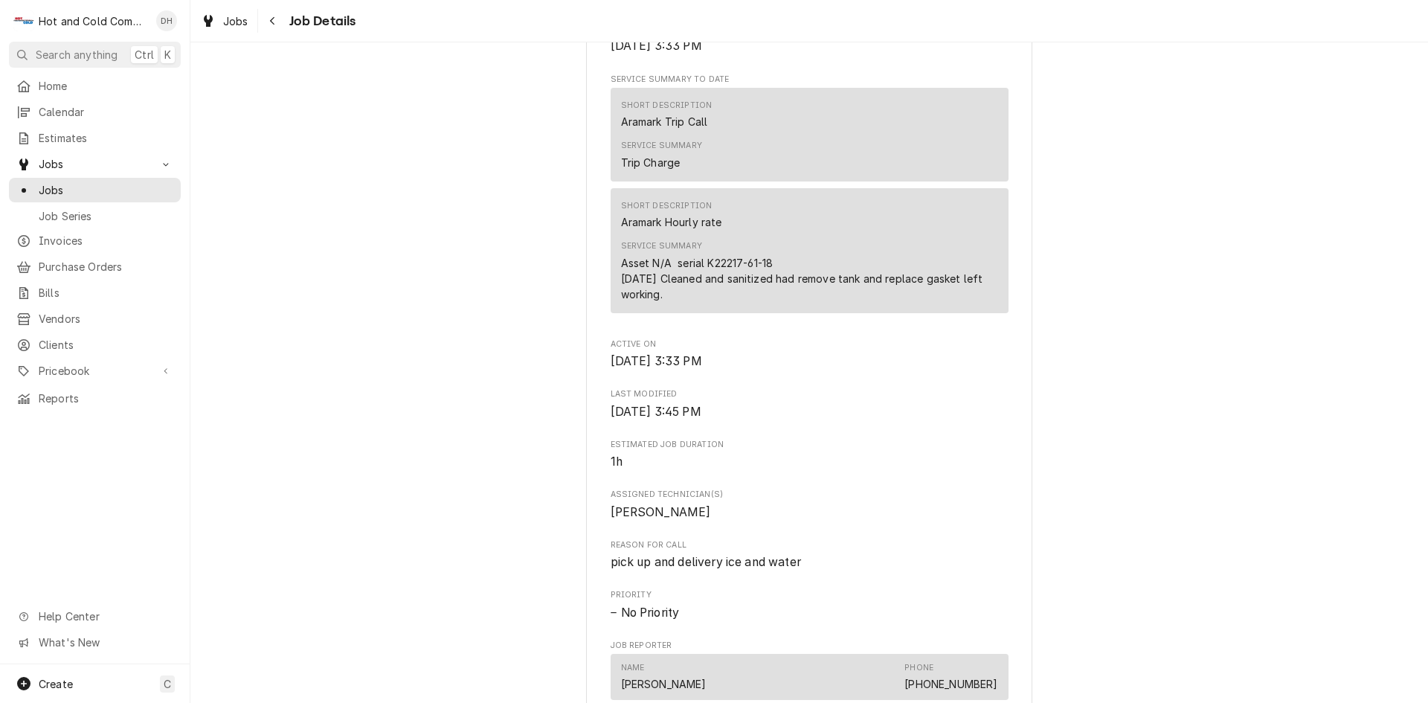
scroll to position [992, 0]
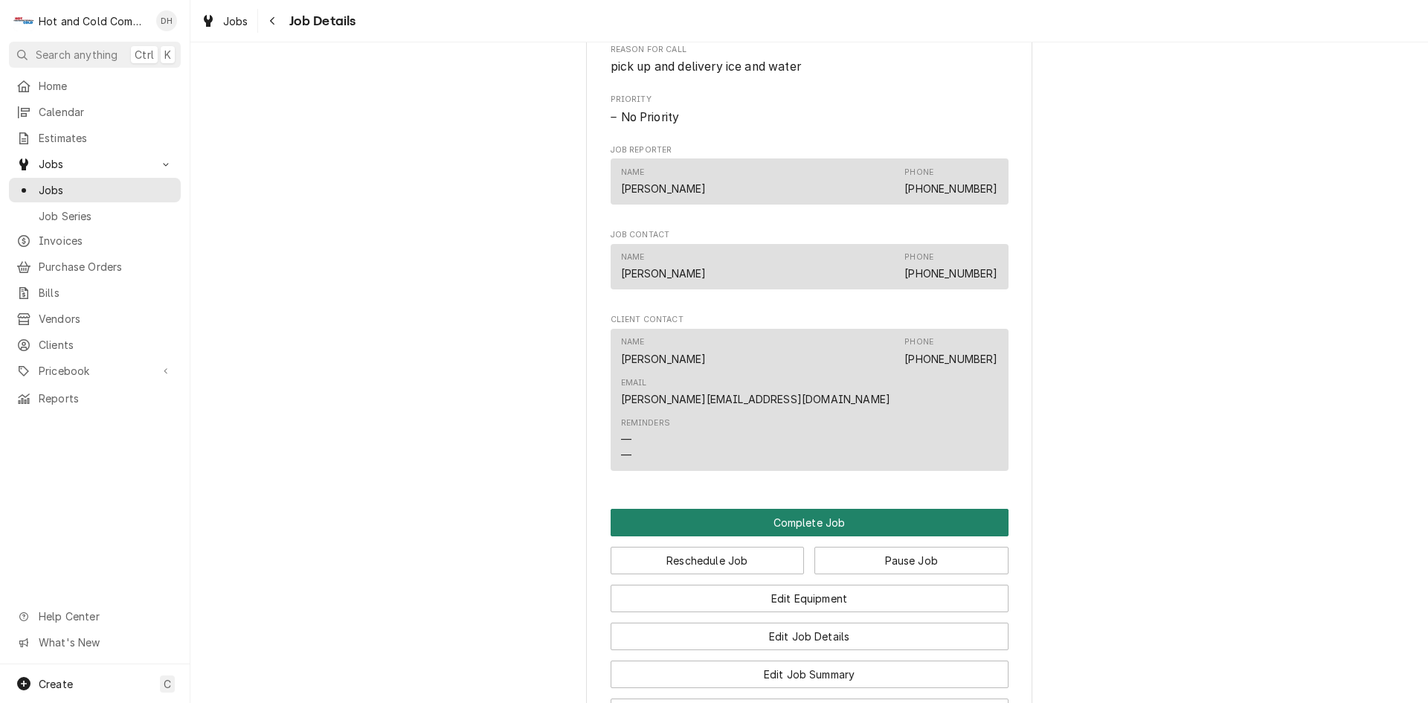
click at [808, 509] on button "Complete Job" at bounding box center [810, 523] width 398 height 28
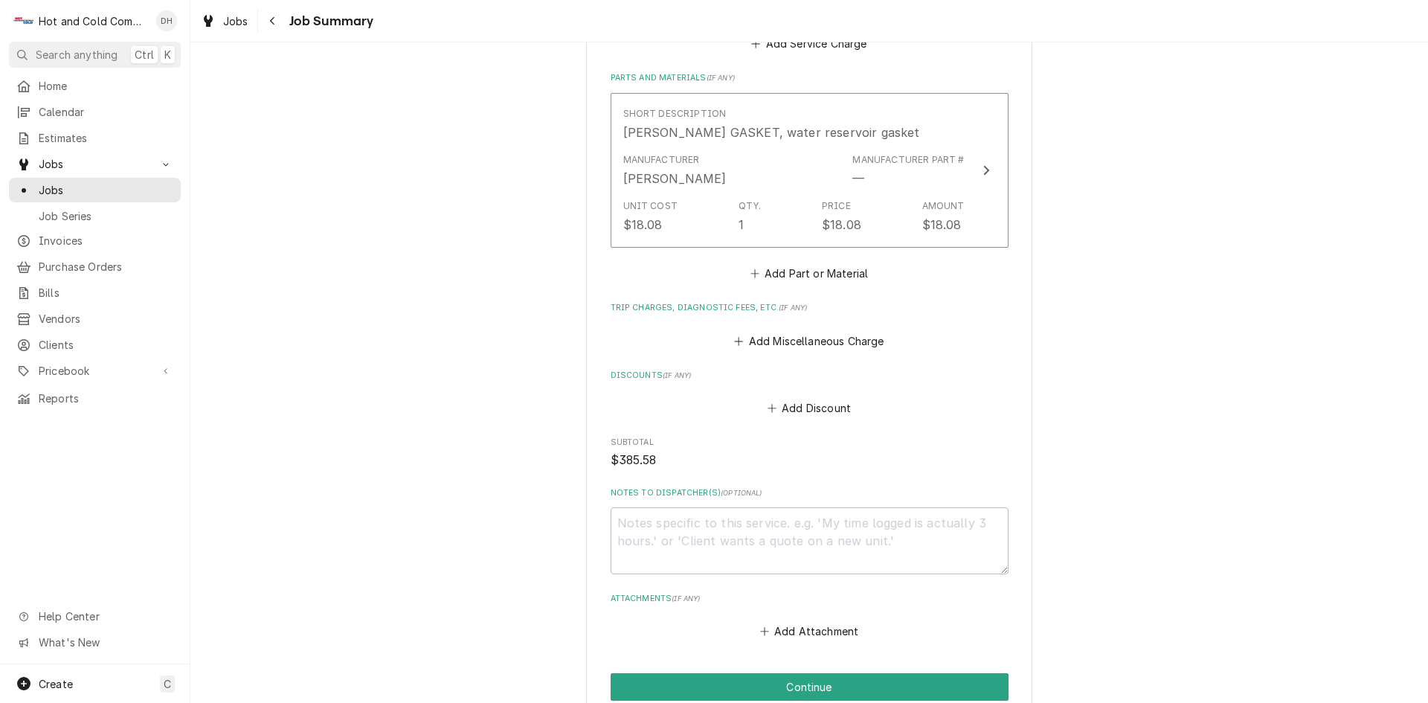
scroll to position [953, 0]
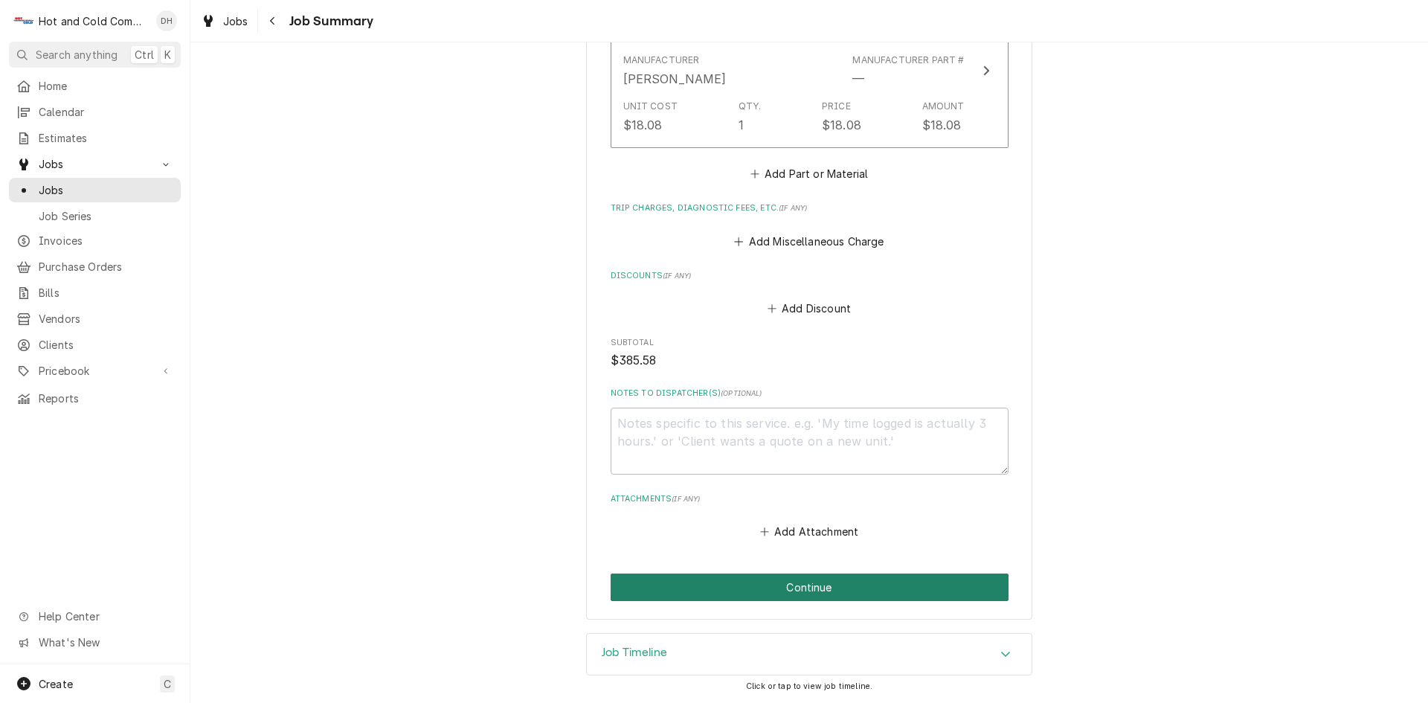
drag, startPoint x: 828, startPoint y: 589, endPoint x: 885, endPoint y: 561, distance: 63.9
click at [827, 590] on button "Continue" at bounding box center [810, 588] width 398 height 28
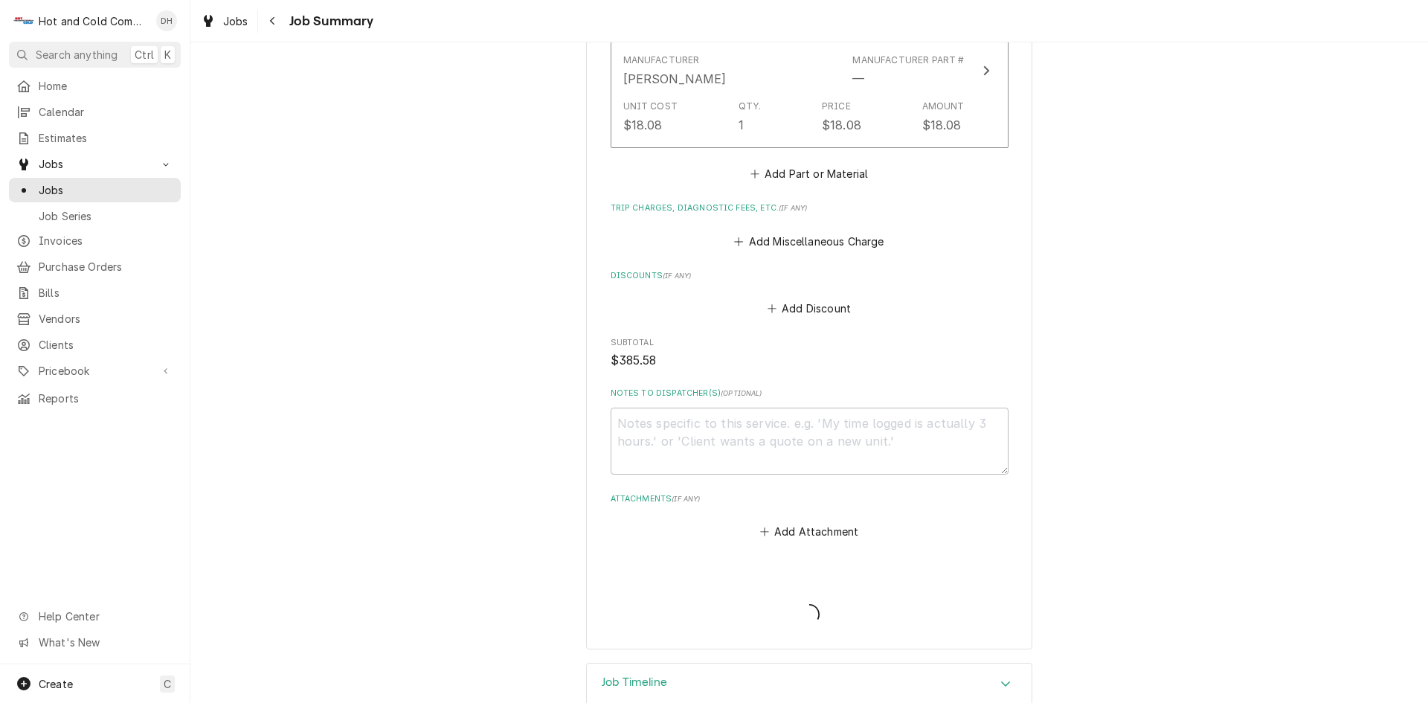
type textarea "x"
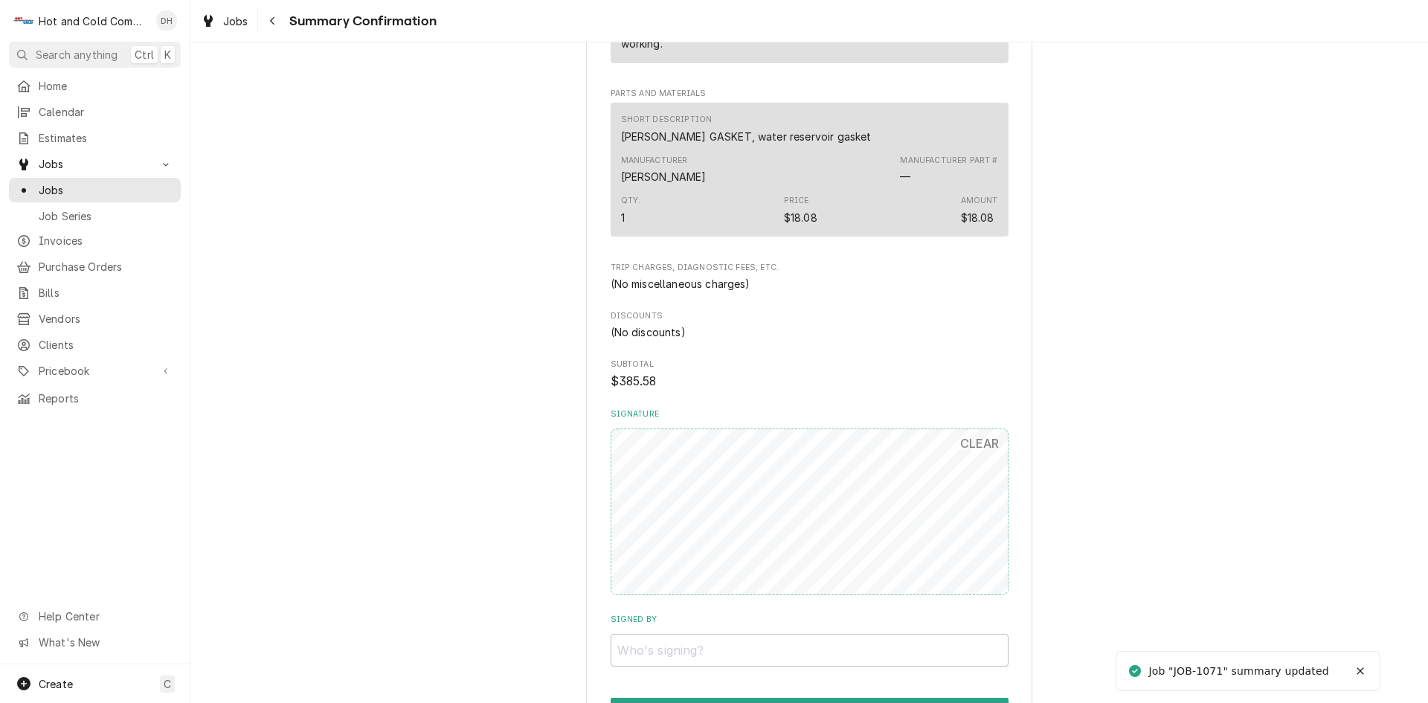
scroll to position [945, 0]
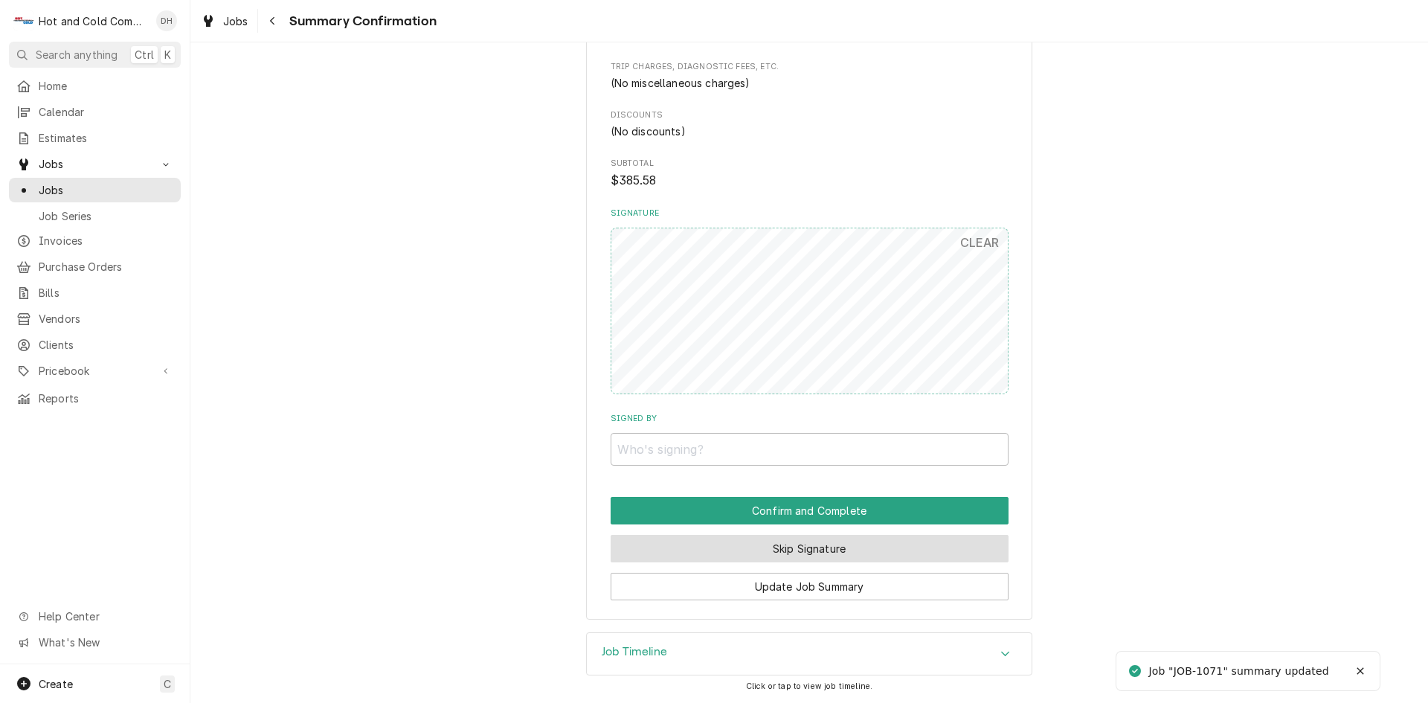
click at [809, 558] on button "Skip Signature" at bounding box center [810, 549] width 398 height 28
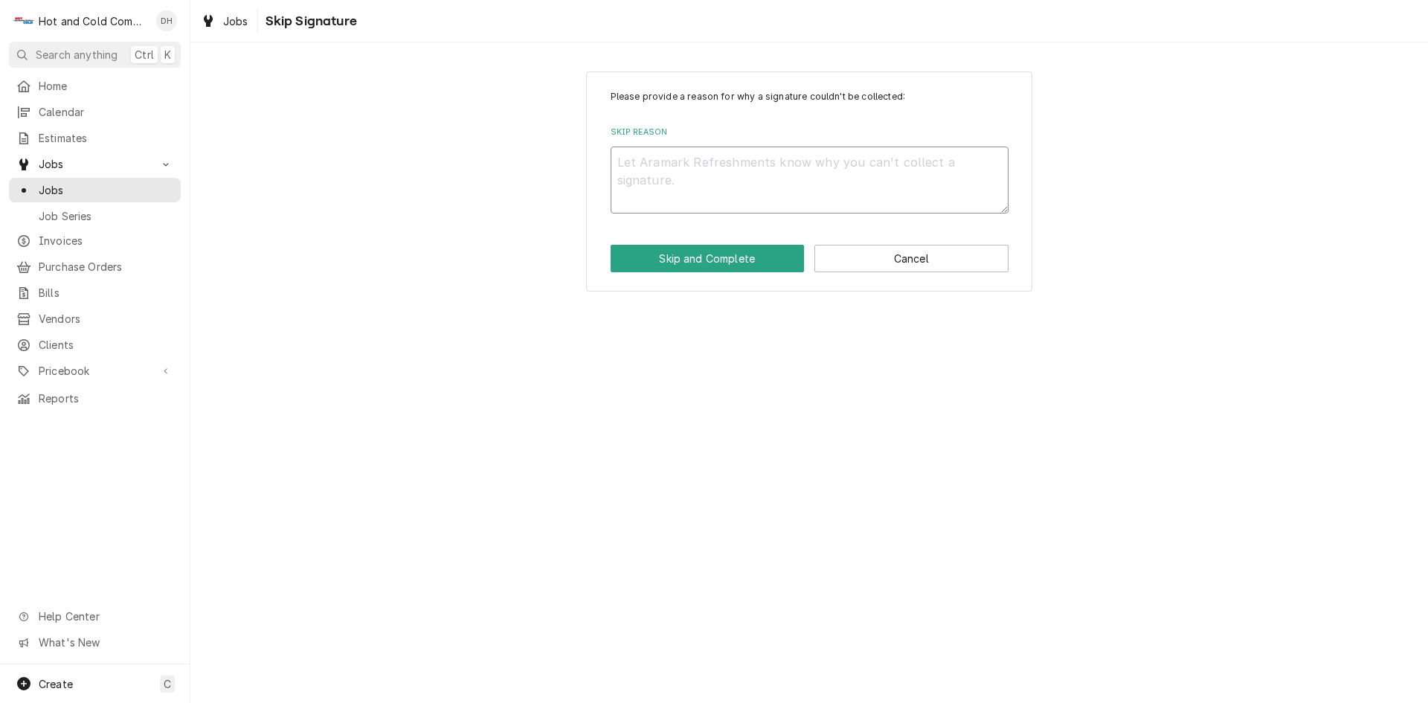
click at [653, 171] on textarea "Skip Reason" at bounding box center [810, 180] width 398 height 67
type textarea "x"
type textarea "E"
type textarea "x"
type textarea "Em"
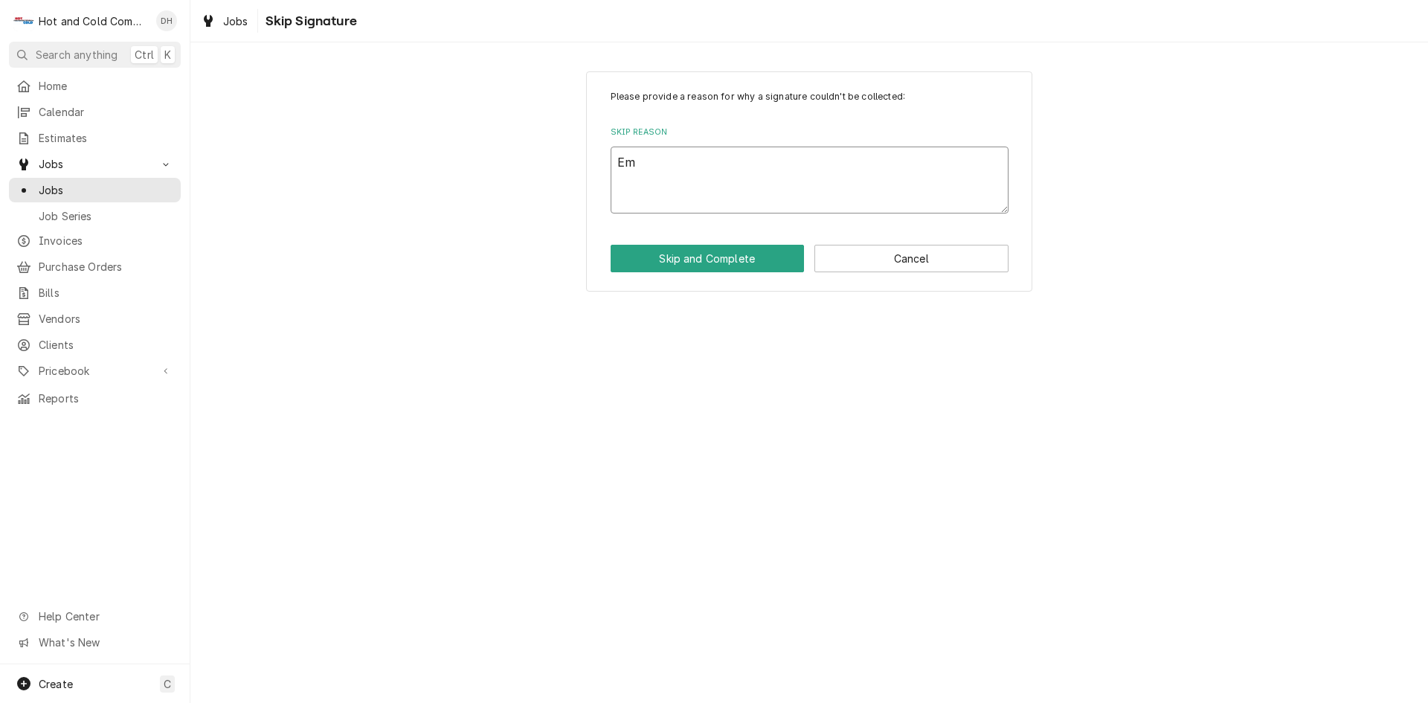
type textarea "x"
type textarea "Ema"
type textarea "x"
type textarea "Emai"
type textarea "x"
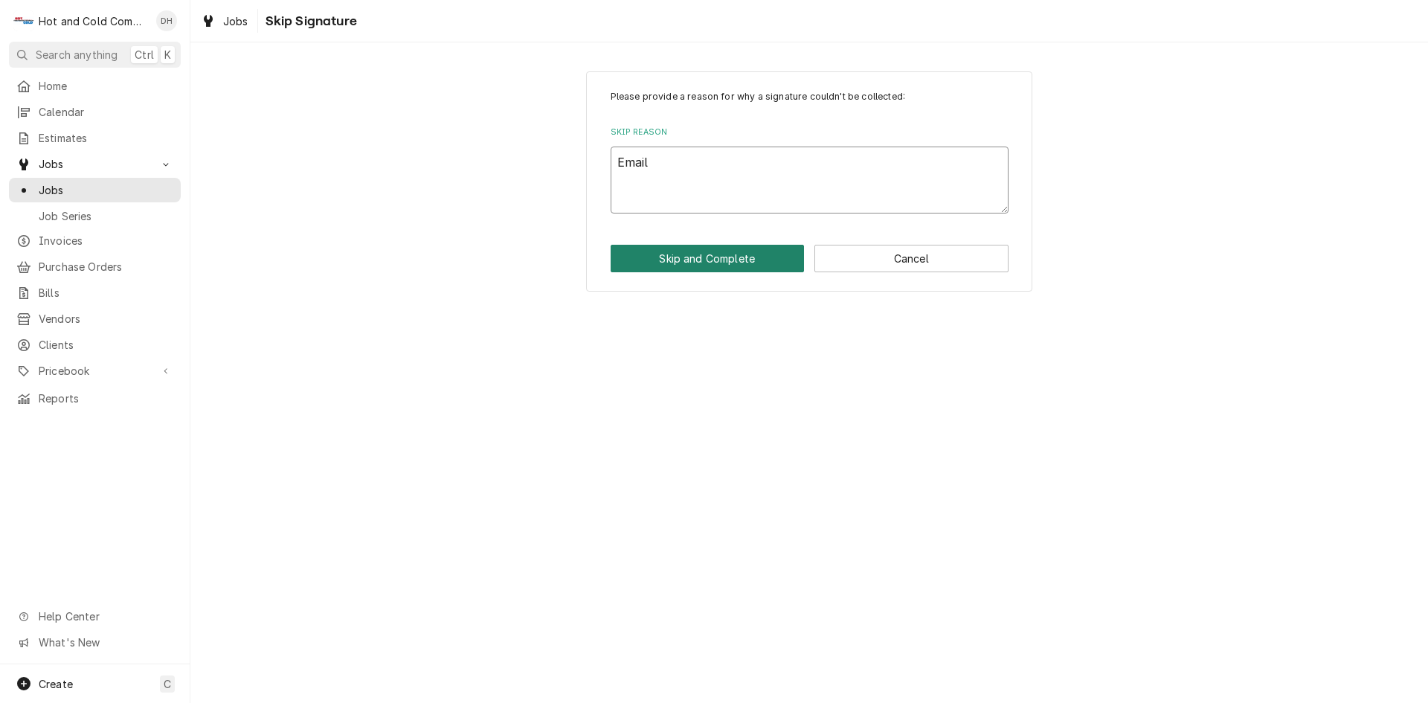
type textarea "Email"
click at [710, 259] on button "Skip and Complete" at bounding box center [708, 259] width 194 height 28
type textarea "x"
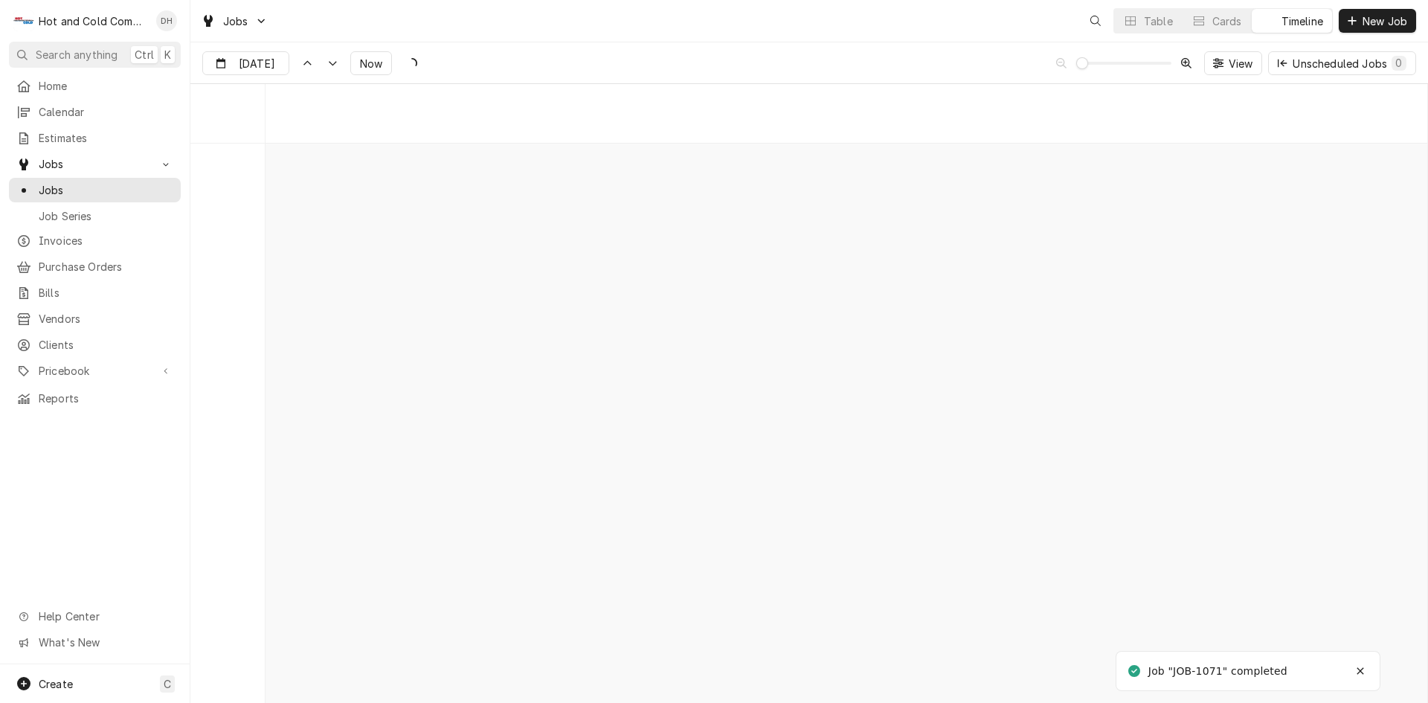
scroll to position [11645, 0]
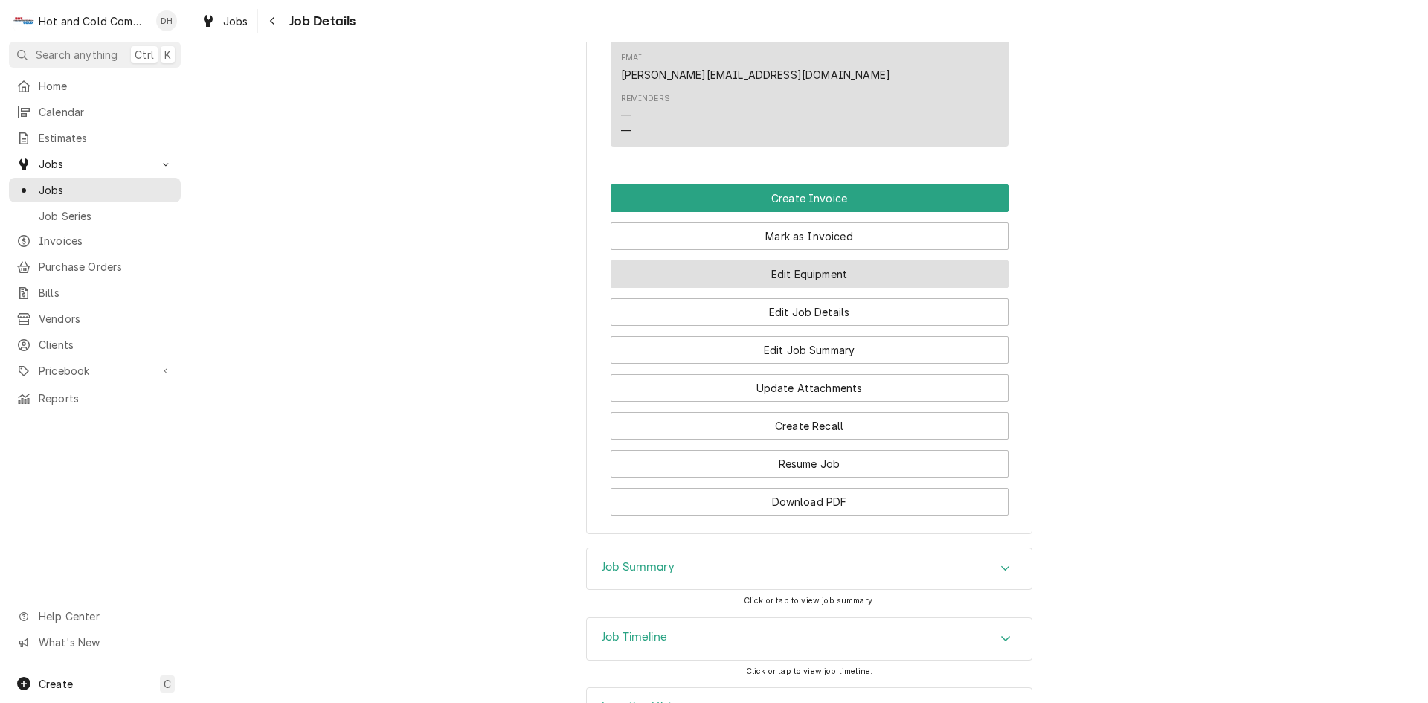
scroll to position [1083, 0]
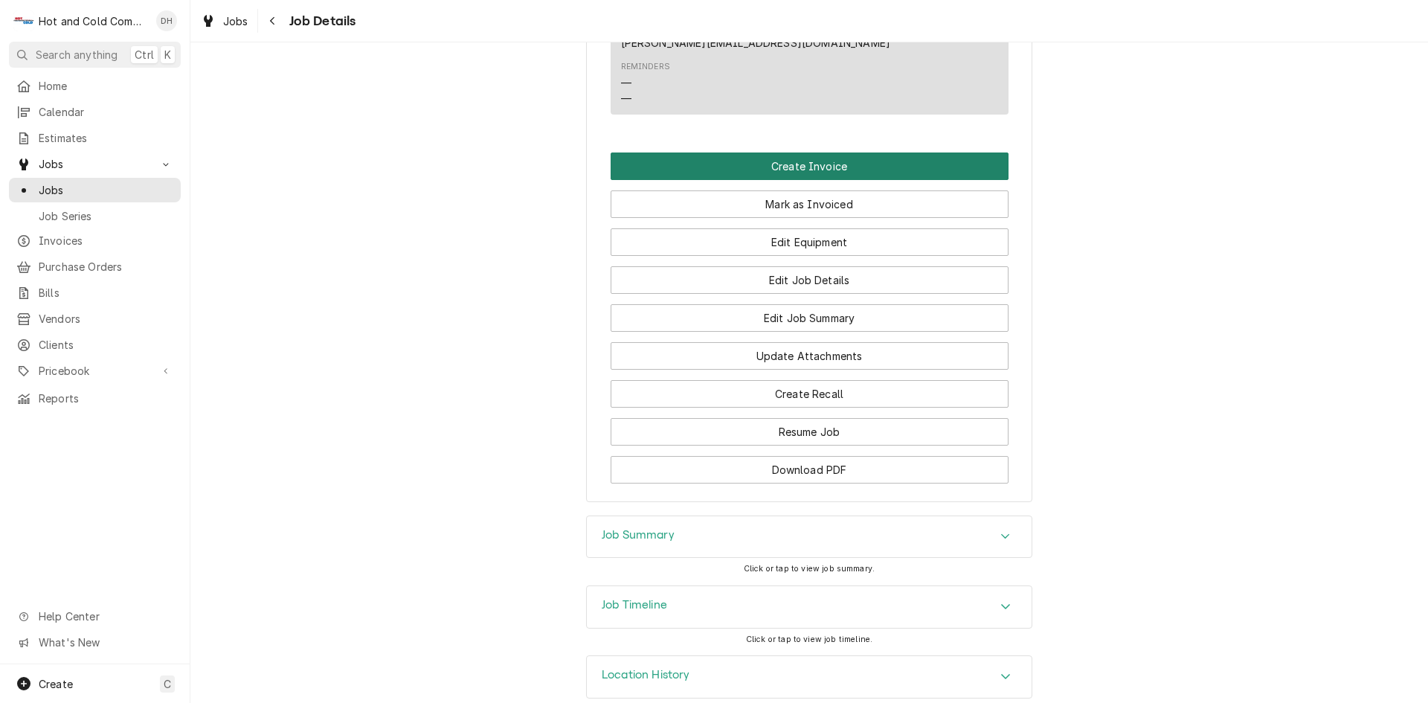
click at [812, 153] on button "Create Invoice" at bounding box center [810, 167] width 398 height 28
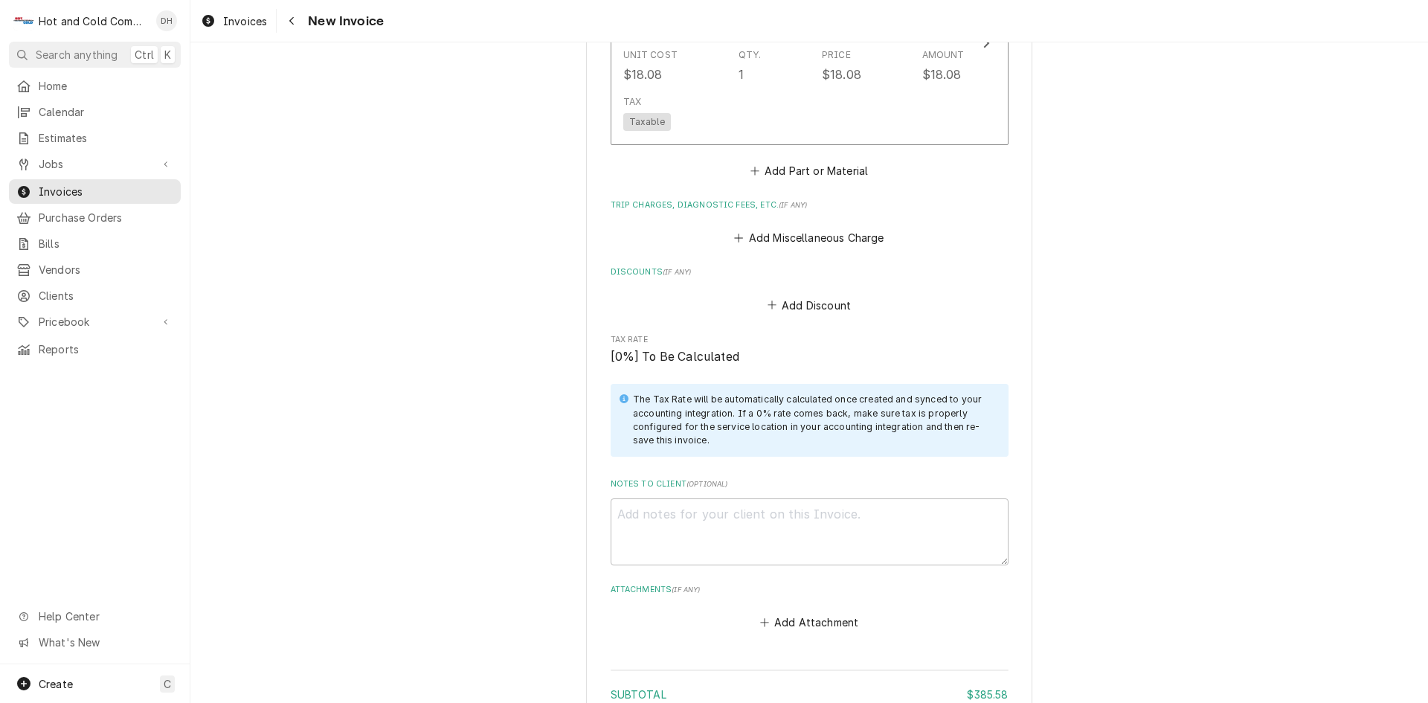
scroll to position [2189, 0]
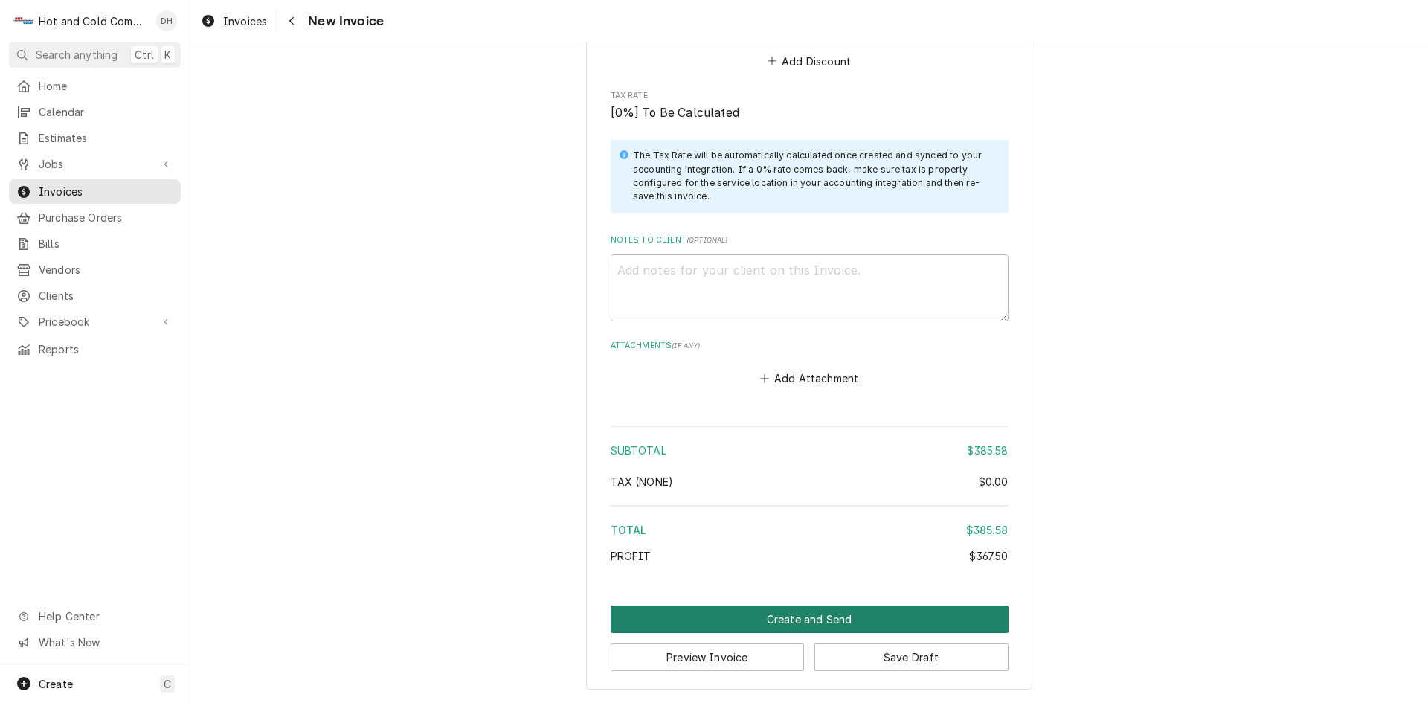
drag, startPoint x: 798, startPoint y: 614, endPoint x: 806, endPoint y: 605, distance: 11.6
click at [801, 611] on button "Create and Send" at bounding box center [810, 620] width 398 height 28
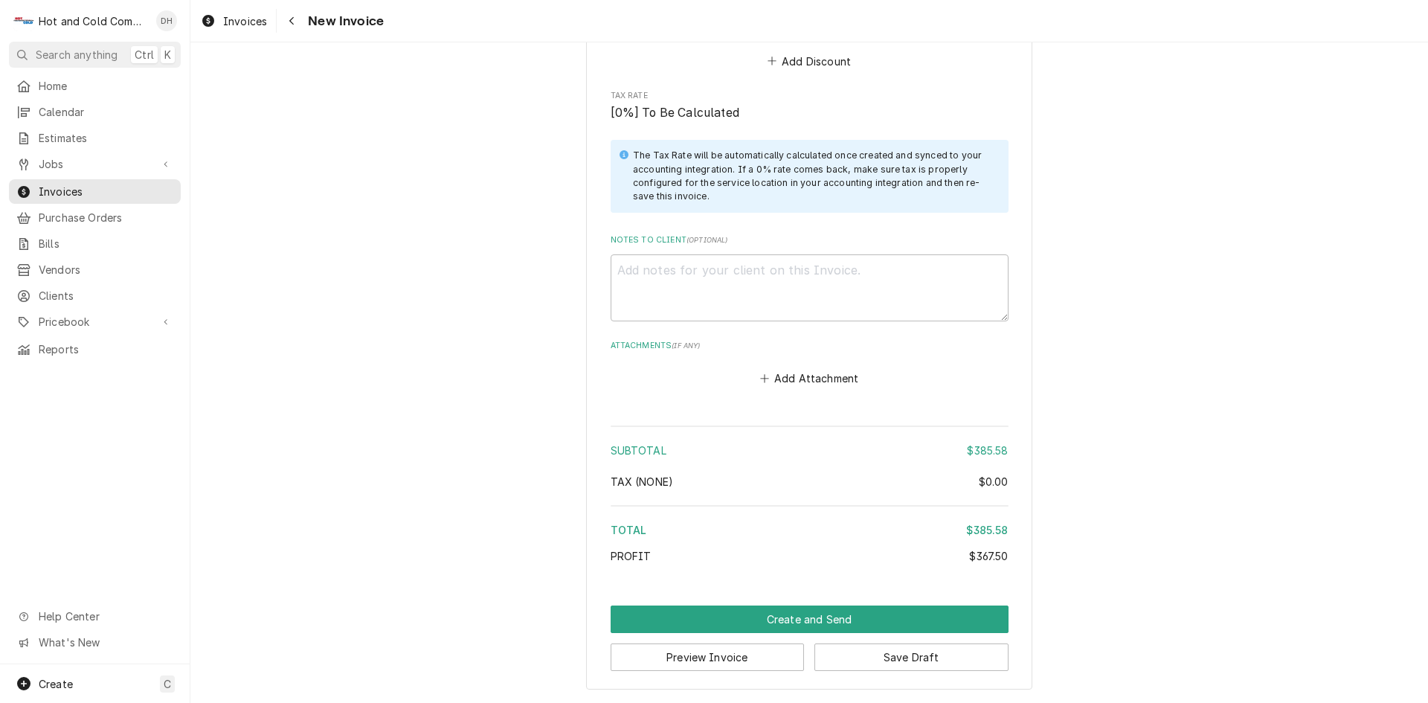
scroll to position [2180, 0]
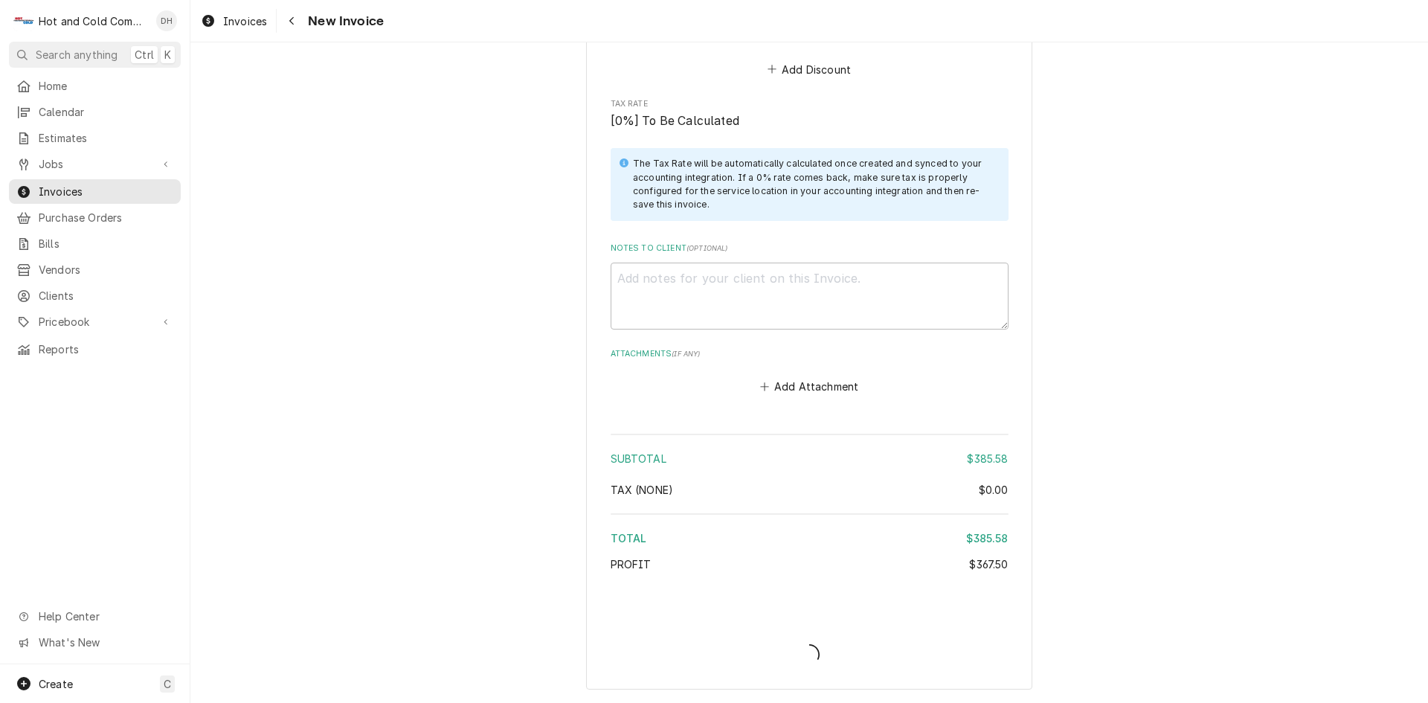
type textarea "x"
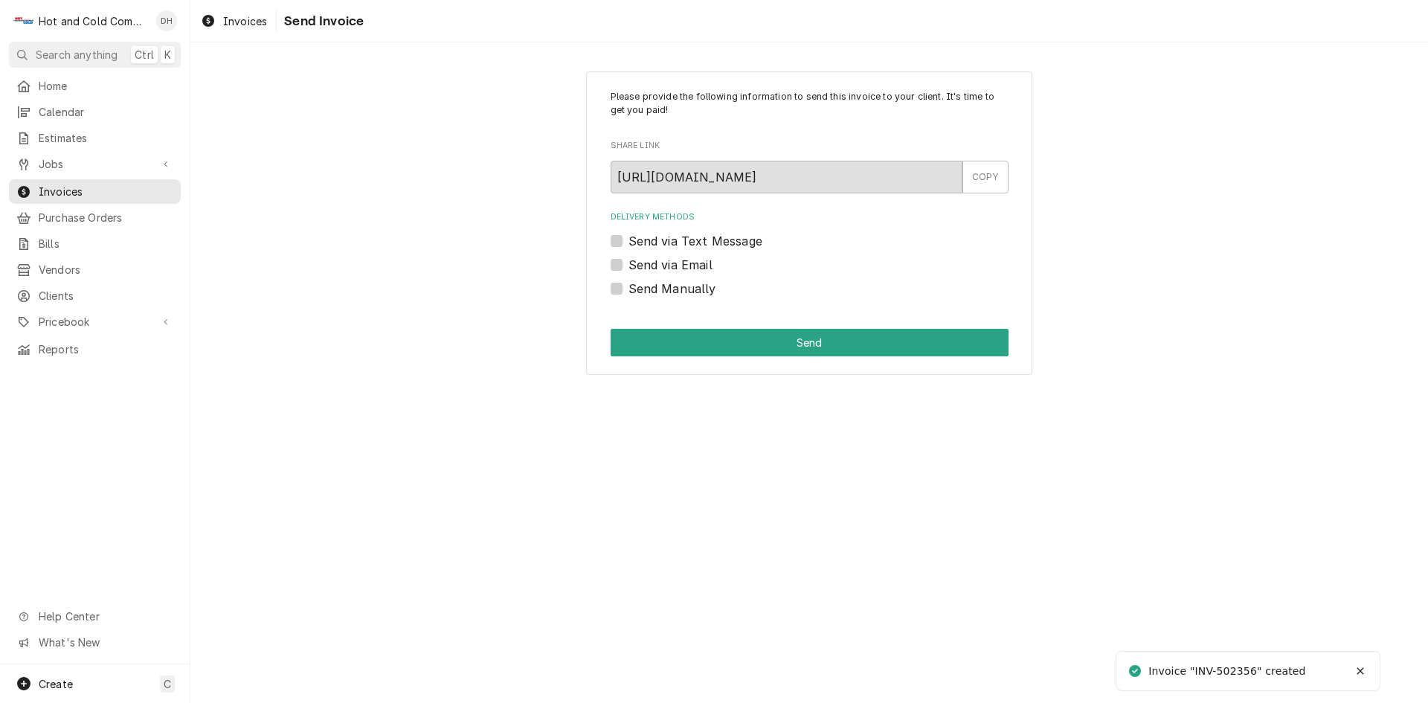
click at [629, 260] on label "Send via Email" at bounding box center [671, 265] width 84 height 18
click at [629, 260] on input "Send via Email" at bounding box center [828, 272] width 398 height 33
checkbox input "true"
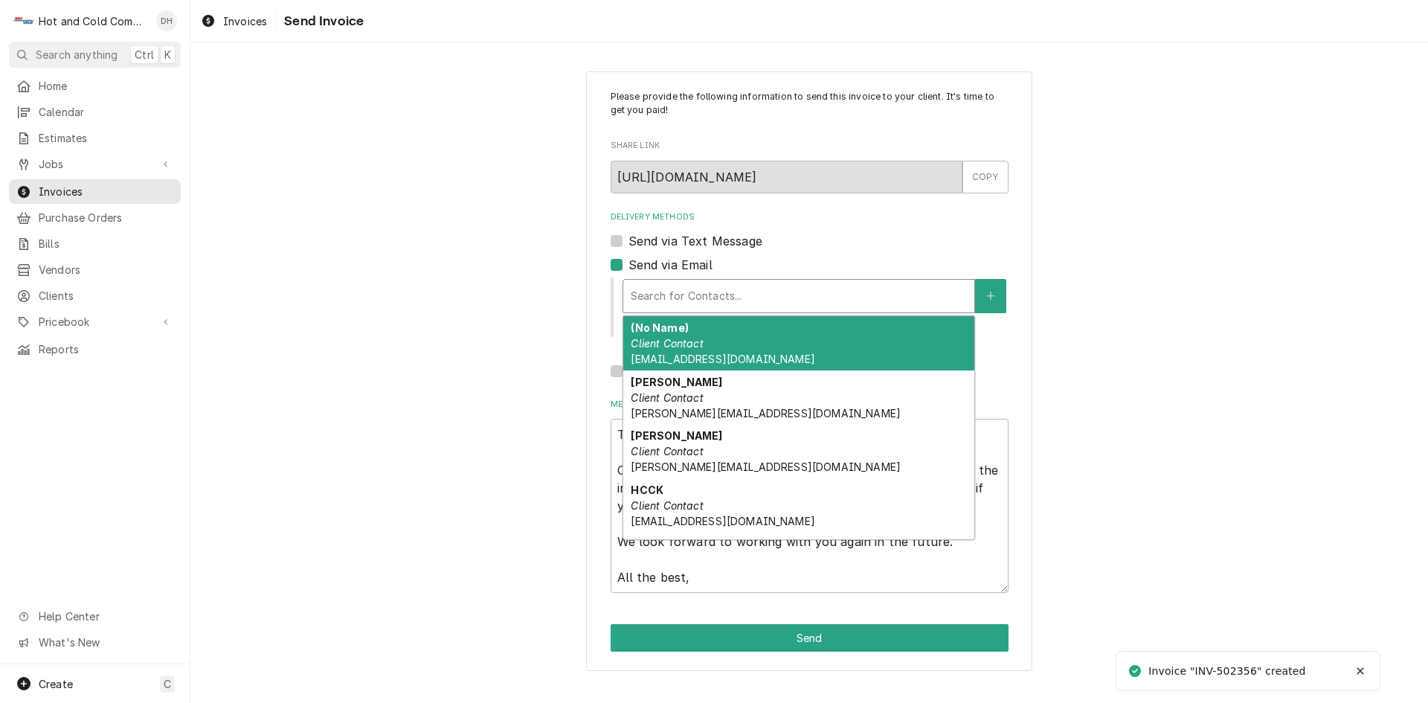
click at [716, 293] on div "Delivery Methods" at bounding box center [799, 296] width 336 height 27
click at [687, 336] on div "(No Name) Client Contact [EMAIL_ADDRESS][DOMAIN_NAME]" at bounding box center [798, 343] width 351 height 54
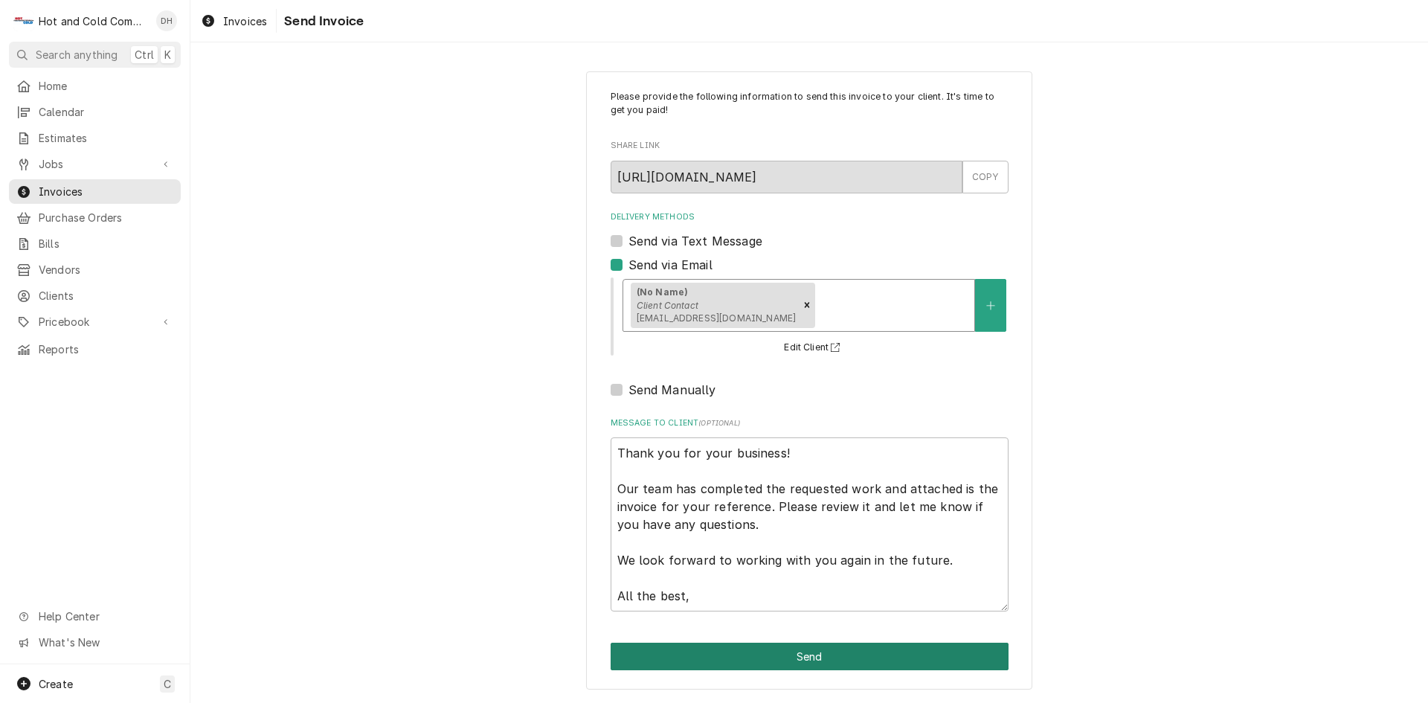
click at [833, 657] on button "Send" at bounding box center [810, 657] width 398 height 28
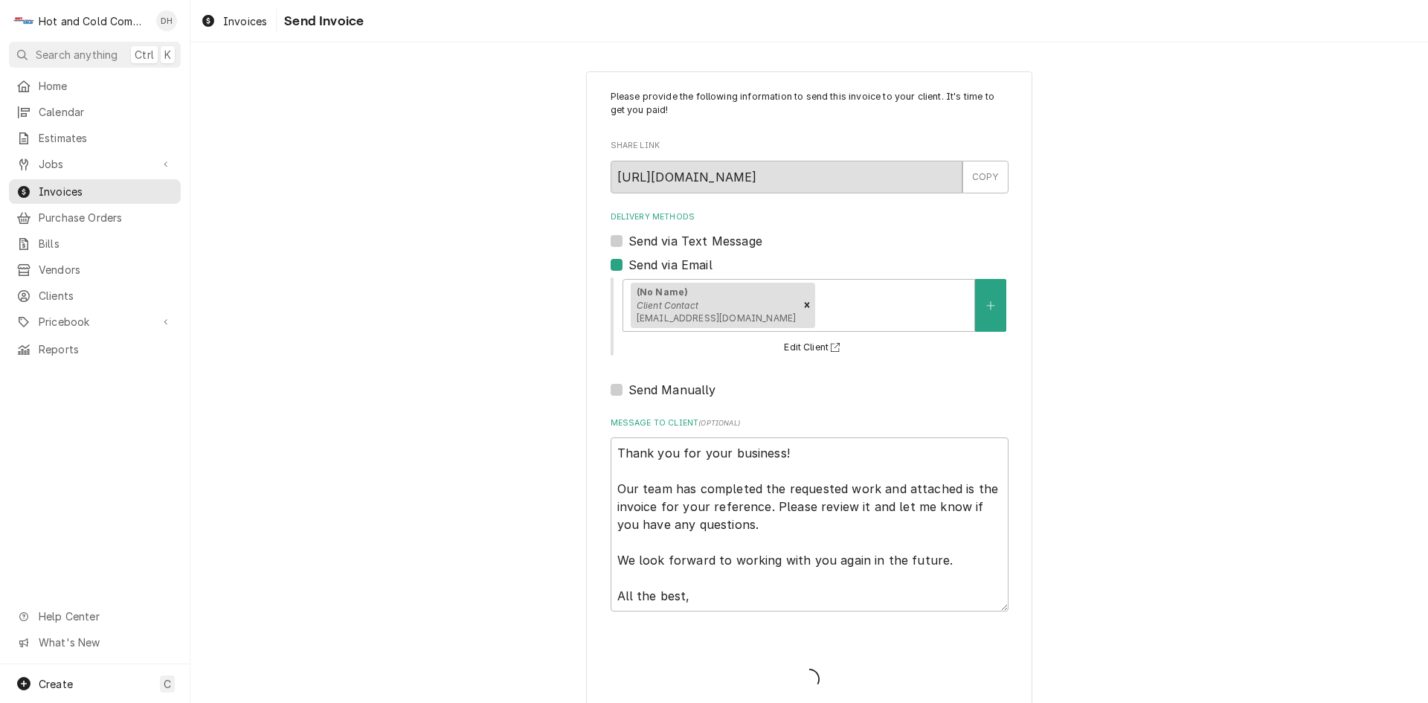
type textarea "x"
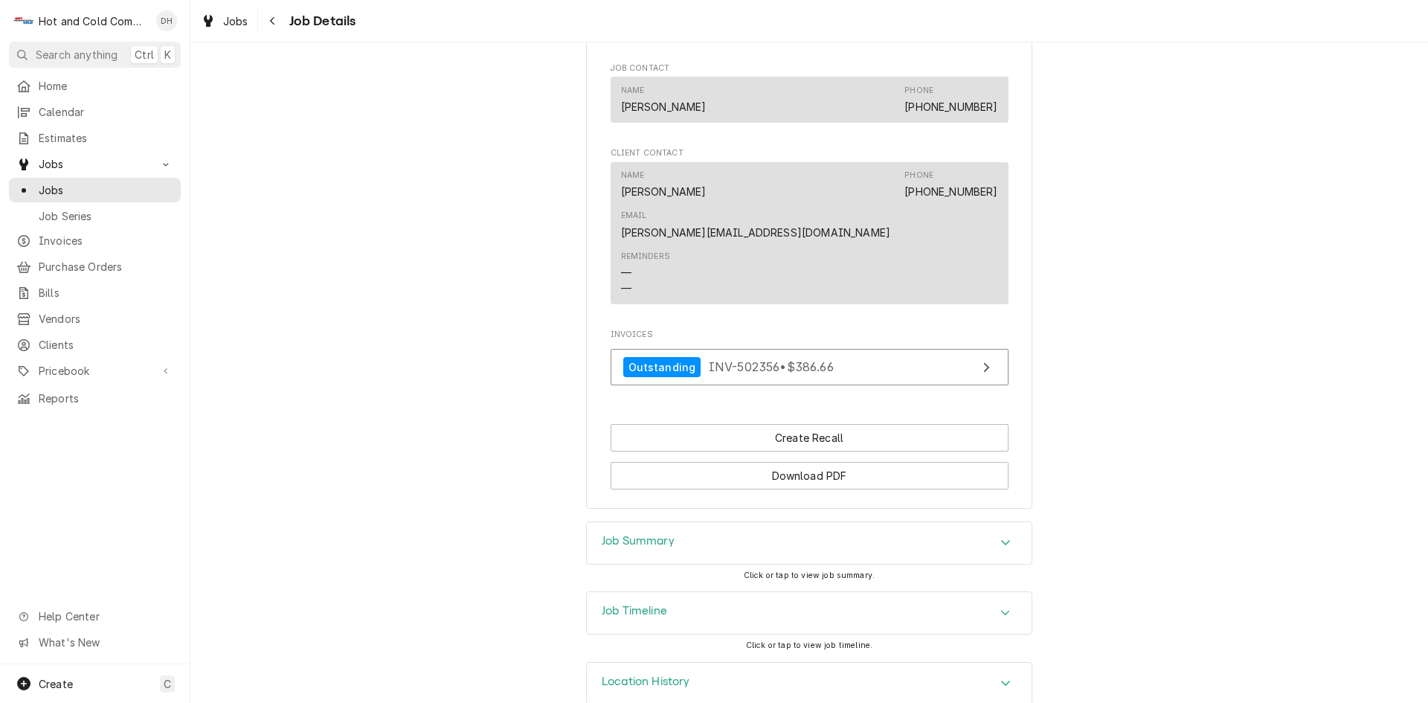
scroll to position [899, 0]
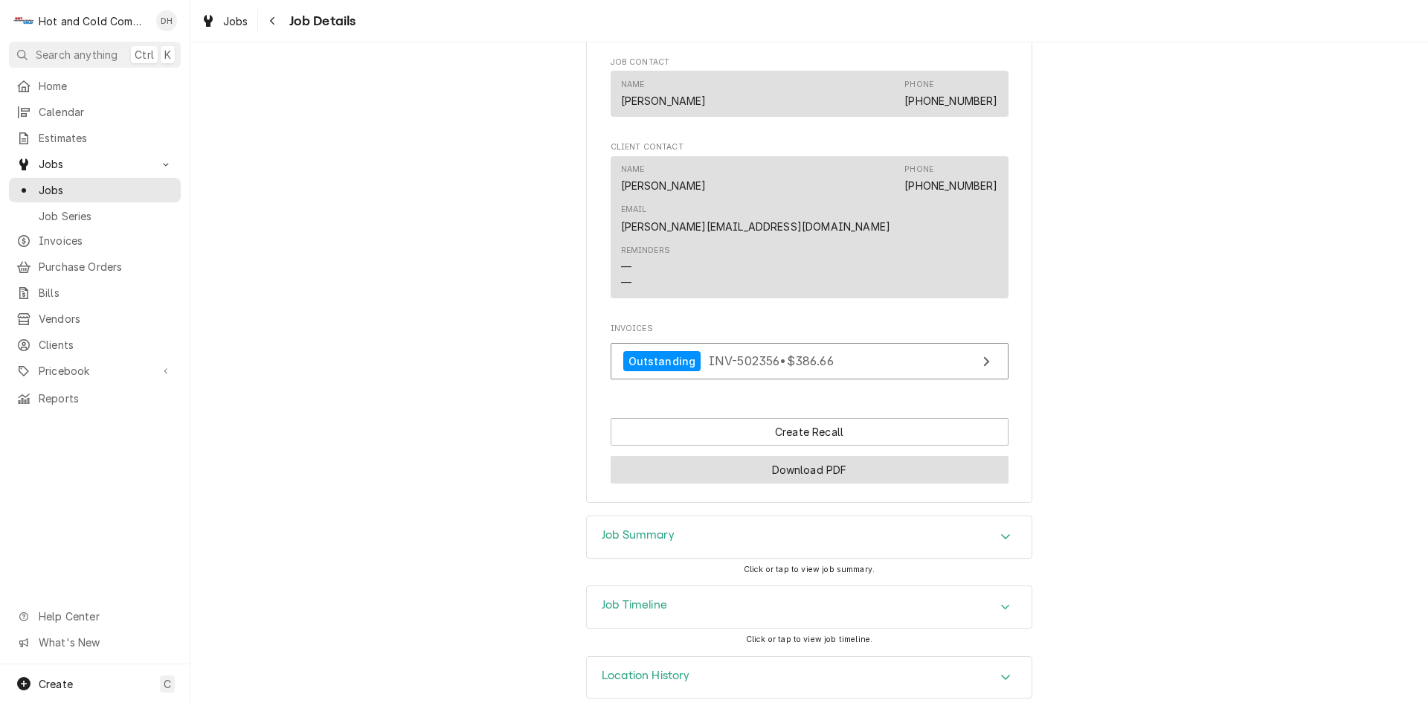
drag, startPoint x: 768, startPoint y: 442, endPoint x: 832, endPoint y: 428, distance: 65.5
click at [772, 456] on button "Download PDF" at bounding box center [810, 470] width 398 height 28
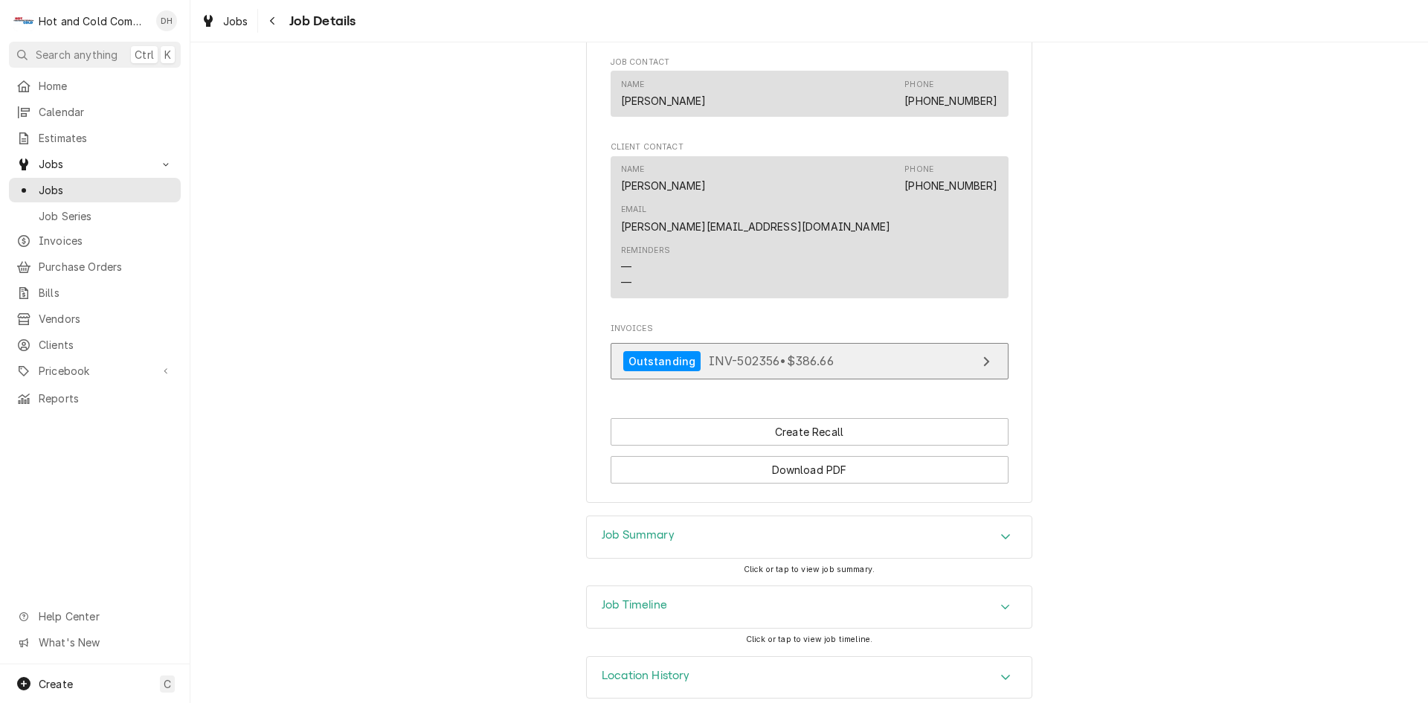
click at [775, 353] on span "INV-502356 • $386.66" at bounding box center [771, 360] width 125 height 15
click at [39, 184] on span "Jobs" at bounding box center [106, 190] width 135 height 16
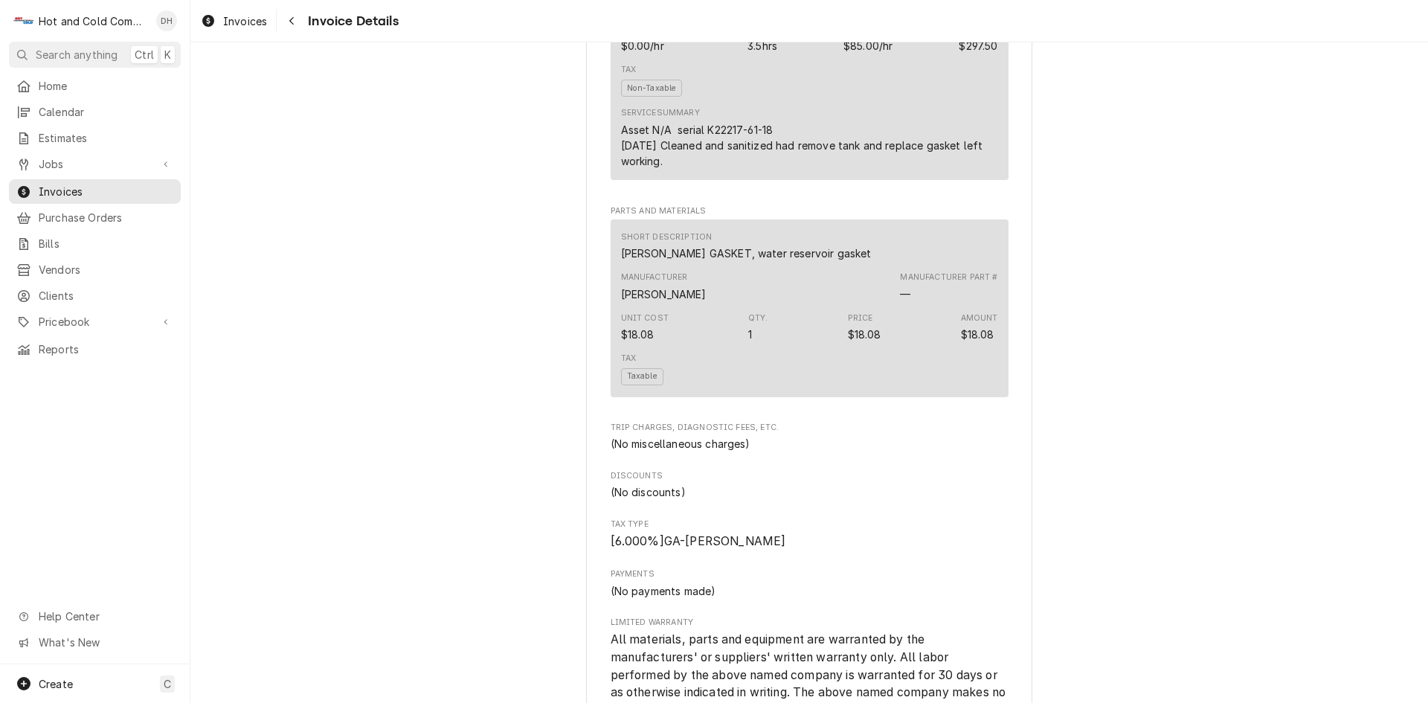
scroll to position [1940, 0]
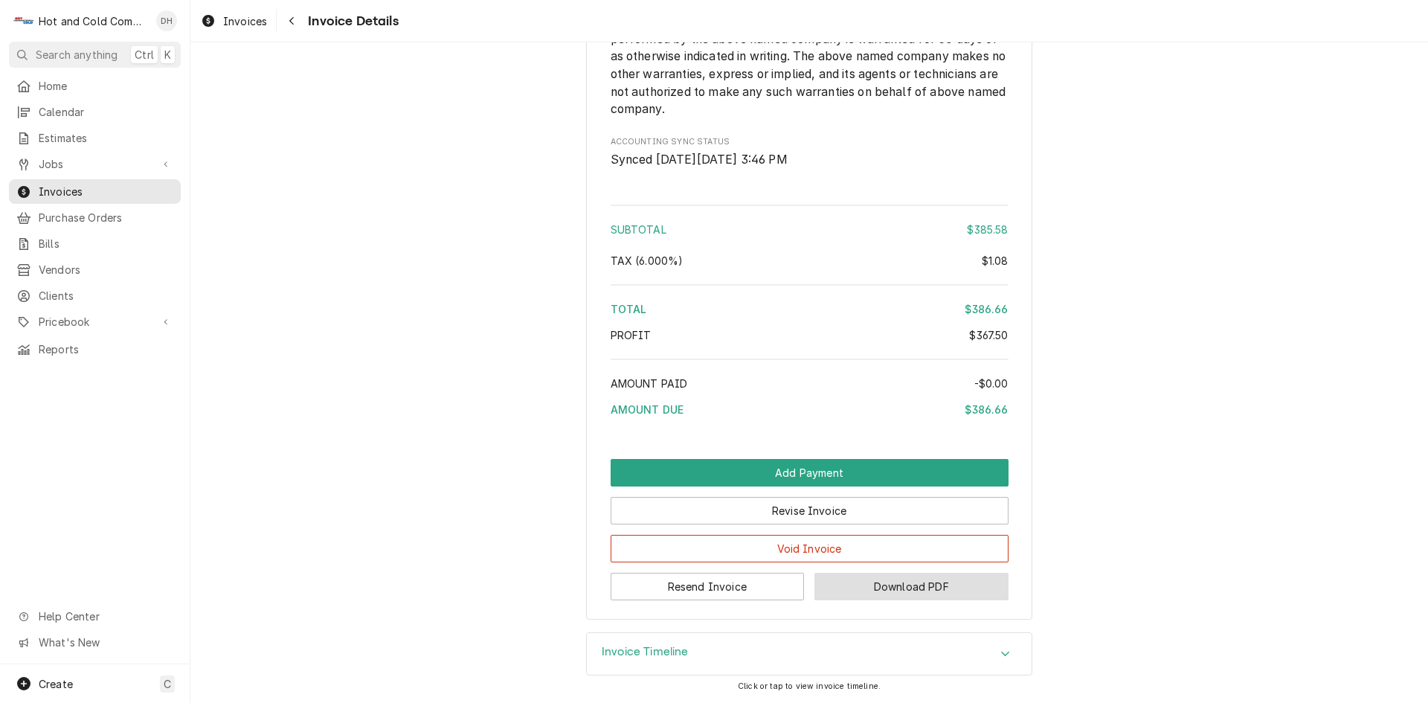
click at [918, 589] on button "Download PDF" at bounding box center [912, 587] width 194 height 28
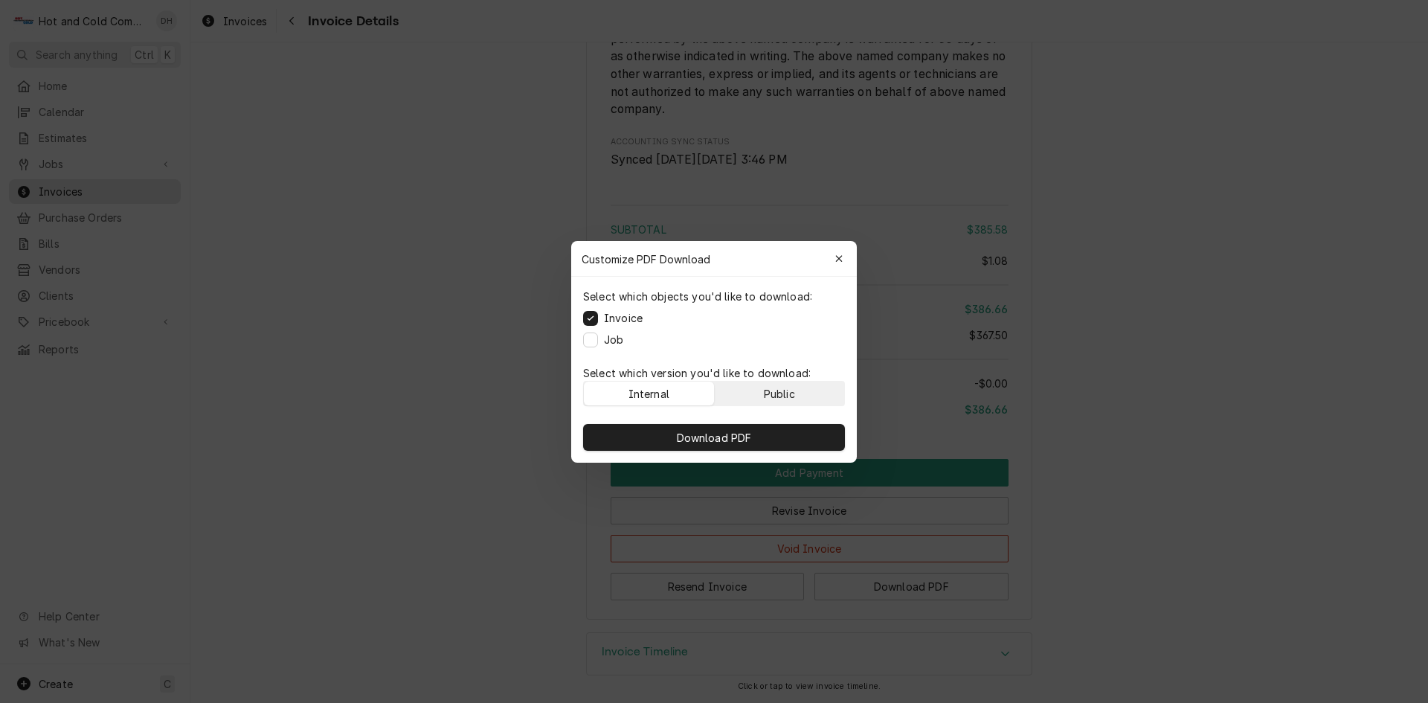
click at [786, 388] on div "Public" at bounding box center [779, 393] width 31 height 16
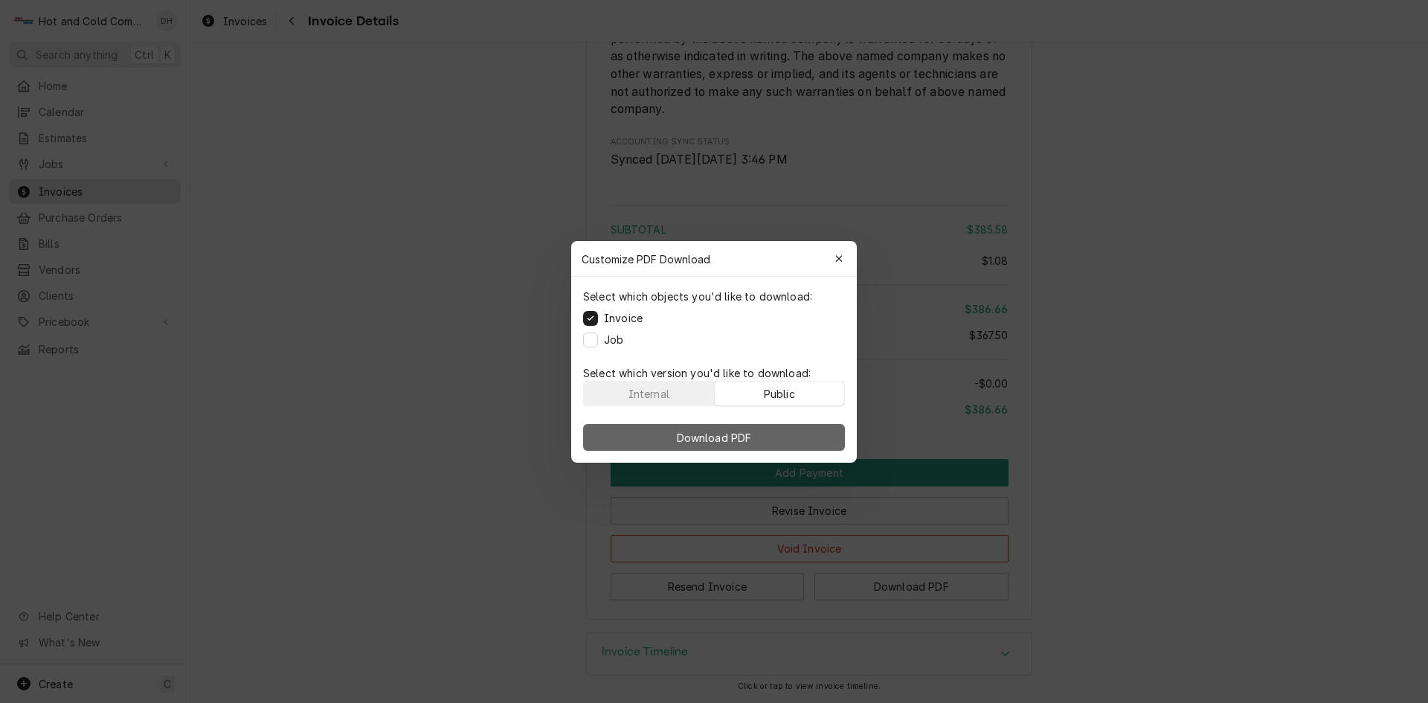
click at [720, 444] on button "Download PDF" at bounding box center [714, 437] width 262 height 27
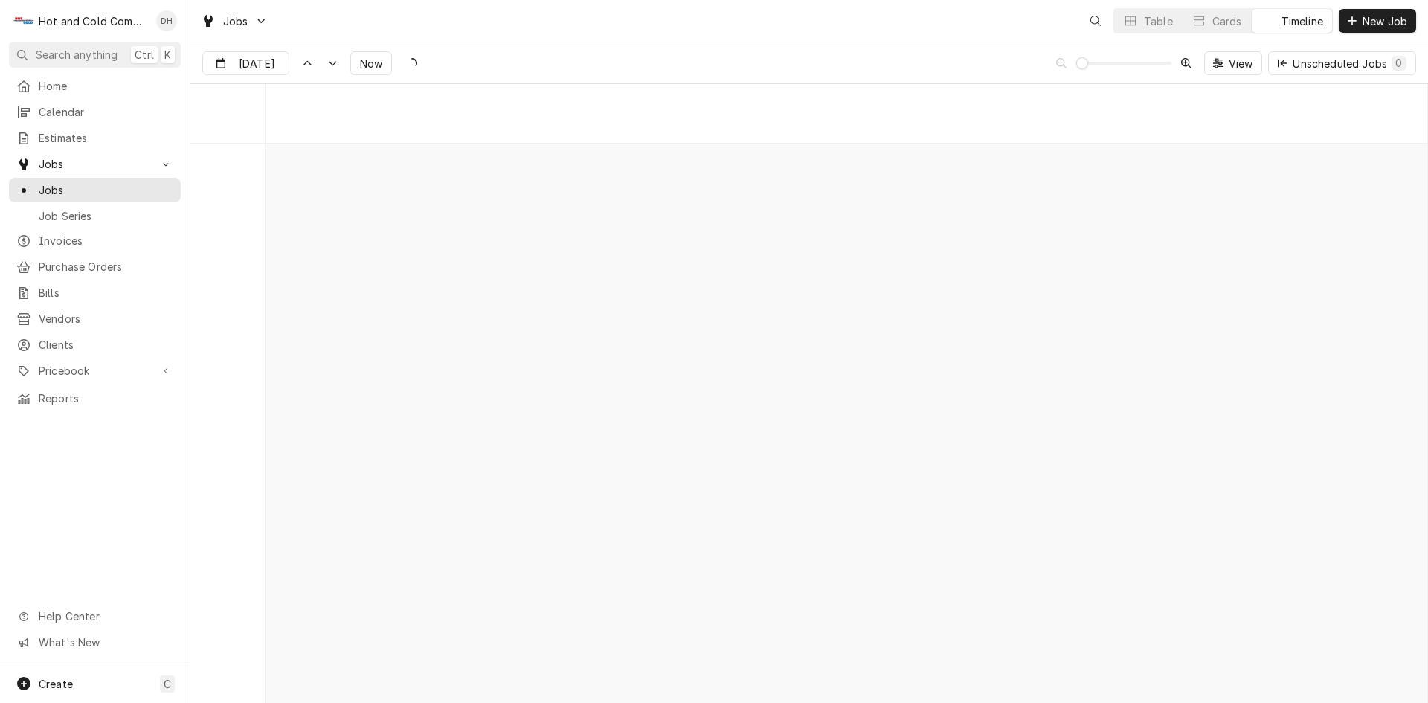
scroll to position [11645, 0]
click at [260, 64] on input "[DATE]" at bounding box center [235, 66] width 65 height 29
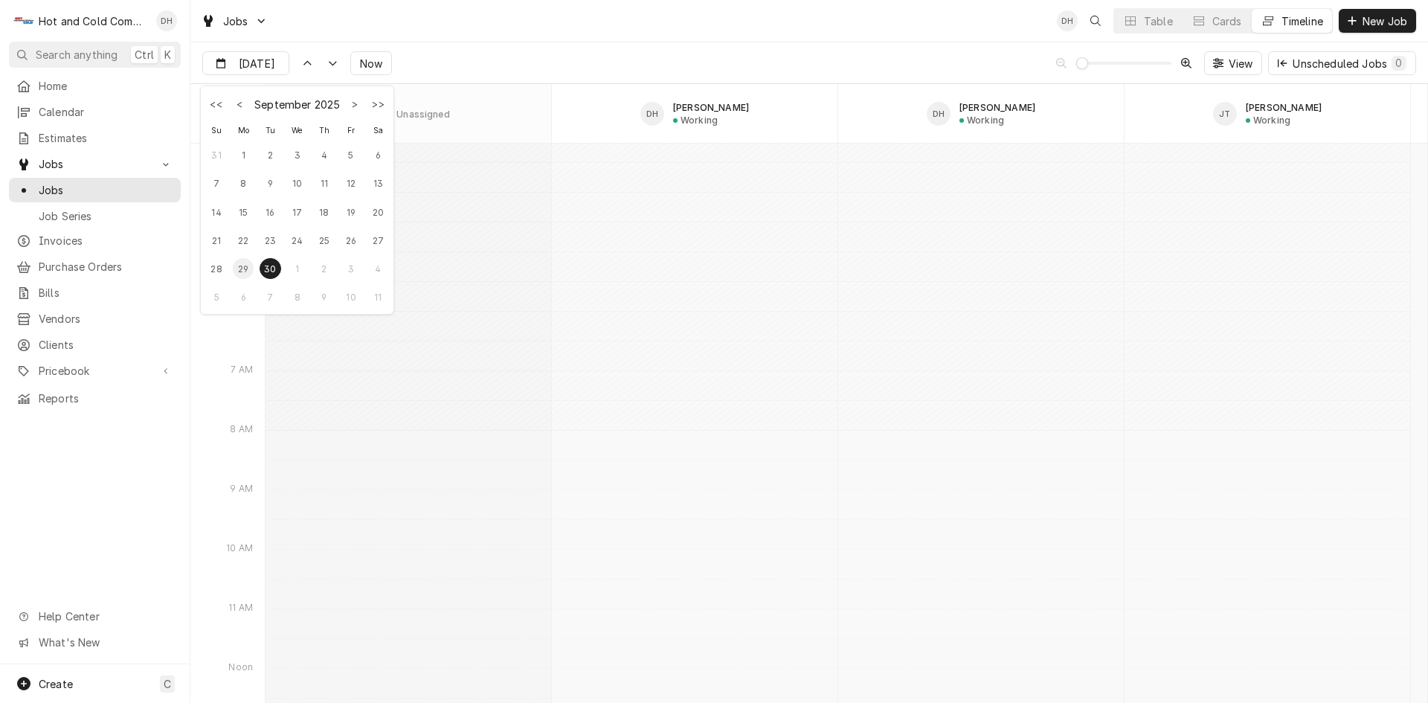
click at [248, 264] on div "29" at bounding box center [243, 268] width 21 height 21
type input "[DATE]"
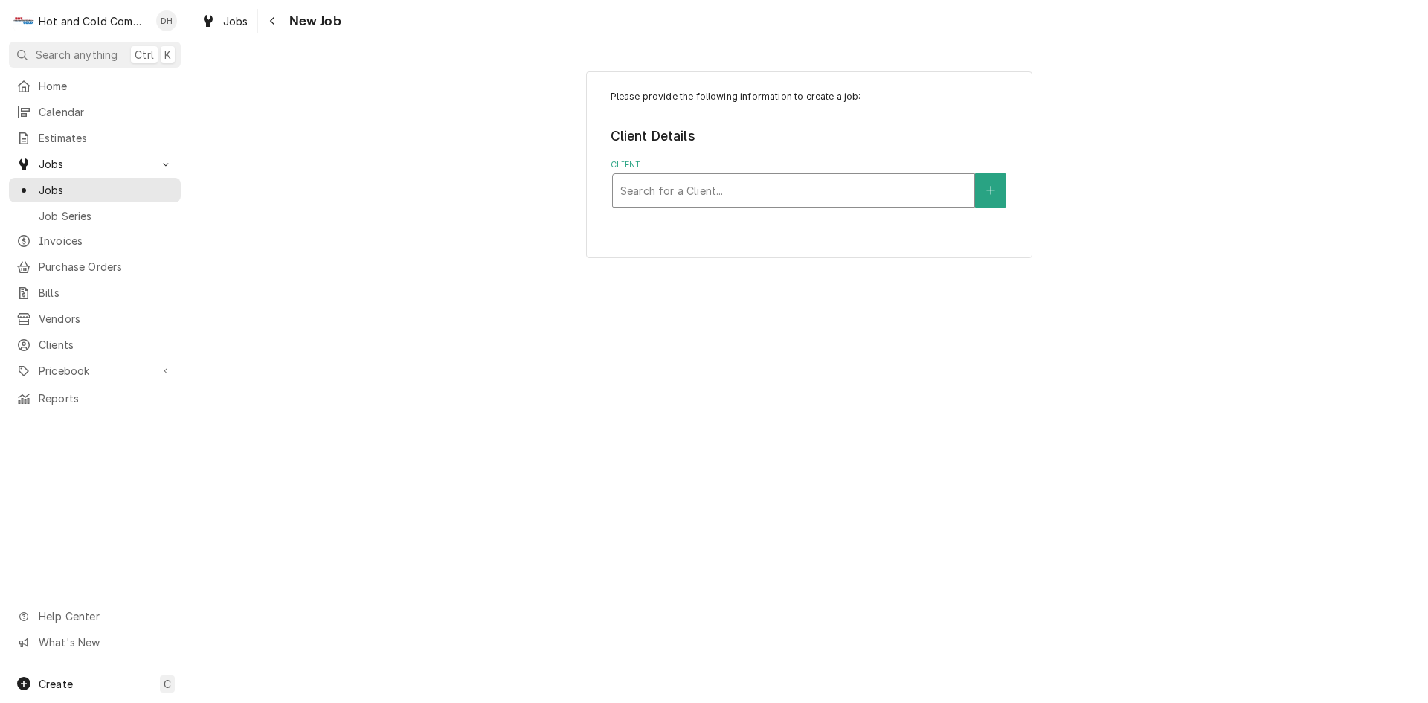
click at [838, 187] on div "Client" at bounding box center [793, 190] width 347 height 27
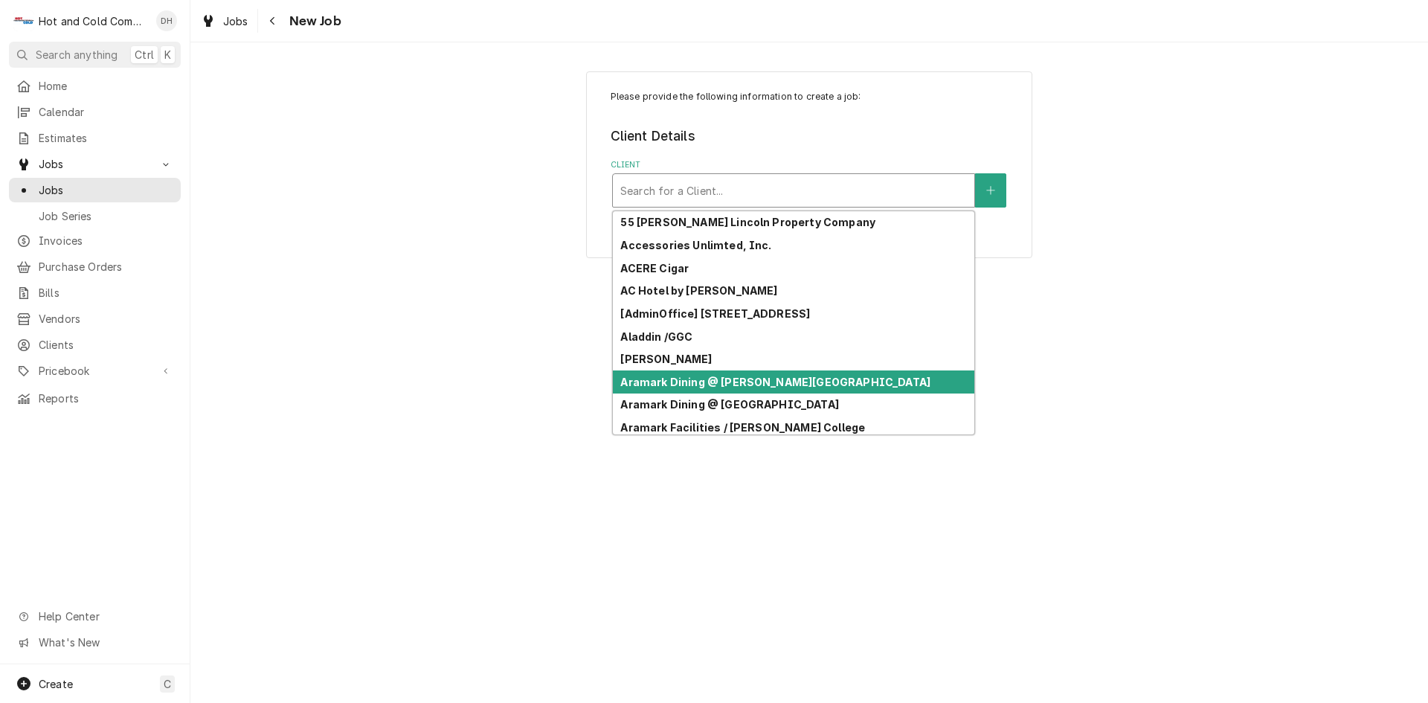
scroll to position [30, 0]
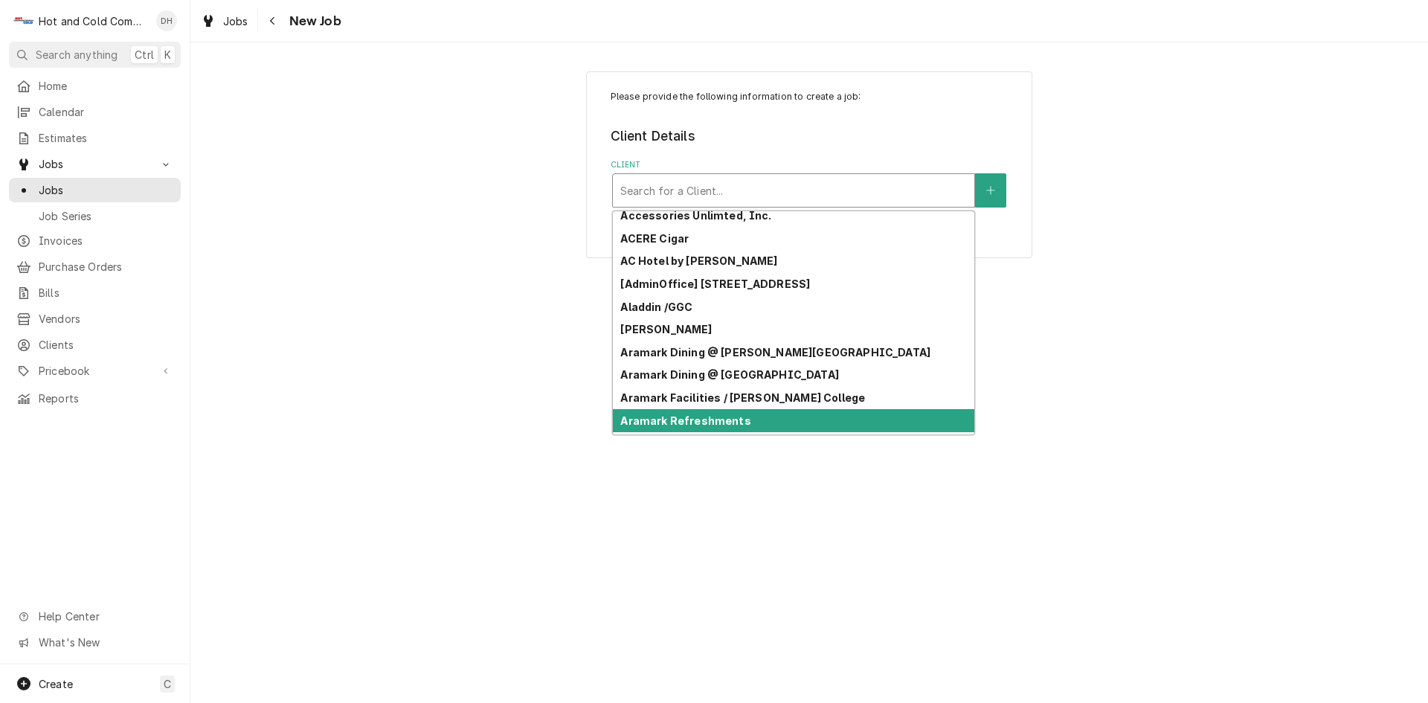
click at [887, 423] on div "Aramark Refreshments" at bounding box center [794, 420] width 362 height 23
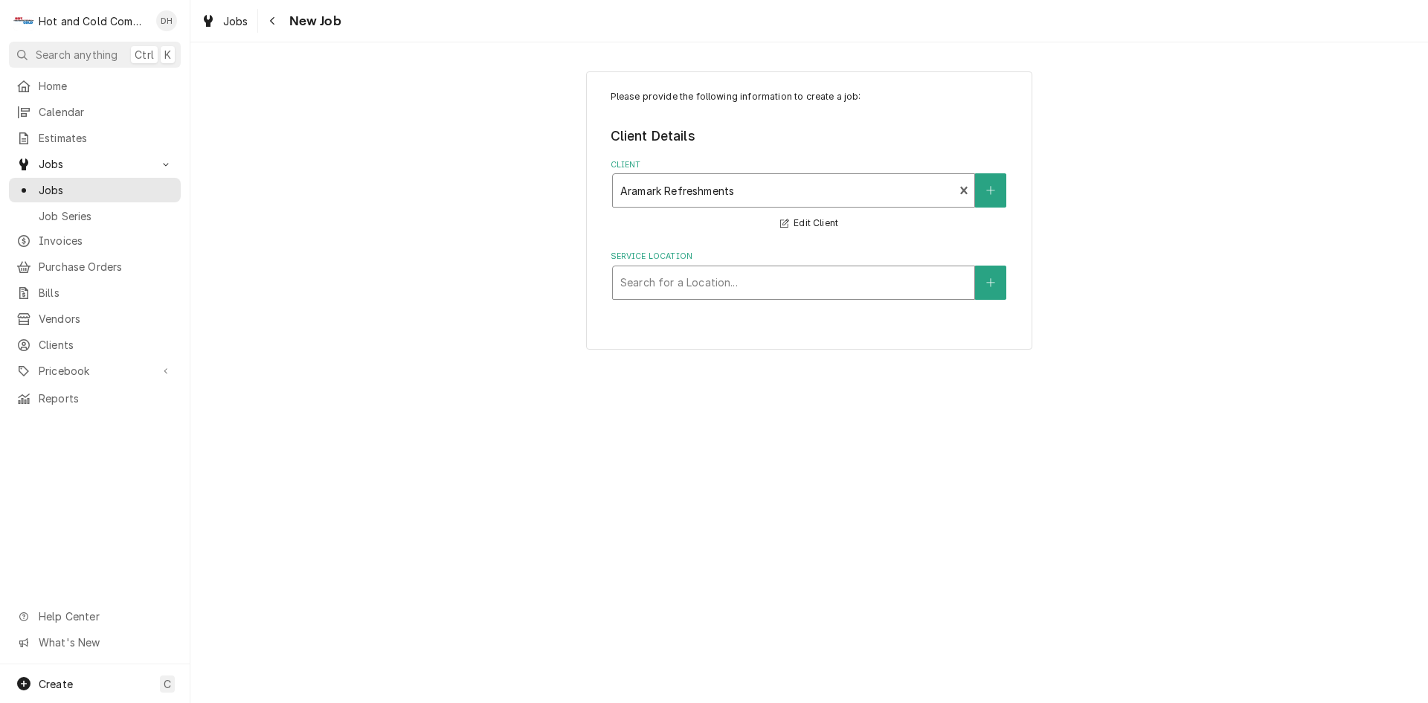
click at [939, 286] on div "Service Location" at bounding box center [793, 282] width 347 height 27
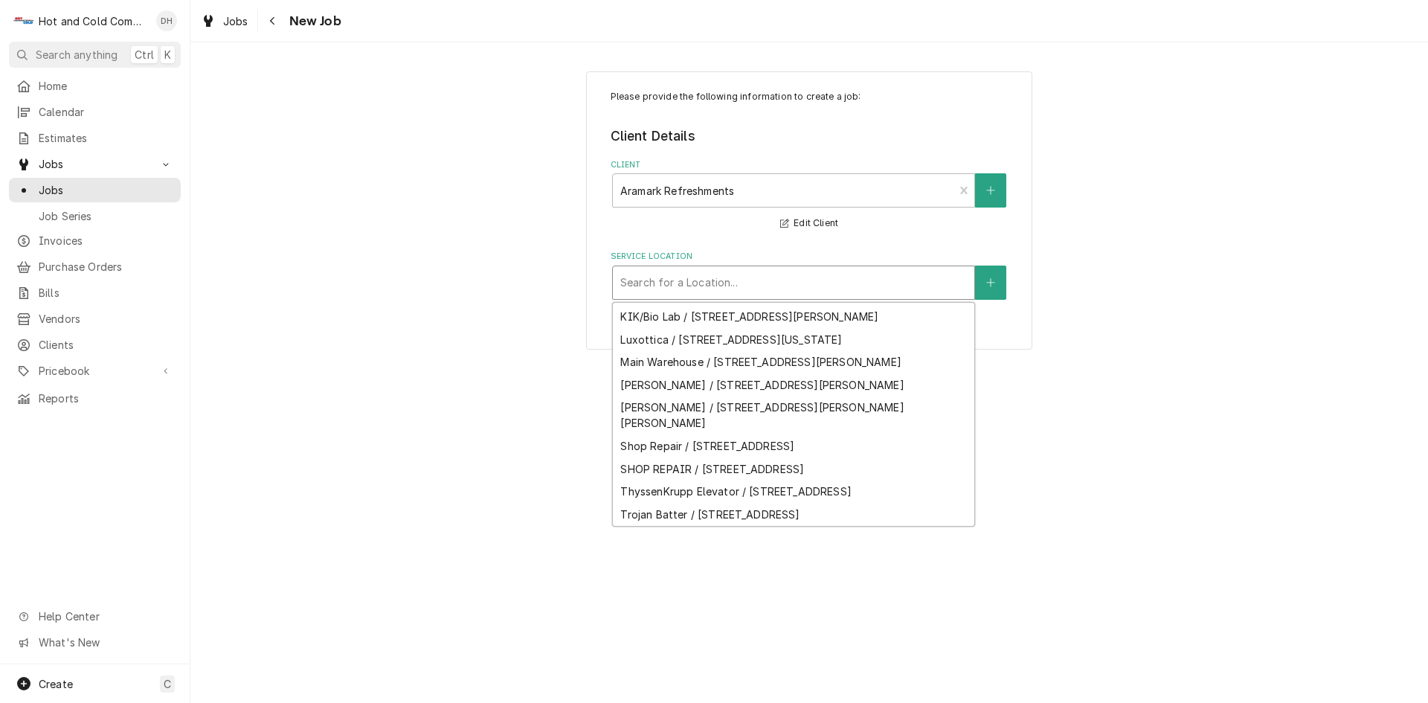
scroll to position [342, 0]
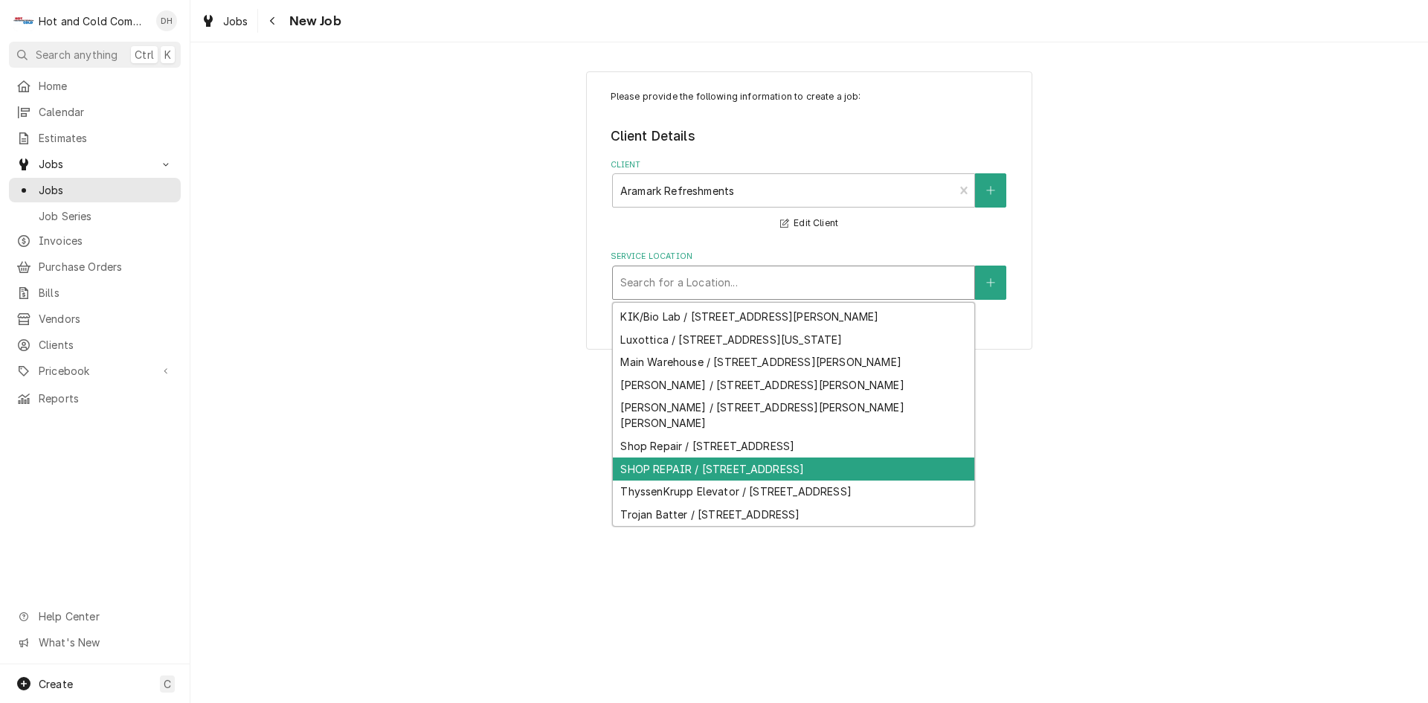
drag, startPoint x: 820, startPoint y: 437, endPoint x: 827, endPoint y: 440, distance: 7.8
click at [826, 458] on div "SHOP REPAIR / [STREET_ADDRESS]" at bounding box center [794, 469] width 362 height 23
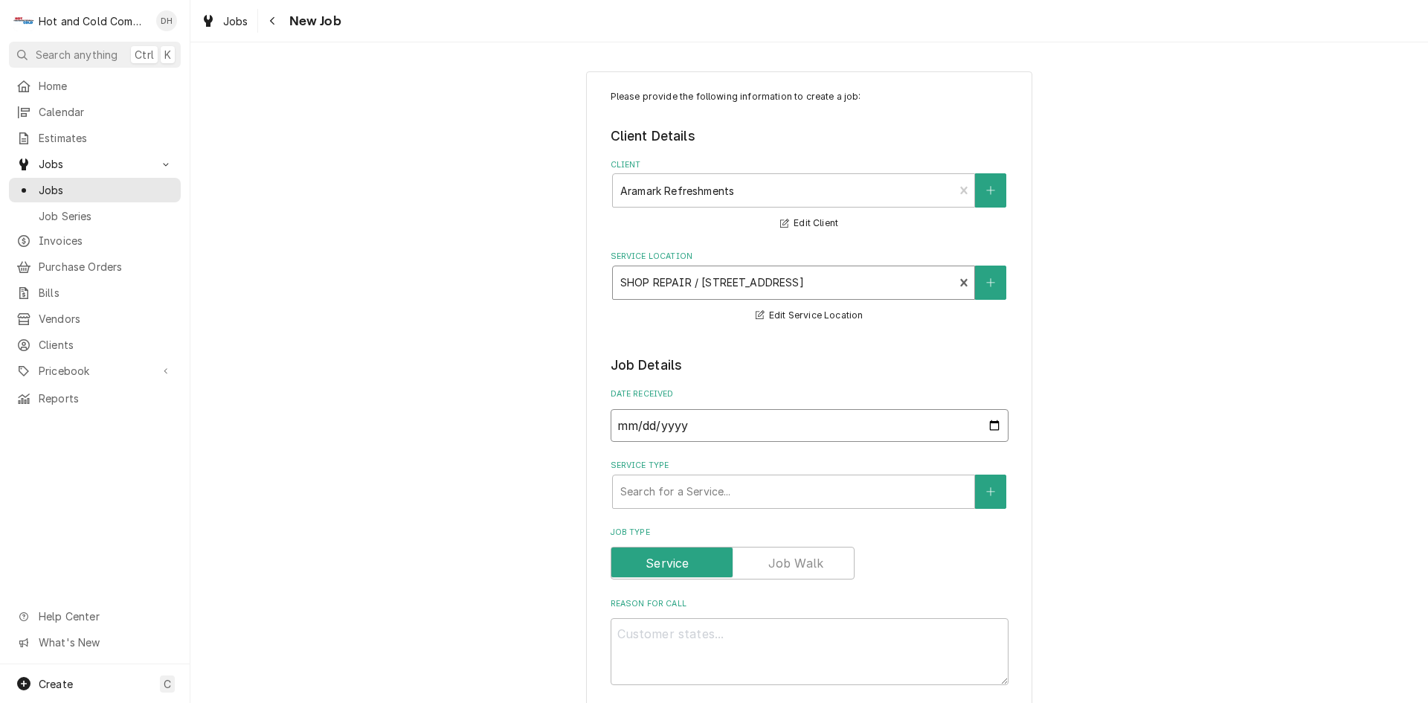
click at [989, 427] on input "[DATE]" at bounding box center [810, 425] width 398 height 33
type textarea "x"
type input "[DATE]"
click at [693, 489] on div "Service Type" at bounding box center [793, 491] width 347 height 27
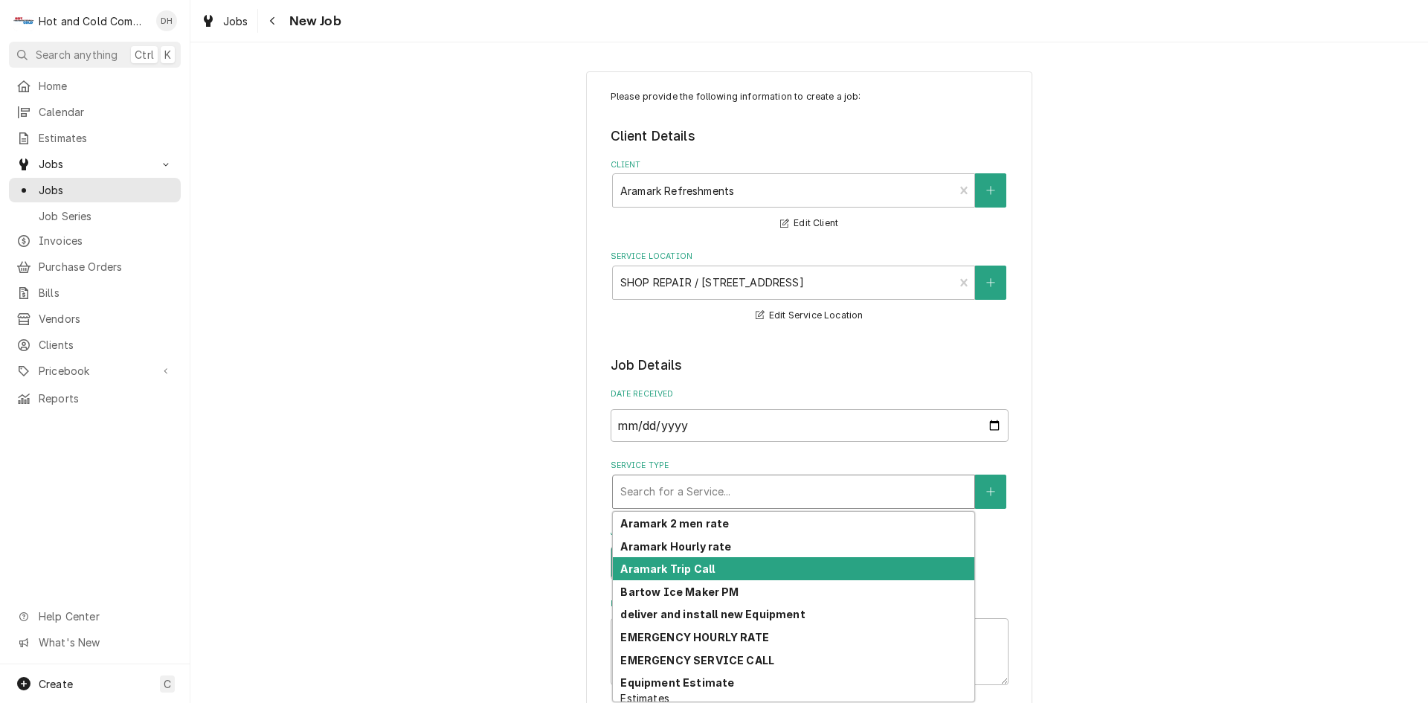
click at [718, 572] on div "Aramark Trip Call" at bounding box center [794, 568] width 362 height 23
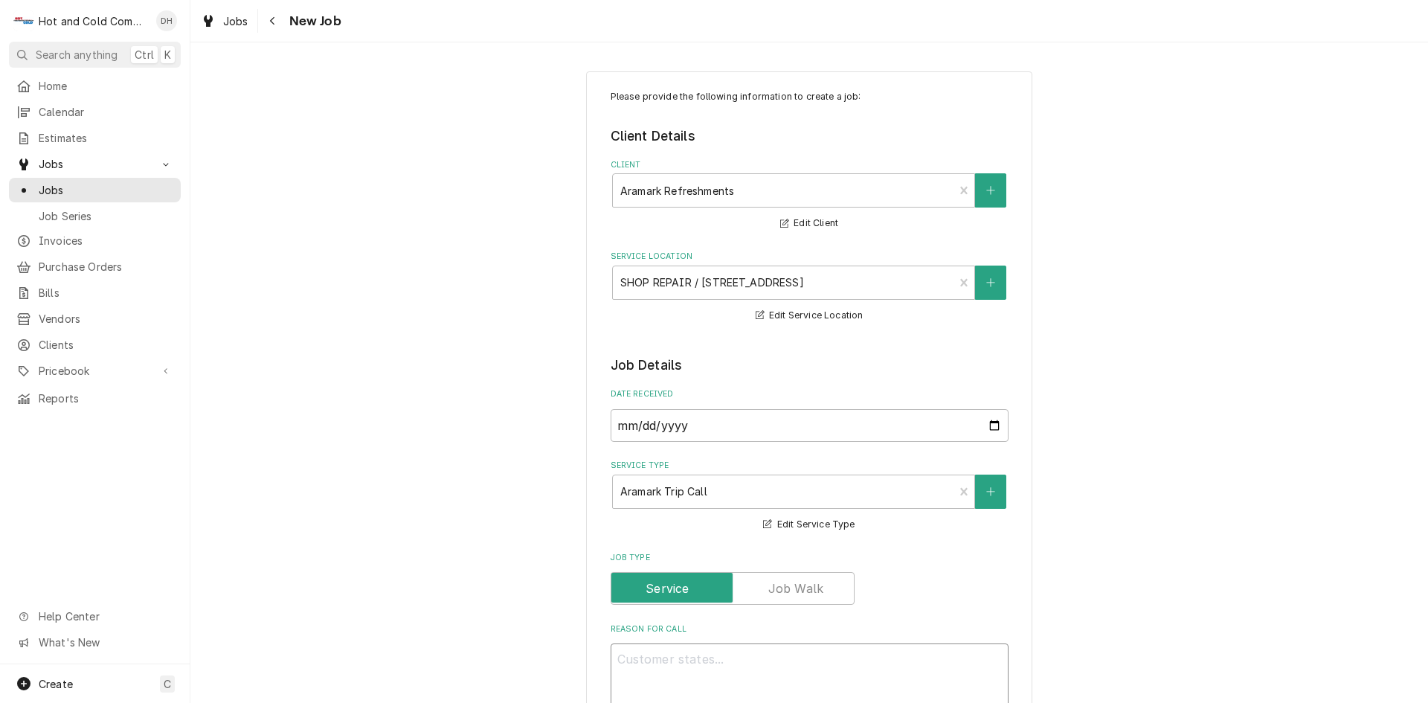
click at [835, 665] on textarea "Reason For Call" at bounding box center [810, 676] width 398 height 67
type textarea "x"
type textarea "i"
type textarea "x"
type textarea "ic"
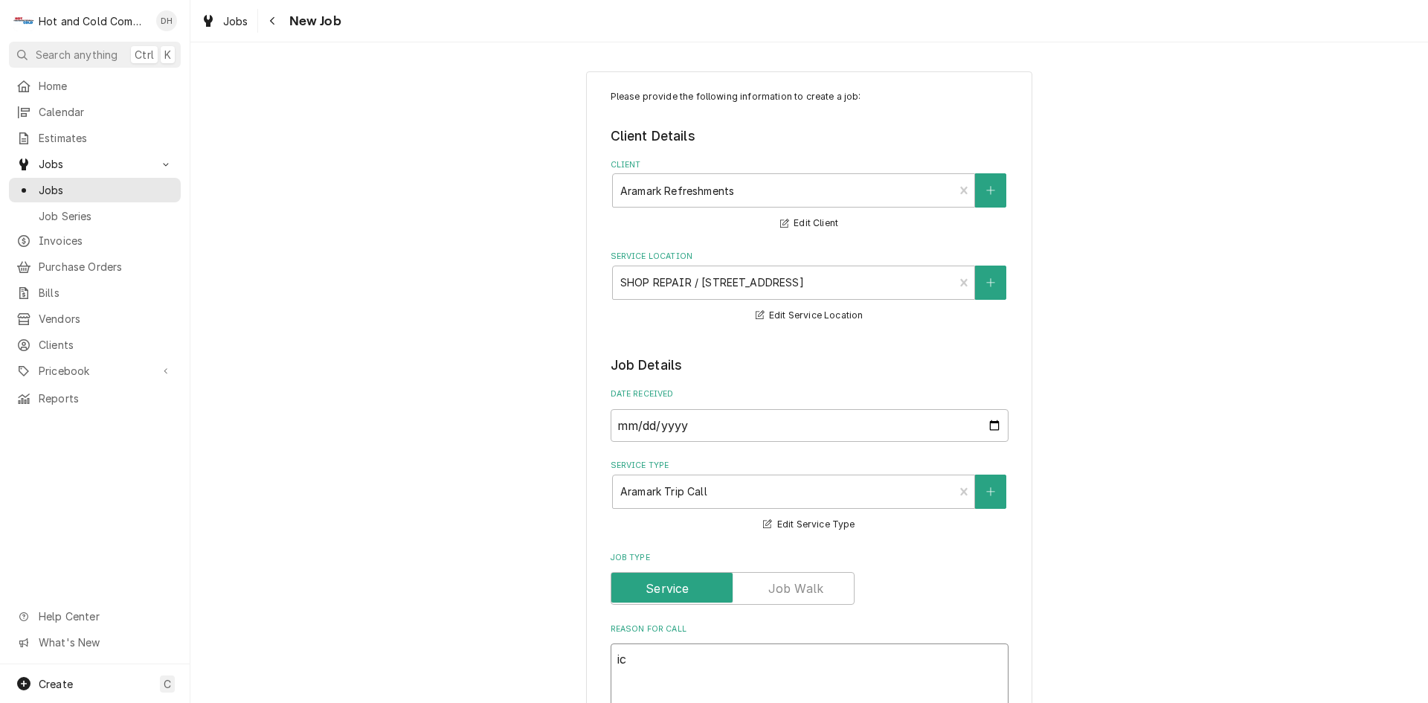
type textarea "x"
type textarea "ice"
type textarea "x"
type textarea "ice"
type textarea "x"
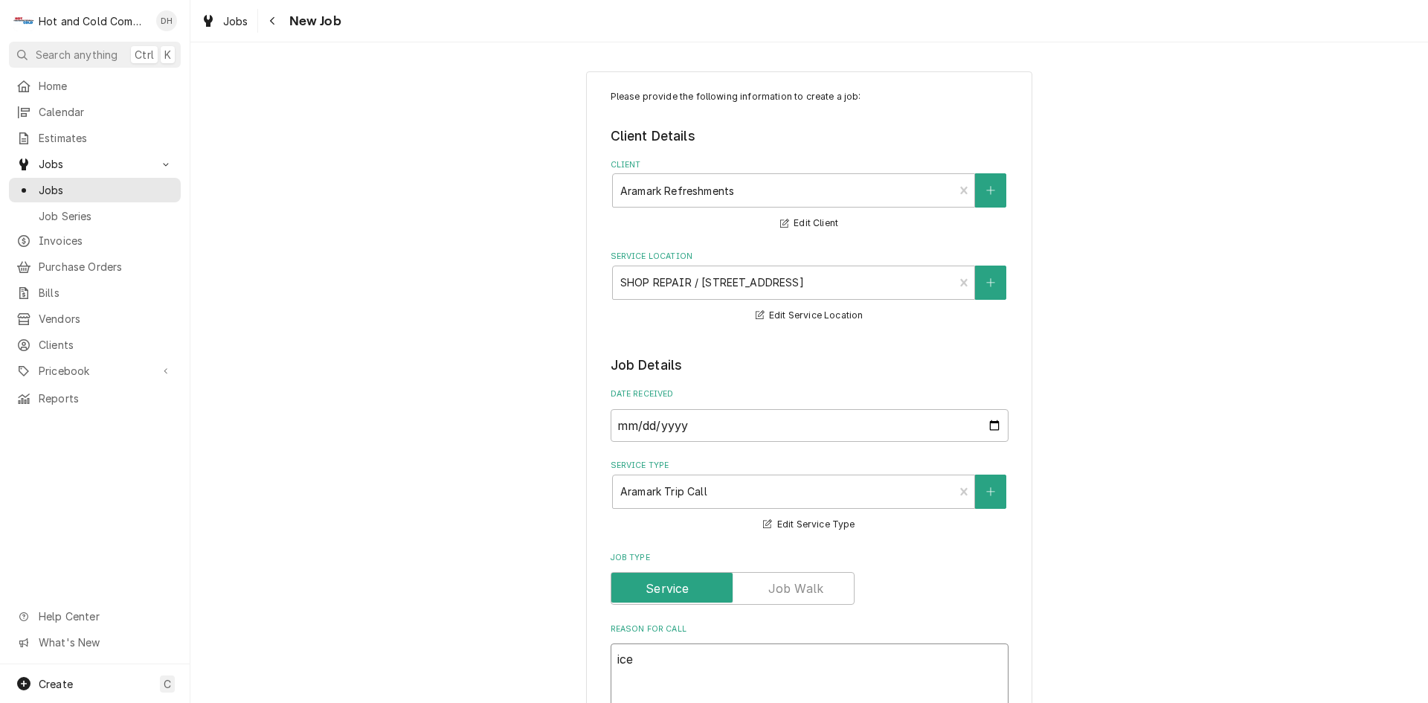
type textarea "ice a"
type textarea "x"
type textarea "ice an"
type textarea "x"
type textarea "ice and"
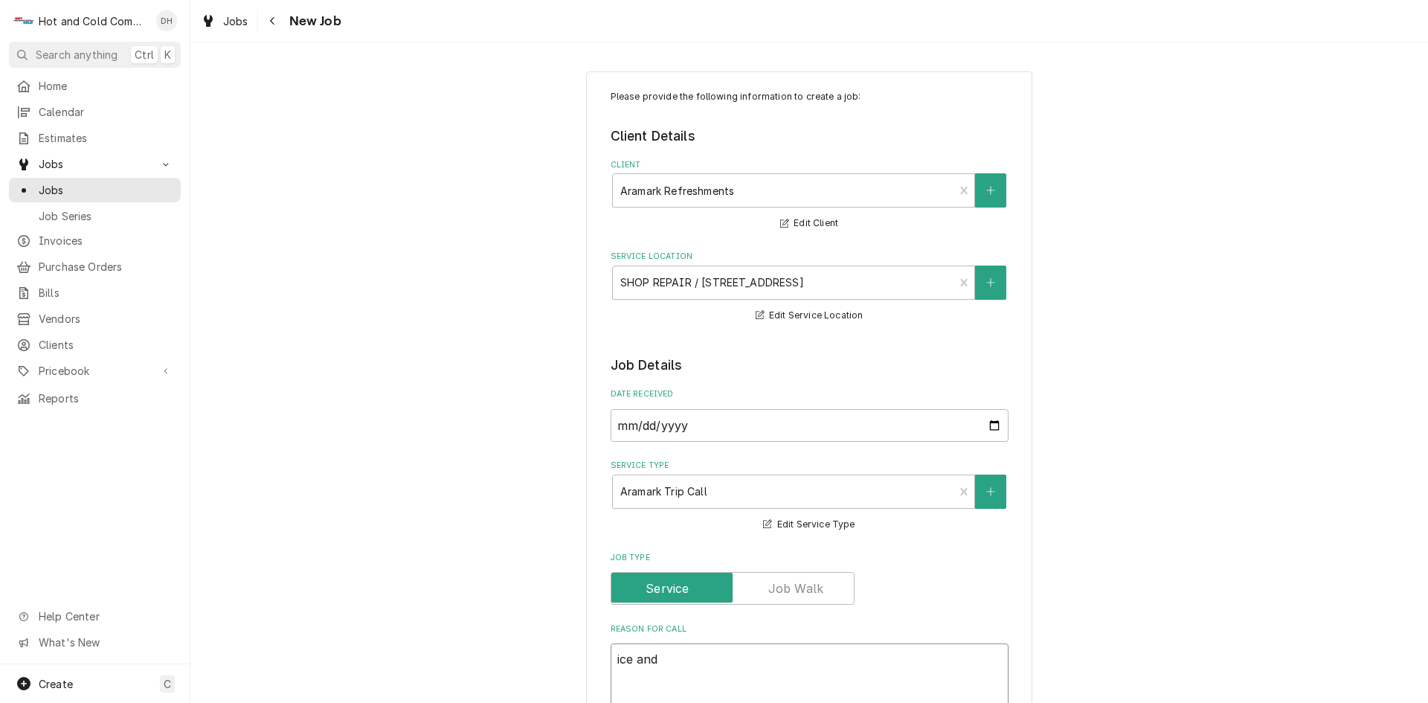
type textarea "x"
type textarea "ice and"
type textarea "x"
type textarea "ice and w"
type textarea "x"
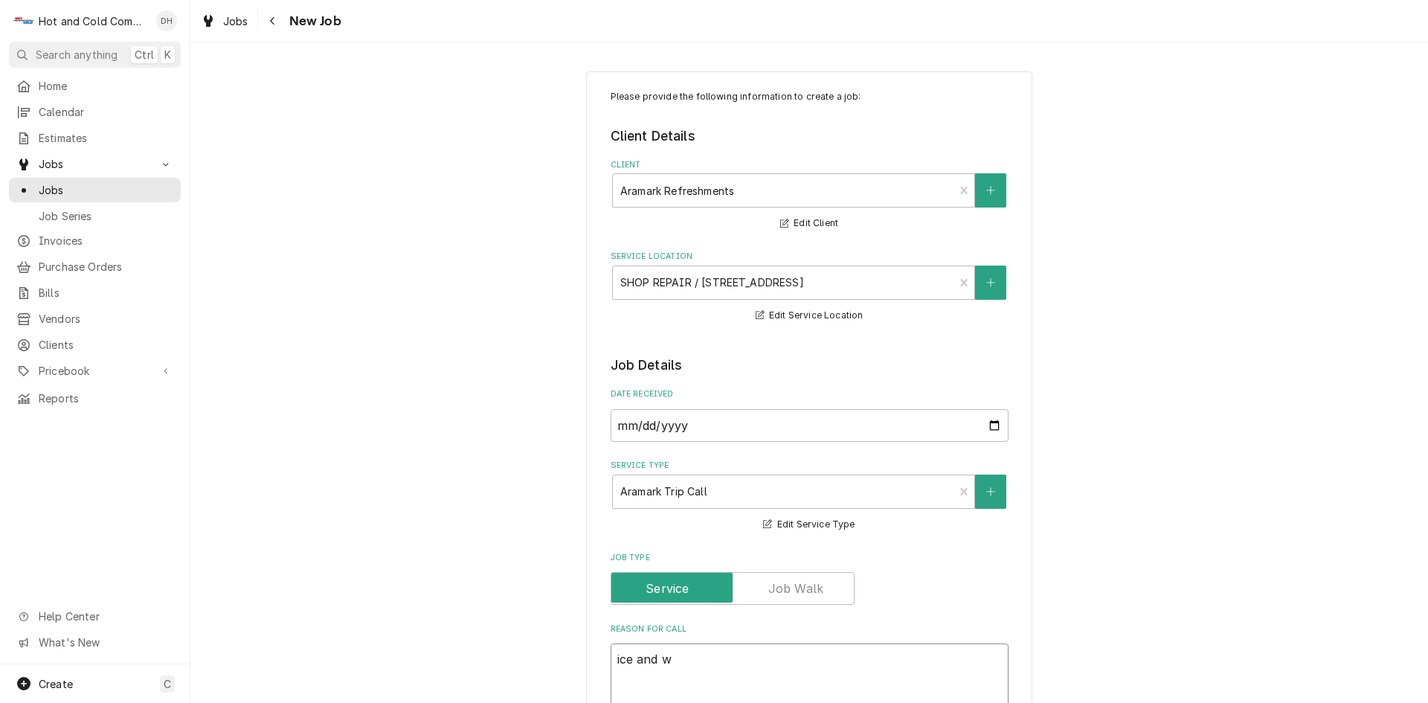
type textarea "ice and wa"
type textarea "x"
type textarea "ice and wat"
type textarea "x"
type textarea "ice and wate"
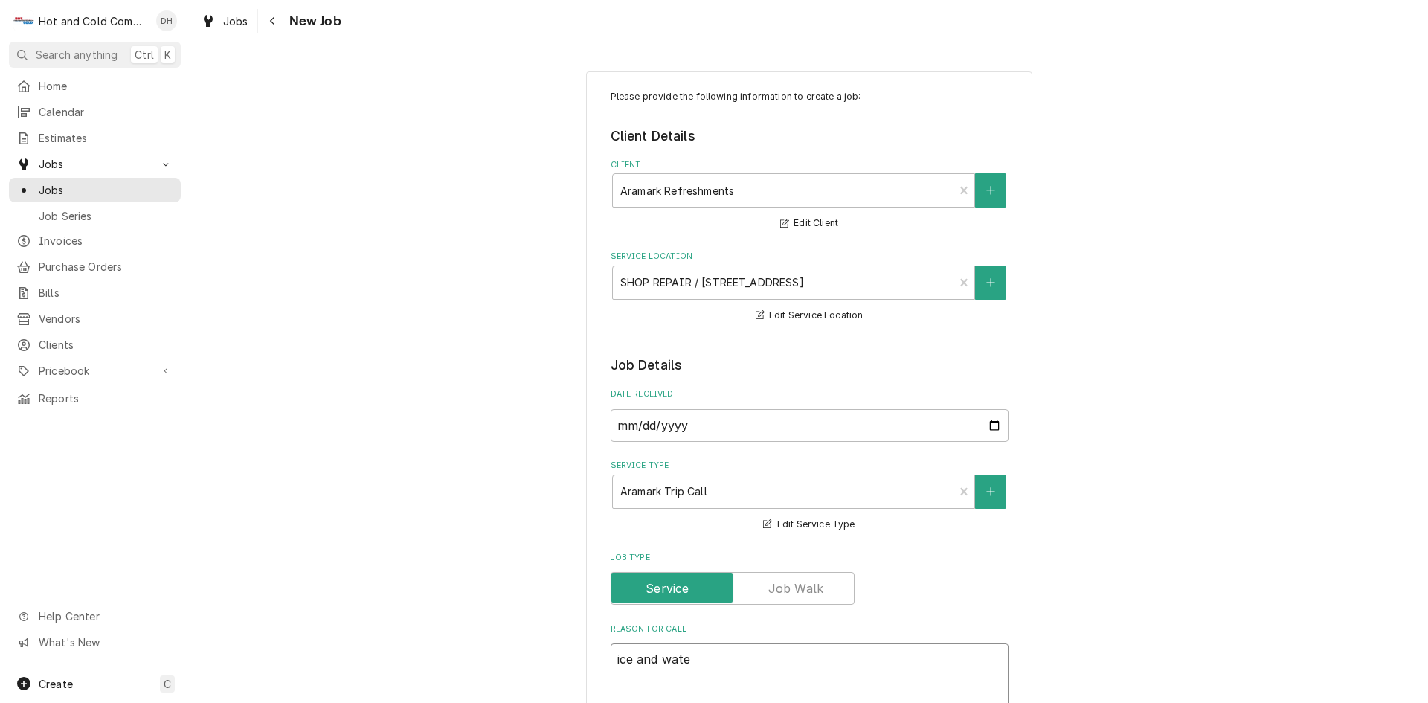
type textarea "x"
type textarea "ice and water"
type textarea "x"
type textarea "ice and water"
type textarea "x"
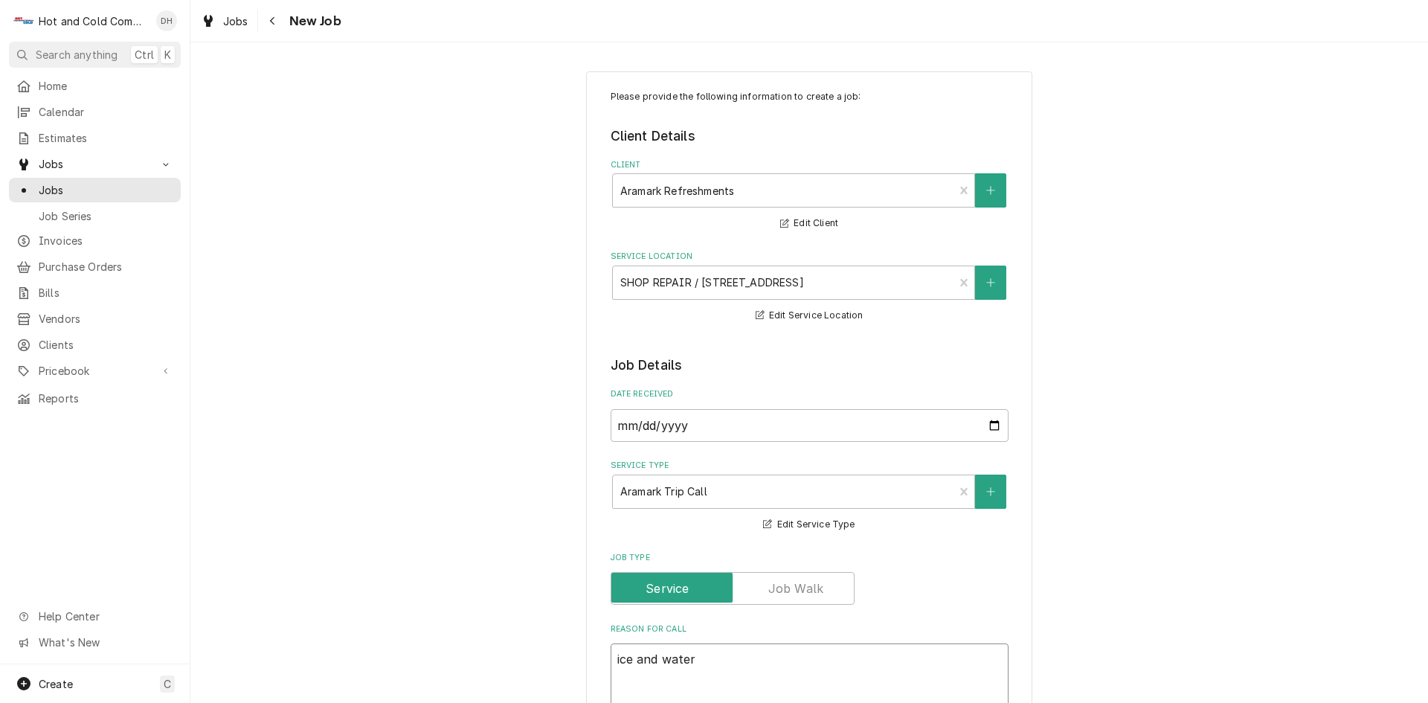
type textarea "ice and water P"
type textarea "x"
type textarea "ice and water P/"
type textarea "x"
type textarea "ice and water P/U"
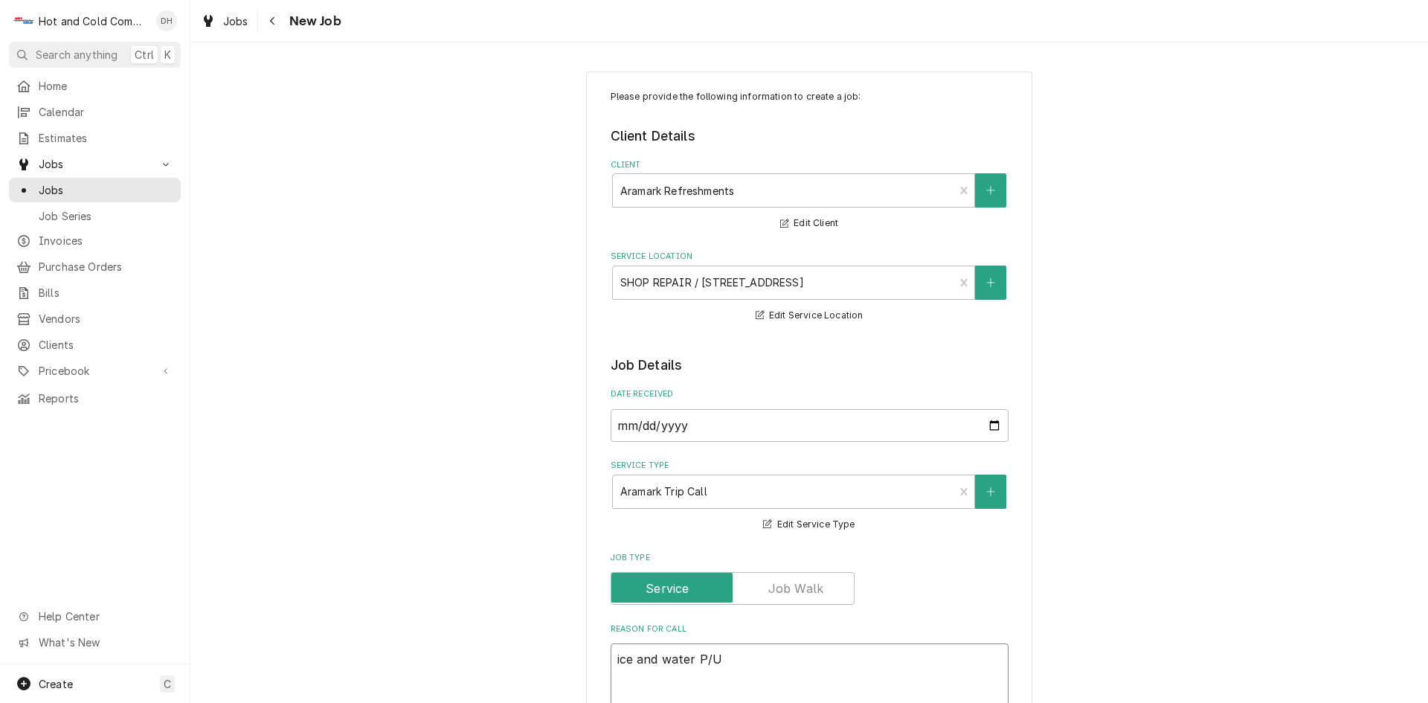
type textarea "x"
type textarea "ice and water P/U"
type textarea "x"
type textarea "ice and water P/U a"
type textarea "x"
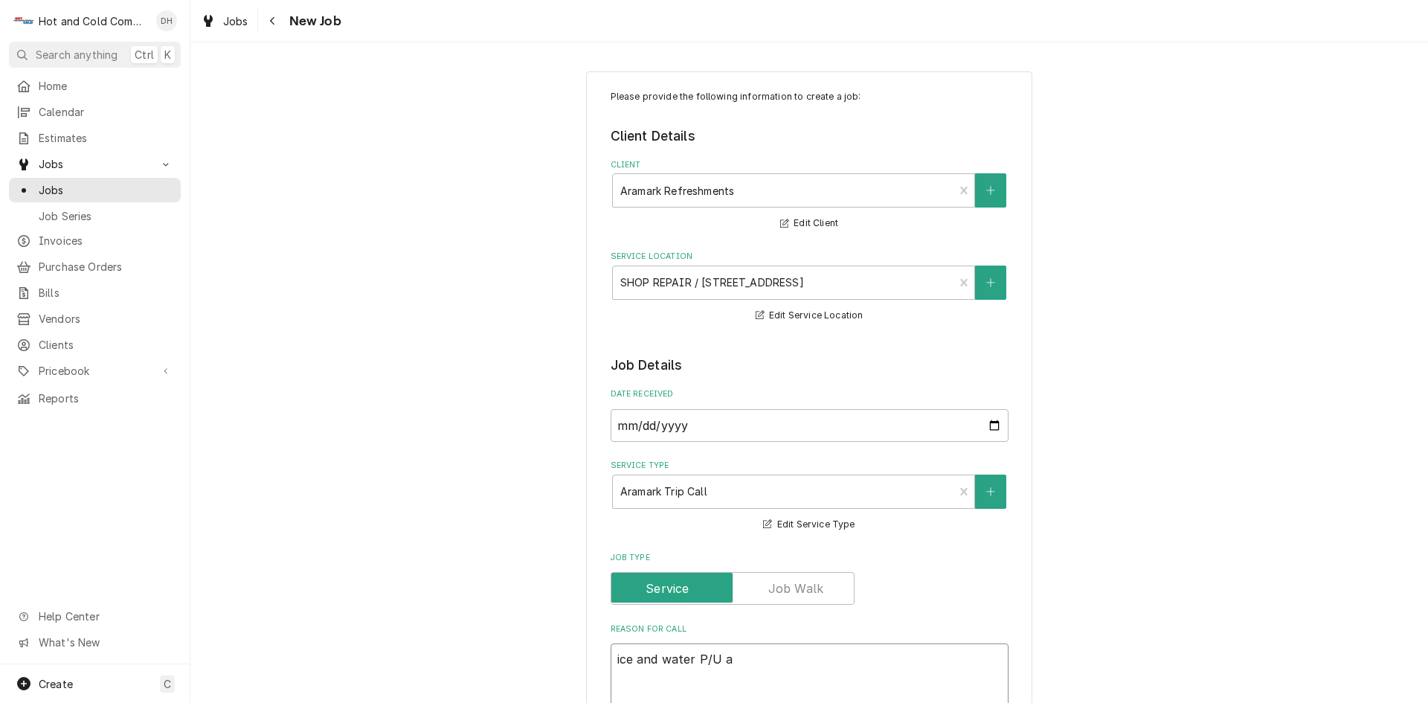
type textarea "ice and water P/U an"
type textarea "x"
type textarea "ice and water P/U and"
type textarea "x"
type textarea "ice and water P/U and"
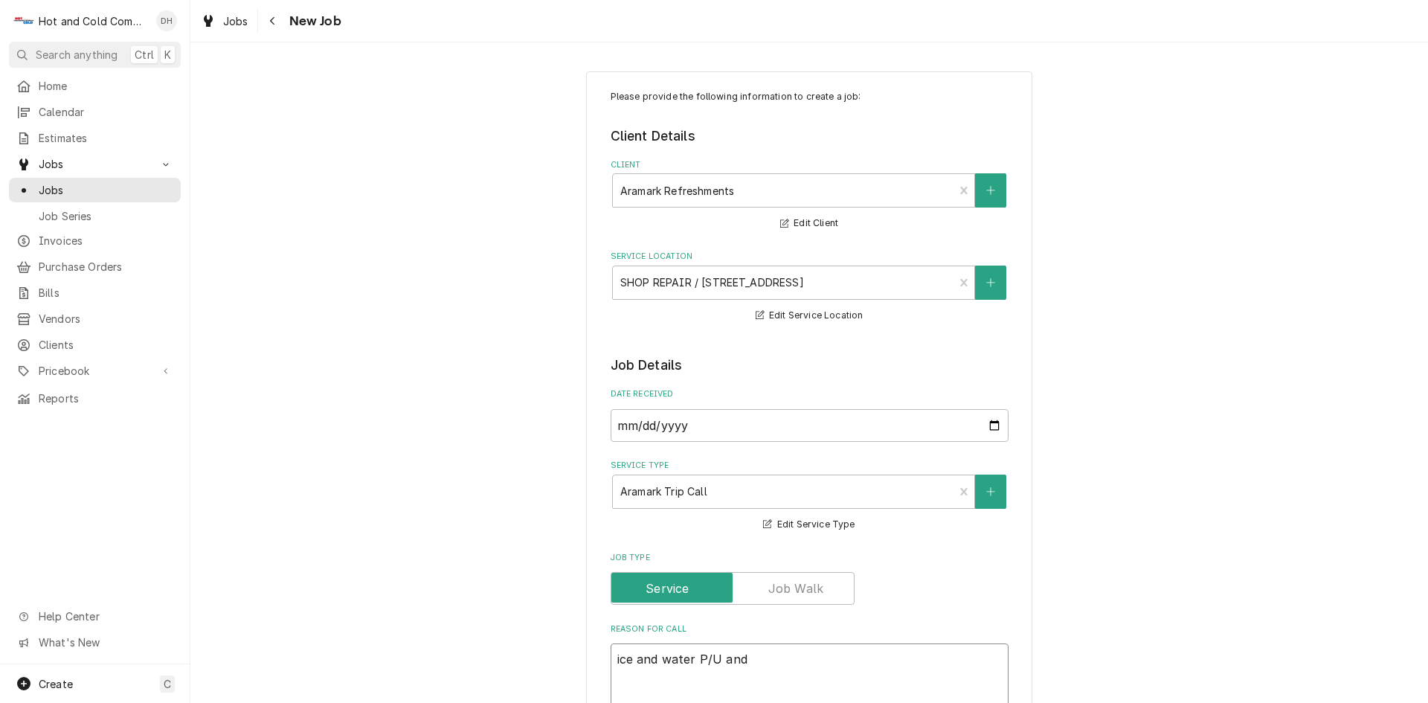
type textarea "x"
type textarea "ice and water P/U and d"
type textarea "x"
type textarea "ice and water P/U and de"
type textarea "x"
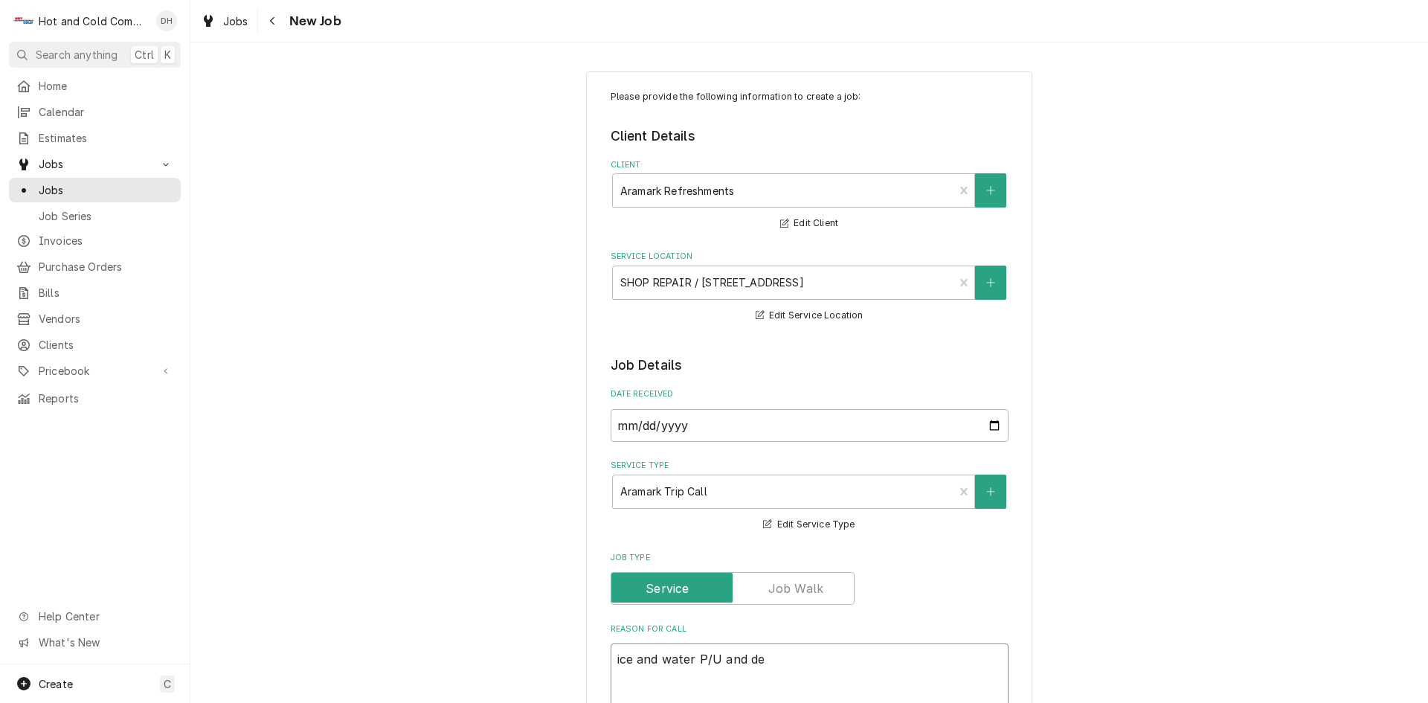
type textarea "ice and water P/U and del"
type textarea "x"
type textarea "ice and water P/U and deli"
type textarea "x"
type textarea "ice and water P/U and deliv"
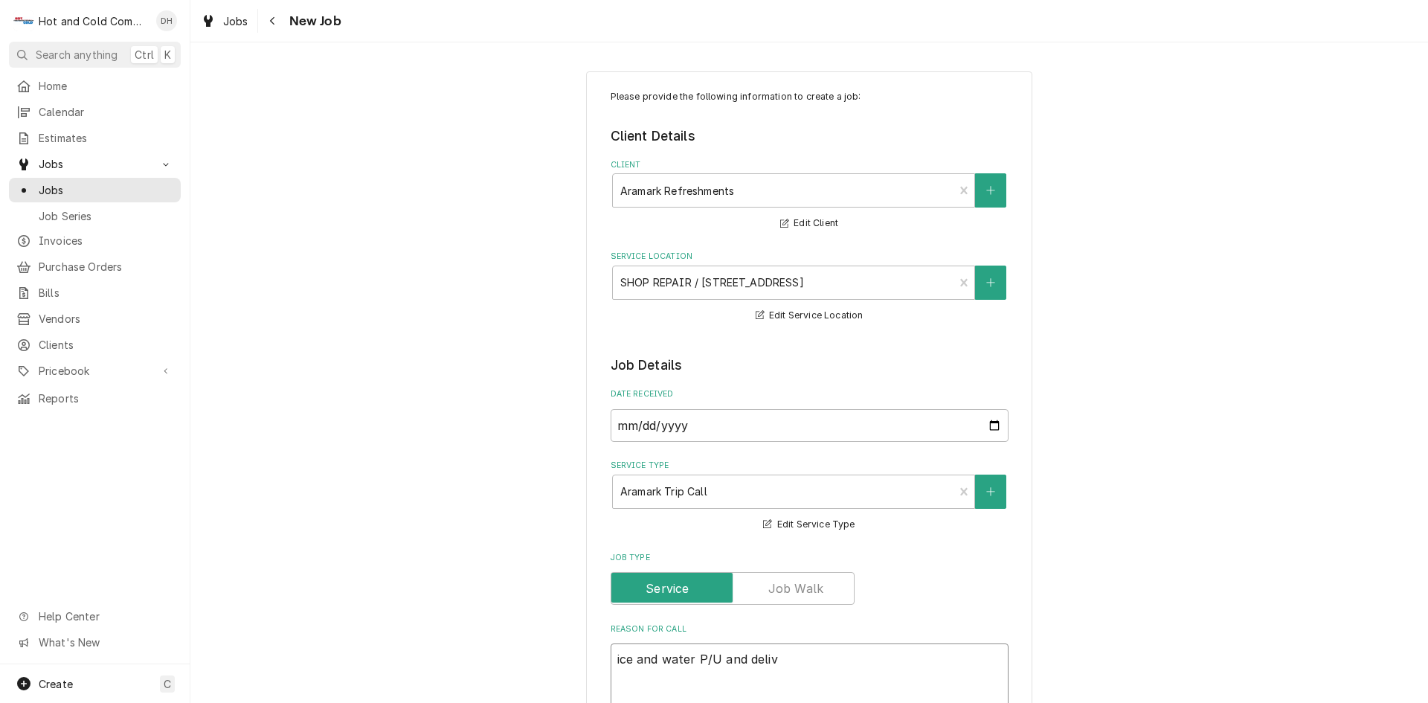
type textarea "x"
type textarea "ice and water P/U and delive"
type textarea "x"
type textarea "ice and water P/U and deliver"
type textarea "x"
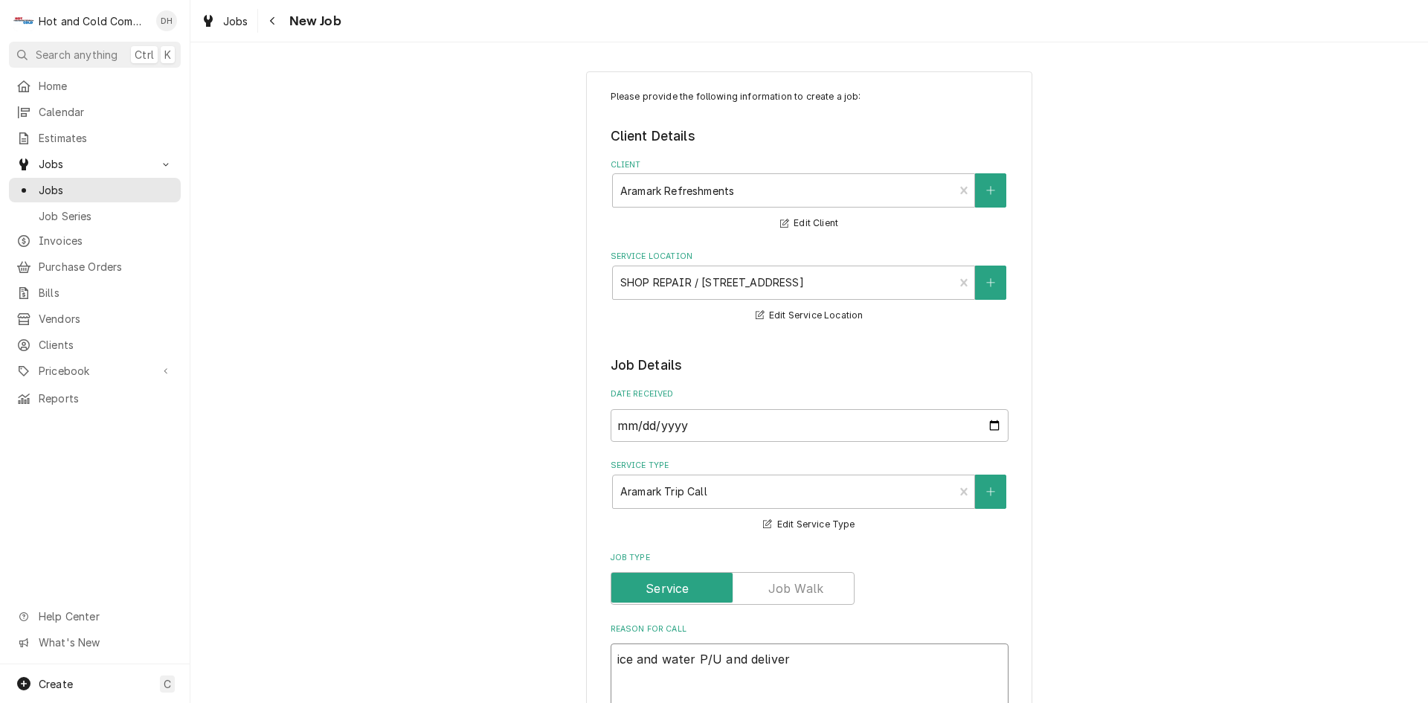
type textarea "ice and water P/U and delivery"
type textarea "x"
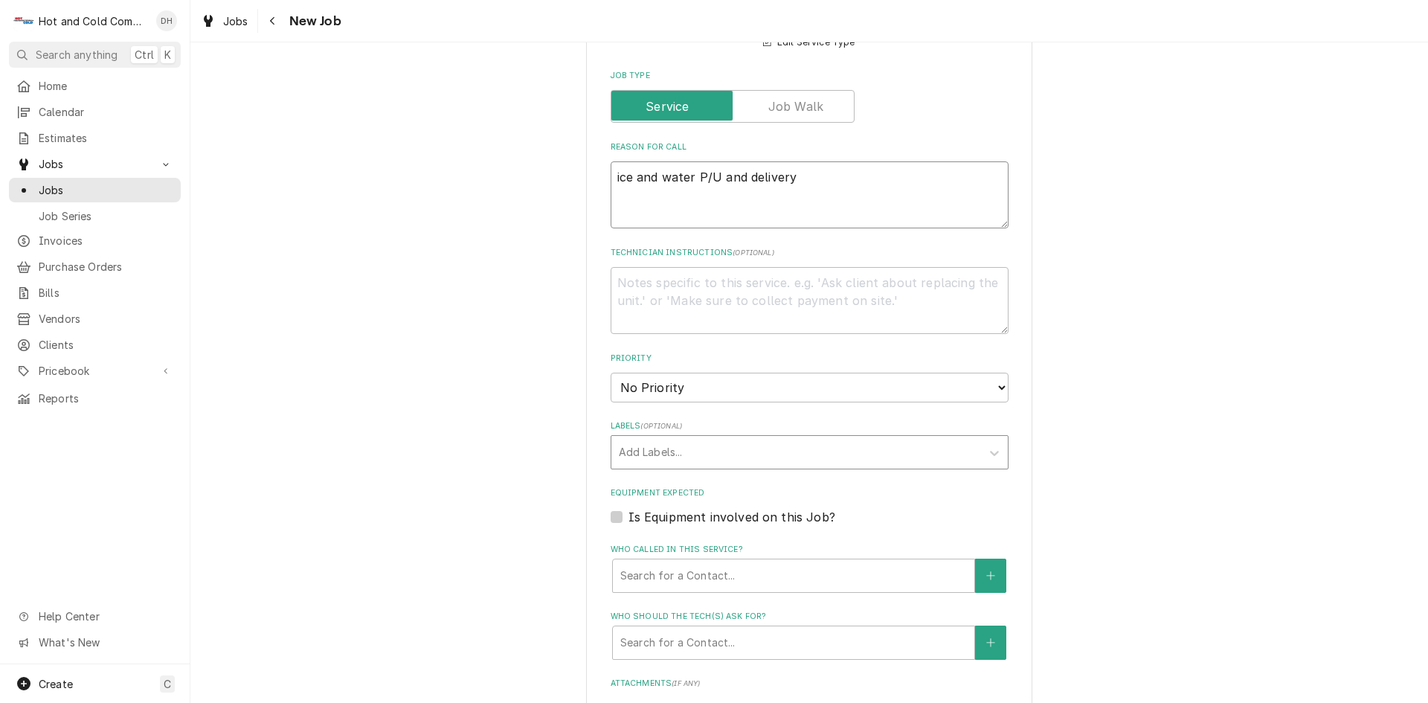
scroll to position [496, 0]
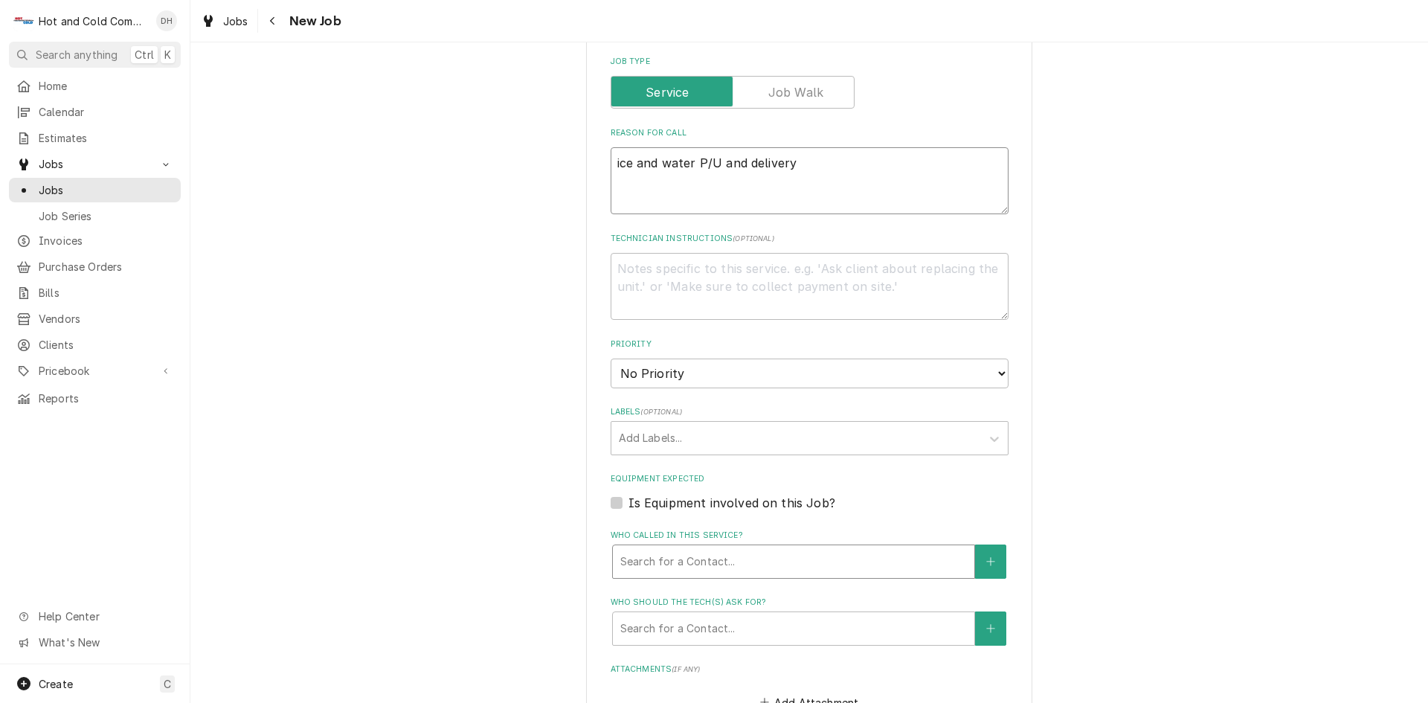
type textarea "ice and water P/U and delivery"
click at [715, 560] on div "Who called in this service?" at bounding box center [793, 561] width 347 height 27
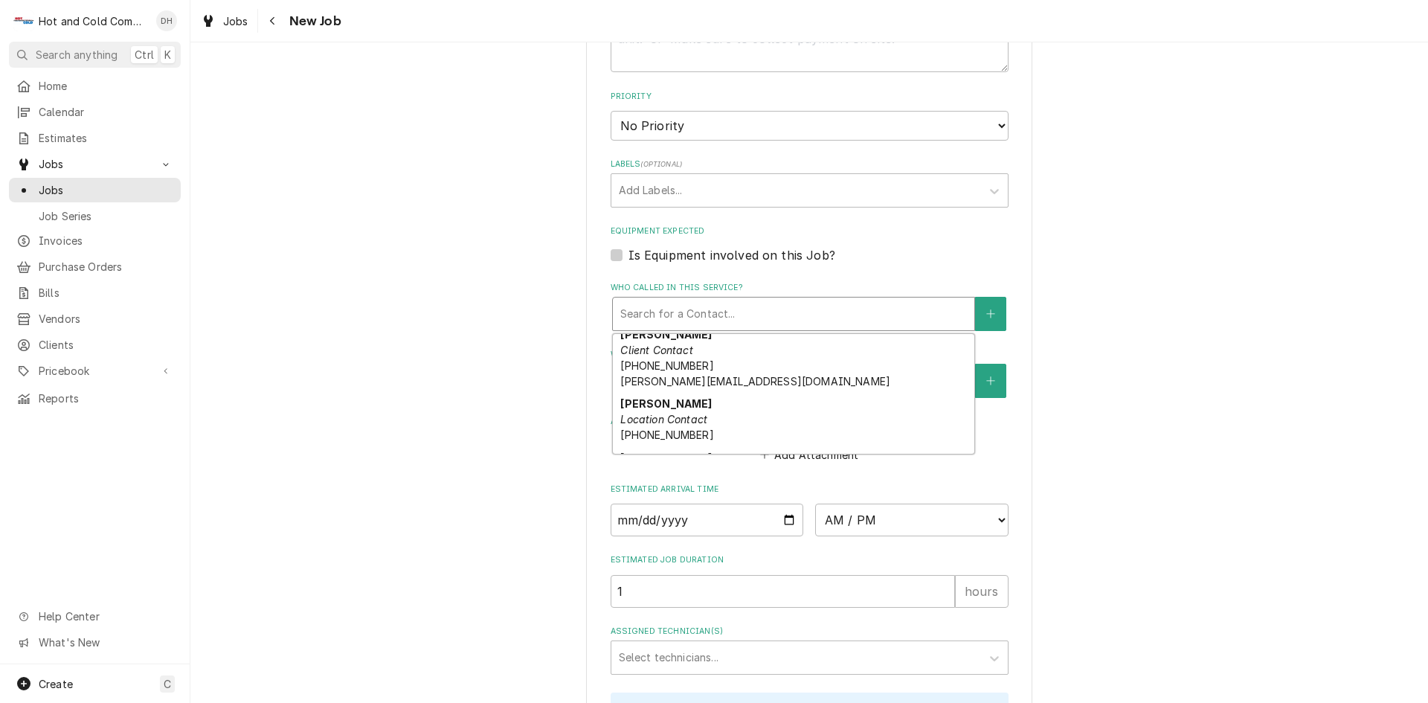
scroll to position [248, 0]
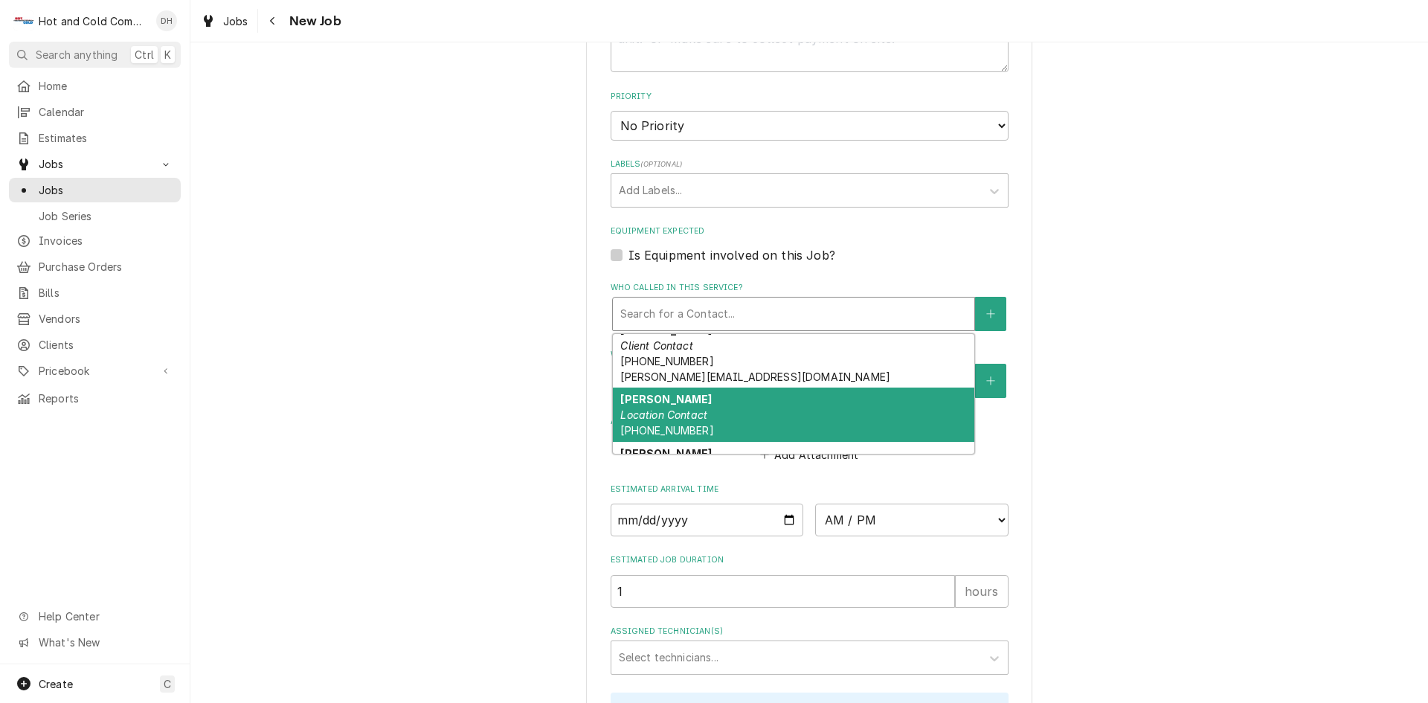
click at [698, 409] on em "Location Contact" at bounding box center [663, 414] width 87 height 13
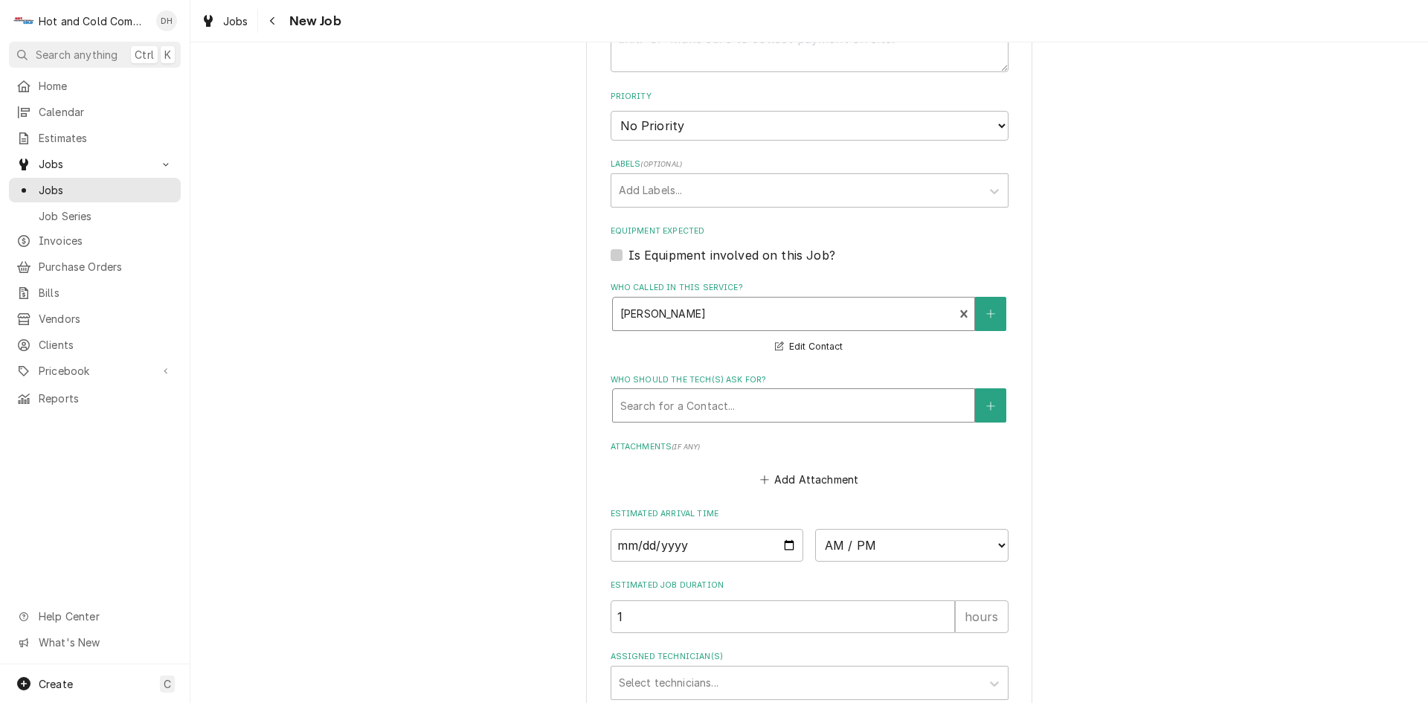
click at [841, 407] on div "Who should the tech(s) ask for?" at bounding box center [793, 405] width 347 height 27
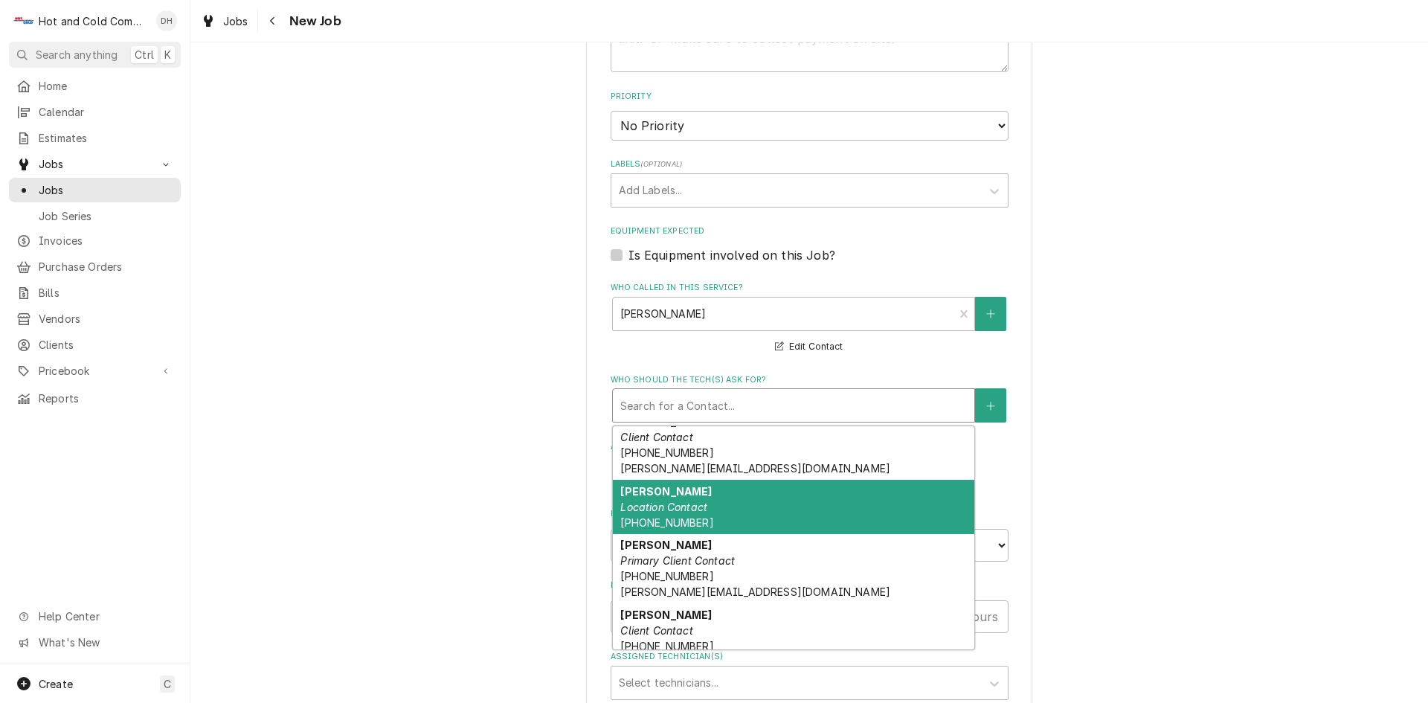
click at [731, 501] on div "Perry Location Contact (404) 353-4032" at bounding box center [794, 507] width 362 height 54
type textarea "x"
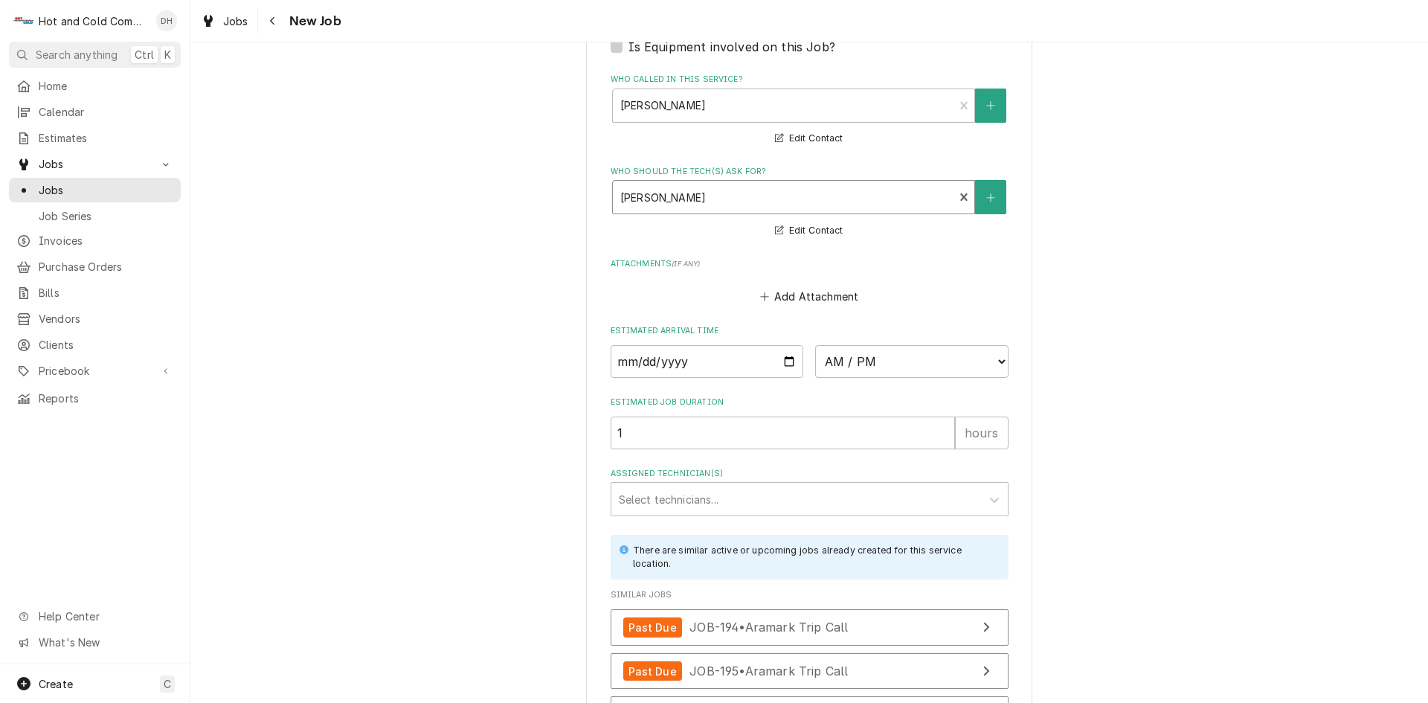
scroll to position [992, 0]
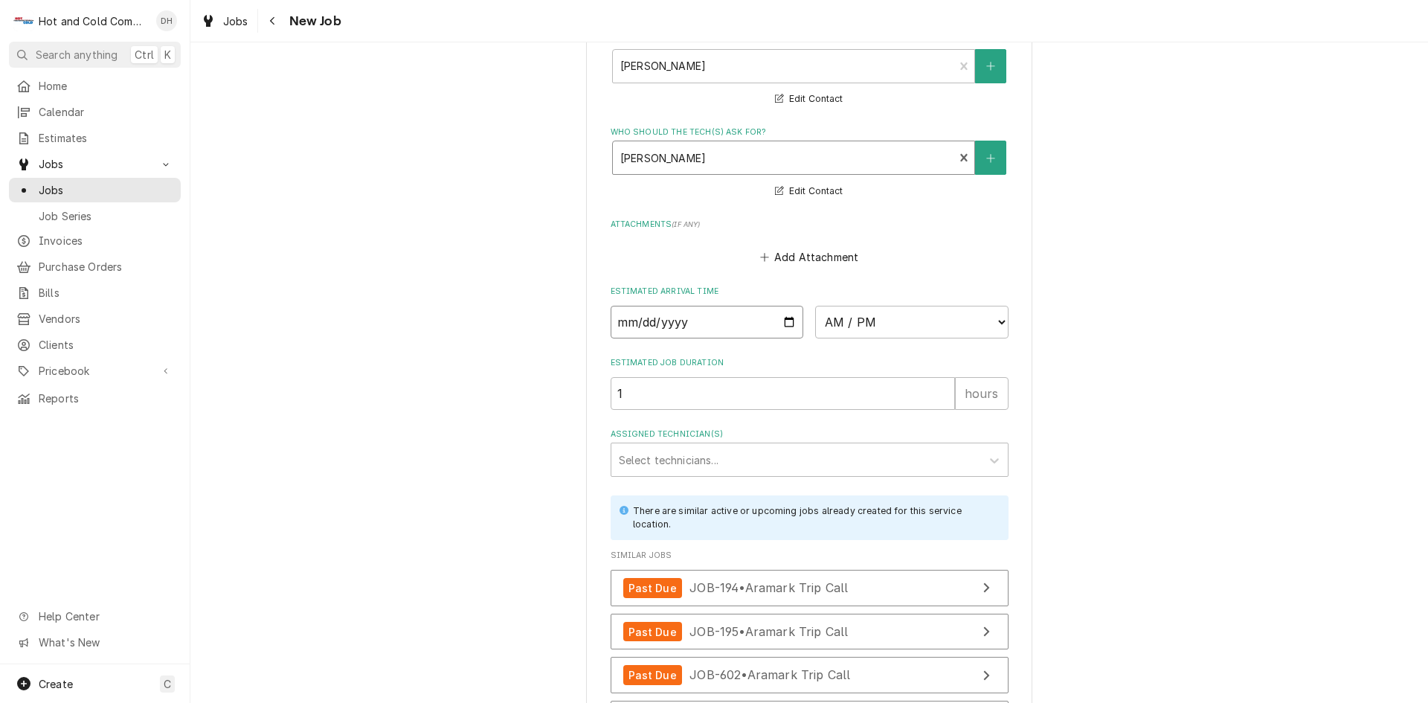
click at [783, 319] on input "Date" at bounding box center [707, 322] width 193 height 33
type input "2025-09-08"
type textarea "x"
click at [998, 321] on select "AM / PM 6:00 AM 6:15 AM 6:30 AM 6:45 AM 7:00 AM 7:15 AM 7:30 AM 7:45 AM 8:00 AM…" at bounding box center [911, 322] width 193 height 33
select select "08:00:00"
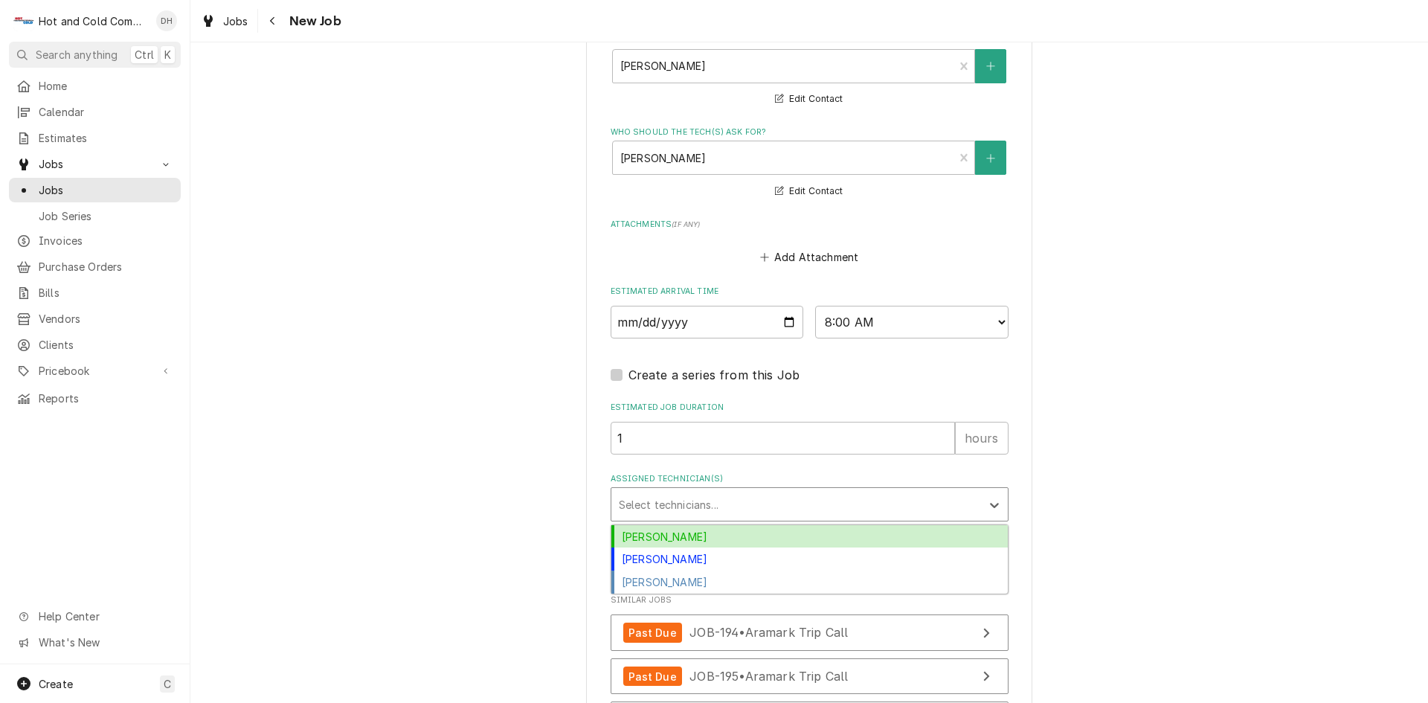
click at [745, 495] on div "Assigned Technician(s)" at bounding box center [796, 504] width 355 height 27
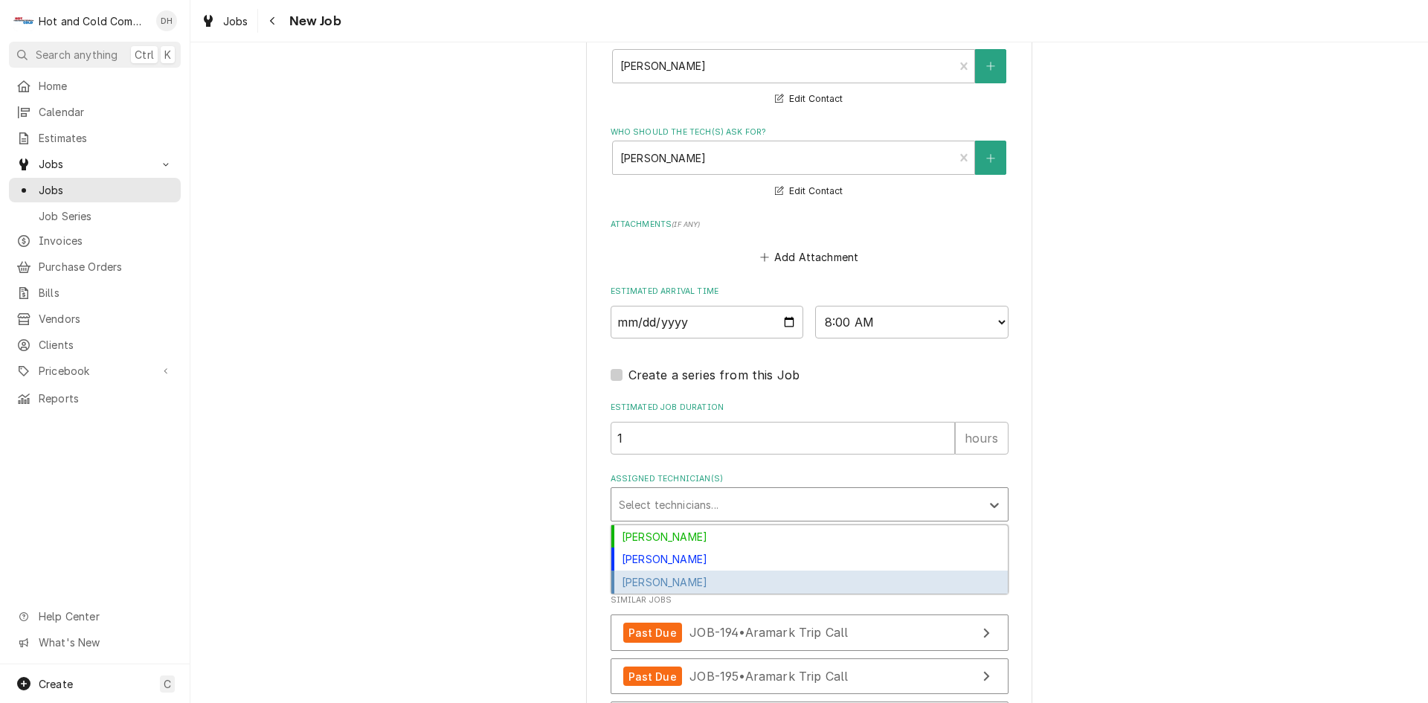
click at [708, 577] on div "Jason Thomason" at bounding box center [809, 582] width 397 height 23
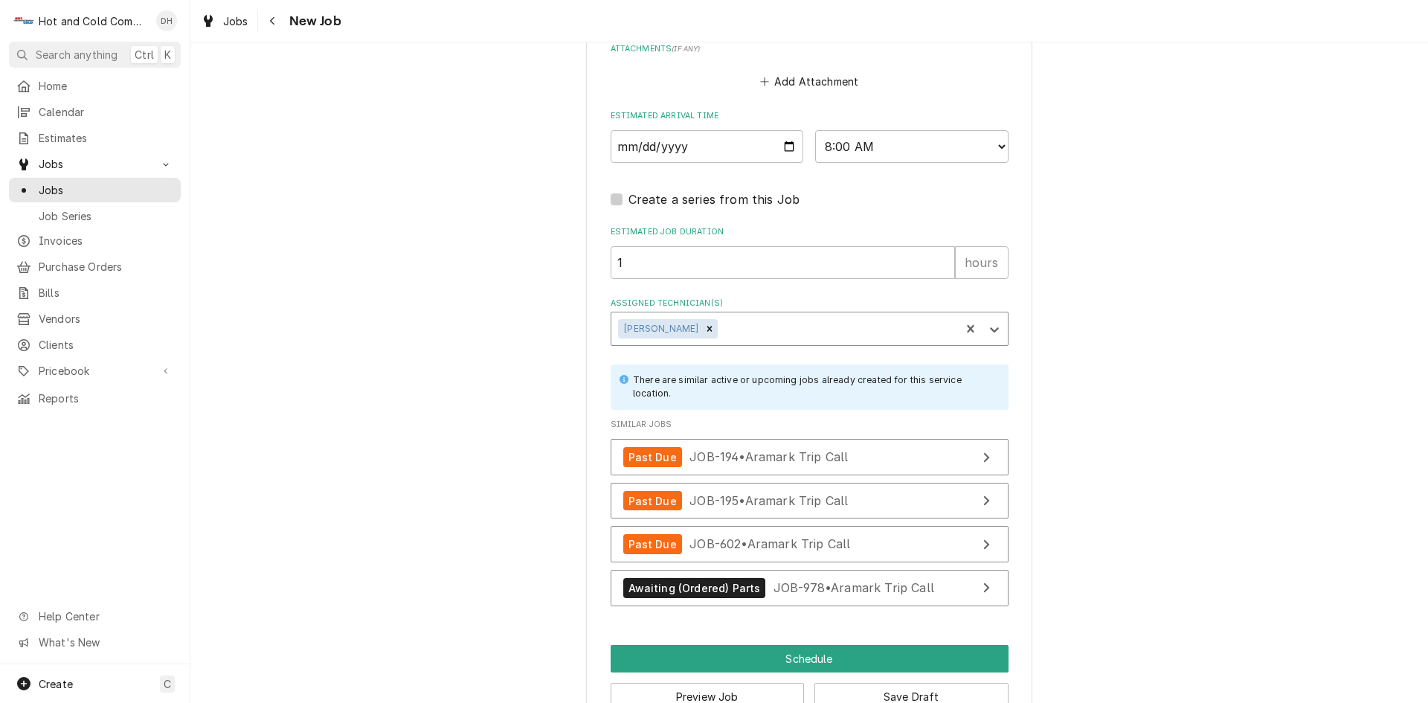
scroll to position [1207, 0]
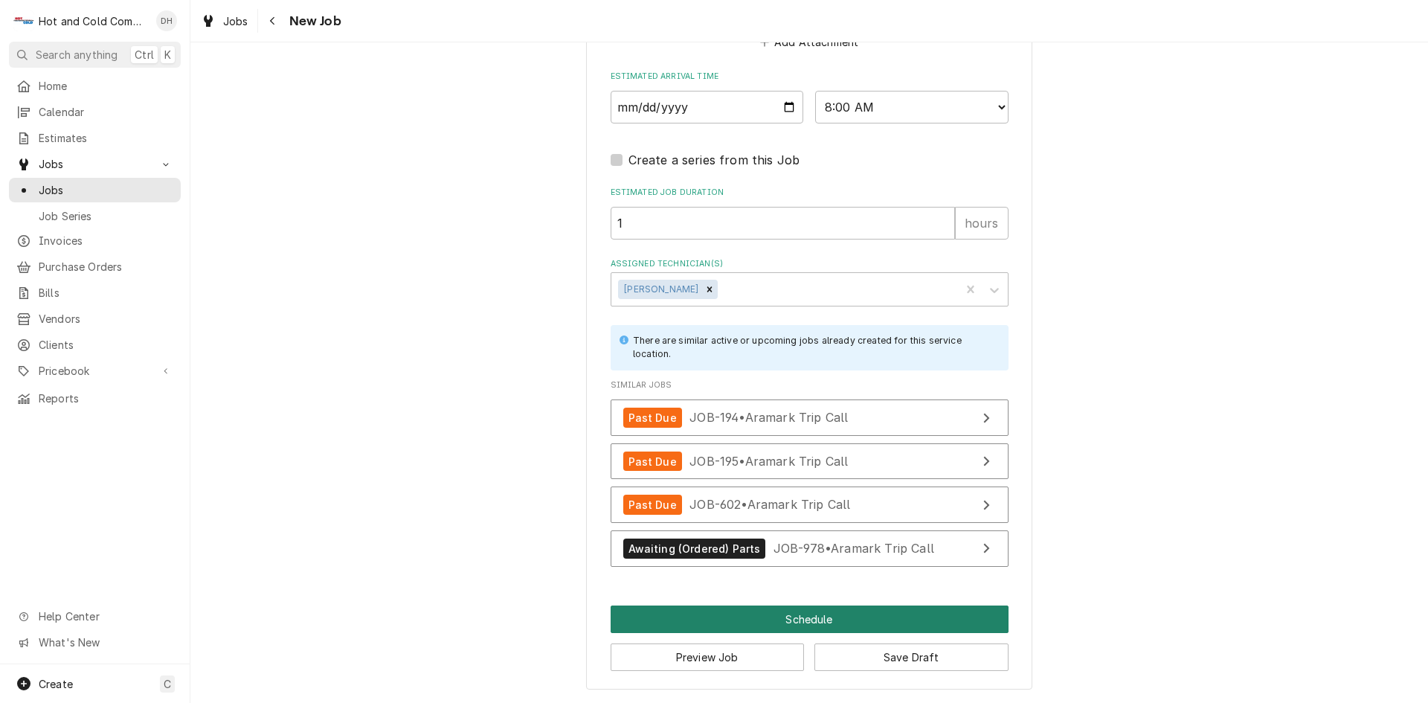
click at [810, 620] on button "Schedule" at bounding box center [810, 620] width 398 height 28
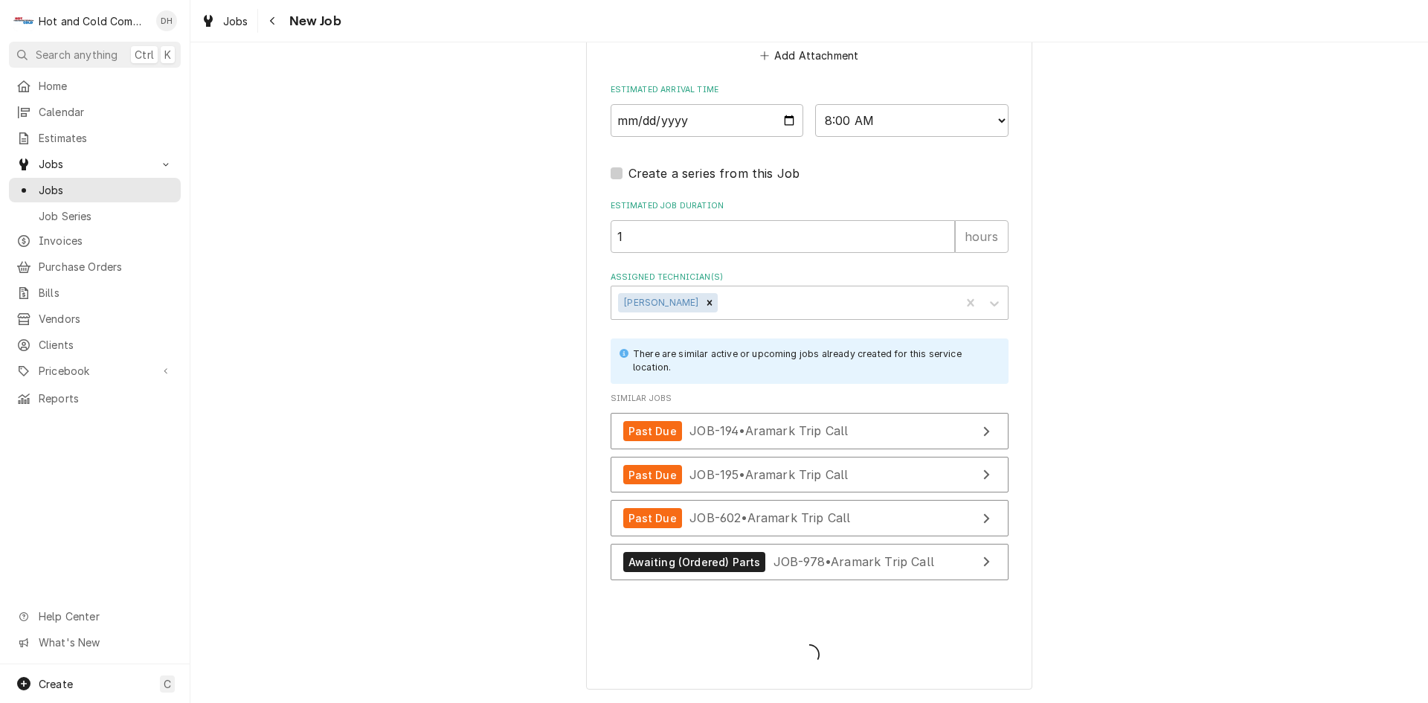
scroll to position [1193, 0]
type textarea "x"
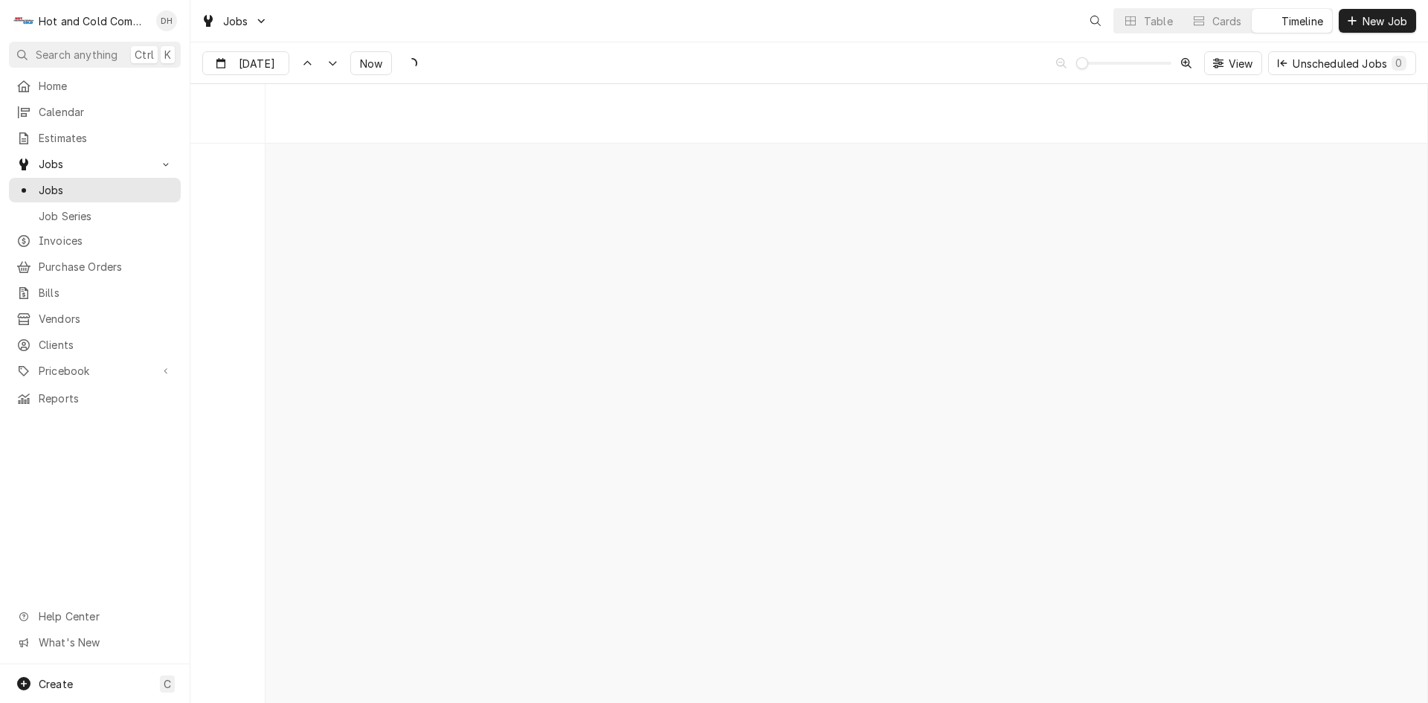
scroll to position [11638, 0]
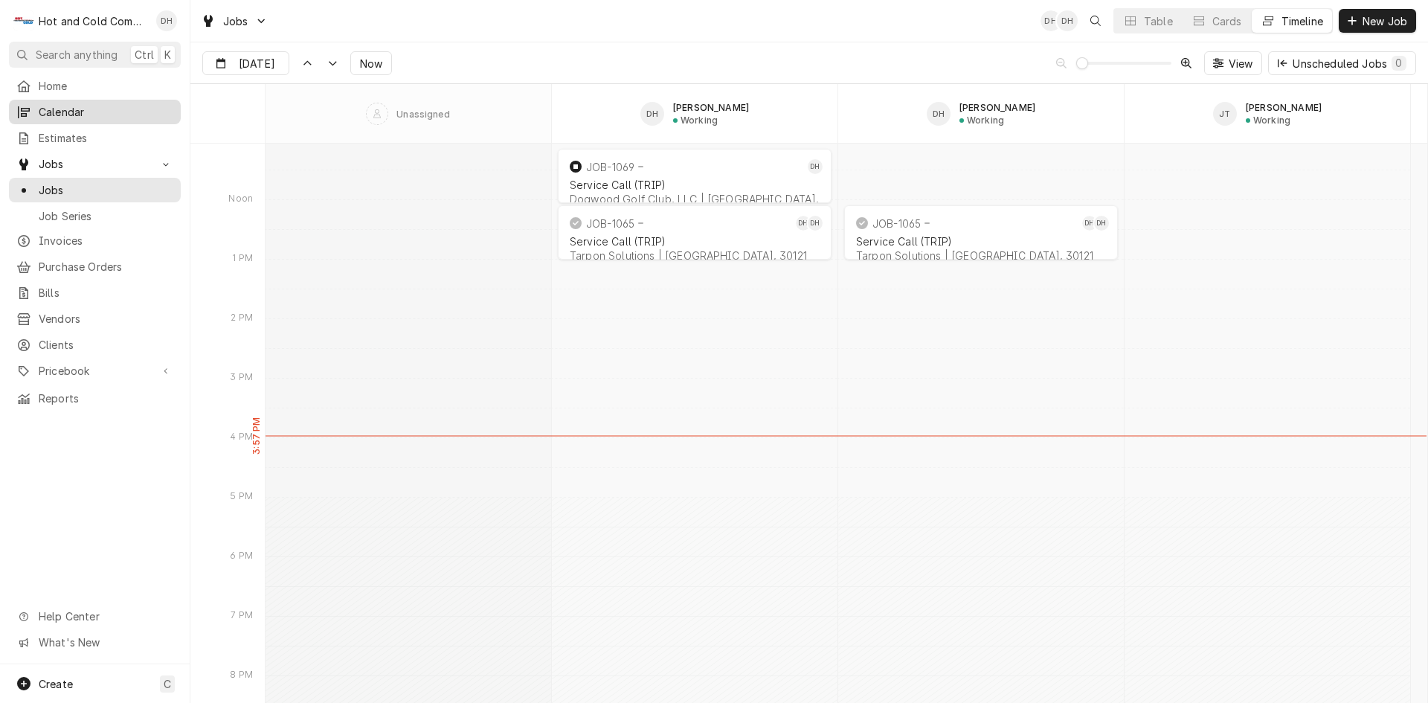
click at [78, 106] on span "Calendar" at bounding box center [106, 112] width 135 height 16
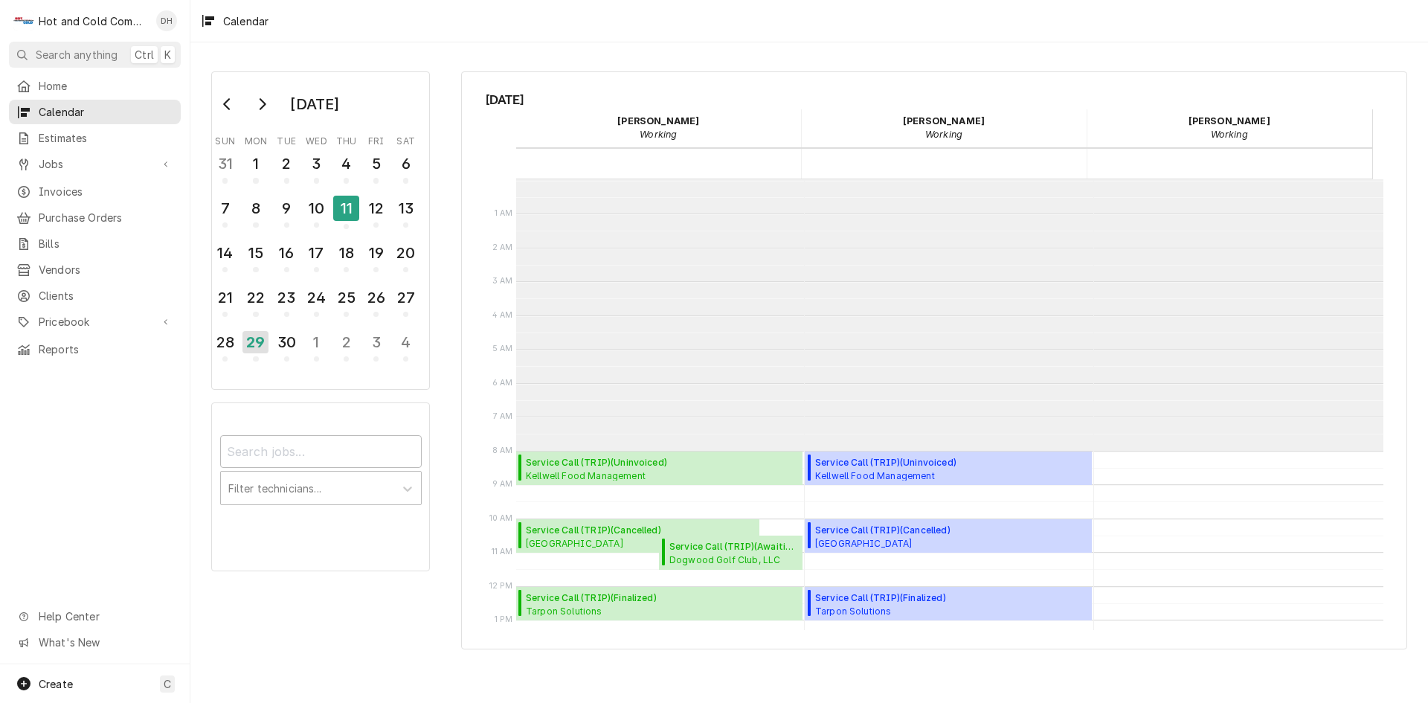
scroll to position [272, 0]
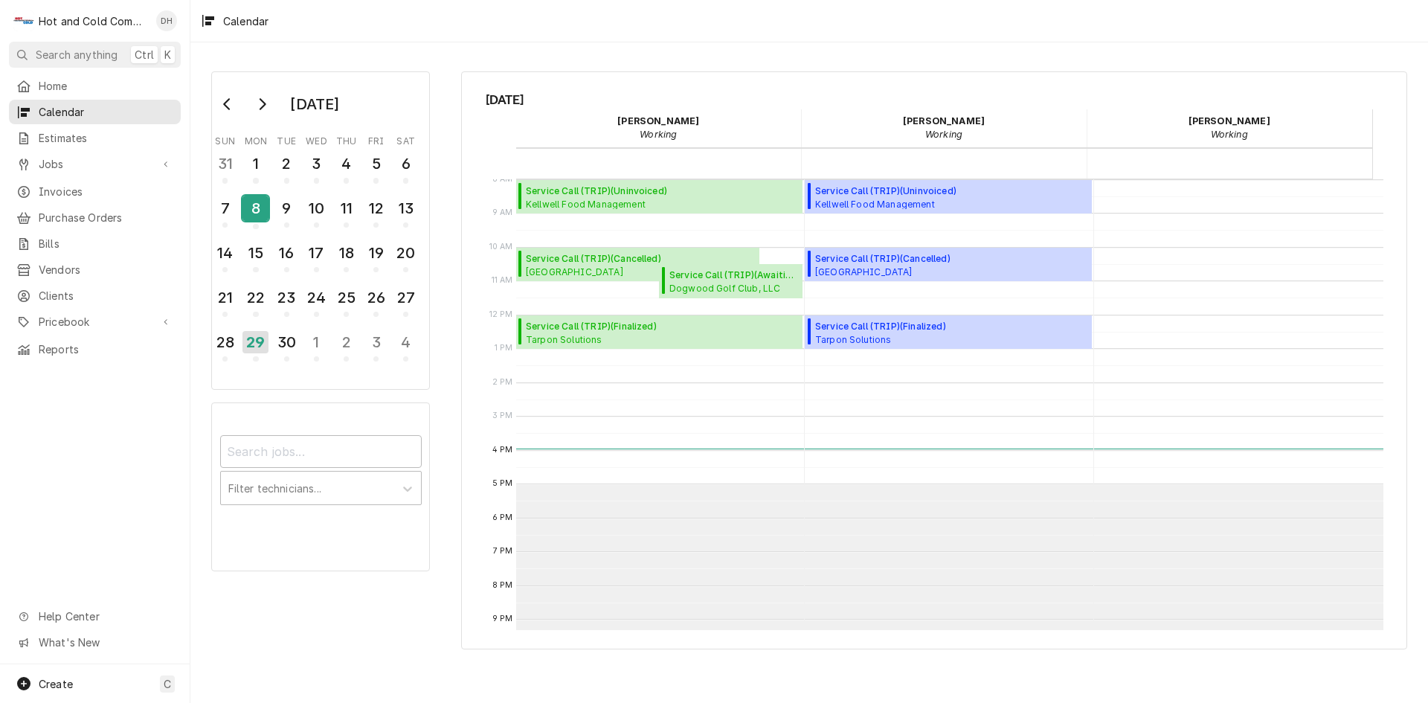
click at [251, 219] on div "8" at bounding box center [256, 208] width 26 height 25
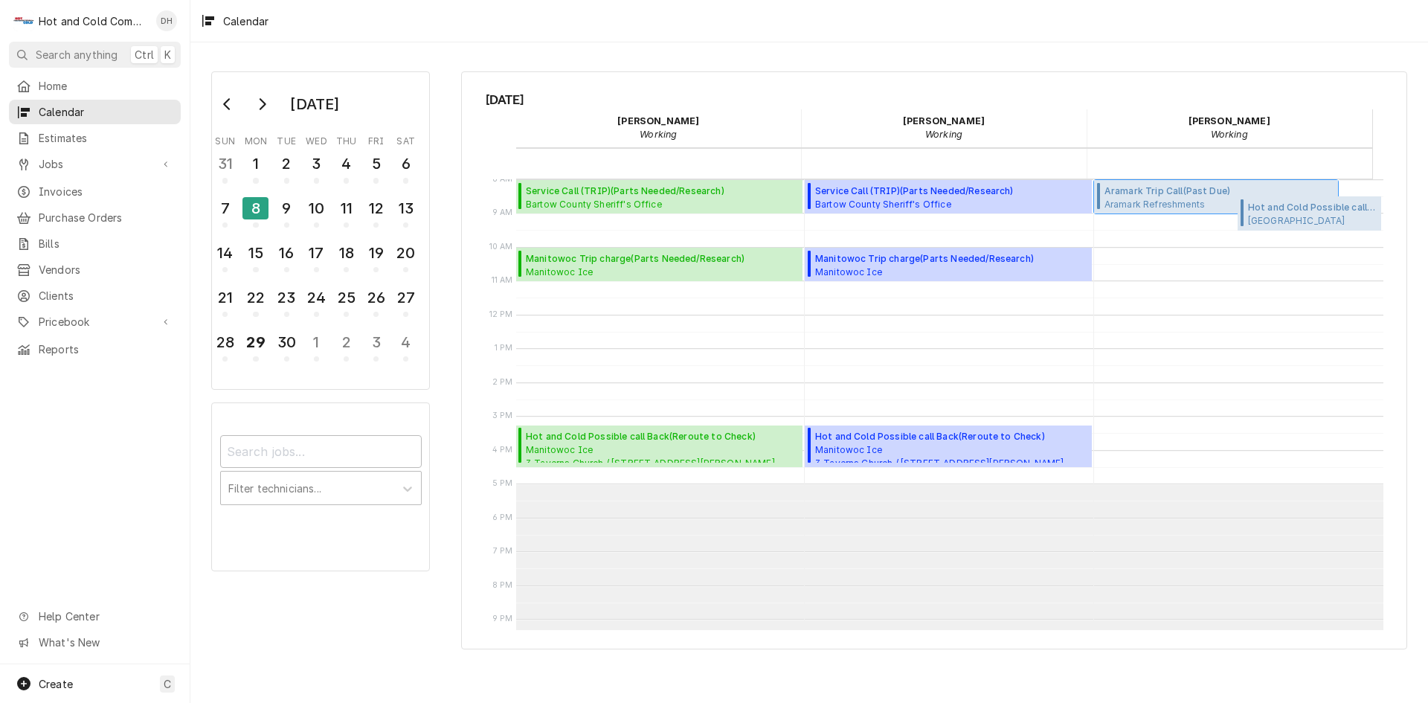
click at [1137, 197] on div "Aramark Trip Call ( Past Due ) Aramark Refreshments SHOP REPAIR / [STREET_ADDRE…" at bounding box center [1184, 196] width 159 height 25
click at [1149, 196] on span "Aramark Trip Call ( Past Due )" at bounding box center [1184, 190] width 159 height 13
click at [278, 211] on div "9" at bounding box center [287, 208] width 26 height 25
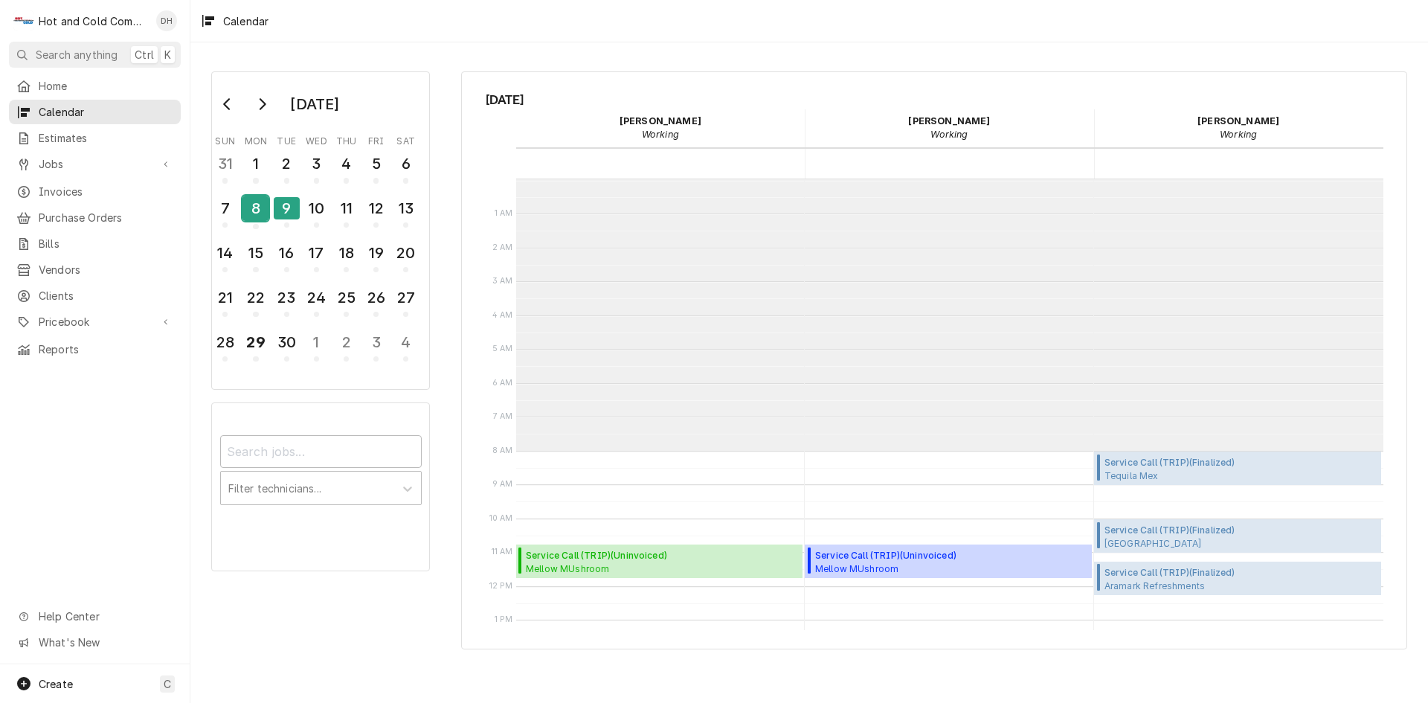
click at [260, 215] on div "8" at bounding box center [256, 208] width 26 height 25
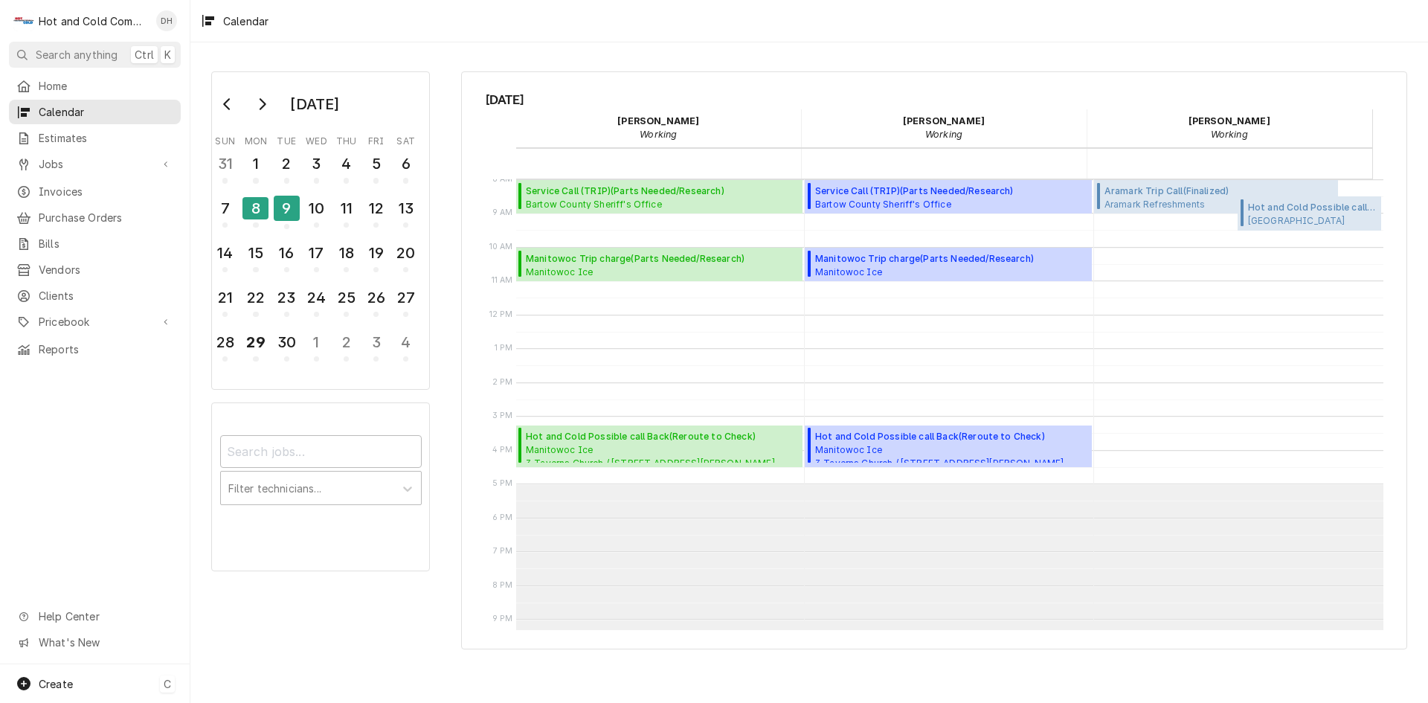
click at [70, 685] on span "Create" at bounding box center [56, 684] width 34 height 13
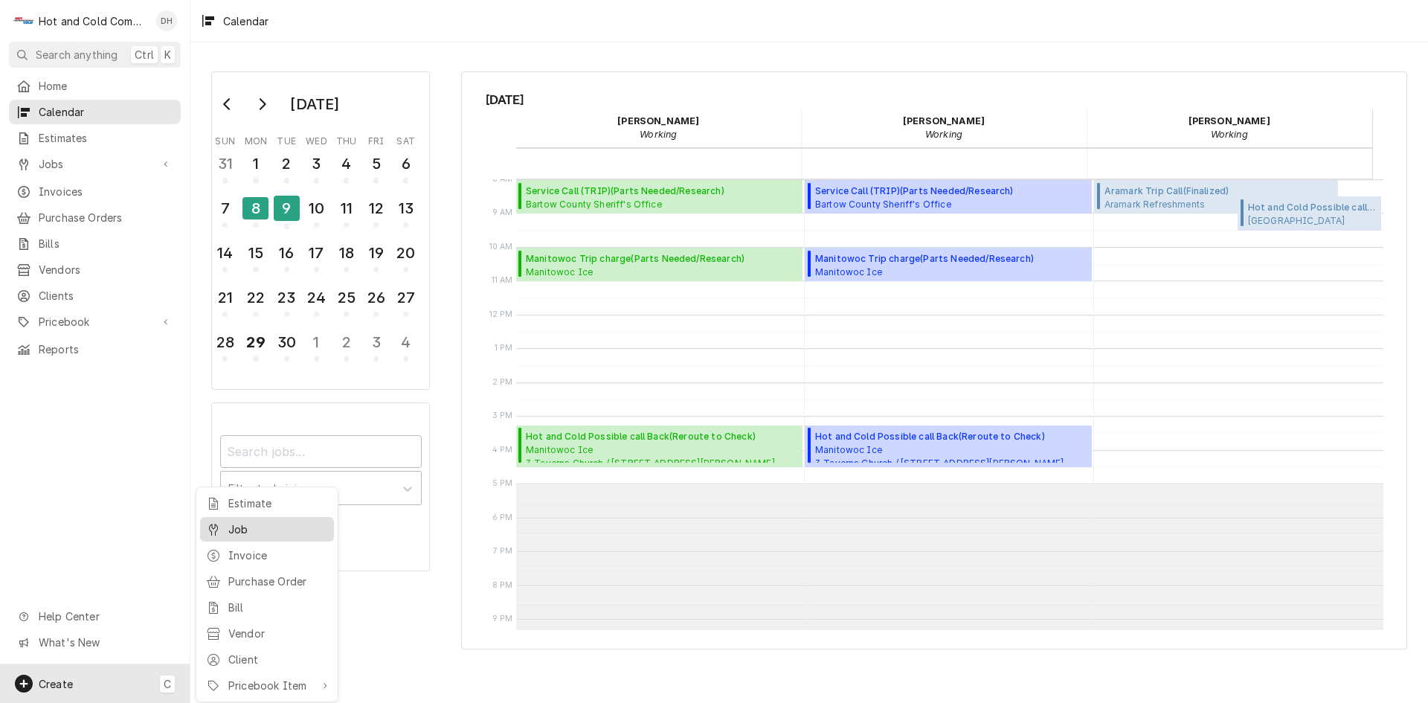
click at [260, 530] on div "Job" at bounding box center [278, 529] width 100 height 16
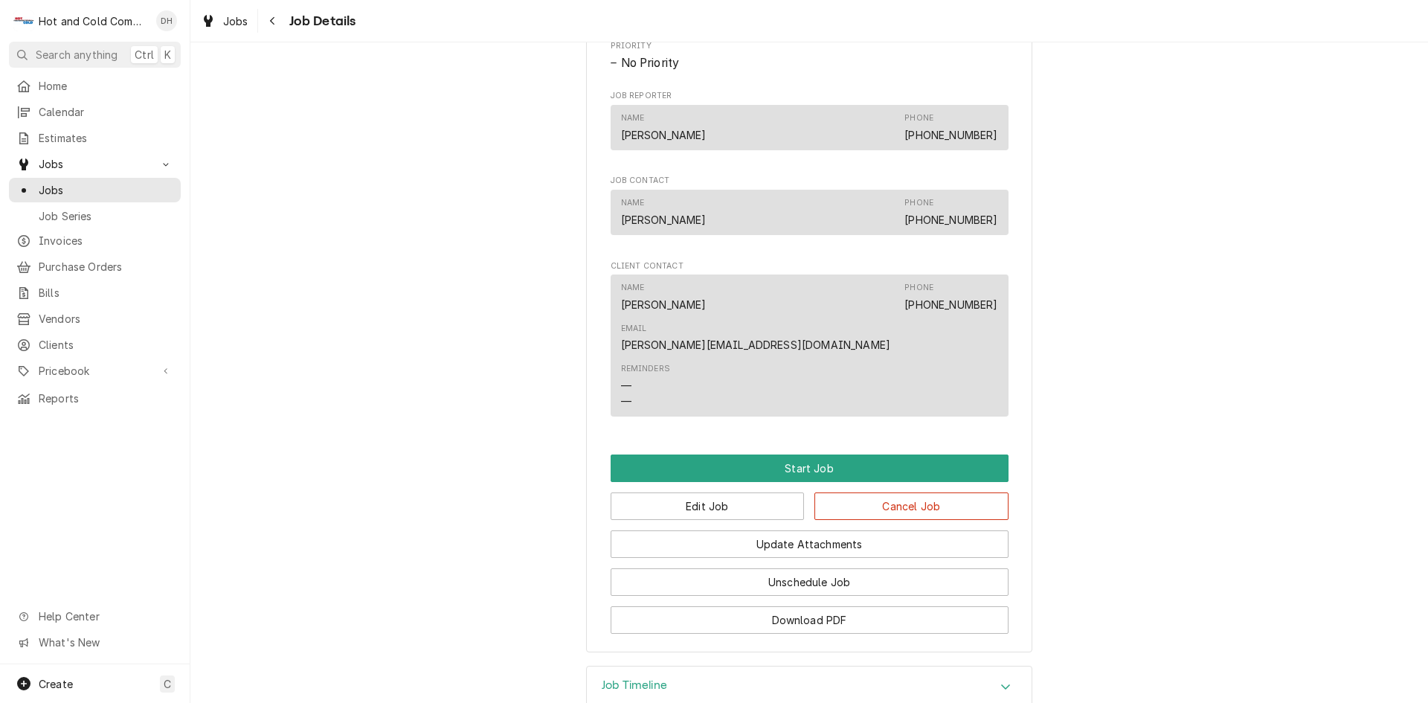
scroll to position [744, 0]
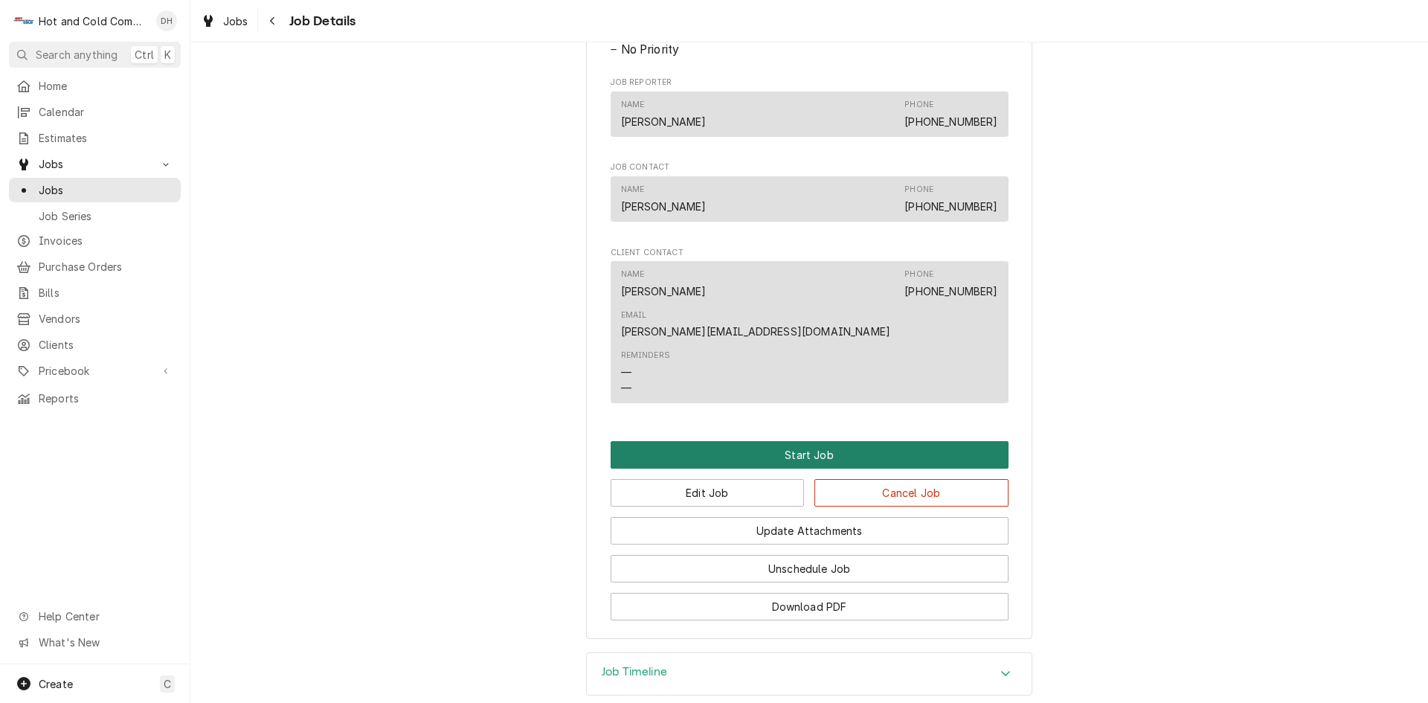
click at [794, 441] on button "Start Job" at bounding box center [810, 455] width 398 height 28
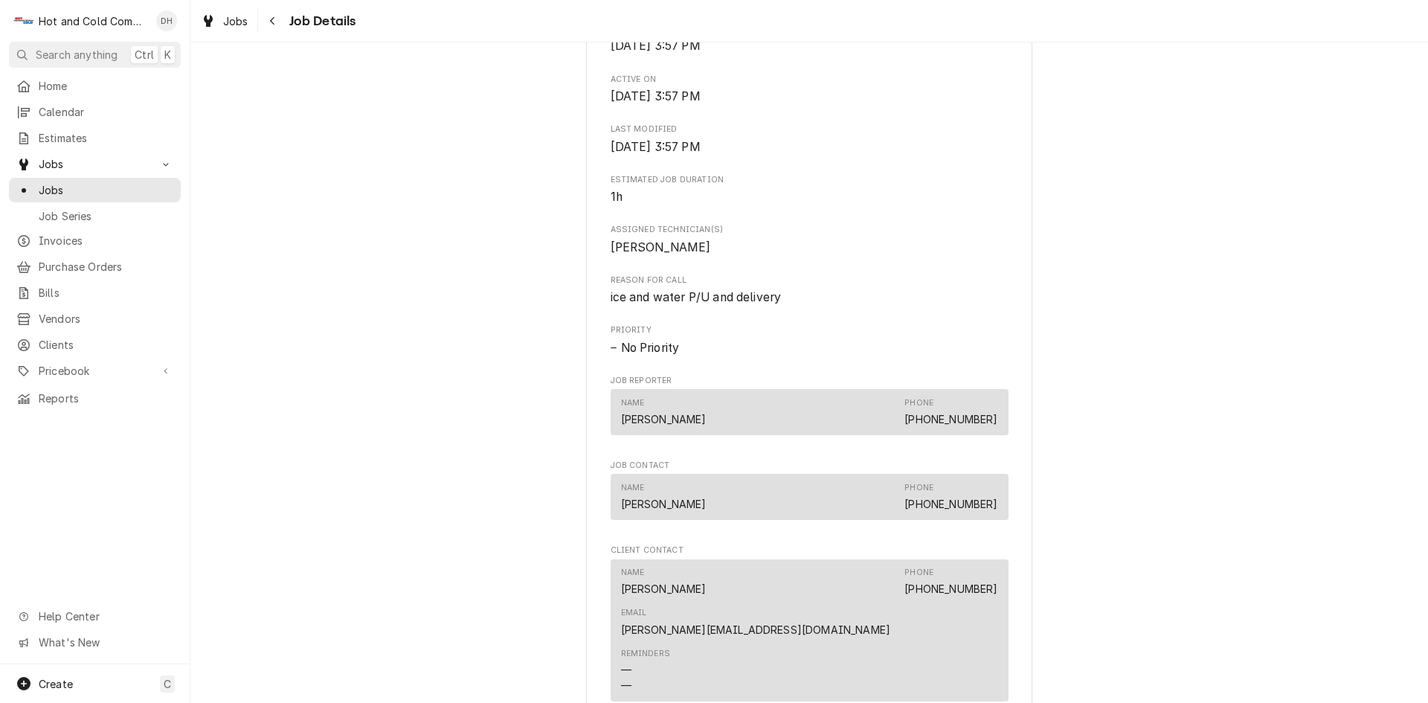
scroll to position [744, 0]
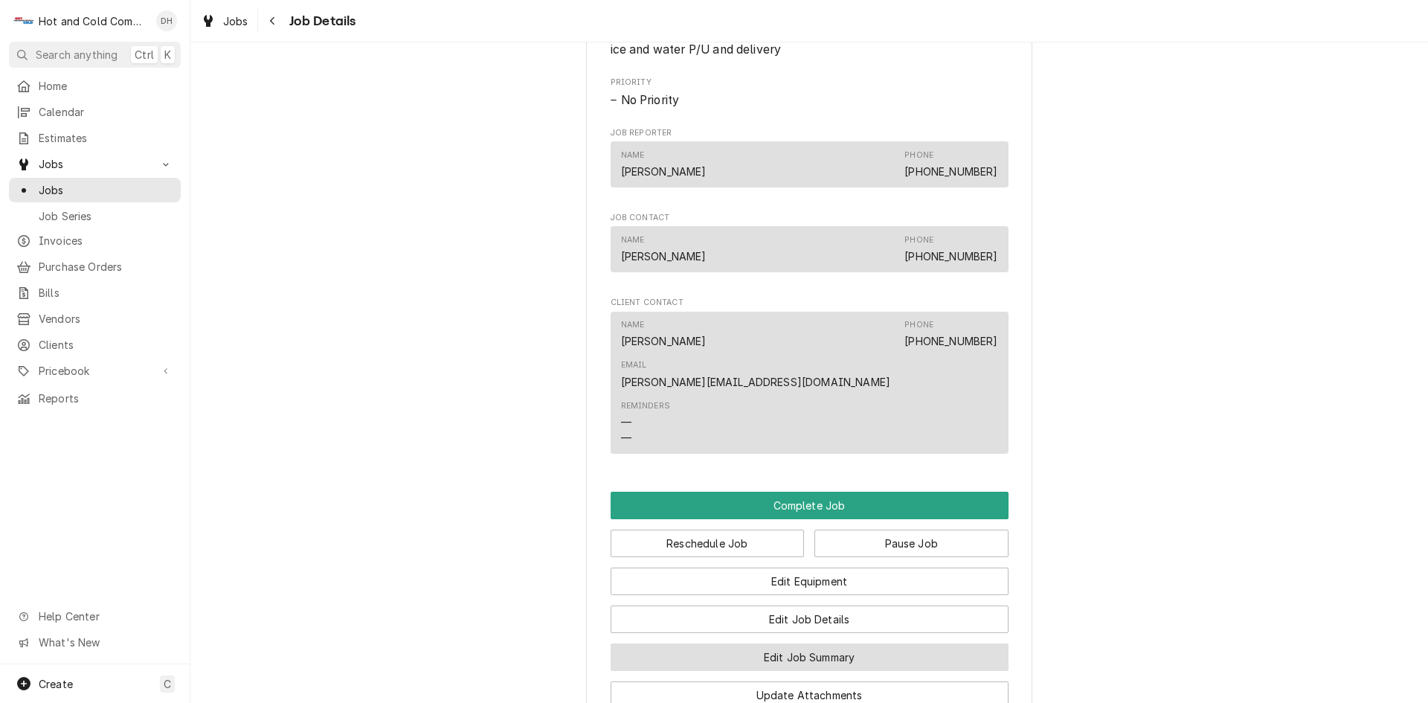
click at [812, 643] on button "Edit Job Summary" at bounding box center [810, 657] width 398 height 28
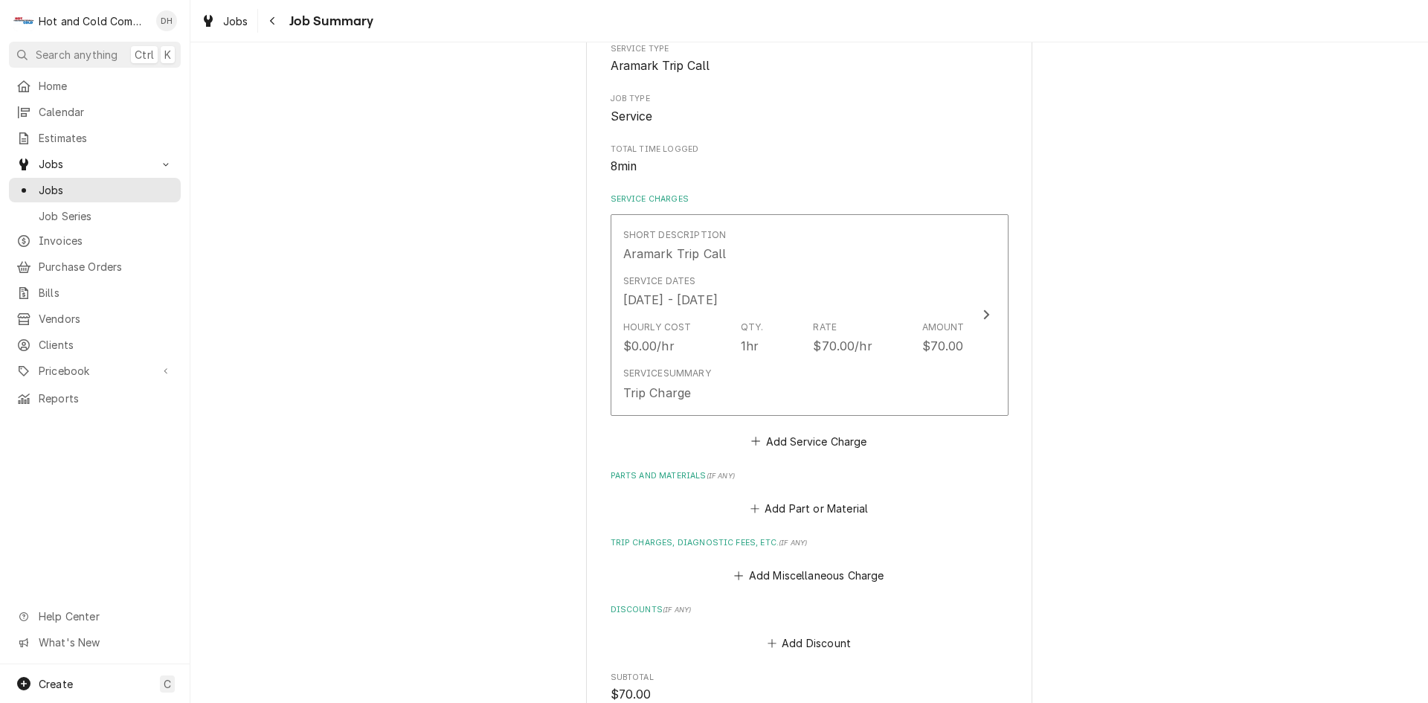
scroll to position [248, 0]
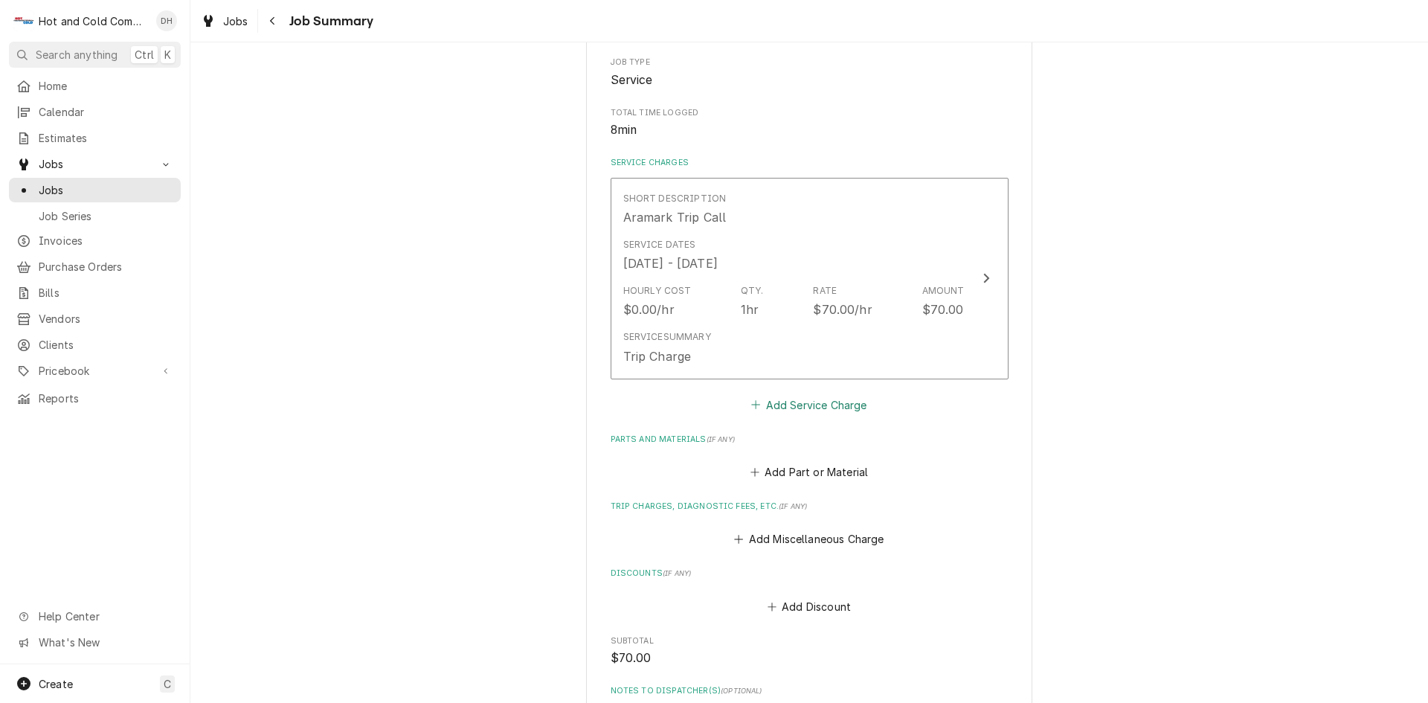
click at [833, 405] on button "Add Service Charge" at bounding box center [809, 404] width 121 height 21
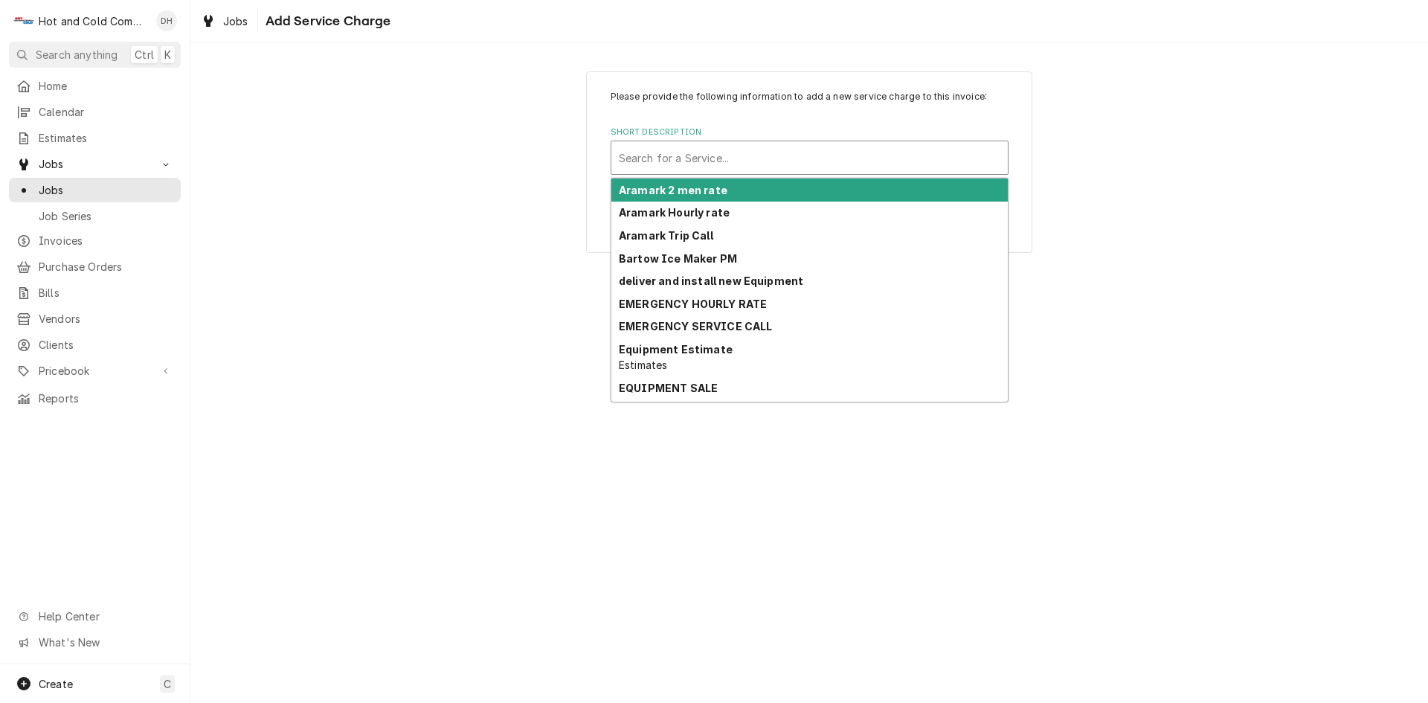
click at [753, 158] on div "Short Description" at bounding box center [810, 157] width 382 height 27
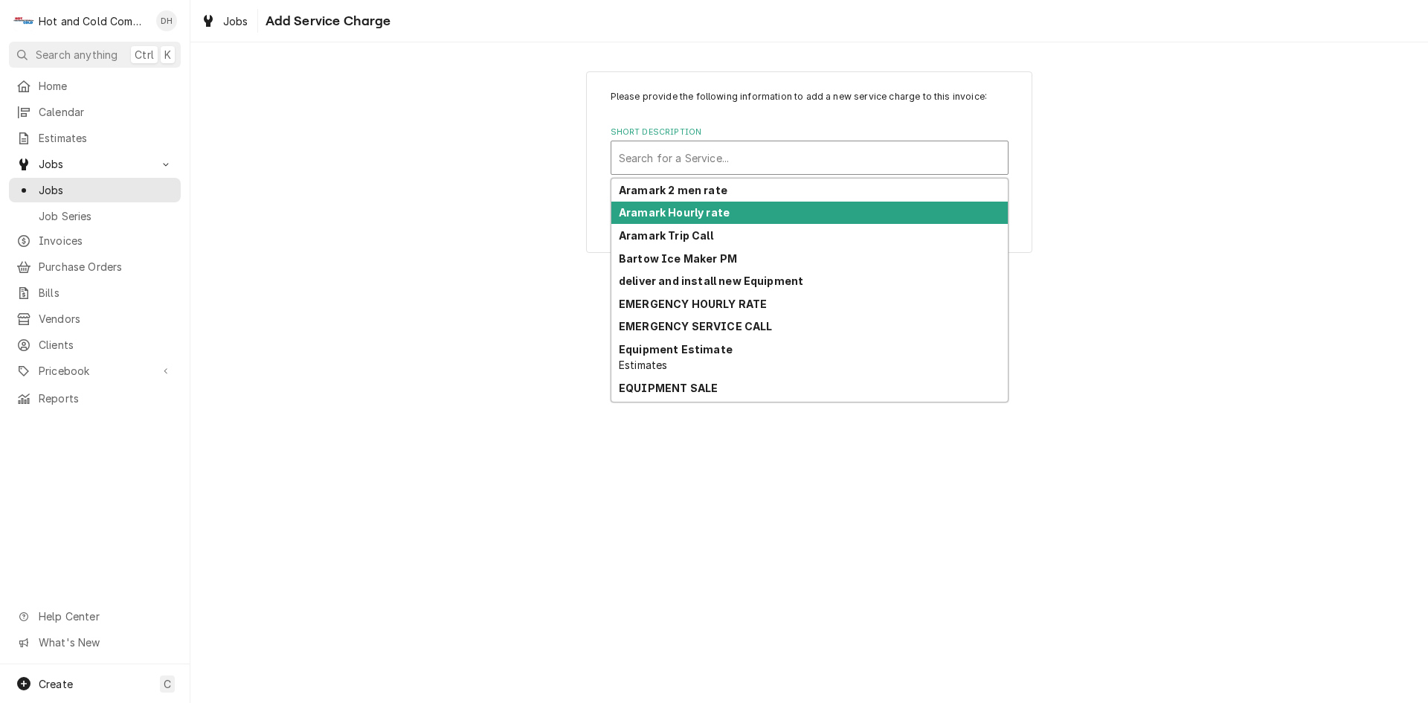
click at [731, 211] on div "Aramark Hourly rate" at bounding box center [809, 213] width 397 height 23
type textarea "x"
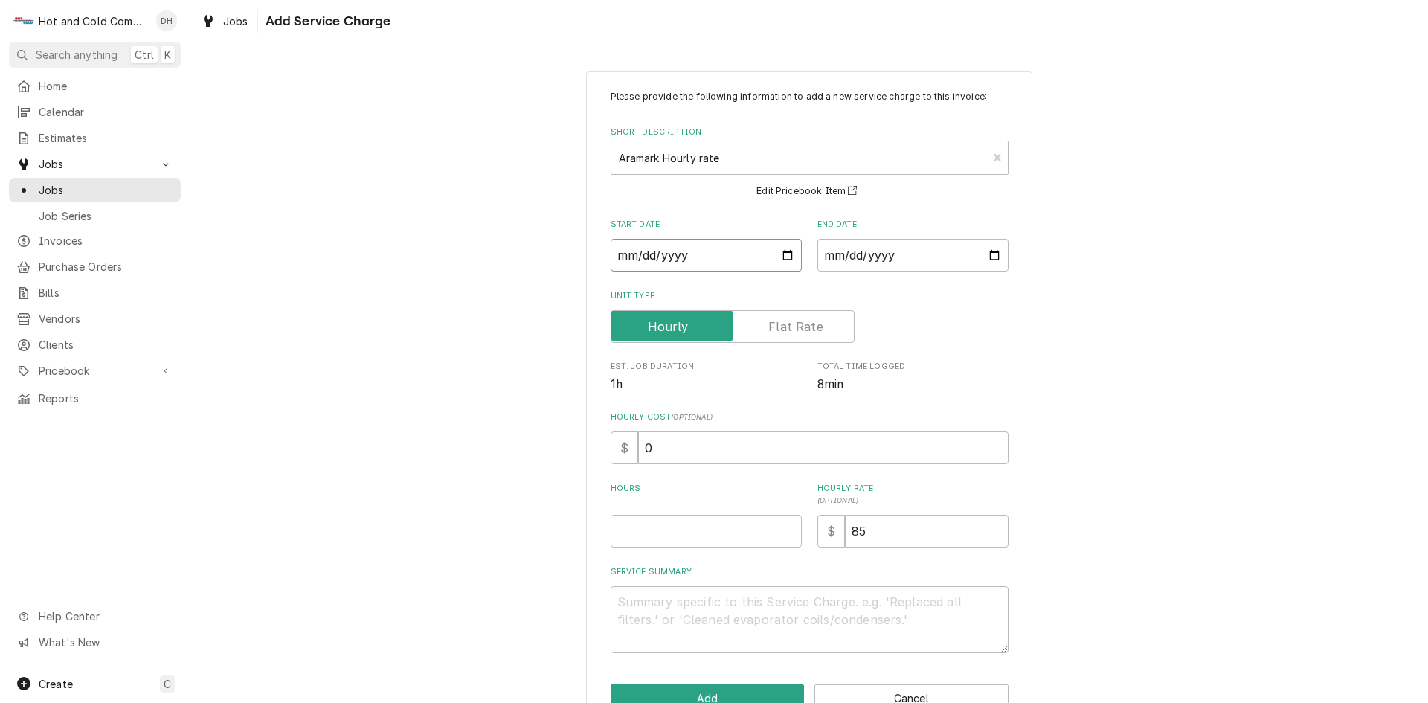
click at [780, 257] on input "Start Date" at bounding box center [706, 255] width 191 height 33
type input "2025-09-08"
click at [989, 251] on input "End Date" at bounding box center [913, 255] width 191 height 33
type textarea "x"
type input "2025-09-08"
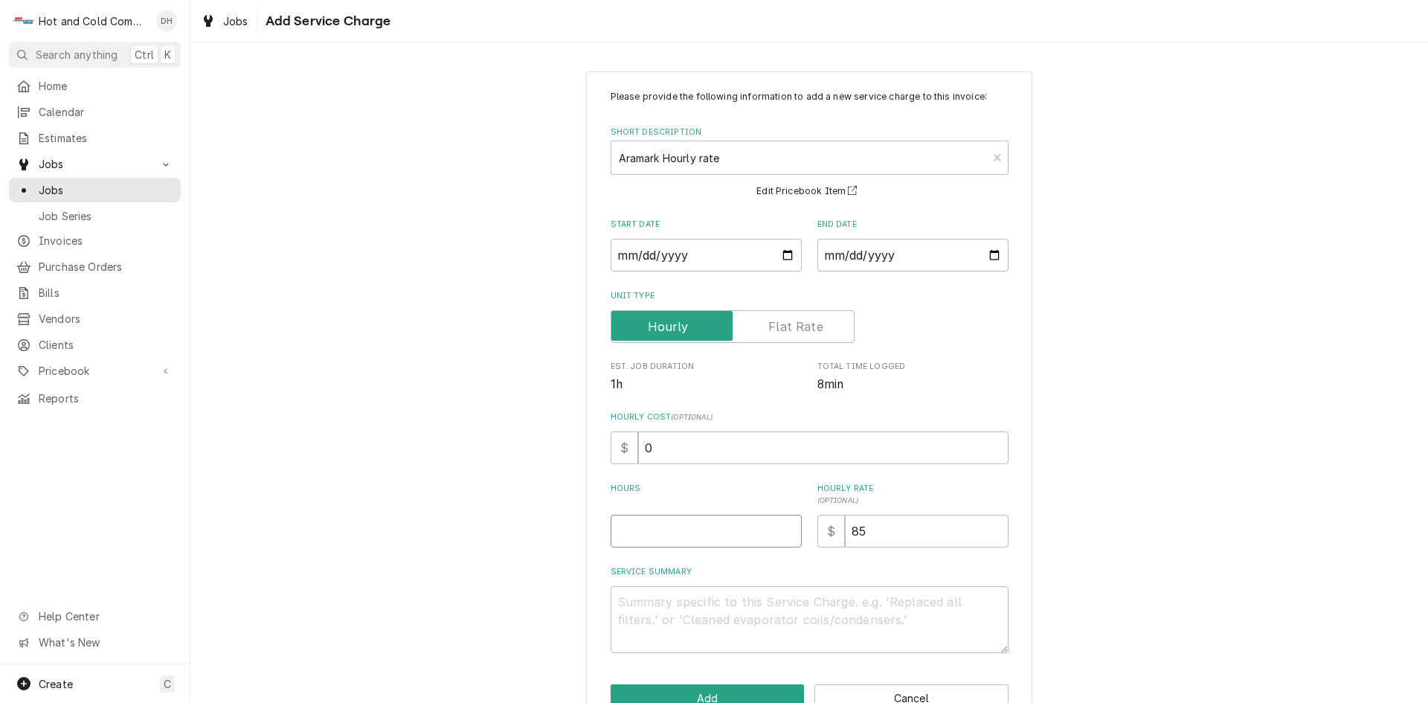
click at [706, 526] on input "Hours" at bounding box center [706, 531] width 191 height 33
type textarea "x"
type input "2"
type textarea "x"
type input "2.5"
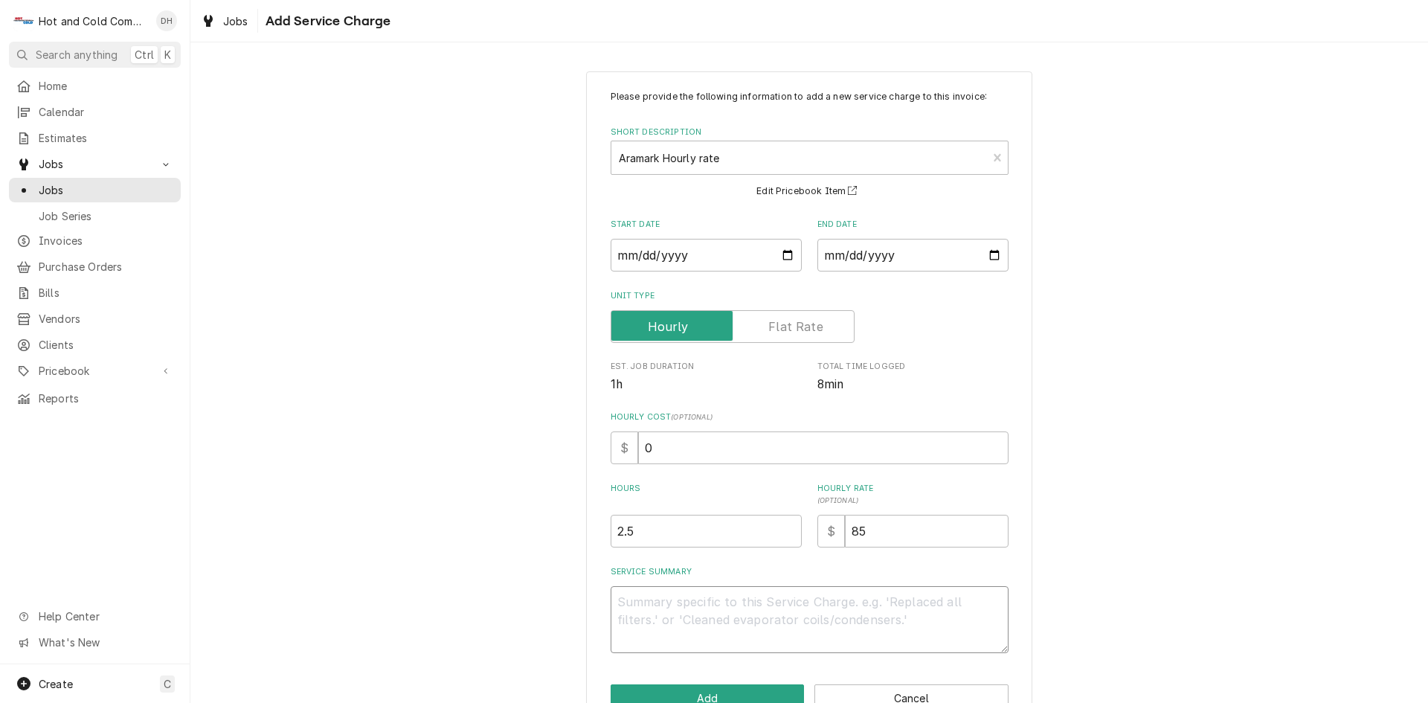
drag, startPoint x: 670, startPoint y: 603, endPoint x: 1025, endPoint y: 634, distance: 357.0
click at [670, 603] on textarea "Service Summary" at bounding box center [810, 619] width 398 height 67
type textarea "x"
type textarea "A"
type textarea "x"
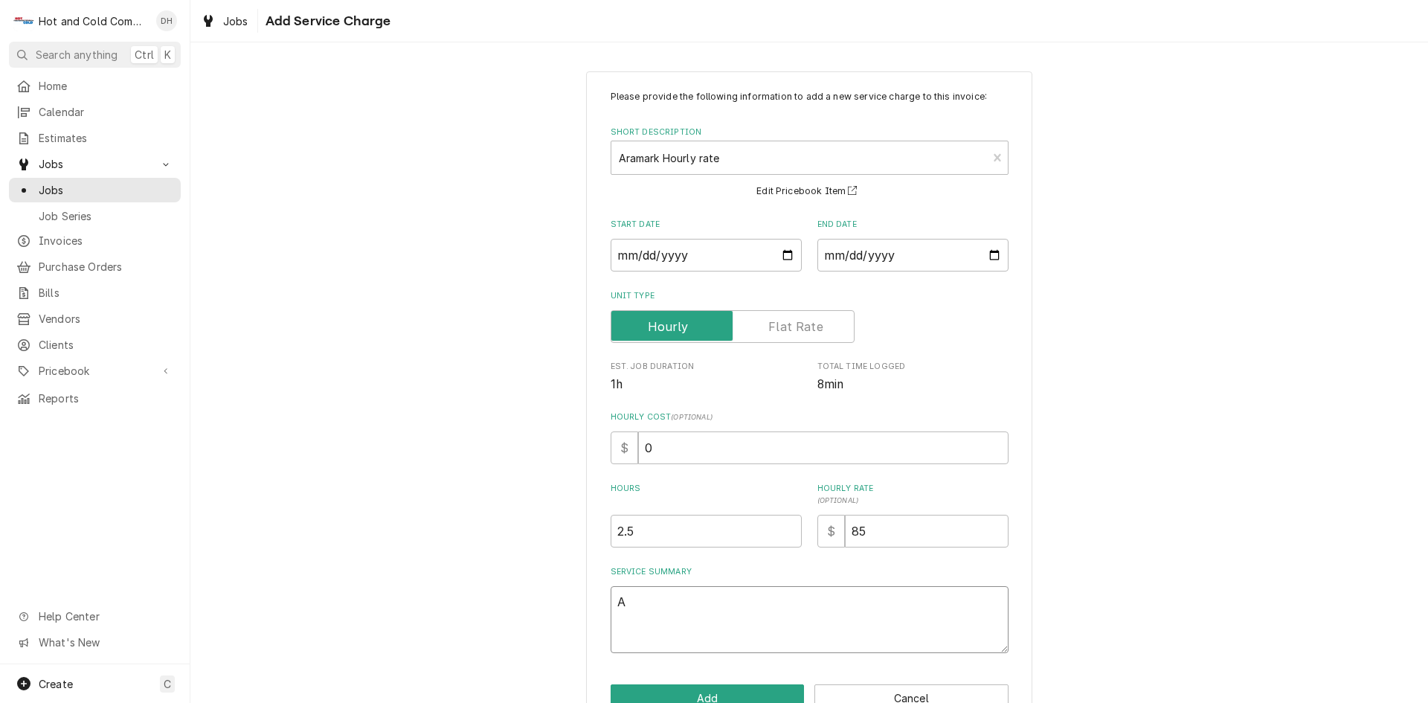
type textarea "As"
type textarea "x"
type textarea "Ass"
type textarea "x"
type textarea "Asse"
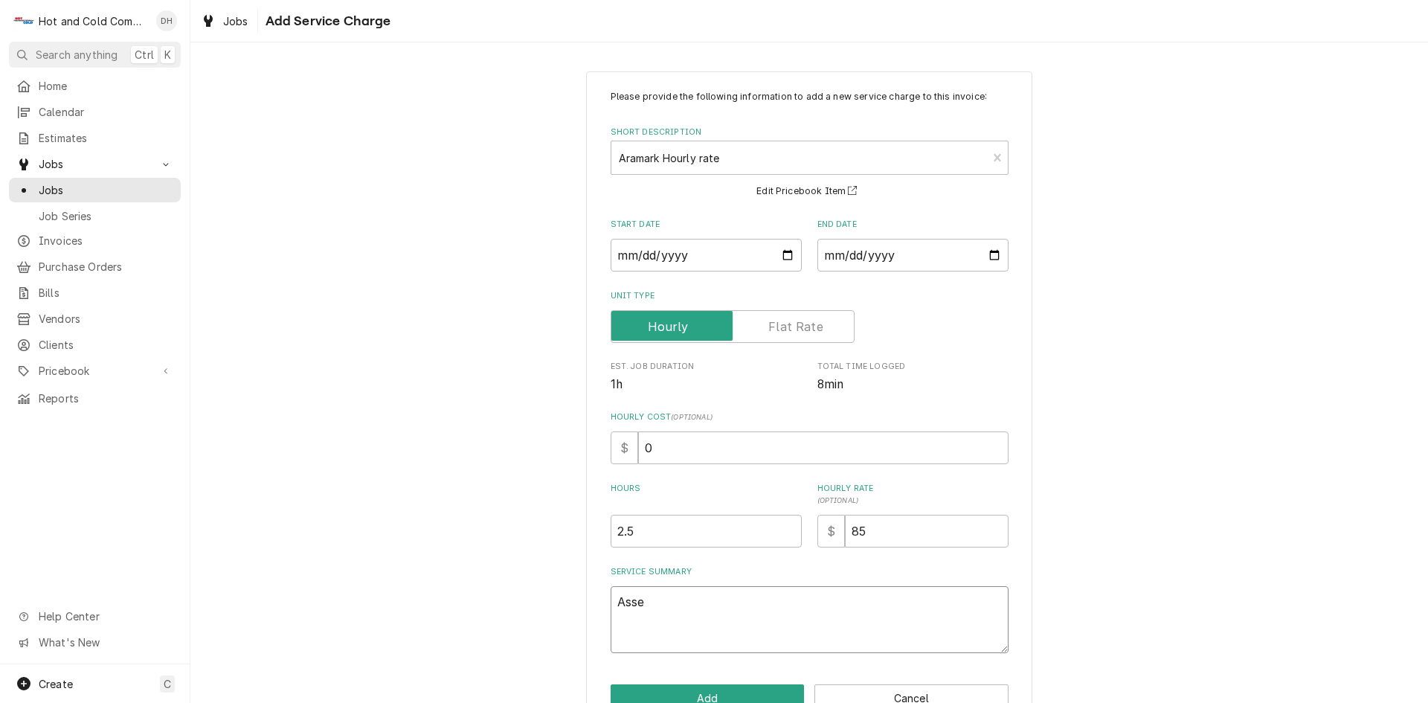
type textarea "x"
type textarea "Asset"
type textarea "x"
type textarea "Asset"
type textarea "x"
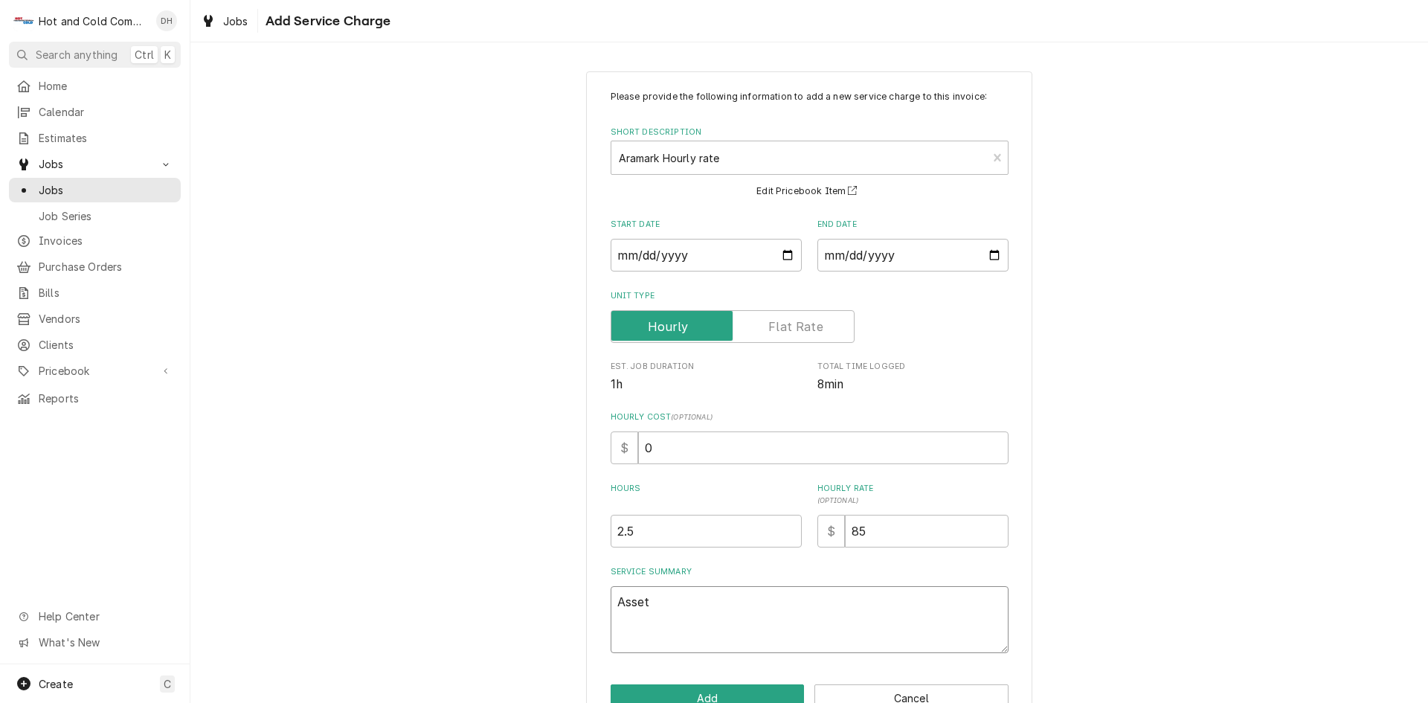
type textarea "Asset N"
type textarea "x"
type textarea "Asset No"
type textarea "x"
type textarea "Asset No"
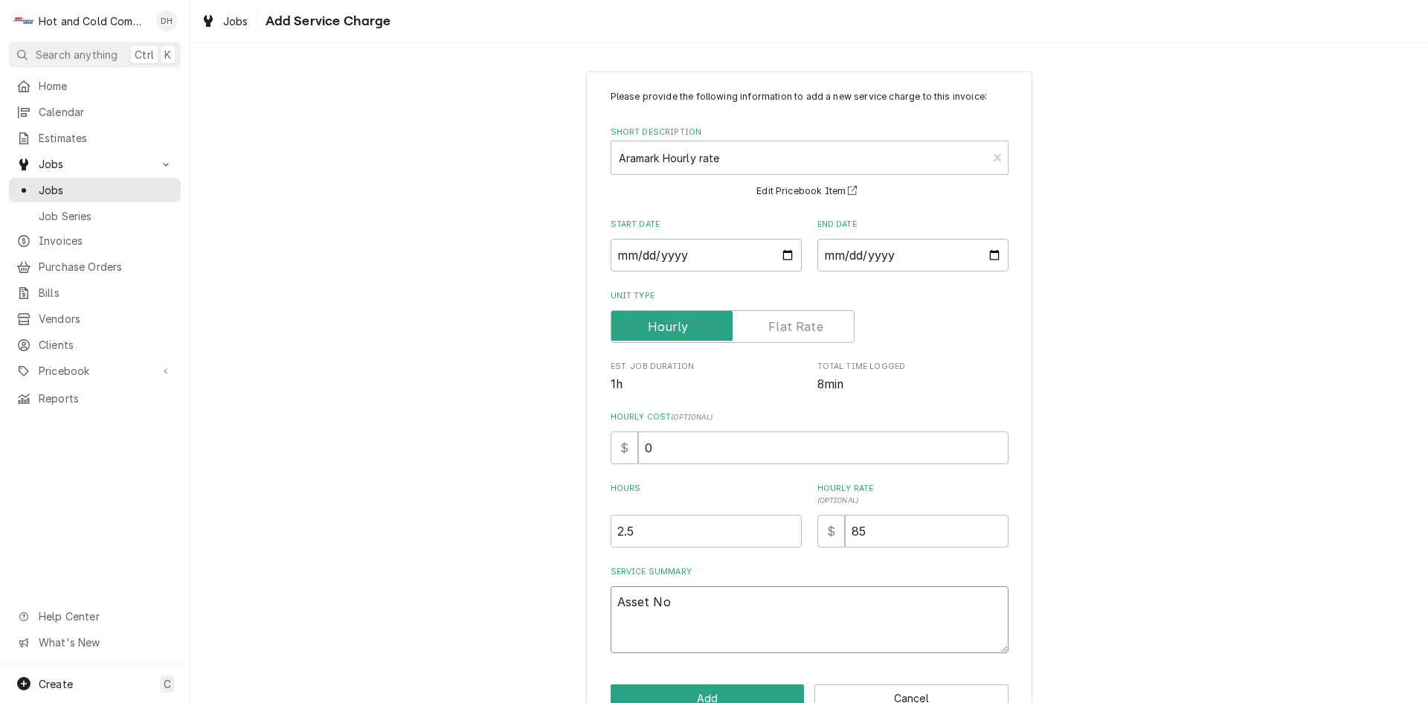
type textarea "x"
type textarea "Asset No t"
type textarea "x"
type textarea "Asset No ta"
type textarea "x"
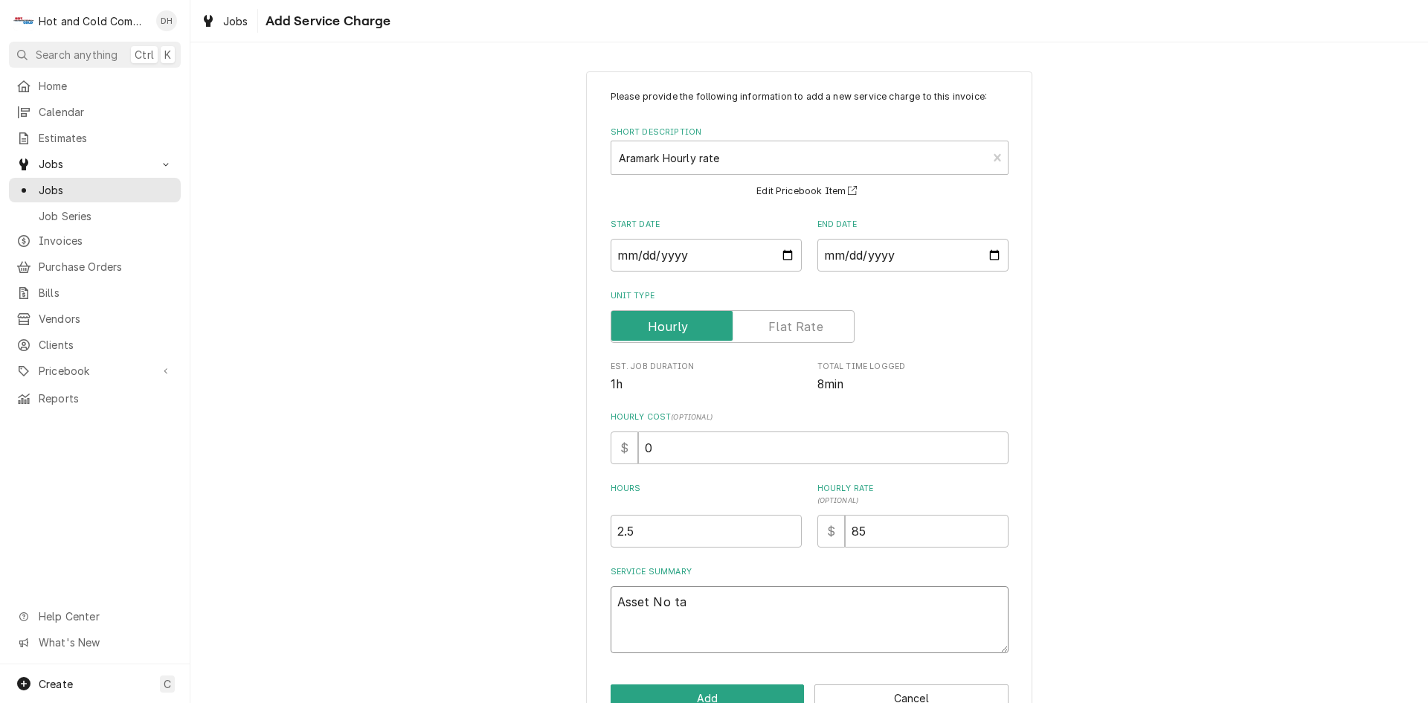
type textarea "Asset No tag"
type textarea "x"
type textarea "Asset No tag"
type textarea "x"
type textarea "Asset No tag s"
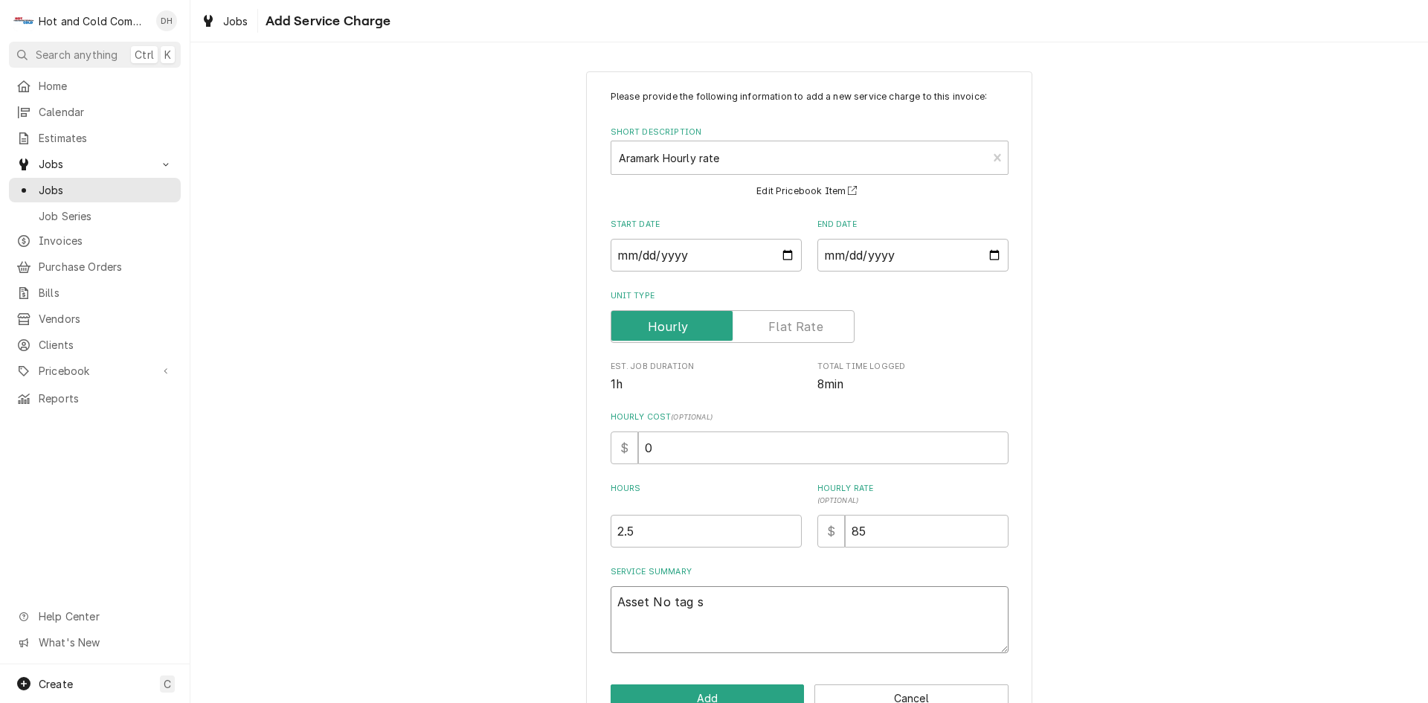
type textarea "x"
type textarea "Asset No tag se"
type textarea "x"
type textarea "Asset No tag ser"
type textarea "x"
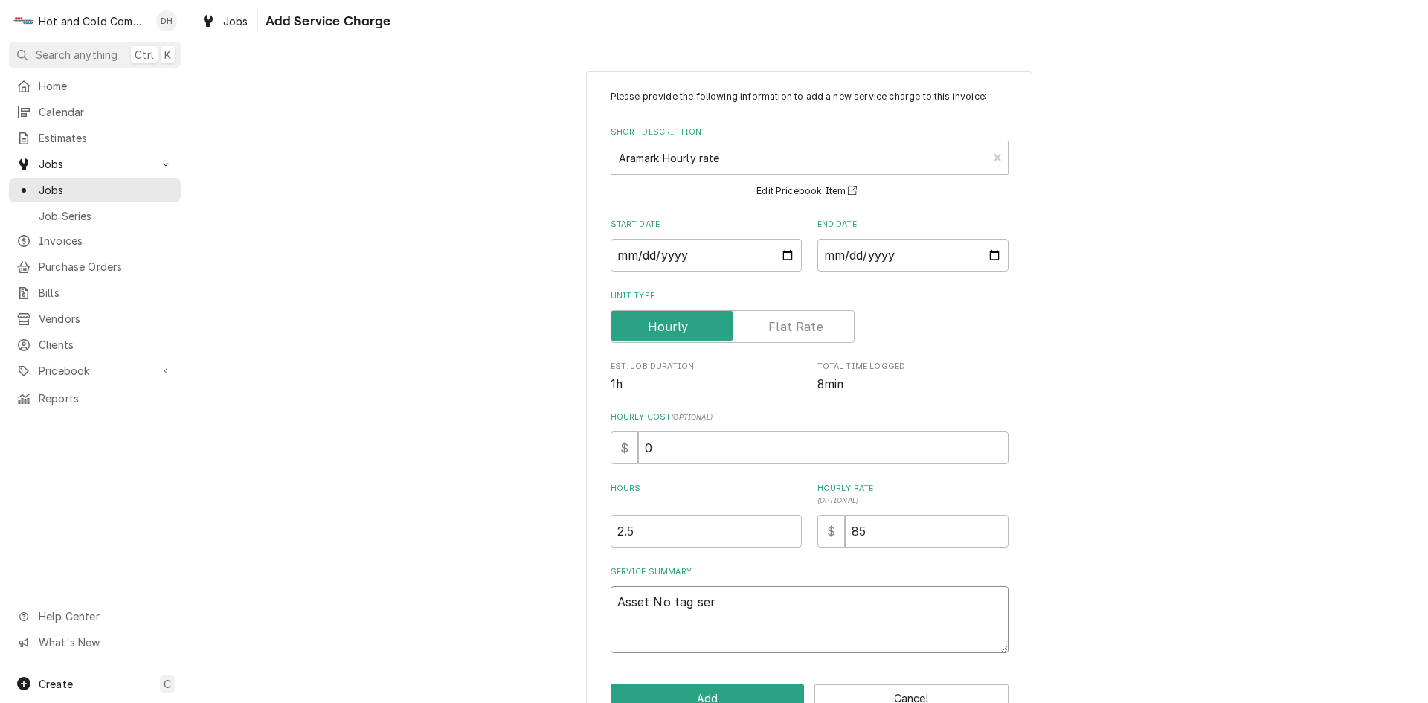
type textarea "Asset No tag seri"
type textarea "x"
type textarea "Asset No tag seria"
type textarea "x"
type textarea "Asset No tag serial"
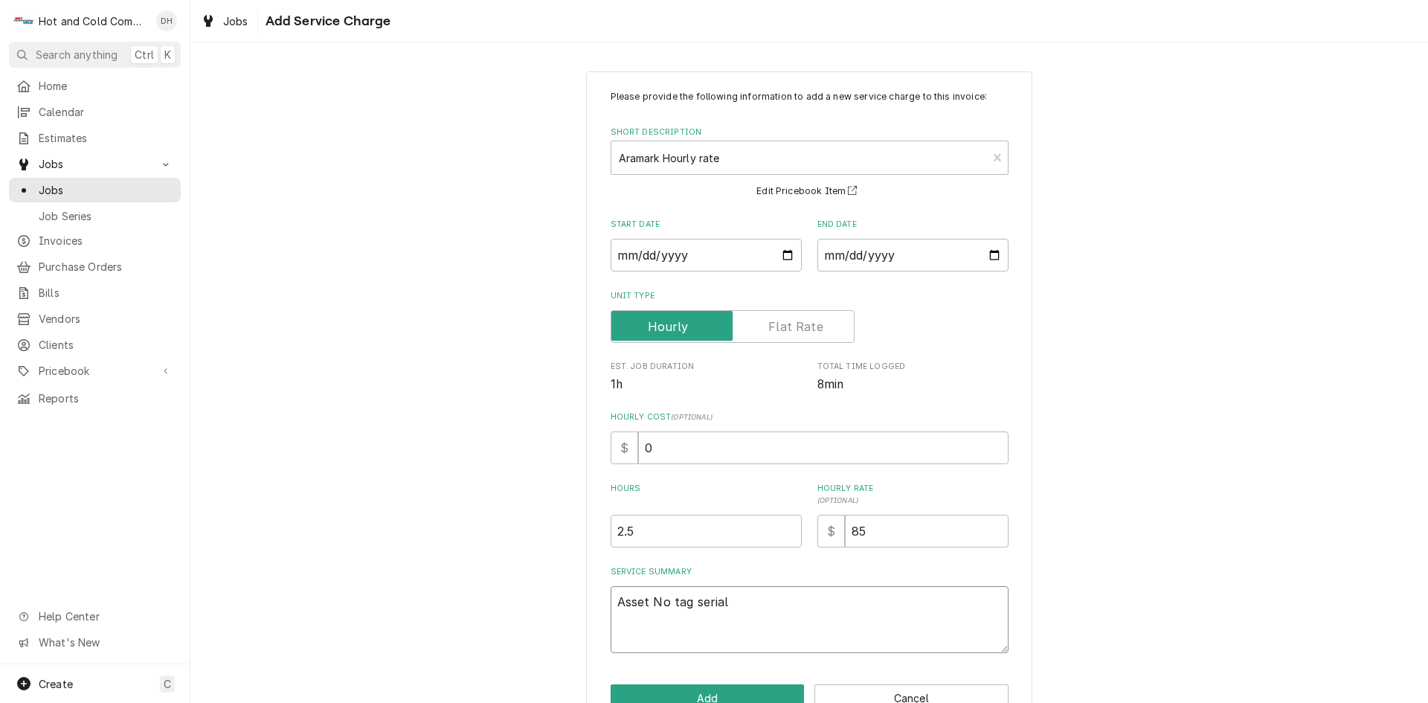
type textarea "x"
type textarea "Asset No tag serial"
type textarea "x"
type textarea "Asset No tag serial 4"
type textarea "x"
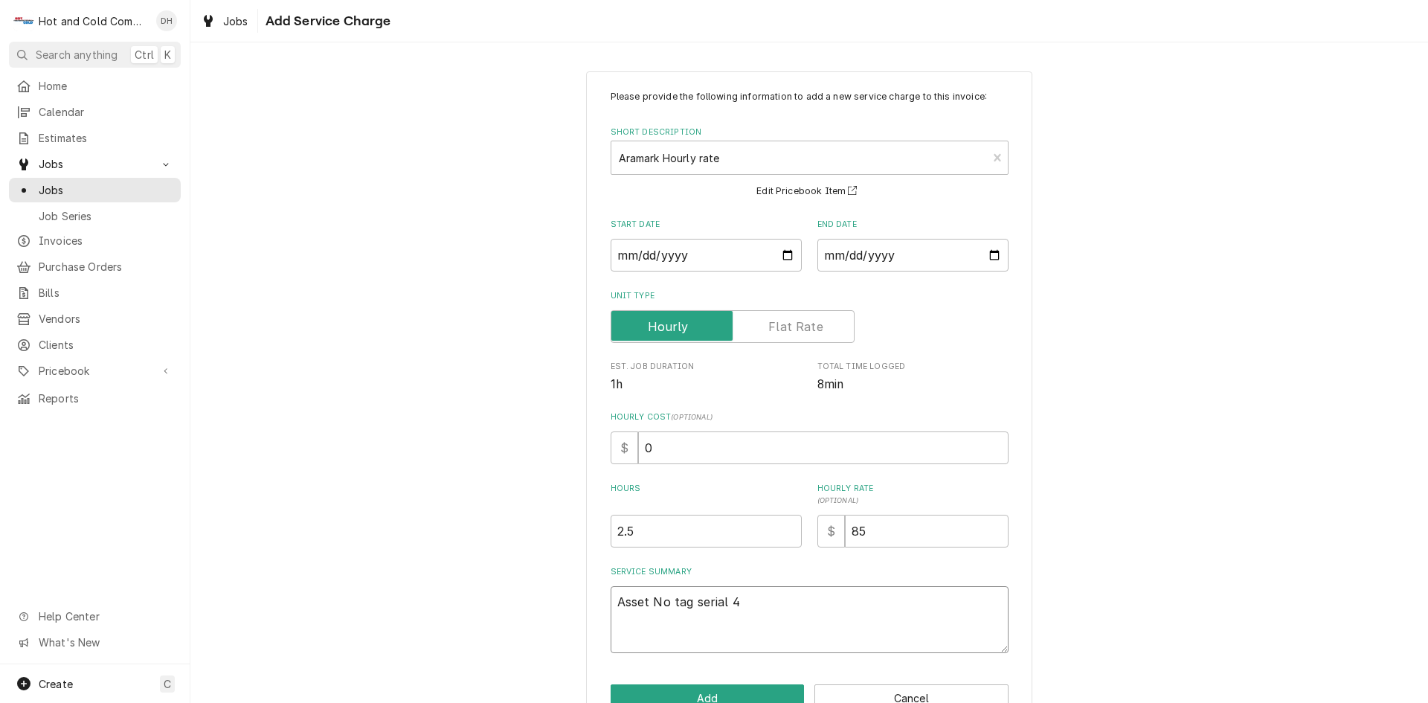
type textarea "Asset No tag serial 4M"
type textarea "x"
type textarea "Asset No tag serial 4MR"
type textarea "x"
type textarea "Asset No tag serial 4MRI"
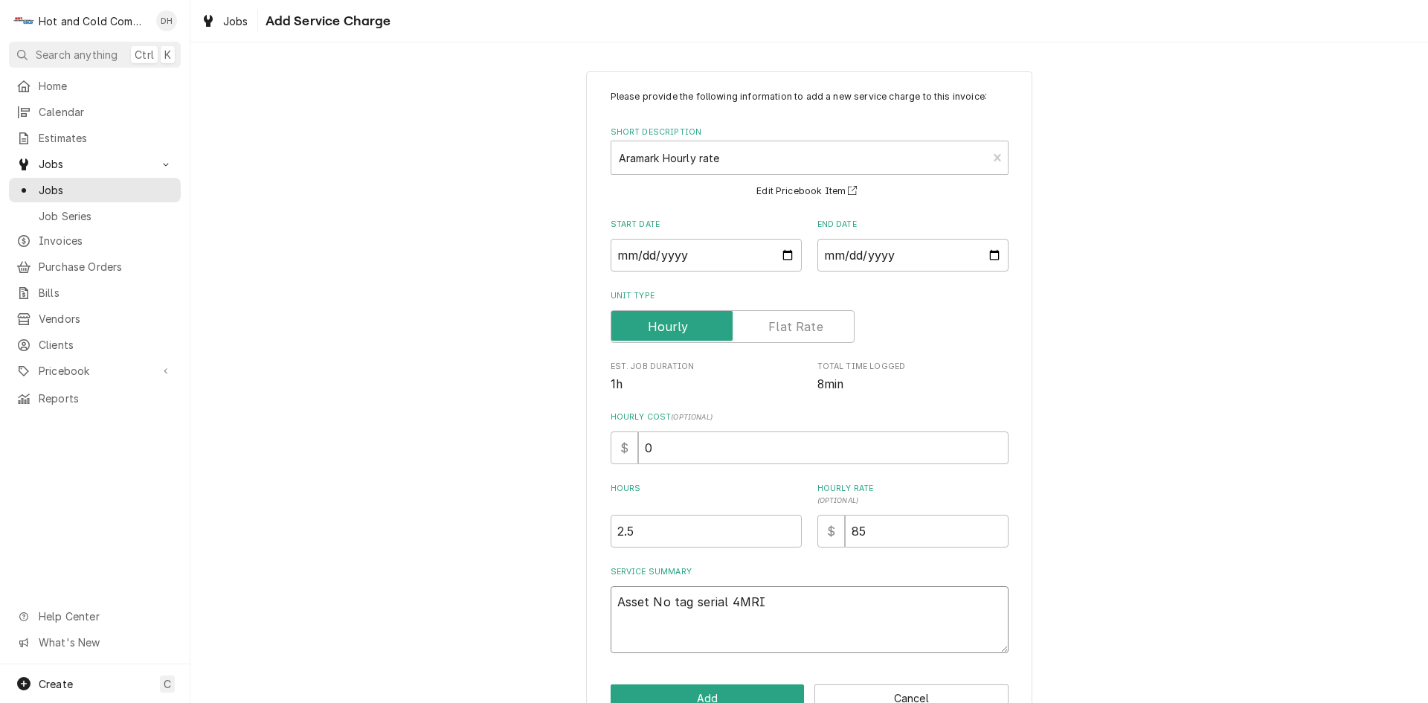
type textarea "x"
type textarea "Asset No tag serial 4MRI"
type textarea "x"
type textarea "Asset No tag serial 4MRI 9"
type textarea "x"
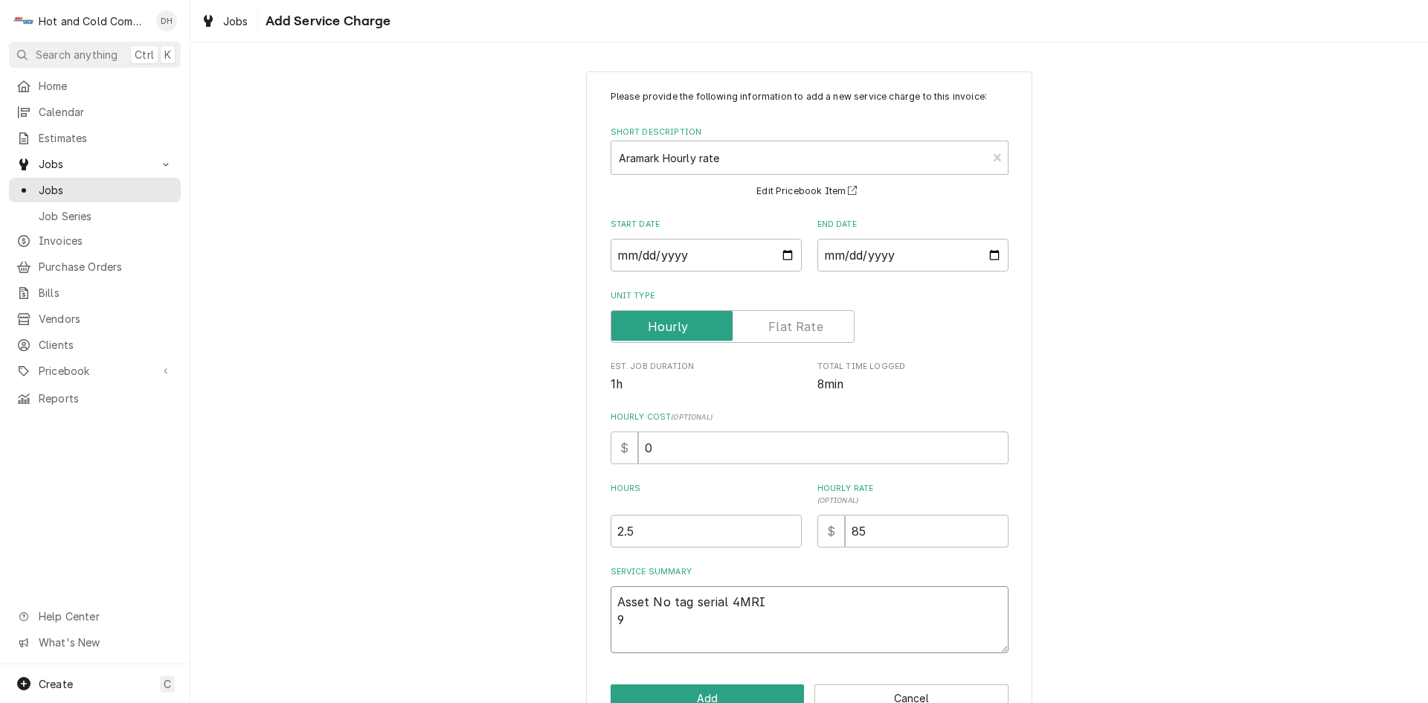
type textarea "Asset No tag serial 4MRI 9/"
type textarea "x"
type textarea "Asset No tag serial 4MRI 9/8"
type textarea "x"
type textarea "Asset No tag serial 4MRI 9/8/"
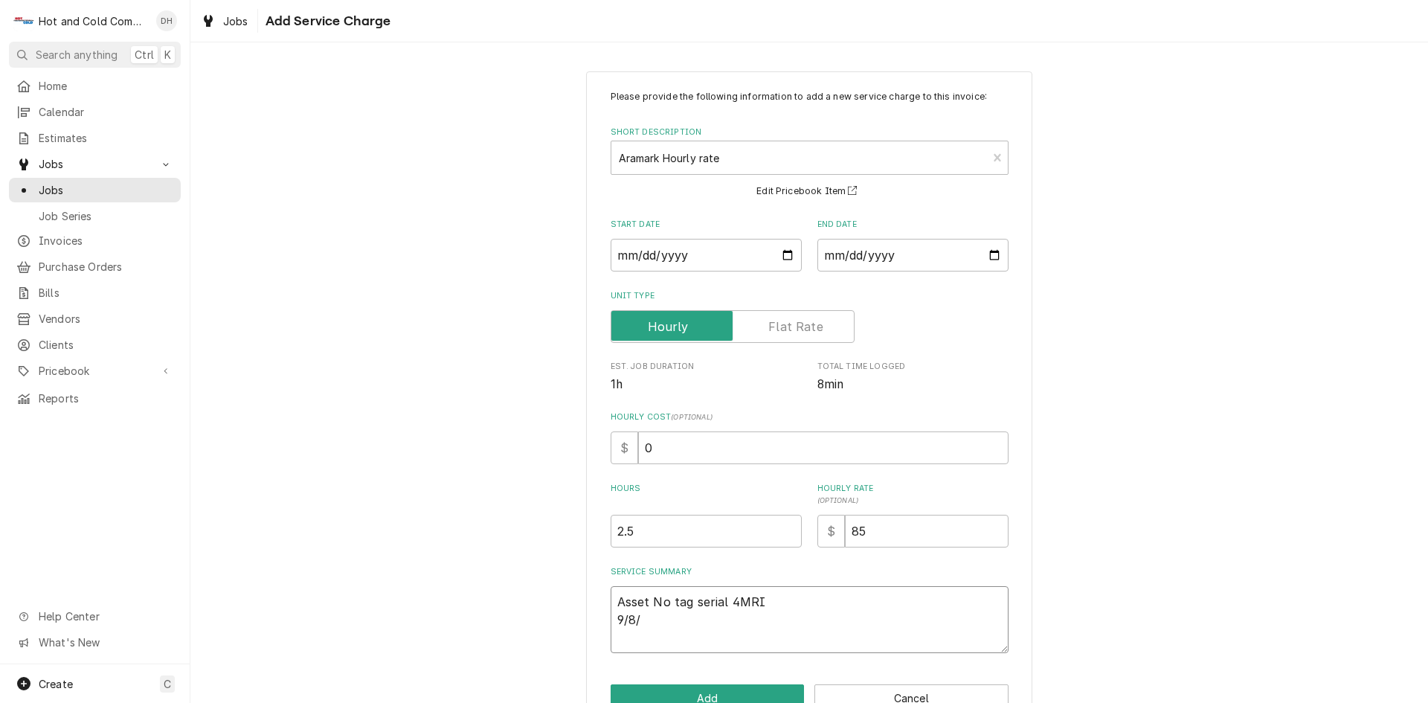
type textarea "x"
type textarea "Asset No tag serial 4MRI 9/8/2"
type textarea "x"
type textarea "Asset No tag serial 4MRI 9/8/25"
type textarea "x"
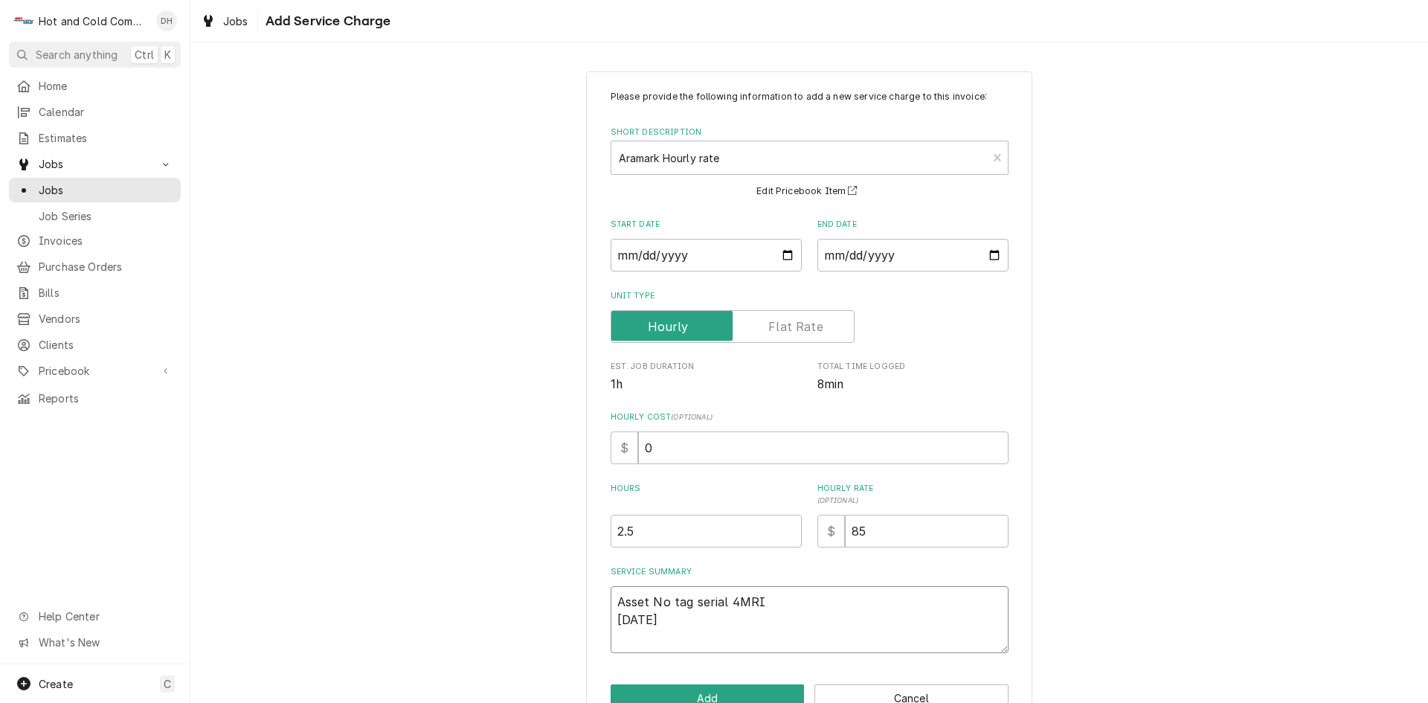
type textarea "Asset No tag serial 4MRI 9/8/25"
type textarea "x"
type textarea "Asset No tag serial 4MRI 9/8/25 c"
type textarea "x"
type textarea "Asset No tag serial 4MRI 9/8/25 cl"
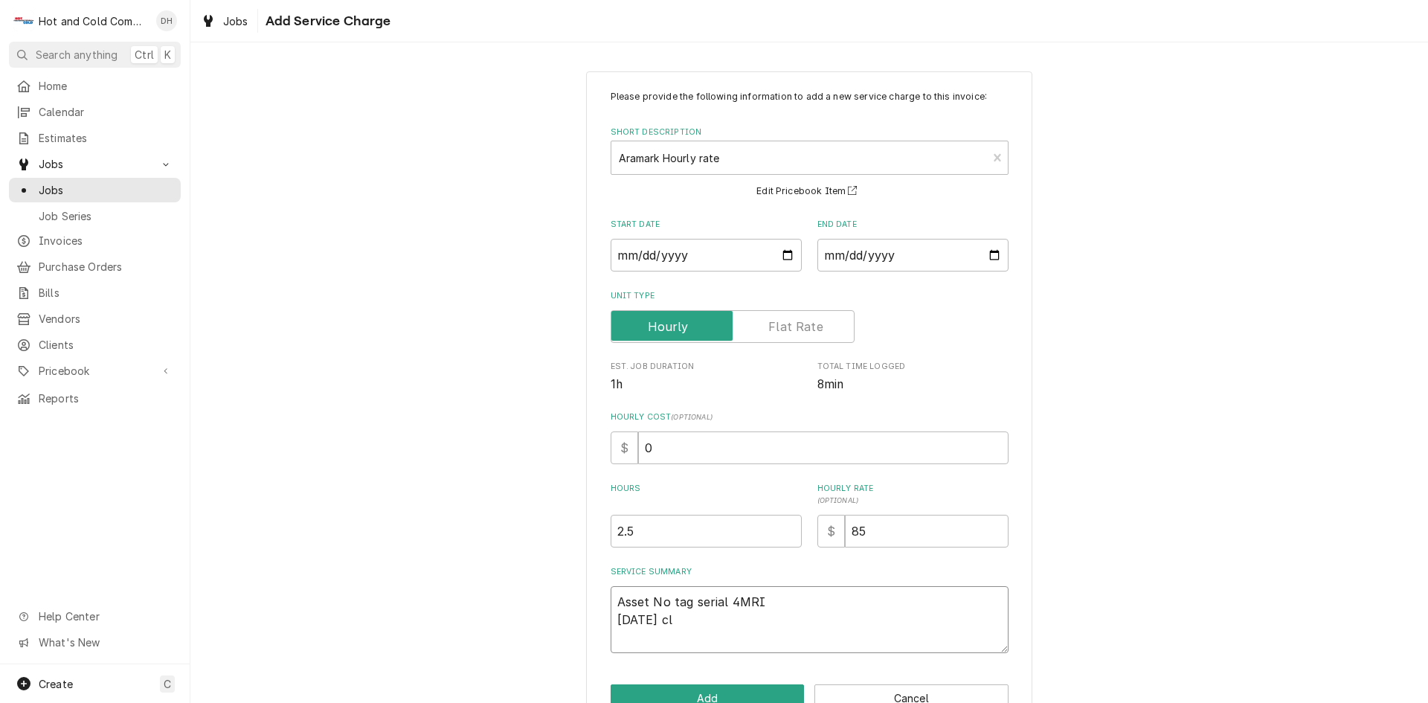
type textarea "x"
type textarea "Asset No tag serial 4MRI 9/8/25 cle"
type textarea "x"
type textarea "Asset No tag serial 4MRI 9/8/25 clea"
type textarea "x"
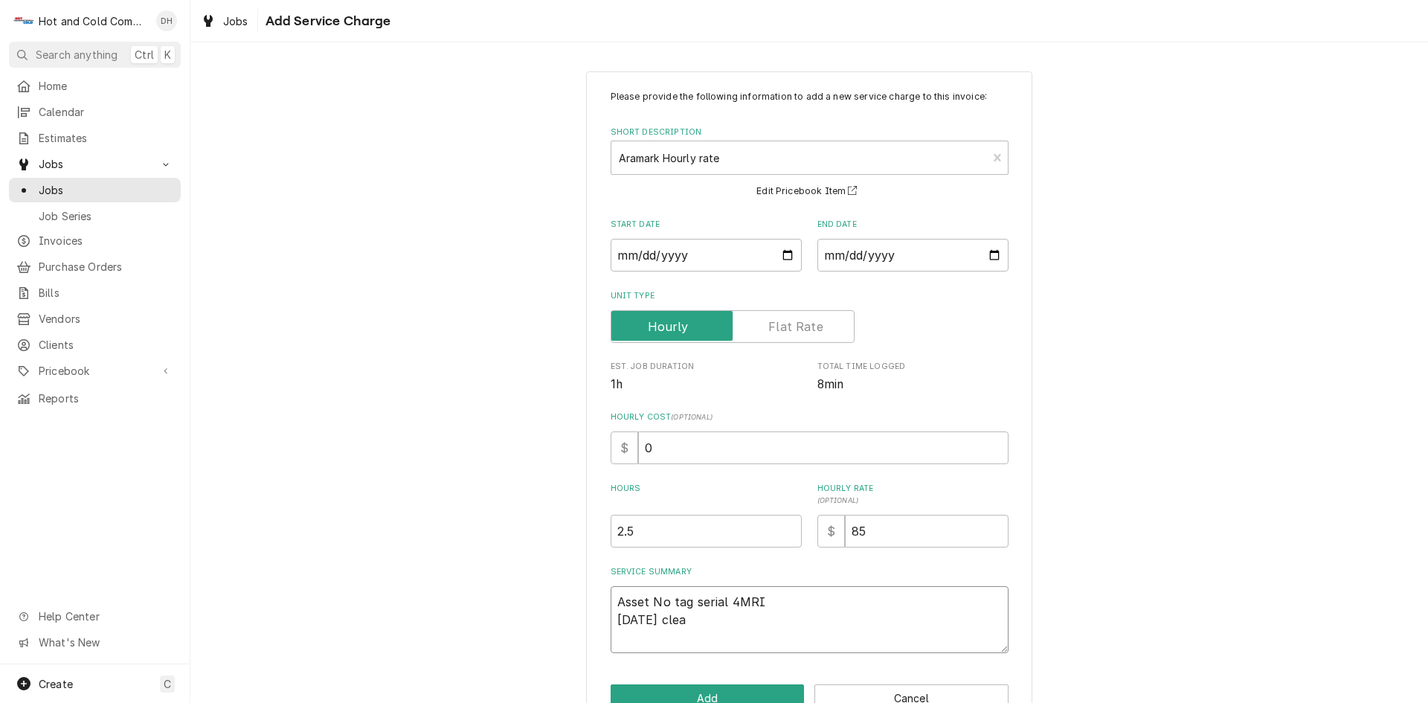
type textarea "Asset No tag serial 4MRI 9/8/25 clean"
type textarea "x"
type textarea "Asset No tag serial 4MRI 9/8/25 cleane"
type textarea "x"
type textarea "Asset No tag serial 4MRI 9/8/25 cleaned"
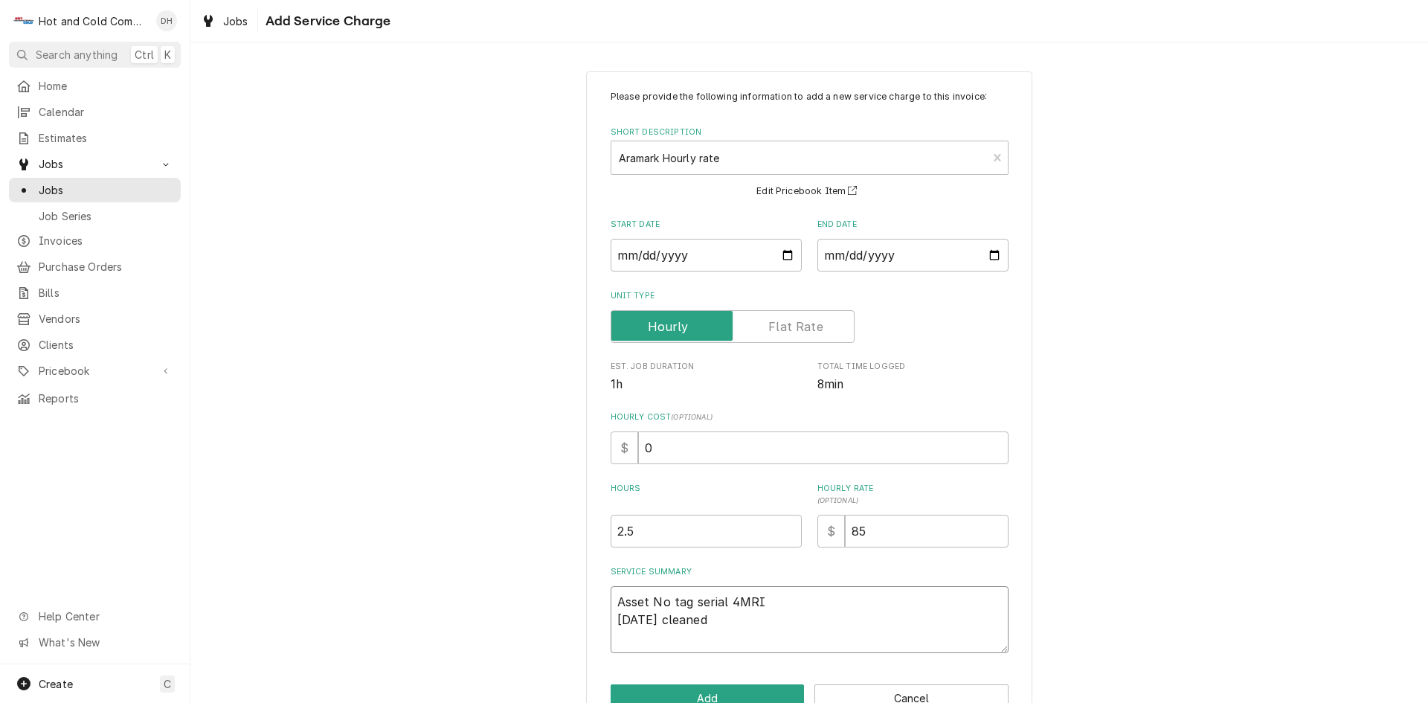
type textarea "x"
type textarea "Asset No tag serial 4MRI 9/8/25 cleaned"
type textarea "x"
type textarea "Asset No tag serial 4MRI 9/8/25 cleaned c"
type textarea "x"
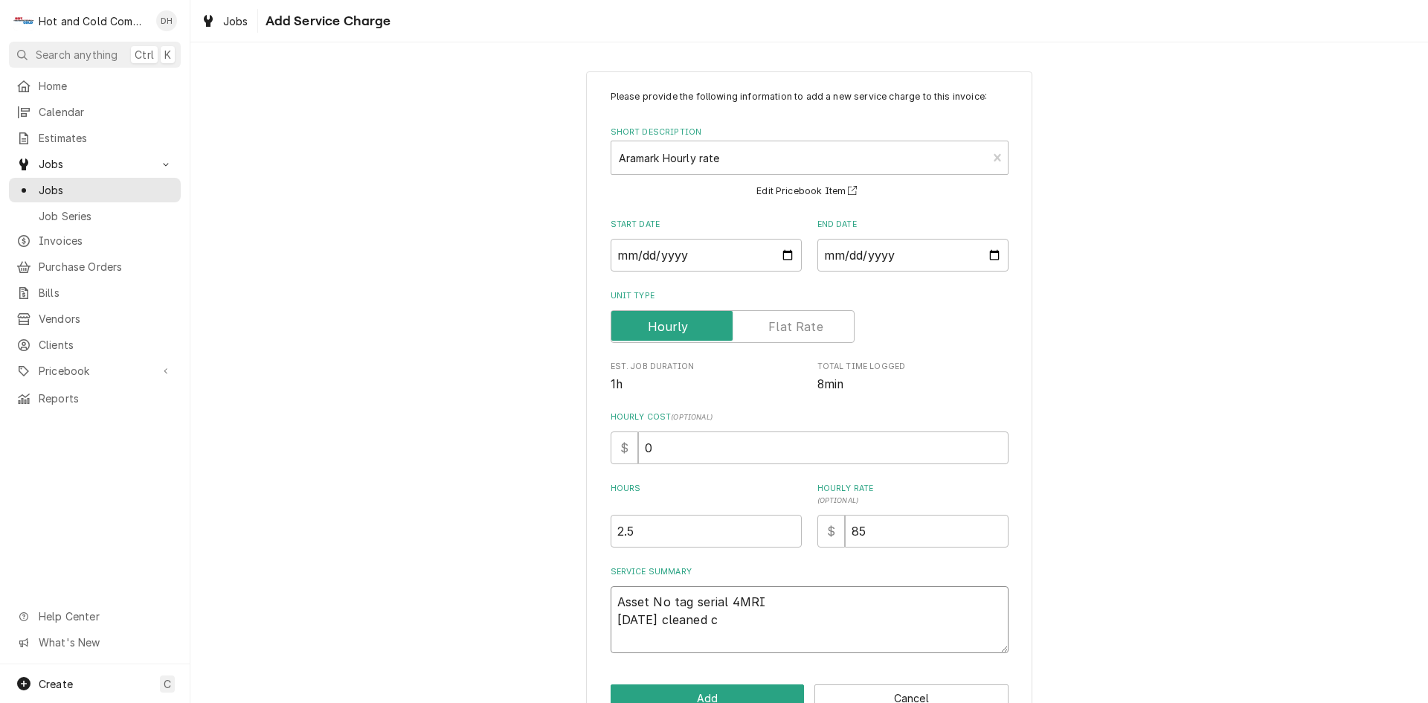
type textarea "Asset No tag serial 4MRI 9/8/25 cleaned co"
type textarea "x"
type textarea "Asset No tag serial 4MRI 9/8/25 cleaned coi"
type textarea "x"
type textarea "Asset No tag serial 4MRI 9/8/25 cleaned coil"
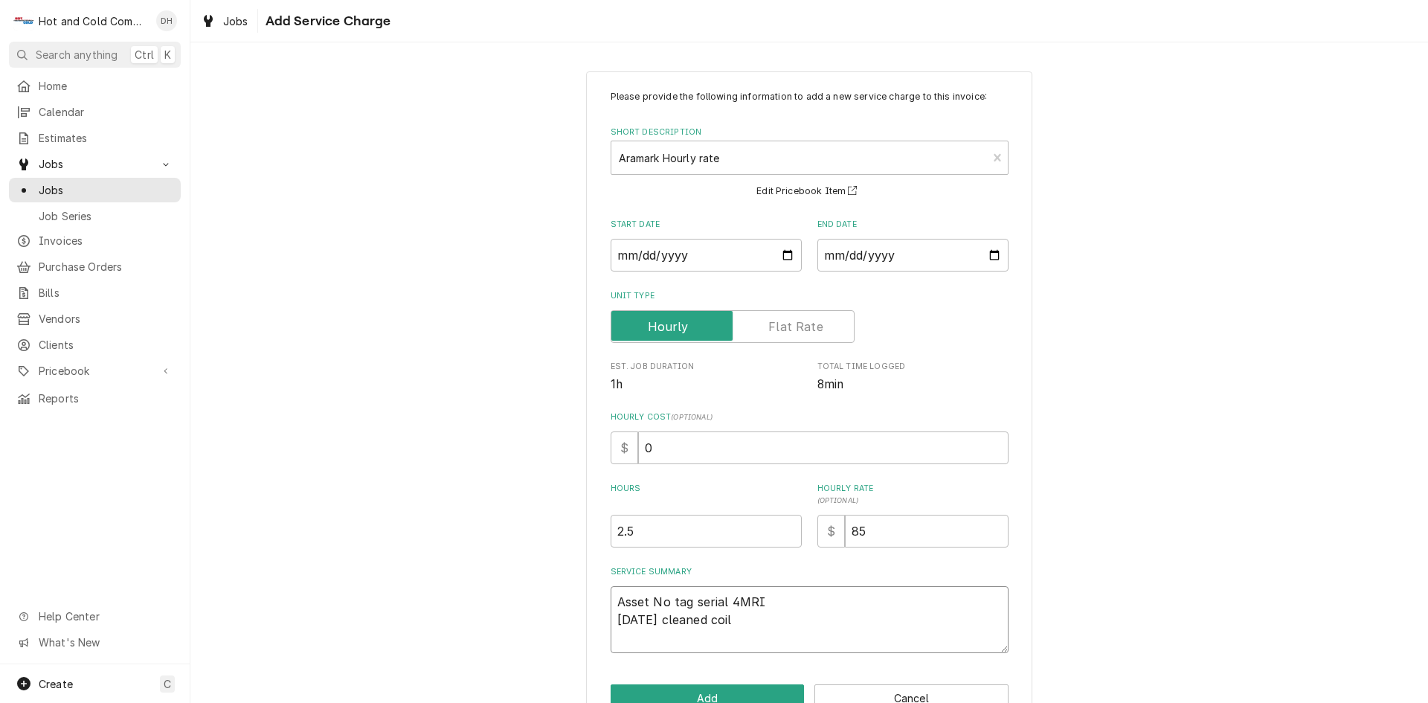
type textarea "x"
type textarea "Asset No tag serial 4MRI 9/8/25 cleaned coil"
type textarea "x"
type textarea "Asset No tag serial 4MRI 9/8/25 cleaned coil a"
type textarea "x"
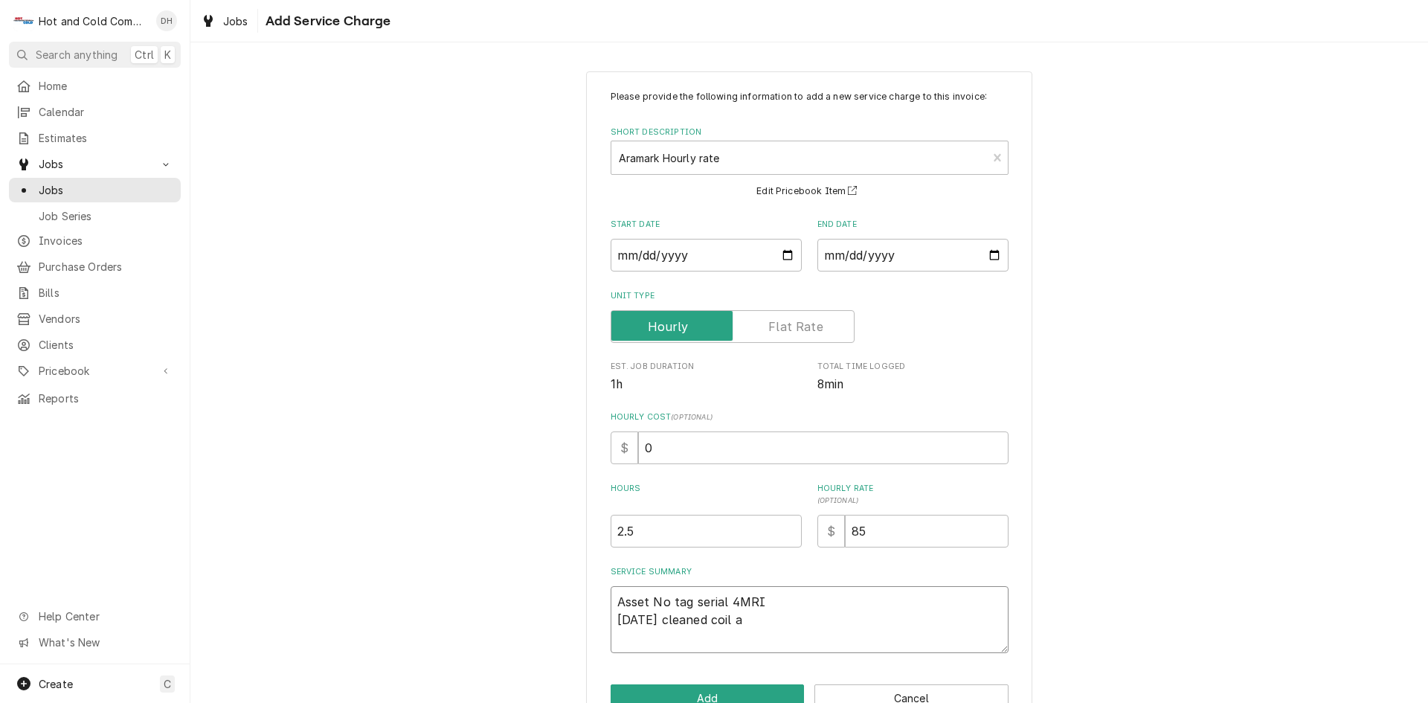
type textarea "Asset No tag serial 4MRI 9/8/25 cleaned coil an"
type textarea "x"
type textarea "Asset No tag serial 4MRI 9/8/25 cleaned coil and"
type textarea "x"
type textarea "Asset No tag serial 4MRI 9/8/25 cleaned coil and"
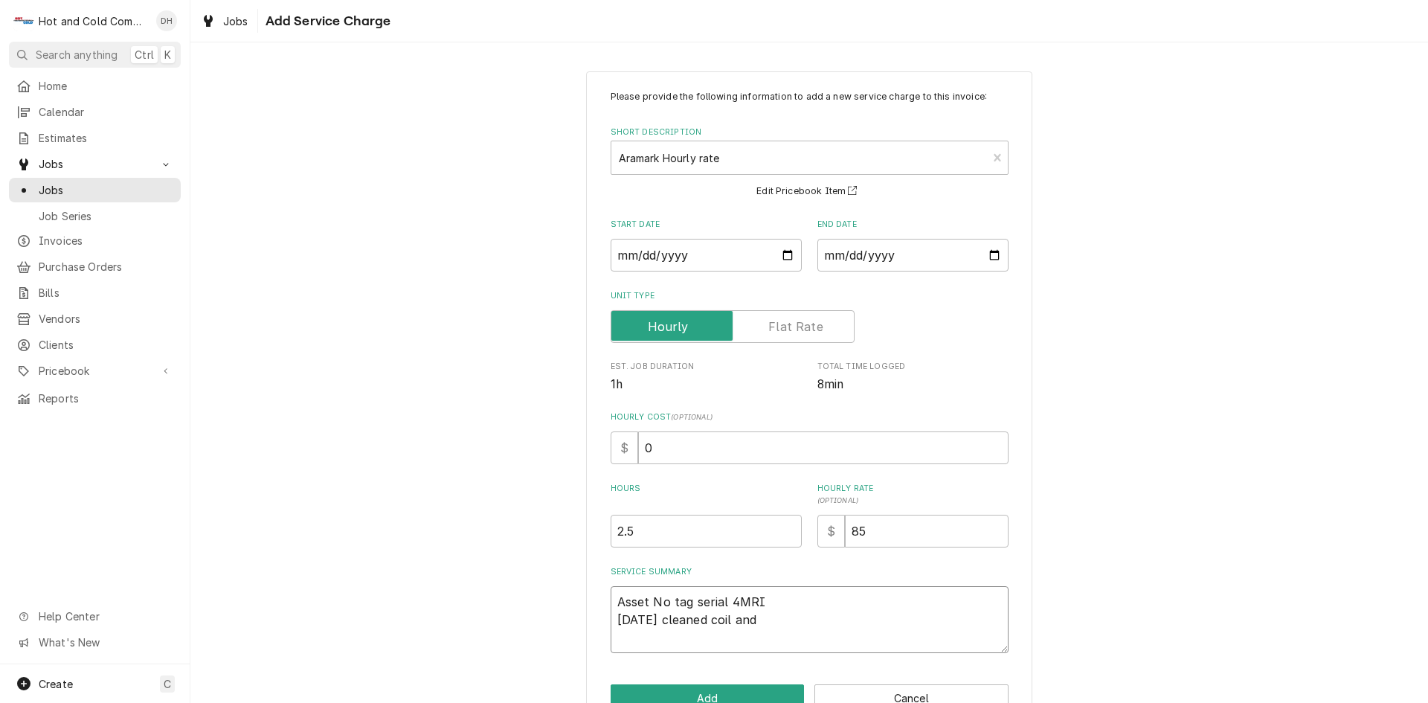
type textarea "x"
type textarea "Asset No tag serial 4MRI 9/8/25 cleaned coil and c"
type textarea "x"
type textarea "Asset No tag serial 4MRI 9/8/25 cleaned coil and cl"
type textarea "x"
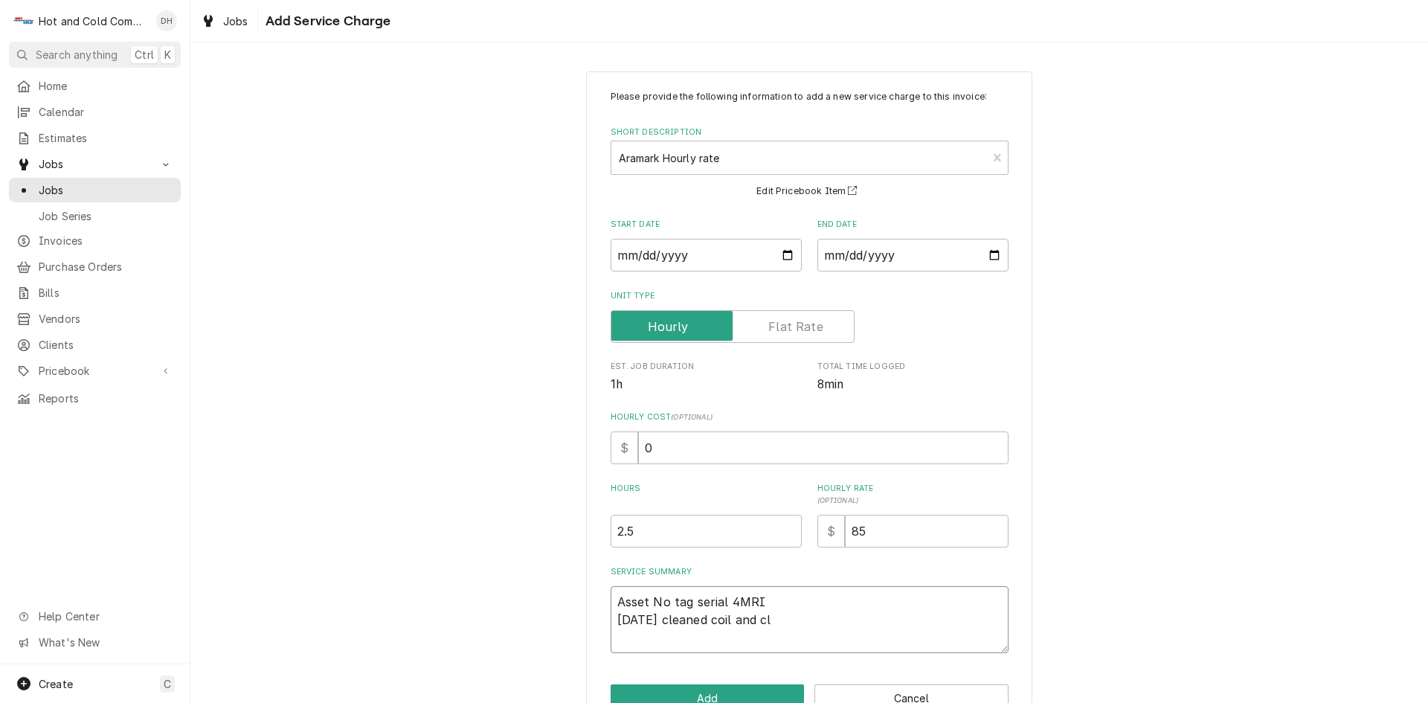
type textarea "Asset No tag serial 4MRI 9/8/25 cleaned coil and cle"
type textarea "x"
type textarea "Asset No tag serial 4MRI 9/8/25 cleaned coil and clea"
type textarea "x"
type textarea "Asset No tag serial 4MRI 9/8/25 cleaned coil and clean"
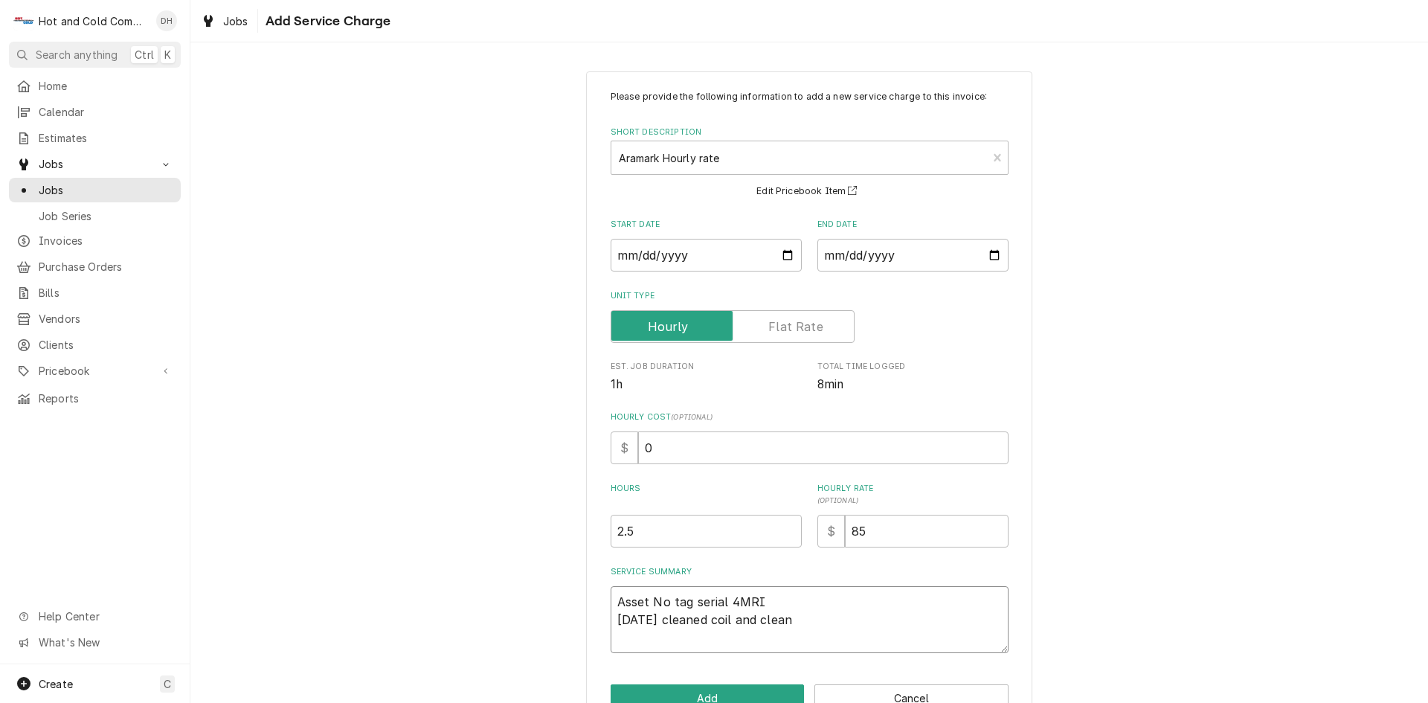
type textarea "x"
type textarea "Asset No tag serial 4MRI 9/8/25 cleaned coil and cleane"
type textarea "x"
type textarea "Asset No tag serial 4MRI 9/8/25 cleaned coil and cleaned"
type textarea "x"
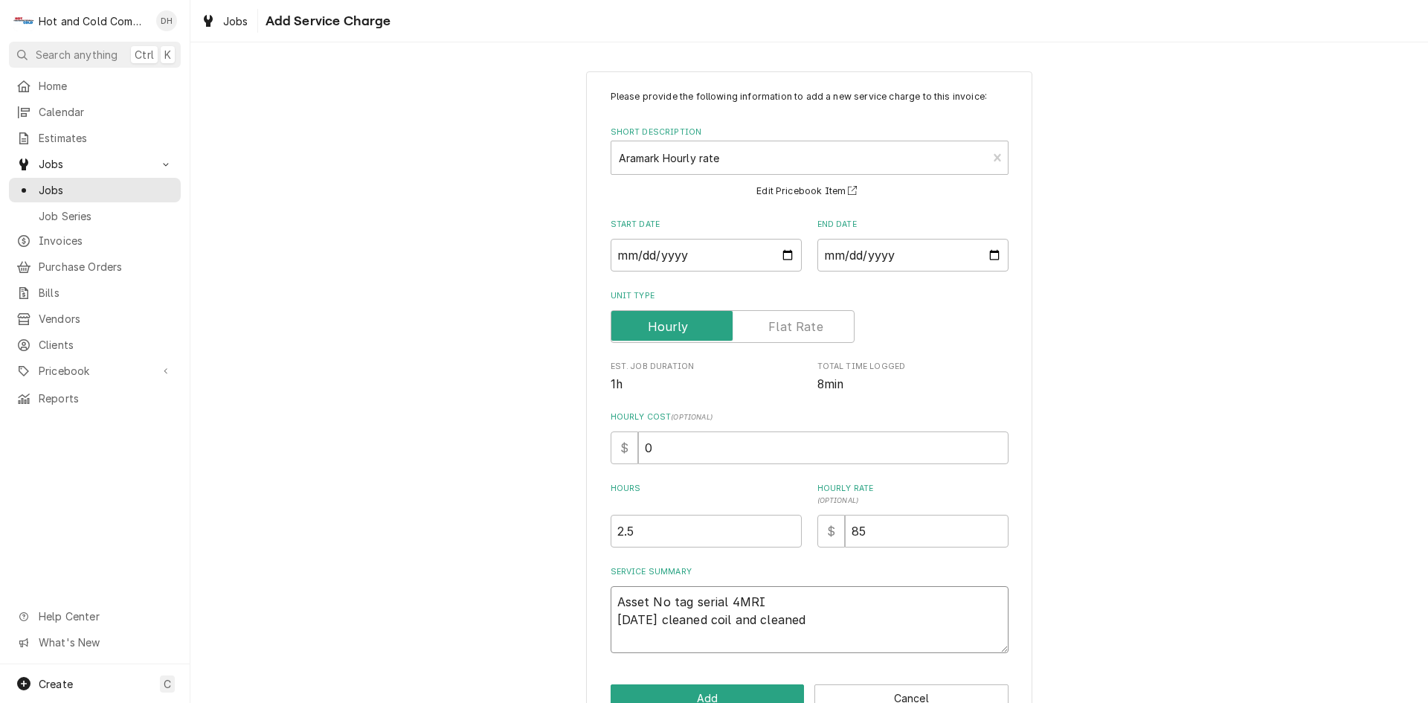
type textarea "Asset No tag serial 4MRI 9/8/25 cleaned coil and cleaned"
type textarea "x"
type textarea "Asset No tag serial 4MRI 9/8/25 cleaned coil and cleaned a"
type textarea "x"
type textarea "Asset No tag serial 4MRI 9/8/25 cleaned coil and cleaned an"
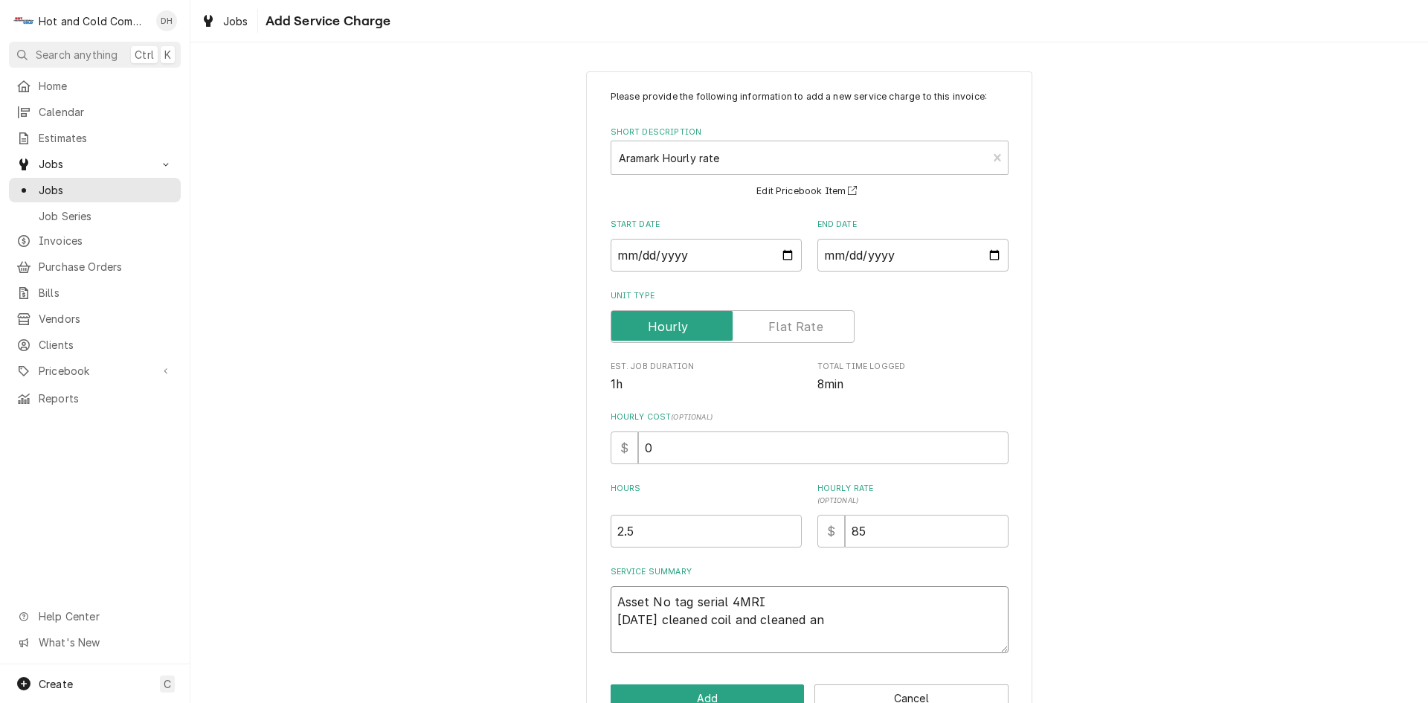
type textarea "x"
type textarea "Asset No tag serial 4MRI 9/8/25 cleaned coil and cleaned and"
type textarea "x"
type textarea "Asset No tag serial 4MRI 9/8/25 cleaned coil and cleaned and"
type textarea "x"
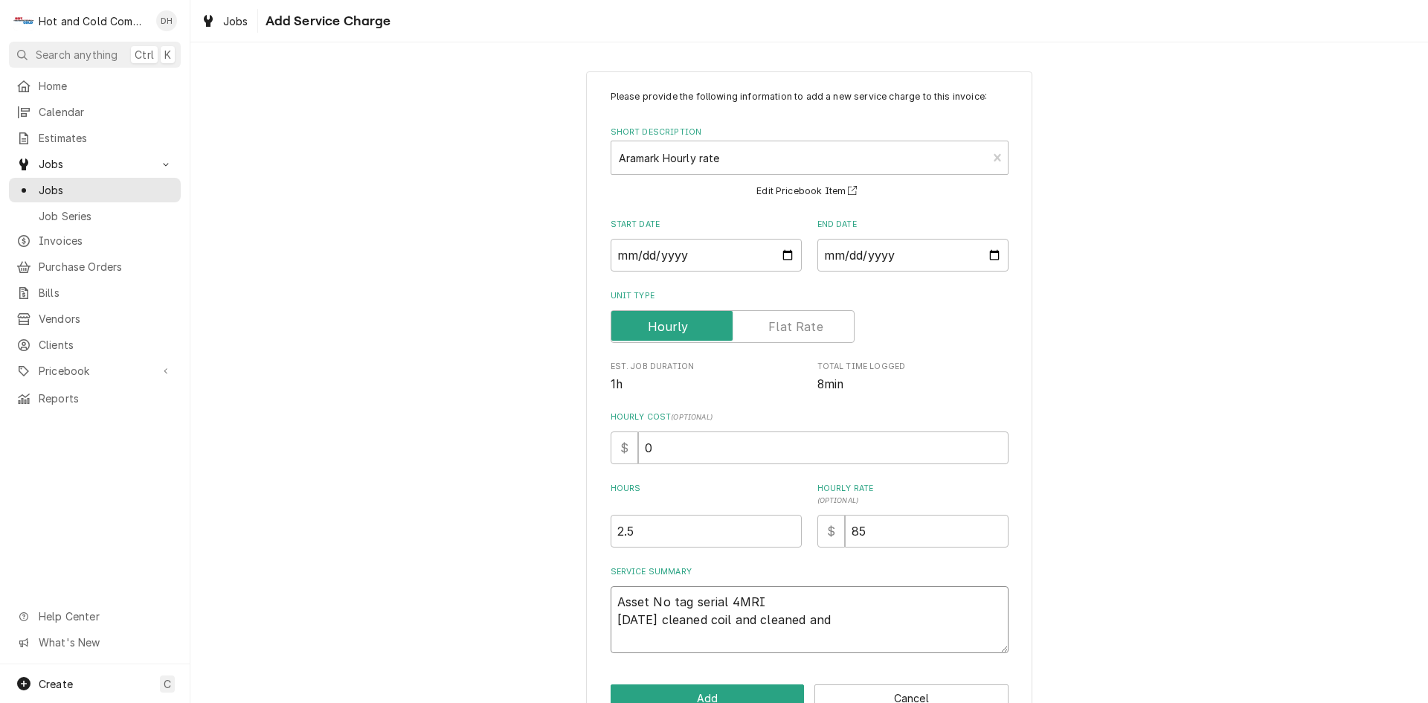
type textarea "Asset No tag serial 4MRI 9/8/25 cleaned coil and cleaned and s"
type textarea "x"
type textarea "Asset No tag serial 4MRI 9/8/25 cleaned coil and cleaned and sa"
type textarea "x"
type textarea "Asset No tag serial 4MRI 9/8/25 cleaned coil and cleaned and san"
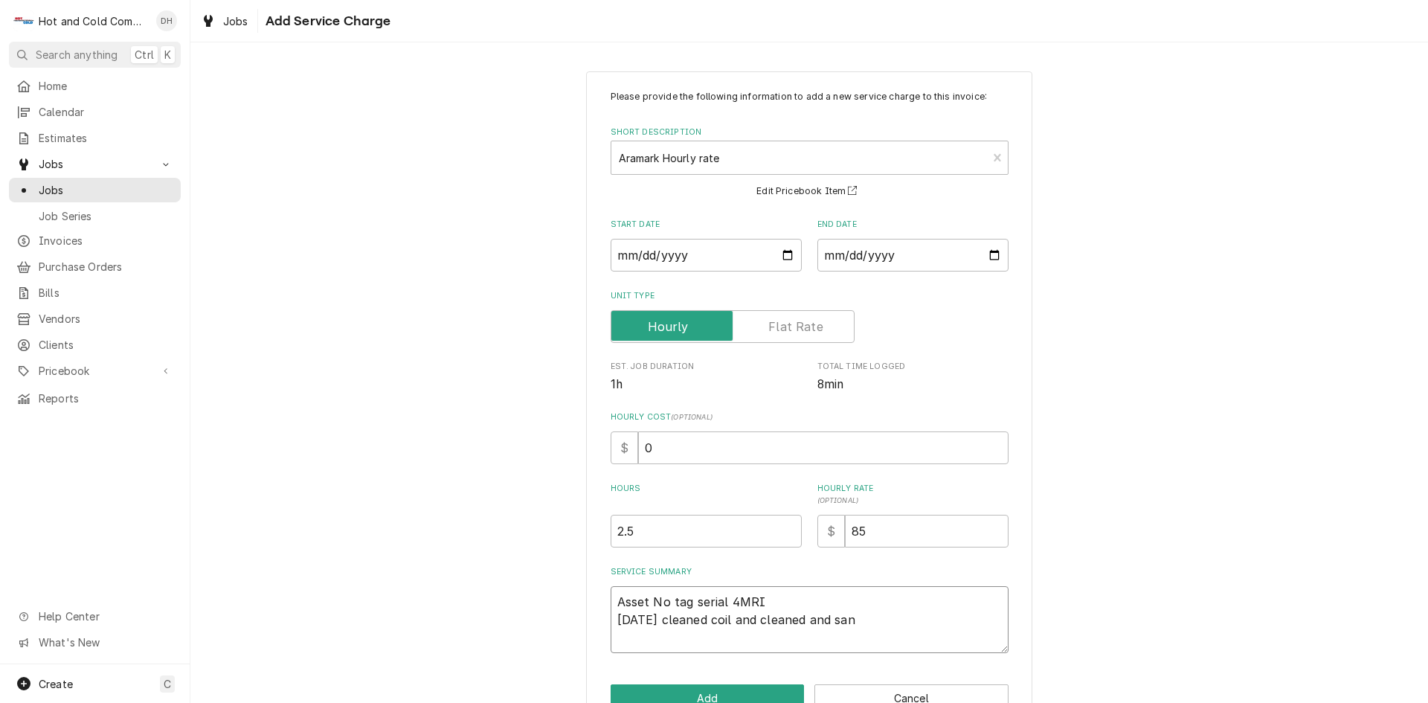
type textarea "x"
type textarea "Asset No tag serial 4MRI 9/8/25 cleaned coil and cleaned and sani"
type textarea "x"
type textarea "Asset No tag serial 4MRI 9/8/25 cleaned coil and cleaned and sanit"
type textarea "x"
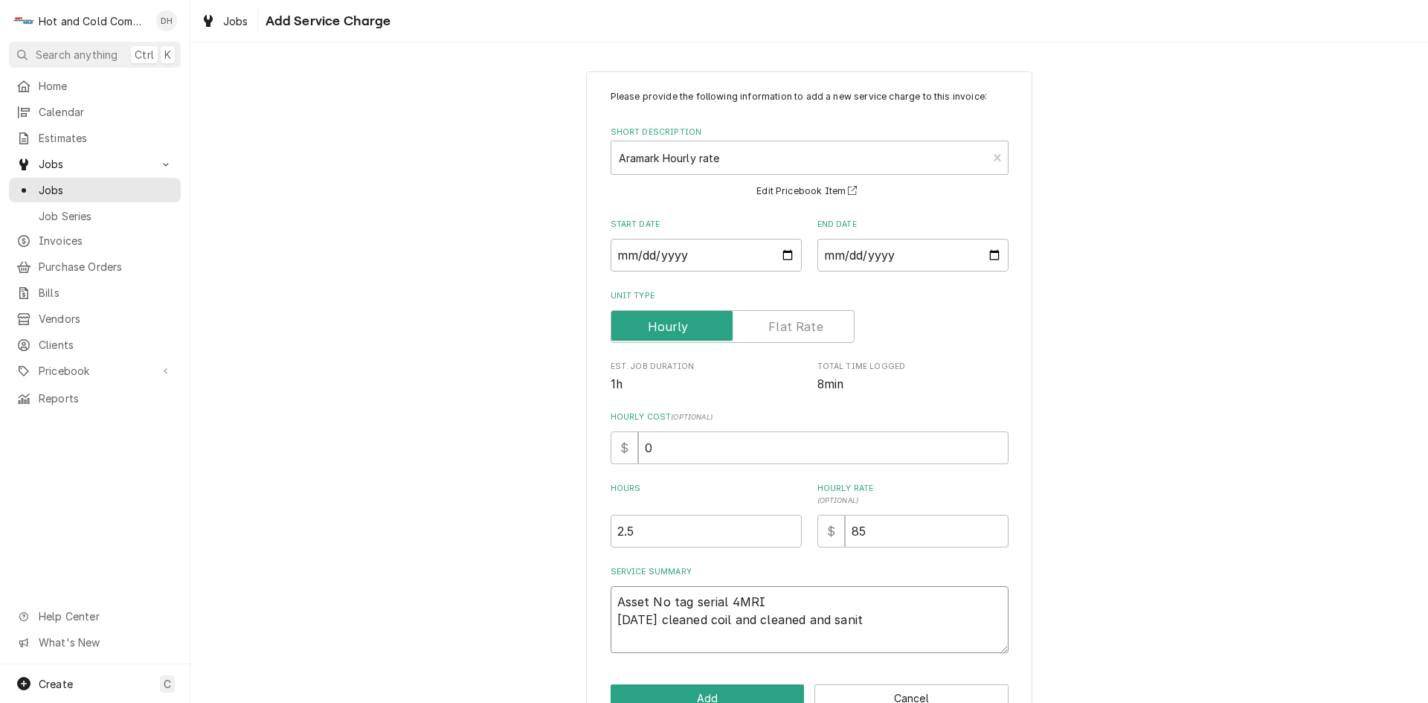
type textarea "Asset No tag serial 4MRI 9/8/25 cleaned coil and cleaned and saniti"
type textarea "x"
type textarea "Asset No tag serial 4MRI 9/8/25 cleaned coil and cleaned and sanitiz"
type textarea "x"
type textarea "Asset No tag serial 4MRI 9/8/25 cleaned coil and cleaned and sanitize"
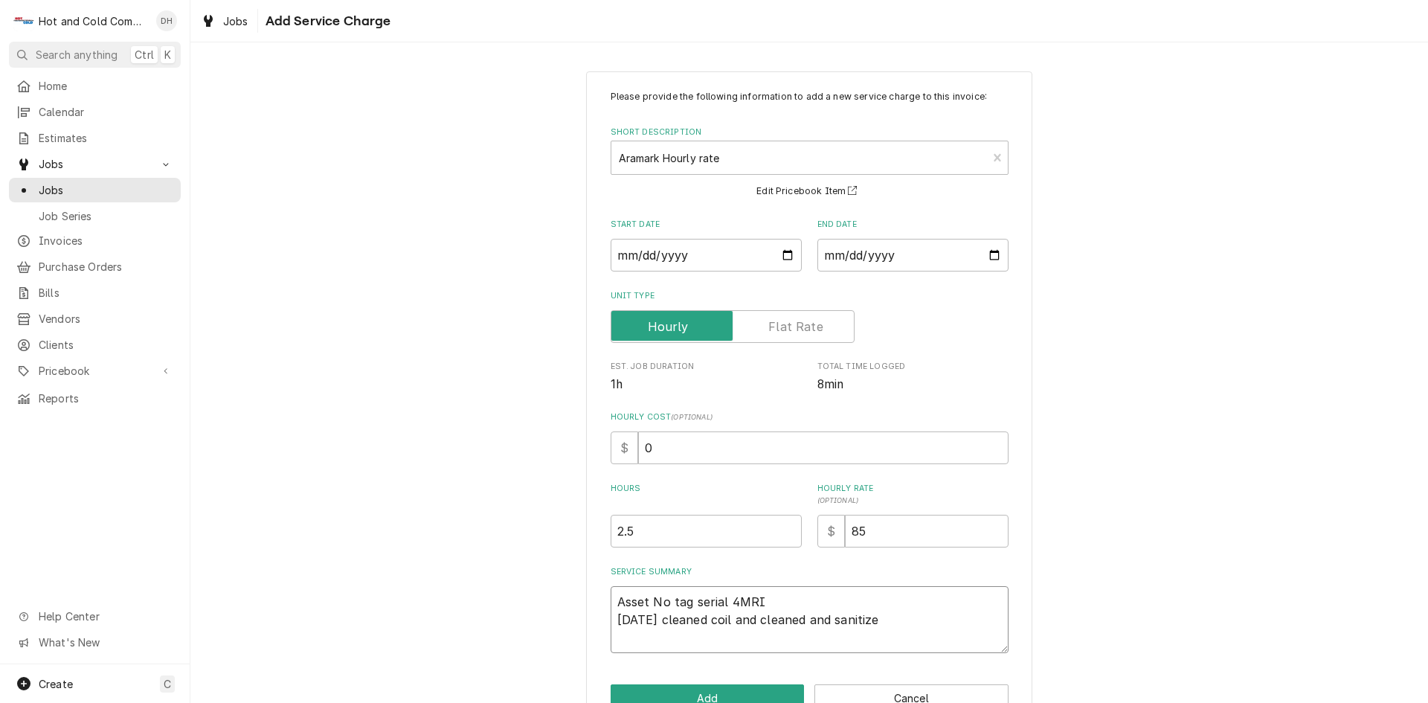
type textarea "x"
type textarea "Asset No tag serial 4MRI 9/8/25 cleaned coil and cleaned and sanitized"
type textarea "x"
type textarea "Asset No tag serial 4MRI 9/8/25 cleaned coil and cleaned and sanitized"
type textarea "x"
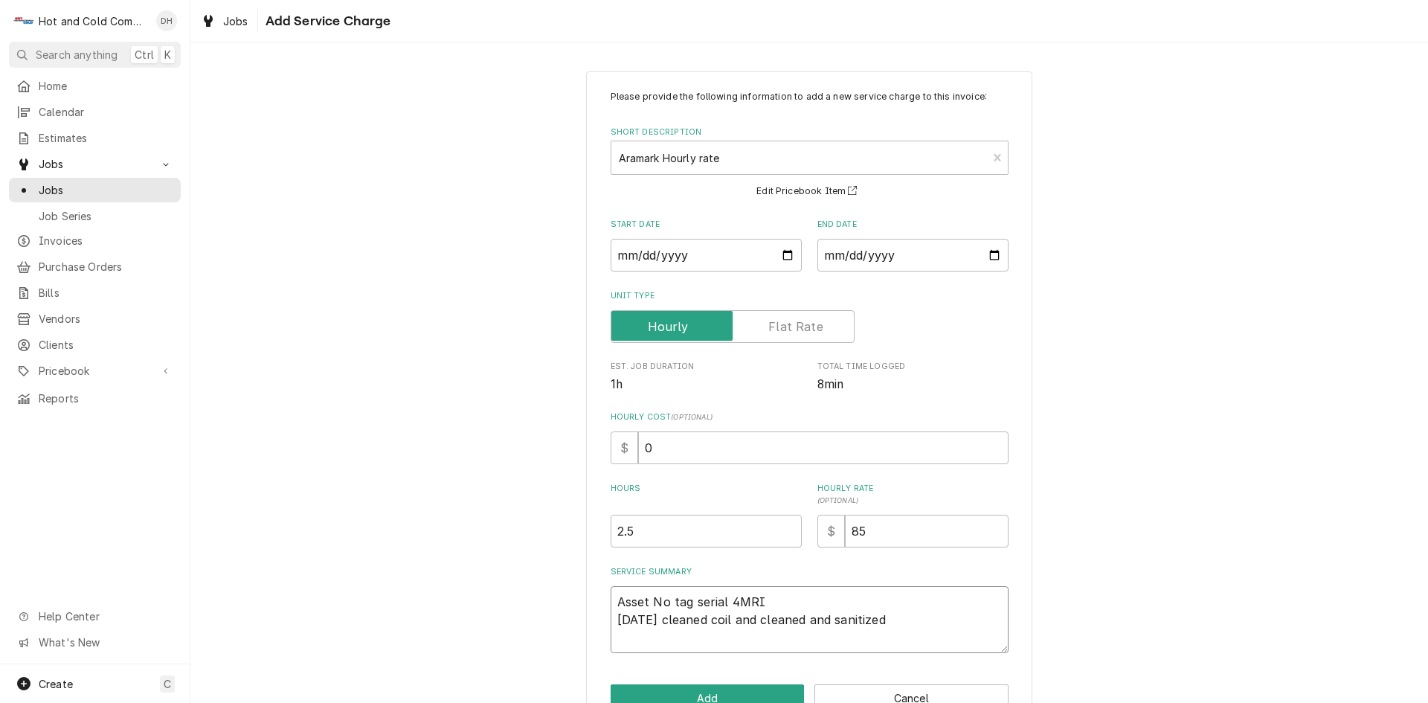
type textarea "Asset No tag serial 4MRI 9/8/25 cleaned coil and cleaned and sanitized s"
type textarea "x"
type textarea "Asset No tag serial 4MRI 9/8/25 cleaned coil and cleaned and sanitized sy"
type textarea "x"
type textarea "Asset No tag serial 4MRI 9/8/25 cleaned coil and cleaned and sanitized sys"
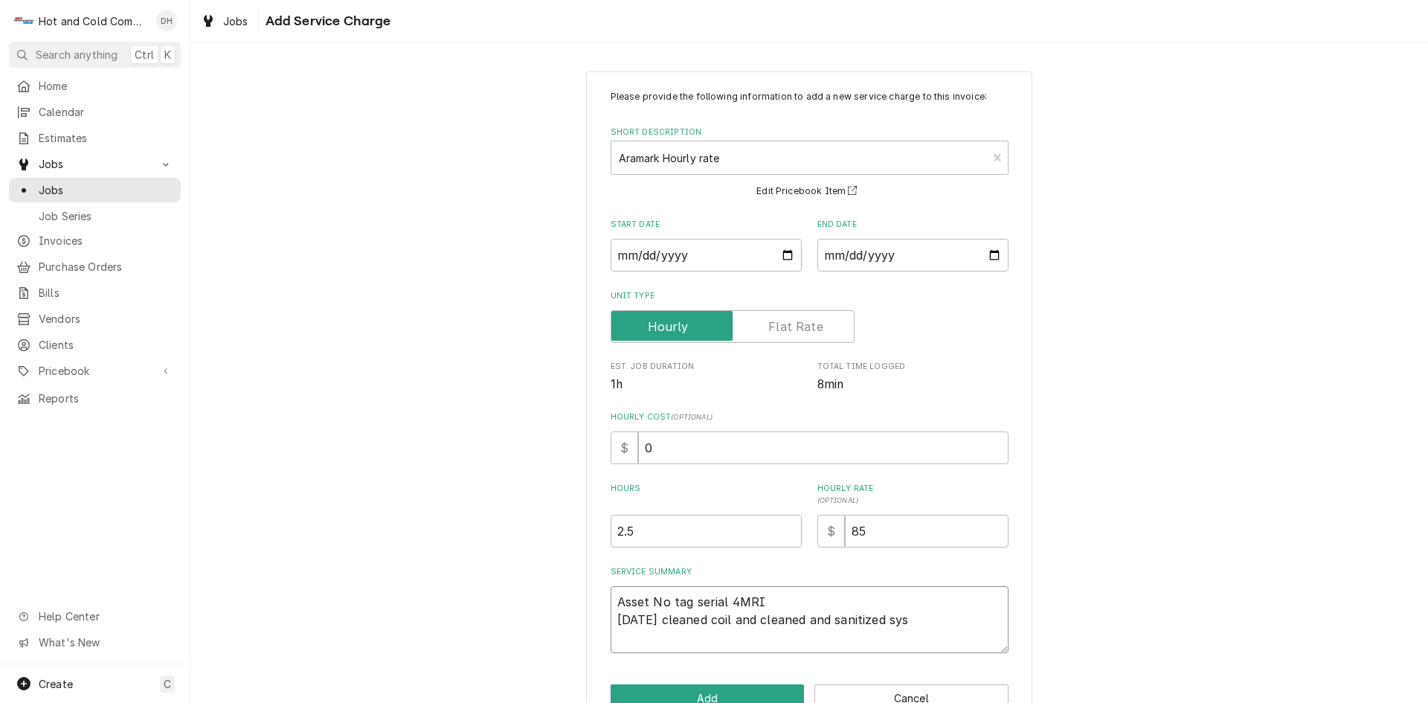
type textarea "x"
type textarea "Asset No tag serial 4MRI 9/8/25 cleaned coil and cleaned and sanitized syst"
type textarea "x"
type textarea "Asset No tag serial 4MRI 9/8/25 cleaned coil and cleaned and sanitized syste"
type textarea "x"
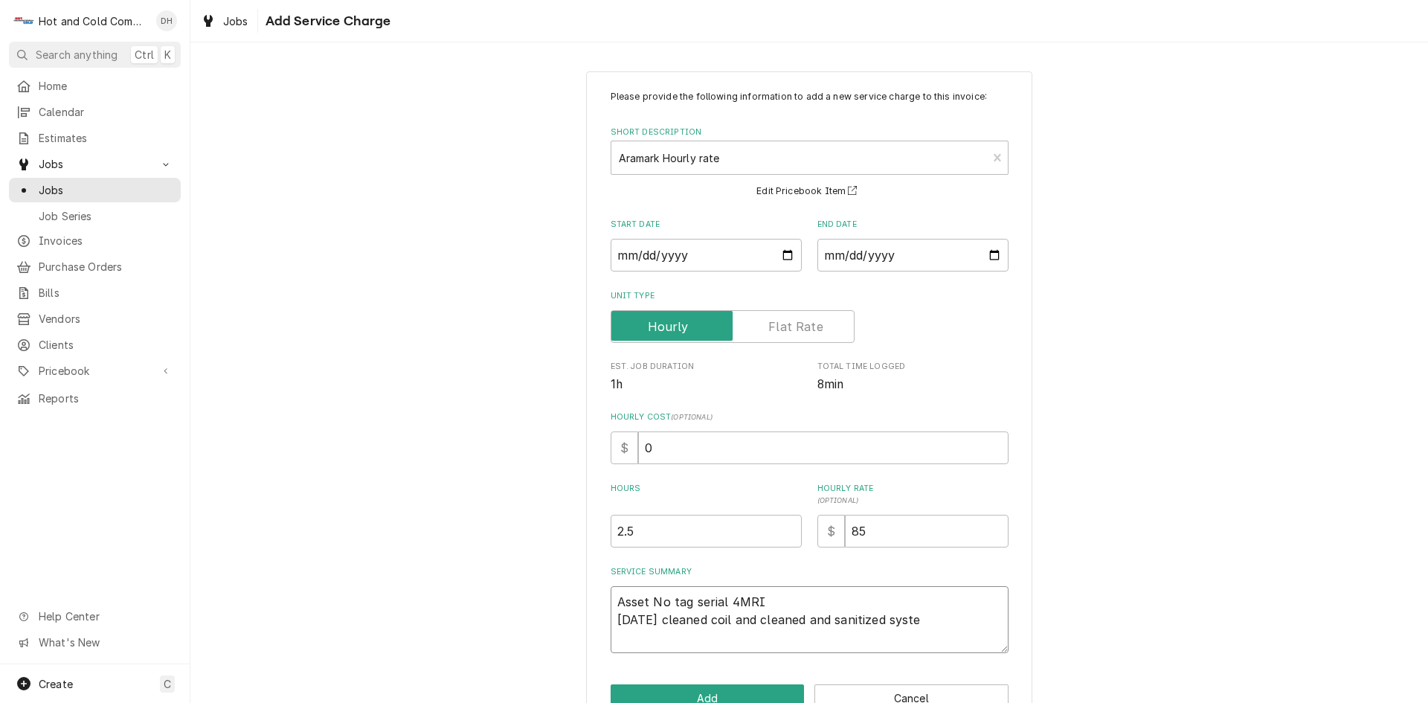
type textarea "Asset No tag serial 4MRI 9/8/25 cleaned coil and cleaned and sanitized system"
type textarea "x"
type textarea "Asset No tag serial 4MRI 9/8/25 cleaned coil and cleaned and sanitized system"
type textarea "x"
type textarea "Asset No tag serial 4MRI 9/8/25 cleaned coil and cleaned and sanitized system l"
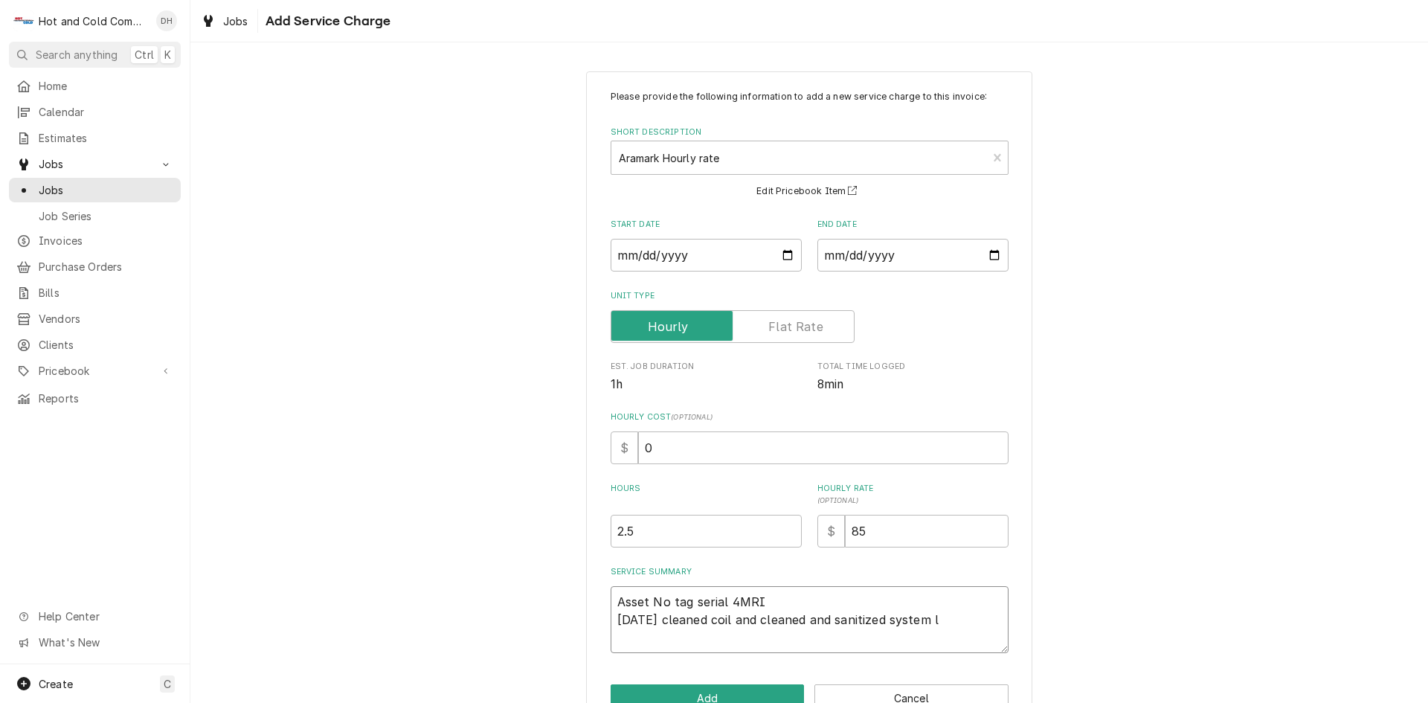
type textarea "x"
type textarea "Asset No tag serial 4MRI 9/8/25 cleaned coil and cleaned and sanitized system le"
type textarea "x"
type textarea "Asset No tag serial 4MRI 9/8/25 cleaned coil and cleaned and sanitized system l…"
type textarea "x"
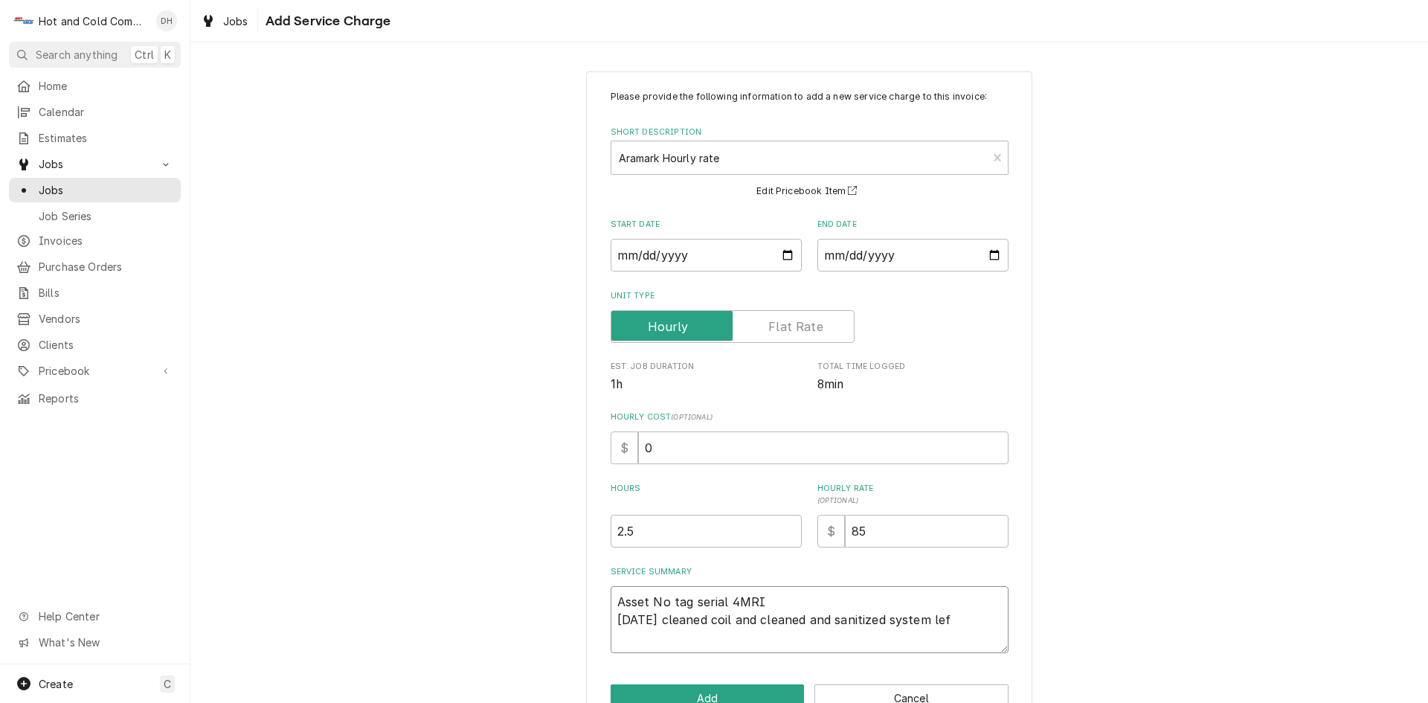
type textarea "Asset No tag serial 4MRI 9/8/25 cleaned coil and cleaned and sanitized system l…"
type textarea "x"
type textarea "Asset No tag serial 4MRI 9/8/25 cleaned coil and cleaned and sanitized system l…"
type textarea "x"
type textarea "Asset No tag serial 4MRI 9/8/25 cleaned coil and cleaned and sanitized system l…"
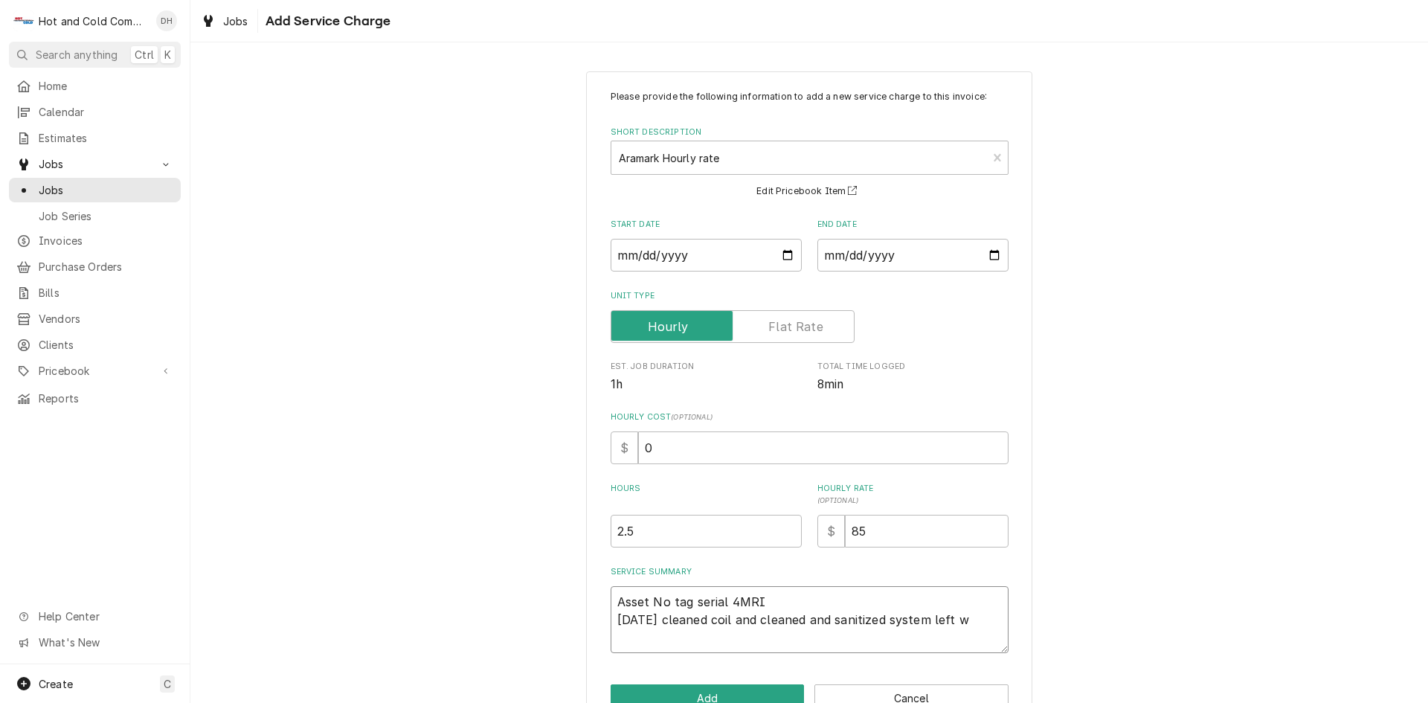
type textarea "x"
type textarea "Asset No tag serial 4MRI 9/8/25 cleaned coil and cleaned and sanitized system l…"
type textarea "x"
type textarea "Asset No tag serial 4MRI 9/8/25 cleaned coil and cleaned and sanitized system l…"
type textarea "x"
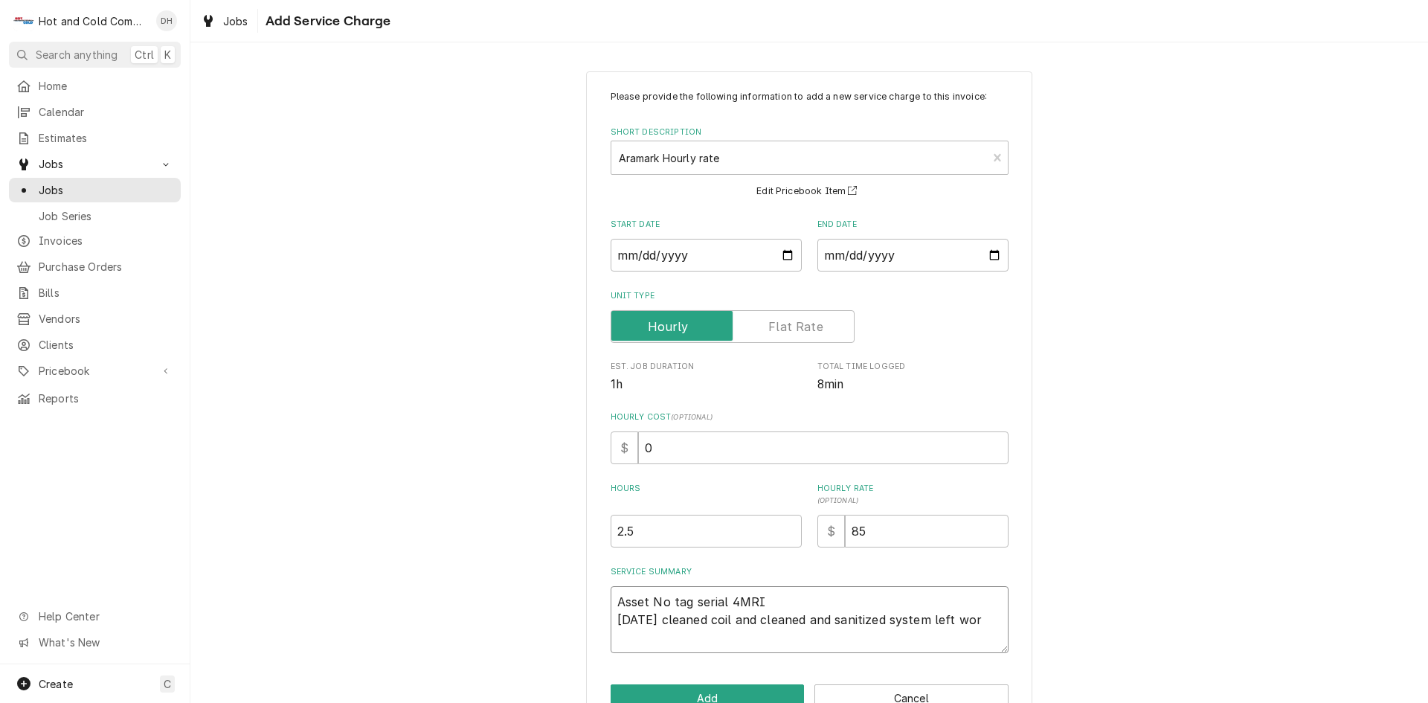
type textarea "Asset No tag serial 4MRI 9/8/25 cleaned coil and cleaned and sanitized system l…"
type textarea "x"
type textarea "Asset No tag serial 4MRI 9/8/25 cleaned coil and cleaned and sanitized system l…"
type textarea "x"
type textarea "Asset No tag serial 4MRI 9/8/25 cleaned coil and cleaned and sanitized system l…"
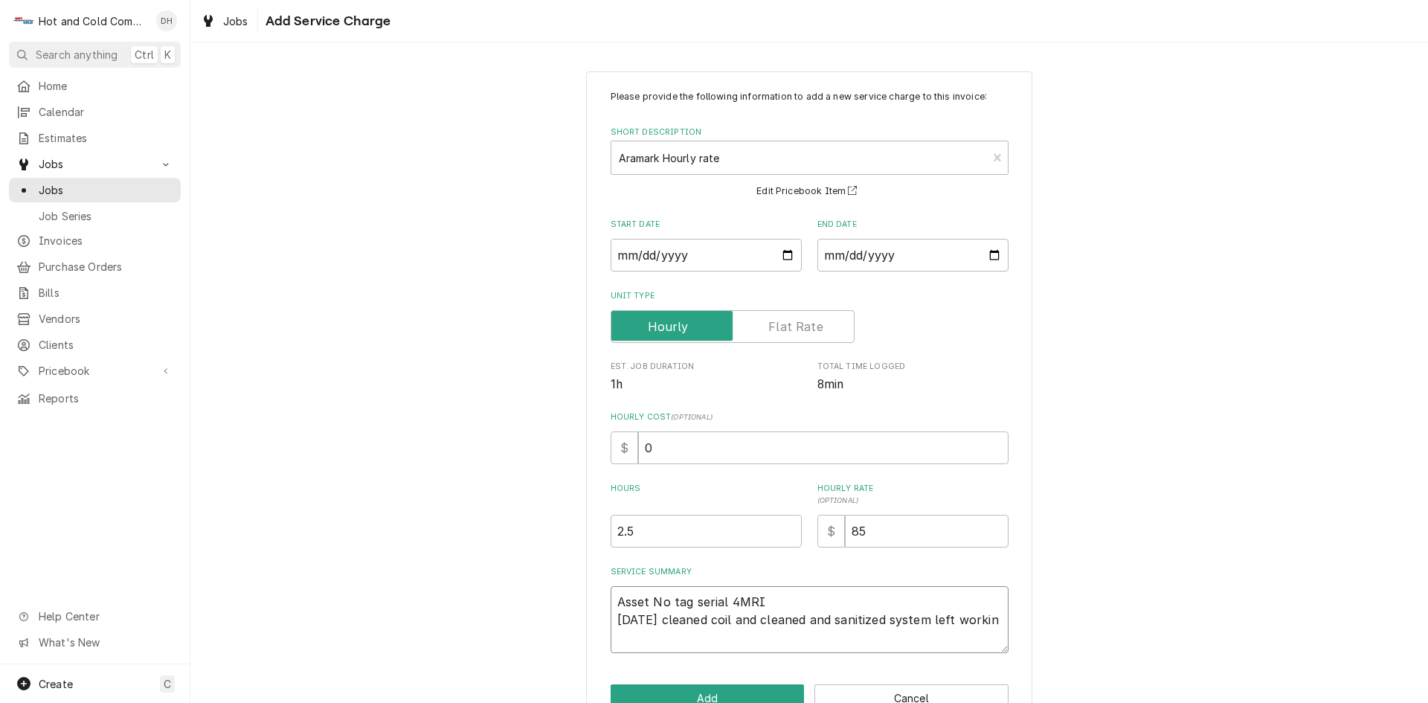
type textarea "x"
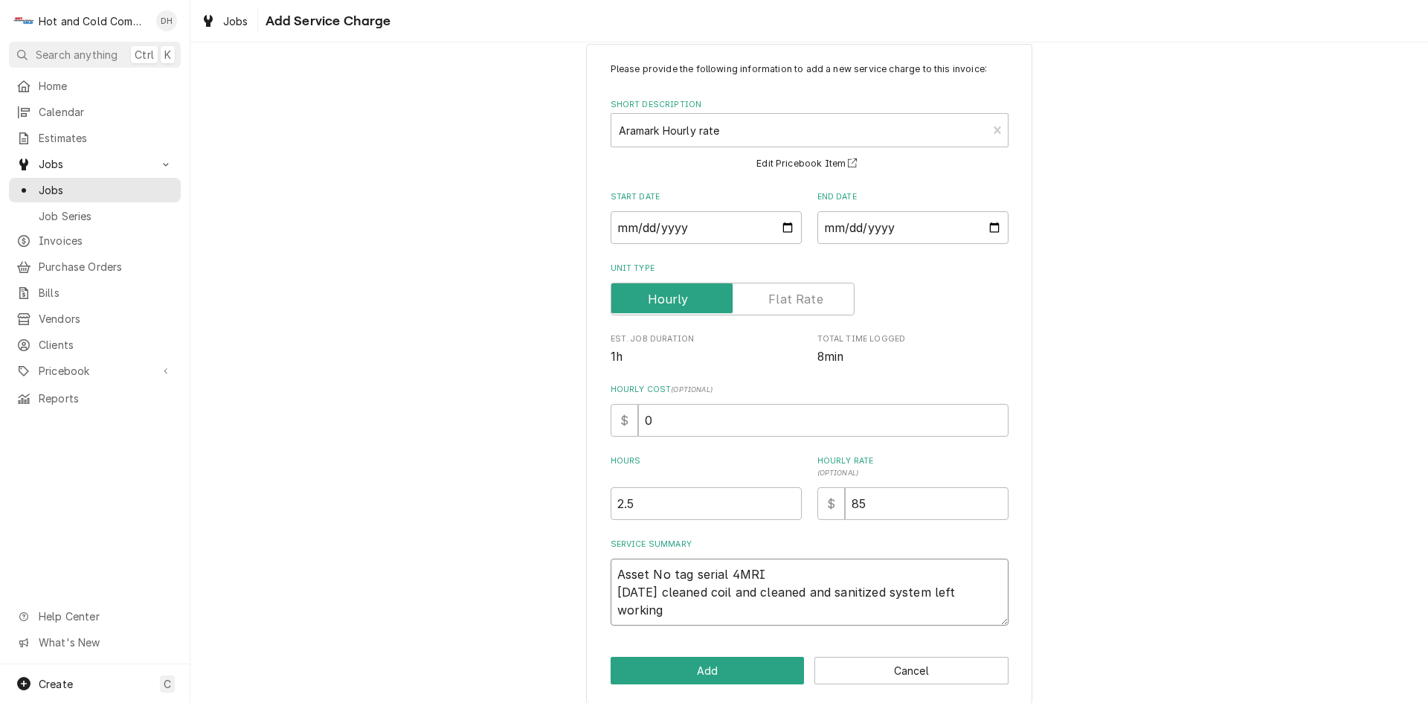
scroll to position [41, 0]
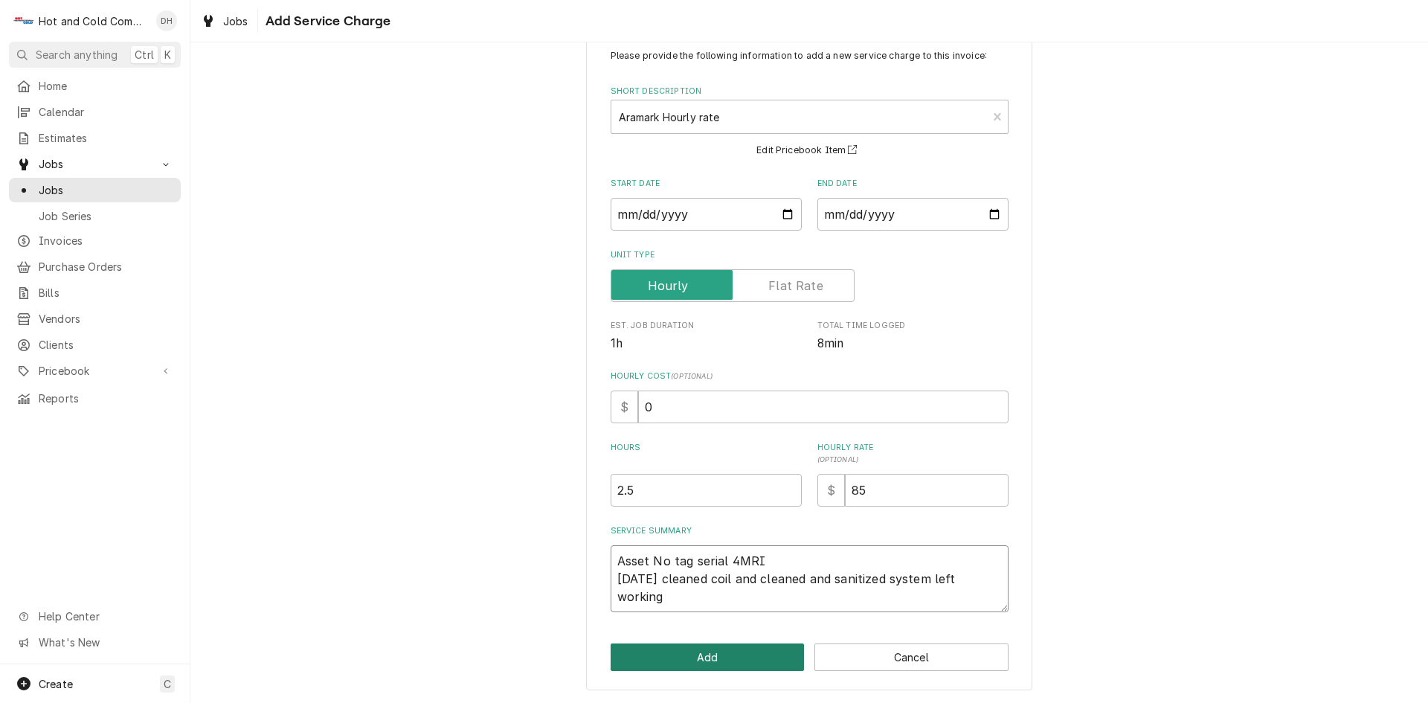
type textarea "Asset No tag serial 4MRI 9/8/25 cleaned coil and cleaned and sanitized system l…"
click at [719, 655] on button "Add" at bounding box center [708, 657] width 194 height 28
type textarea "x"
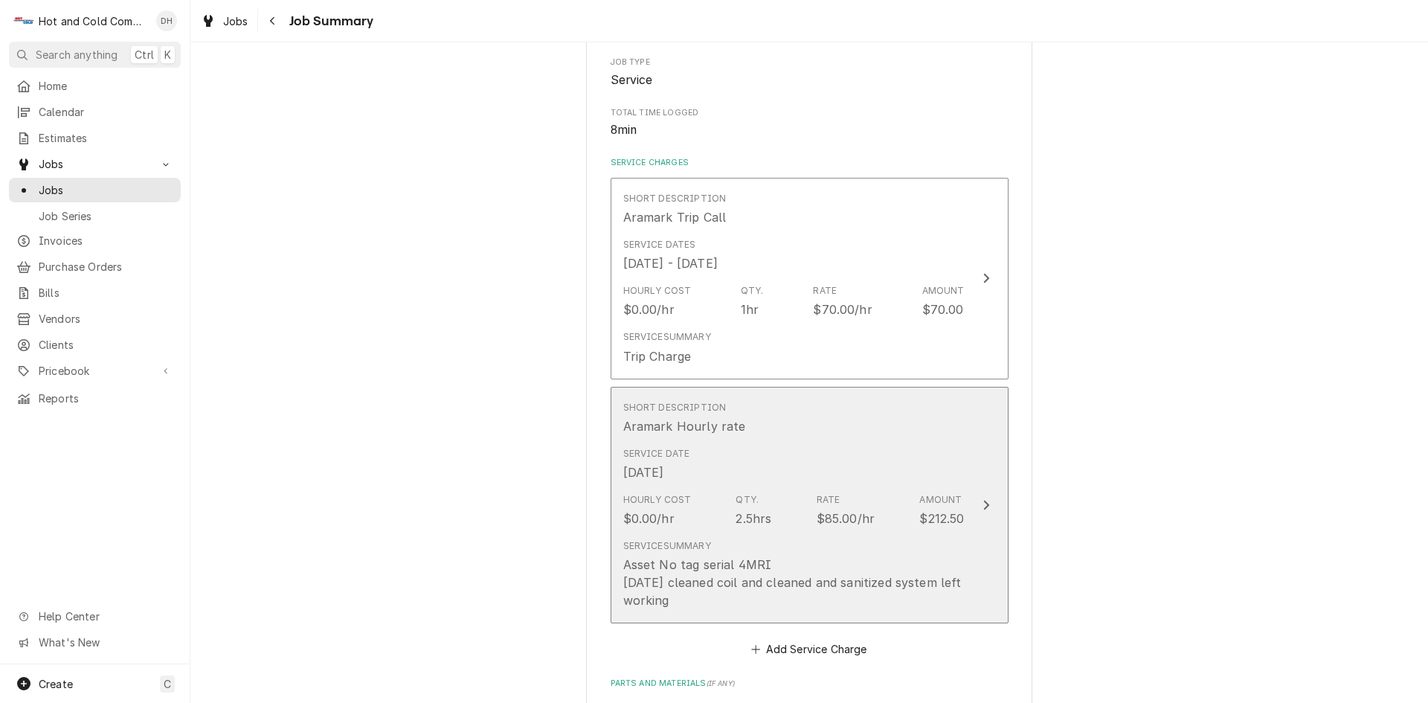
scroll to position [495, 0]
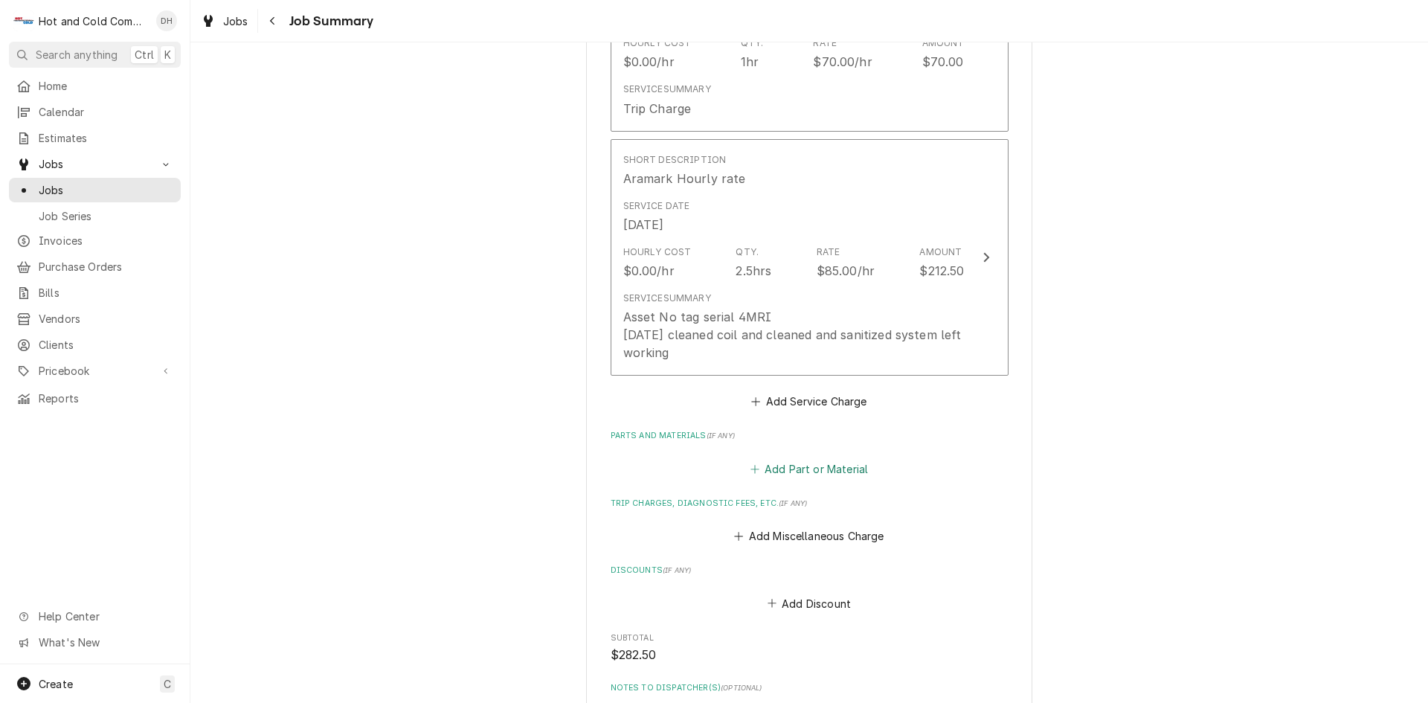
click at [817, 463] on button "Add Part or Material" at bounding box center [809, 468] width 123 height 21
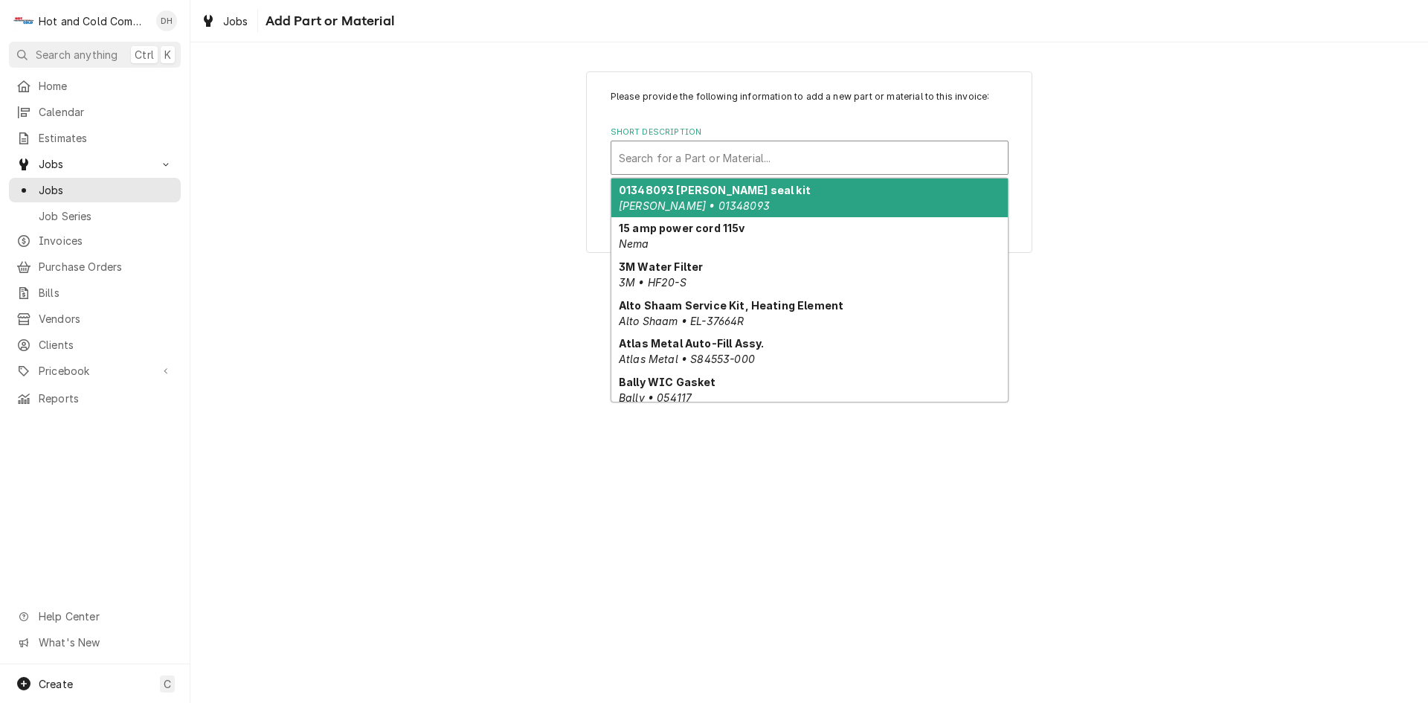
click at [680, 155] on div "Short Description" at bounding box center [810, 157] width 382 height 27
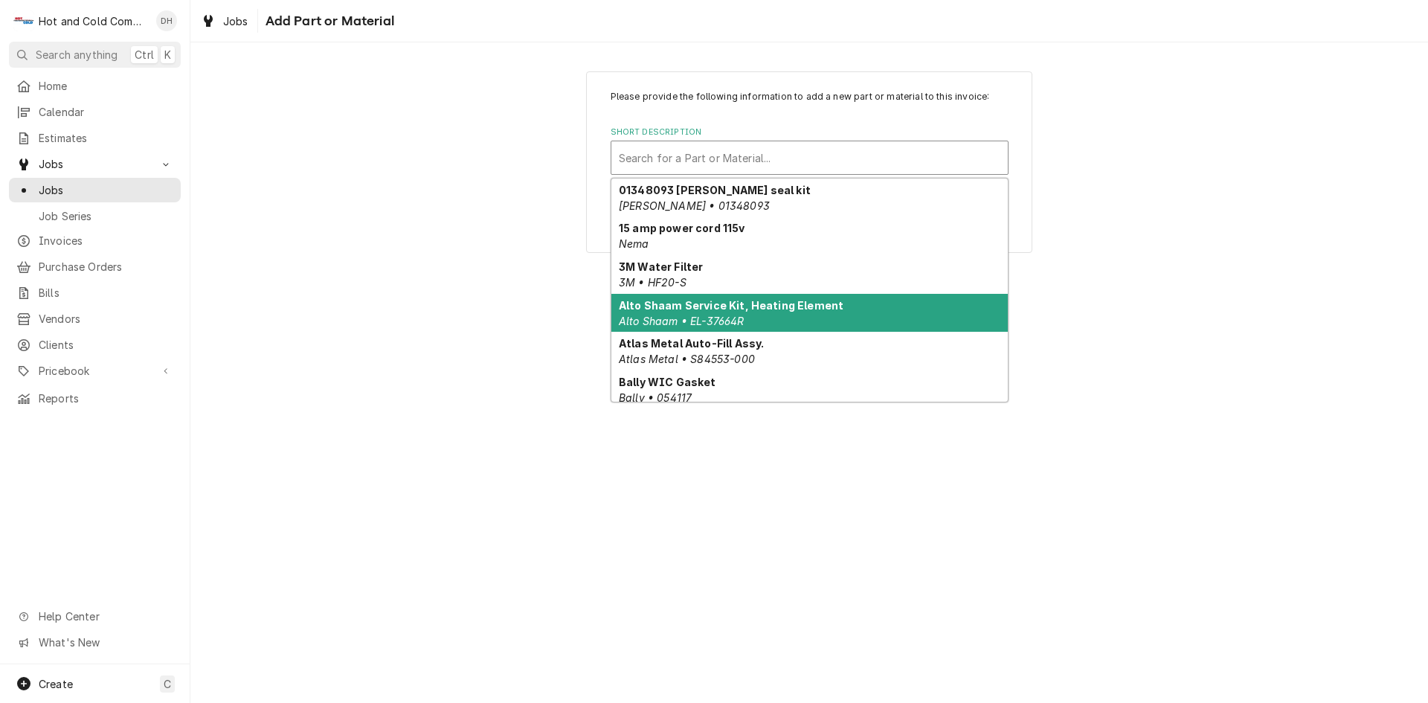
type input "f"
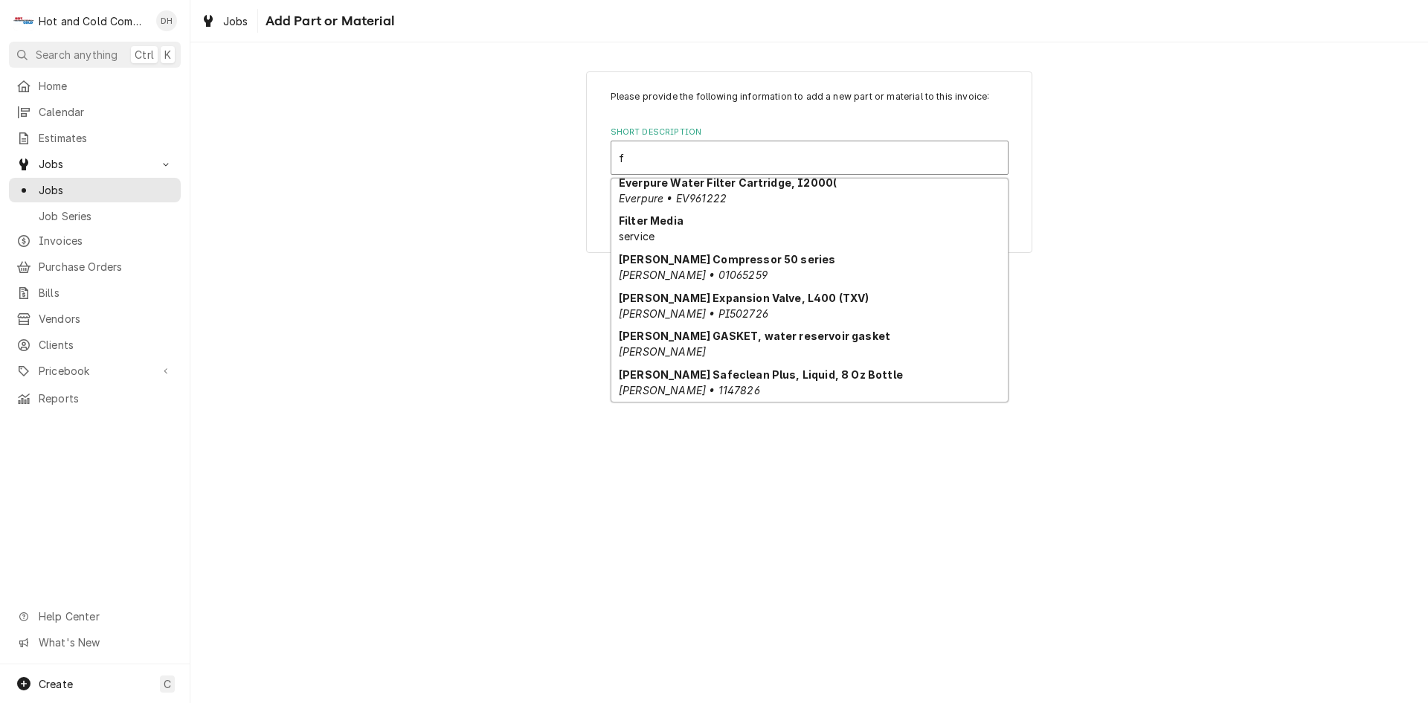
scroll to position [506, 0]
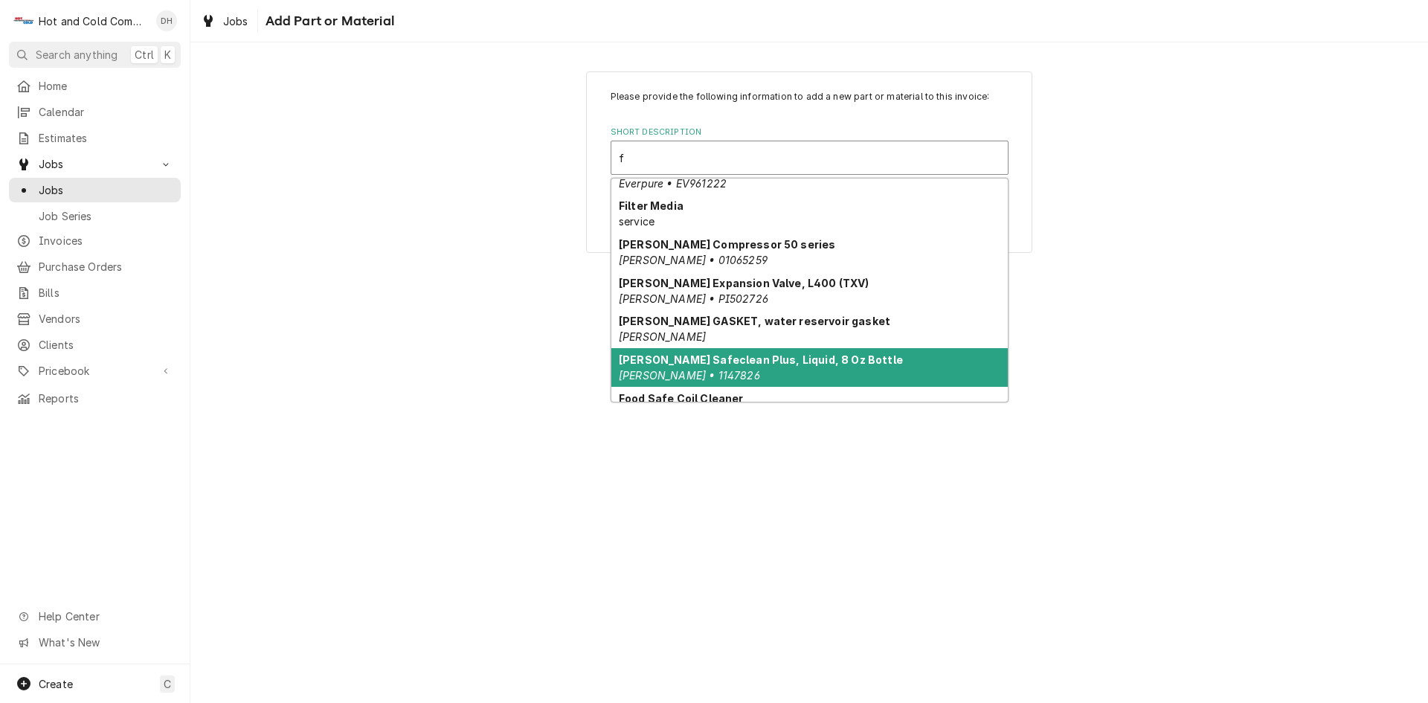
click at [873, 367] on div "Follett Safeclean Plus, Liquid, 8 Oz Bottle Follett • 1147826" at bounding box center [809, 367] width 397 height 39
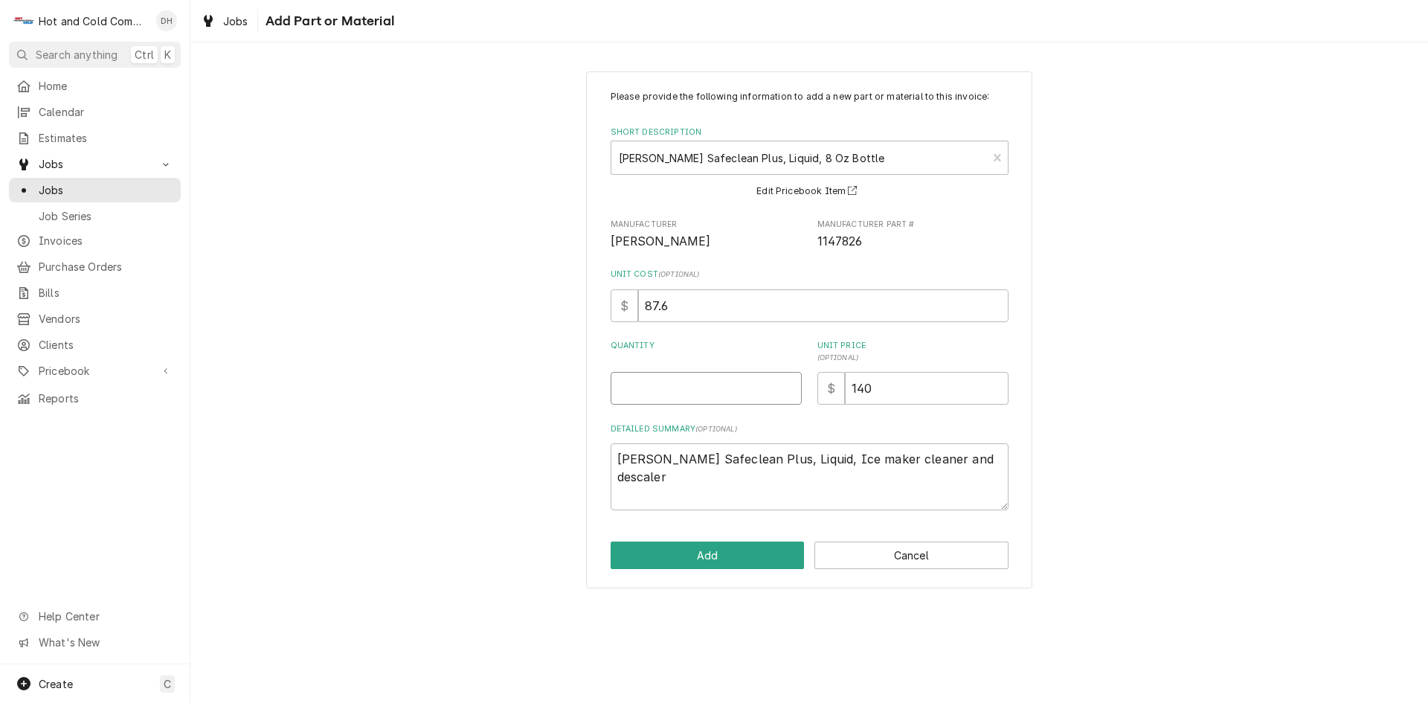
click at [670, 391] on input "Quantity" at bounding box center [706, 388] width 191 height 33
type textarea "x"
type input "1"
click at [724, 553] on button "Add" at bounding box center [708, 556] width 194 height 28
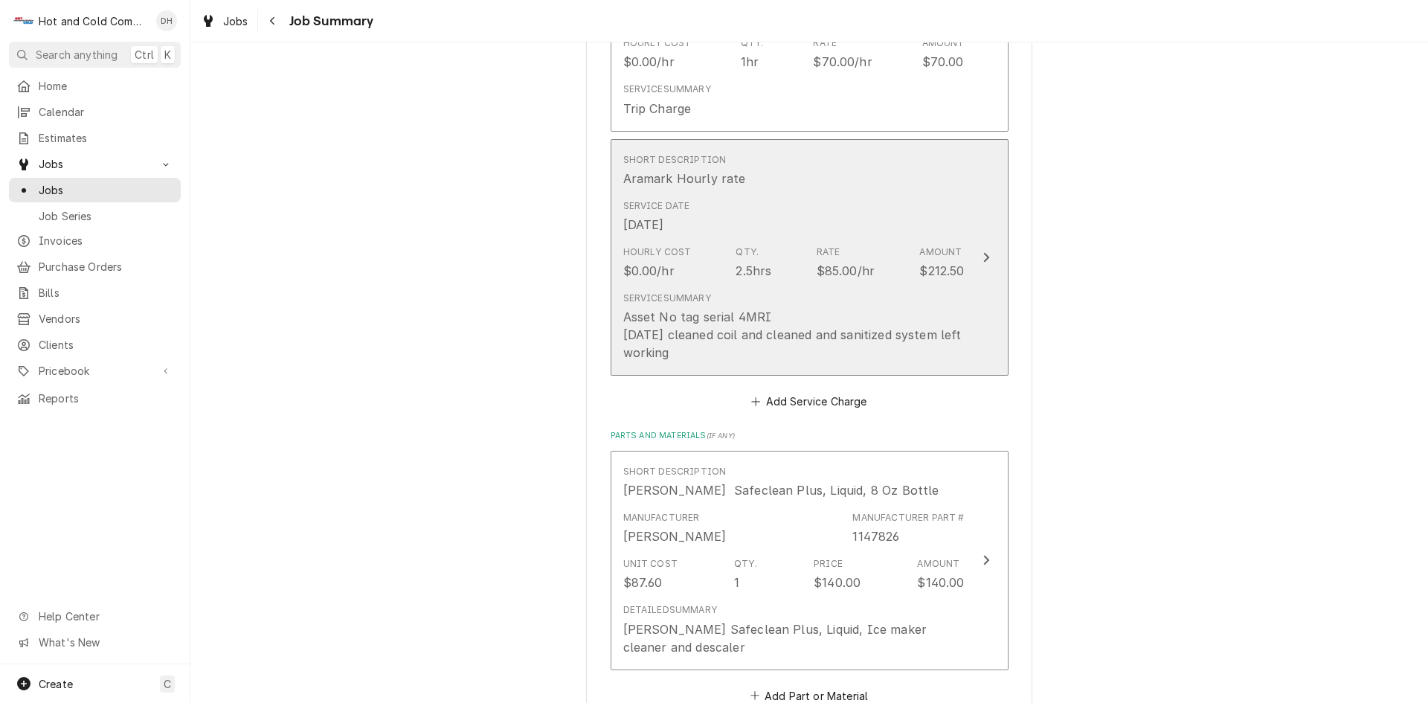
click at [916, 290] on div "Service Summary Asset No tag serial 4MRI 9/8/25 cleaned coil and cleaned and sa…" at bounding box center [793, 327] width 341 height 82
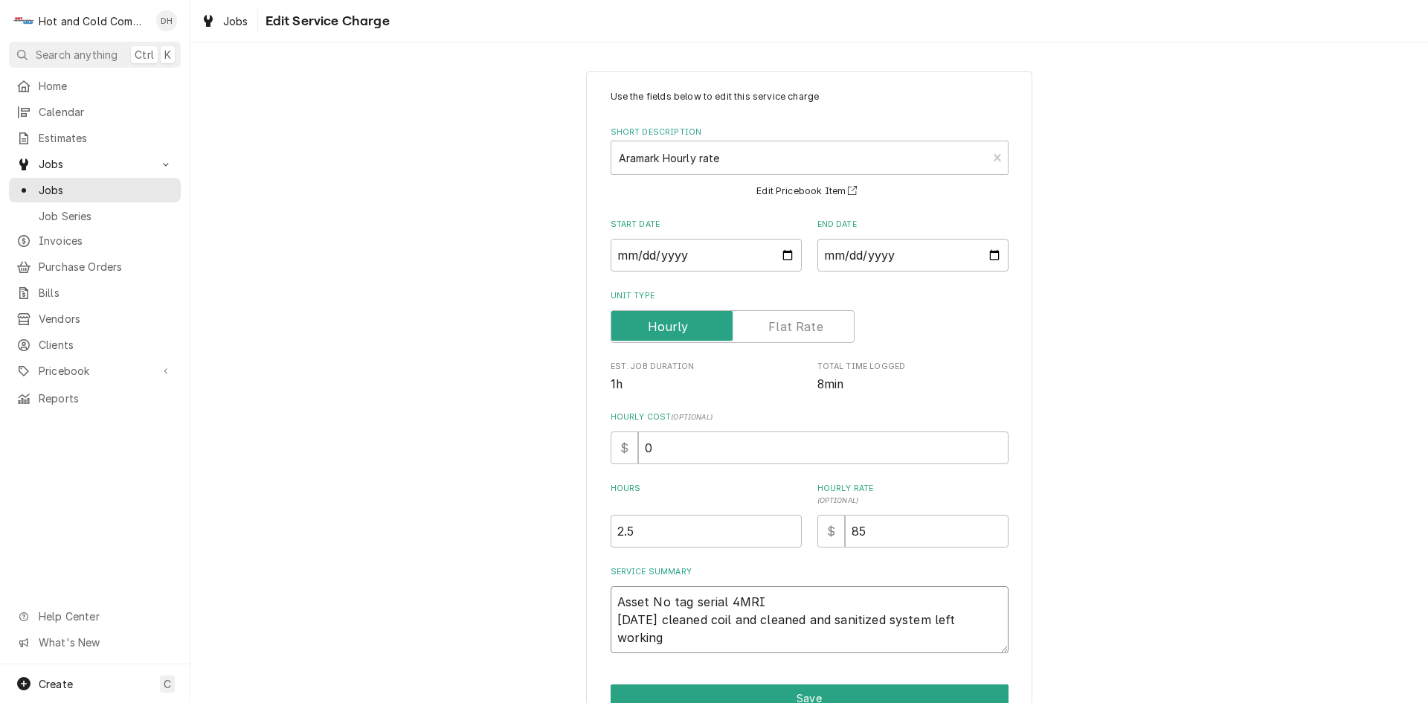
click at [991, 615] on textarea "Asset No tag serial 4MRI 9/8/25 cleaned coil and cleaned and sanitized system l…" at bounding box center [810, 619] width 398 height 67
type textarea "x"
type textarea "Asset No tag serial 4MRI 9/8/25 cleaned coil and cleaned and sanitized system l…"
type textarea "x"
type textarea "Asset No tag serial 4MRI 9/8/25 cleaned coil and cleaned and sanitized system l…"
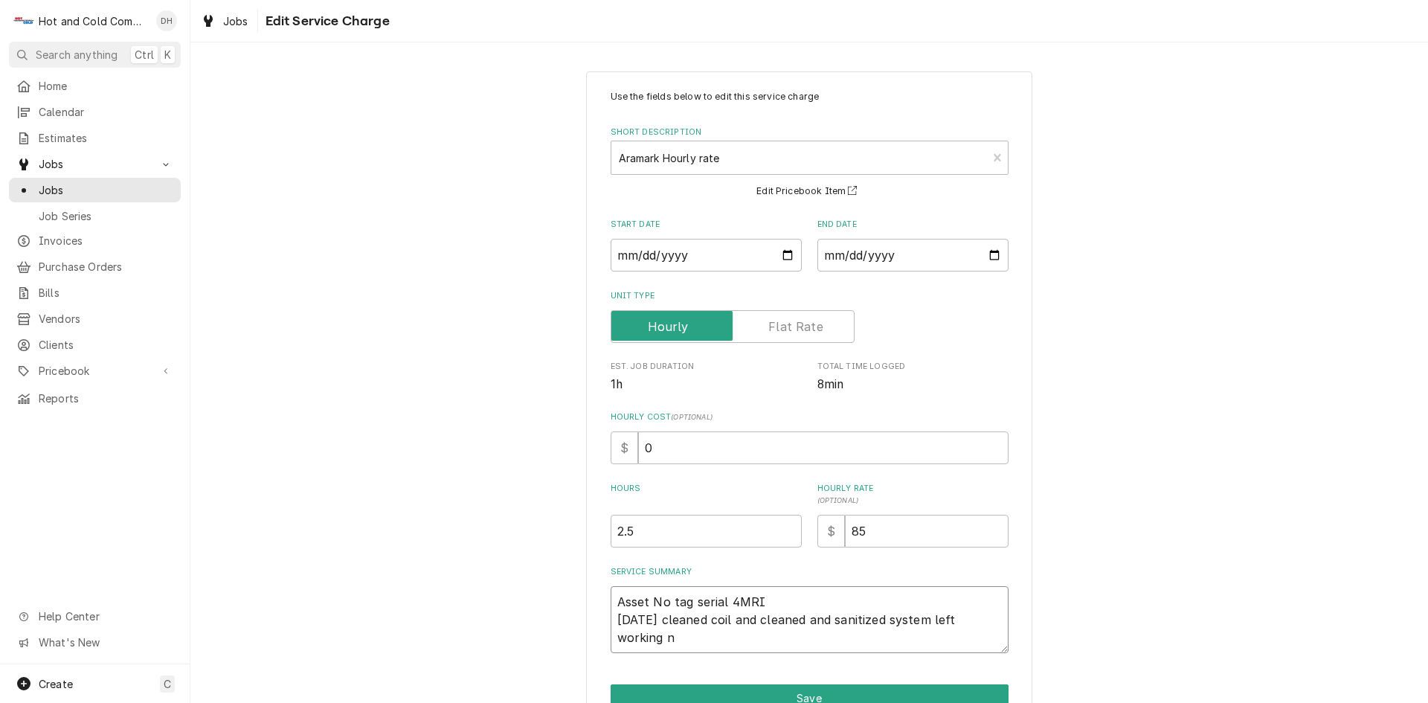
type textarea "x"
type textarea "Asset No tag serial 4MRI 9/8/25 cleaned coil and cleaned and sanitized system l…"
type textarea "x"
click at [651, 641] on textarea "Asset No tag serial 4MRI 9/8/25 cleaned coil and cleaned and sanitized system l…" at bounding box center [810, 619] width 398 height 67
click at [948, 653] on textarea "Asset No tag serial 4MRI 9/8/25 cleaned coil and cleaned and sanitized system l…" at bounding box center [810, 619] width 398 height 67
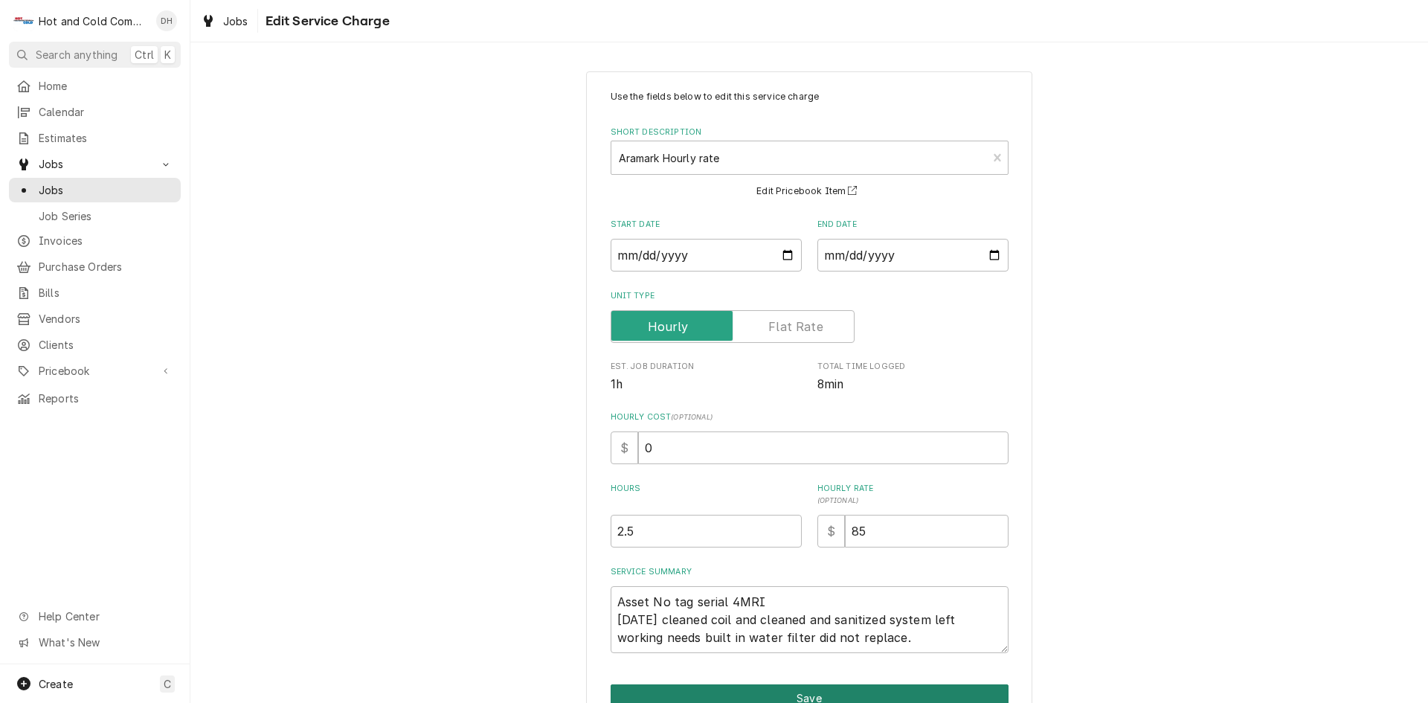
click at [938, 684] on button "Save" at bounding box center [810, 698] width 398 height 28
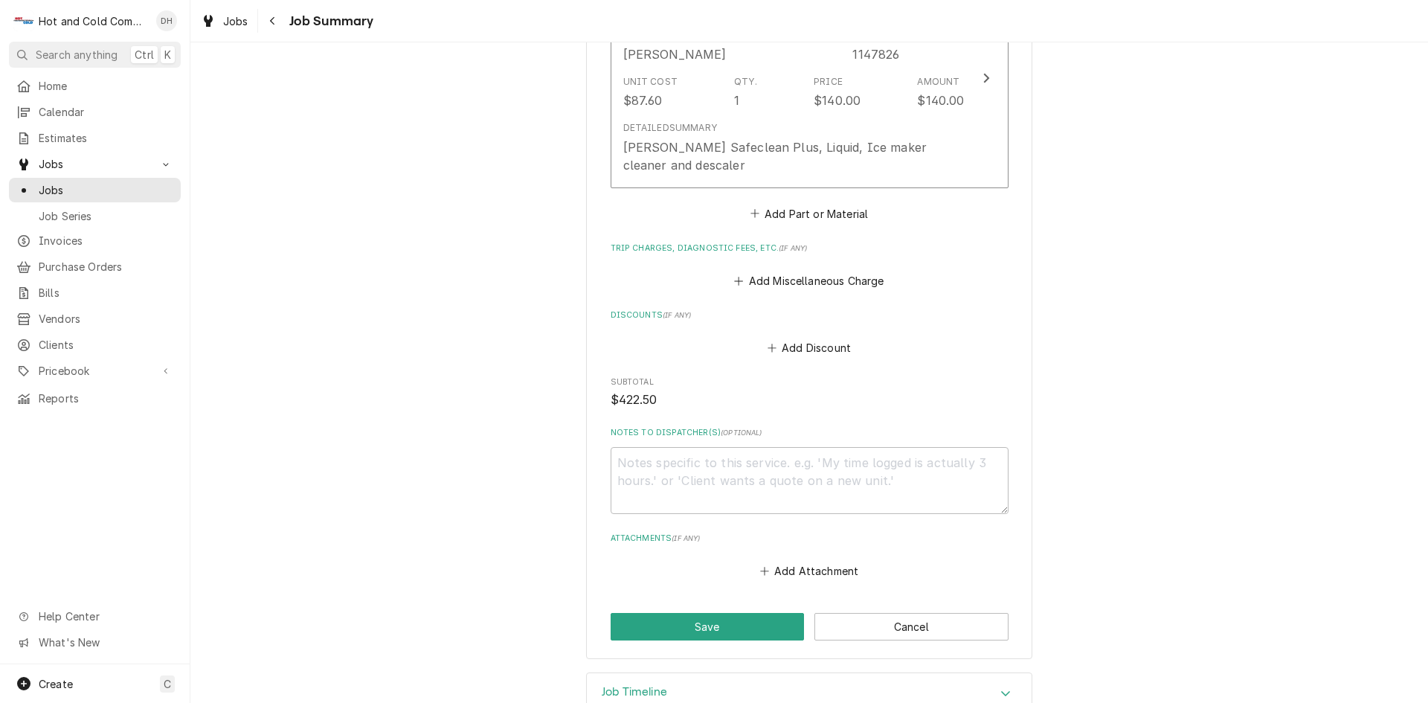
scroll to position [992, 0]
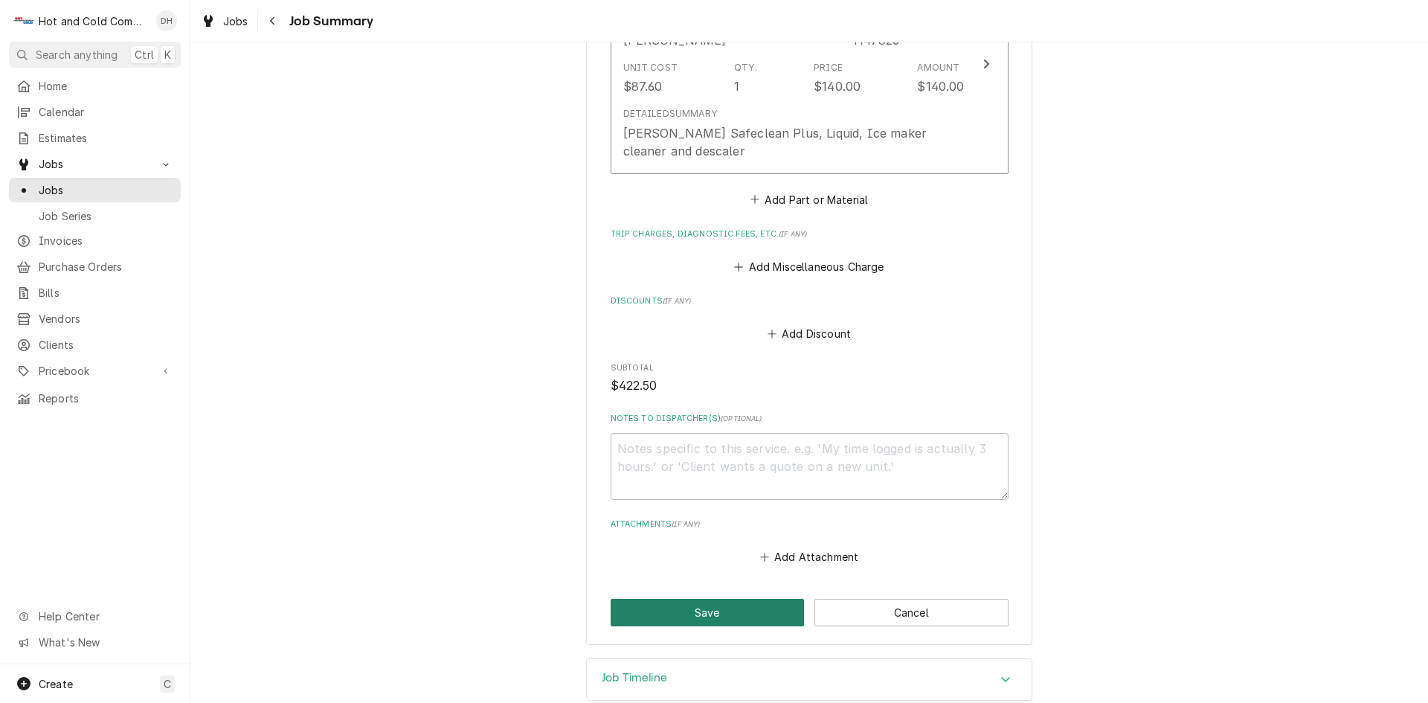
click at [677, 604] on button "Save" at bounding box center [708, 613] width 194 height 28
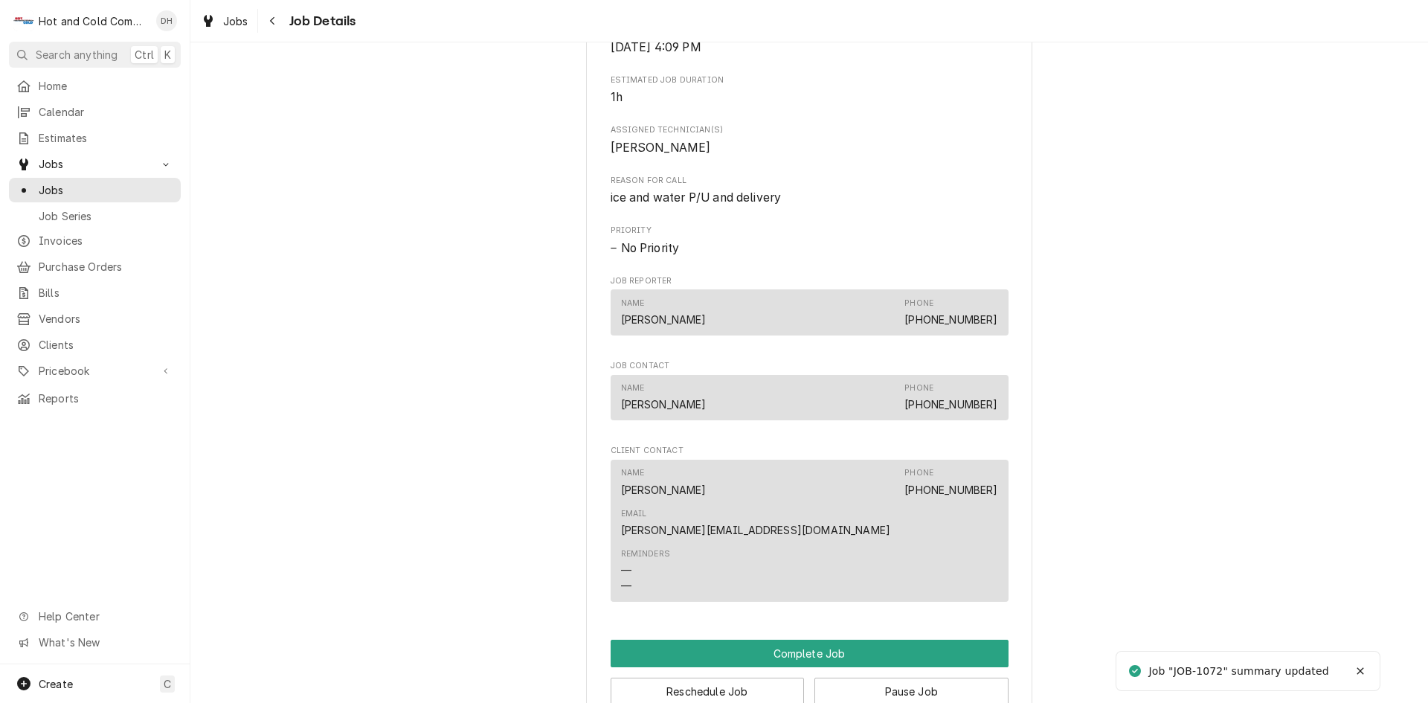
scroll to position [992, 0]
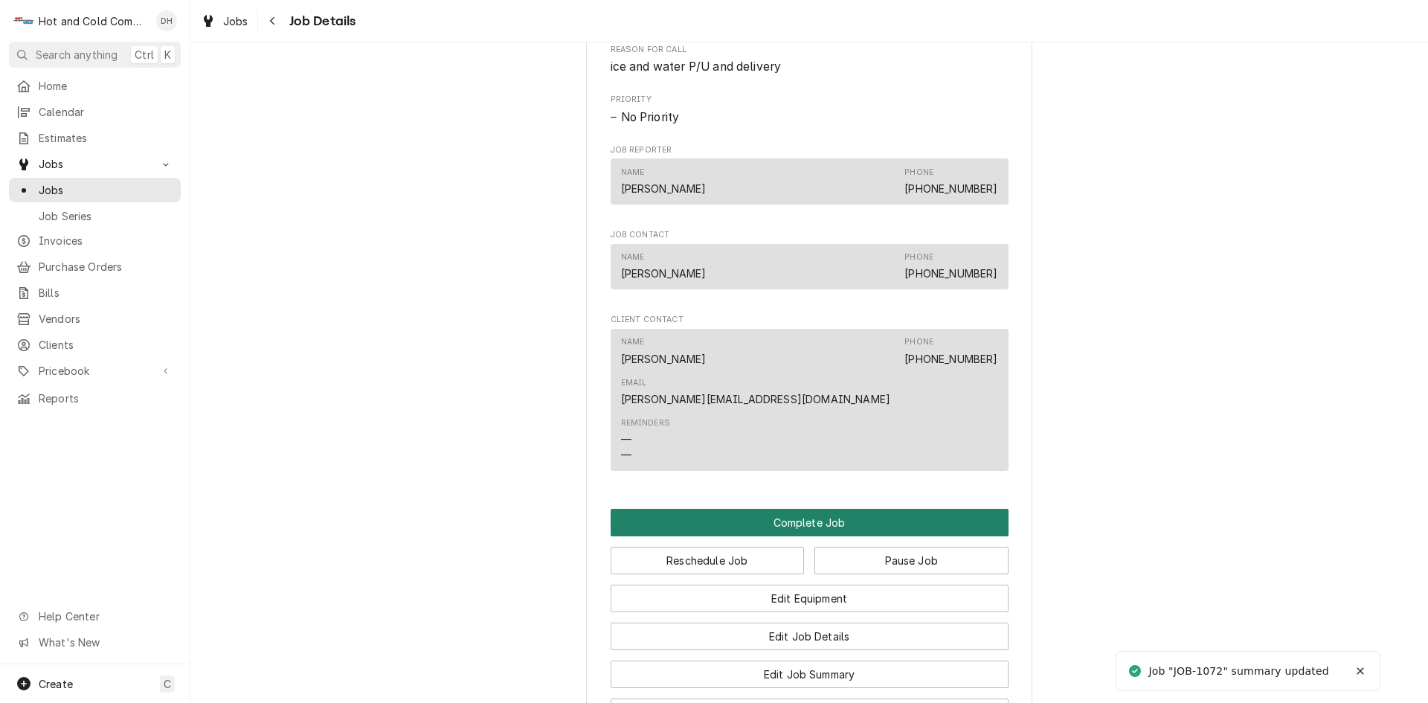
click at [773, 509] on button "Complete Job" at bounding box center [810, 523] width 398 height 28
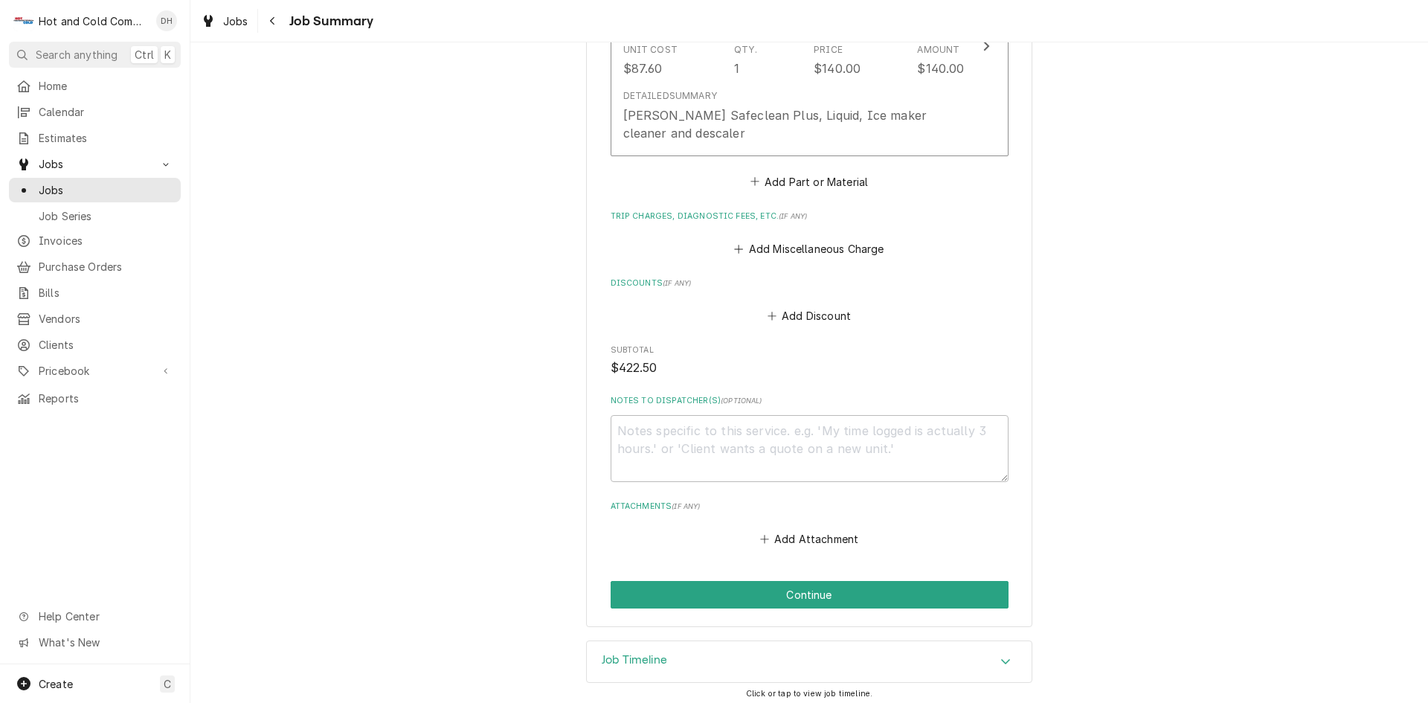
scroll to position [1017, 0]
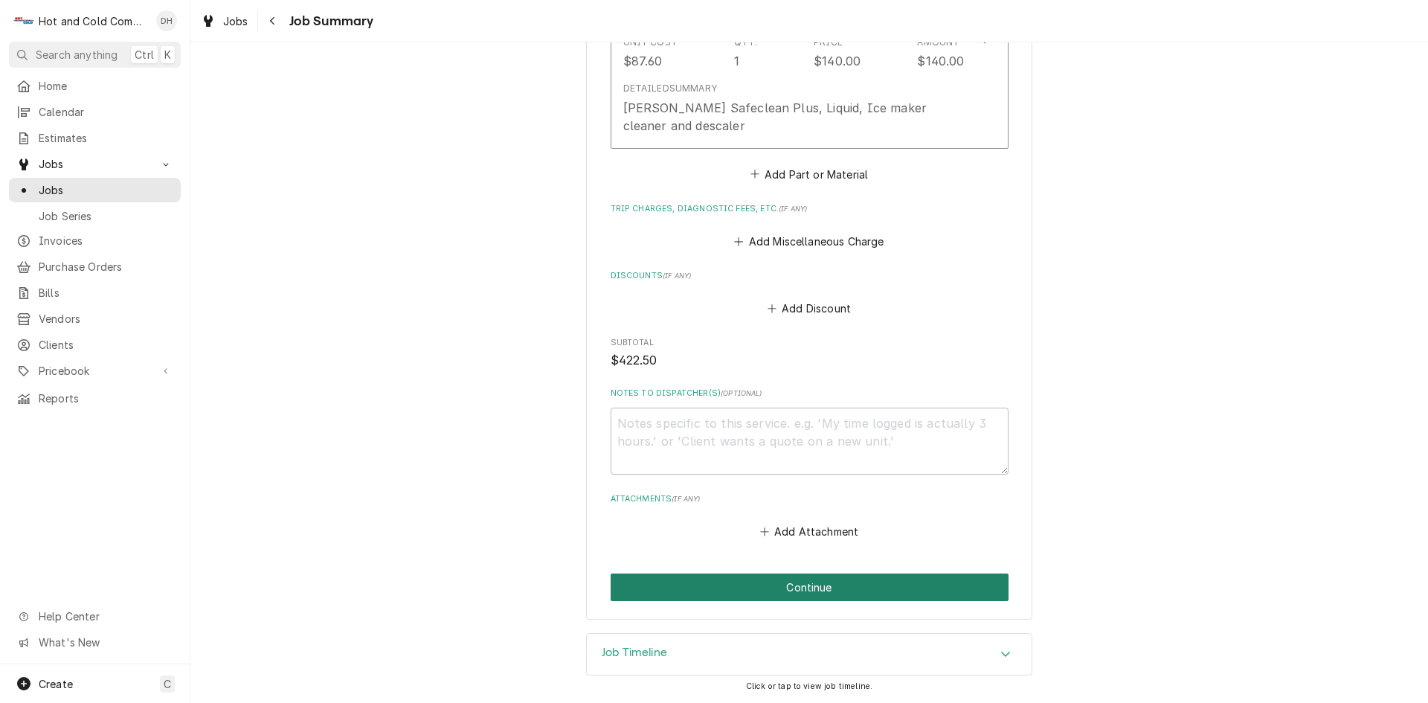
click at [813, 585] on button "Continue" at bounding box center [810, 588] width 398 height 28
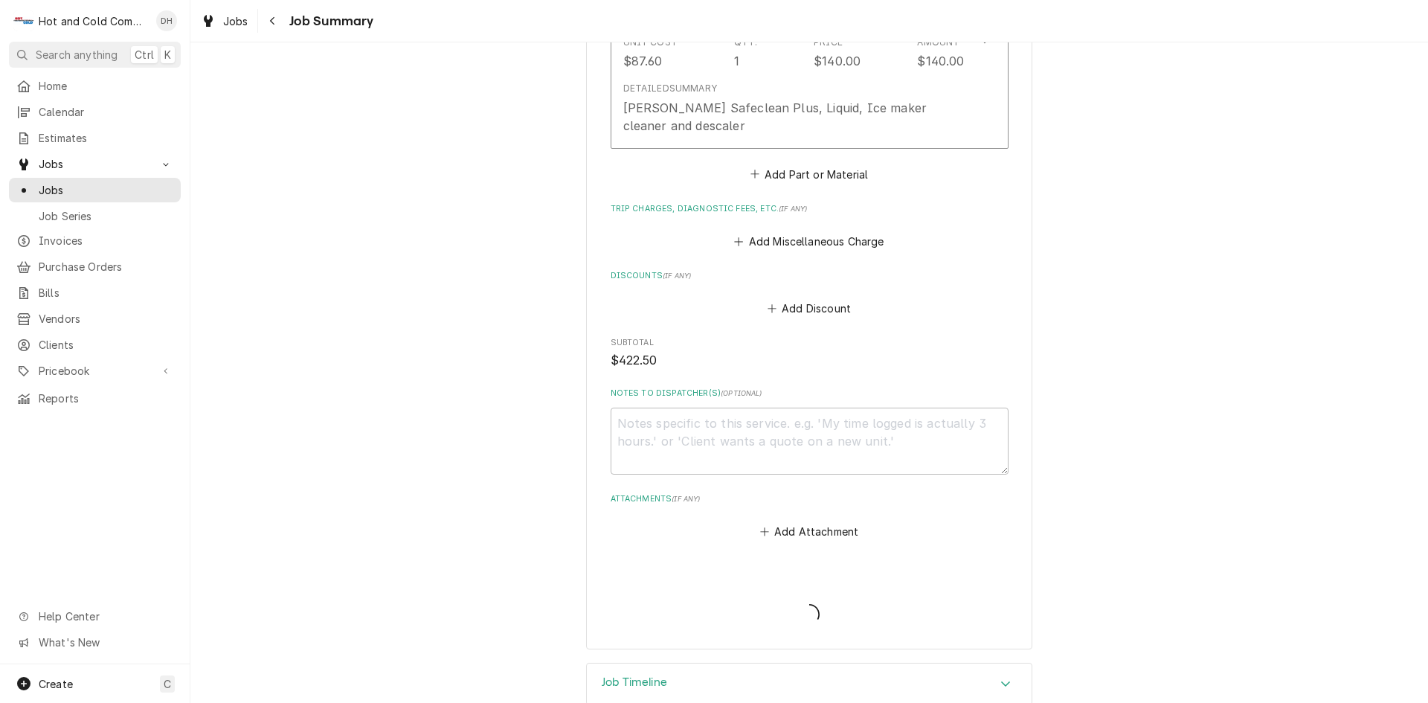
type textarea "x"
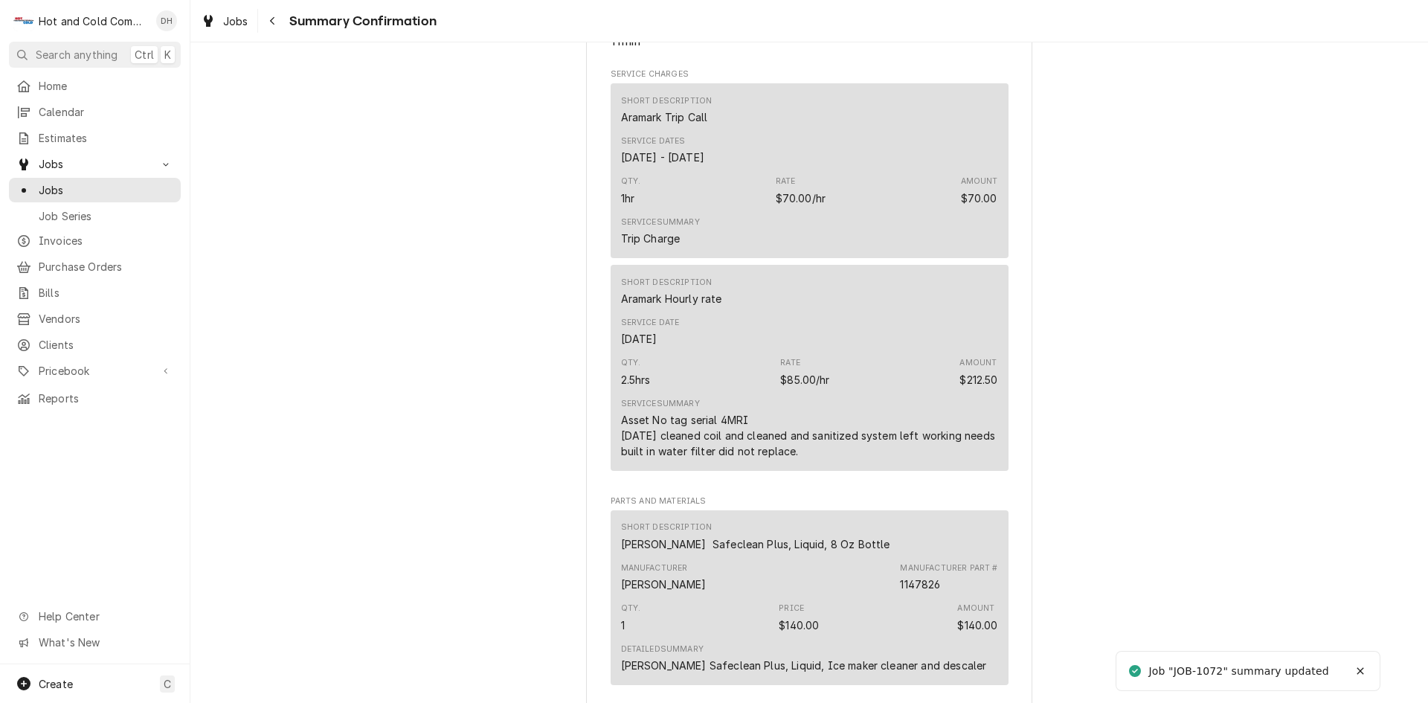
scroll to position [985, 0]
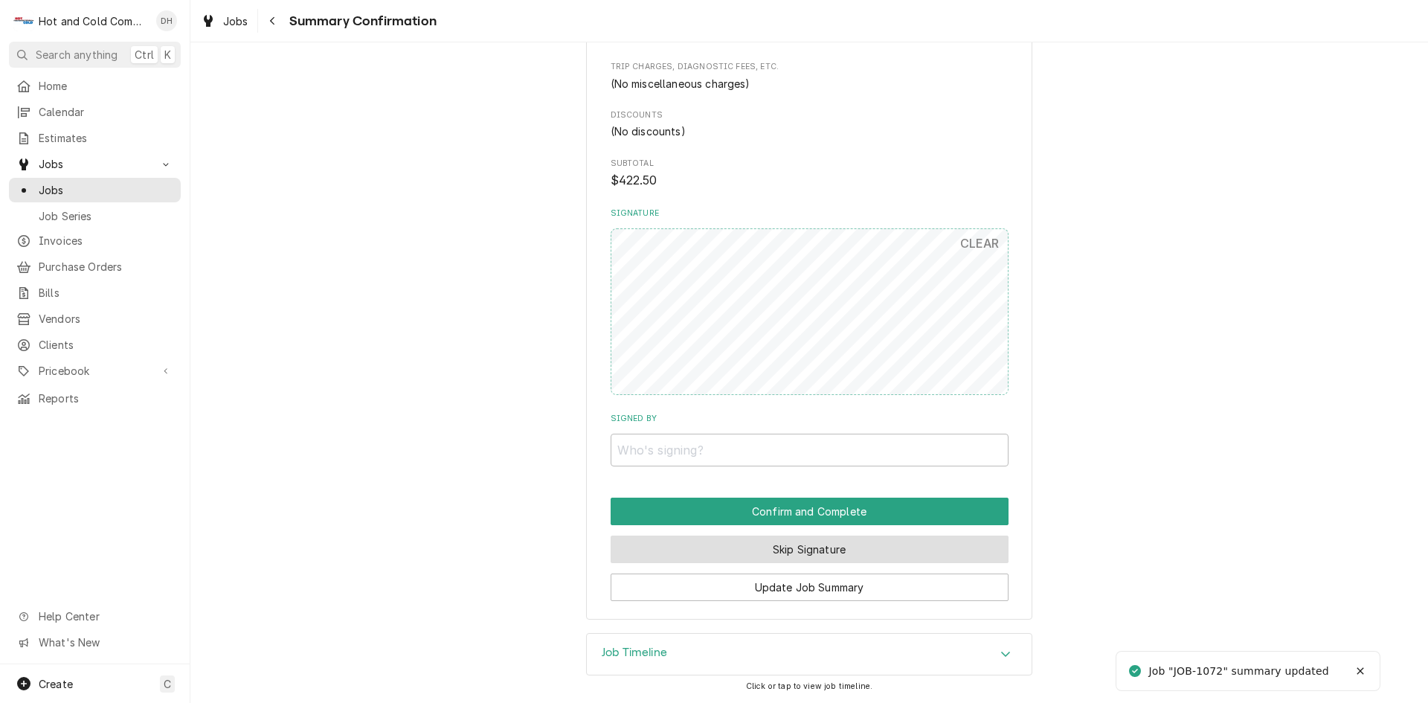
click at [857, 542] on button "Skip Signature" at bounding box center [810, 550] width 398 height 28
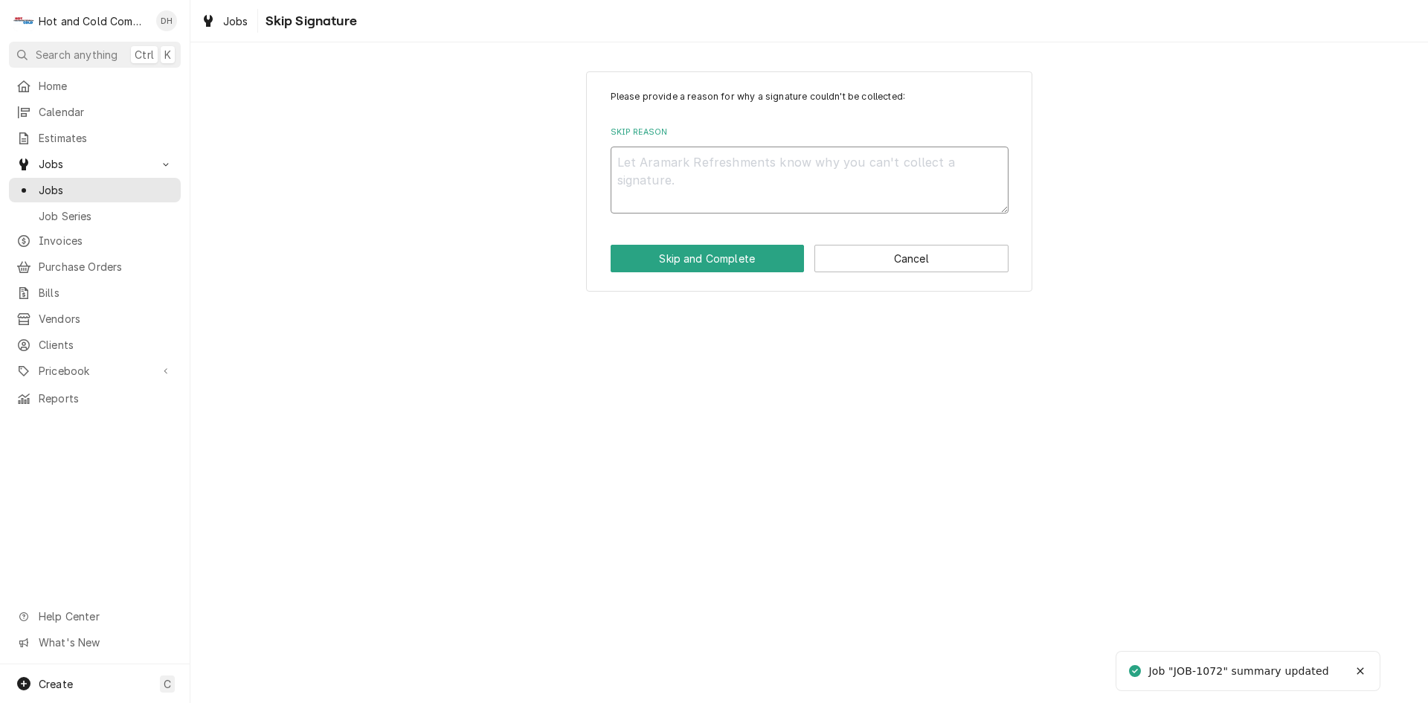
click at [673, 171] on textarea "Skip Reason" at bounding box center [810, 180] width 398 height 67
type textarea "x"
type textarea "e"
type textarea "x"
type textarea "em"
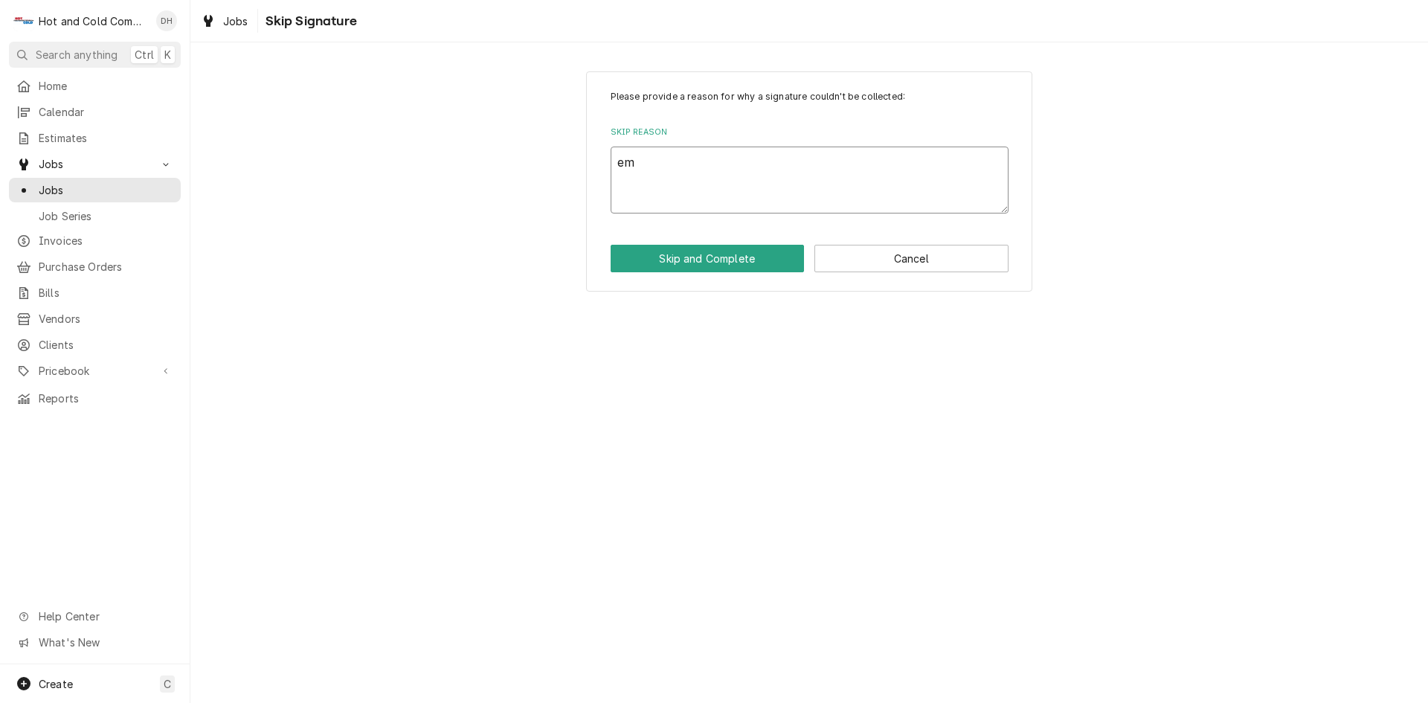
type textarea "x"
type textarea "ema"
type textarea "x"
type textarea "emai"
type textarea "x"
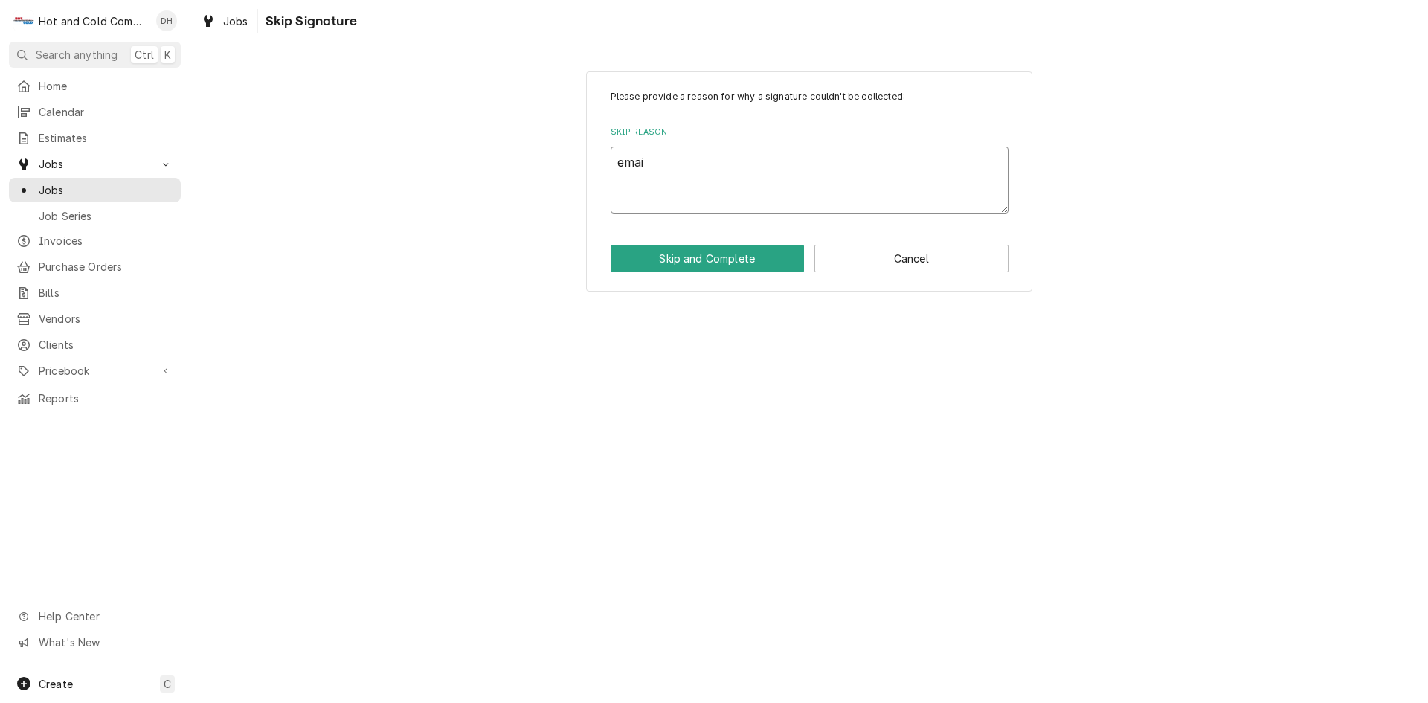
type textarea "email"
type textarea "x"
type textarea "emaile"
type textarea "x"
type textarea "emailed"
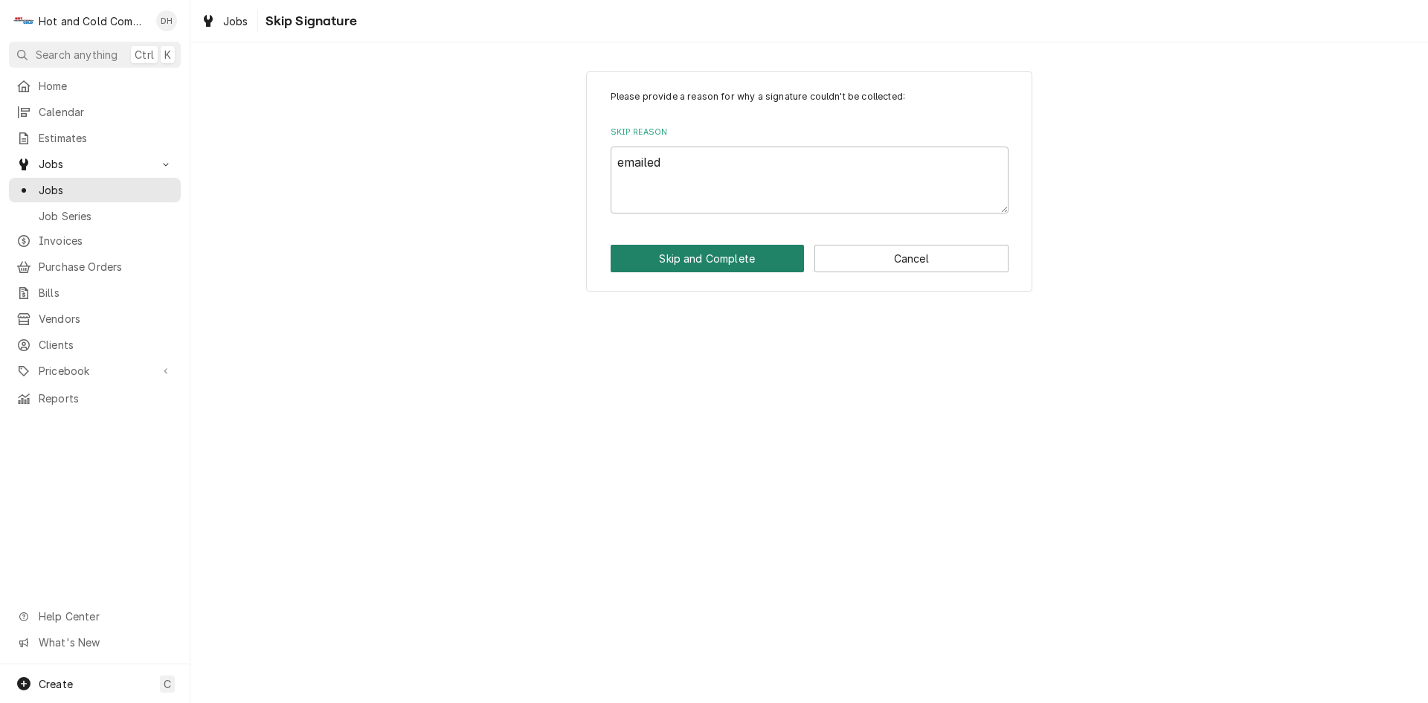
click at [721, 261] on button "Skip and Complete" at bounding box center [708, 259] width 194 height 28
type textarea "x"
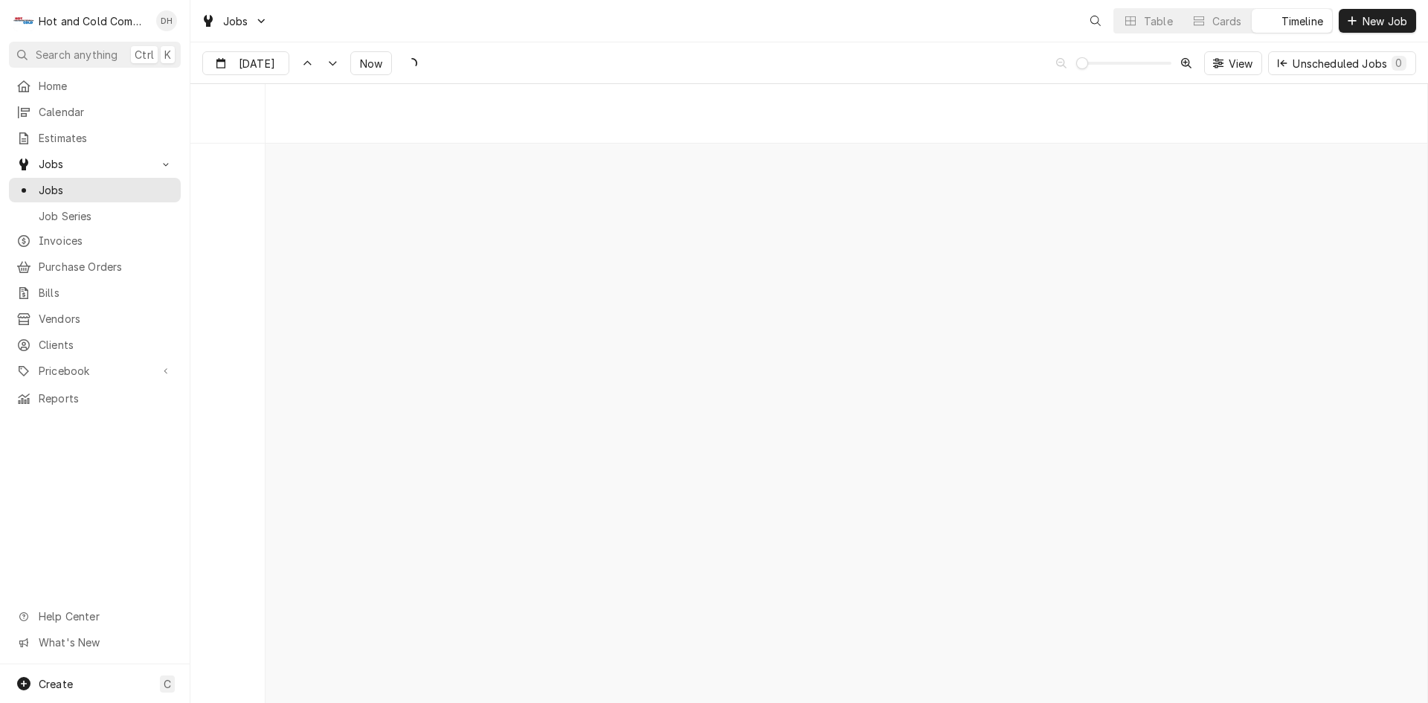
scroll to position [11638, 0]
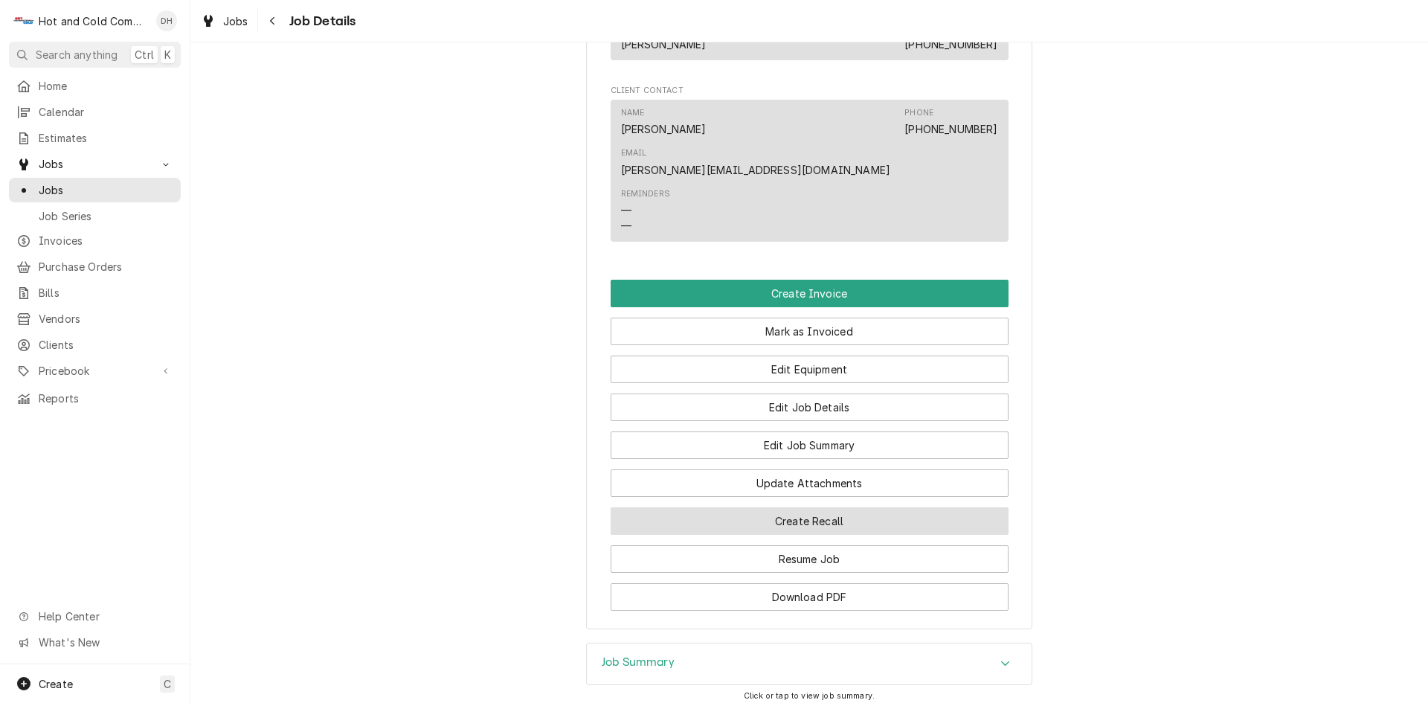
scroll to position [1083, 0]
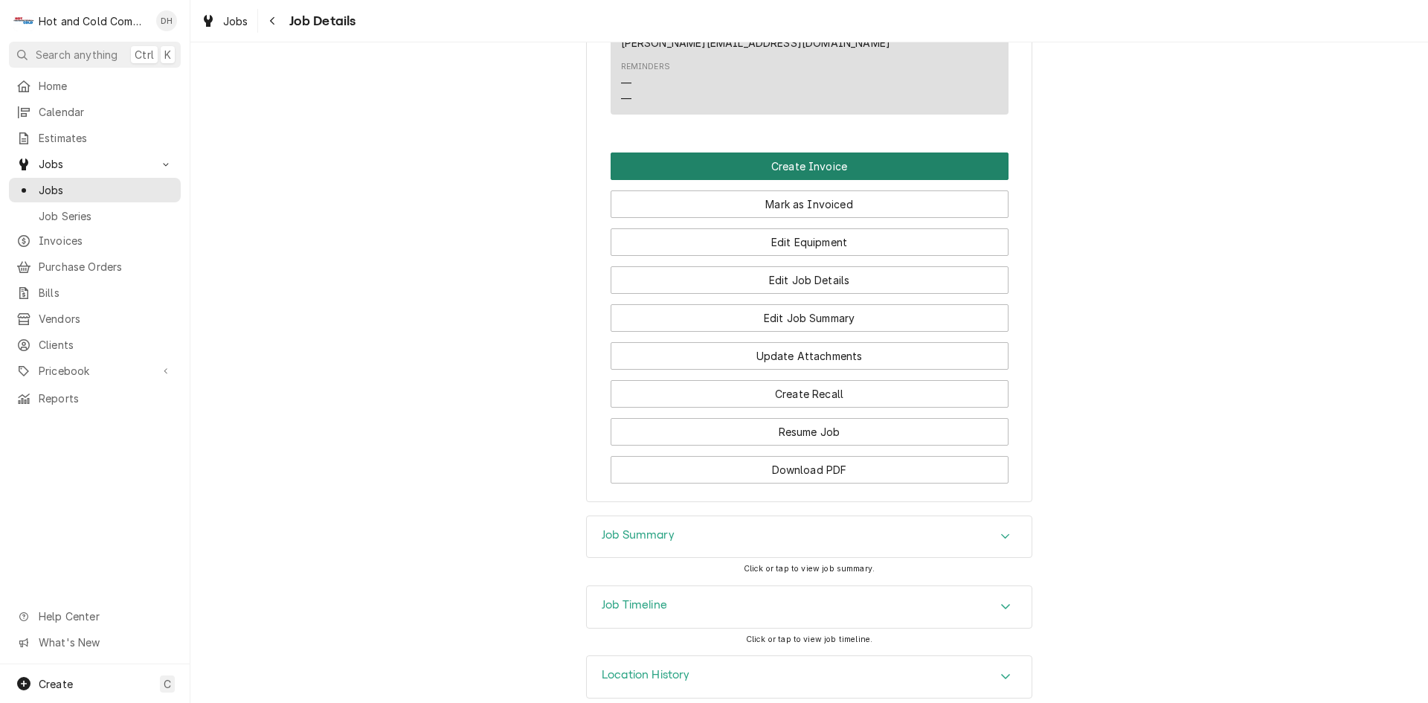
click at [821, 153] on button "Create Invoice" at bounding box center [810, 167] width 398 height 28
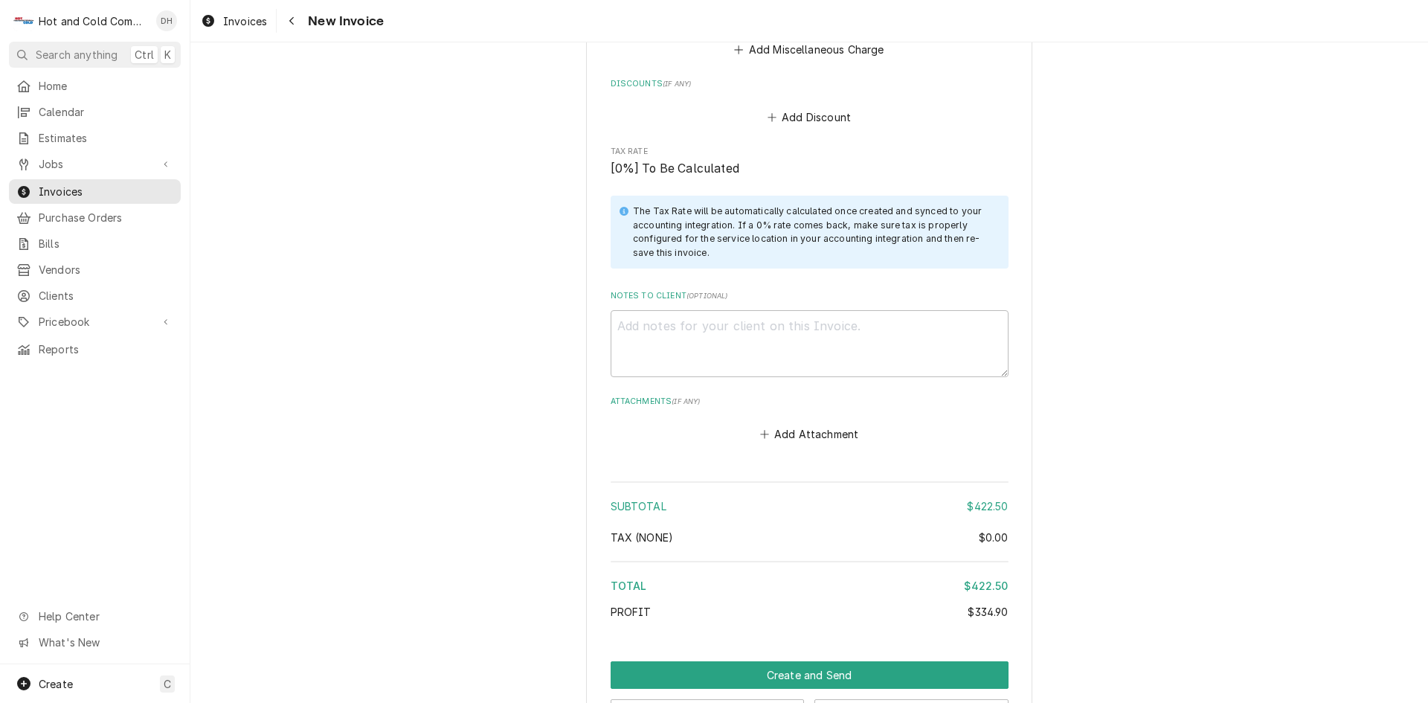
scroll to position [2253, 0]
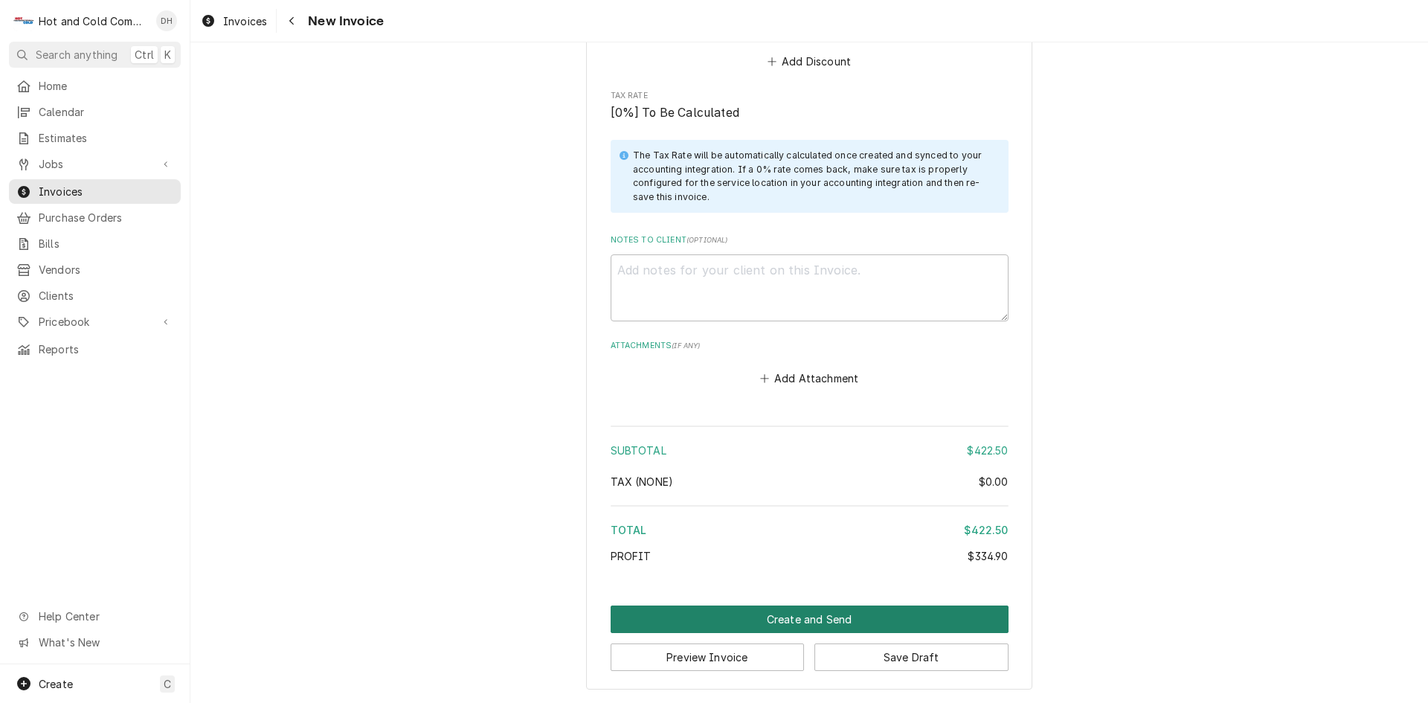
click at [796, 616] on button "Create and Send" at bounding box center [810, 620] width 398 height 28
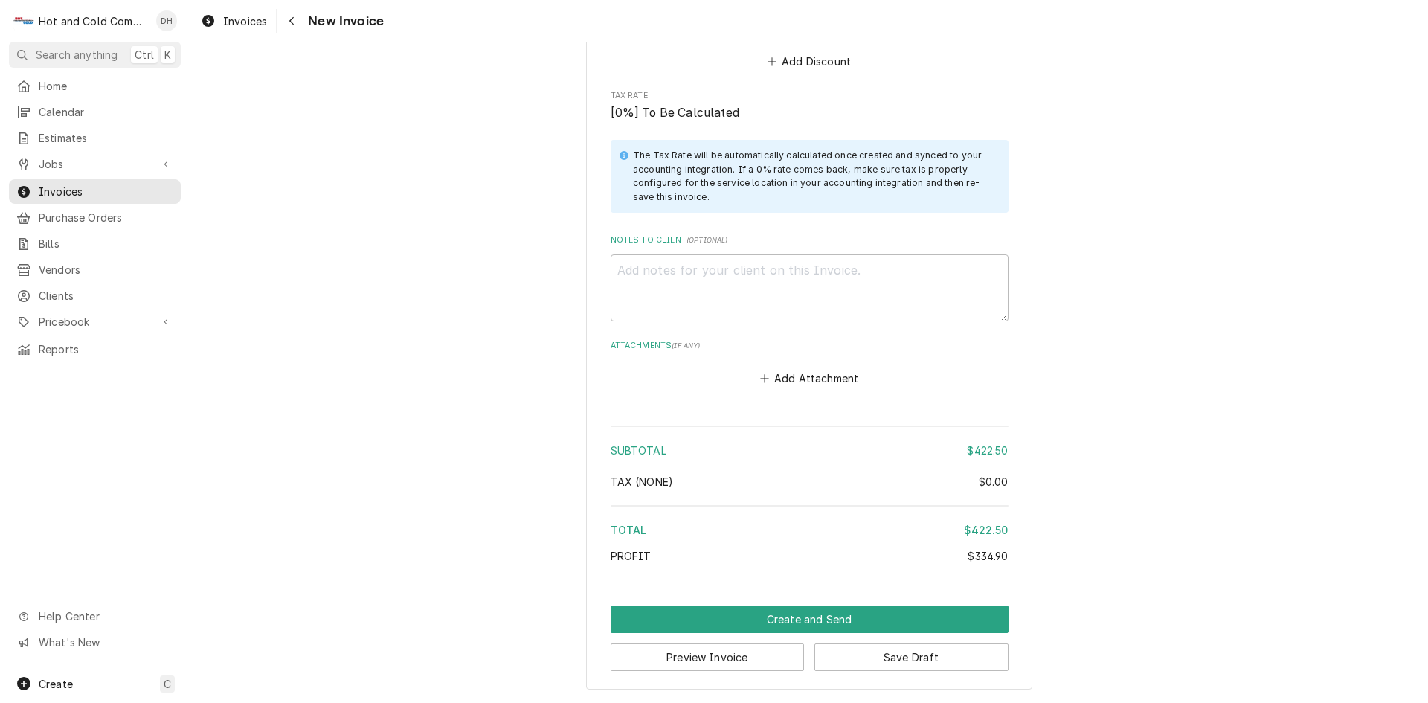
scroll to position [2244, 0]
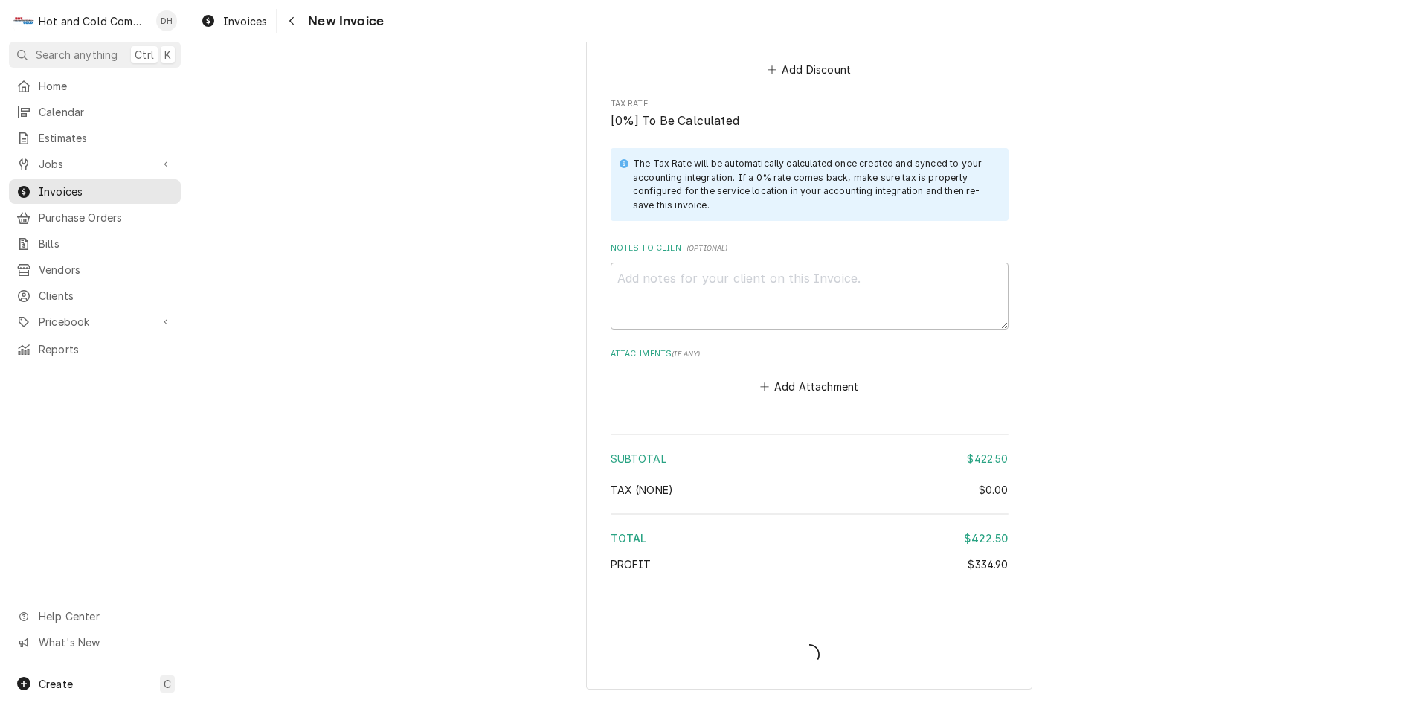
type textarea "x"
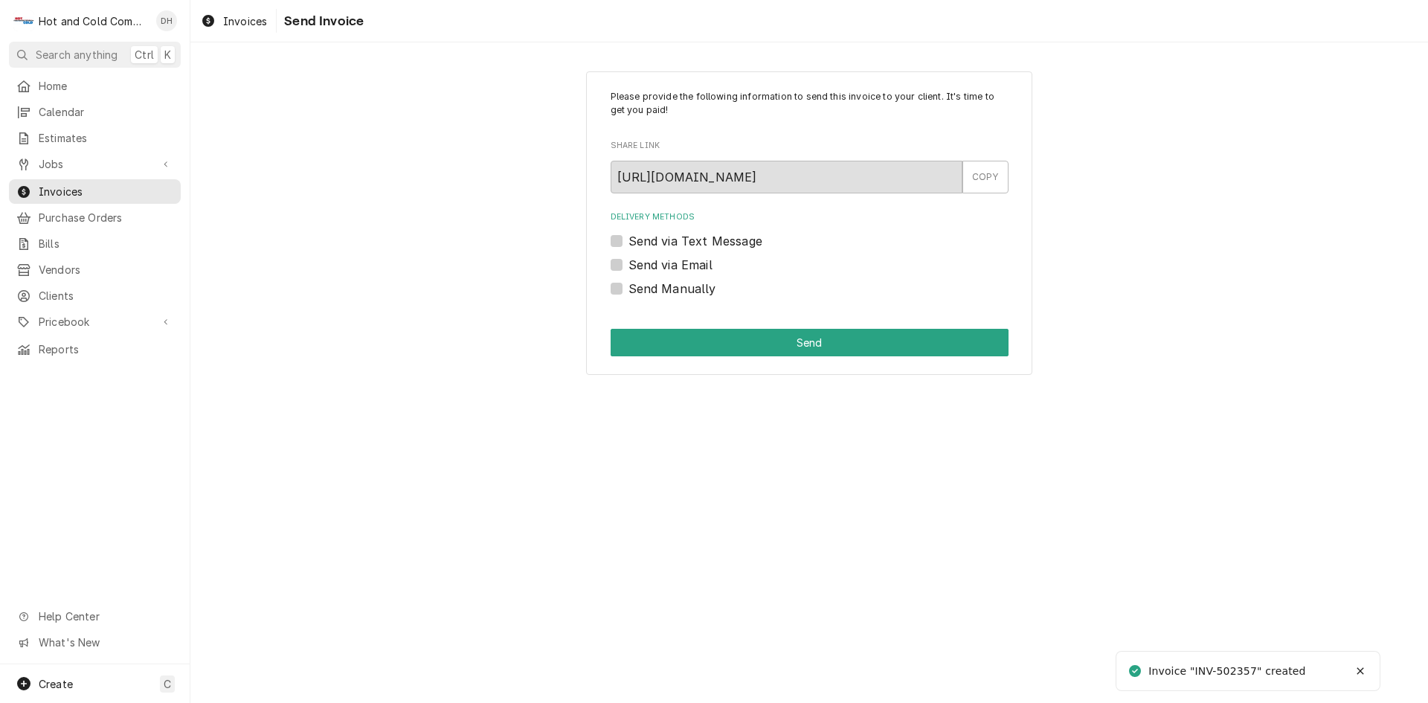
click at [629, 263] on label "Send via Email" at bounding box center [671, 265] width 84 height 18
click at [629, 263] on input "Send via Email" at bounding box center [828, 272] width 398 height 33
checkbox input "true"
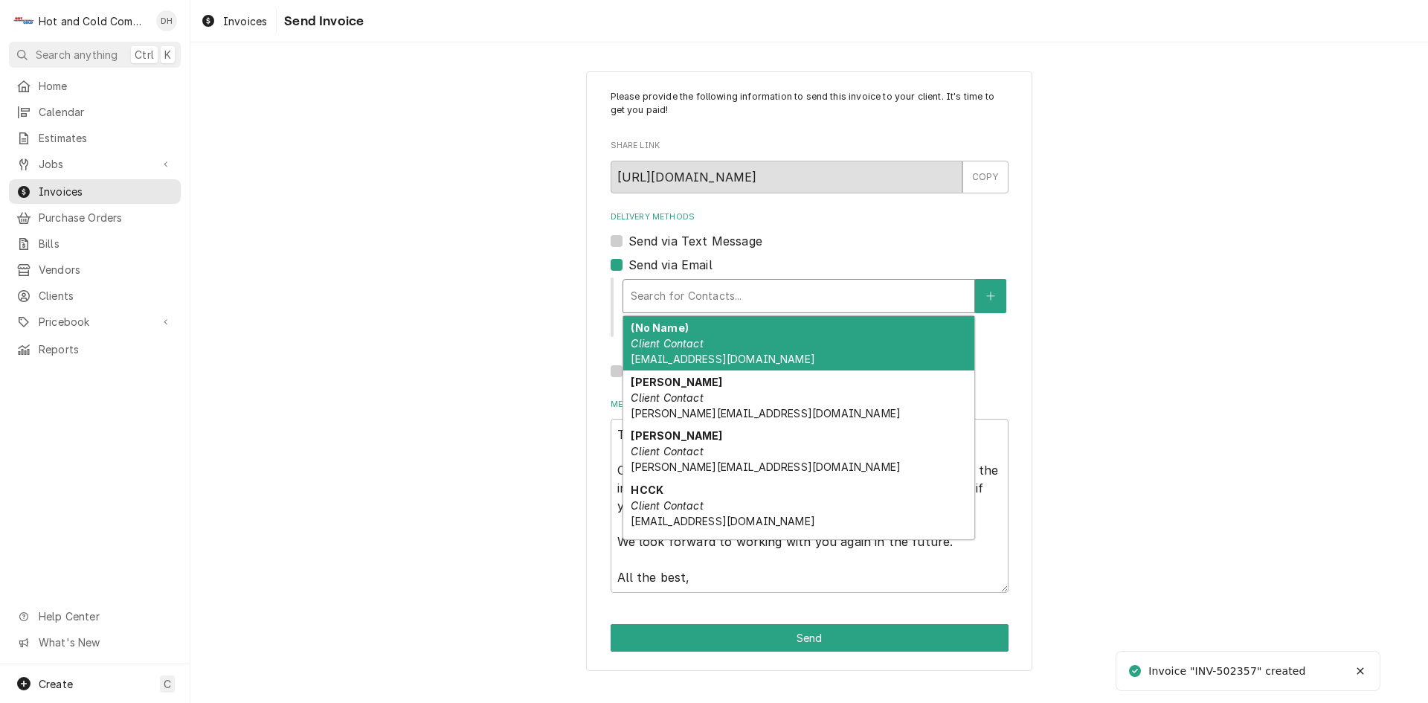
click at [925, 294] on div "Delivery Methods" at bounding box center [799, 296] width 336 height 27
click at [746, 341] on div "(No Name) Client Contact [EMAIL_ADDRESS][DOMAIN_NAME]" at bounding box center [798, 343] width 351 height 54
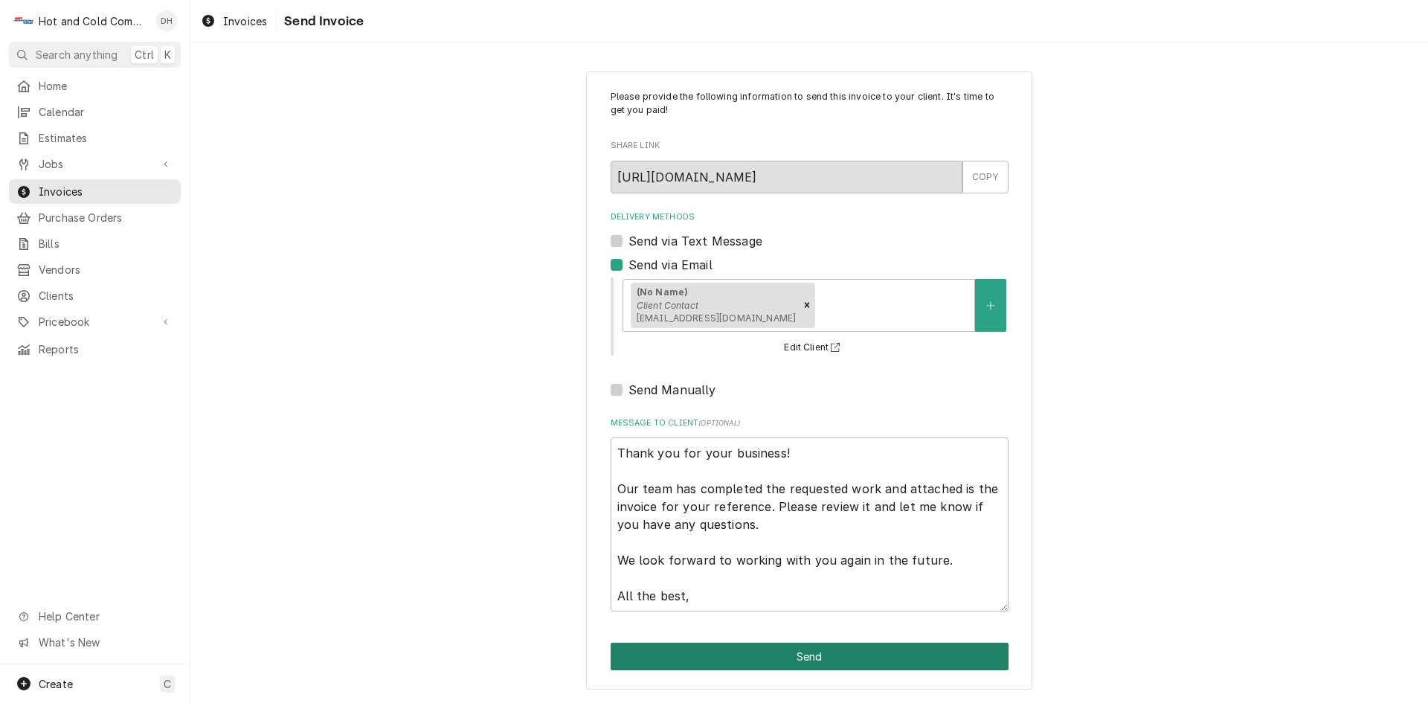
click at [822, 649] on button "Send" at bounding box center [810, 657] width 398 height 28
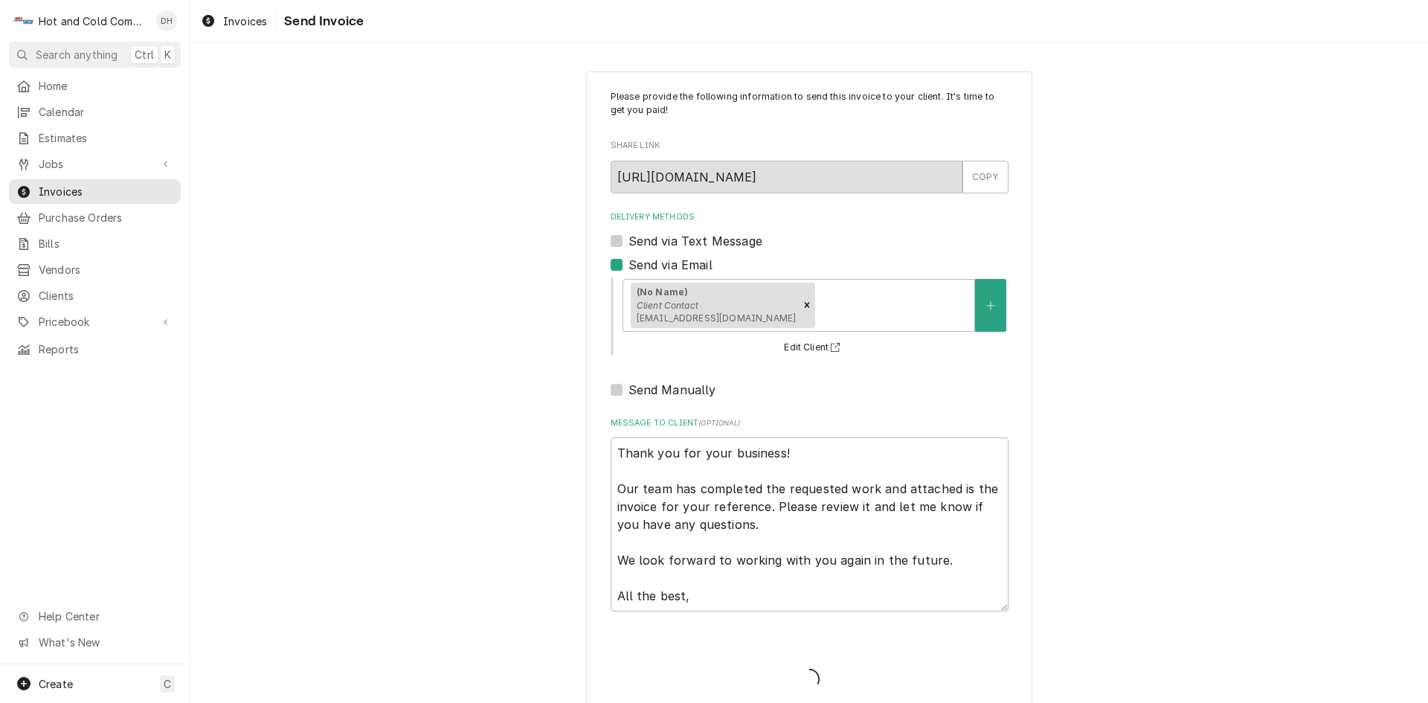
type textarea "x"
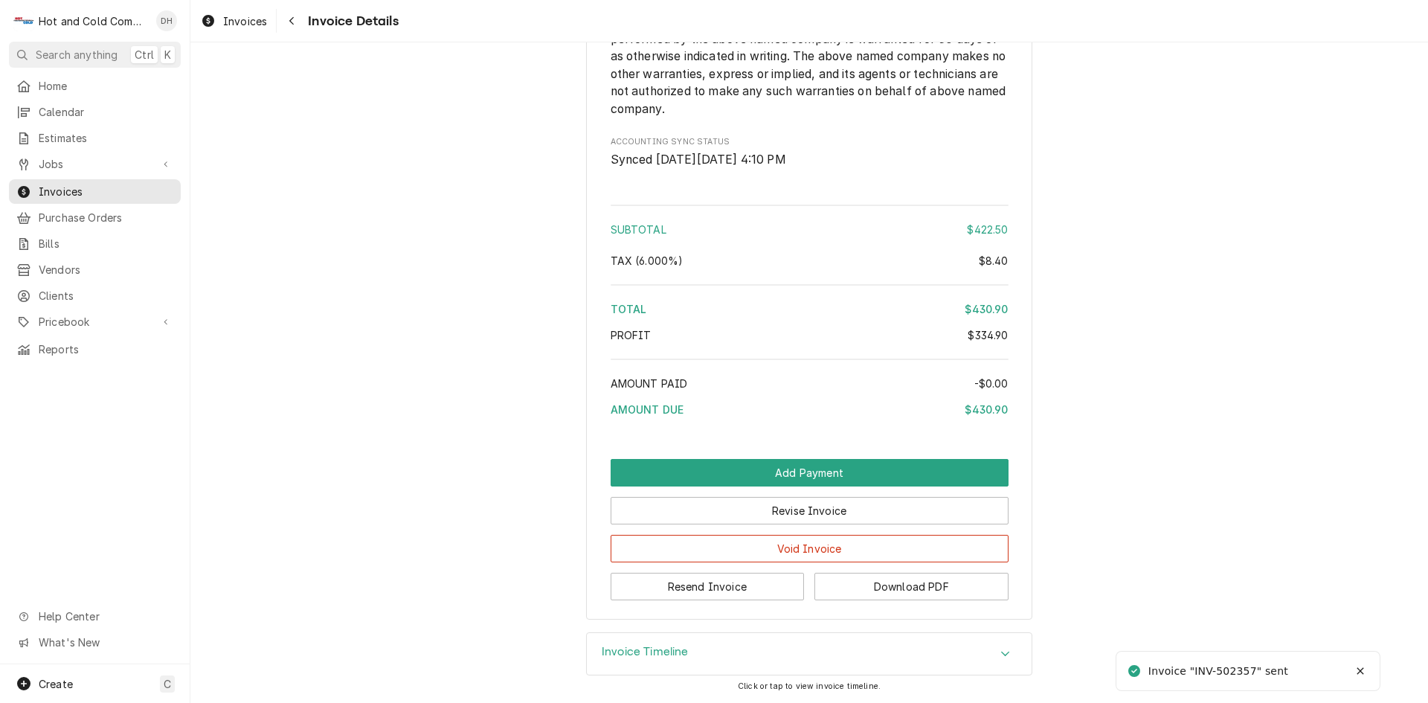
scroll to position [1930, 0]
click at [906, 587] on button "Download PDF" at bounding box center [912, 587] width 194 height 28
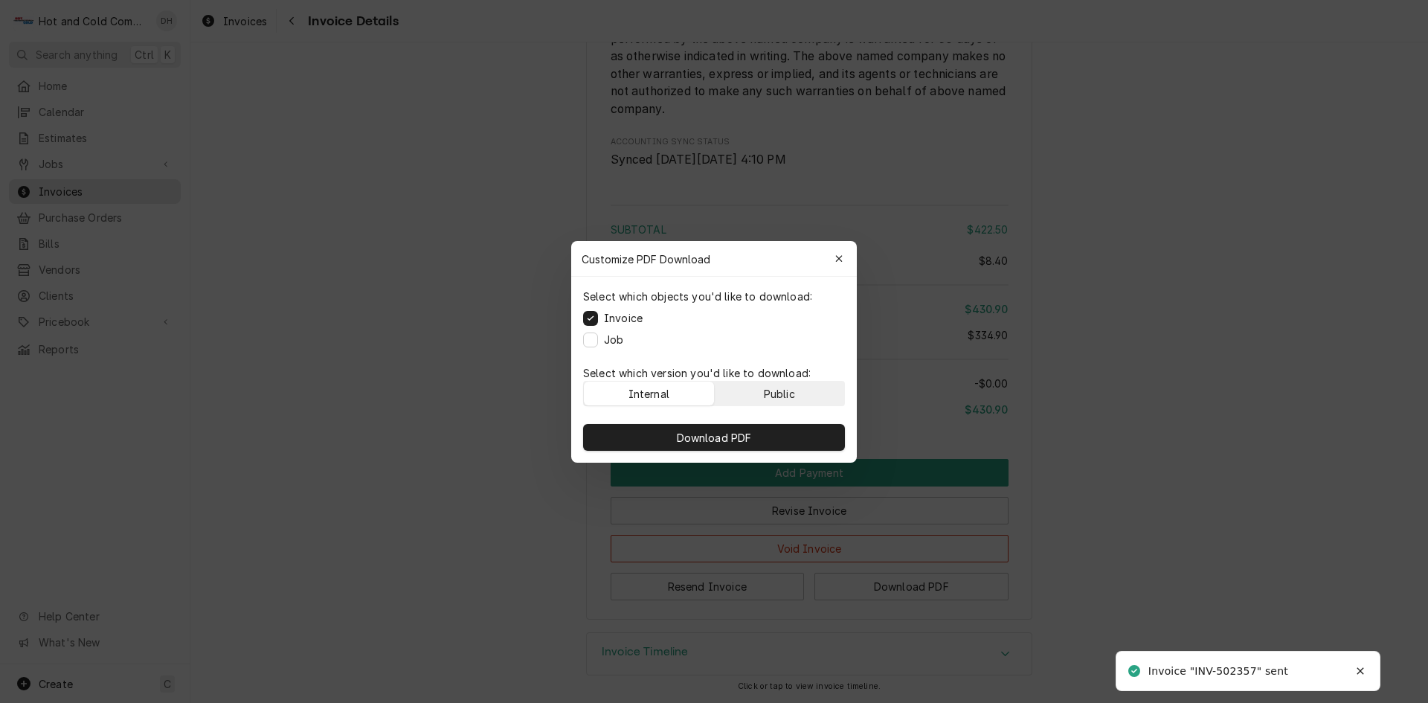
click at [821, 392] on button "Public" at bounding box center [780, 394] width 130 height 24
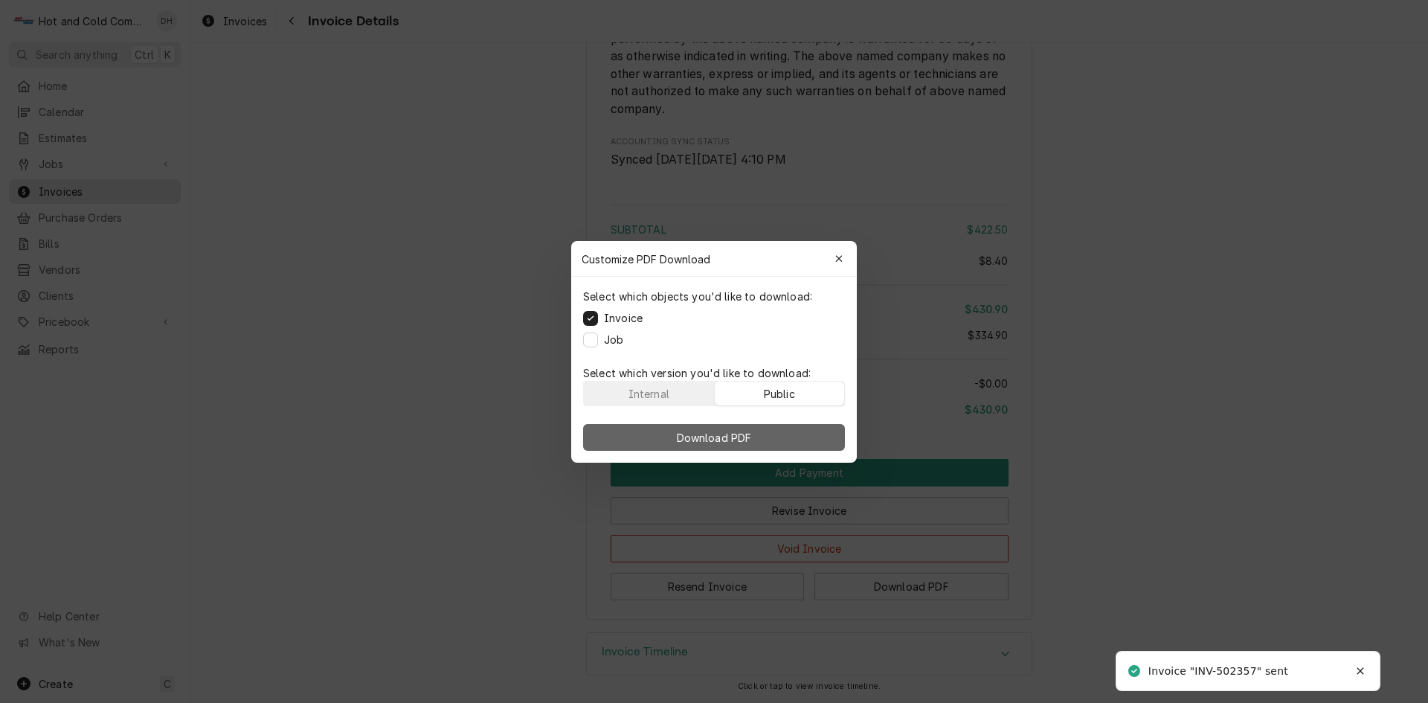
click at [754, 432] on span "Download PDF" at bounding box center [714, 437] width 81 height 16
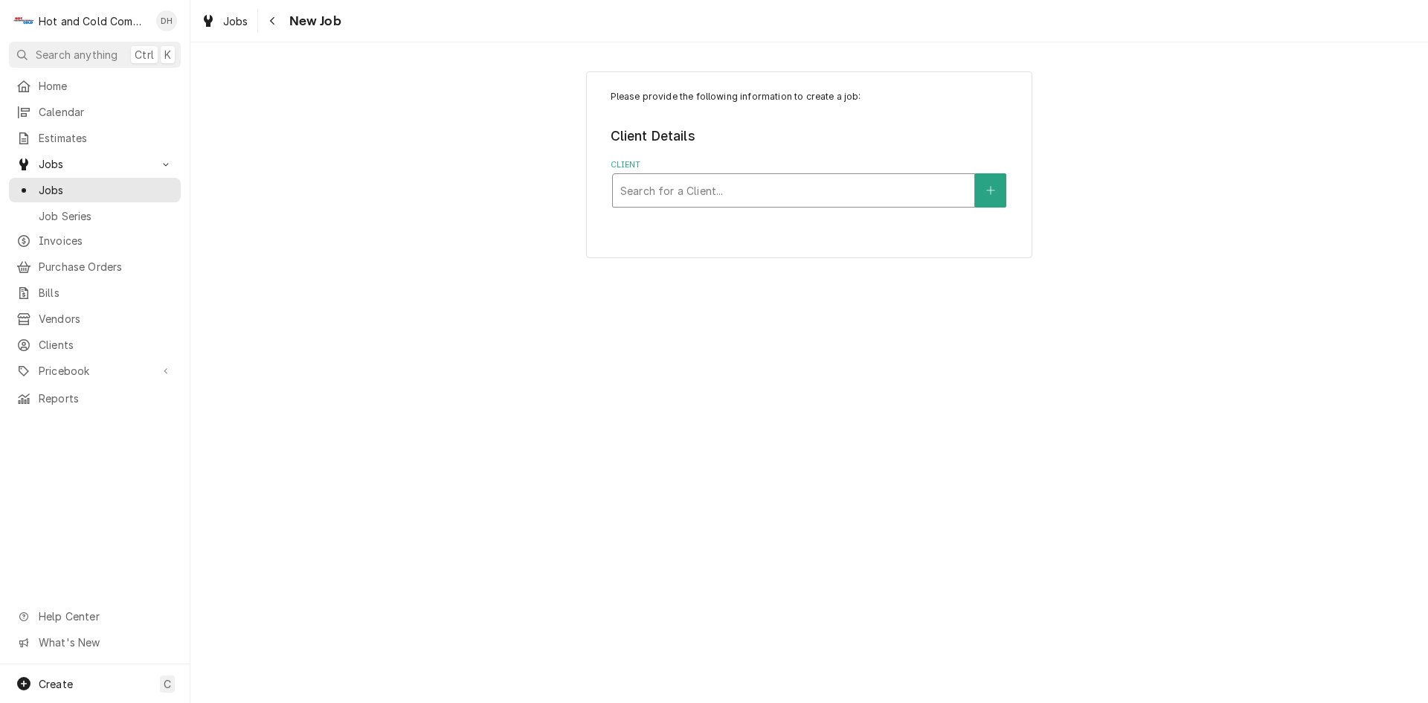
click at [777, 184] on div "Client" at bounding box center [793, 190] width 347 height 27
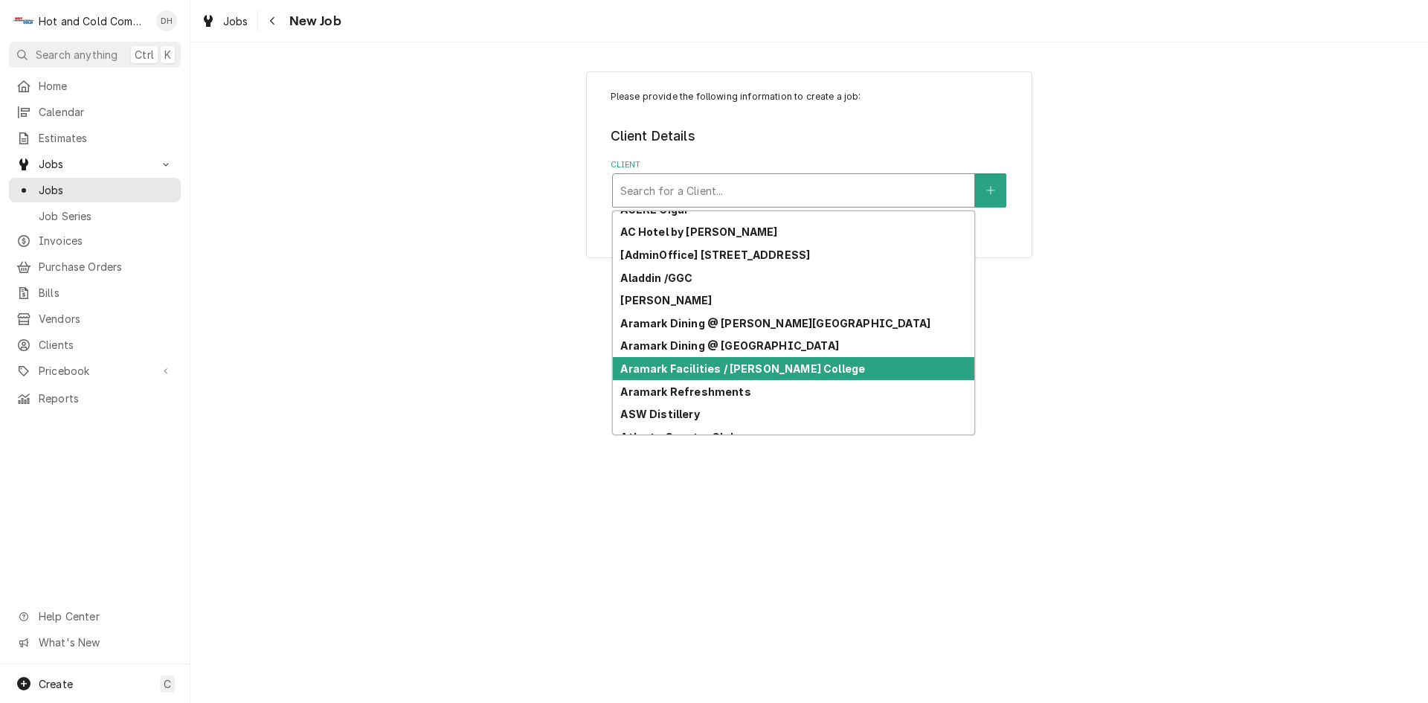
scroll to position [60, 0]
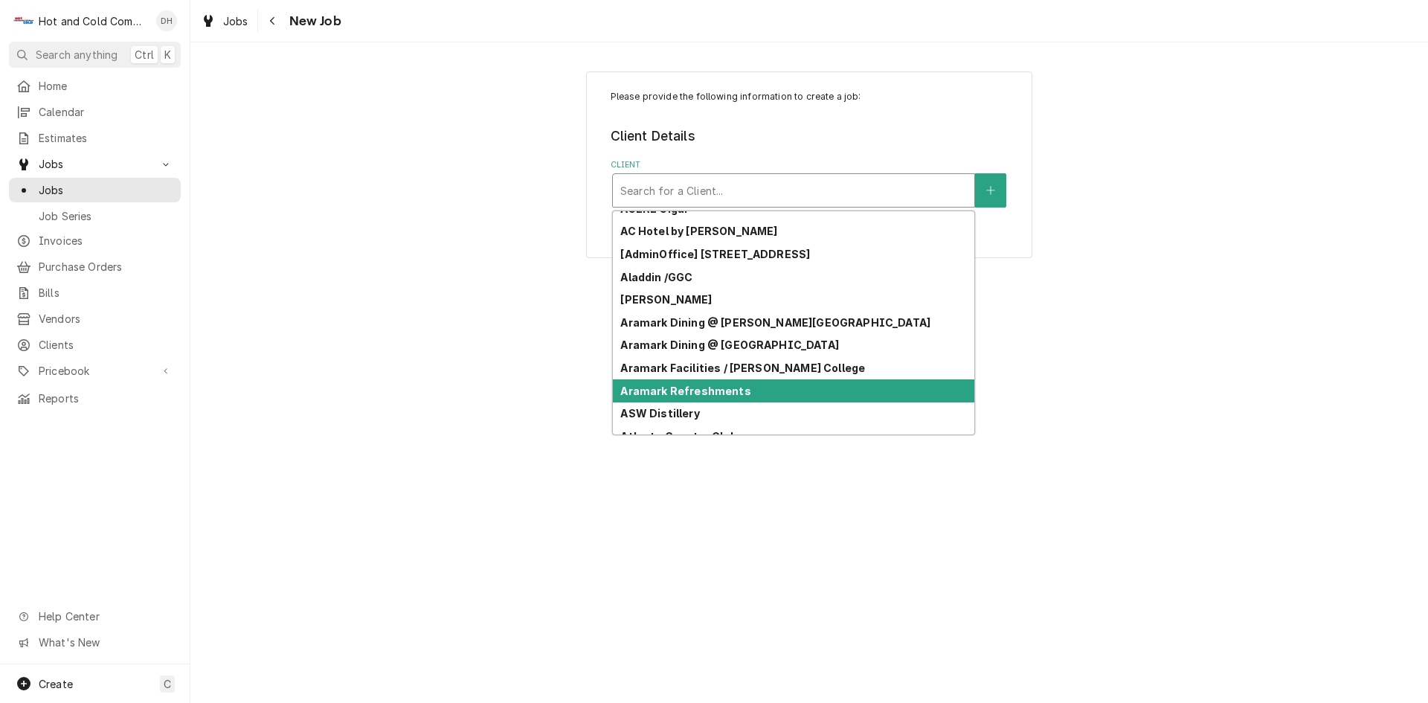
click at [874, 390] on div "Aramark Refreshments" at bounding box center [794, 390] width 362 height 23
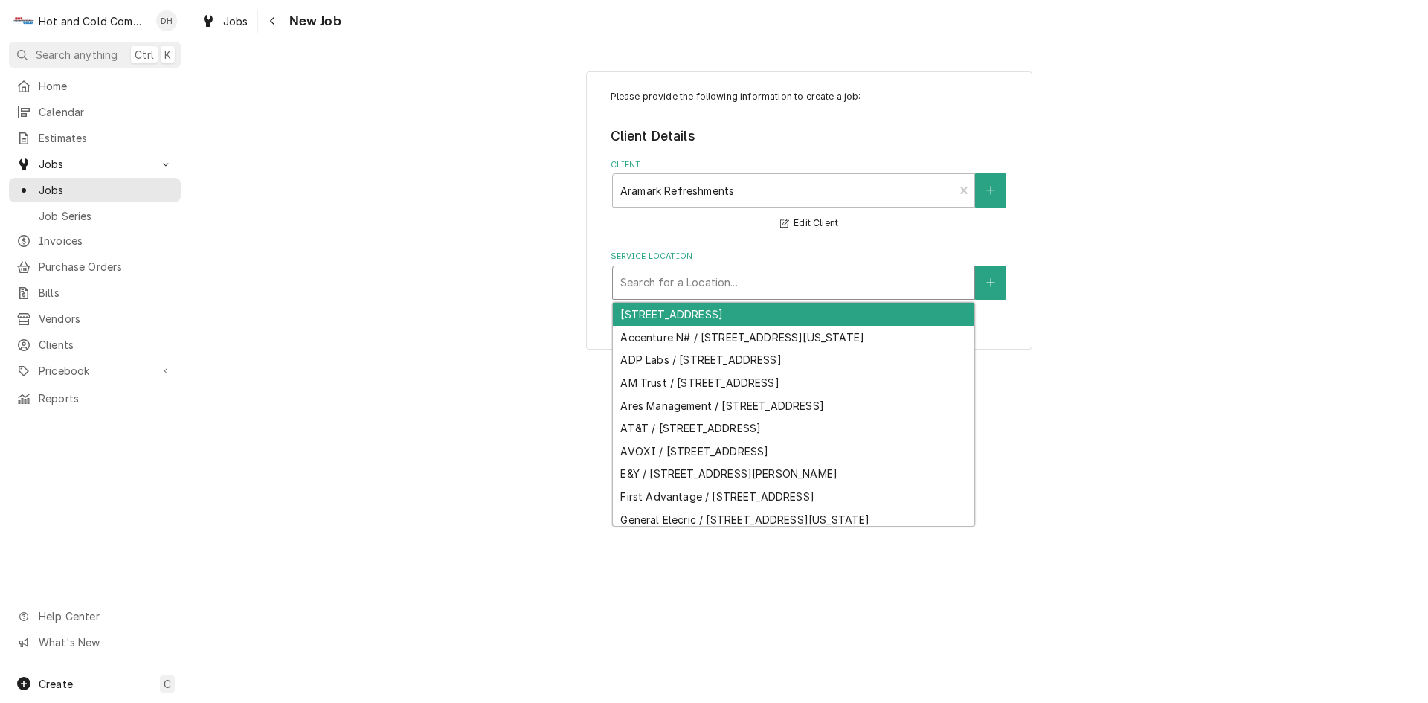
click at [901, 286] on div "Service Location" at bounding box center [793, 282] width 347 height 27
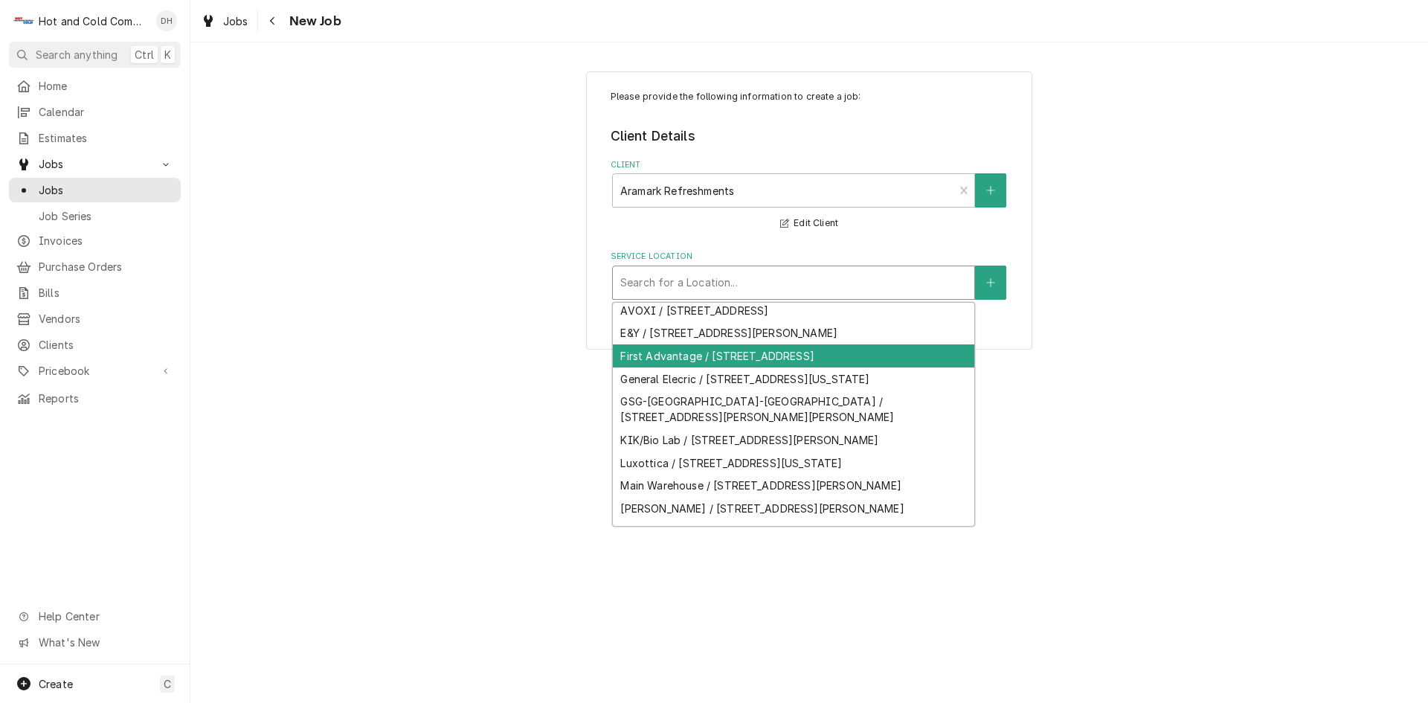
scroll to position [155, 0]
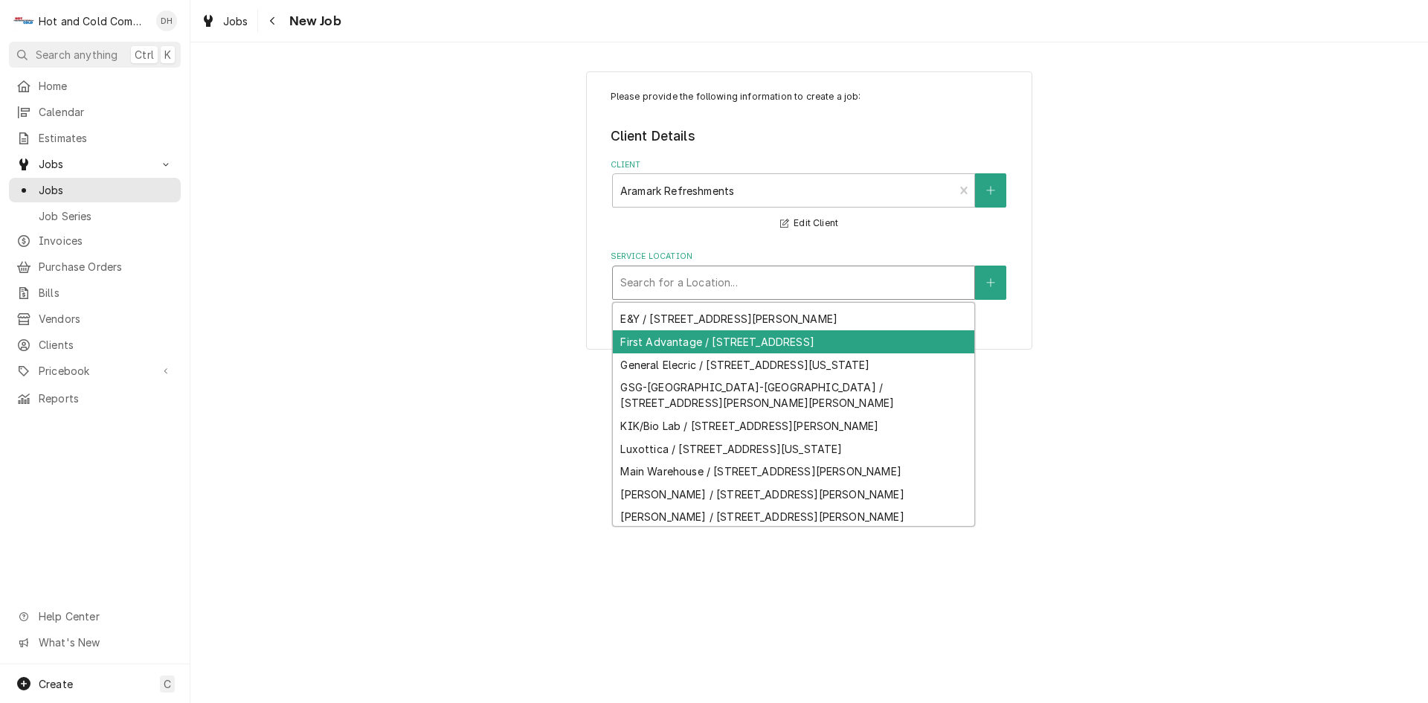
click at [962, 460] on div "Luxottica / [STREET_ADDRESS][US_STATE]" at bounding box center [794, 448] width 362 height 23
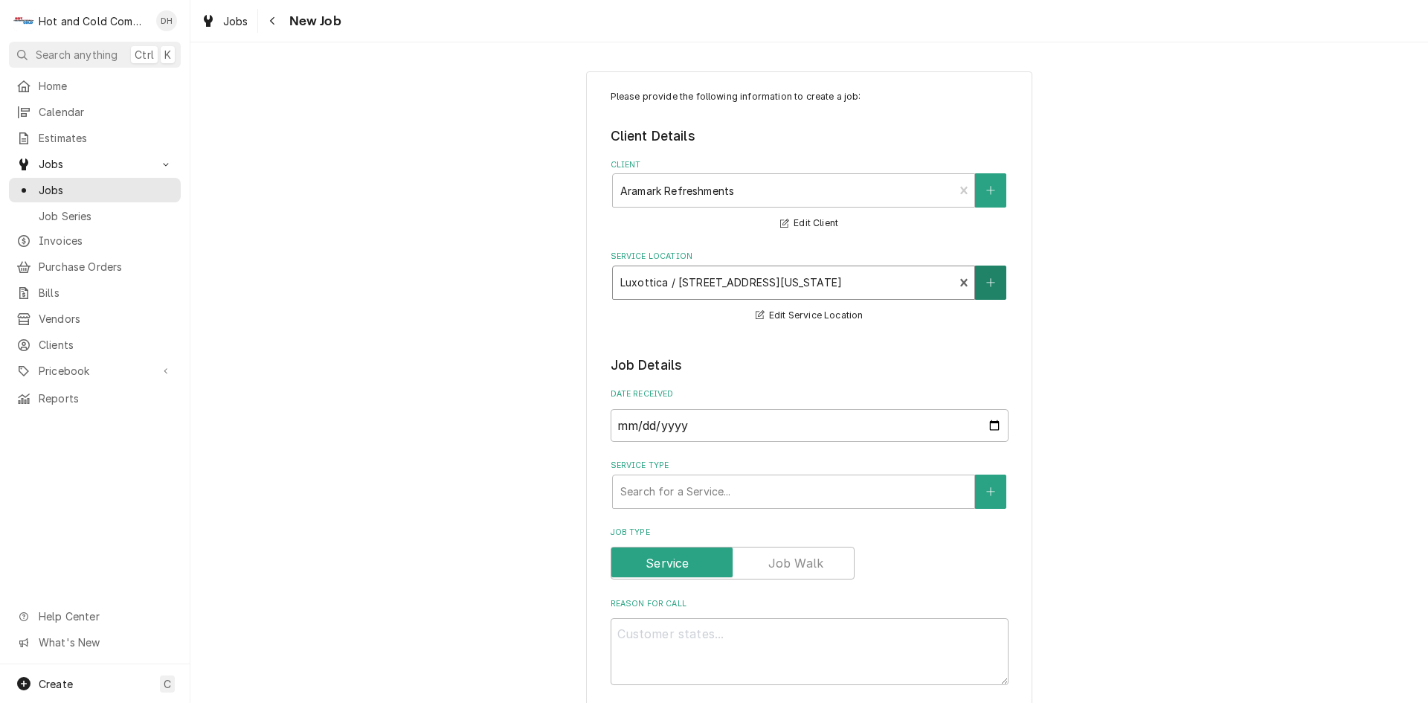
click at [986, 280] on icon "Create New Location" at bounding box center [990, 282] width 9 height 10
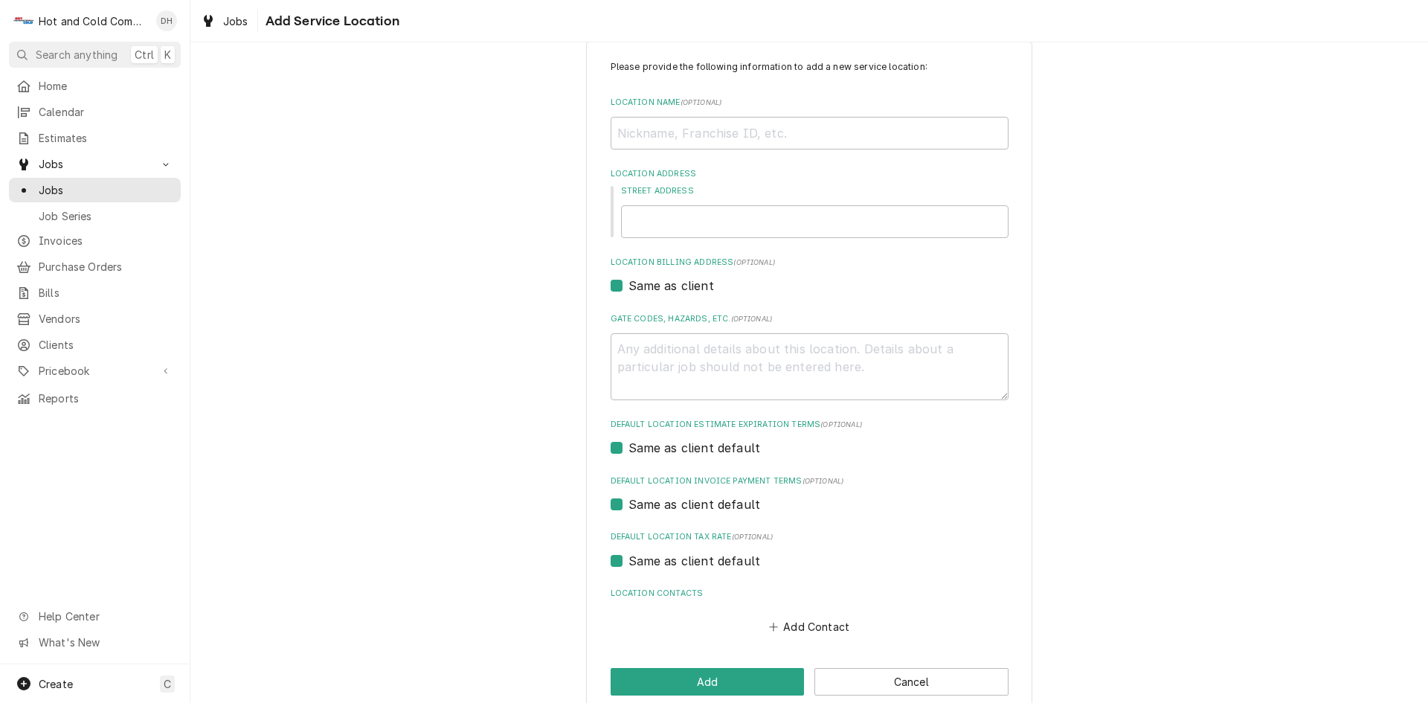
scroll to position [54, 0]
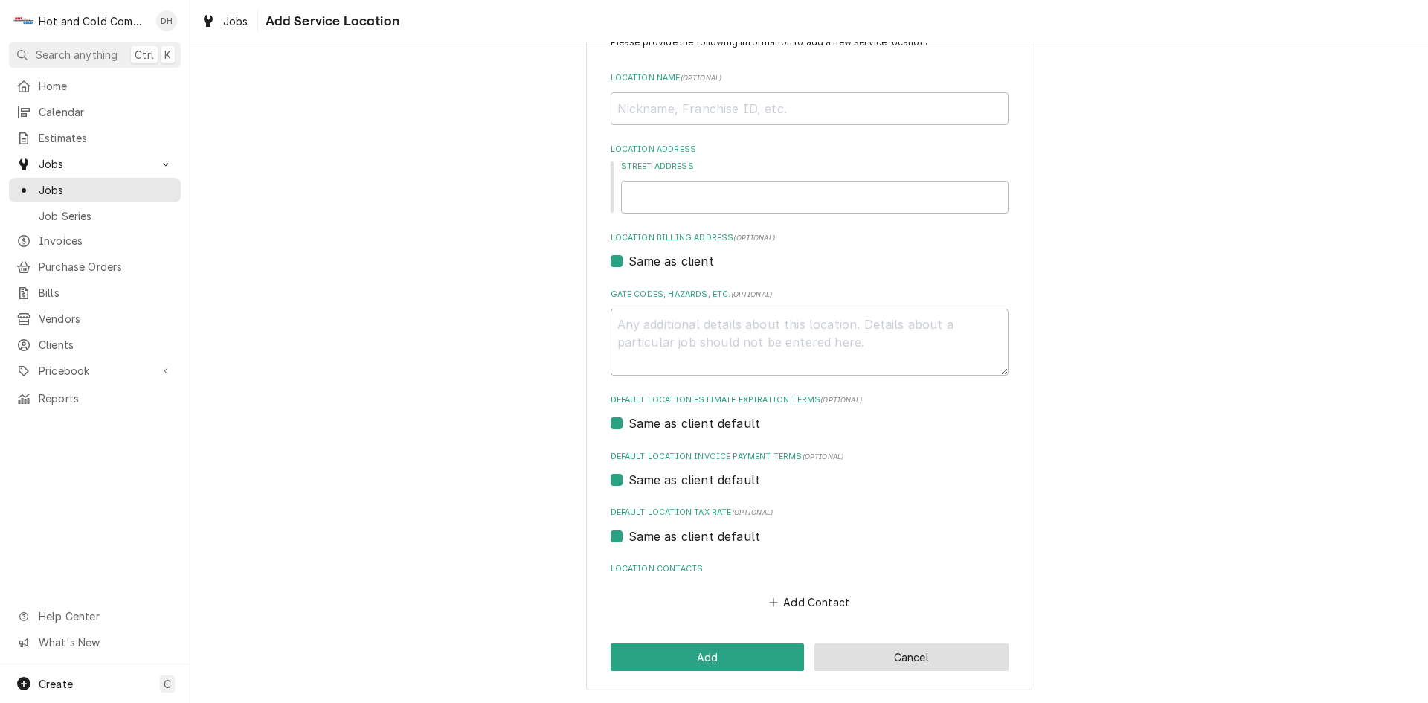
click at [931, 653] on button "Cancel" at bounding box center [912, 657] width 194 height 28
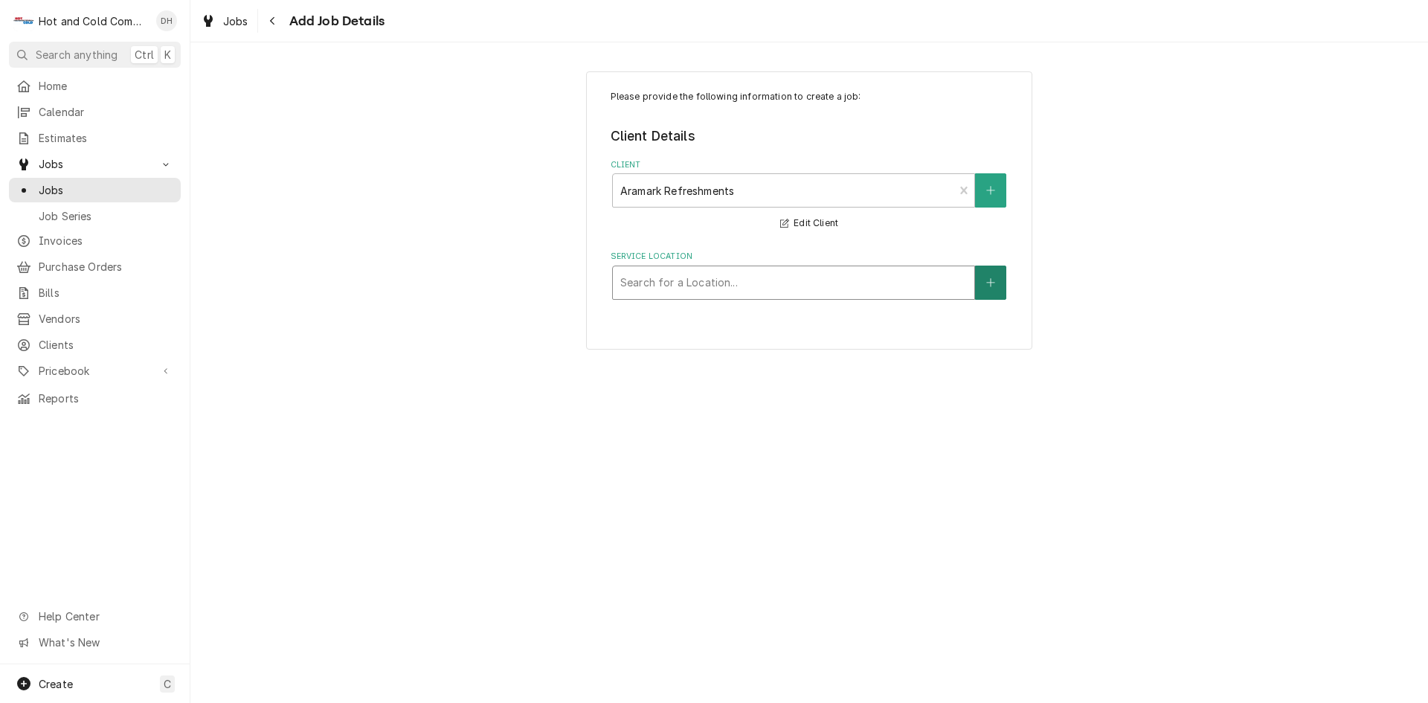
click at [1001, 285] on button "Service Location" at bounding box center [990, 283] width 31 height 34
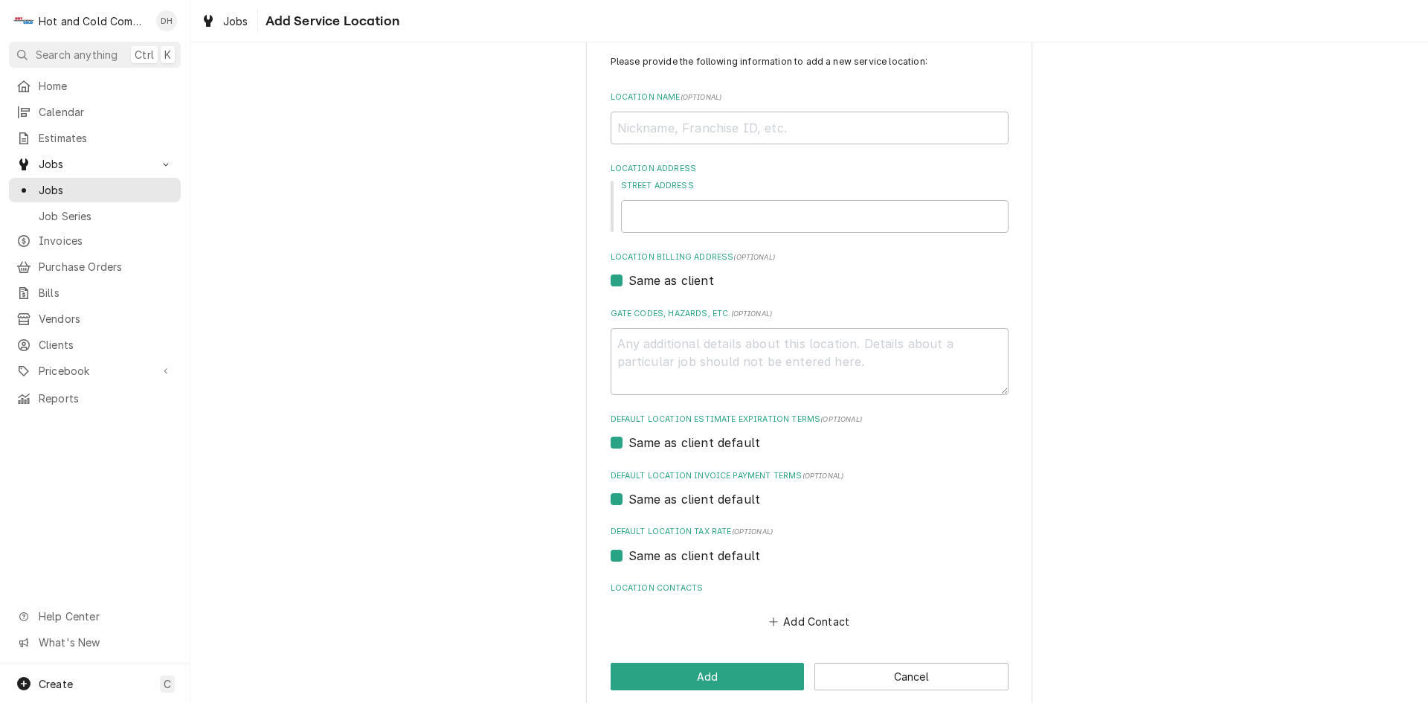
scroll to position [54, 0]
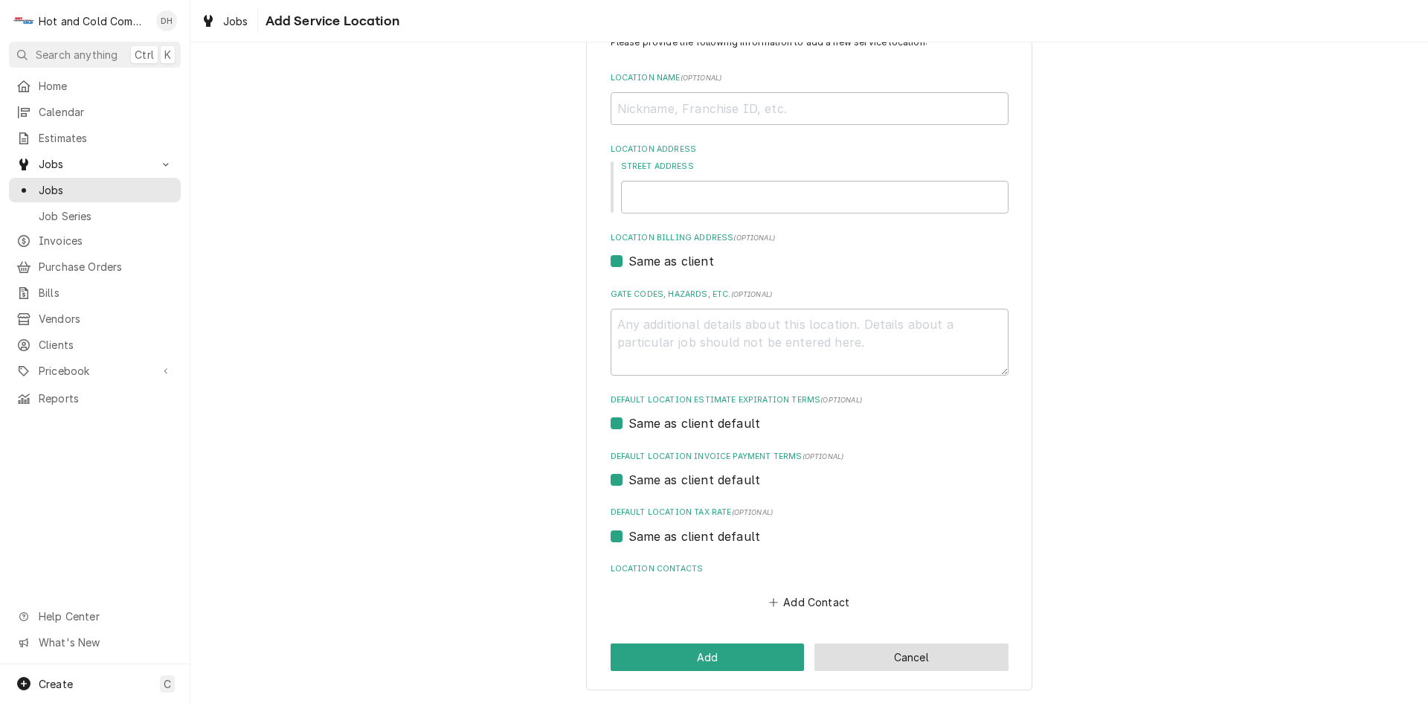
click at [928, 659] on button "Cancel" at bounding box center [912, 657] width 194 height 28
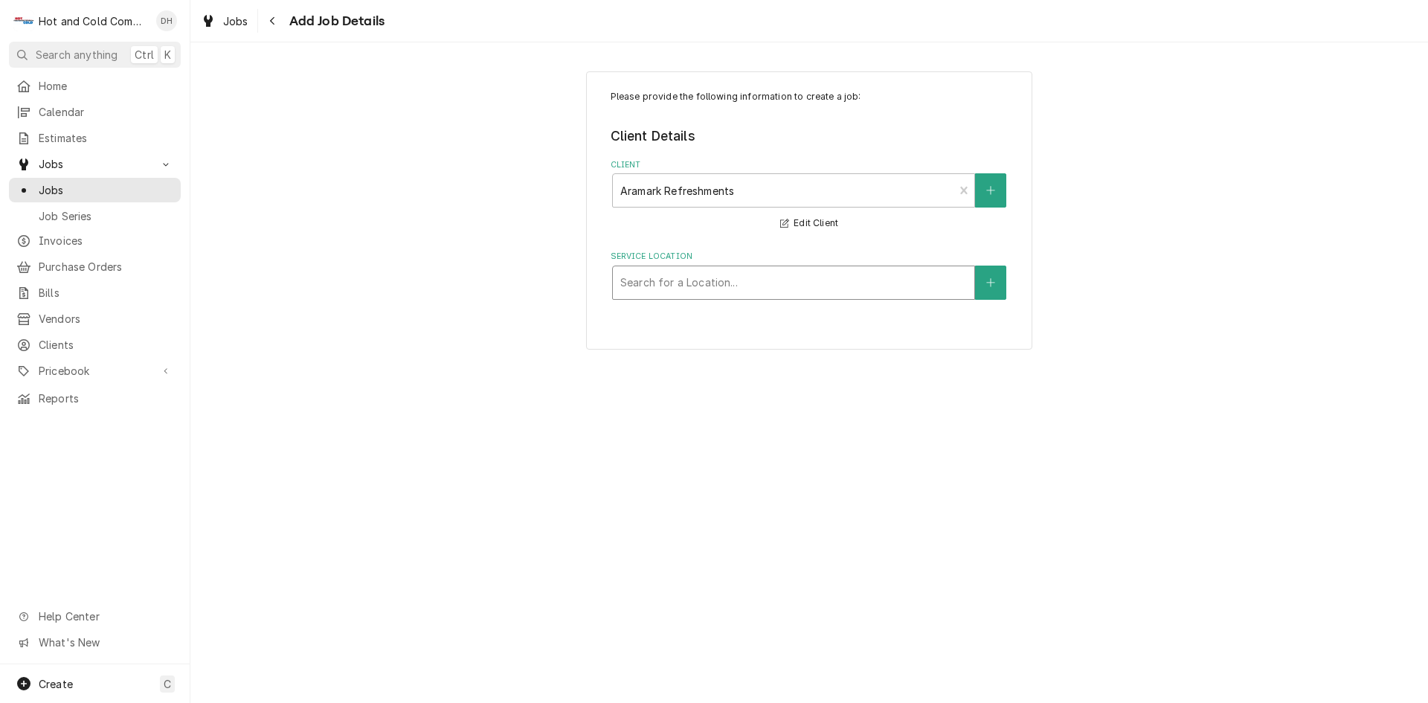
click at [681, 286] on div "Service Location" at bounding box center [793, 282] width 347 height 27
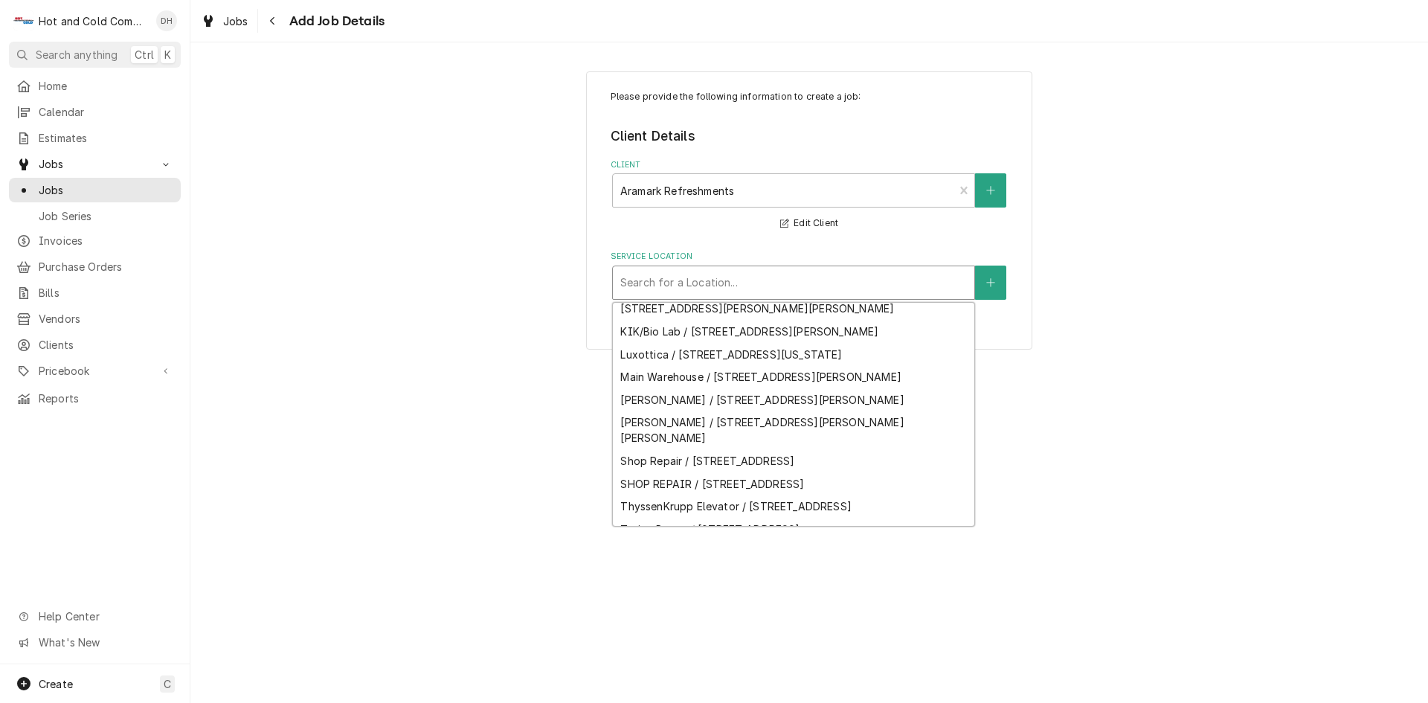
scroll to position [283, 0]
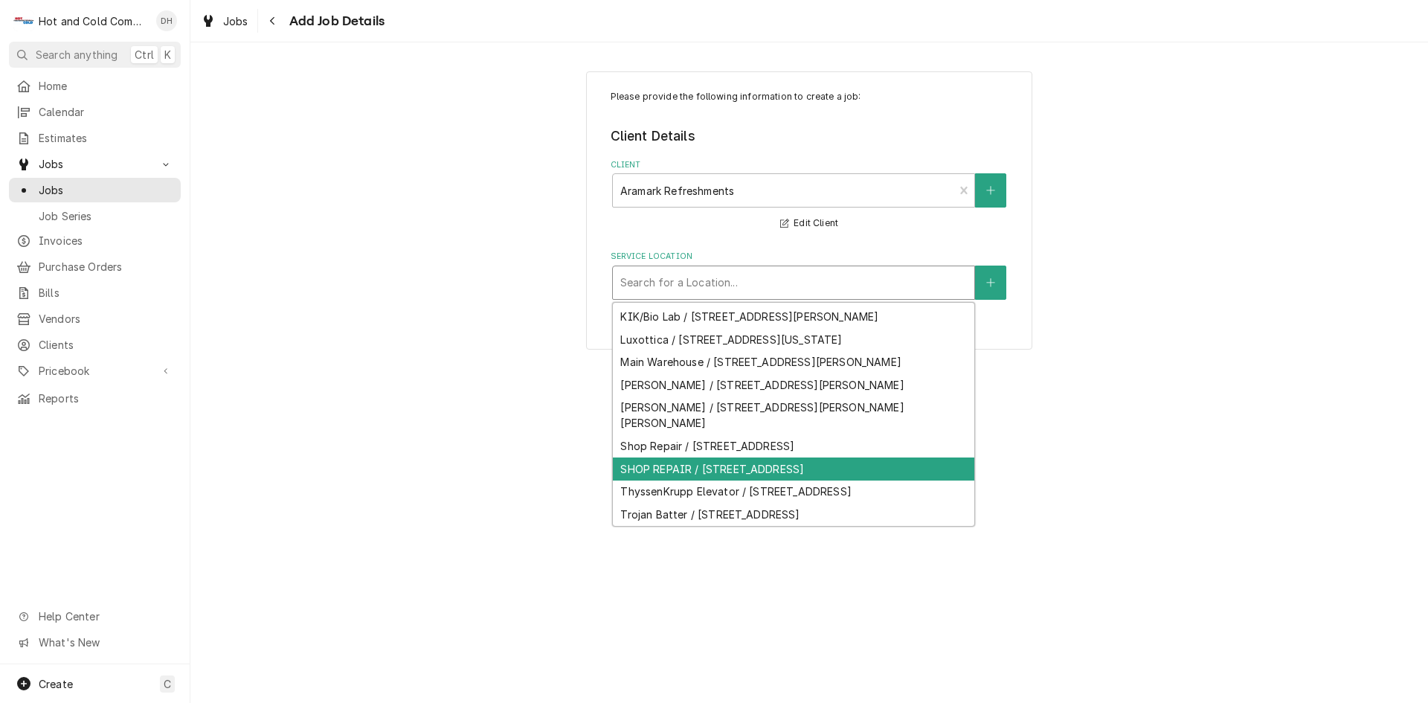
click at [795, 481] on div "SHOP REPAIR / [STREET_ADDRESS]" at bounding box center [794, 469] width 362 height 23
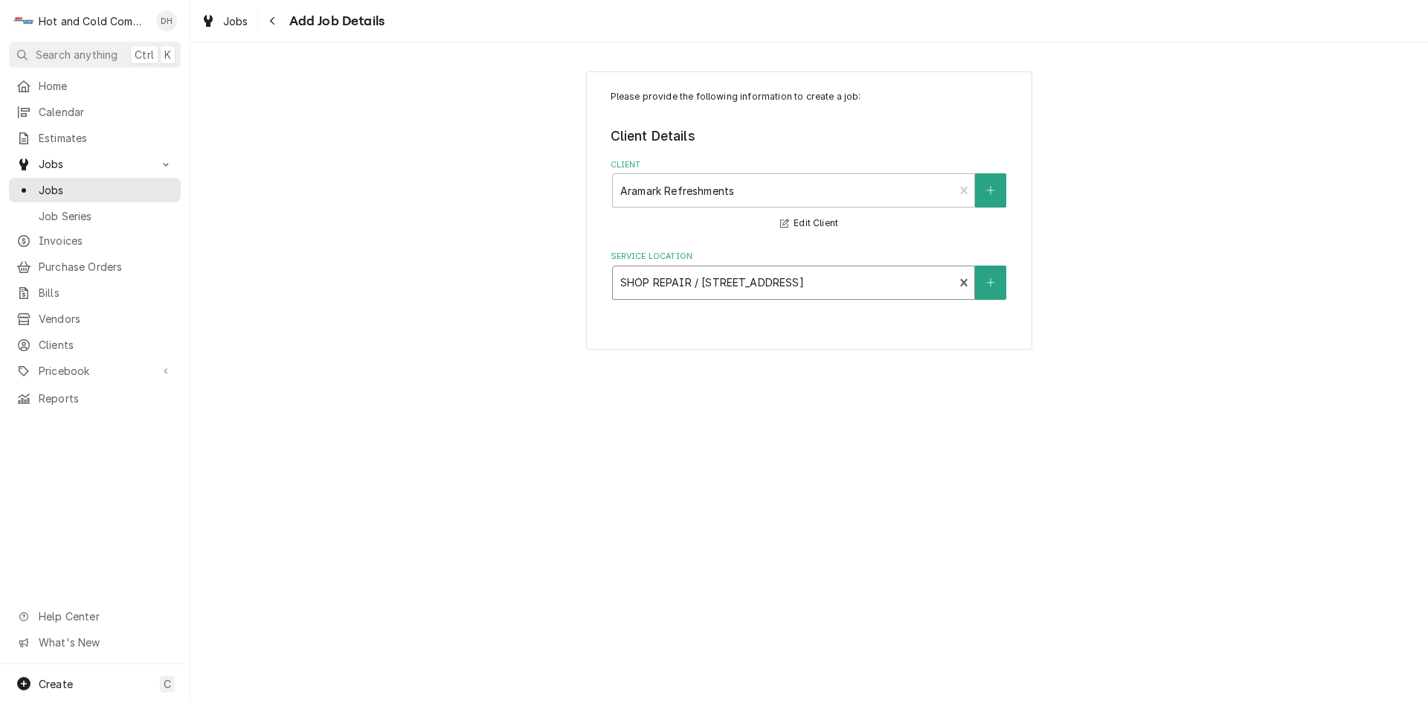
type textarea "x"
